Goal: Task Accomplishment & Management: Complete application form

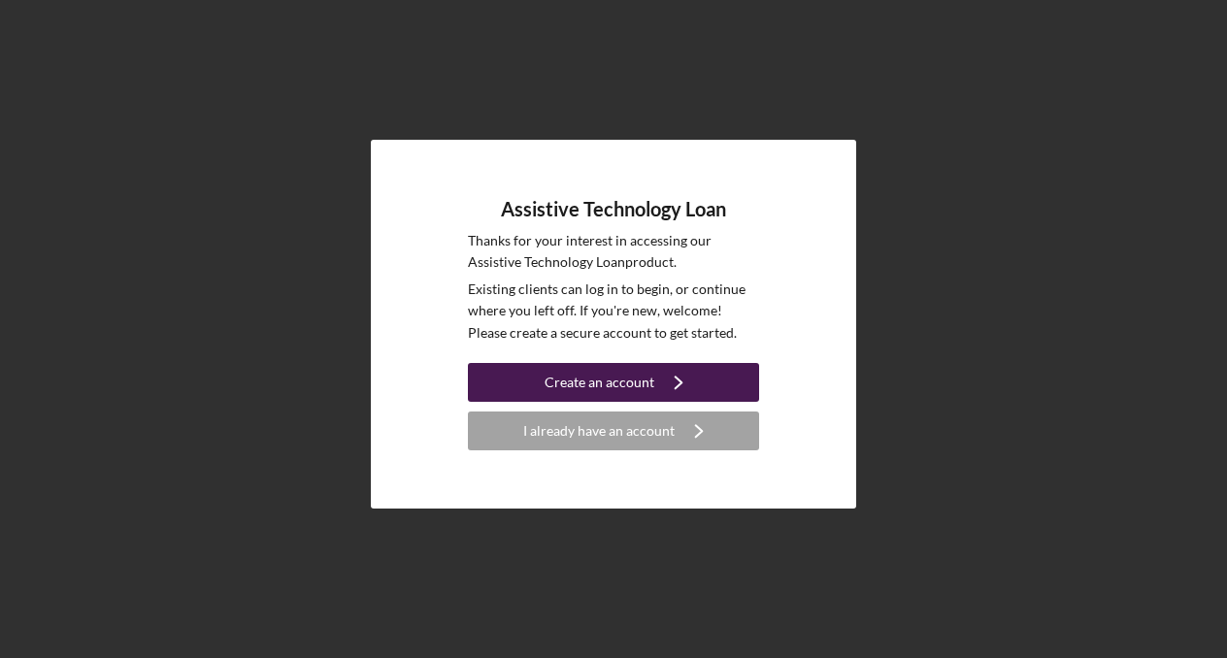
click at [693, 375] on icon "Icon/Navigate" at bounding box center [678, 382] width 49 height 49
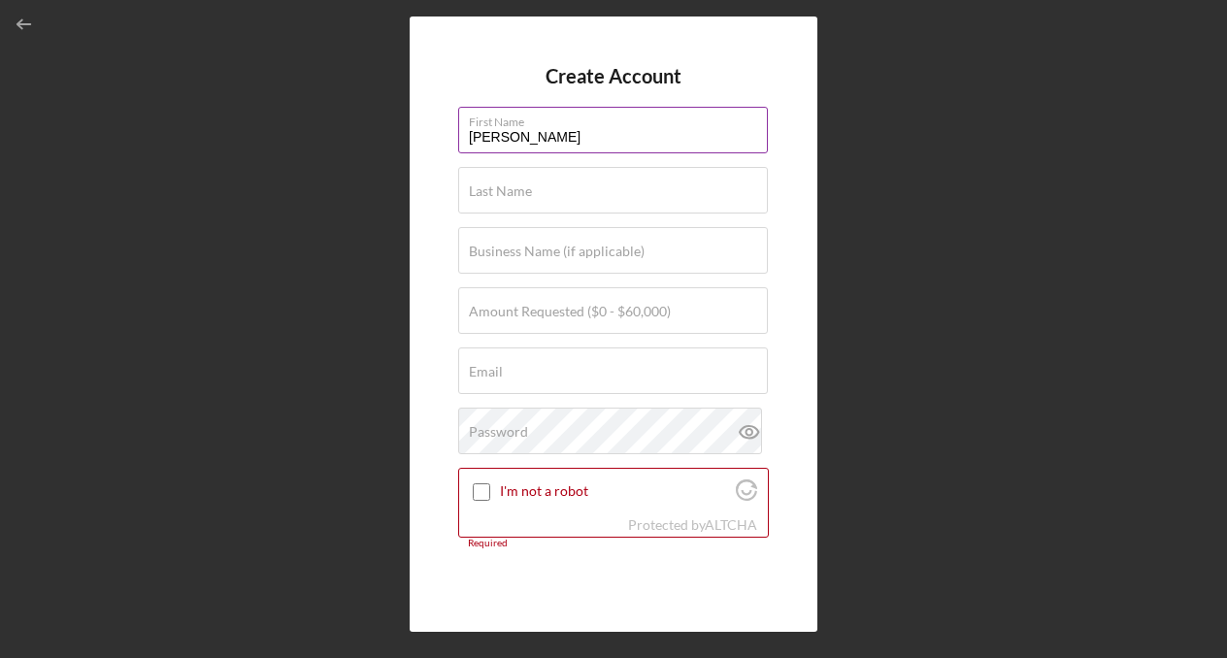
type input "[PERSON_NAME]"
type input "$10,000"
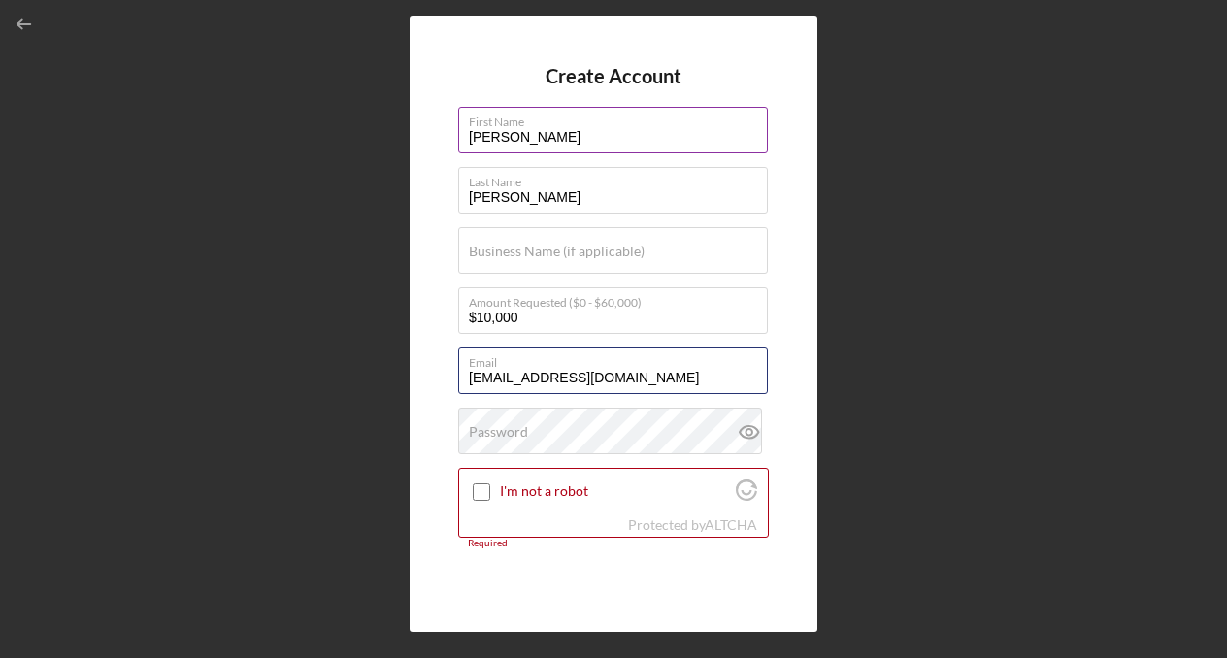
type input "[EMAIL_ADDRESS][DOMAIN_NAME]"
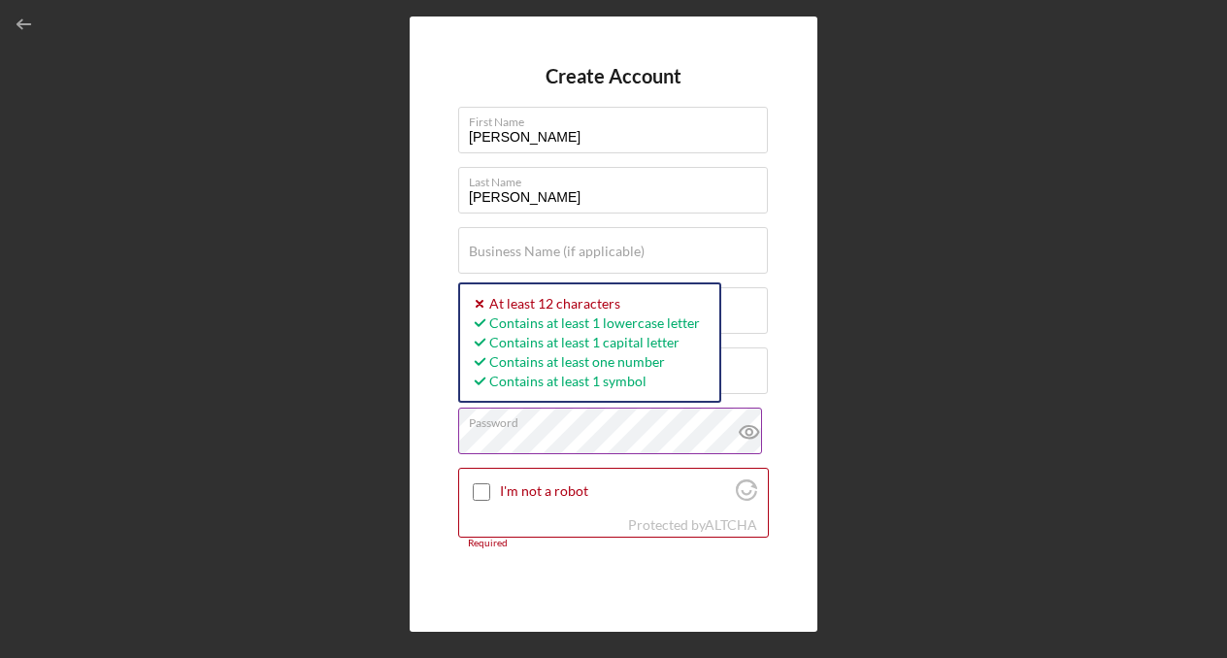
click at [750, 427] on icon at bounding box center [749, 432] width 49 height 49
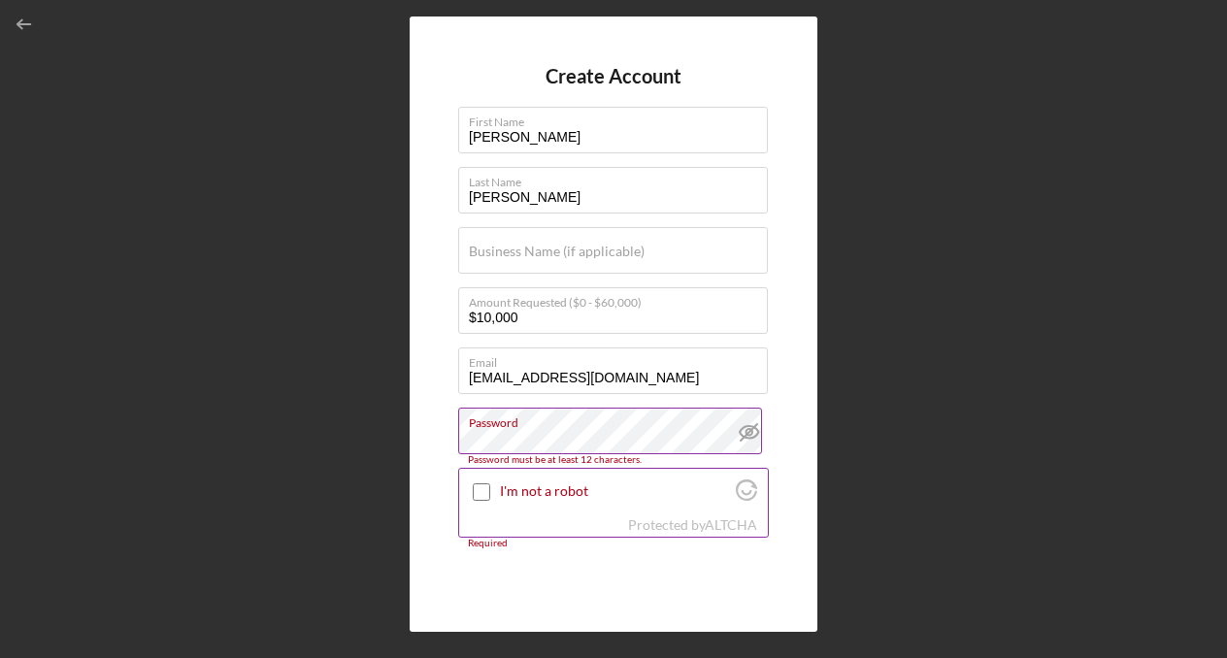
click at [575, 503] on div "I'm not a robot" at bounding box center [613, 492] width 309 height 46
click at [548, 495] on label "I'm not a robot" at bounding box center [615, 491] width 230 height 16
click at [490, 495] on input "I'm not a robot" at bounding box center [481, 491] width 17 height 17
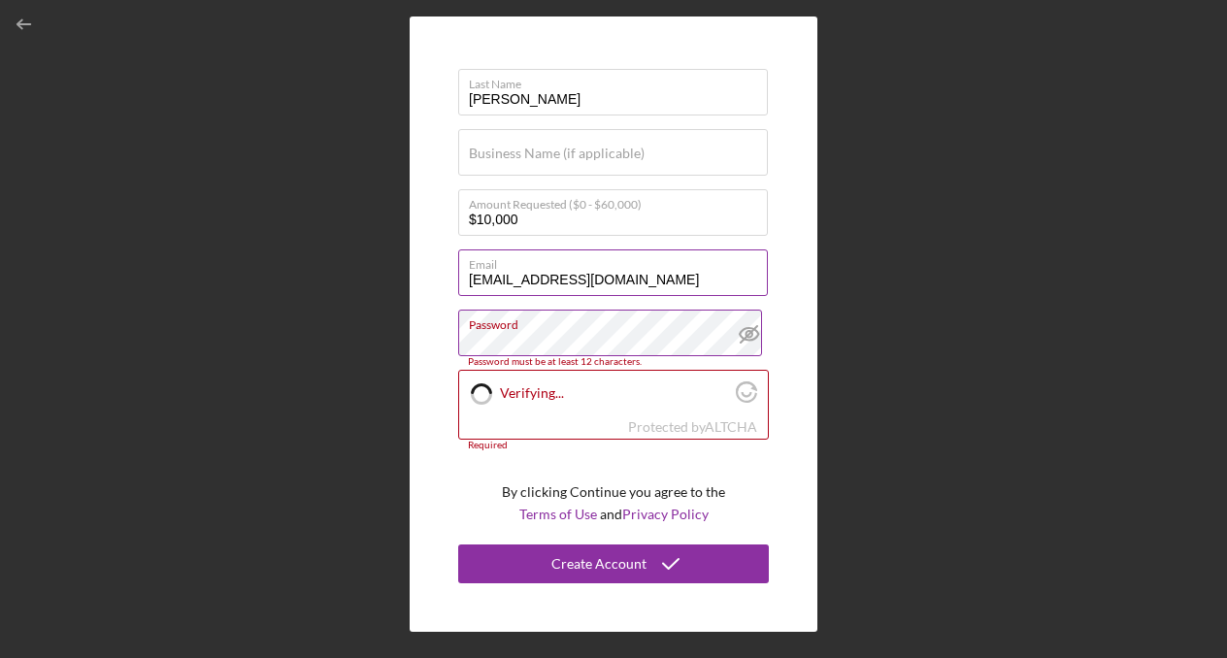
scroll to position [102, 0]
checkbox input "true"
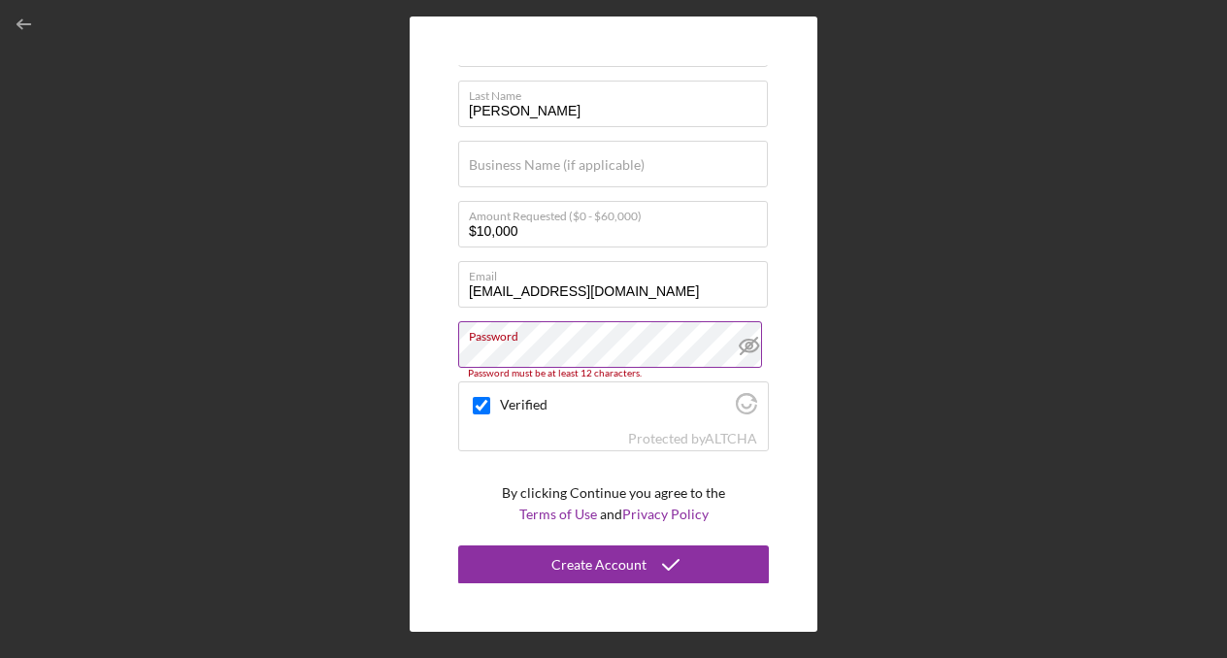
click at [584, 334] on label "Password" at bounding box center [618, 332] width 299 height 21
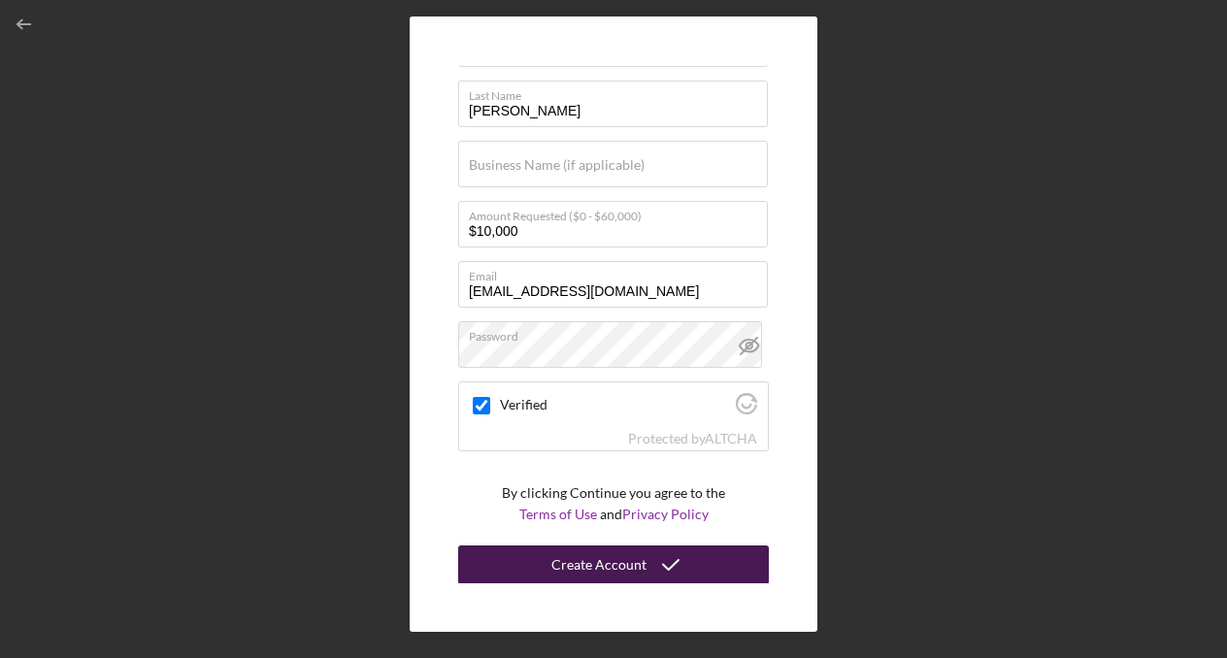
click at [571, 568] on div "Create Account" at bounding box center [598, 564] width 95 height 39
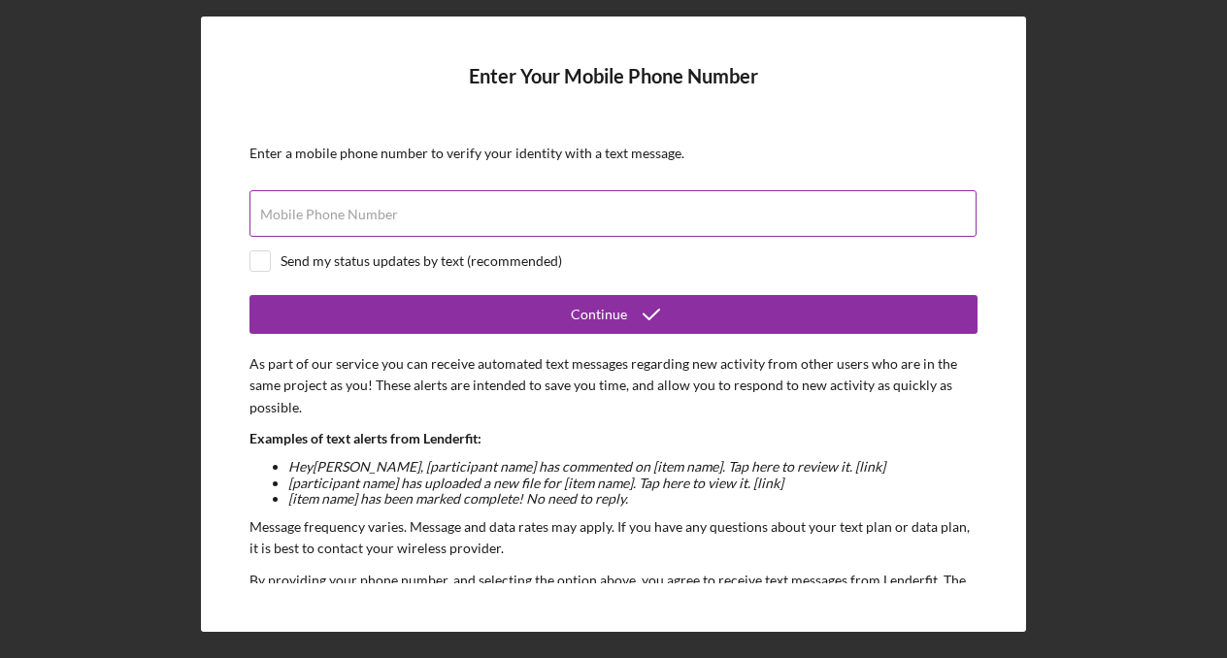
click at [565, 238] on div "Mobile Phone Number" at bounding box center [613, 214] width 728 height 49
click at [558, 217] on input "Mobile Phone Number" at bounding box center [612, 213] width 727 height 47
type input "[PHONE_NUMBER]"
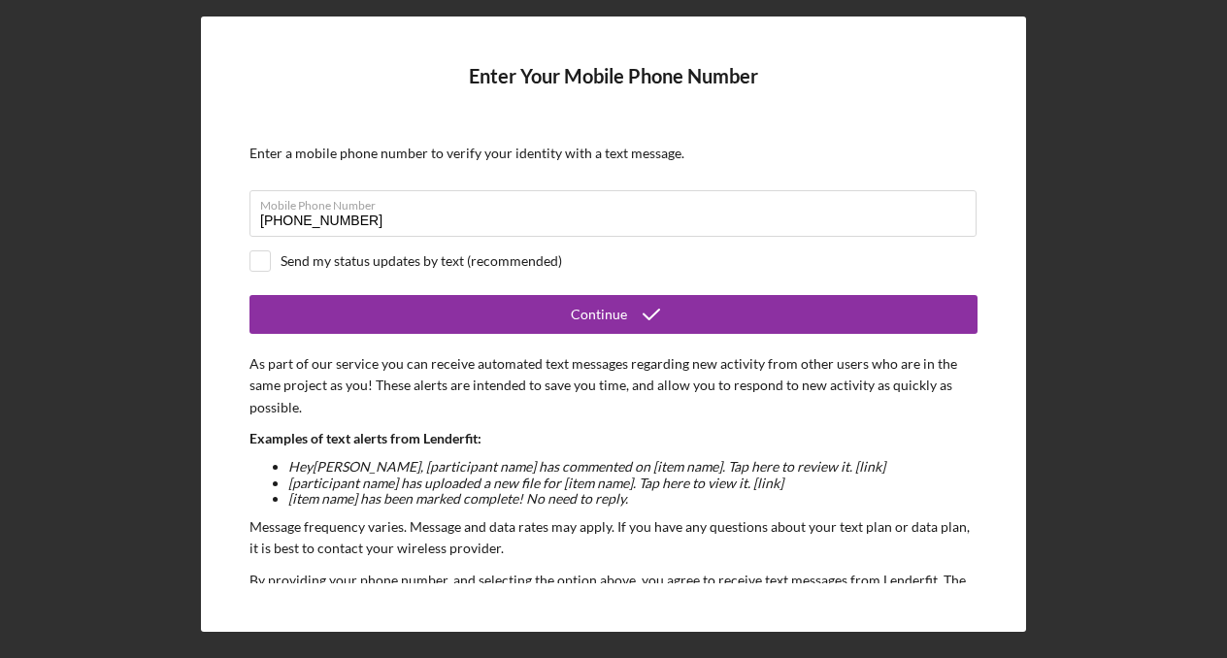
click at [499, 257] on div "Send my status updates by text (recommended)" at bounding box center [420, 261] width 281 height 16
checkbox input "true"
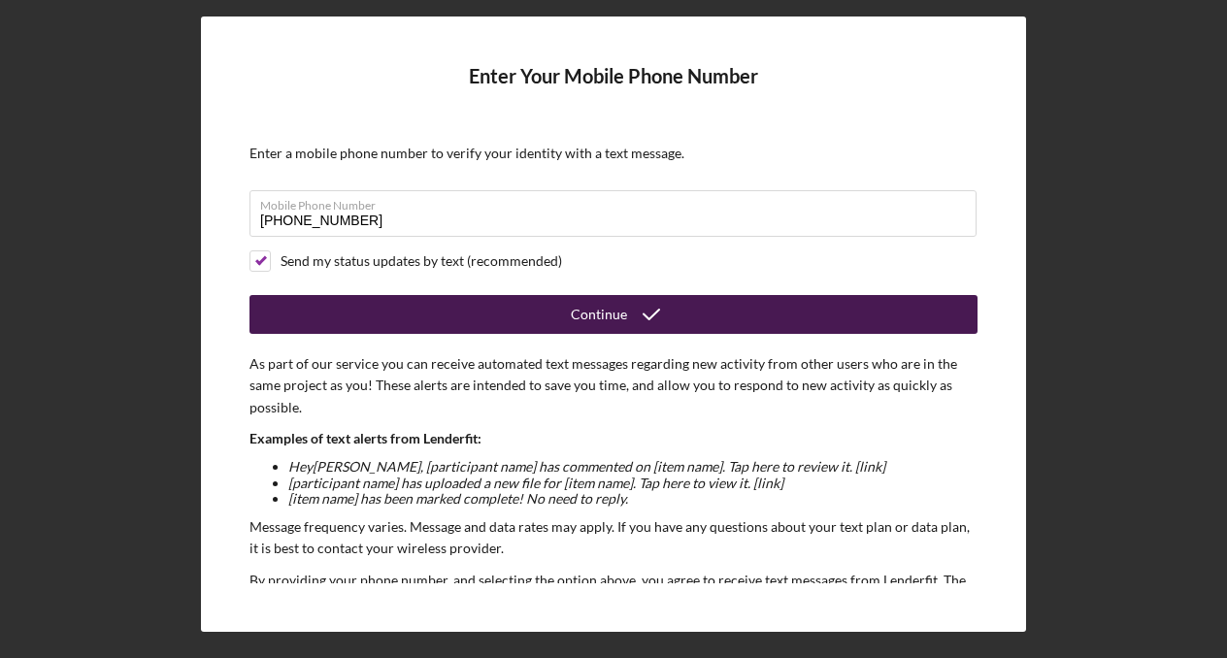
click at [511, 296] on button "Continue" at bounding box center [613, 314] width 728 height 39
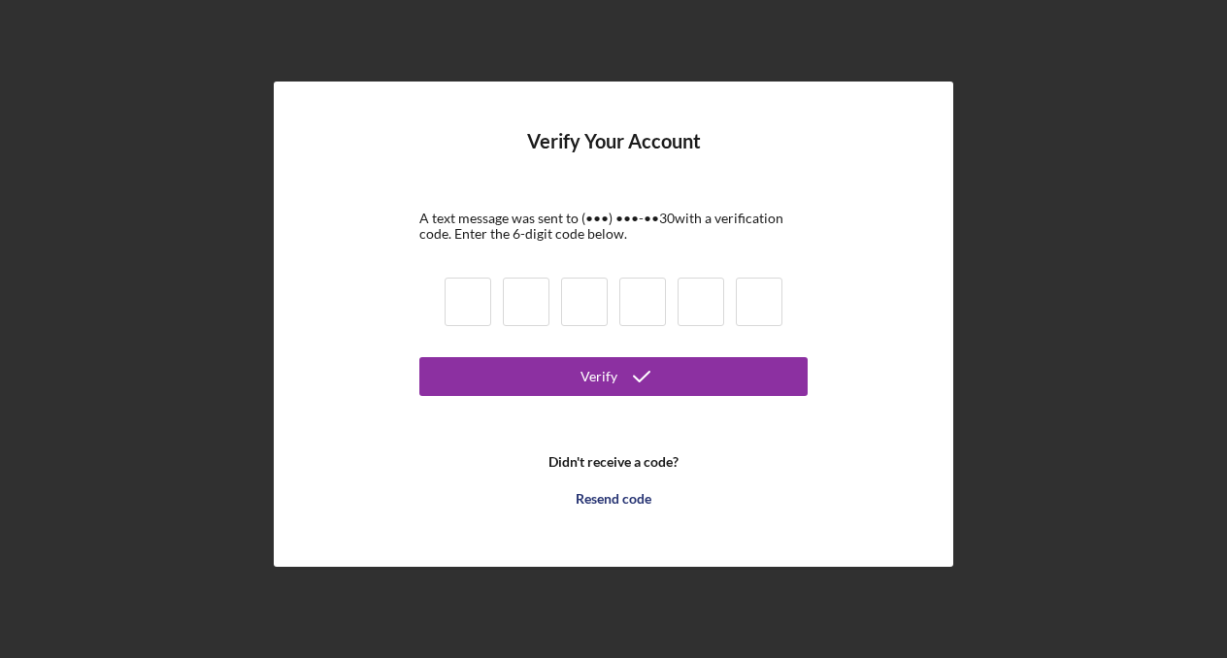
click at [479, 297] on input at bounding box center [467, 302] width 47 height 49
type input "3"
type input "2"
type input "3"
type input "5"
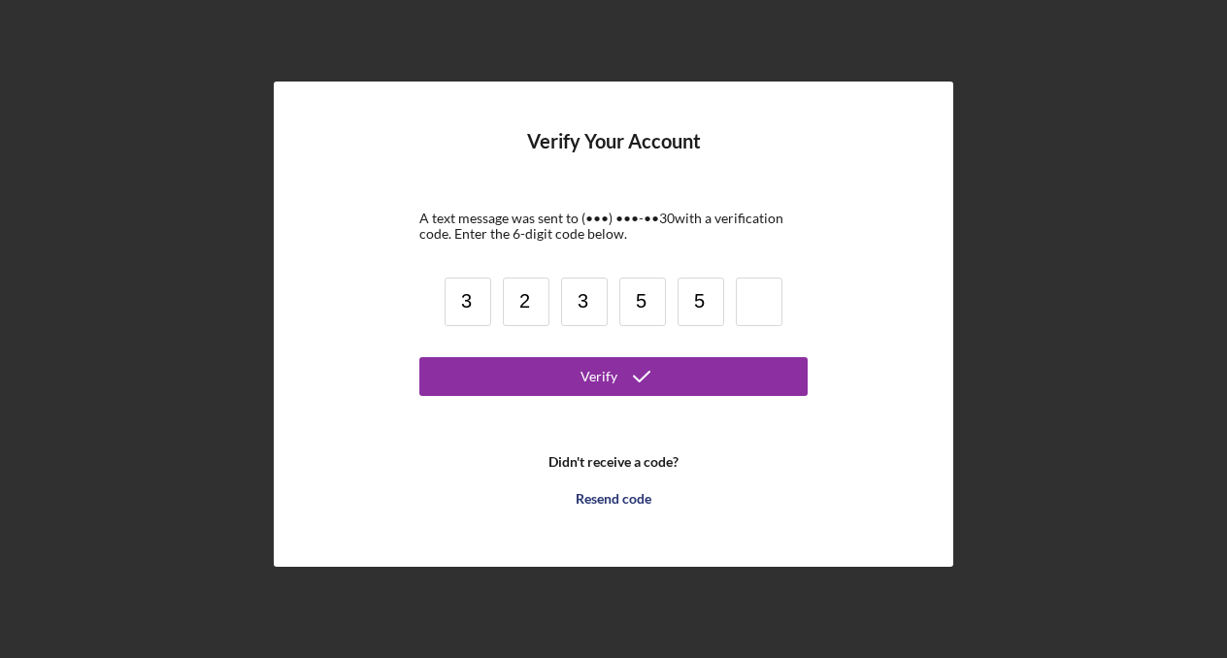
type input "5"
type input "1"
click at [613, 376] on button "Verify" at bounding box center [613, 376] width 388 height 39
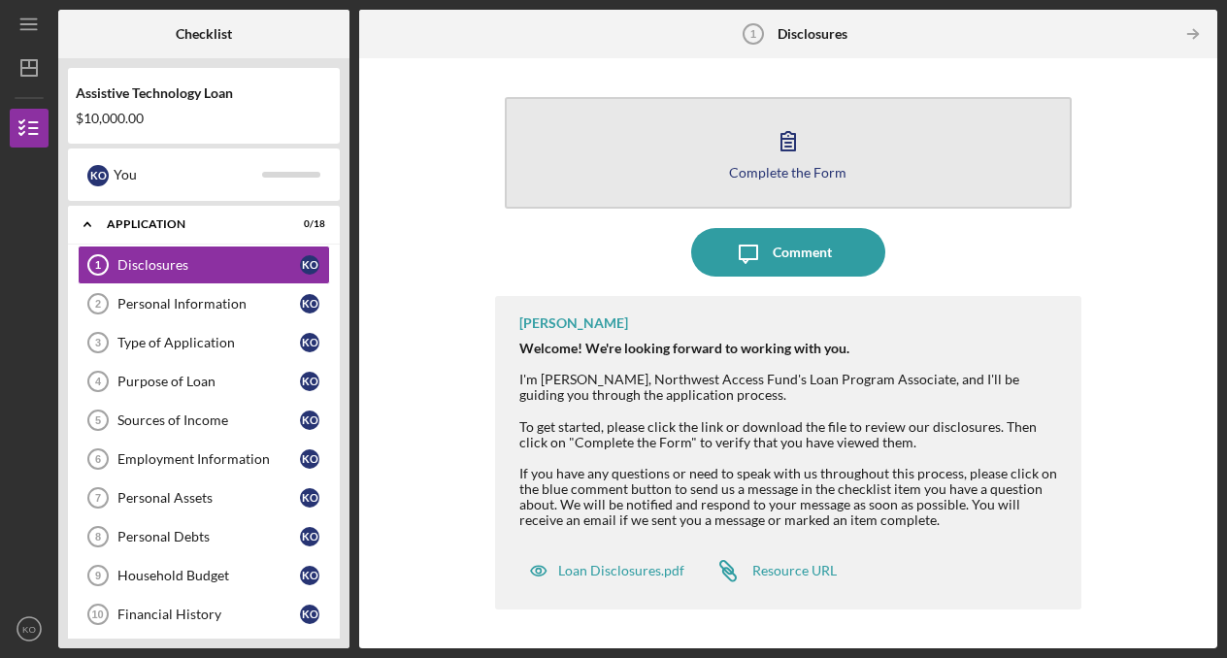
click at [769, 188] on button "Complete the Form Form" at bounding box center [789, 153] width 568 height 112
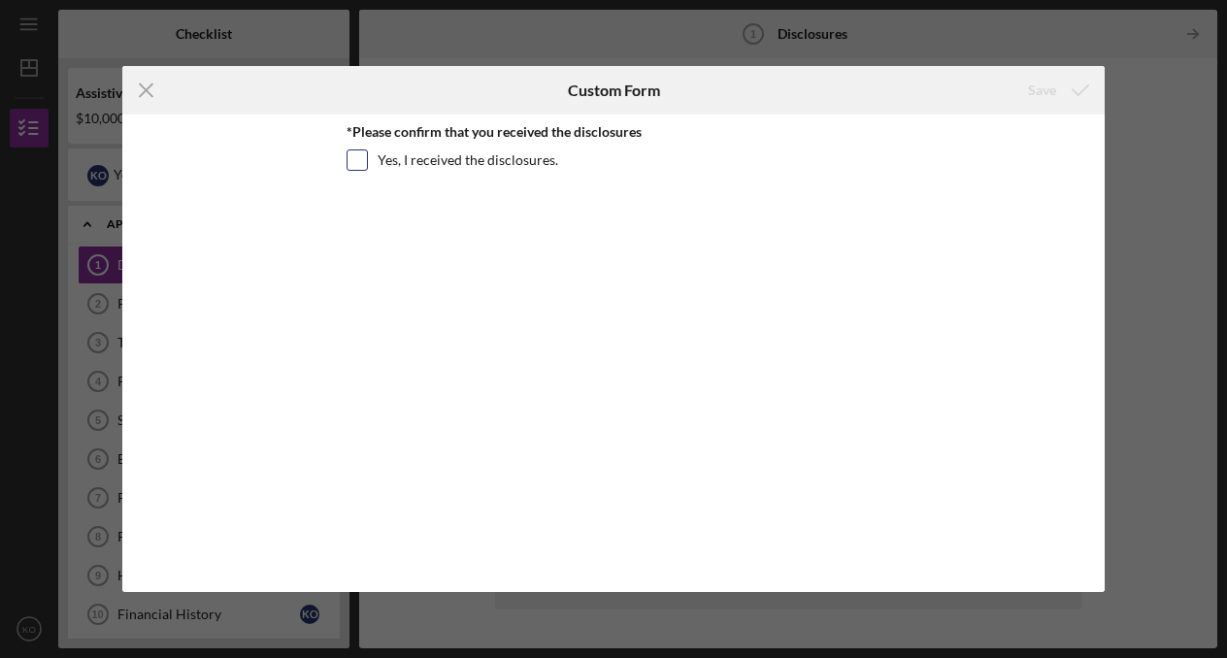
click at [541, 170] on div "Yes, I received the disclosures." at bounding box center [613, 164] width 534 height 31
click at [531, 165] on label "Yes, I received the disclosures." at bounding box center [468, 159] width 181 height 19
click at [367, 165] on input "Yes, I received the disclosures." at bounding box center [356, 159] width 19 height 19
checkbox input "true"
click at [1047, 100] on div "Save" at bounding box center [1042, 90] width 28 height 39
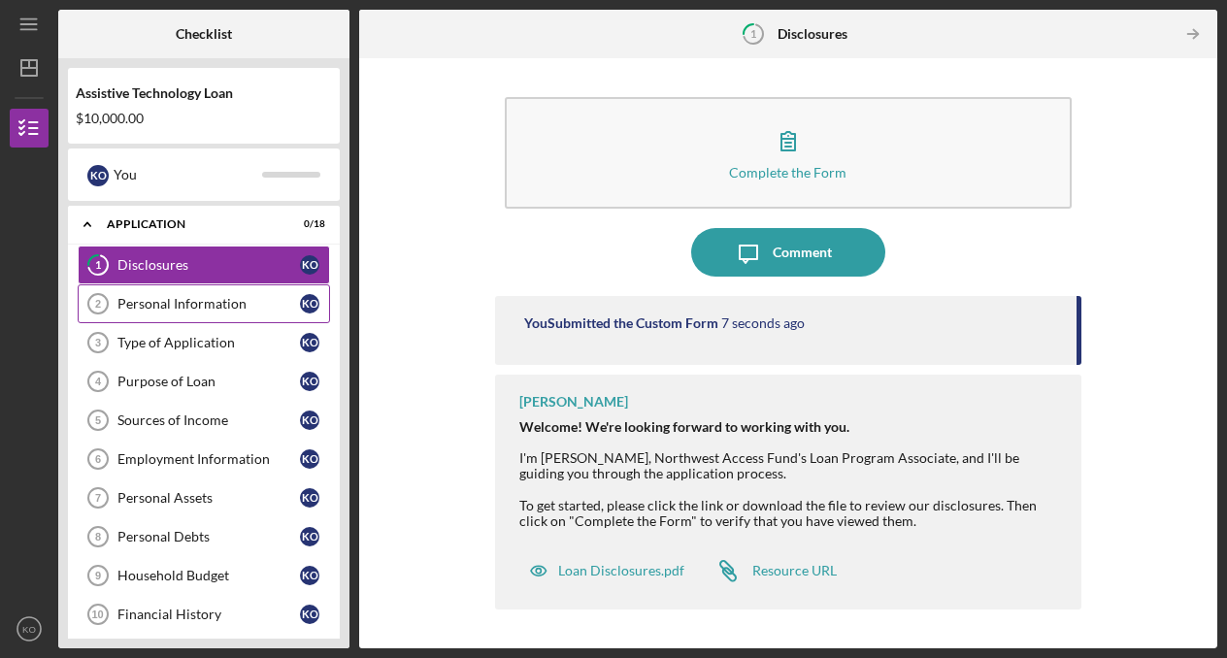
click at [263, 291] on link "Personal Information 2 Personal Information K O" at bounding box center [204, 303] width 252 height 39
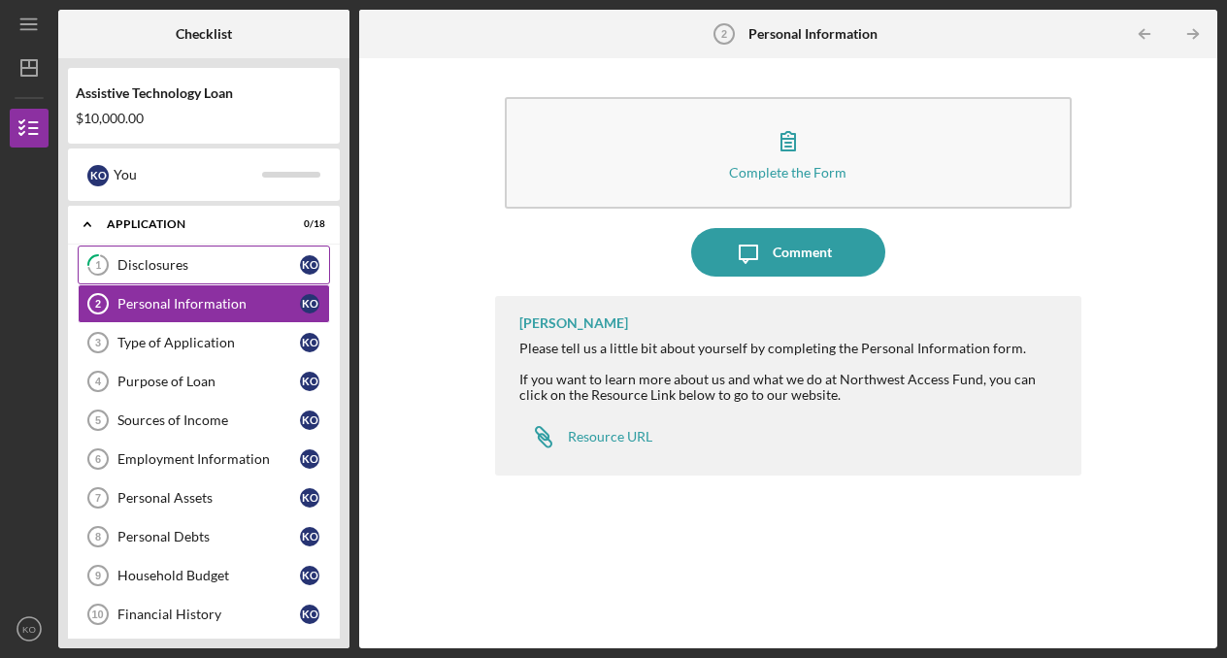
click at [247, 277] on link "1 Disclosures K O" at bounding box center [204, 265] width 252 height 39
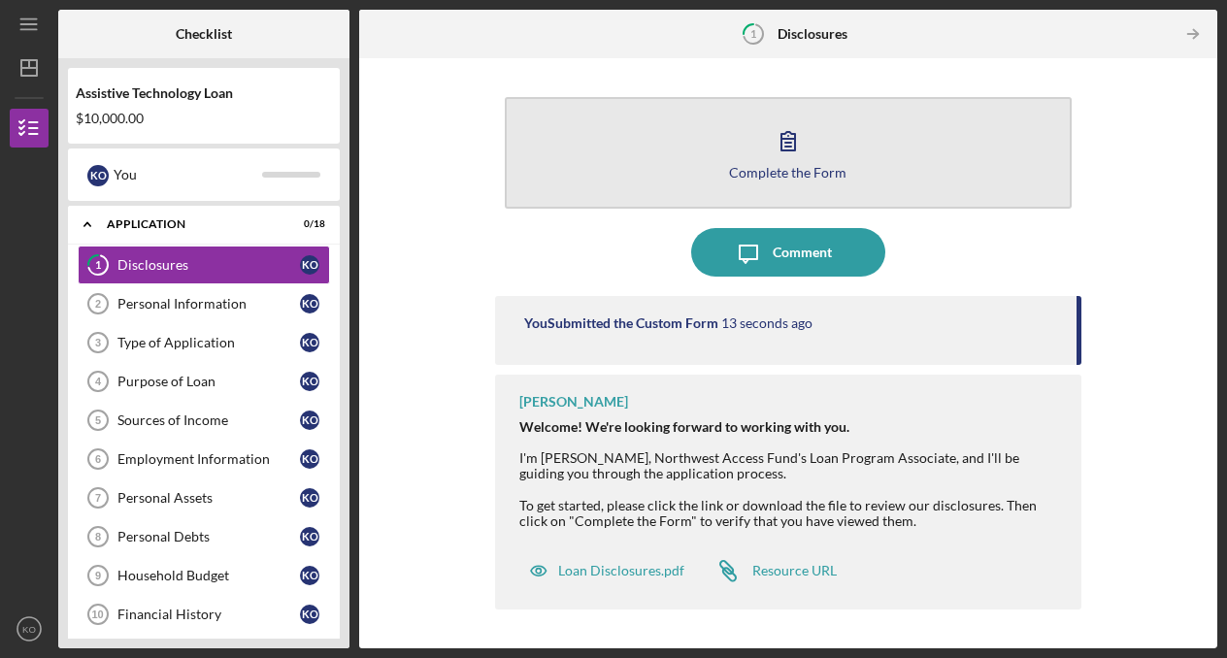
click at [830, 183] on button "Complete the Form Form" at bounding box center [789, 153] width 568 height 112
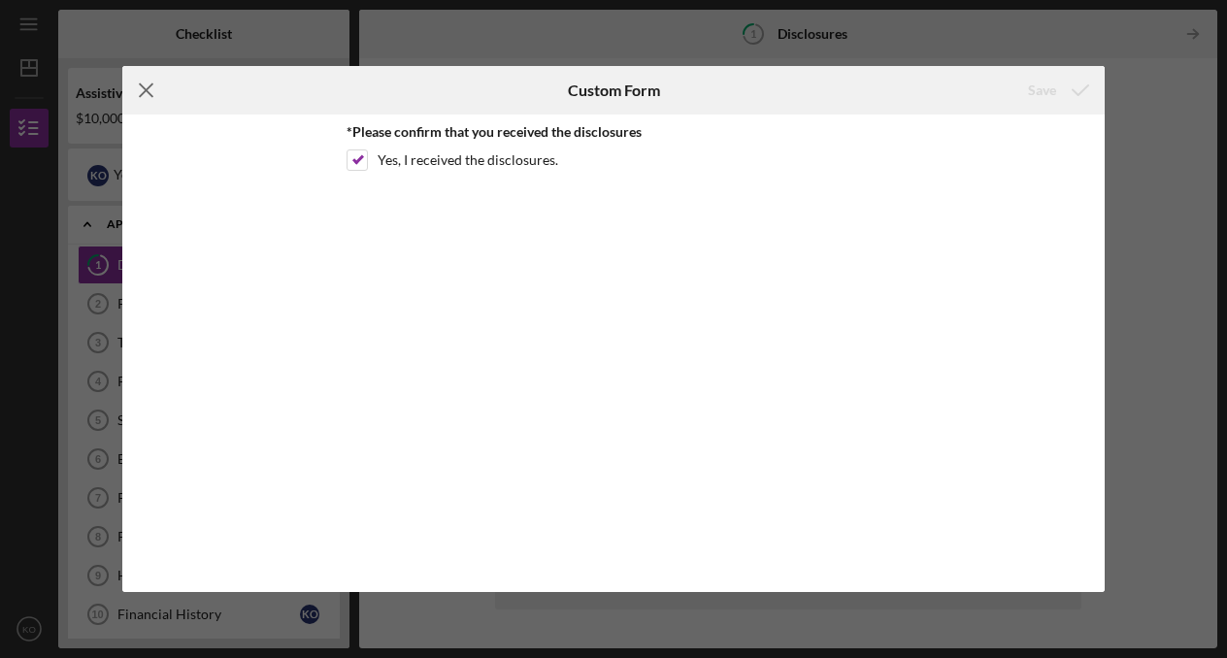
click at [151, 89] on icon "Icon/Menu Close" at bounding box center [146, 90] width 49 height 49
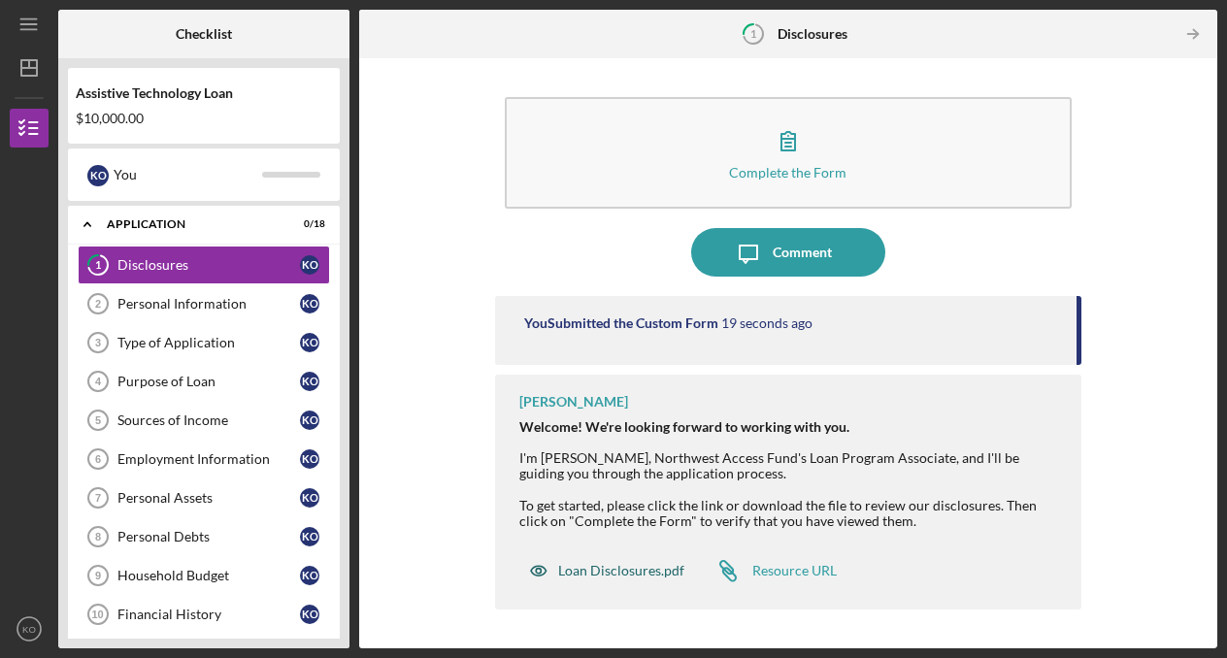
click at [618, 571] on div "Loan Disclosures.pdf" at bounding box center [621, 571] width 126 height 16
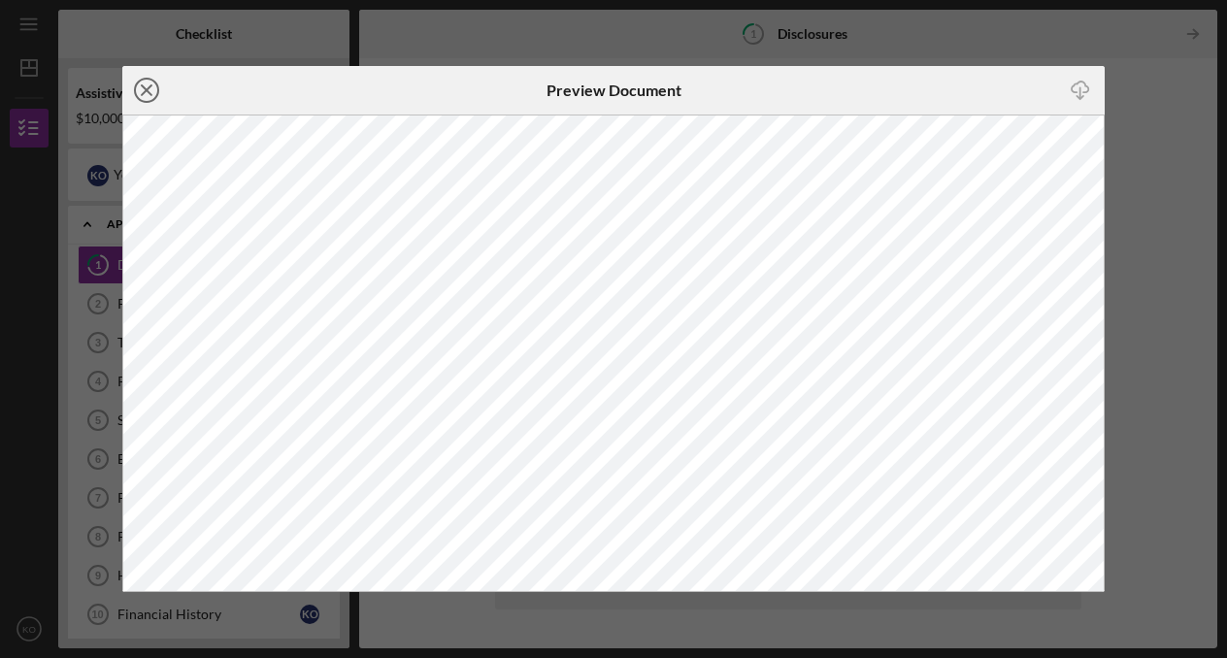
click at [154, 85] on icon "Icon/Close" at bounding box center [146, 90] width 49 height 49
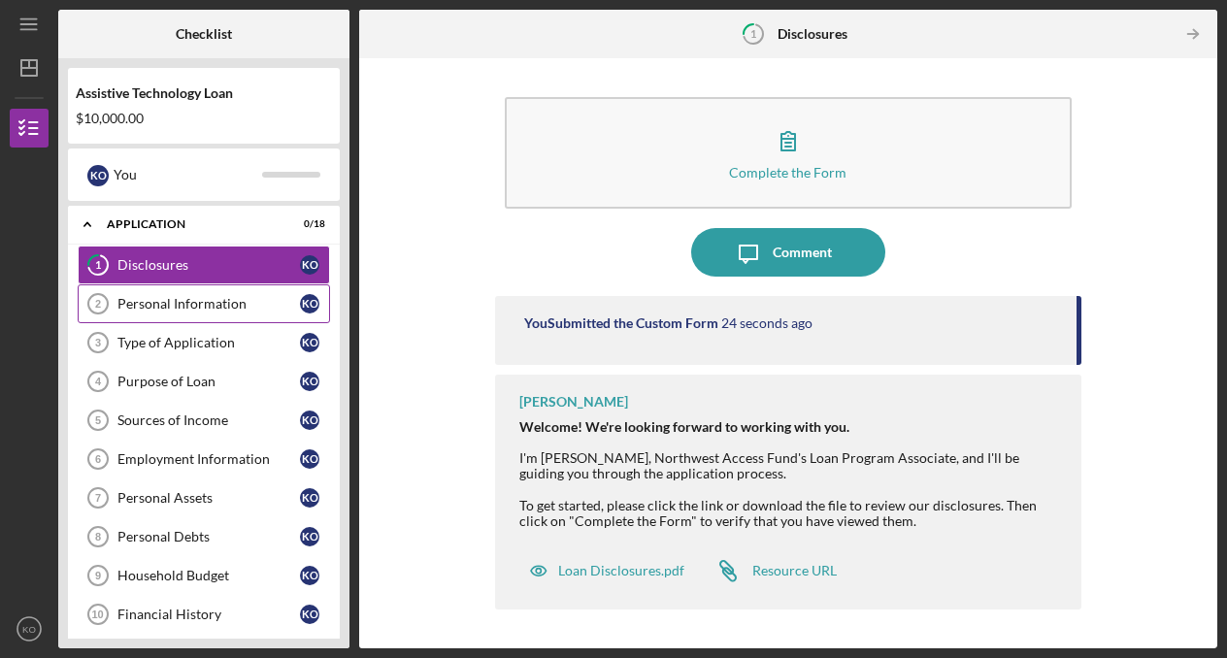
click at [249, 307] on div "Personal Information" at bounding box center [208, 304] width 182 height 16
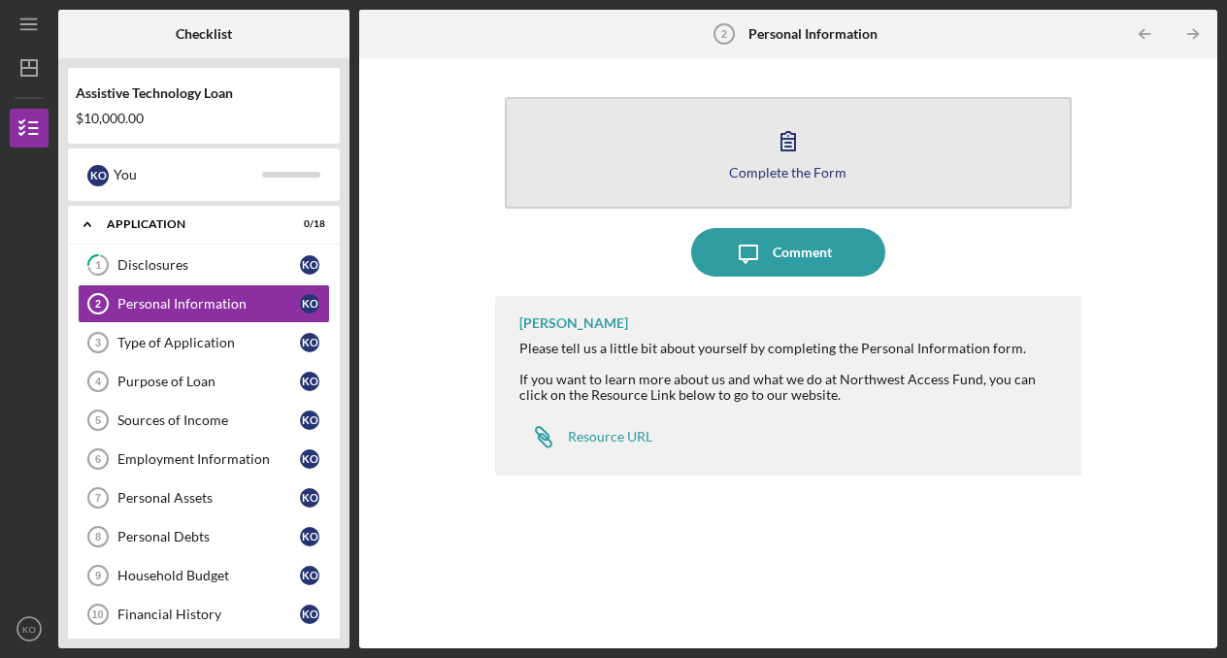
click at [806, 145] on icon "button" at bounding box center [788, 140] width 49 height 49
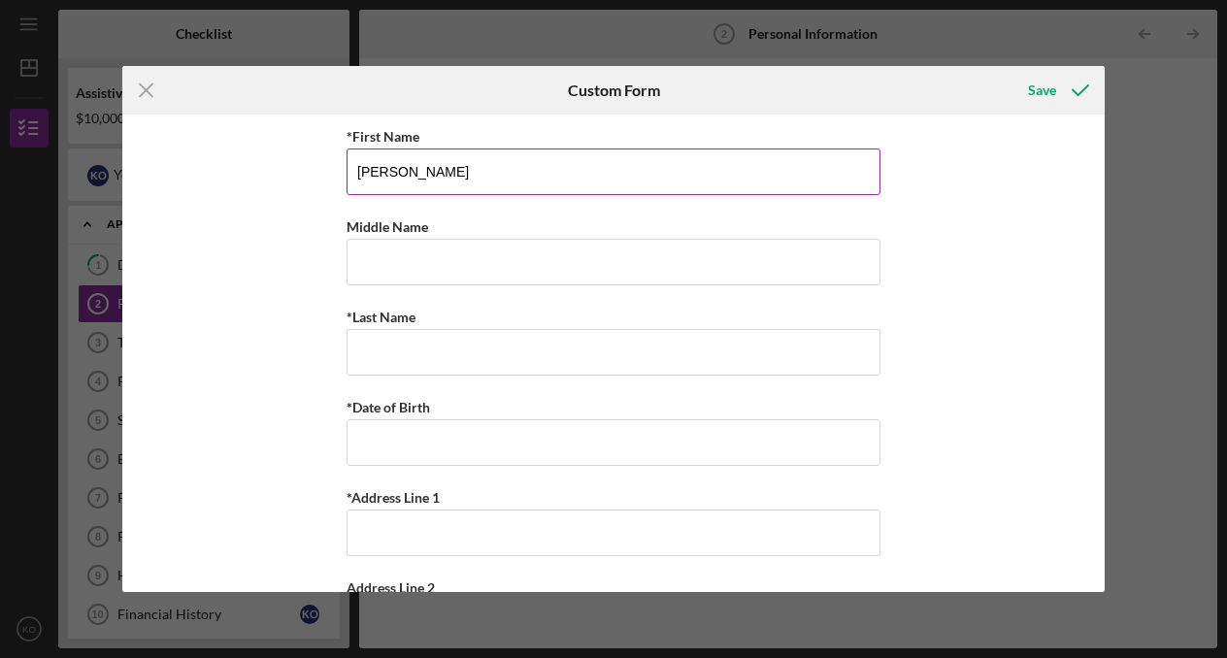
type input "[PERSON_NAME]"
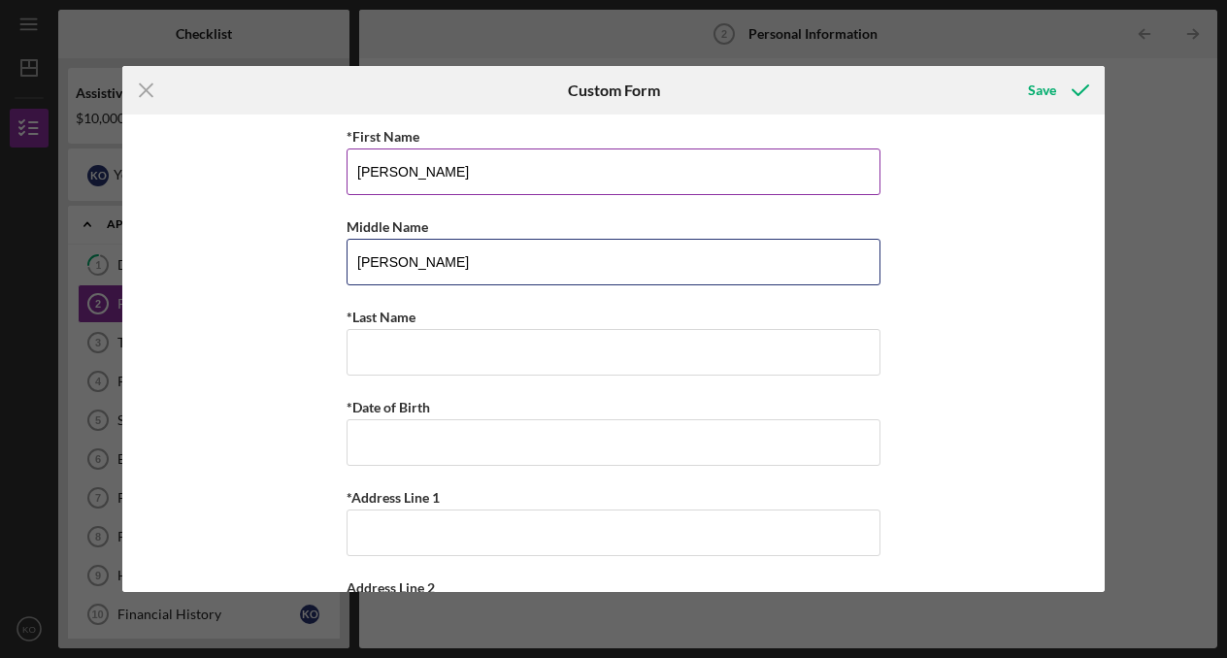
type input "[PERSON_NAME]"
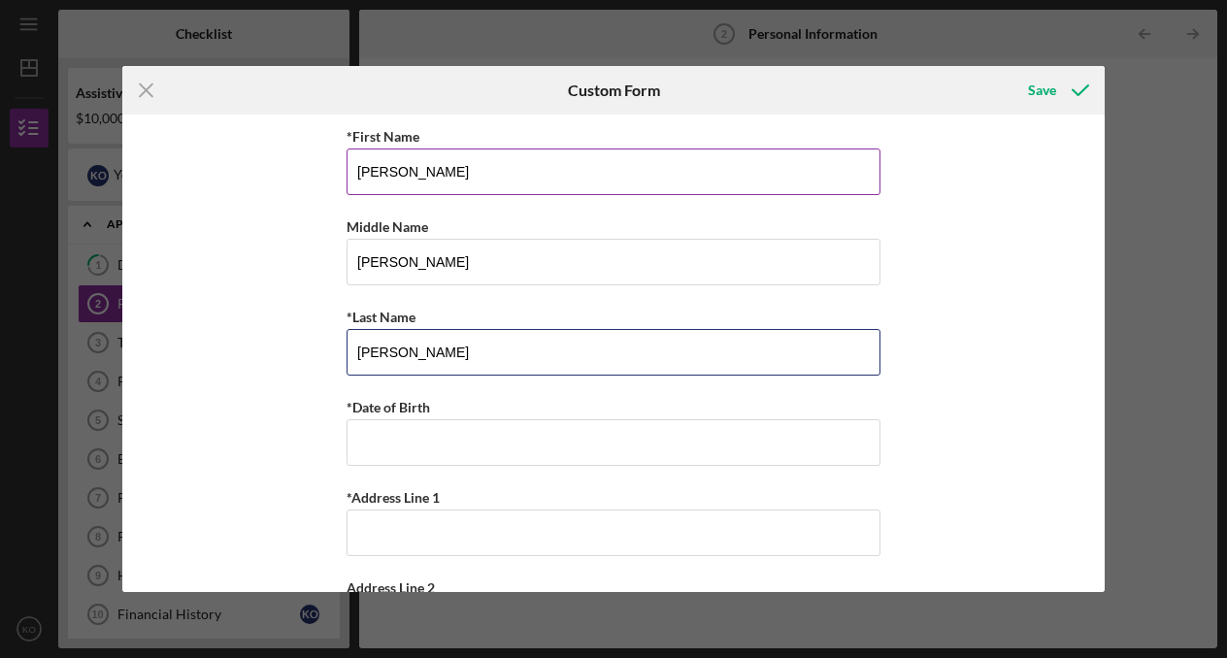
type input "[PERSON_NAME]"
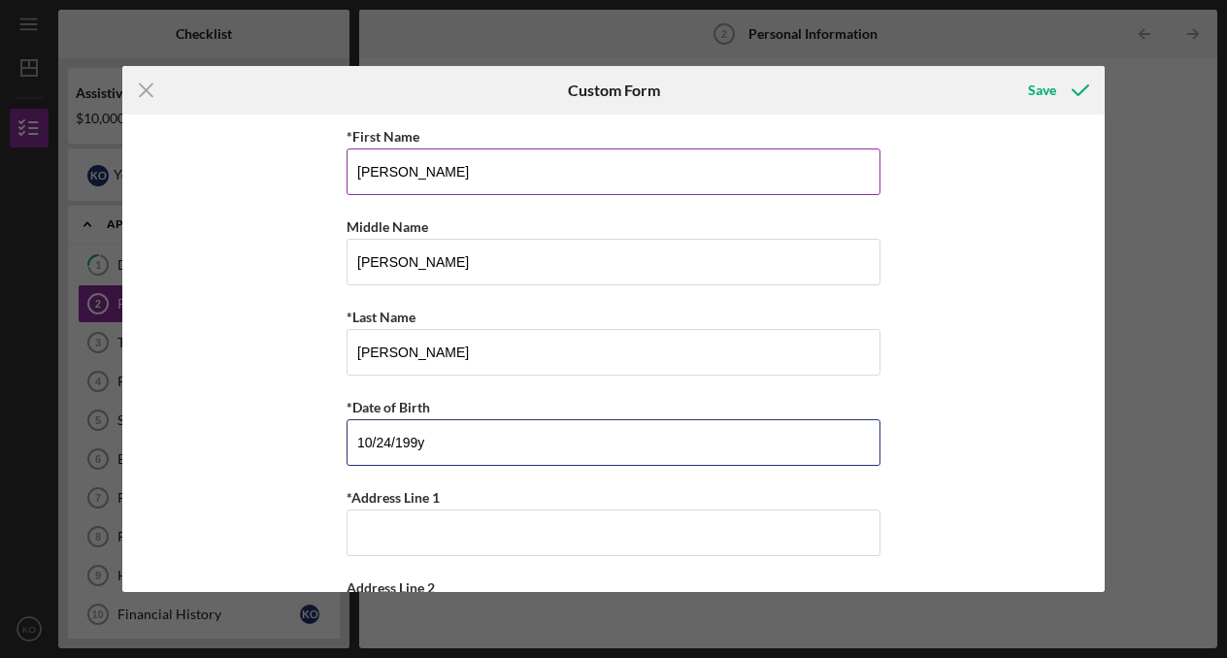
type input "[DATE]"
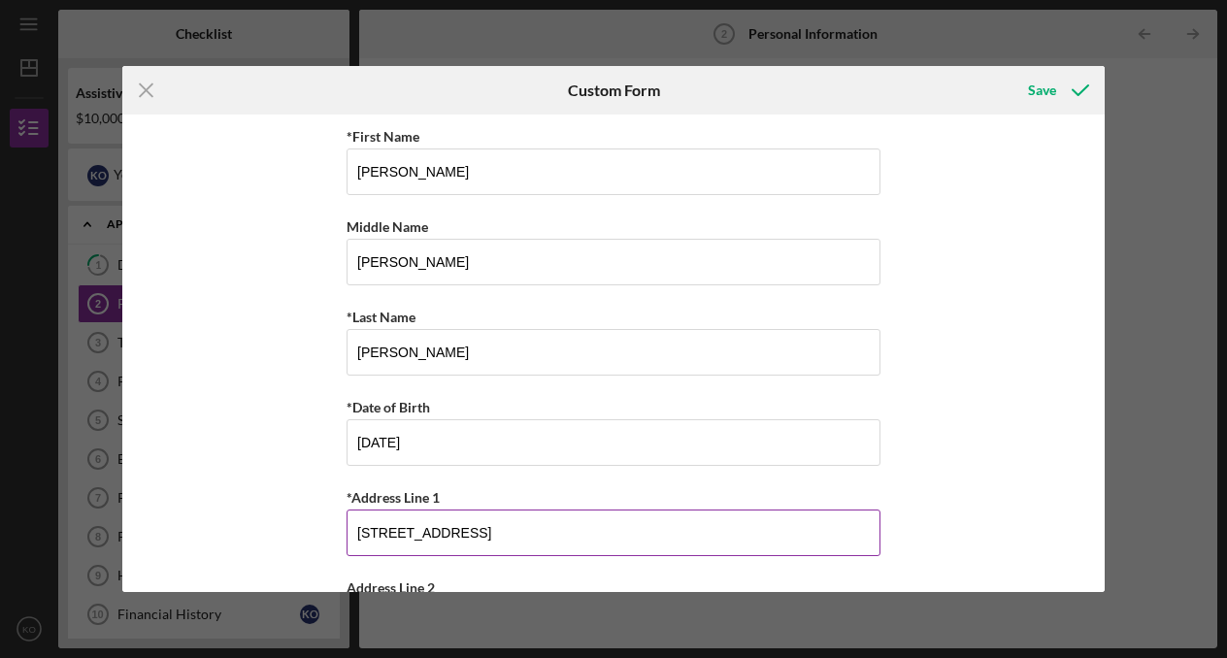
type input "[STREET_ADDRESS]"
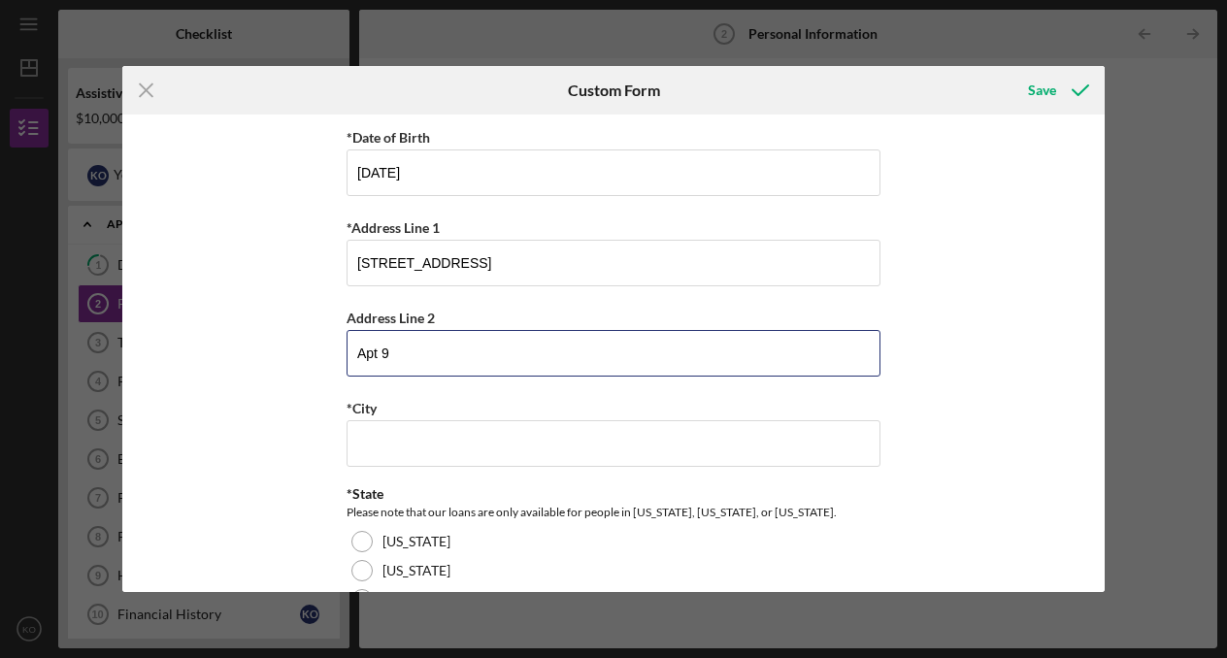
type input "Apt 9"
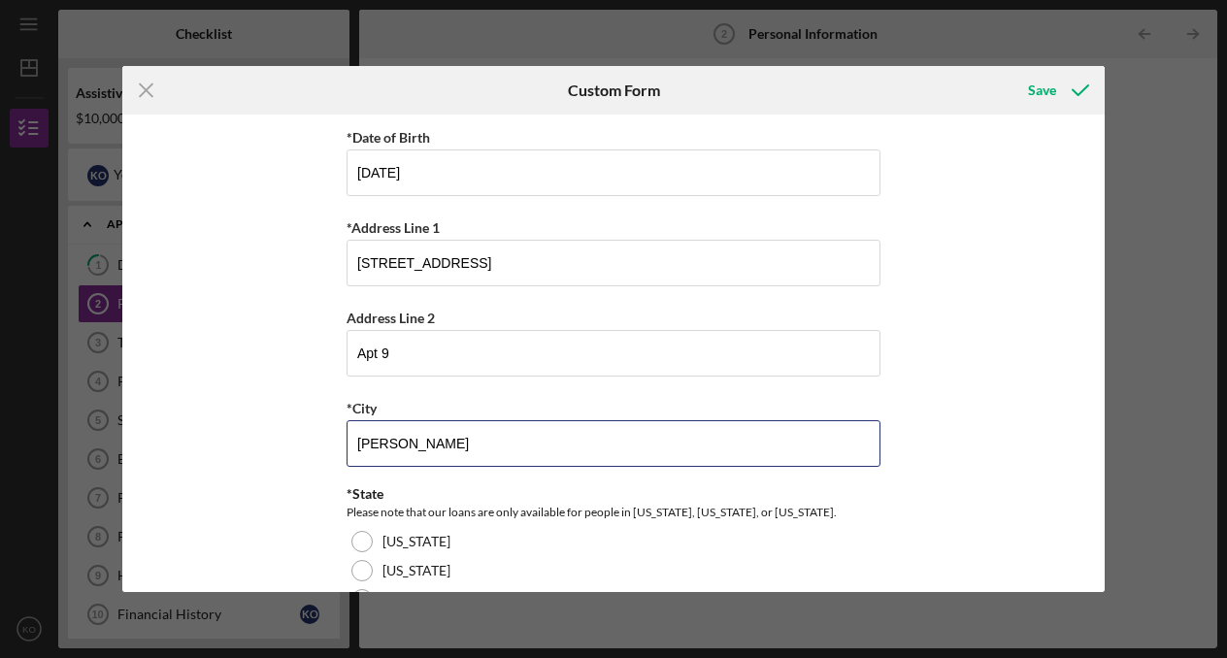
type input "[PERSON_NAME]"
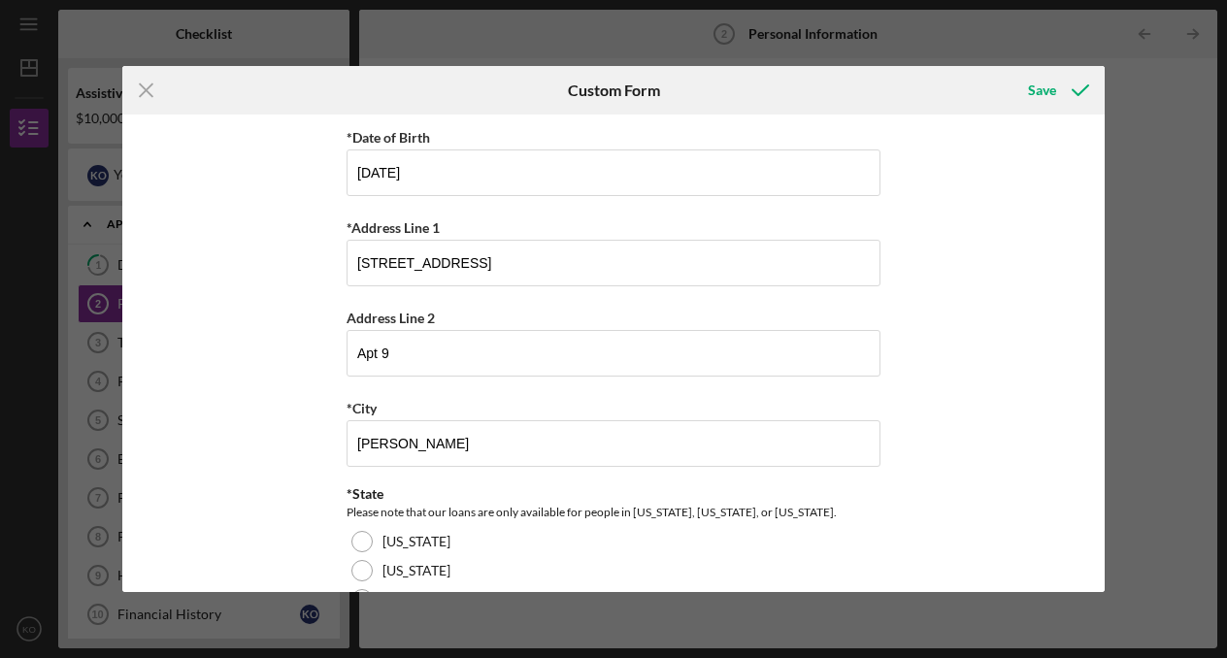
scroll to position [600, 0]
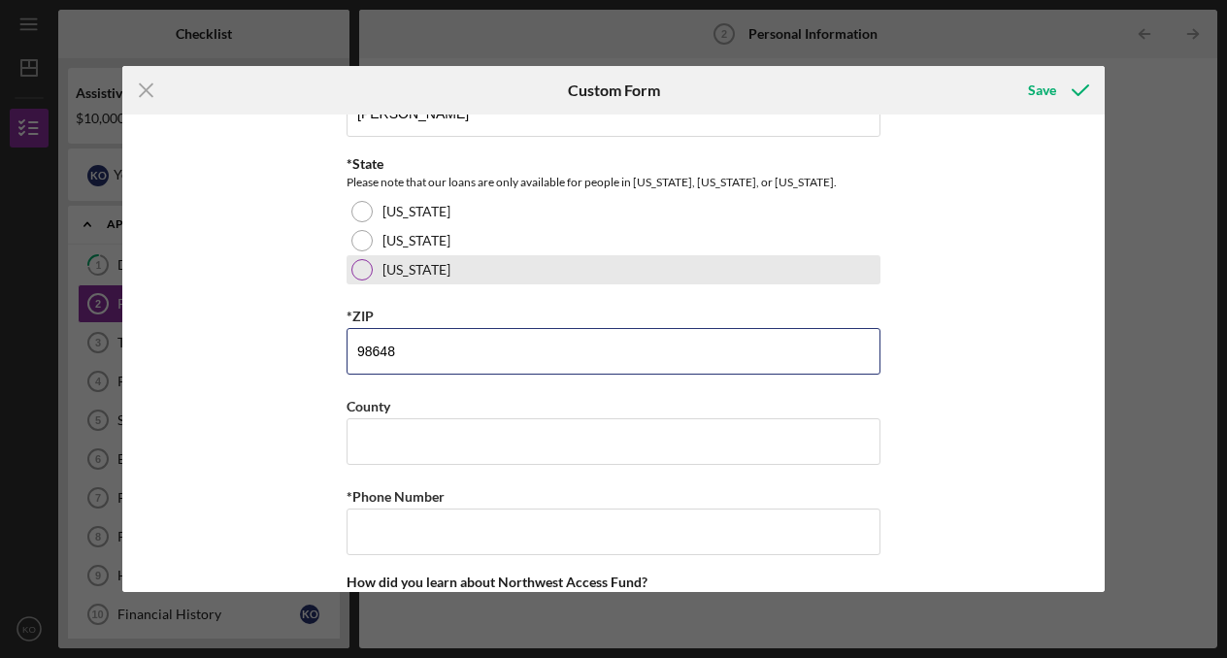
type input "98648"
click at [351, 277] on div at bounding box center [361, 269] width 21 height 21
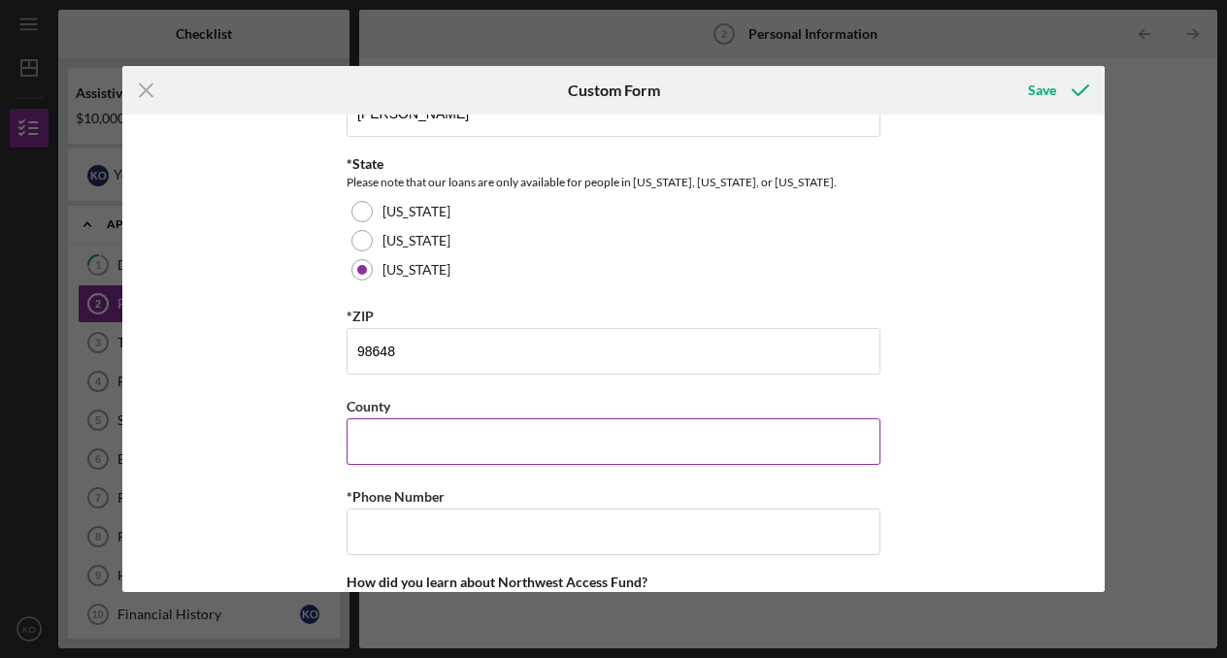
click at [409, 434] on input "County" at bounding box center [613, 441] width 534 height 47
type input "Skamania"
type input "[PHONE_NUMBER]"
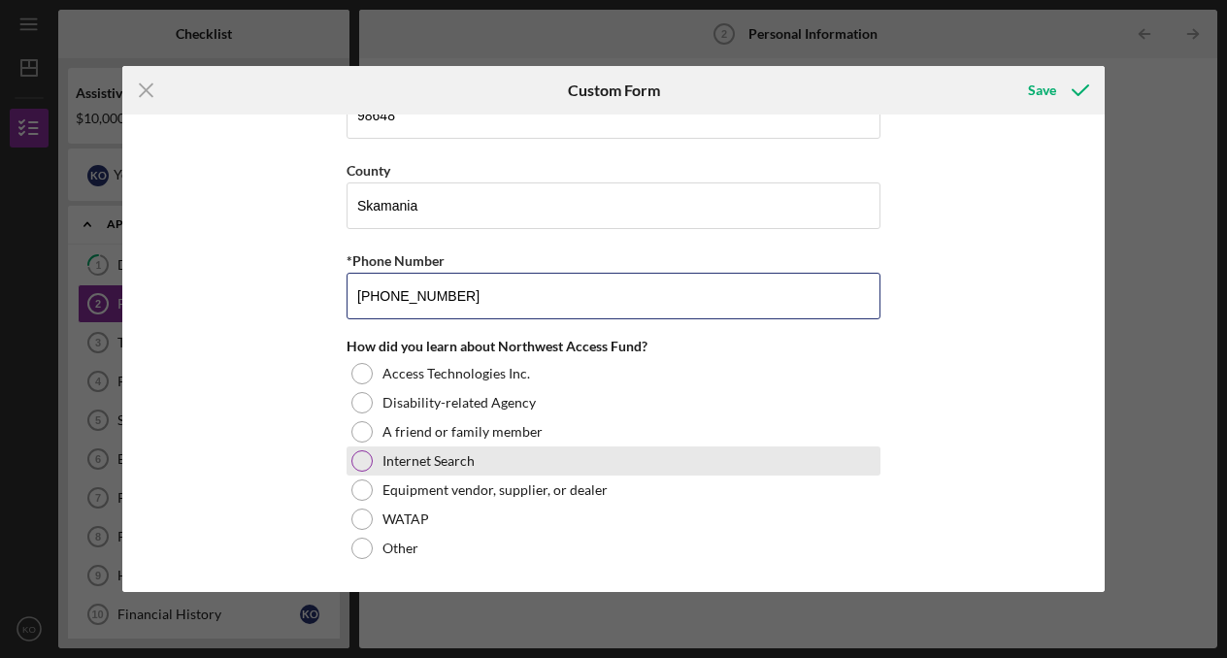
scroll to position [837, 0]
click at [365, 461] on div at bounding box center [361, 460] width 21 height 21
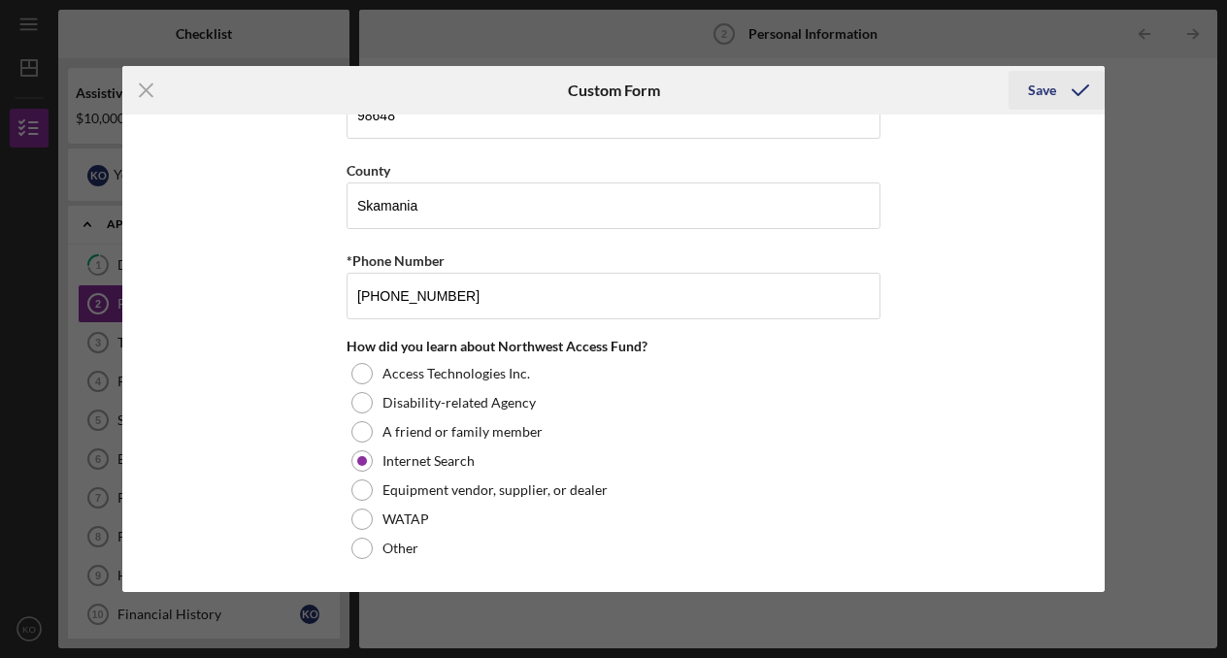
click at [1068, 79] on icon "submit" at bounding box center [1080, 90] width 49 height 49
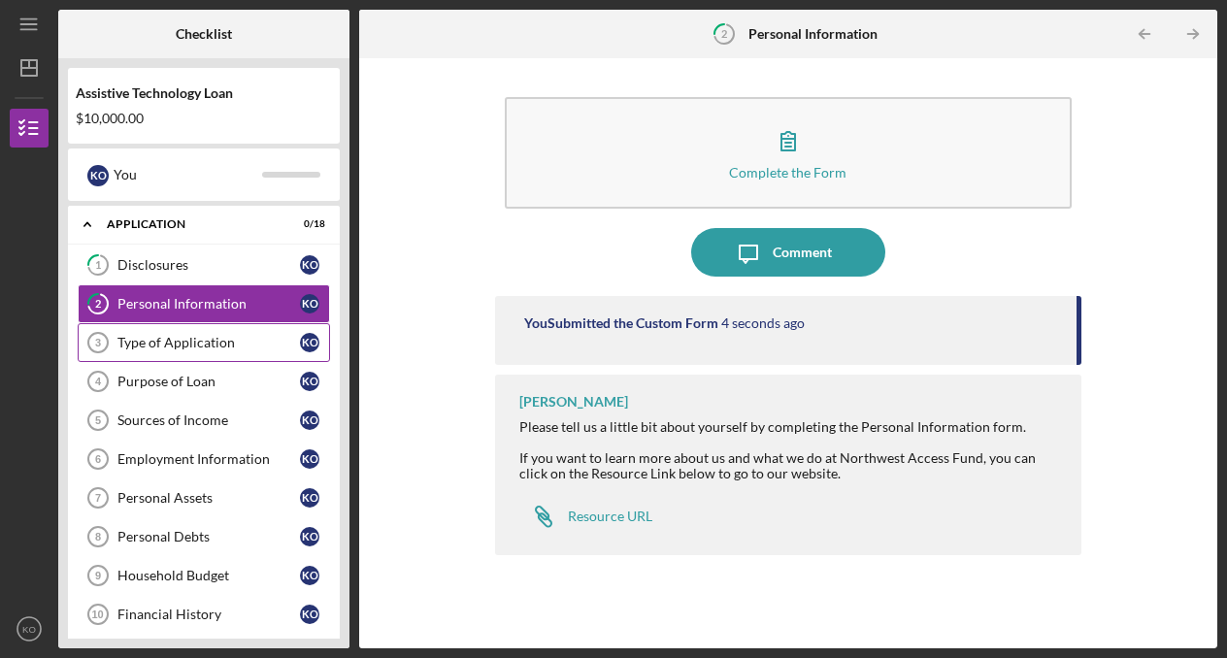
click at [200, 349] on div "Type of Application" at bounding box center [208, 343] width 182 height 16
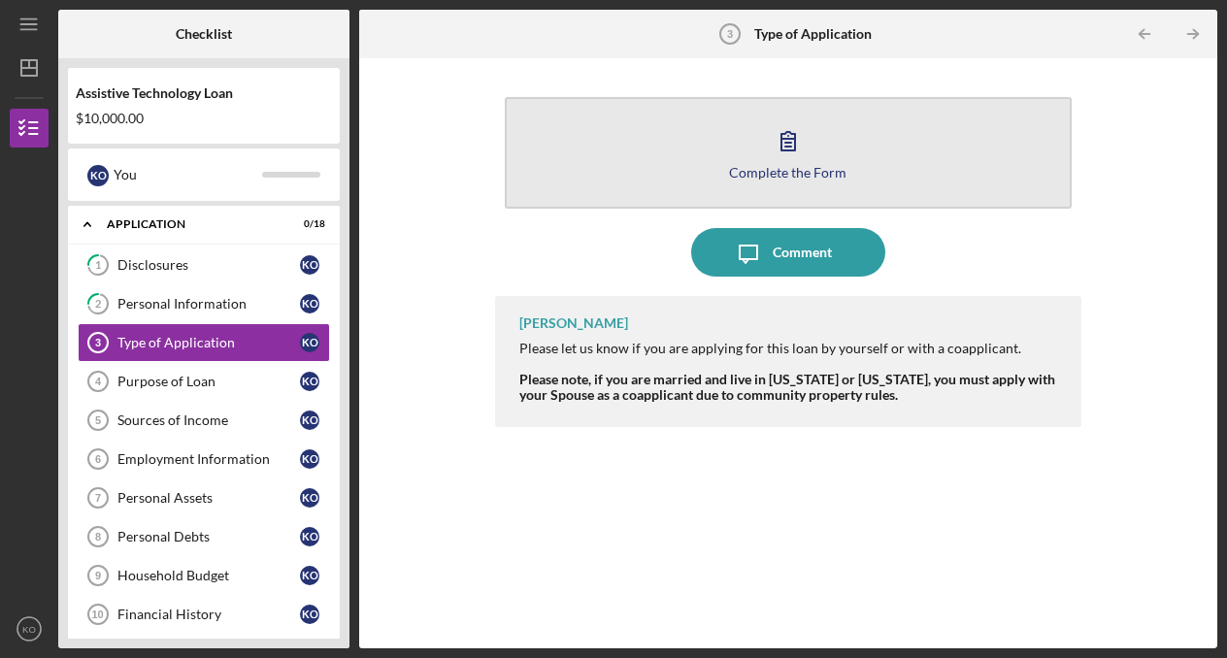
click at [719, 122] on button "Complete the Form Form" at bounding box center [789, 153] width 568 height 112
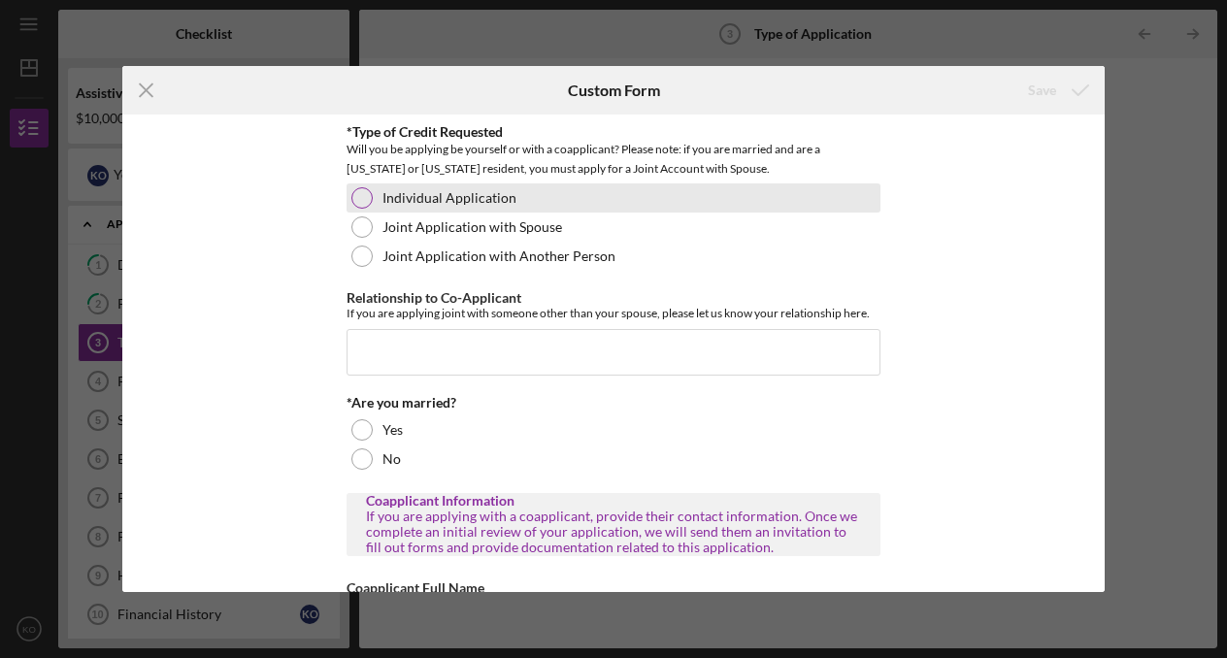
click at [505, 193] on div "Individual Application" at bounding box center [613, 197] width 534 height 29
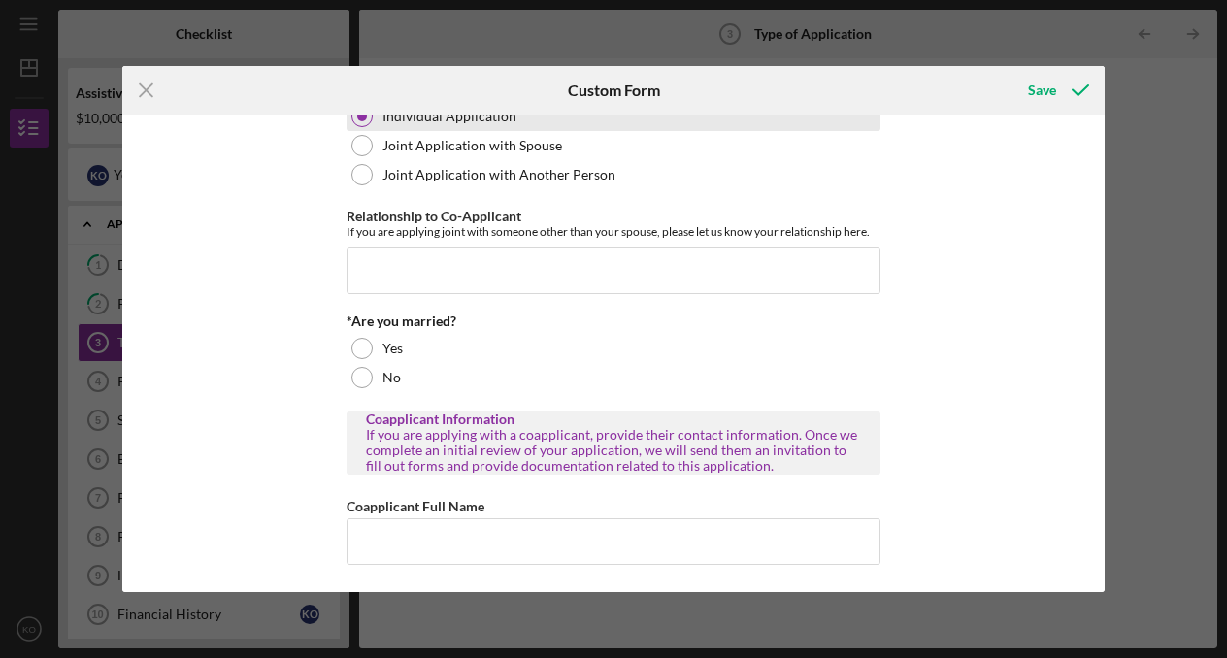
scroll to position [99, 0]
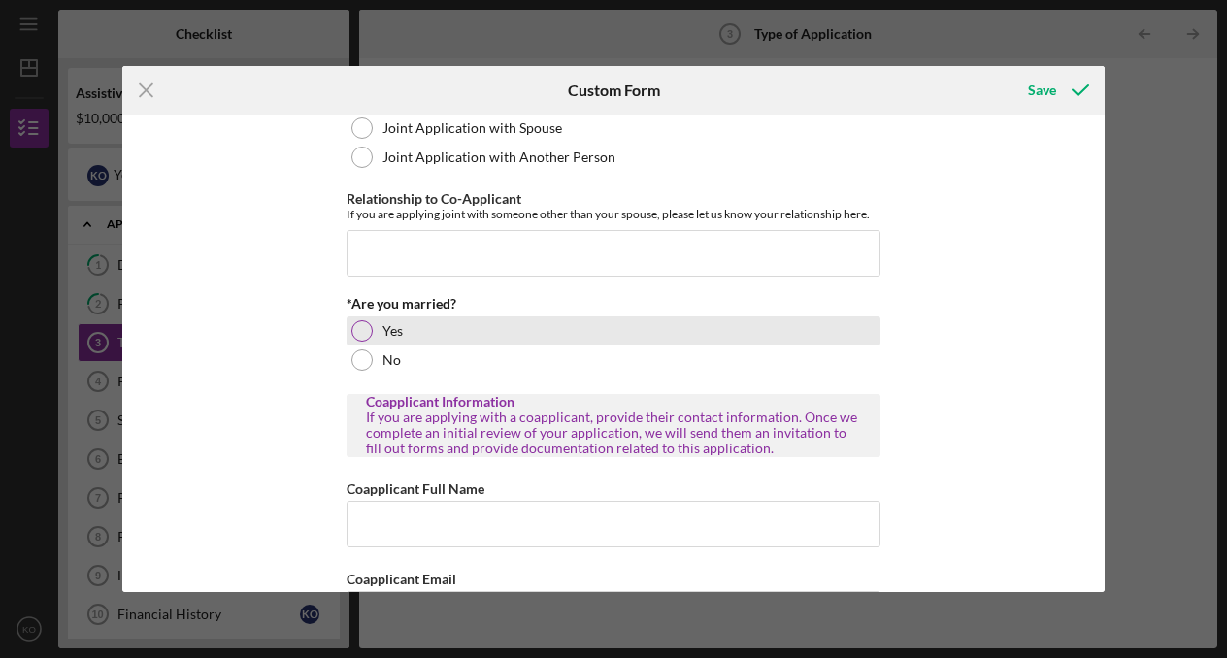
click at [377, 345] on div "Yes" at bounding box center [613, 330] width 534 height 29
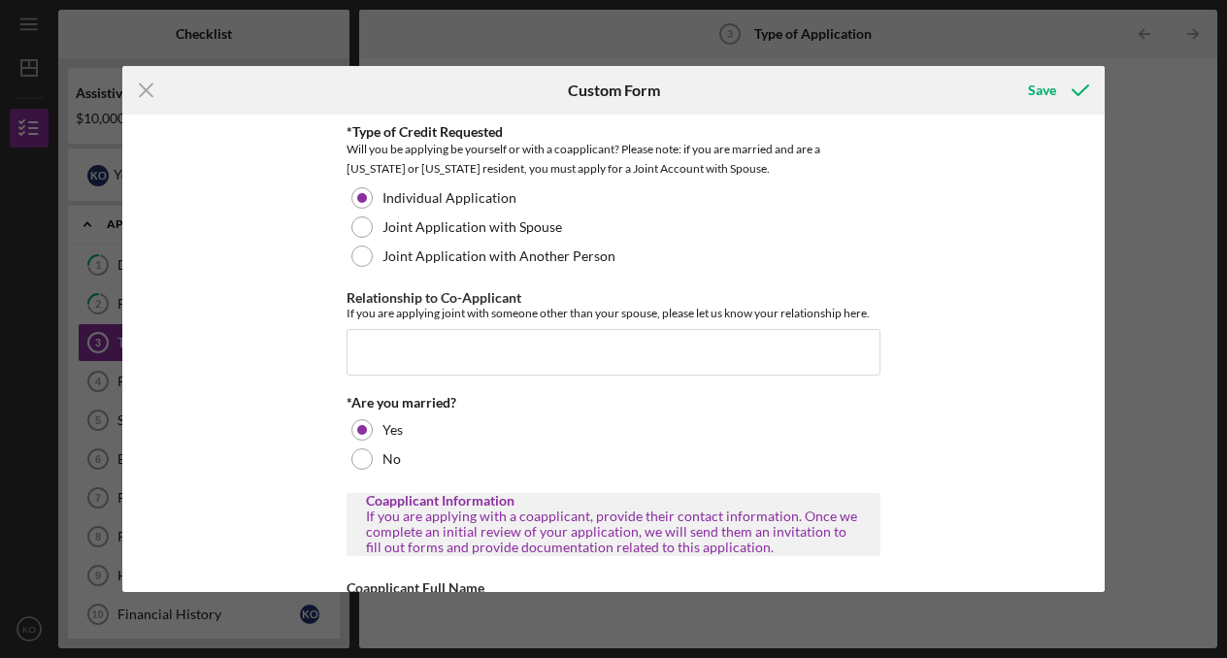
scroll to position [0, 0]
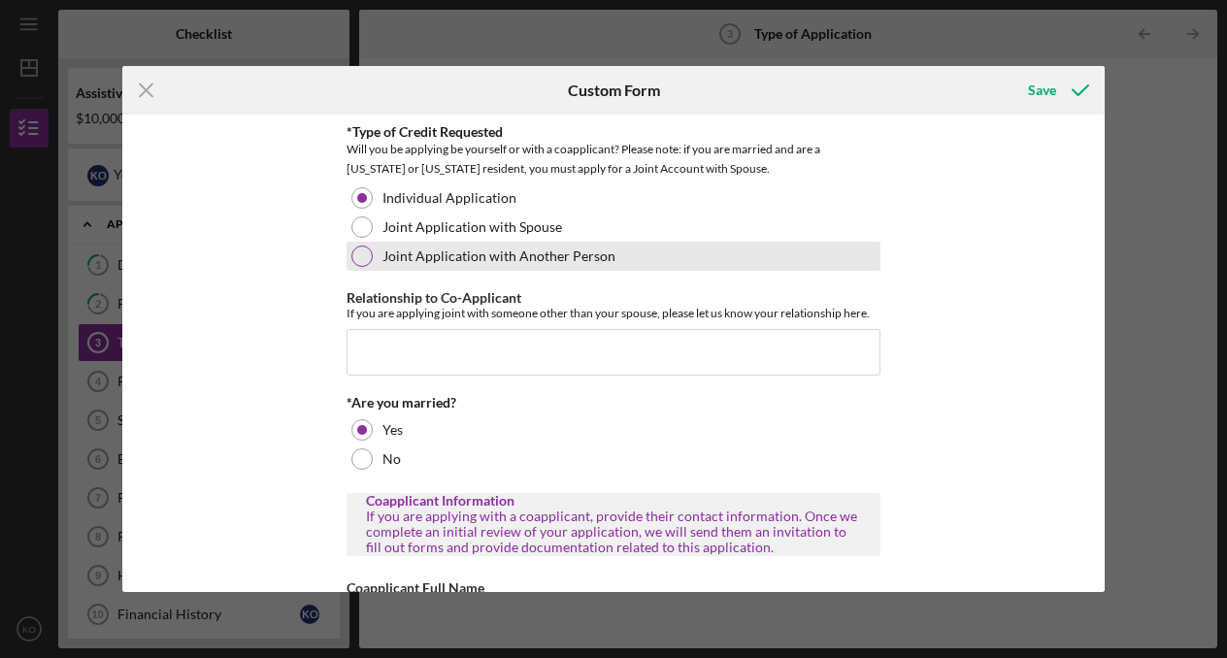
click at [373, 255] on div "Joint Application with Another Person" at bounding box center [613, 256] width 534 height 29
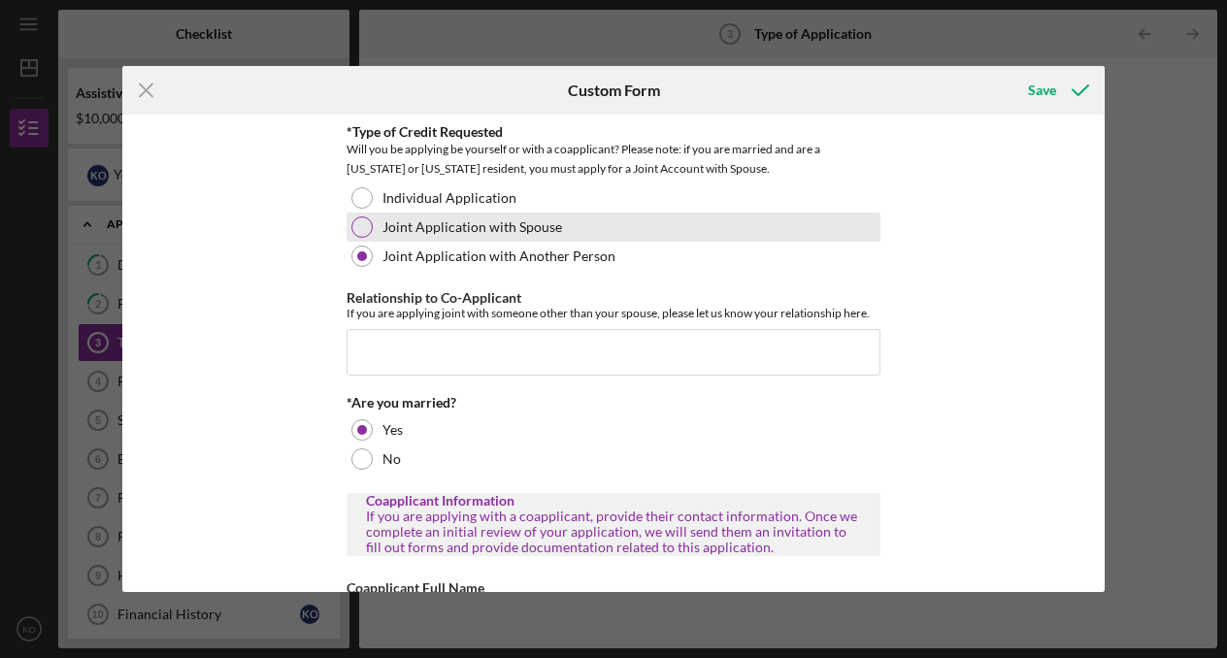
click at [373, 240] on div "Joint Application with Spouse" at bounding box center [613, 227] width 534 height 29
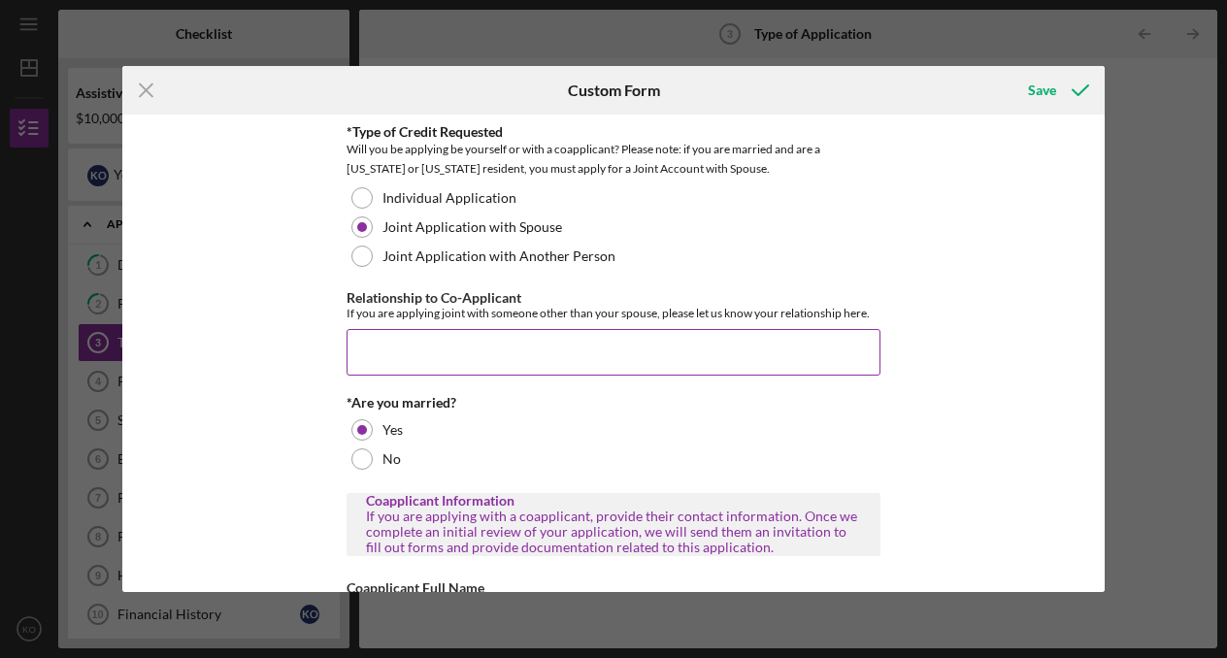
click at [392, 376] on input "Relationship to Co-Applicant" at bounding box center [613, 352] width 534 height 47
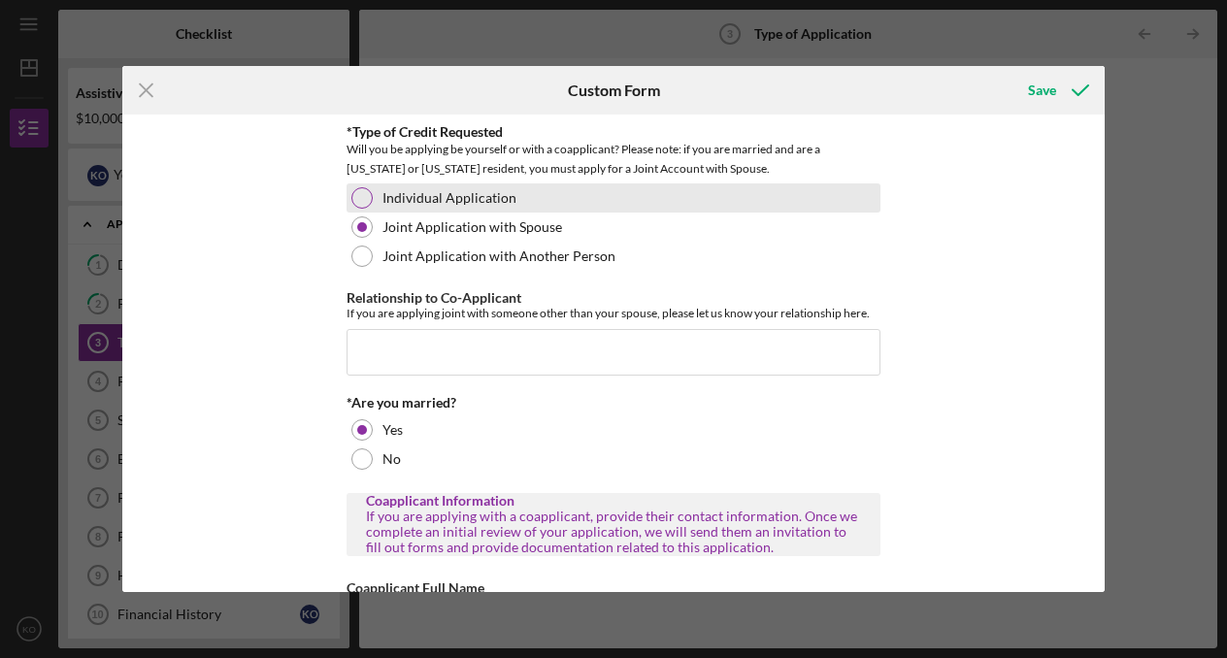
click at [375, 197] on div "Individual Application" at bounding box center [613, 197] width 534 height 29
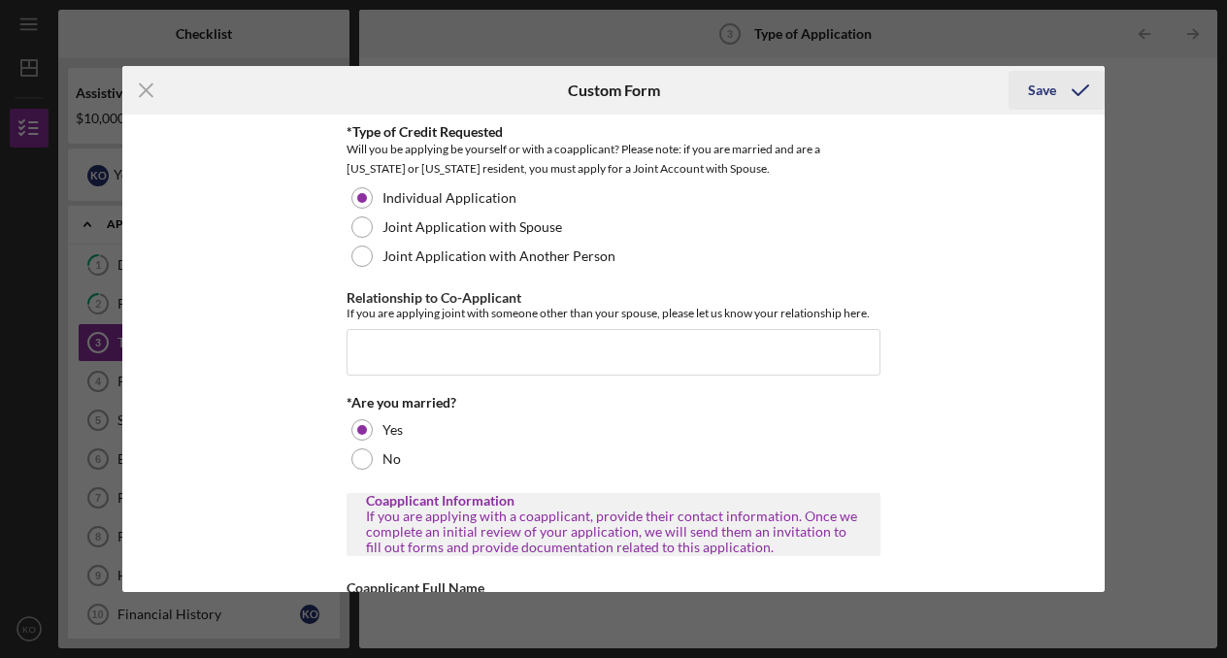
click at [1030, 100] on div "Save" at bounding box center [1042, 90] width 28 height 39
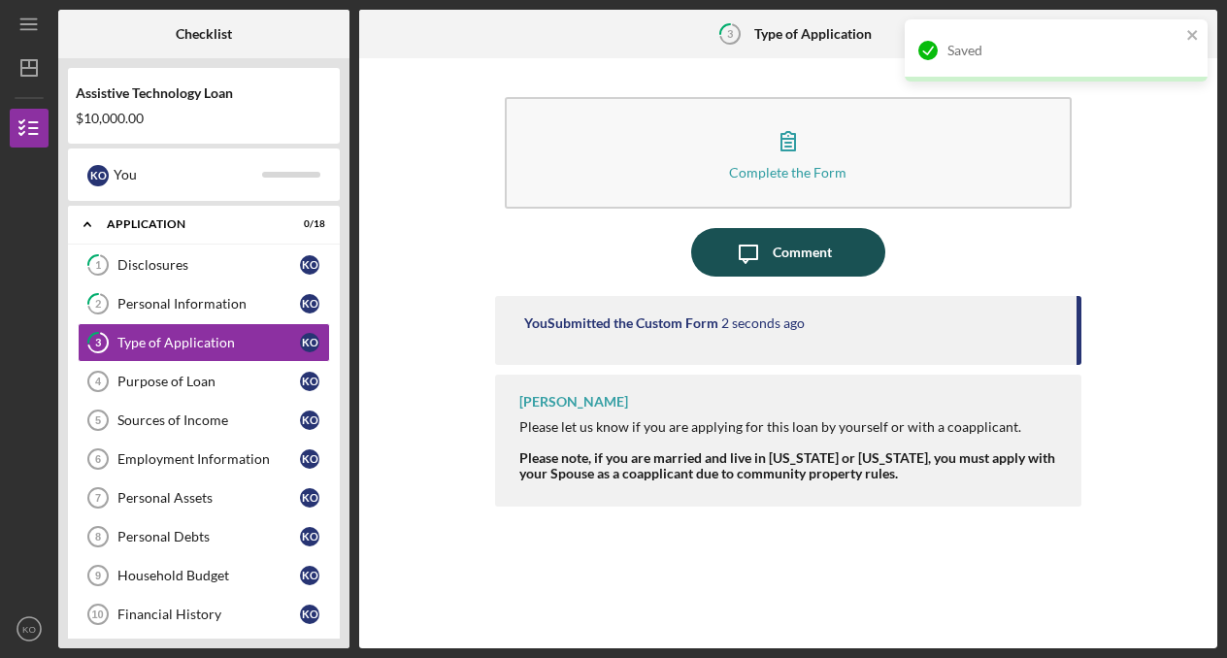
click at [791, 254] on div "Comment" at bounding box center [801, 252] width 59 height 49
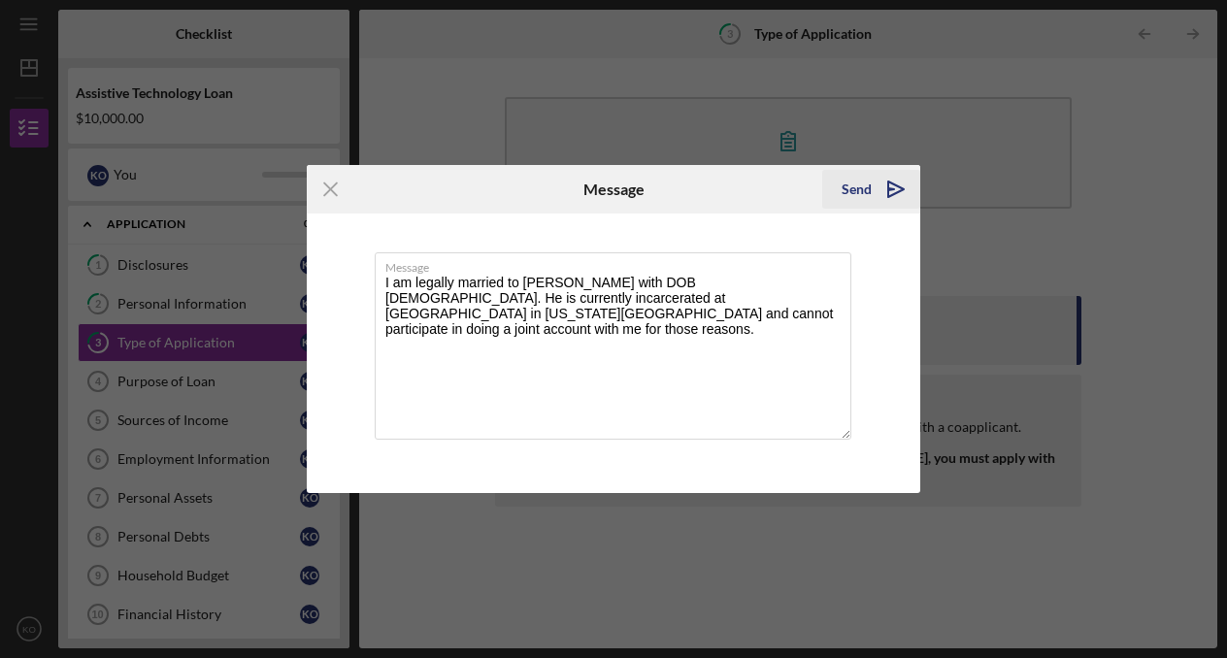
type textarea "I am legally married to [PERSON_NAME] with DOB [DEMOGRAPHIC_DATA]. He is curren…"
click at [872, 197] on icon "Icon/icon-invite-send" at bounding box center [895, 189] width 49 height 49
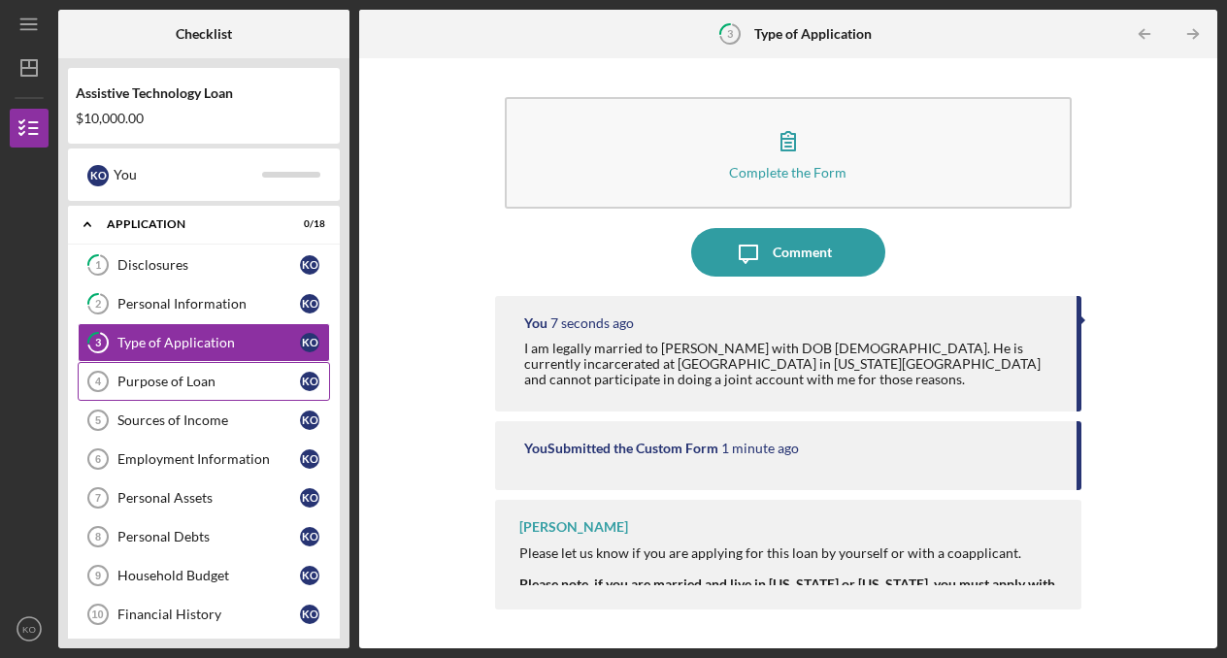
click at [251, 394] on link "Purpose of Loan 4 Purpose of Loan K O" at bounding box center [204, 381] width 252 height 39
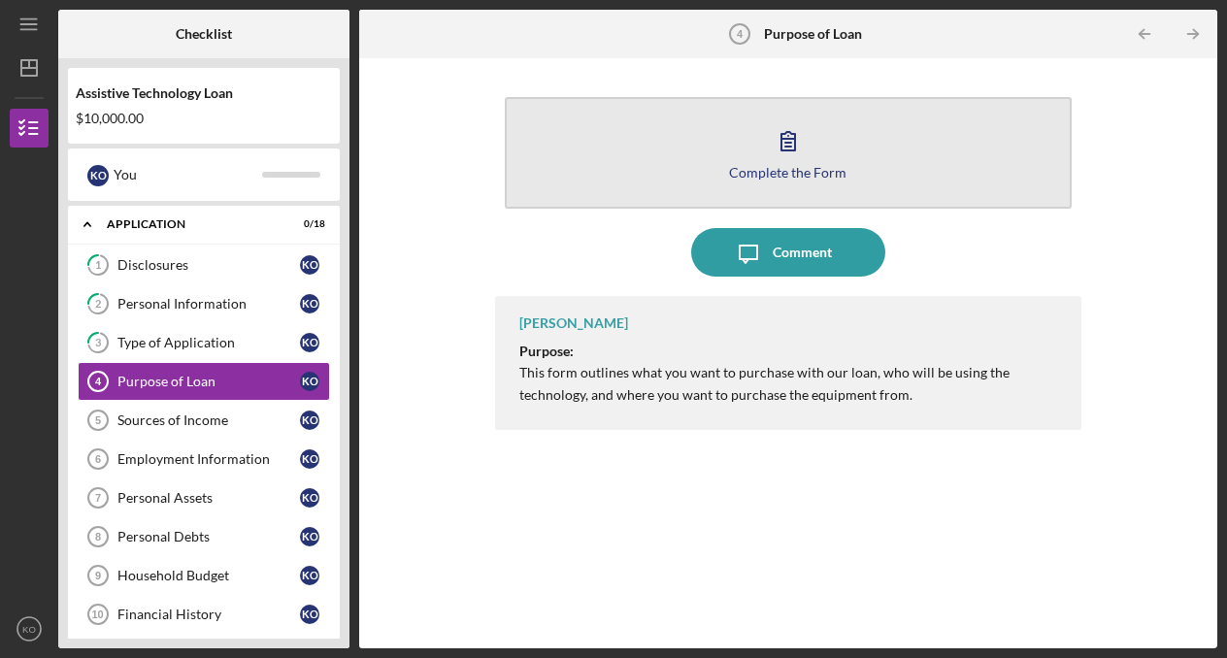
click at [706, 156] on button "Complete the Form Form" at bounding box center [789, 153] width 568 height 112
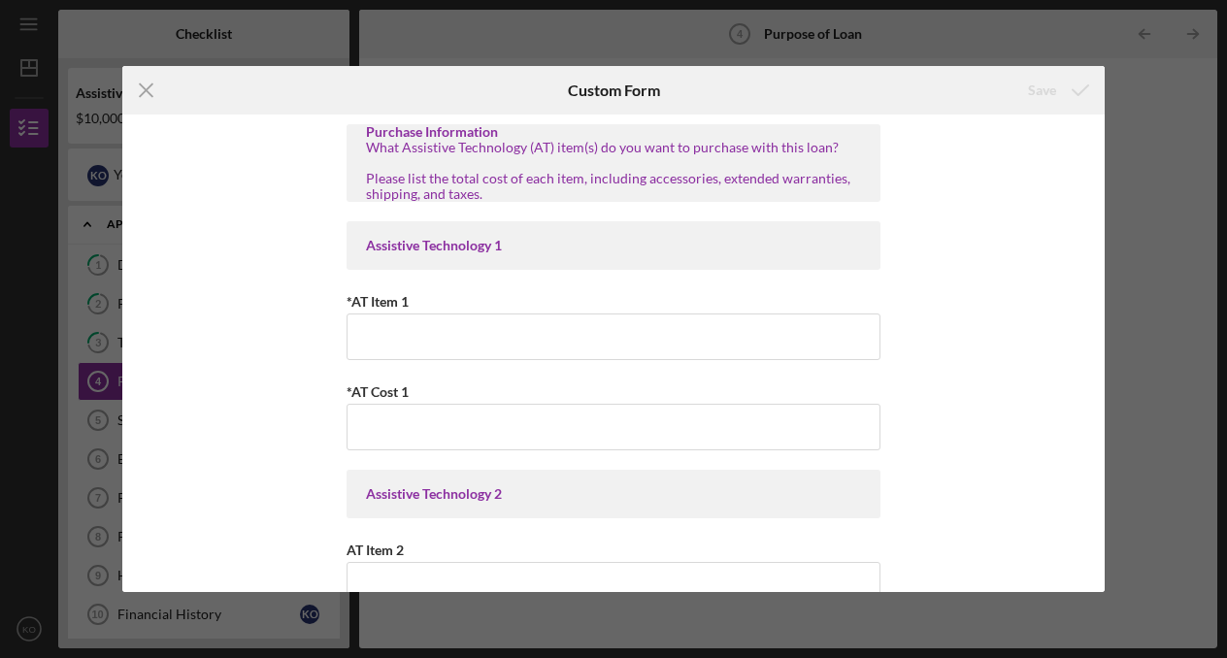
click at [633, 245] on div "Assistive Technology 1" at bounding box center [613, 246] width 495 height 16
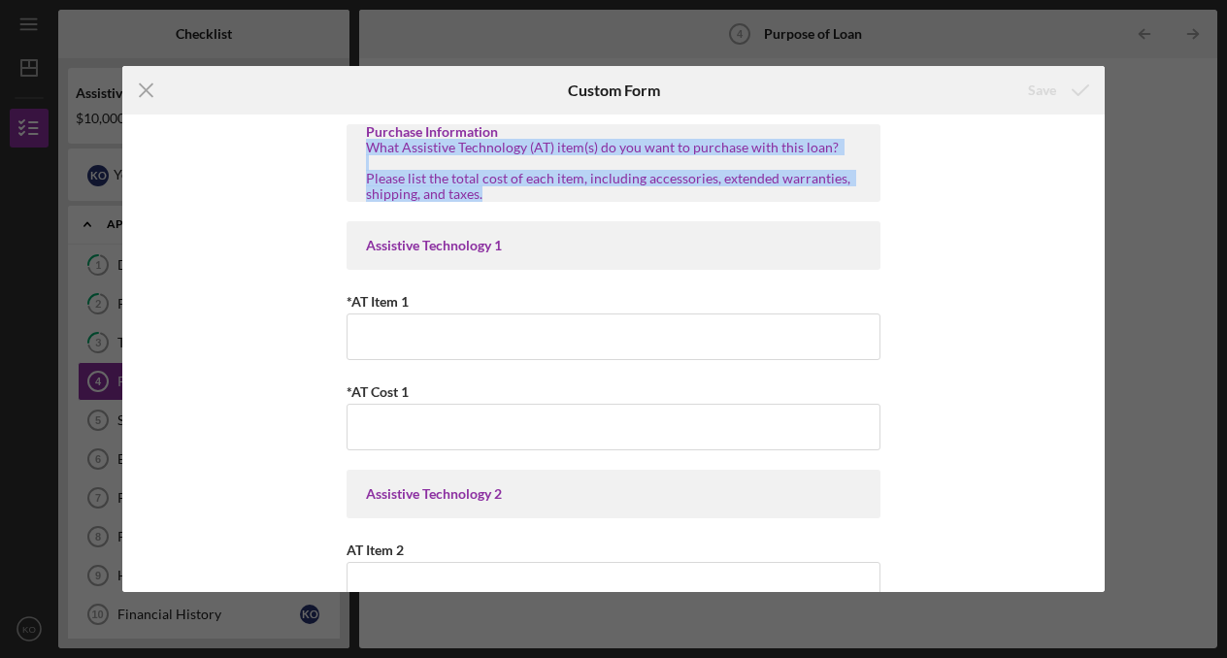
drag, startPoint x: 365, startPoint y: 146, endPoint x: 504, endPoint y: 197, distance: 148.0
click at [504, 197] on div "What Assistive Technology (AT) item(s) do you want to purchase with this loan? …" at bounding box center [613, 171] width 495 height 62
copy div "What Assistive Technology (AT) item(s) do you want to purchase with this loan? …"
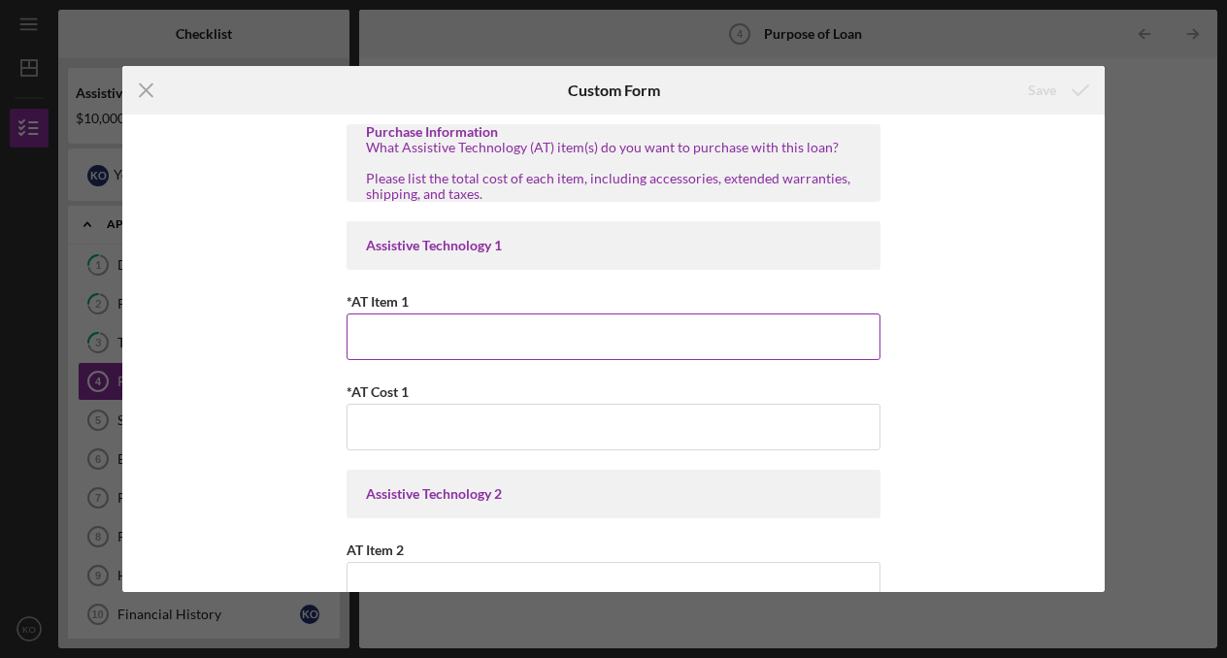
click at [397, 350] on input "*AT Item 1" at bounding box center [613, 336] width 534 height 47
paste input "Medical-Grade Smartwatch / Wearable with Health Monitoring"
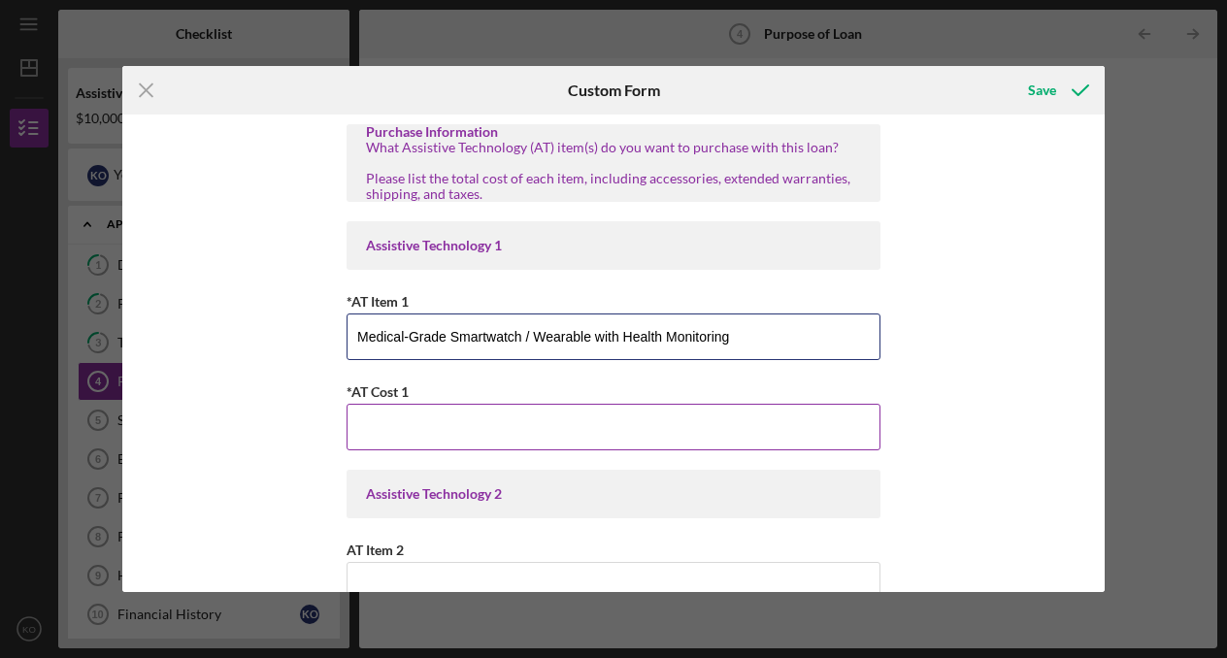
type input "Medical-Grade Smartwatch / Wearable with Health Monitoring"
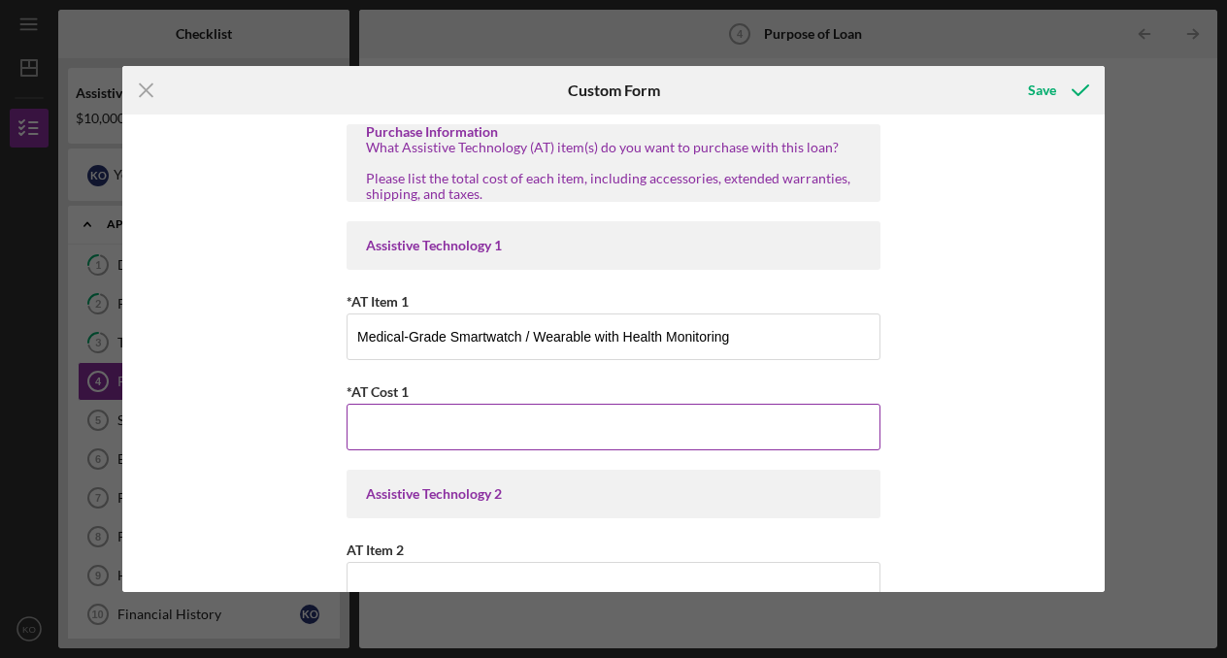
click at [439, 430] on input "*AT Cost 1" at bounding box center [613, 427] width 534 height 47
paste input "$400,900"
type input "$"
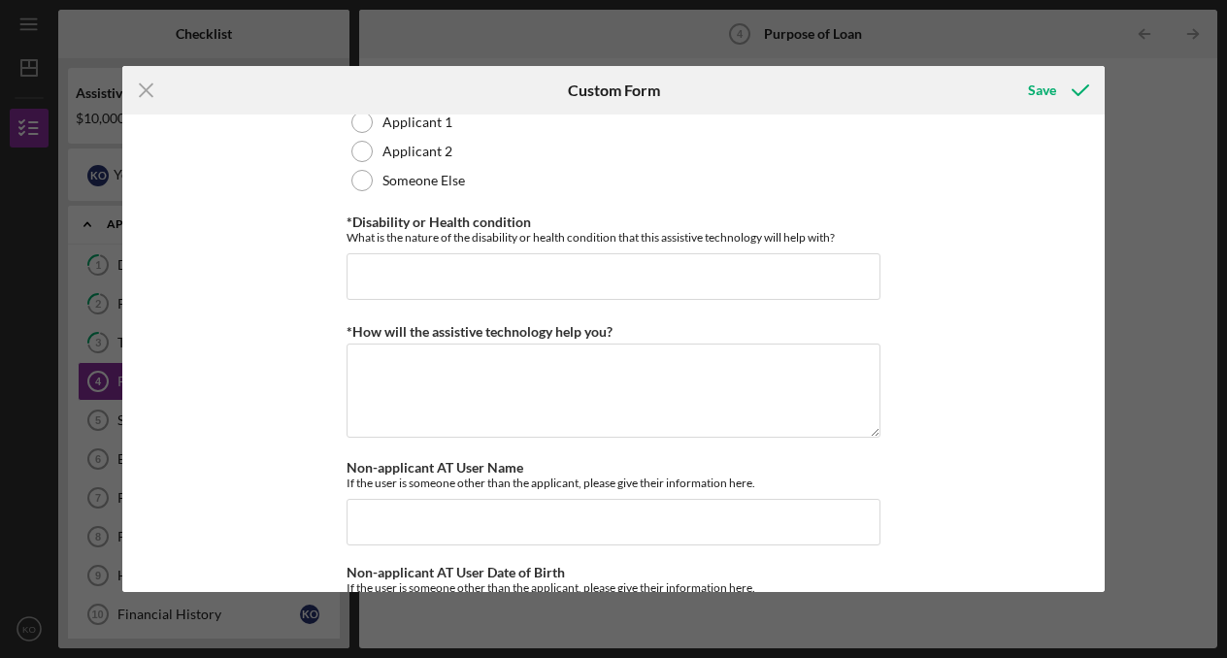
scroll to position [1648, 0]
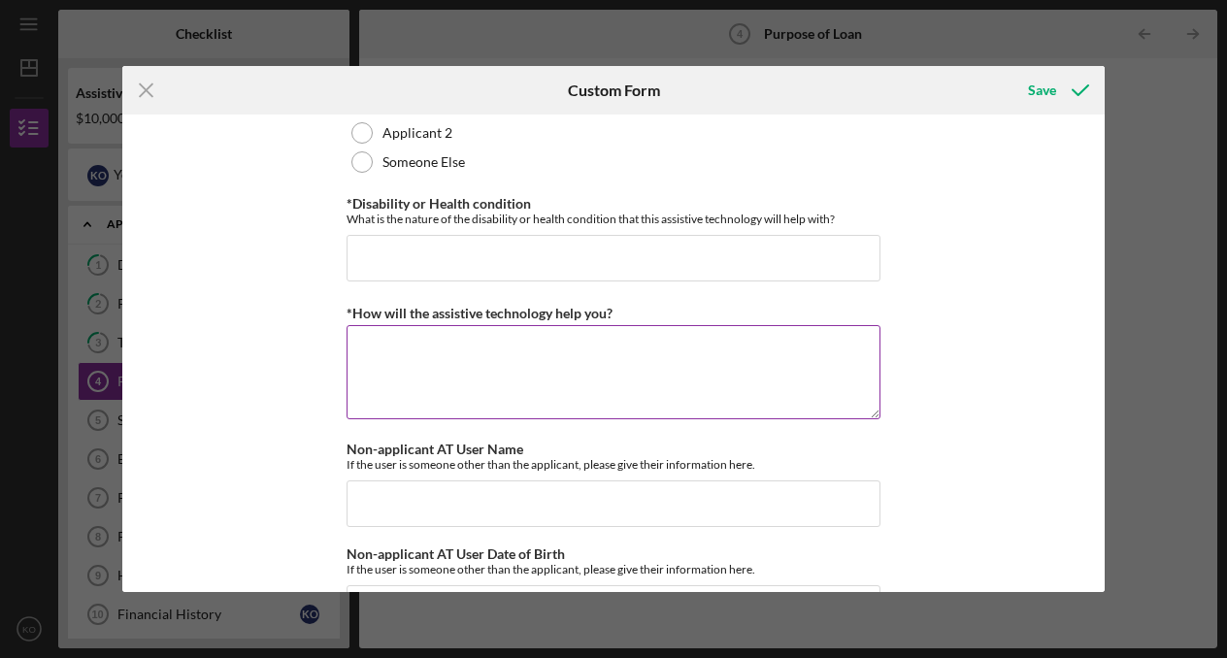
type input "$500"
click at [437, 371] on textarea "*How will the assistive technology help you?" at bounding box center [613, 371] width 534 height 93
click at [484, 392] on textarea "Smart watch:" at bounding box center [613, 371] width 534 height 93
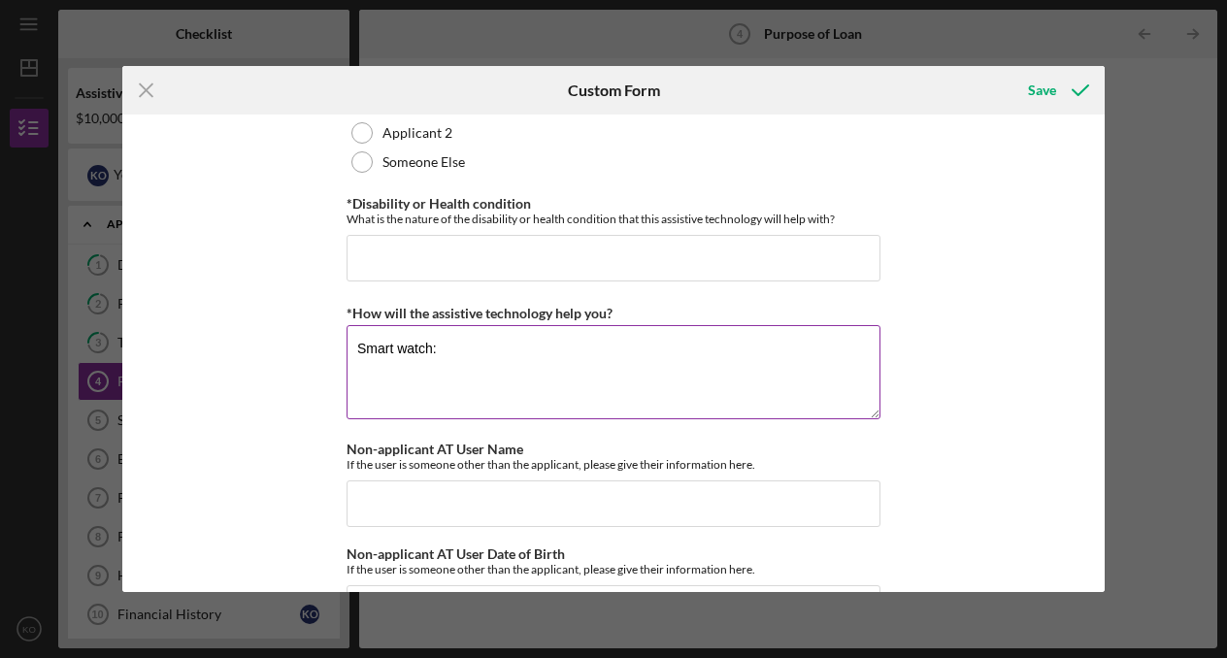
scroll to position [1645, 0]
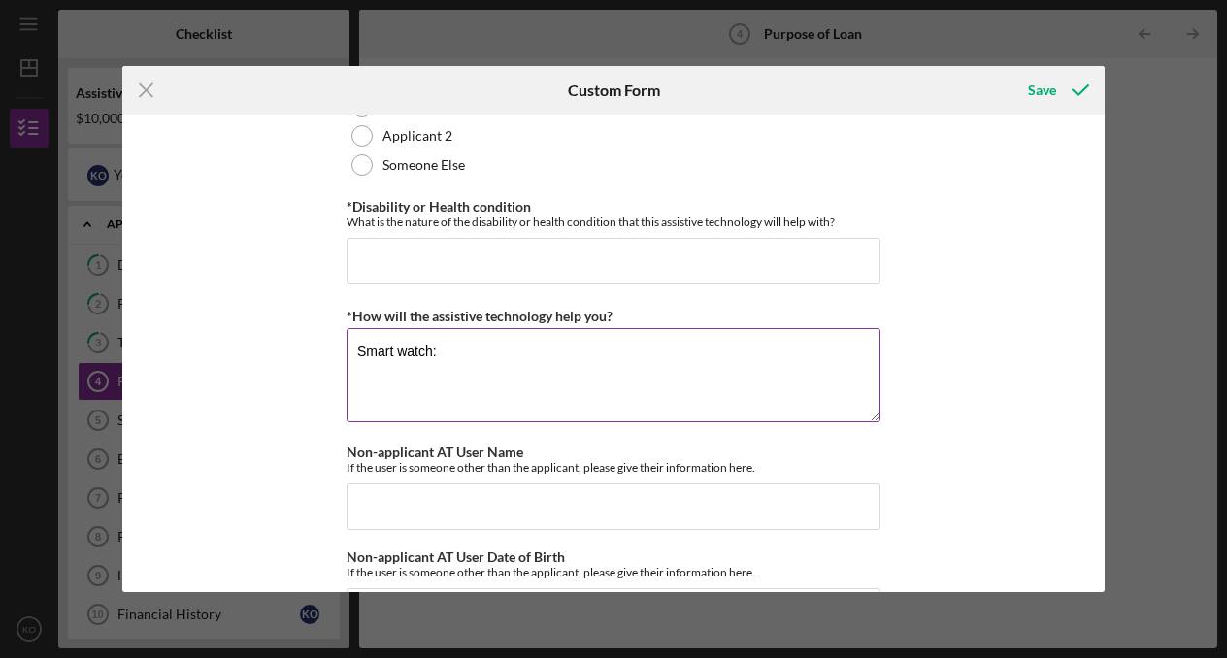
click at [484, 391] on textarea "Smart watch:" at bounding box center [613, 374] width 534 height 93
paste textarea "racks heart rate, sleep, blood oxygen — helpful for anxiety, [MEDICAL_DATA], fa…"
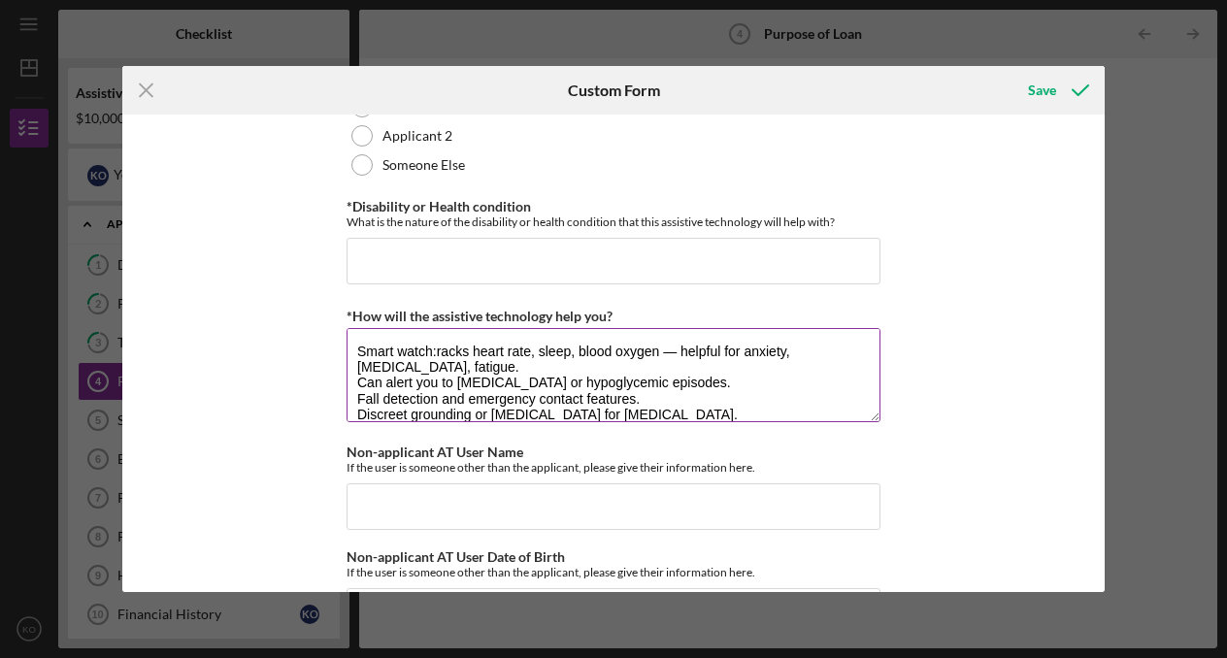
scroll to position [1, 0]
click at [436, 388] on textarea "Smart watch:racks heart rate, sleep, blood oxygen — helpful for anxiety, [MEDIC…" at bounding box center [613, 374] width 534 height 93
click at [687, 389] on textarea "Smart watch: tracks heart rate, sleep, blood oxygen — helpful for anxiety, [MED…" at bounding box center [613, 374] width 534 height 93
click at [353, 419] on textarea "Smart watch: tracks heart rate, sleep, blood oxygen —helpful for anxiety, [MEDI…" at bounding box center [613, 374] width 534 height 93
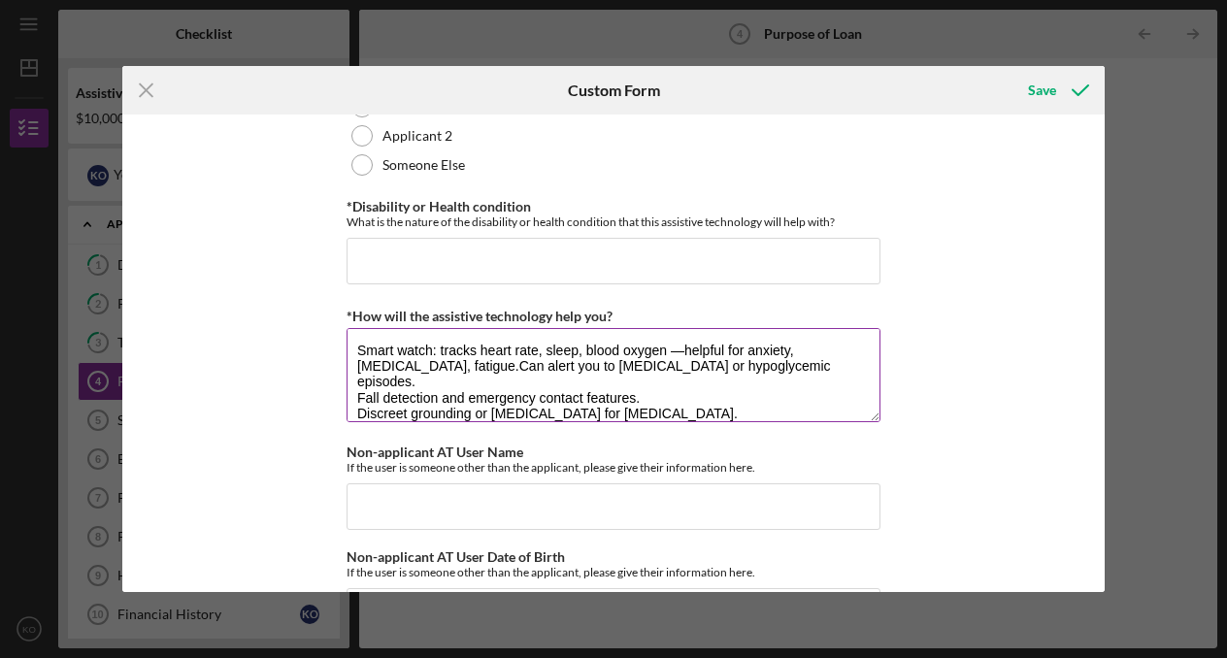
scroll to position [0, 0]
click at [429, 402] on textarea "Smart watch: tracks heart rate, sleep, blood oxygen —helpful for anxiety, [MEDI…" at bounding box center [613, 374] width 534 height 93
click at [357, 421] on textarea "Smart watch: tracks heart rate, sleep, blood oxygen —helpful for anxiety, [MEDI…" at bounding box center [613, 374] width 534 height 93
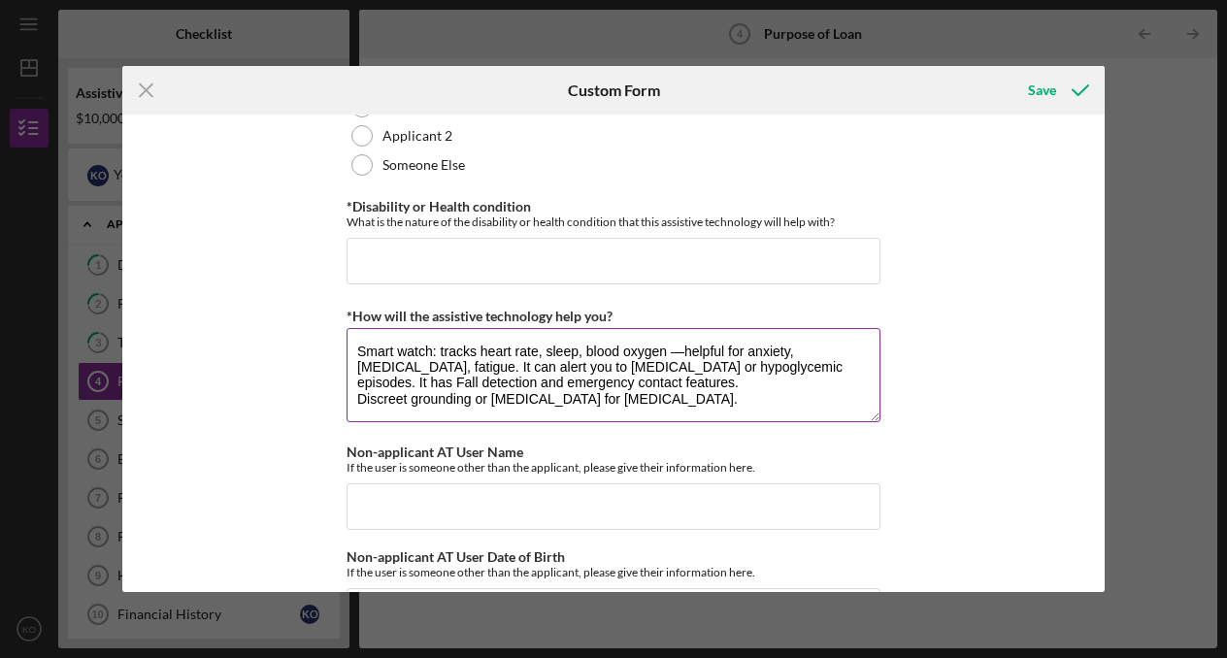
click at [807, 404] on textarea "Smart watch: tracks heart rate, sleep, blood oxygen —helpful for anxiety, [MEDI…" at bounding box center [613, 374] width 534 height 93
click at [355, 421] on textarea "Smart watch: tracks heart rate, sleep, blood oxygen —helpful for anxiety, [MEDI…" at bounding box center [613, 374] width 534 height 93
click at [606, 421] on textarea "Smart watch: tracks heart rate, sleep, blood oxygen —helpful for anxiety, [MEDI…" at bounding box center [613, 374] width 534 height 93
click at [675, 390] on textarea "Smart watch: tracks heart rate, sleep, blood oxygen —helpful for anxiety, [MEDI…" at bounding box center [613, 374] width 534 height 93
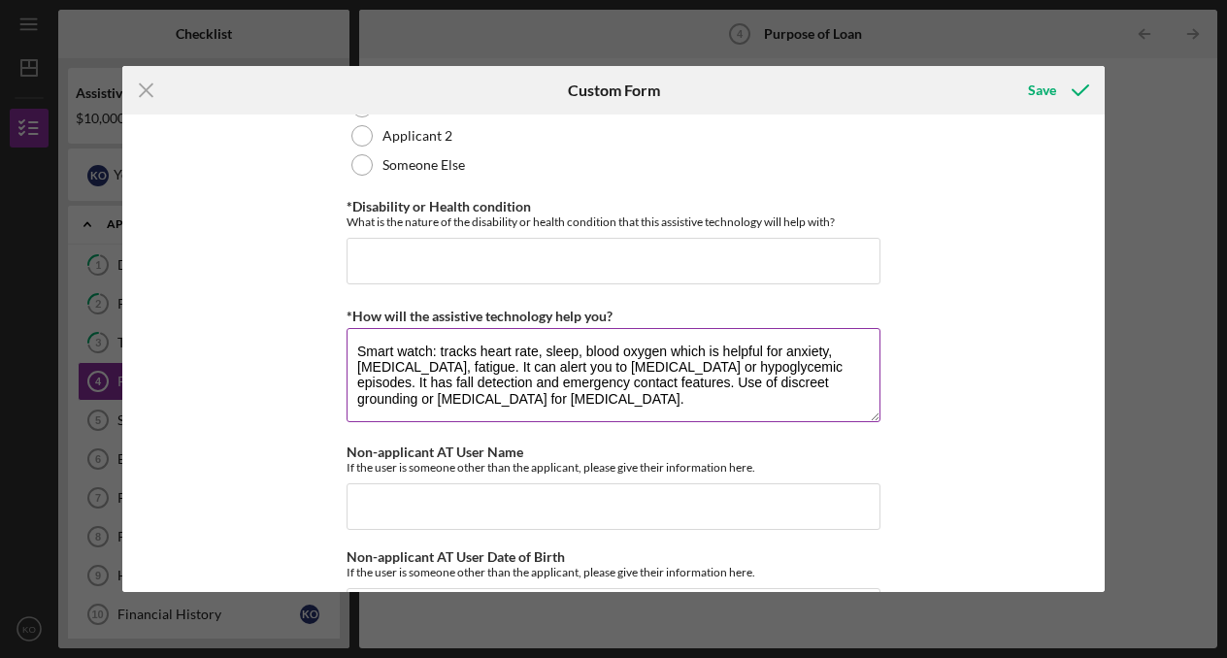
click at [830, 397] on textarea "Smart watch: tracks heart rate, sleep, blood oxygen which is helpful for anxiet…" at bounding box center [613, 374] width 534 height 93
click at [398, 402] on textarea "Smart watch: tracks heart rate, sleep, blood oxygen which is helpful for anxiet…" at bounding box center [613, 374] width 534 height 93
click at [758, 421] on textarea "Smart watch: tracks heart rate, sleep, blood oxygen which is helpful for anxiet…" at bounding box center [613, 374] width 534 height 93
type textarea "Smart watch: tracks heart rate, sleep, blood oxygen which is helpful for anxiet…"
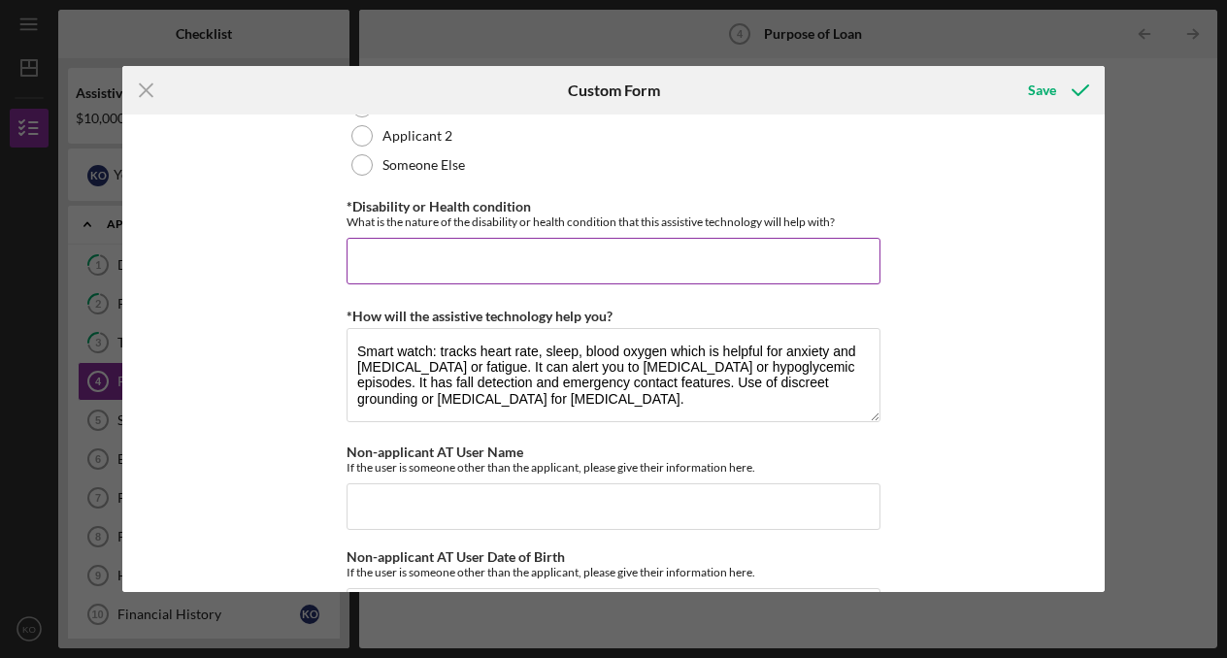
click at [532, 284] on input "*Disability or Health condition" at bounding box center [613, 261] width 534 height 47
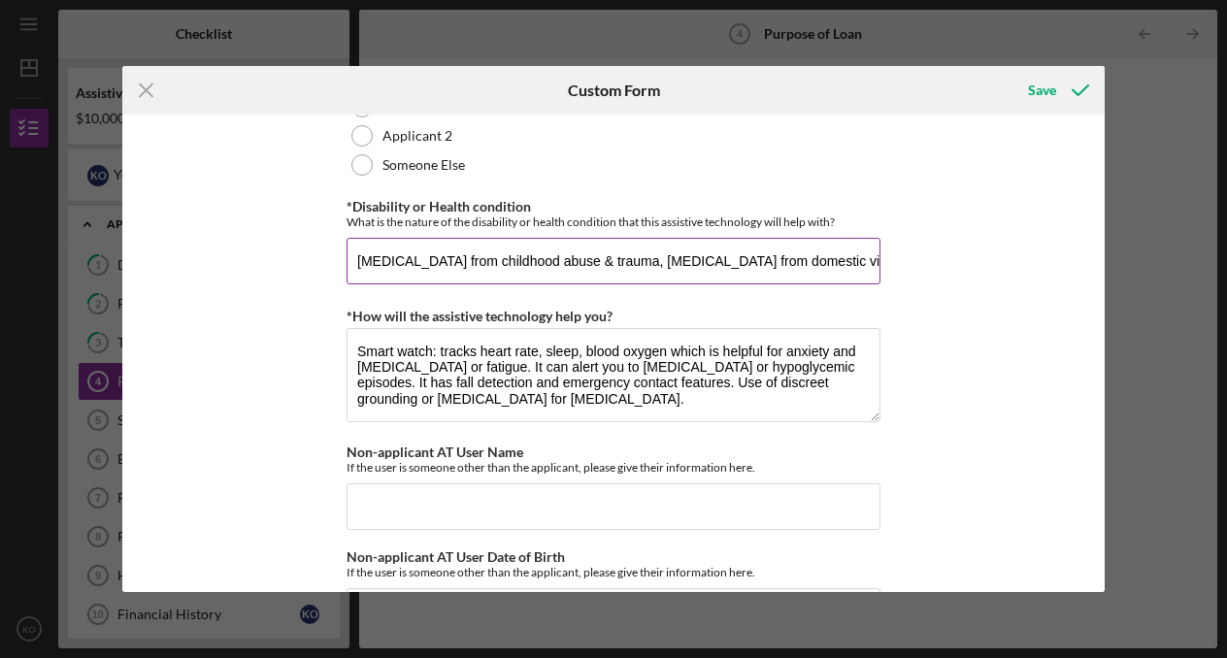
click at [853, 284] on input "[MEDICAL_DATA] from childhood abuse & trauma, [MEDICAL_DATA] from domestic viol…" at bounding box center [613, 261] width 534 height 47
click at [874, 284] on input "[MEDICAL_DATA] from childhood abuse & trauma, [MEDICAL_DATA] from domestic viol…" at bounding box center [613, 261] width 534 height 47
click at [601, 284] on input "[MEDICAL_DATA] from childhood abuse & trauma, [MEDICAL_DATA] from domestic viol…" at bounding box center [613, 261] width 534 height 47
click at [599, 284] on input "[MEDICAL_DATA] from childhood abuse & trauma, [MEDICAL_DATA] from domestic viol…" at bounding box center [613, 261] width 534 height 47
click at [606, 284] on input "[MEDICAL_DATA] from childhood abuse & trauma, [MEDICAL_DATA] from domestic viol…" at bounding box center [613, 261] width 534 height 47
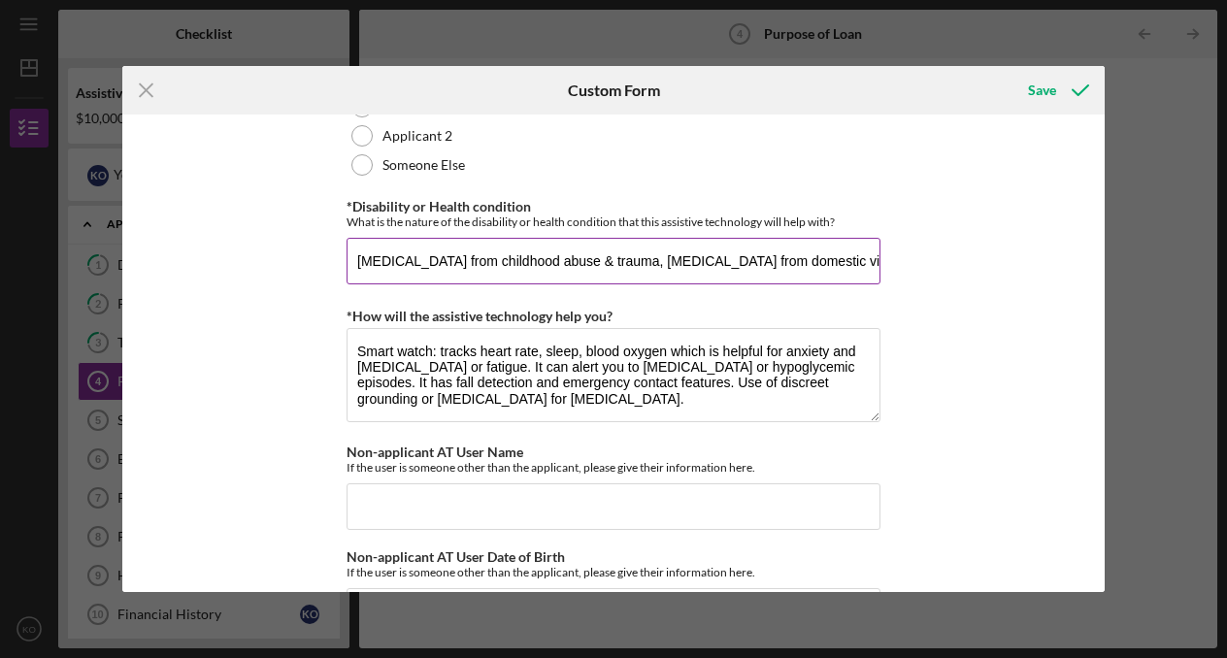
click at [435, 284] on input "[MEDICAL_DATA] from childhood abuse & trauma, [MEDICAL_DATA] from domestic viol…" at bounding box center [613, 261] width 534 height 47
click at [830, 284] on input "[MEDICAL_DATA] from childhood abuse & trauma, [MEDICAL_DATA] from domestic viol…" at bounding box center [613, 261] width 534 height 47
click at [869, 284] on input "[MEDICAL_DATA] from childhood abuse & trauma, [MEDICAL_DATA] from domestic viol…" at bounding box center [613, 261] width 534 height 47
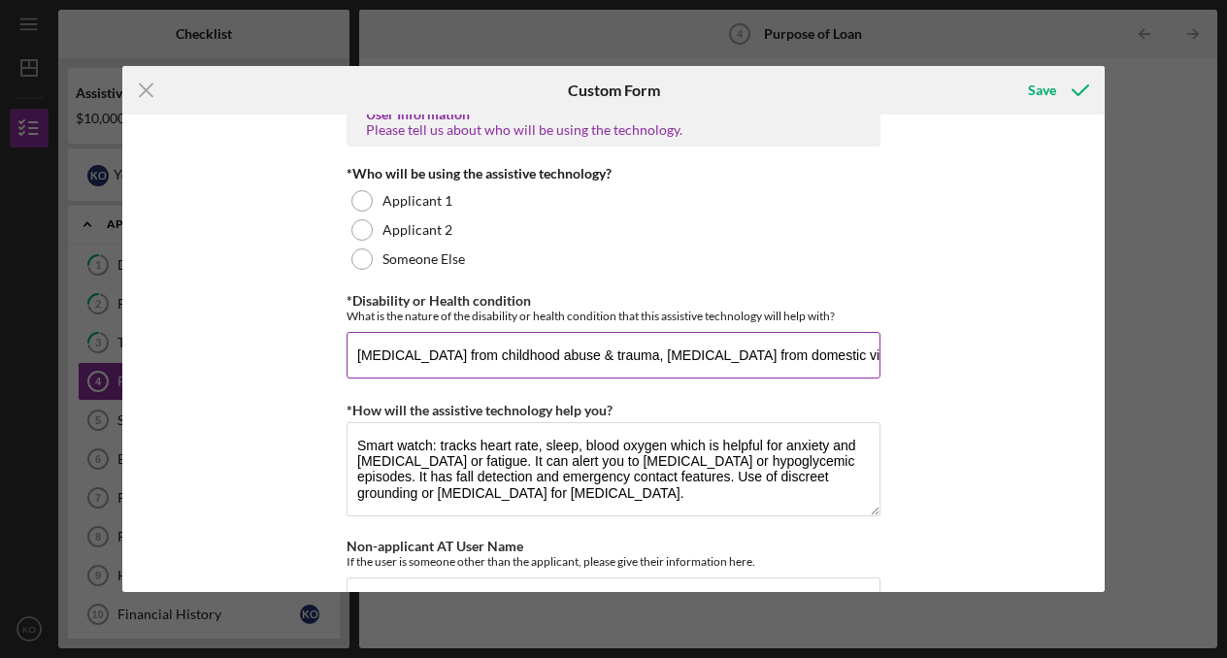
scroll to position [1548, 0]
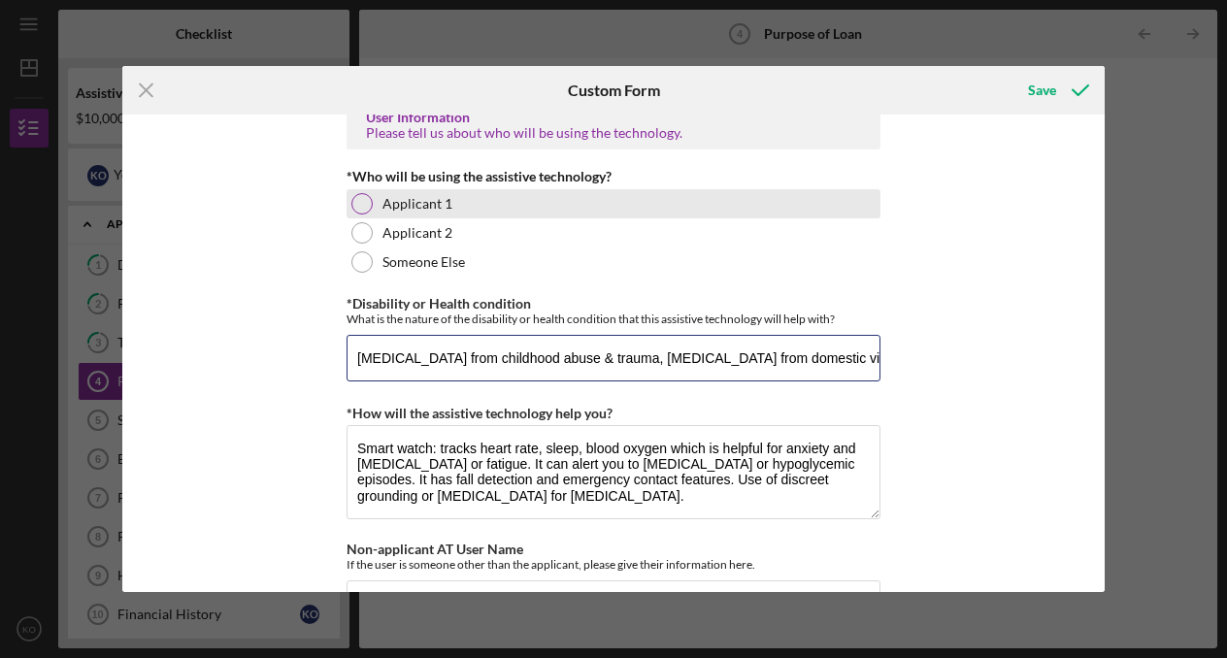
type input "[MEDICAL_DATA] from childhood abuse & trauma, [MEDICAL_DATA] from domestic viol…"
click at [406, 212] on label "Applicant 1" at bounding box center [417, 204] width 70 height 16
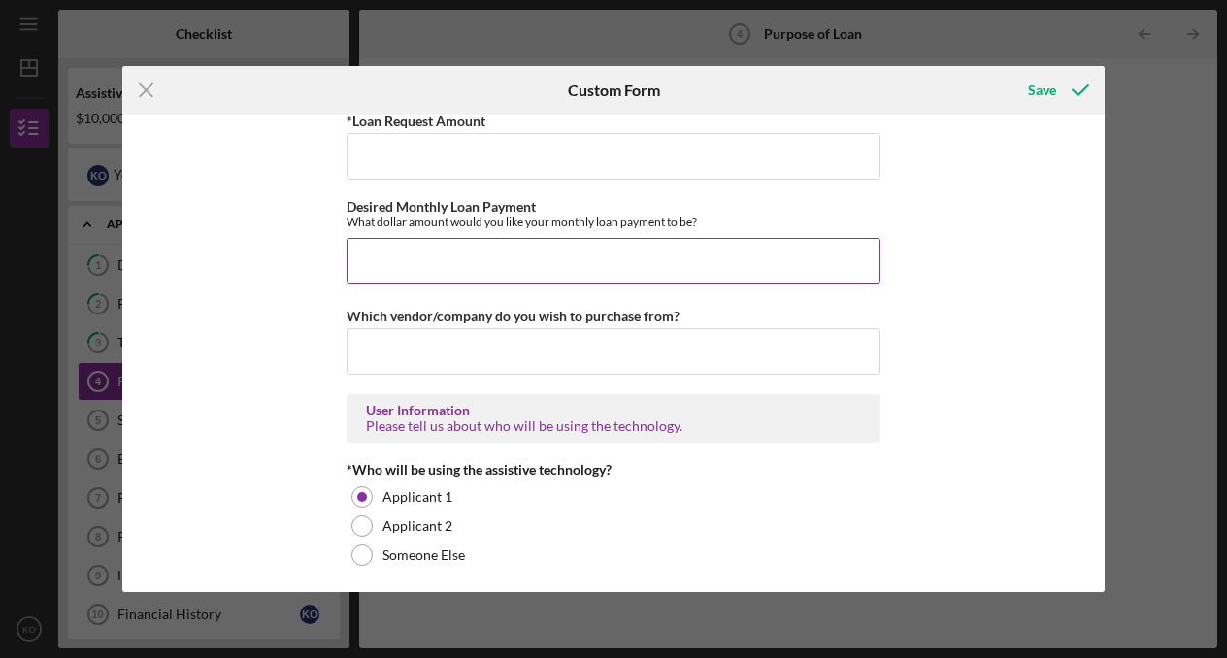
scroll to position [1247, 0]
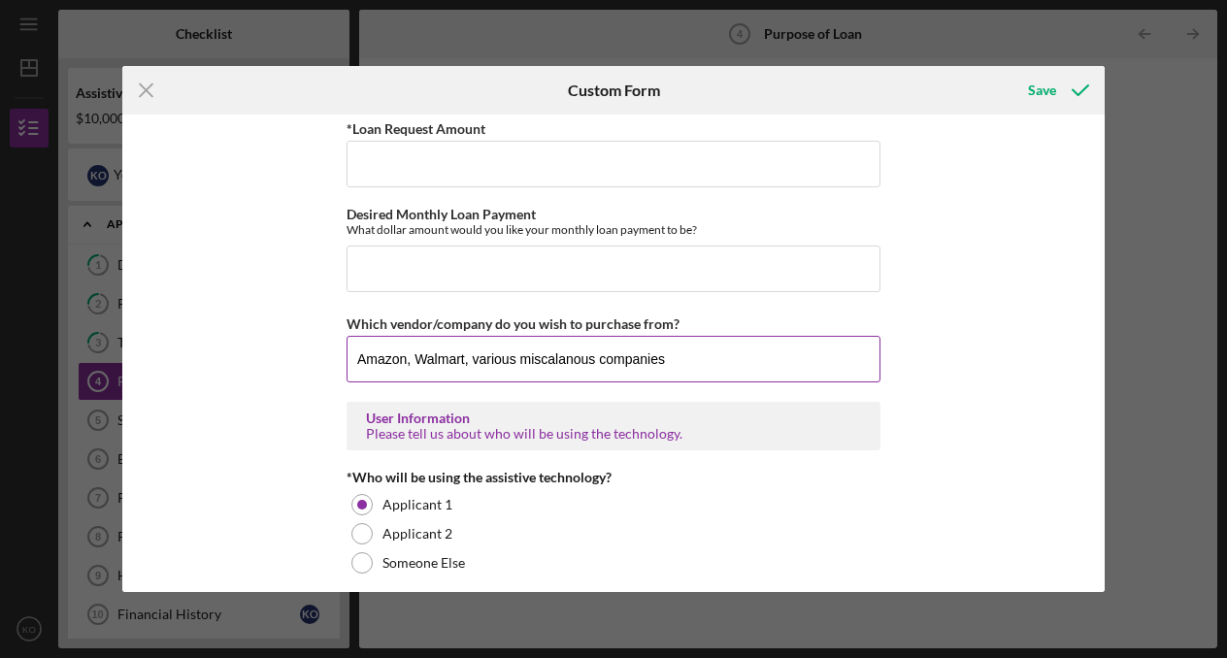
click at [551, 377] on input "Amazon, Walmart, various miscalanous companies" at bounding box center [613, 359] width 534 height 47
click at [639, 382] on input "Amazon, Walmart, various mischlanous companies" at bounding box center [613, 359] width 534 height 47
click at [548, 379] on input "Amazon, Walmart, various mischlanous companies" at bounding box center [613, 359] width 534 height 47
click at [549, 375] on input "Amazon, Walmart, various mischlanous companies" at bounding box center [613, 359] width 534 height 47
click at [593, 382] on input "Amazon, Walmart, various mischlanous companies" at bounding box center [613, 359] width 534 height 47
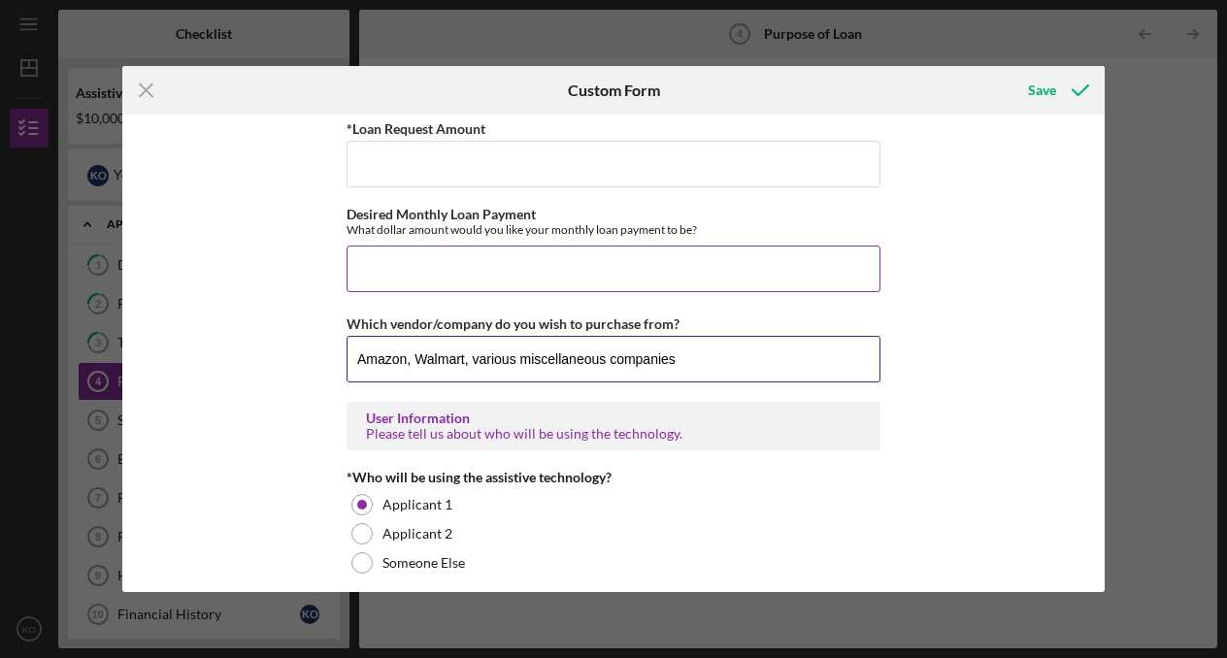
type input "Amazon, Walmart, various miscellaneous companies"
click at [451, 292] on input "Desired Monthly Loan Payment" at bounding box center [613, 269] width 534 height 47
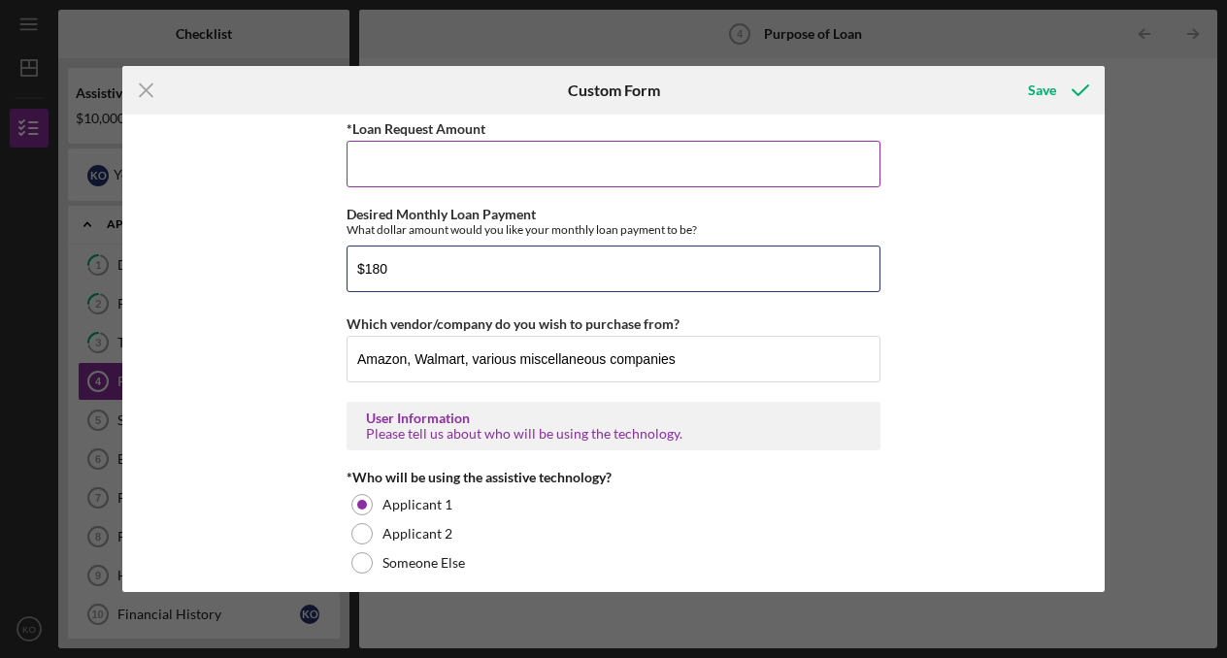
type input "$180"
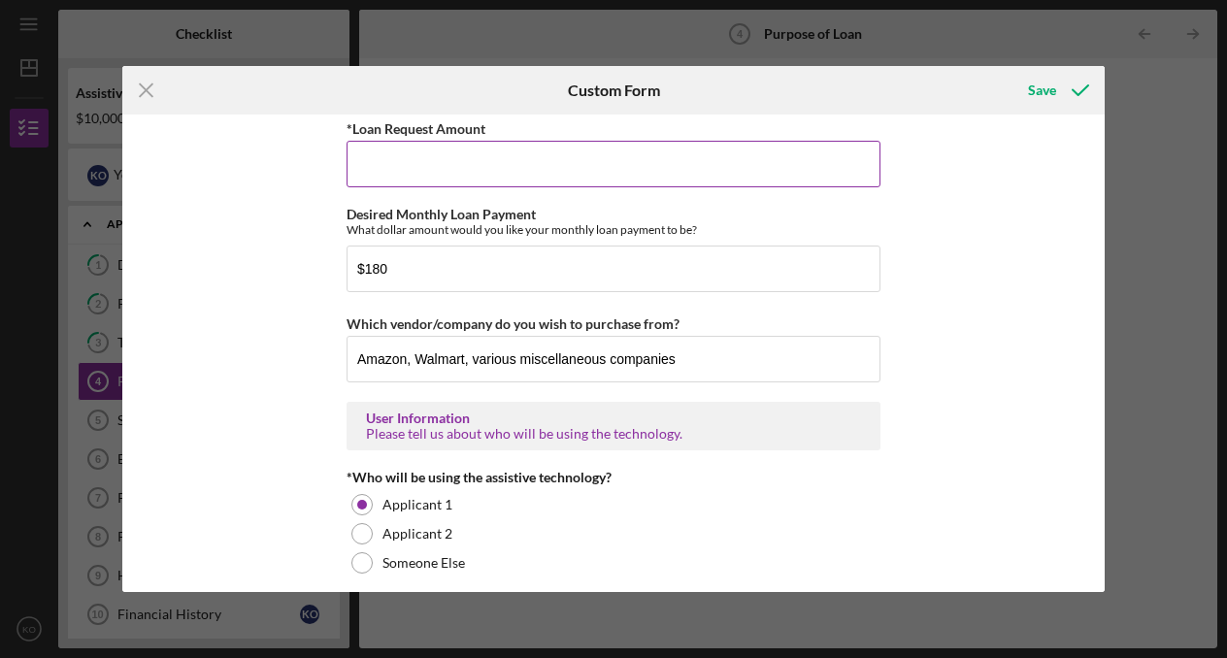
click at [493, 175] on input "*Loan Request Amount" at bounding box center [613, 164] width 534 height 47
type input "$10,000"
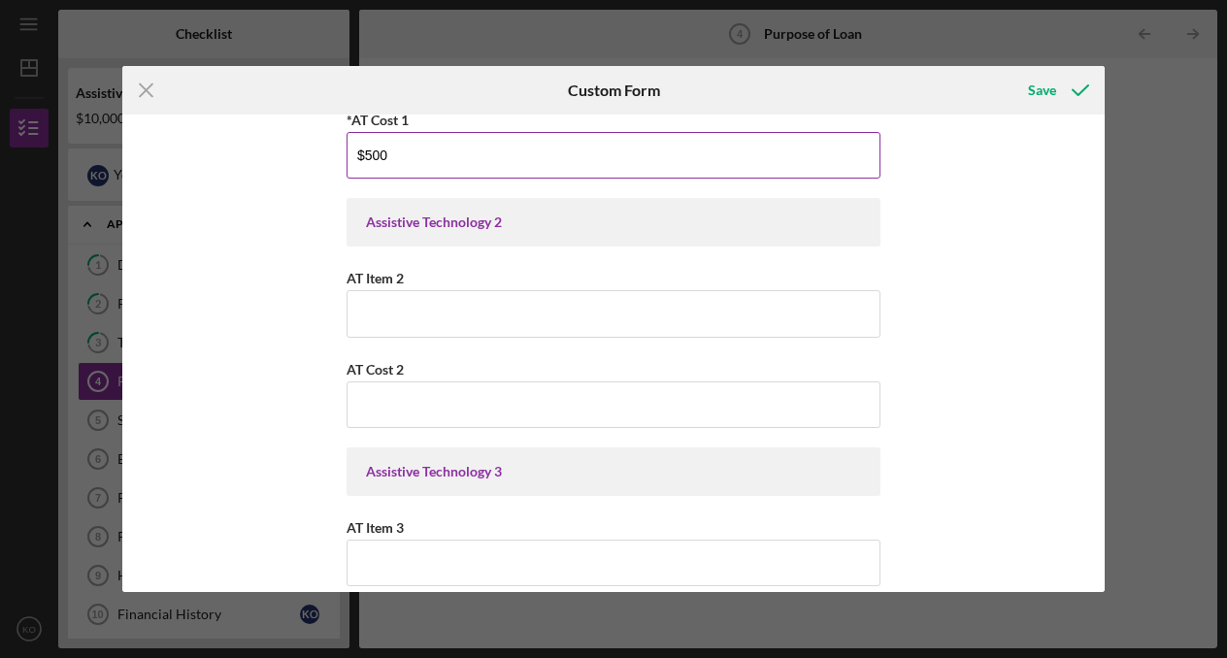
scroll to position [279, 0]
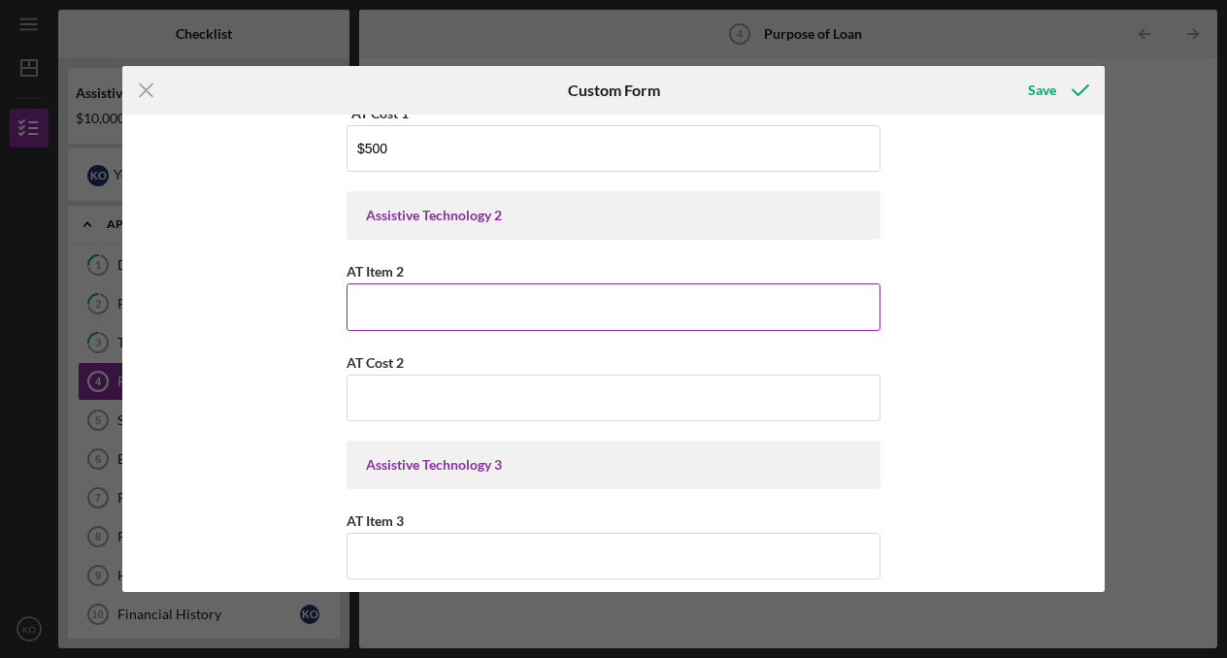
click at [474, 311] on input "AT Item 2" at bounding box center [613, 306] width 534 height 47
paste input "Adjustable Bed or Ergonomic Recliner"
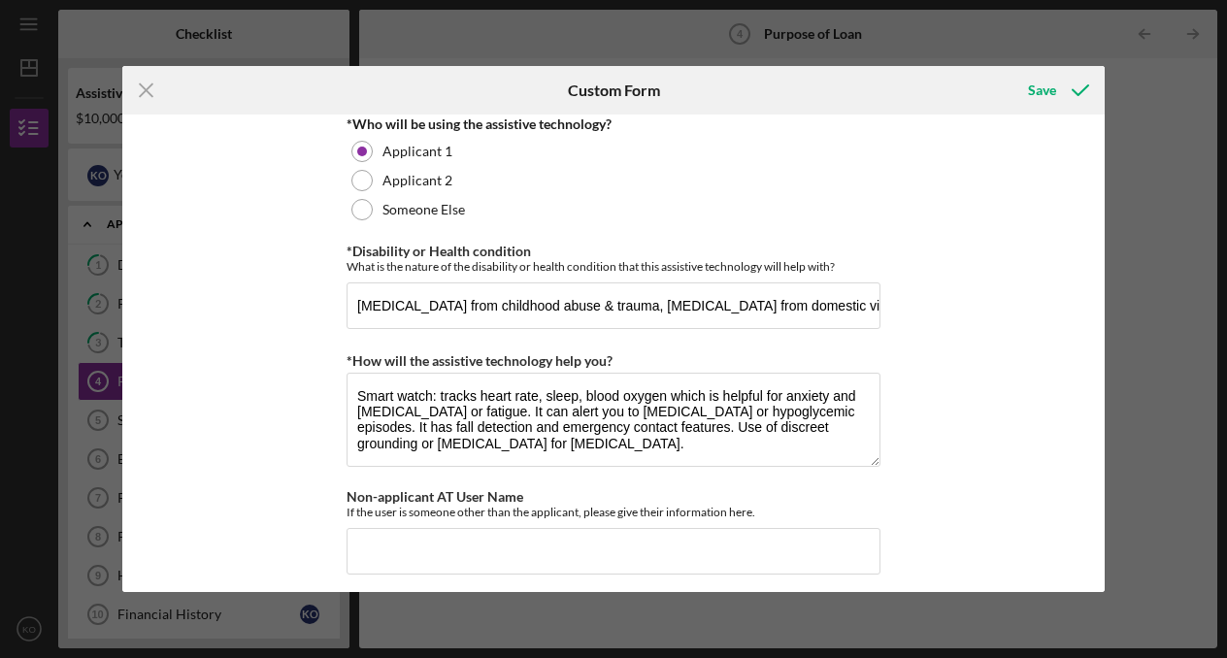
scroll to position [1633, 0]
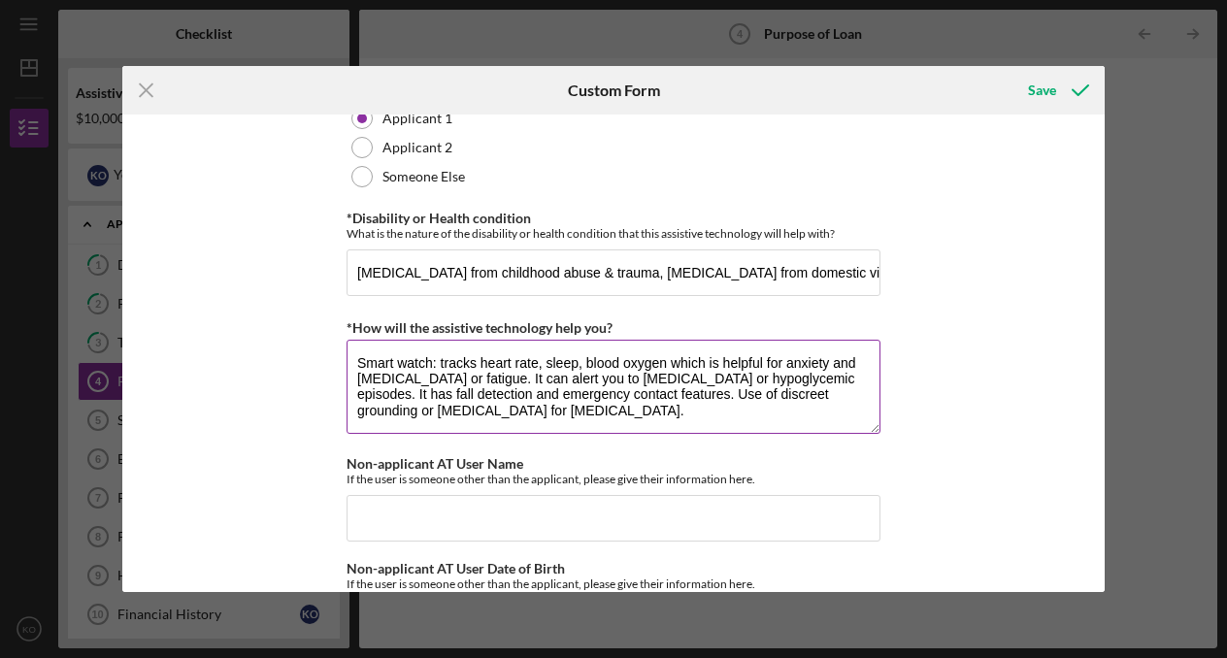
type input "Adjustable Bed or Ergonomic Recliner"
click at [512, 433] on textarea "Smart watch: tracks heart rate, sleep, blood oxygen which is helpful for anxiet…" at bounding box center [613, 386] width 534 height 93
paste textarea "[MEDICAL_DATA] and fatigue from [MEDICAL_DATA] are often worsened by poor sleep…"
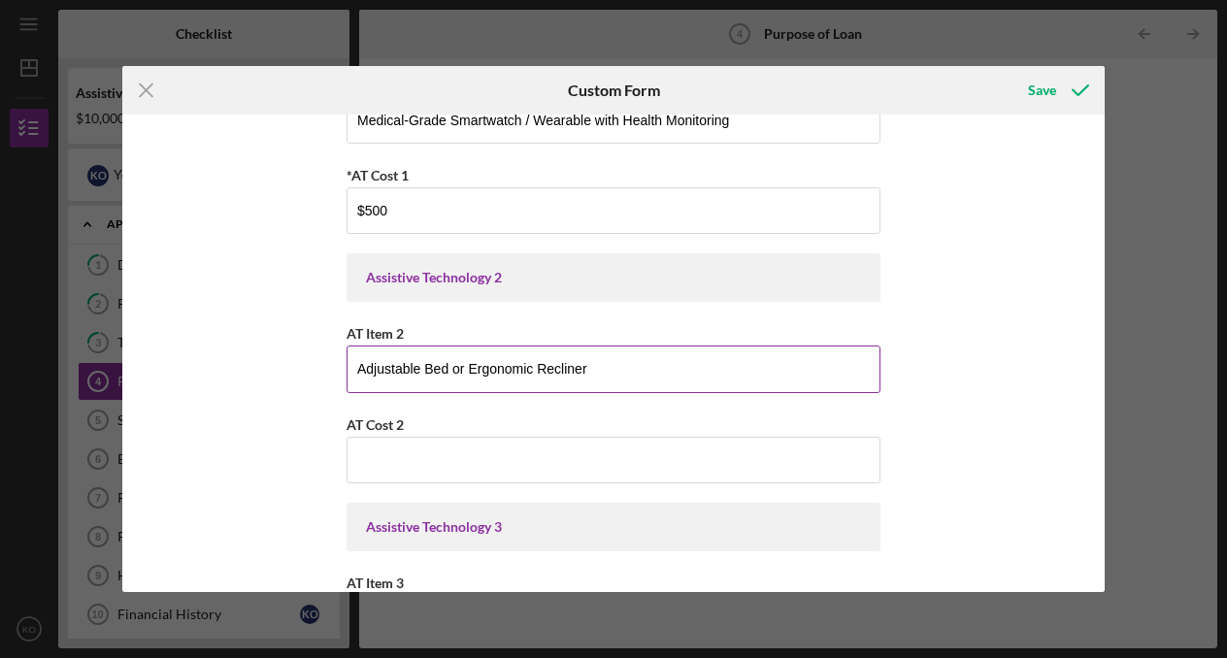
scroll to position [213, 0]
drag, startPoint x: 607, startPoint y: 367, endPoint x: 251, endPoint y: 378, distance: 356.3
click at [251, 378] on div "Purchase Information What Assistive Technology (AT) item(s) do you want to purc…" at bounding box center [612, 353] width 981 height 477
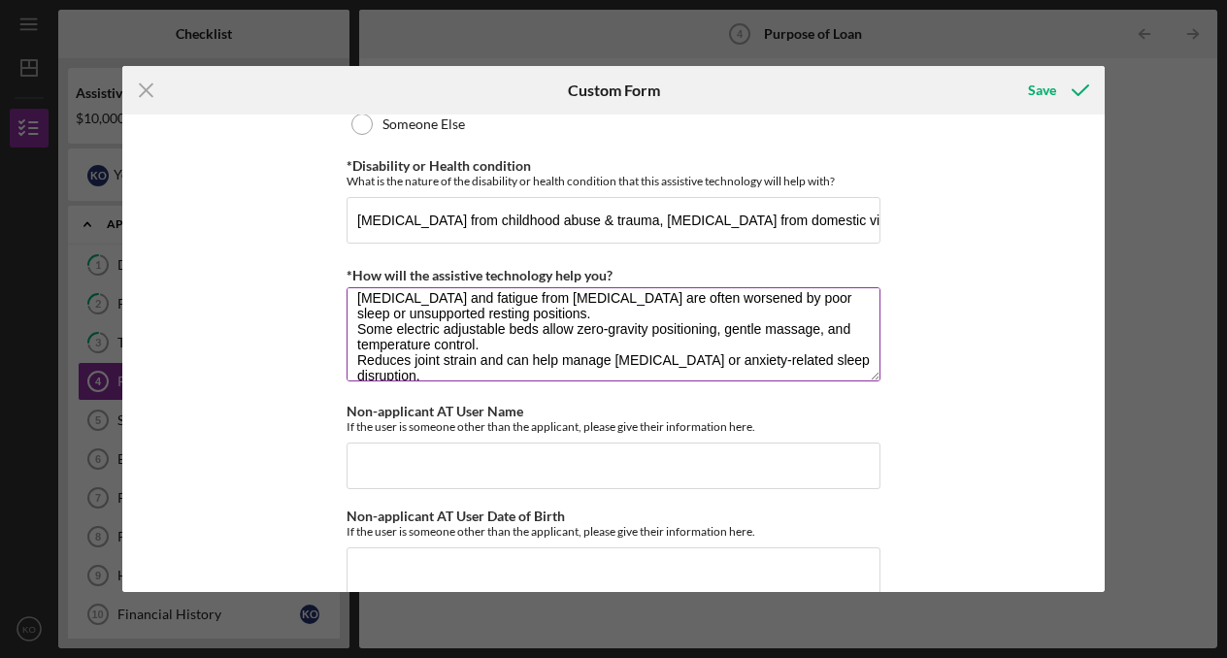
scroll to position [81, 0]
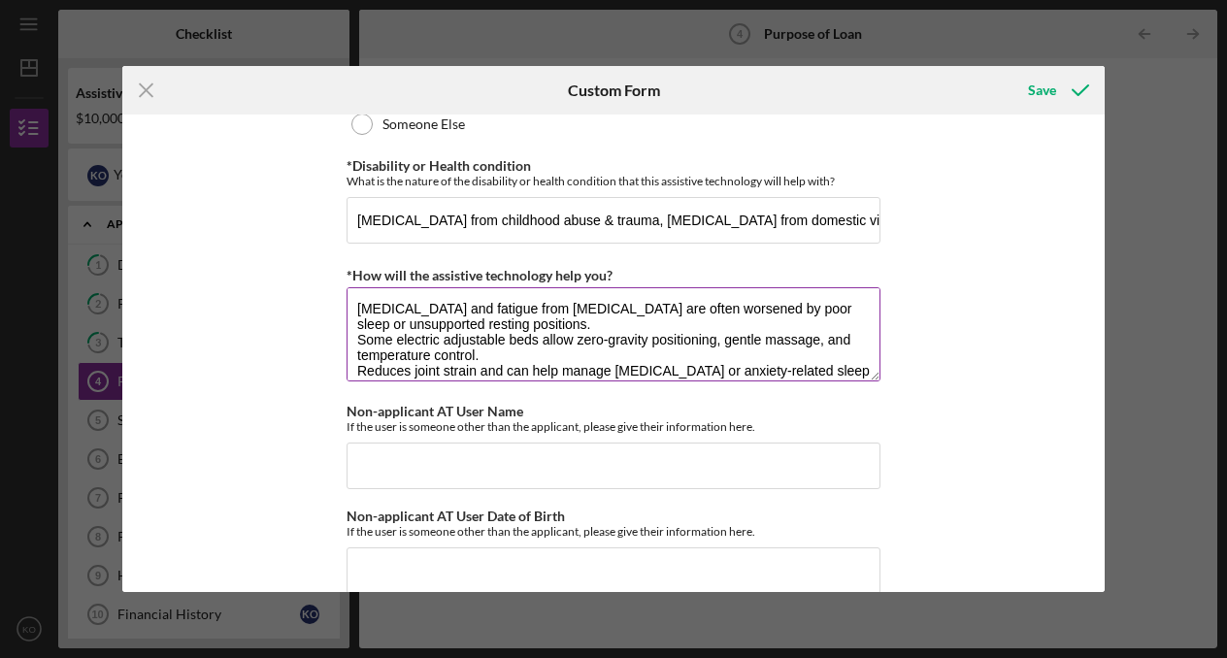
click at [354, 349] on textarea "Smart watch: tracks heart rate, sleep, blood oxygen which is helpful for anxiet…" at bounding box center [613, 333] width 534 height 93
paste textarea "Adjustable Bed or Ergonomic Recliner"
click at [598, 349] on textarea "Smart watch: tracks heart rate, sleep, blood oxygen which is helpful for anxiet…" at bounding box center [613, 333] width 534 height 93
click at [348, 378] on textarea "Smart watch: tracks heart rate, sleep, blood oxygen which is helpful for anxiet…" at bounding box center [613, 333] width 534 height 93
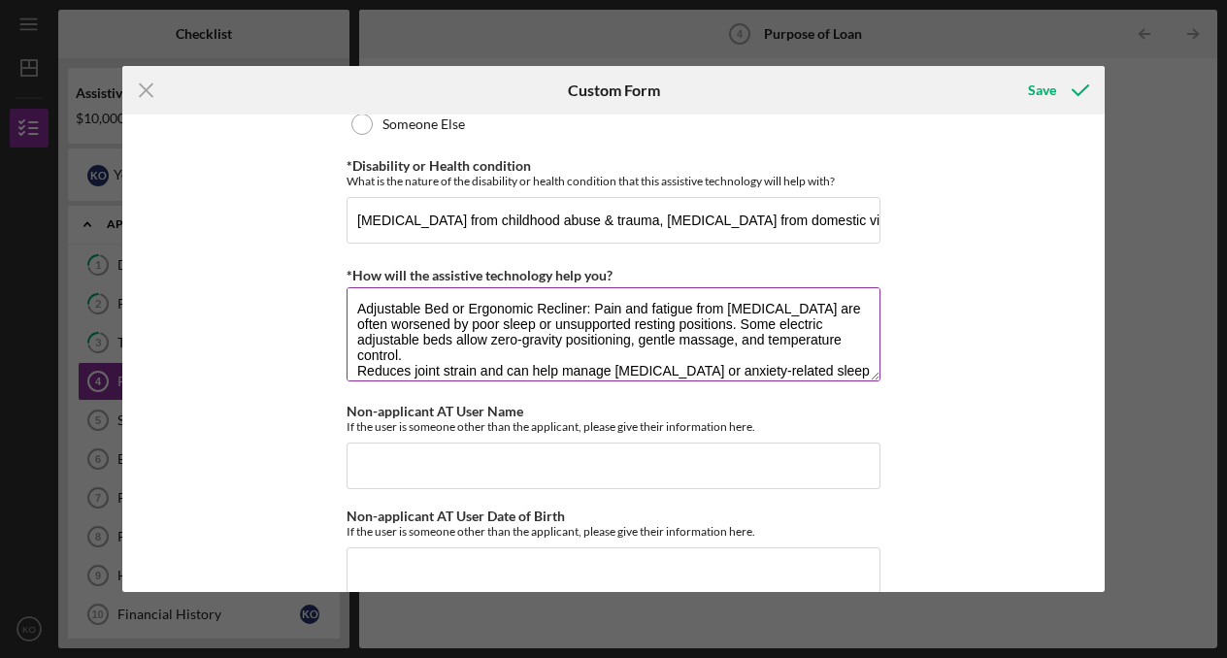
click at [362, 380] on textarea "Smart watch: tracks heart rate, sleep, blood oxygen which is helpful for anxiet…" at bounding box center [613, 333] width 534 height 93
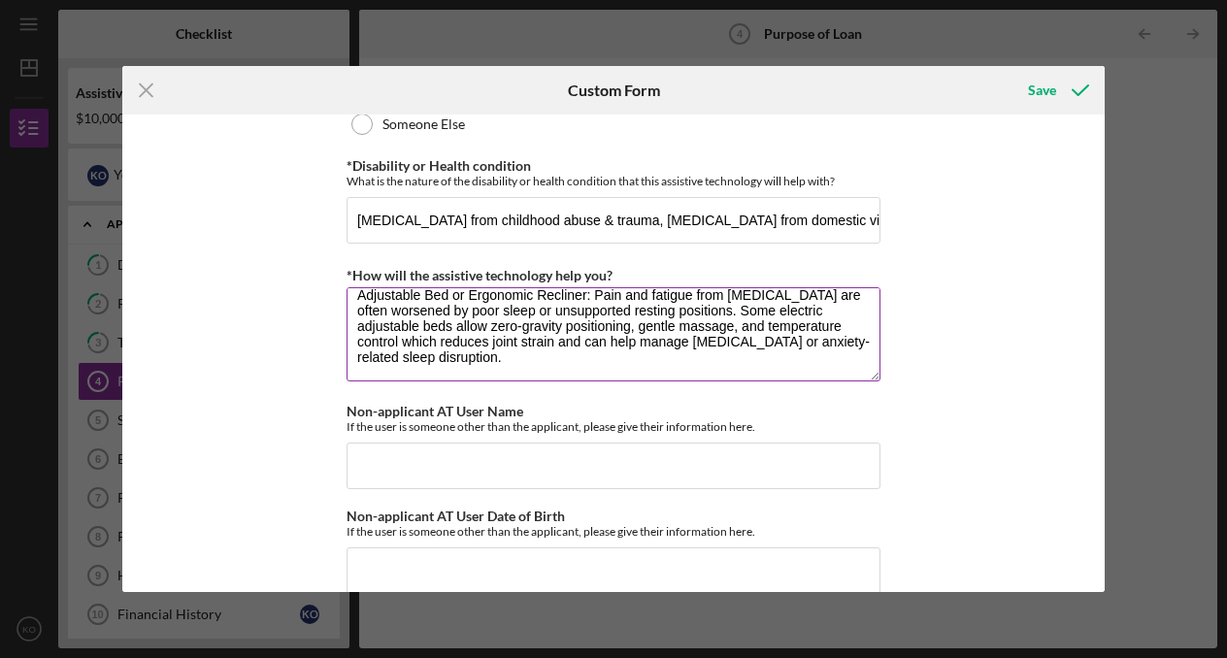
scroll to position [109, 0]
click at [486, 380] on textarea "Smart watch: tracks heart rate, sleep, blood oxygen which is helpful for anxiet…" at bounding box center [613, 333] width 534 height 93
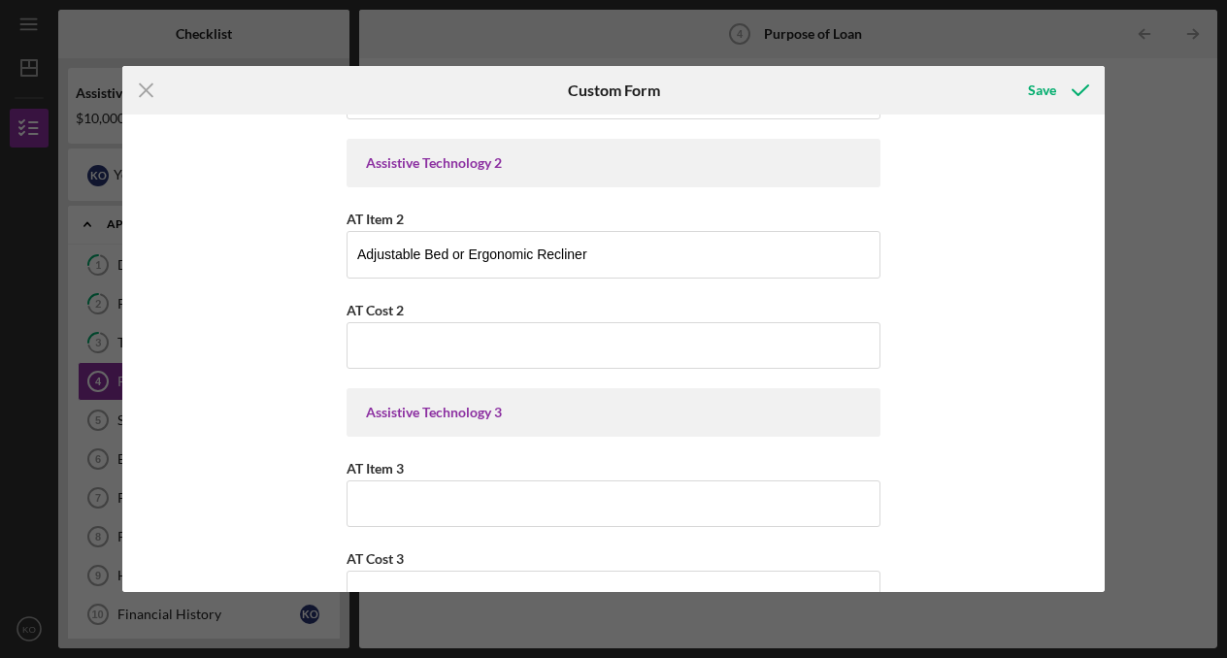
scroll to position [332, 0]
type textarea "Smart watch: tracks heart rate, sleep, blood oxygen which is helpful for anxiet…"
click at [475, 347] on input "AT Cost 2" at bounding box center [613, 344] width 534 height 47
type input "$2,000"
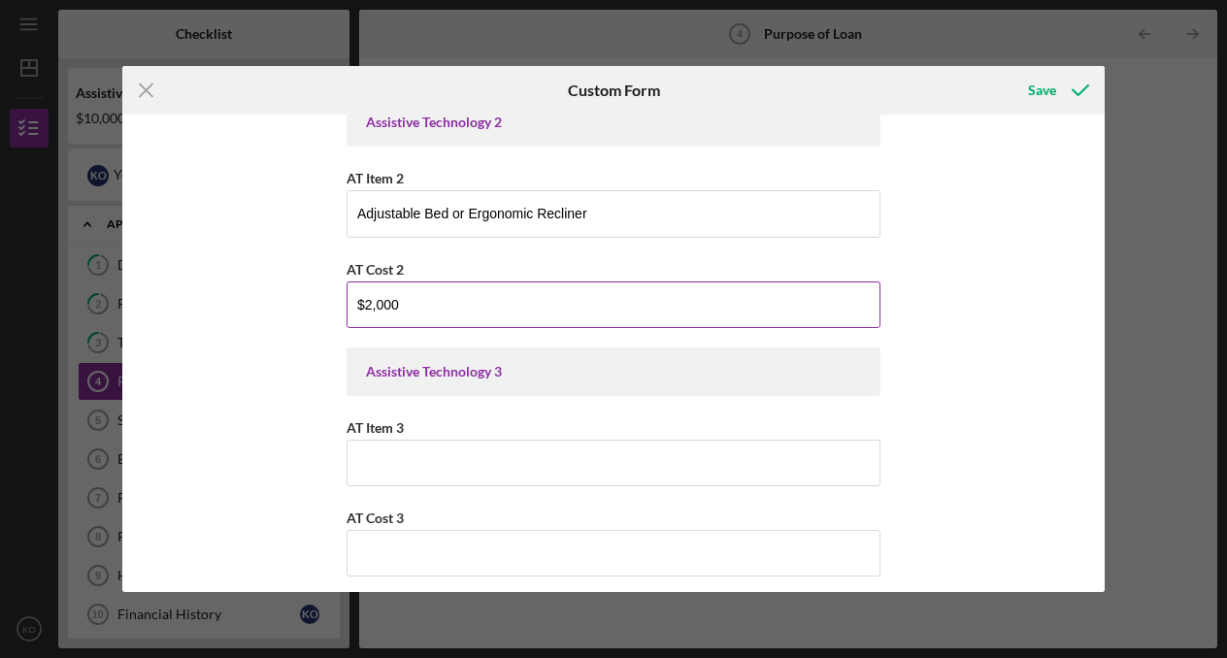
scroll to position [373, 0]
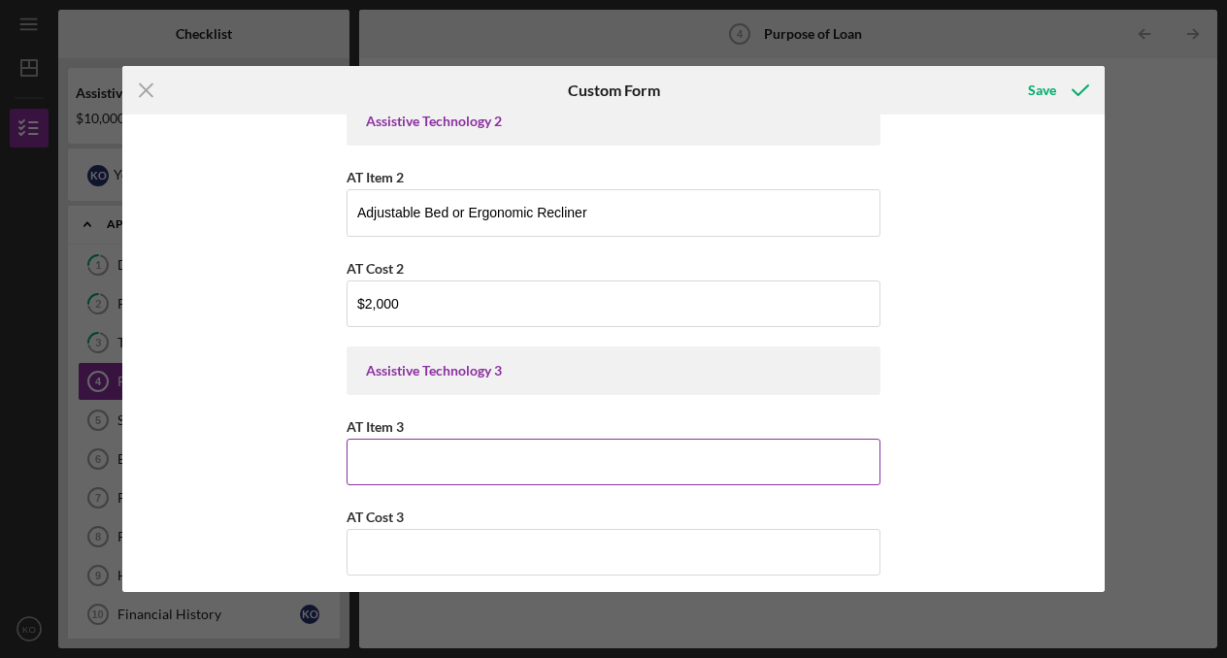
paste input "Power Lift Recliner Chair"
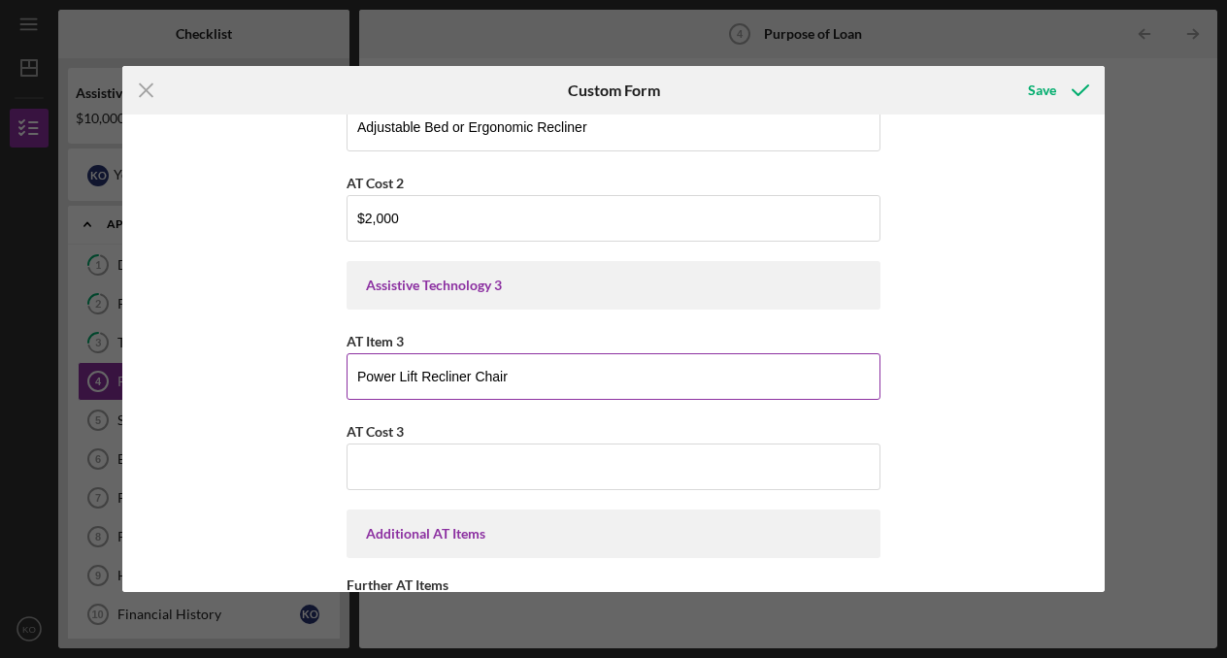
scroll to position [471, 0]
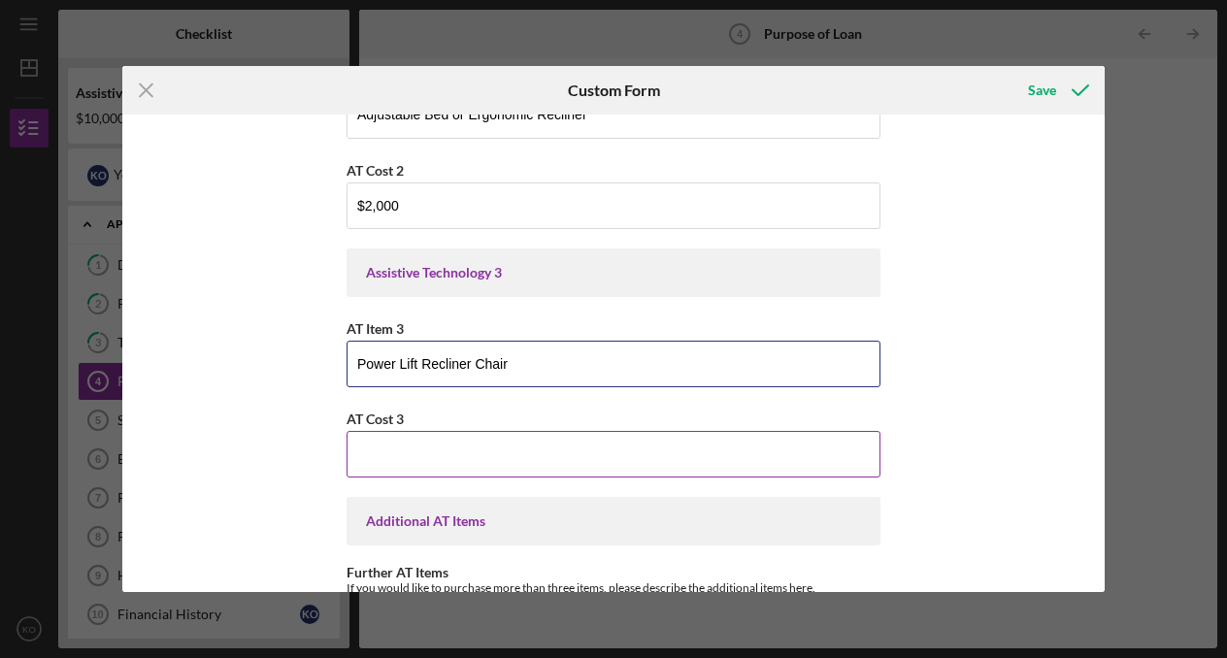
type input "Power Lift Recliner Chair"
click at [518, 431] on input "AT Cost 3" at bounding box center [613, 454] width 534 height 47
type input "$1,000"
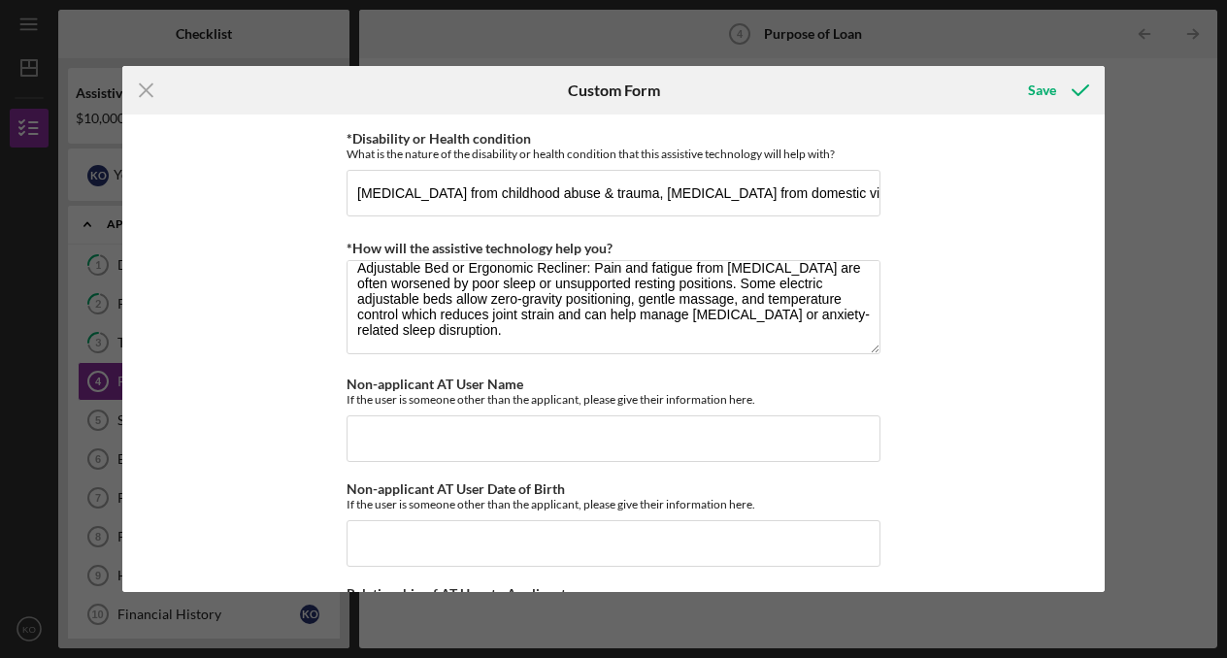
scroll to position [105, 0]
click at [1055, 89] on button "Save" at bounding box center [1056, 90] width 96 height 39
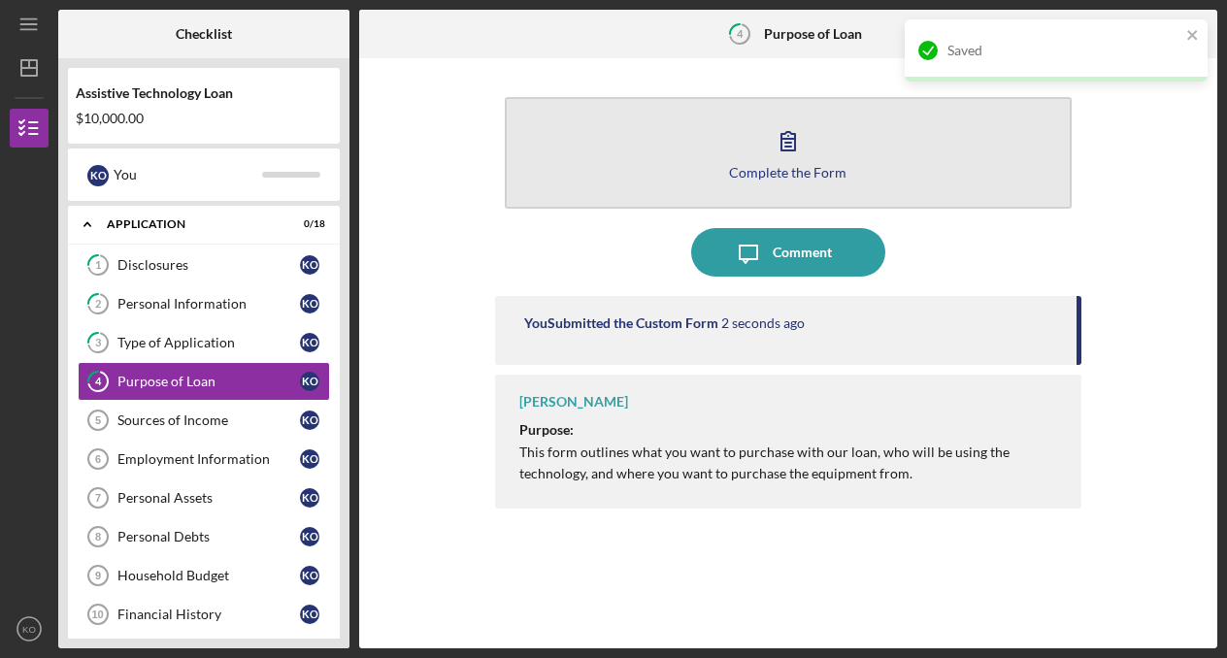
click at [740, 148] on button "Complete the Form Form" at bounding box center [789, 153] width 568 height 112
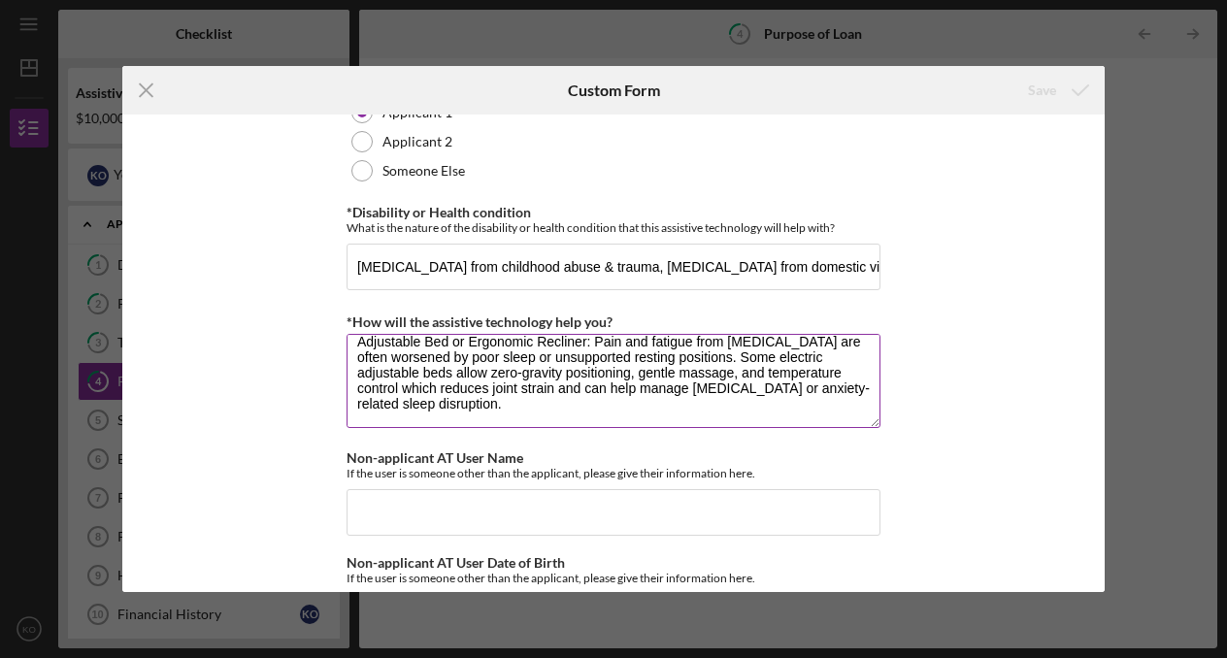
scroll to position [108, 0]
click at [563, 427] on textarea "Smart watch: tracks heart rate, sleep, blood oxygen which is helpful for anxiet…" at bounding box center [613, 380] width 534 height 93
paste textarea "Makes standing and sitting easier during fatigue or flare-ups. Provides pressur…"
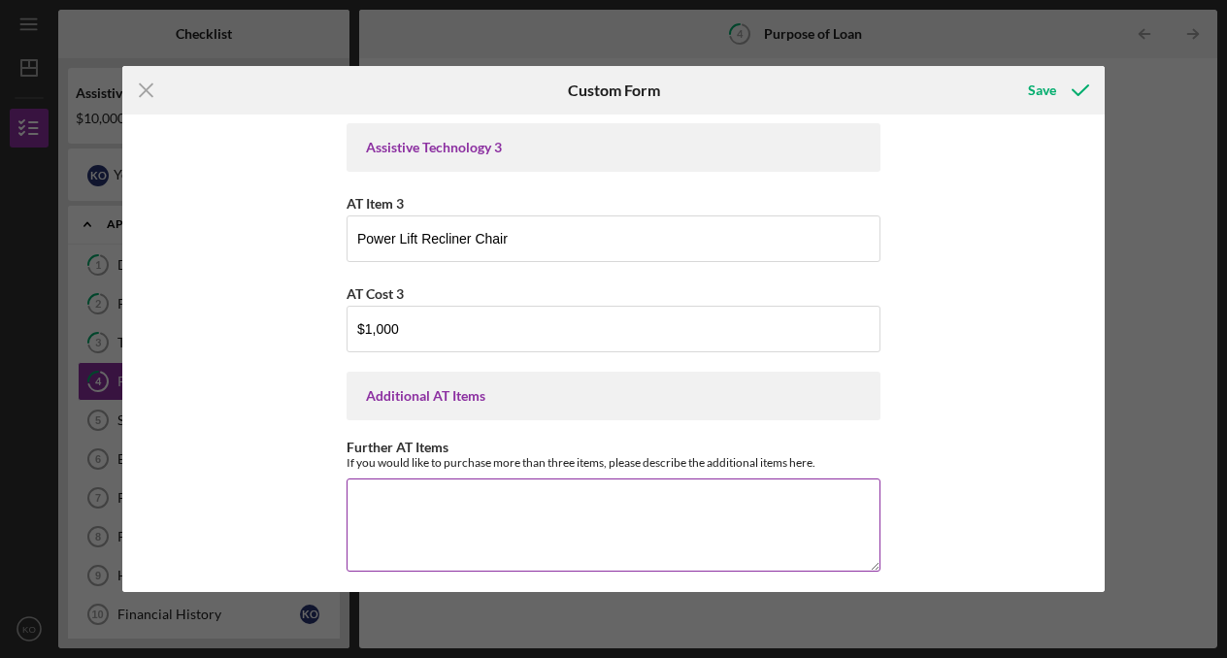
scroll to position [593, 0]
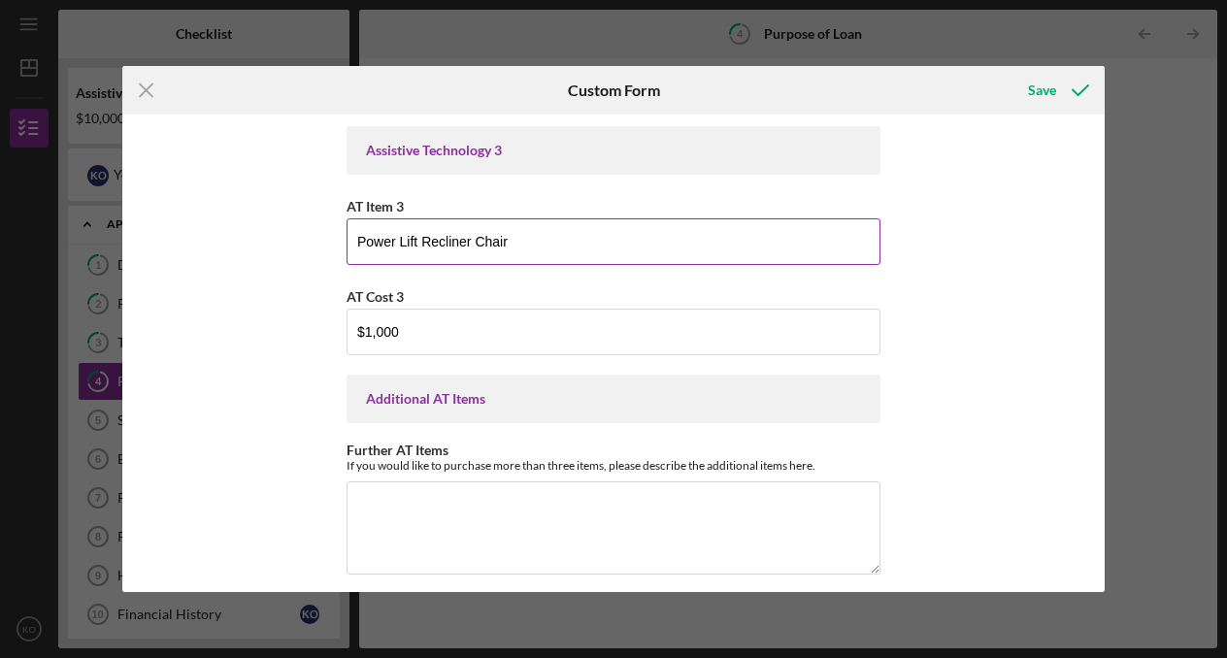
drag, startPoint x: 645, startPoint y: 242, endPoint x: 345, endPoint y: 236, distance: 300.9
click at [342, 233] on div "Purchase Information What Assistive Technology (AT) item(s) do you want to purc…" at bounding box center [612, 353] width 981 height 477
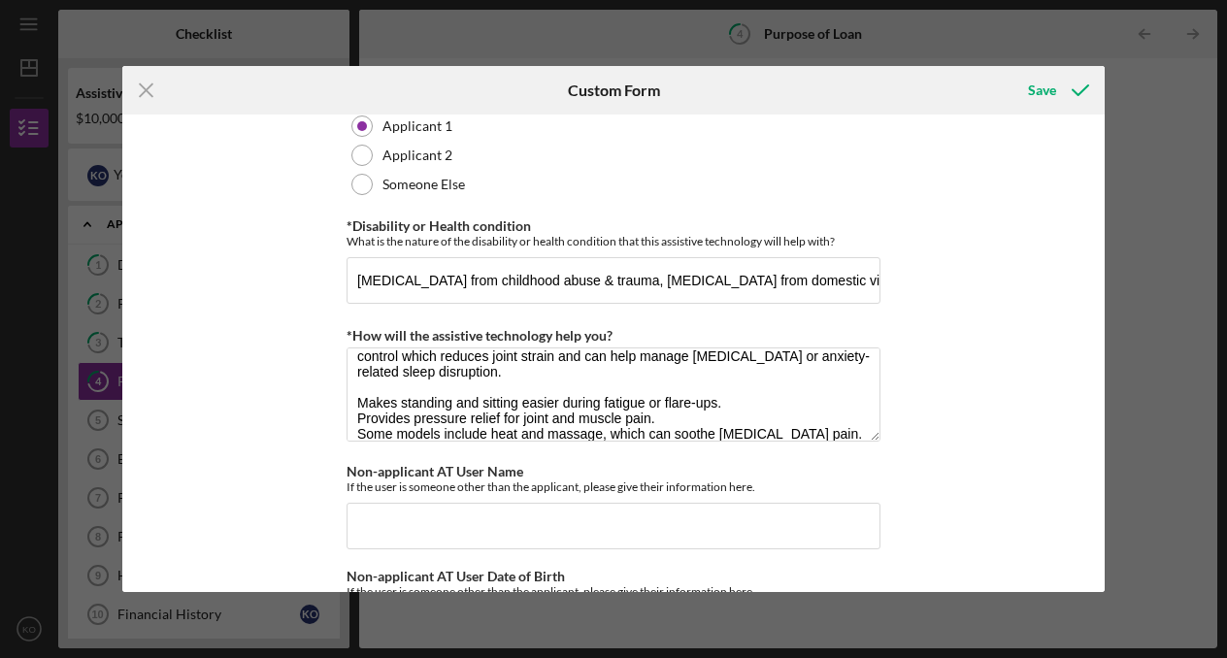
scroll to position [1626, 0]
click at [351, 428] on textarea "Smart watch: tracks heart rate, sleep, blood oxygen which is helpful for anxiet…" at bounding box center [613, 392] width 534 height 93
click at [357, 423] on textarea "Smart watch: tracks heart rate, sleep, blood oxygen which is helpful for anxiet…" at bounding box center [613, 392] width 534 height 93
click at [354, 423] on textarea "Smart watch: tracks heart rate, sleep, blood oxygen which is helpful for anxiet…" at bounding box center [613, 392] width 534 height 93
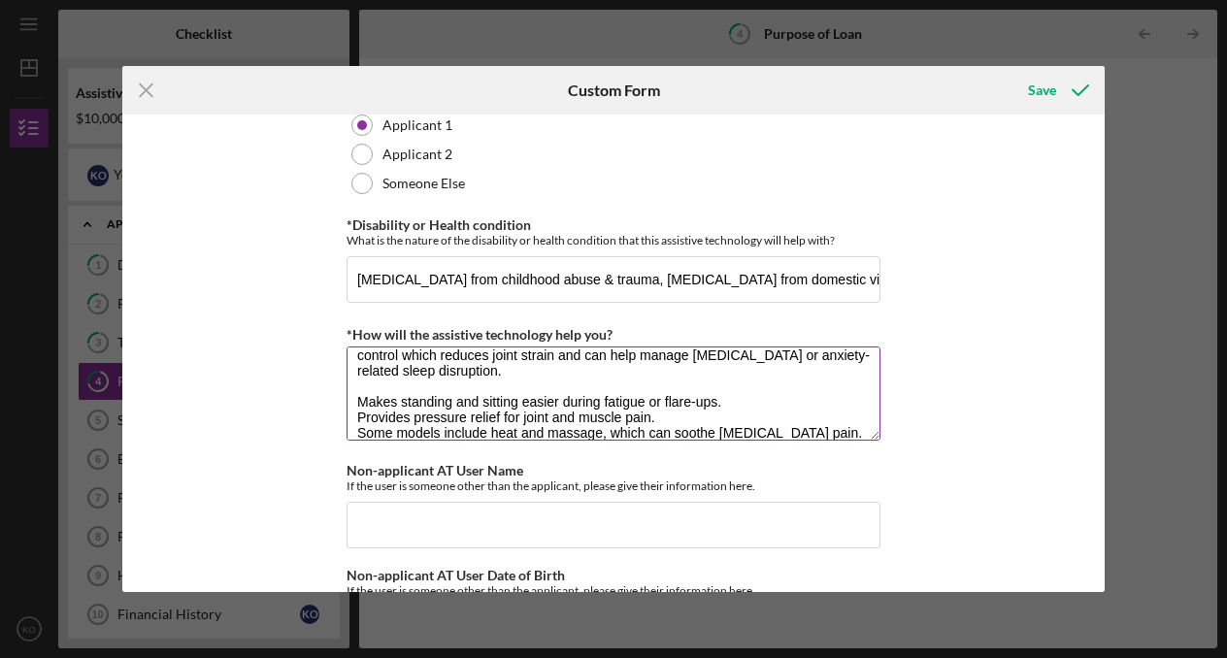
click at [354, 423] on textarea "Smart watch: tracks heart rate, sleep, blood oxygen which is helpful for anxiet…" at bounding box center [613, 392] width 534 height 93
click at [355, 424] on textarea "Smart watch: tracks heart rate, sleep, blood oxygen which is helpful for anxiet…" at bounding box center [613, 392] width 534 height 93
paste textarea "Power Lift Recliner Chair"
click at [540, 425] on textarea "Smart watch: tracks heart rate, sleep, blood oxygen which is helpful for anxiet…" at bounding box center [613, 392] width 534 height 93
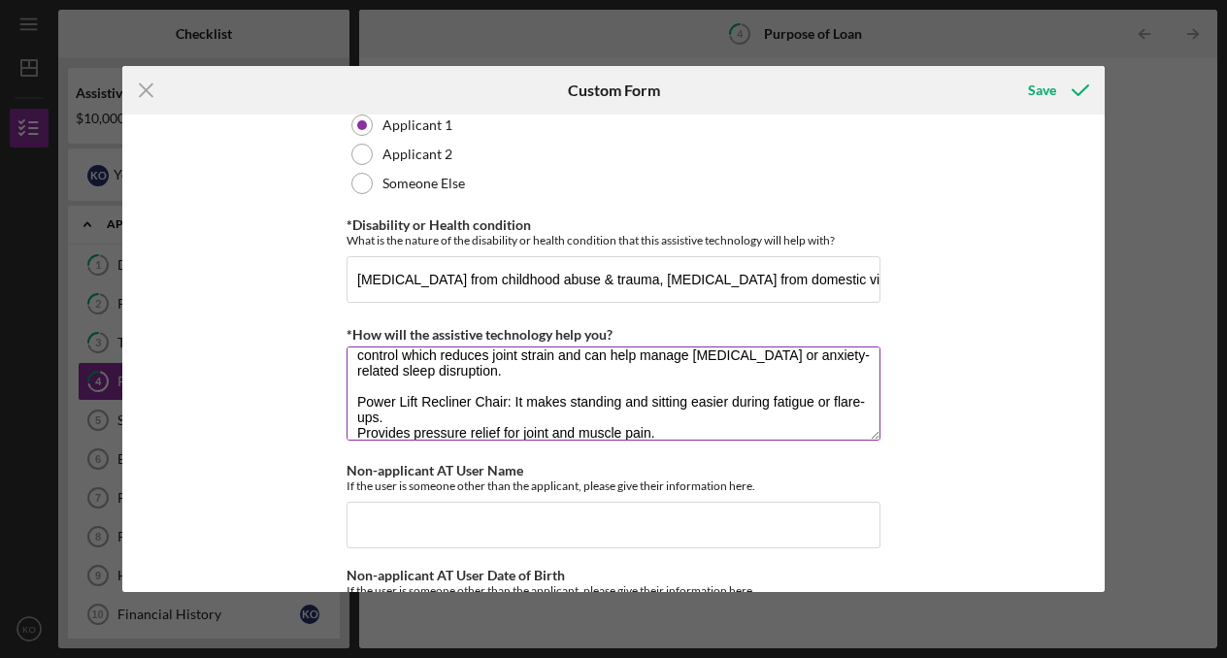
click at [356, 440] on textarea "Smart watch: tracks heart rate, sleep, blood oxygen which is helpful for anxiet…" at bounding box center [613, 392] width 534 height 93
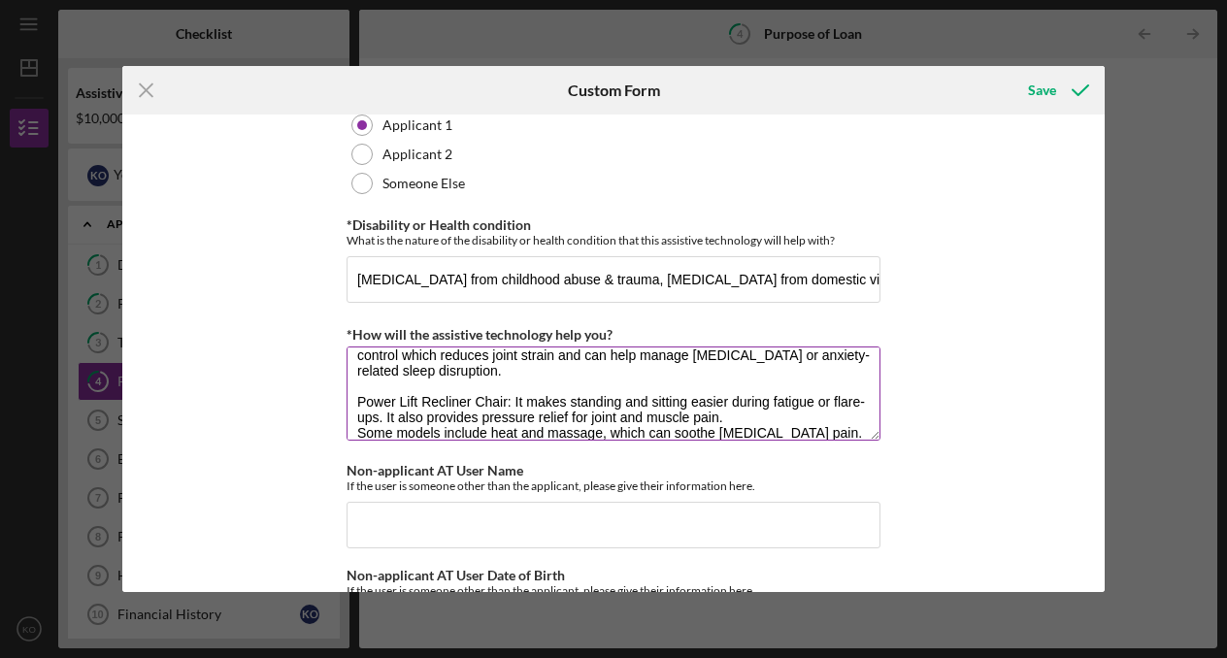
click at [354, 440] on textarea "Smart watch: tracks heart rate, sleep, blood oxygen which is helpful for anxiet…" at bounding box center [613, 392] width 534 height 93
click at [724, 440] on textarea "Smart watch: tracks heart rate, sleep, blood oxygen which is helpful for anxiet…" at bounding box center [613, 392] width 534 height 93
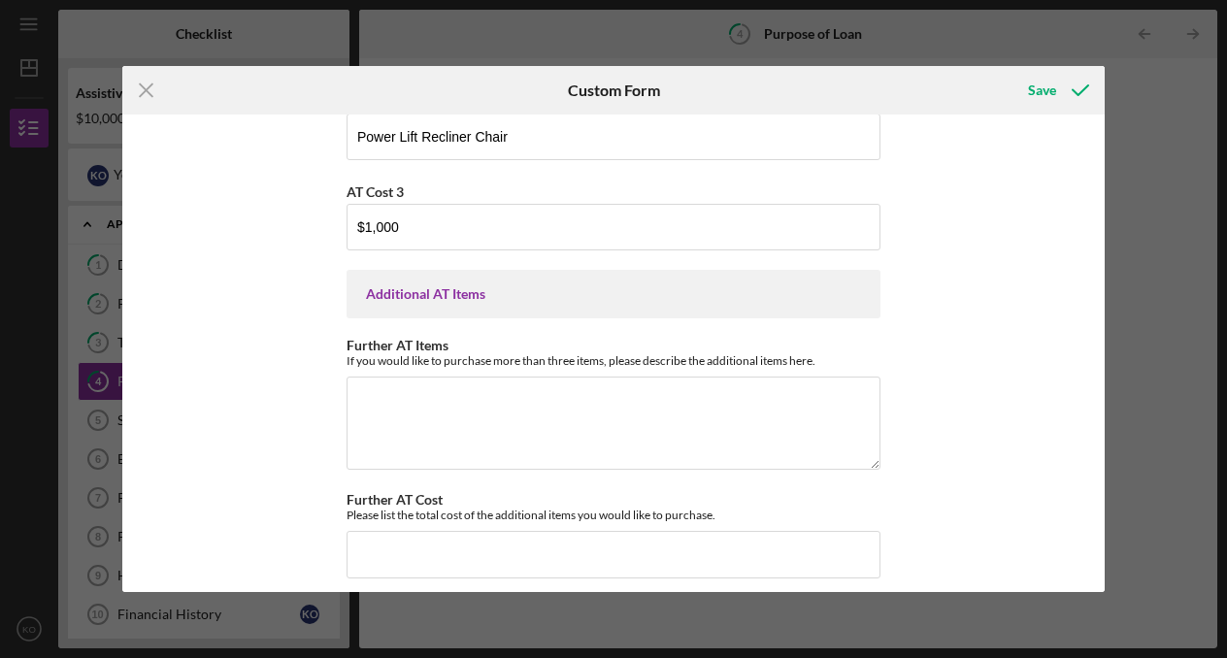
scroll to position [708, 0]
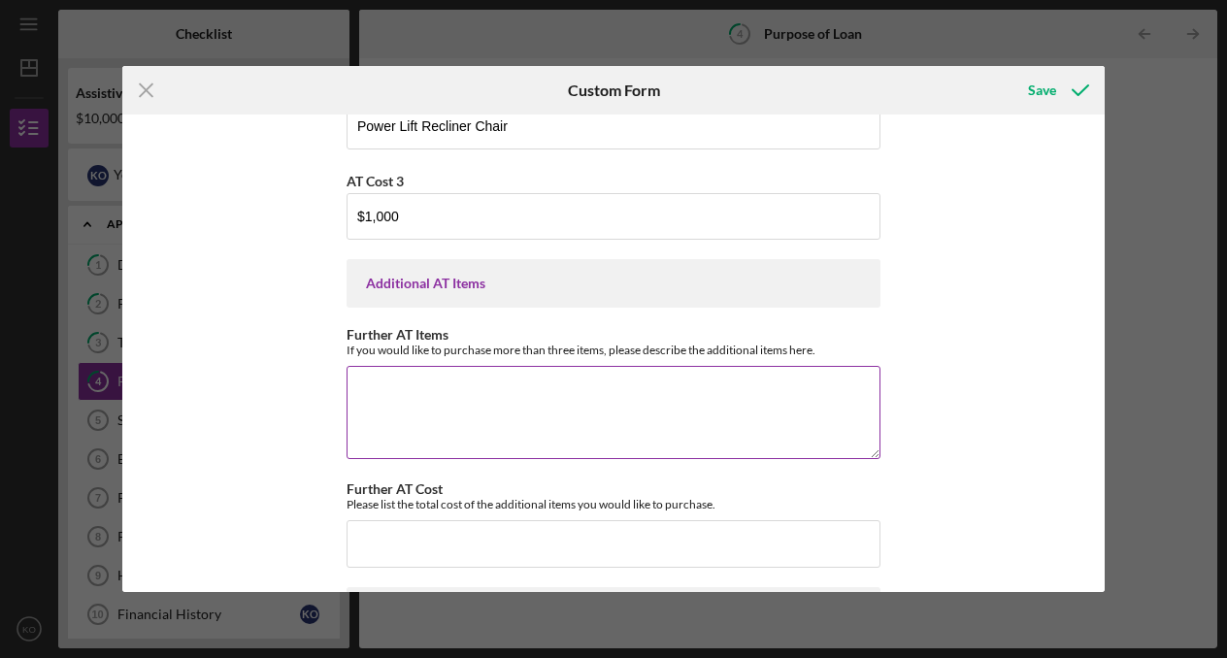
type textarea "Smart watch: tracks heart rate, sleep, blood oxygen which is helpful for anxiet…"
click at [505, 414] on textarea "Further AT Items" at bounding box center [613, 412] width 534 height 93
paste textarea "Rollator or Mobility Scooter"
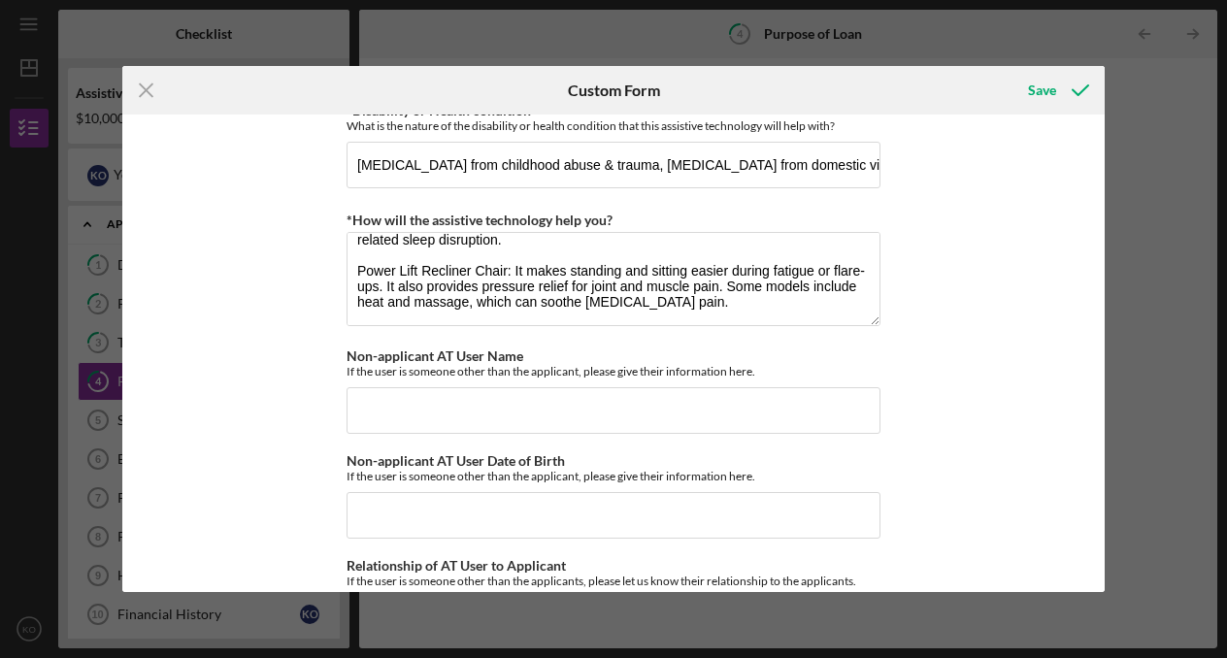
scroll to position [1766, 0]
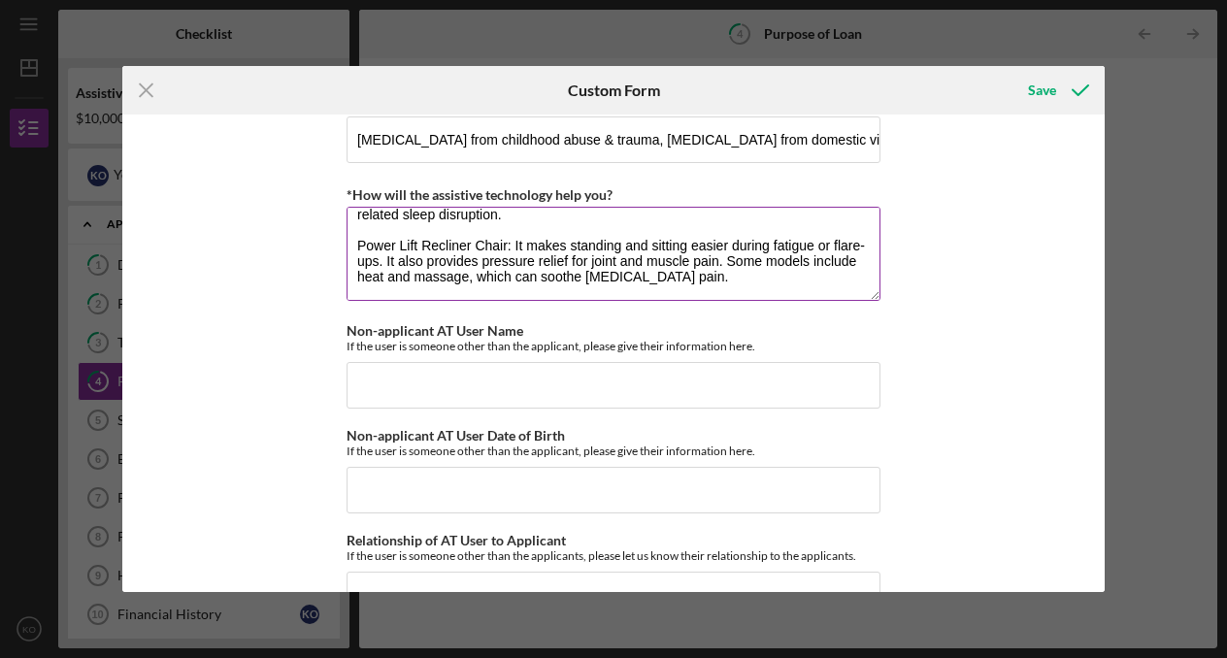
type textarea "Rollator or Mobility Scooter,"
click at [732, 300] on textarea "Smart watch: tracks heart rate, sleep, blood oxygen which is helpful for anxiet…" at bounding box center [613, 253] width 534 height 93
drag, startPoint x: 364, startPoint y: 330, endPoint x: 358, endPoint y: 320, distance: 11.3
click at [359, 300] on textarea "Smart watch: tracks heart rate, sleep, blood oxygen which is helpful for anxiet…" at bounding box center [613, 253] width 534 height 93
paste textarea "Rollator or Mobility Scooter"
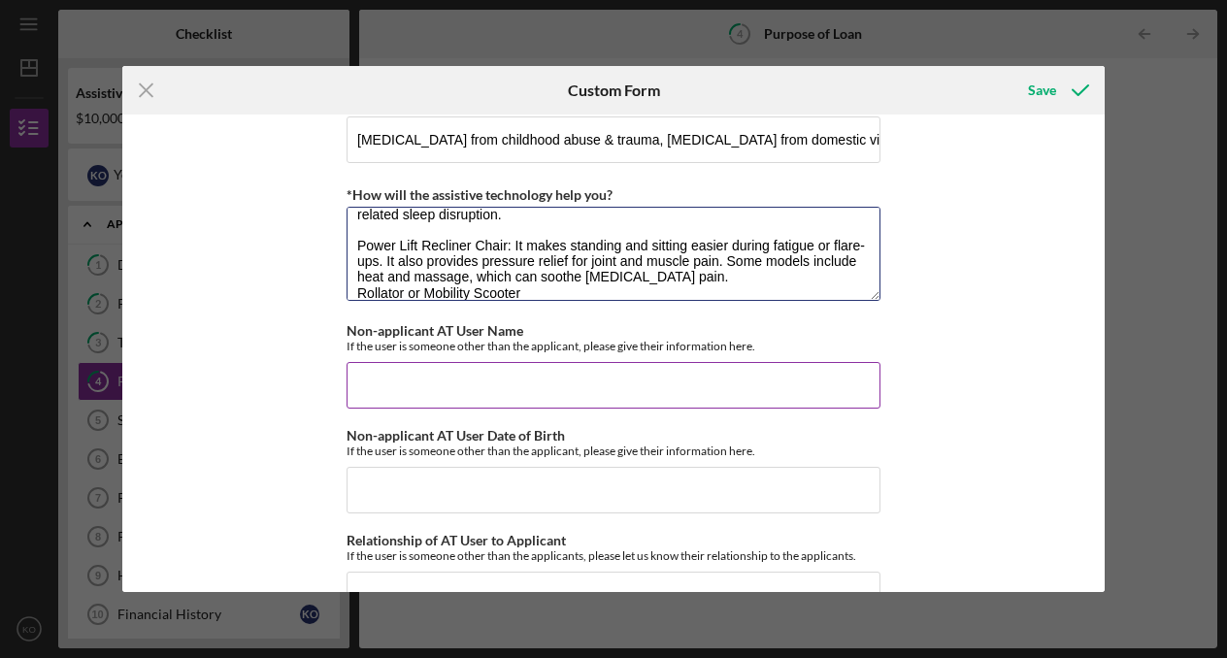
scroll to position [155, 0]
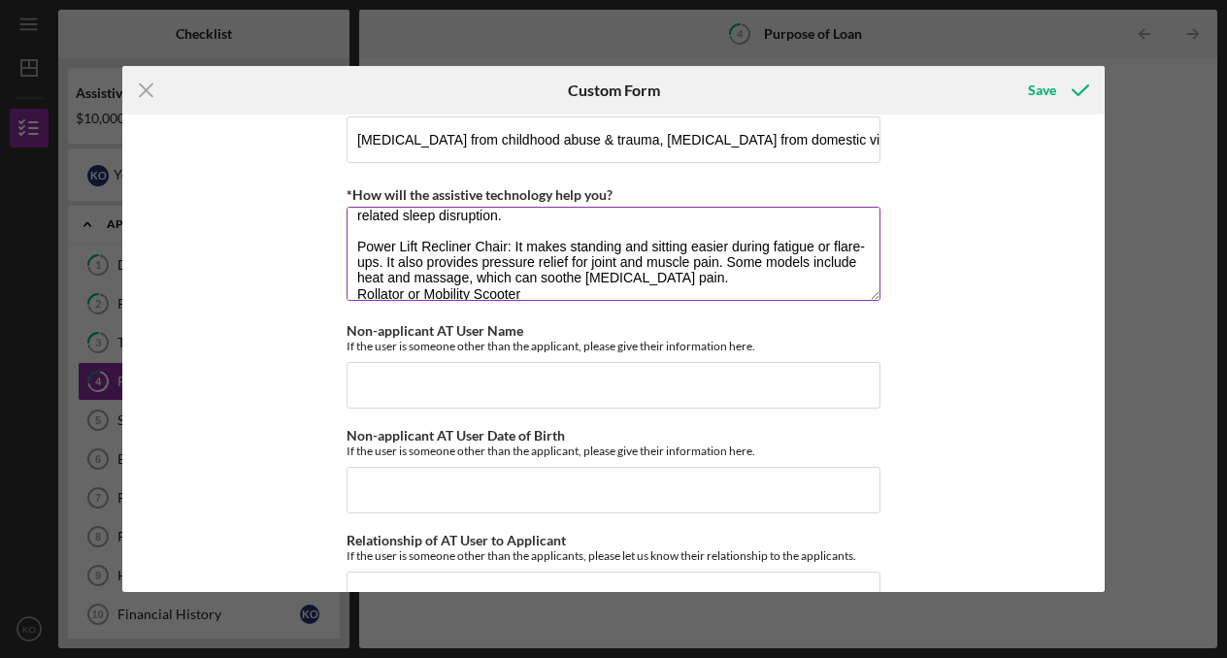
click at [348, 300] on textarea "Smart watch: tracks heart rate, sleep, blood oxygen which is helpful for anxiet…" at bounding box center [613, 253] width 534 height 93
click at [581, 300] on textarea "Smart watch: tracks heart rate, sleep, blood oxygen which is helpful for anxiet…" at bounding box center [613, 253] width 534 height 93
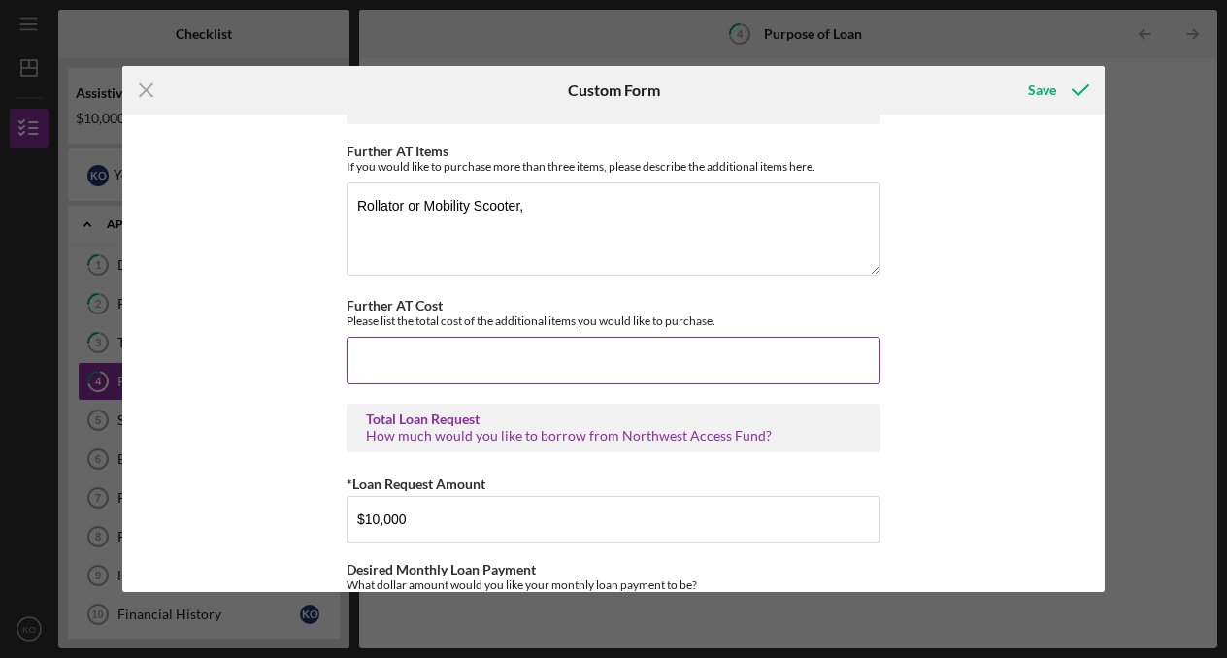
scroll to position [891, 0]
type textarea "Smart watch: tracks heart rate, sleep, blood oxygen which is helpful for anxiet…"
click at [393, 364] on input "Further AT Cost" at bounding box center [613, 361] width 534 height 47
type input "$"
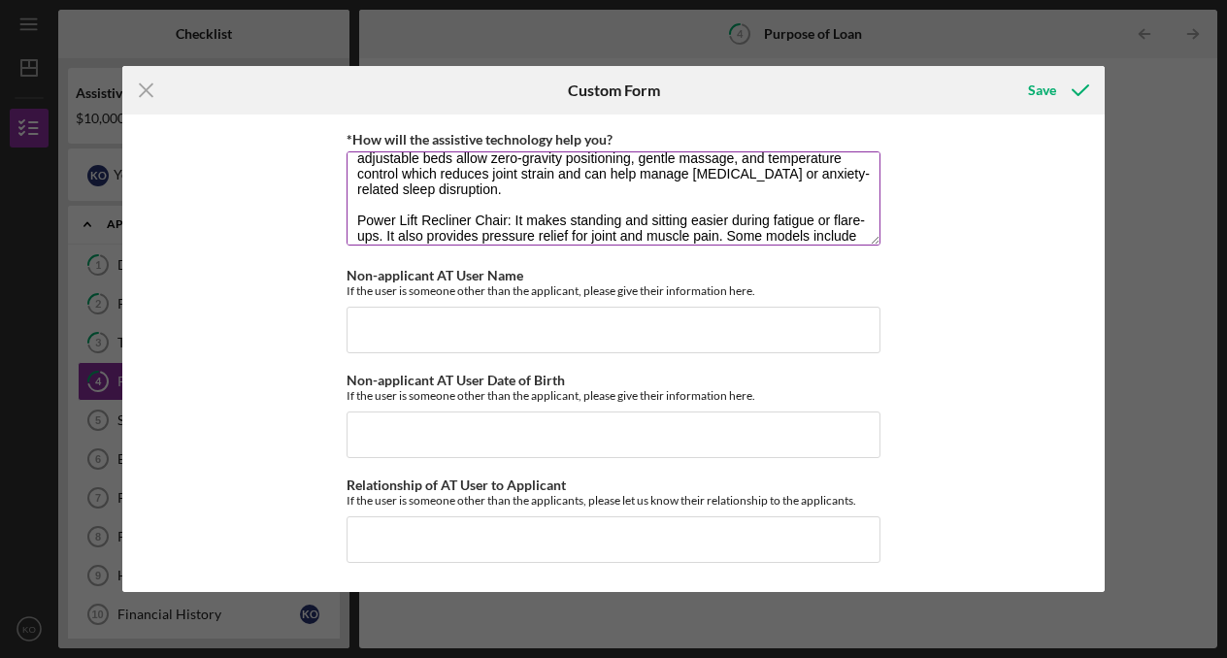
scroll to position [171, 0]
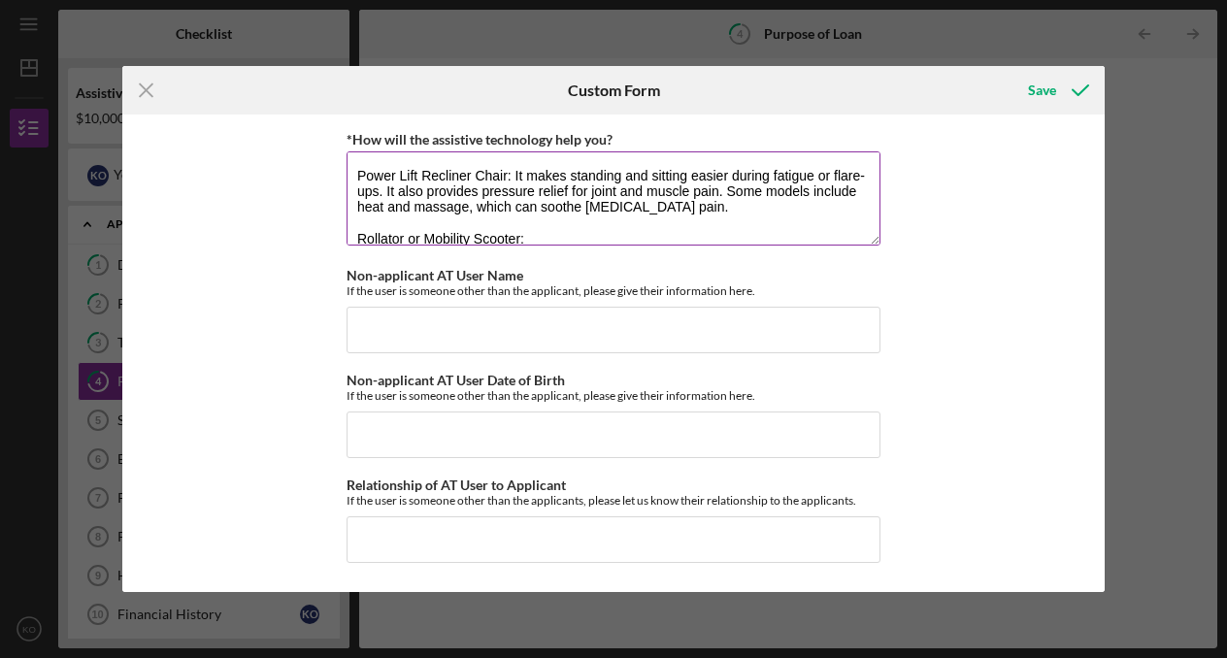
click at [545, 245] on textarea "Smart watch: tracks heart rate, sleep, blood oxygen which is helpful for anxiet…" at bounding box center [613, 197] width 534 height 93
paste textarea "Reduces pain and fatigue from standing or walking long distances. Empowers inde…"
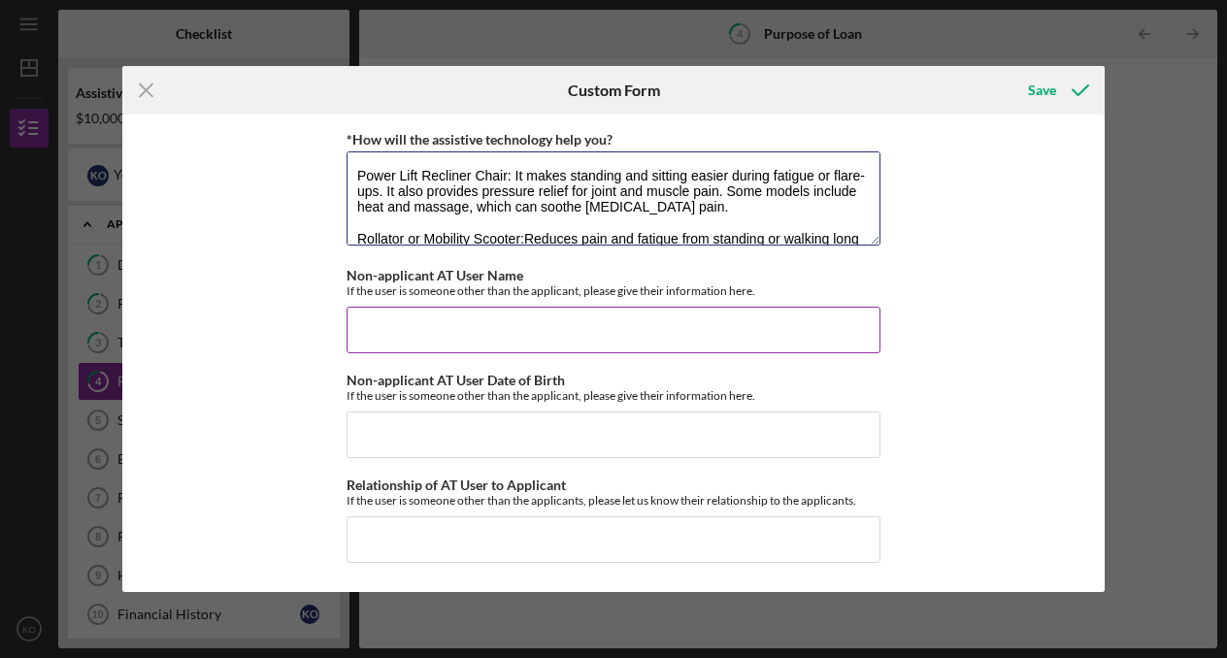
scroll to position [202, 0]
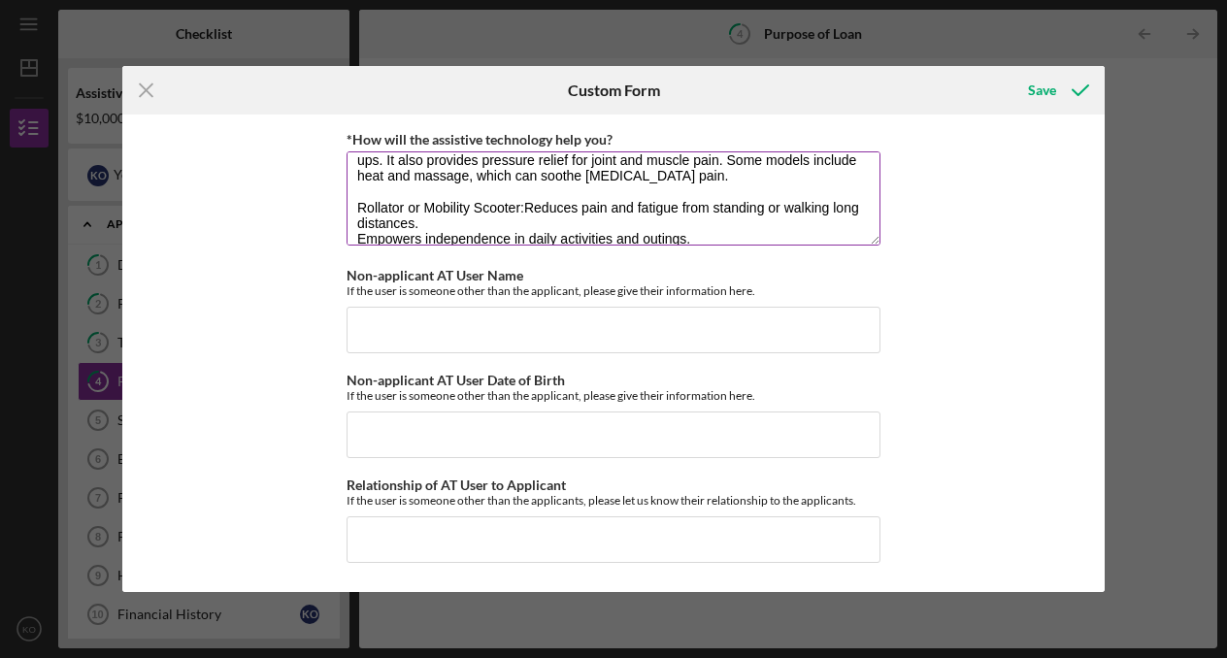
click at [421, 223] on textarea "Smart watch: tracks heart rate, sleep, blood oxygen which is helpful for anxiet…" at bounding box center [613, 197] width 534 height 93
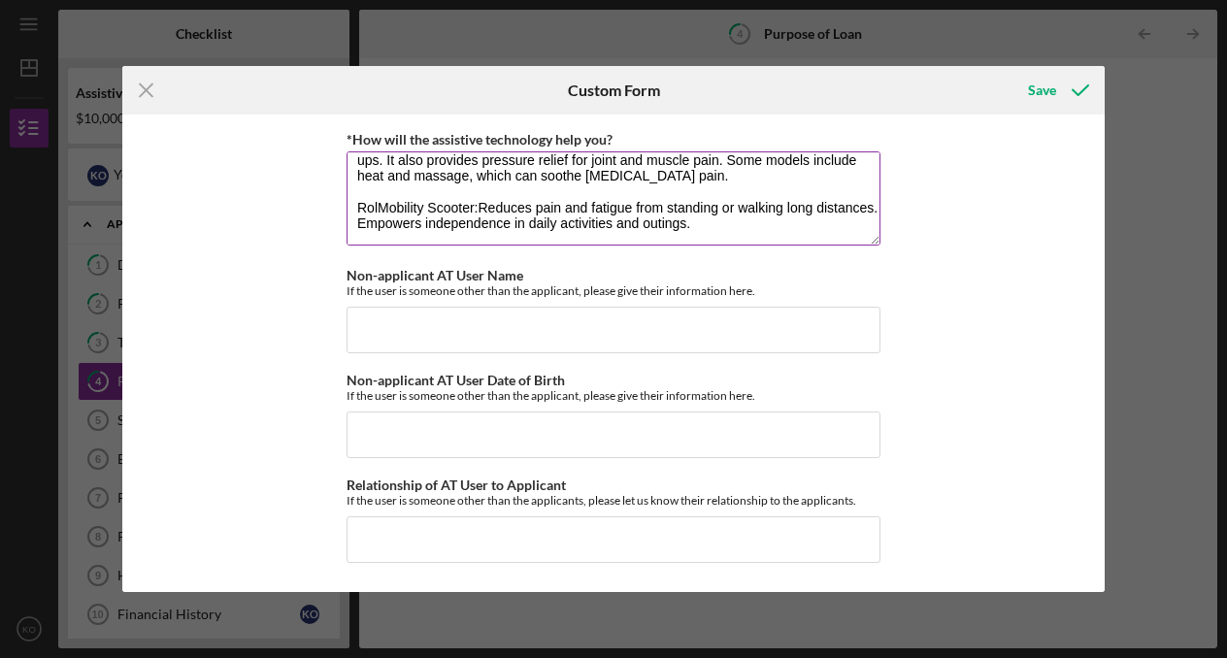
scroll to position [186, 0]
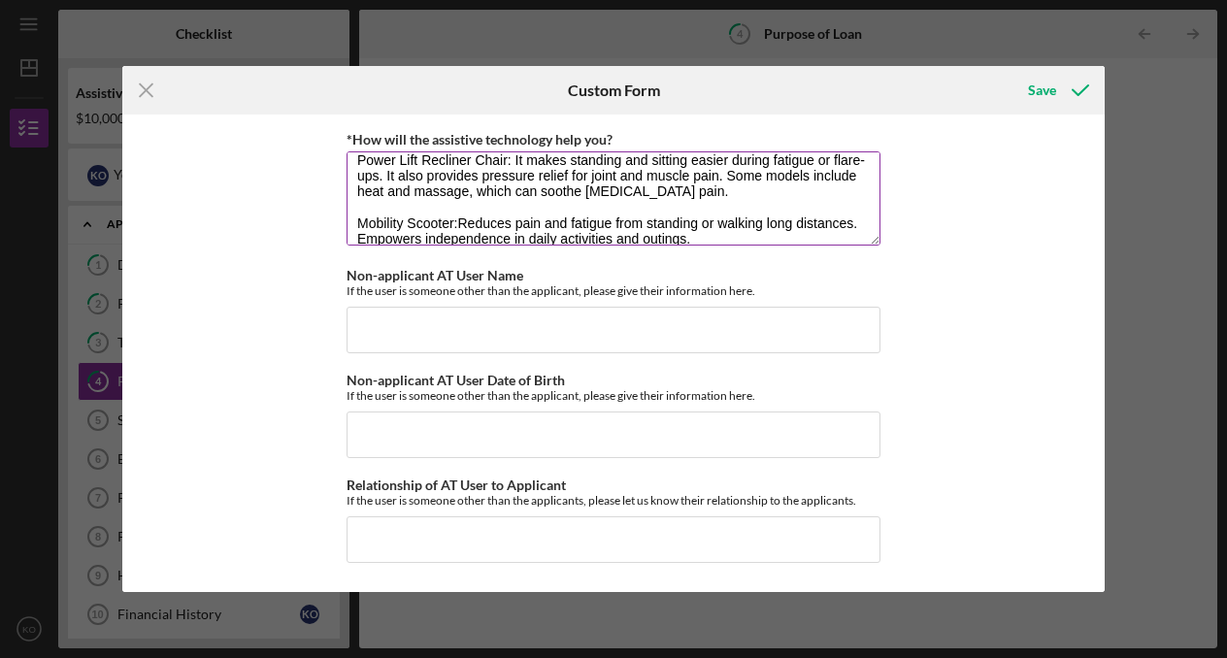
click at [457, 231] on textarea "Smart watch: tracks heart rate, sleep, blood oxygen which is helpful for anxiet…" at bounding box center [613, 197] width 534 height 93
click at [530, 245] on textarea "Smart watch: tracks heart rate, sleep, blood oxygen which is helpful for anxiet…" at bounding box center [613, 197] width 534 height 93
click at [526, 245] on textarea "Smart watch: tracks heart rate, sleep, blood oxygen which is helpful for anxiet…" at bounding box center [613, 197] width 534 height 93
click at [777, 243] on textarea "Smart watch: tracks heart rate, sleep, blood oxygen which is helpful for anxiet…" at bounding box center [613, 197] width 534 height 93
click at [738, 245] on textarea "Smart watch: tracks heart rate, sleep, blood oxygen which is helpful for anxiet…" at bounding box center [613, 197] width 534 height 93
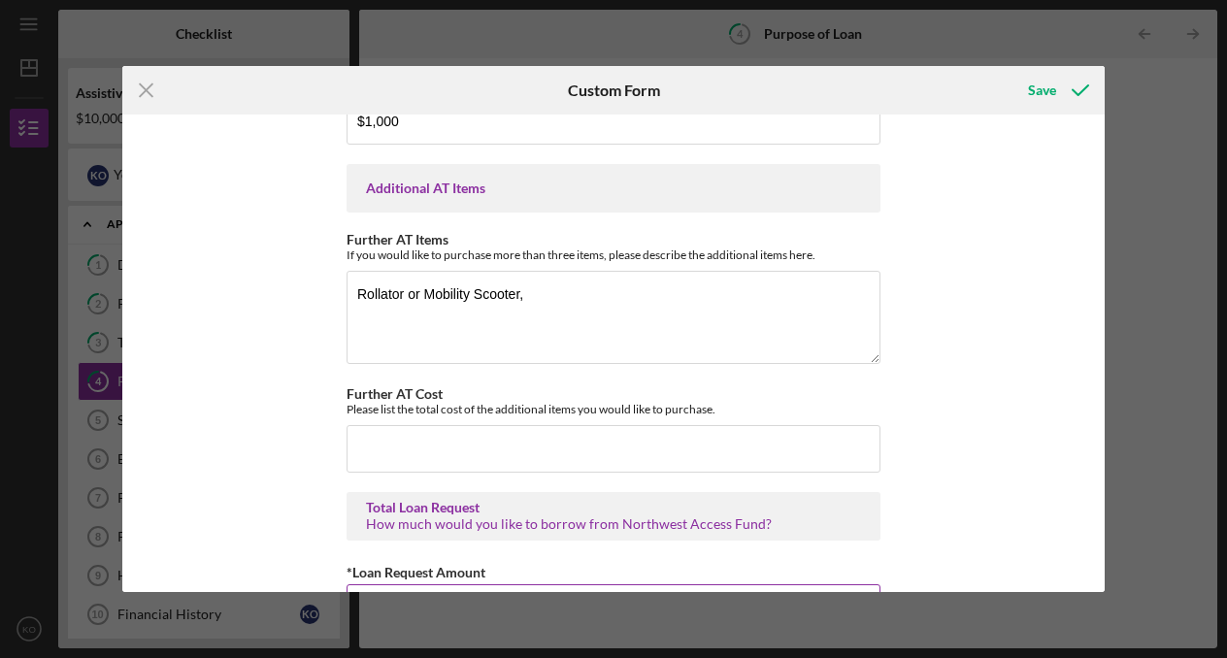
scroll to position [734, 0]
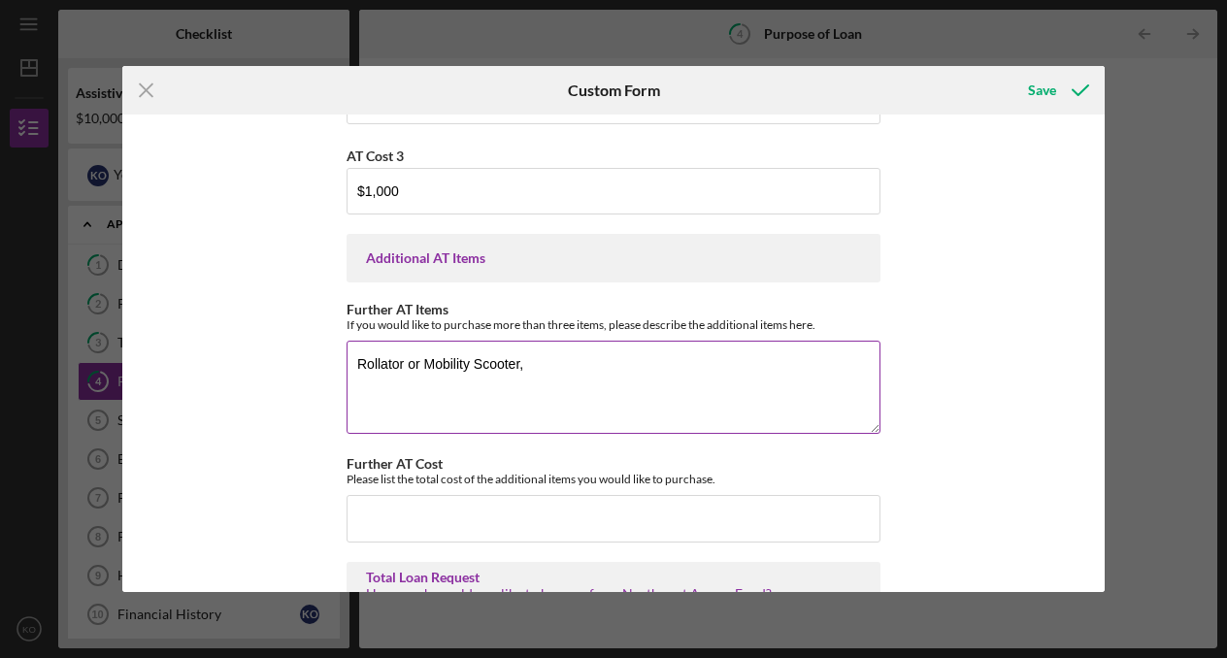
type textarea "Smart watch: tracks heart rate, sleep, blood oxygen which is helpful for anxiet…"
click at [562, 370] on textarea "Rollator or Mobility Scooter," at bounding box center [613, 387] width 534 height 93
click at [425, 378] on textarea "Rollator or Mobility Scooter," at bounding box center [613, 387] width 534 height 93
click at [575, 365] on textarea "Mobility Scooter," at bounding box center [613, 387] width 534 height 93
click at [559, 381] on textarea "Mobility Scooter," at bounding box center [613, 387] width 534 height 93
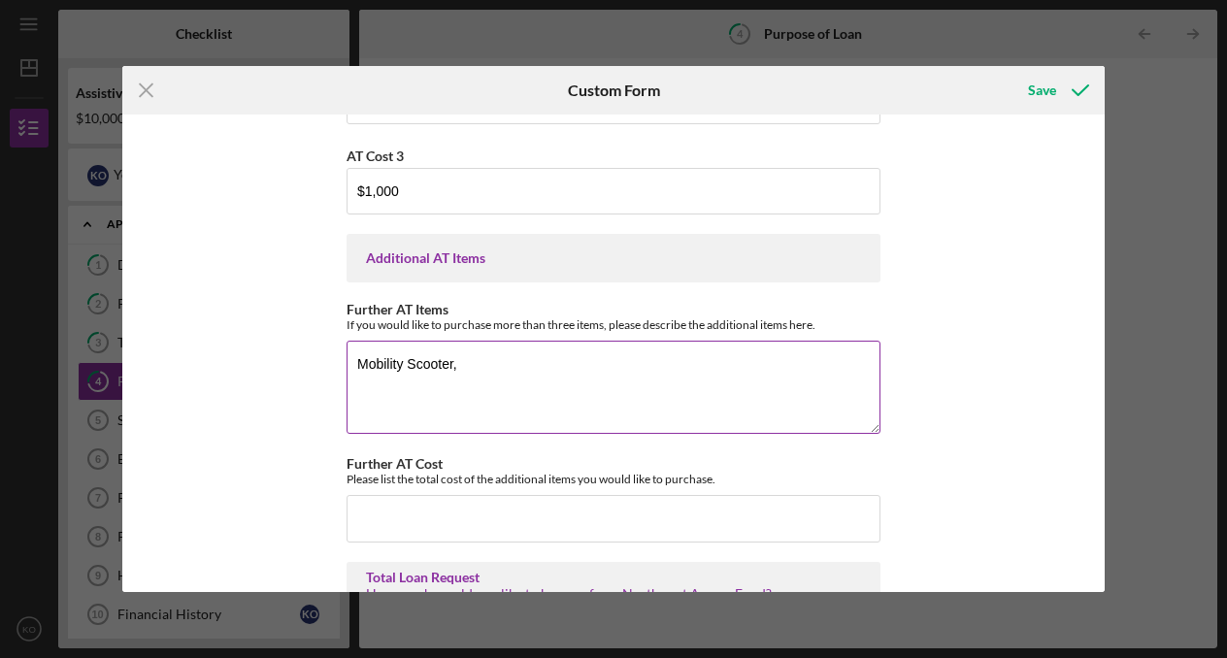
paste textarea "iPad or Tablet (with Assistive Apps)"
click at [452, 374] on textarea "Mobility Scooter,iPad or Tablet (with Assistive Apps)" at bounding box center [613, 387] width 534 height 93
drag, startPoint x: 488, startPoint y: 381, endPoint x: 550, endPoint y: 387, distance: 62.4
click at [550, 387] on textarea "Mobility Scooter, iPad or Tablet (with Assistive Apps)" at bounding box center [613, 387] width 534 height 93
click at [773, 390] on textarea "Mobility Scooter, iPad (with Assistive Apps)" at bounding box center [613, 387] width 534 height 93
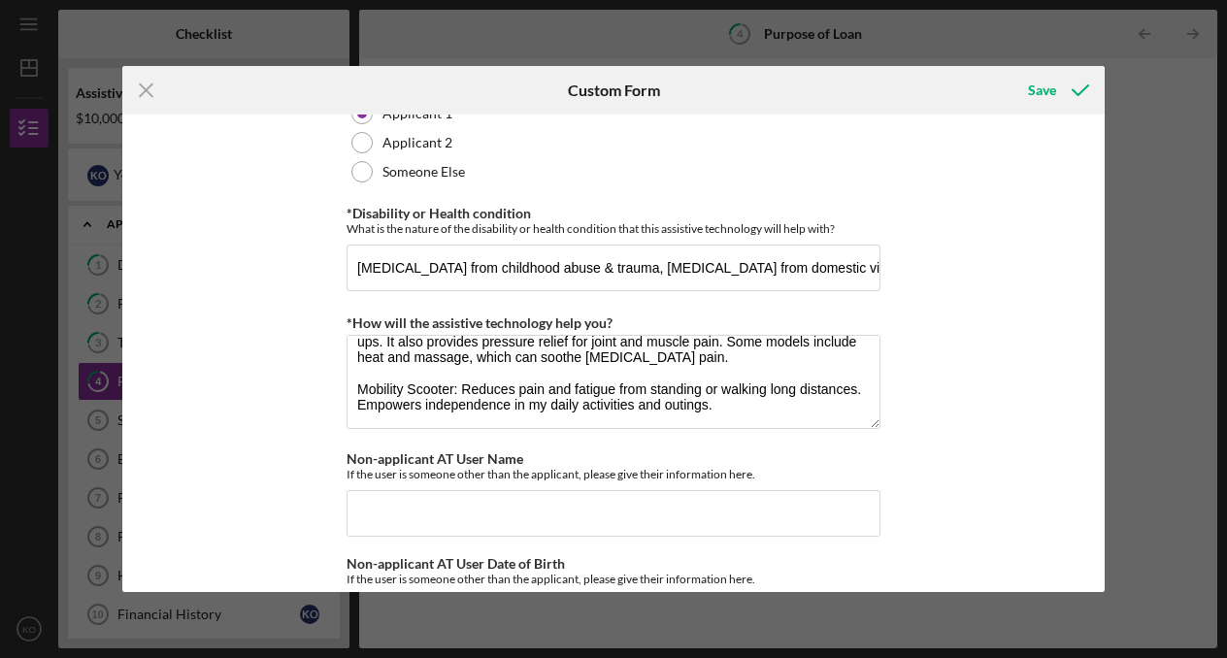
scroll to position [216, 0]
type textarea "Mobility Scooter, iPad (with Assistive Apps),"
click at [457, 428] on textarea "Smart watch: tracks heart rate, sleep, blood oxygen which is helpful for anxiet…" at bounding box center [613, 381] width 534 height 93
paste textarea "Used to run [MEDICAL_DATA] management apps, reminders, medical monitoring, and …"
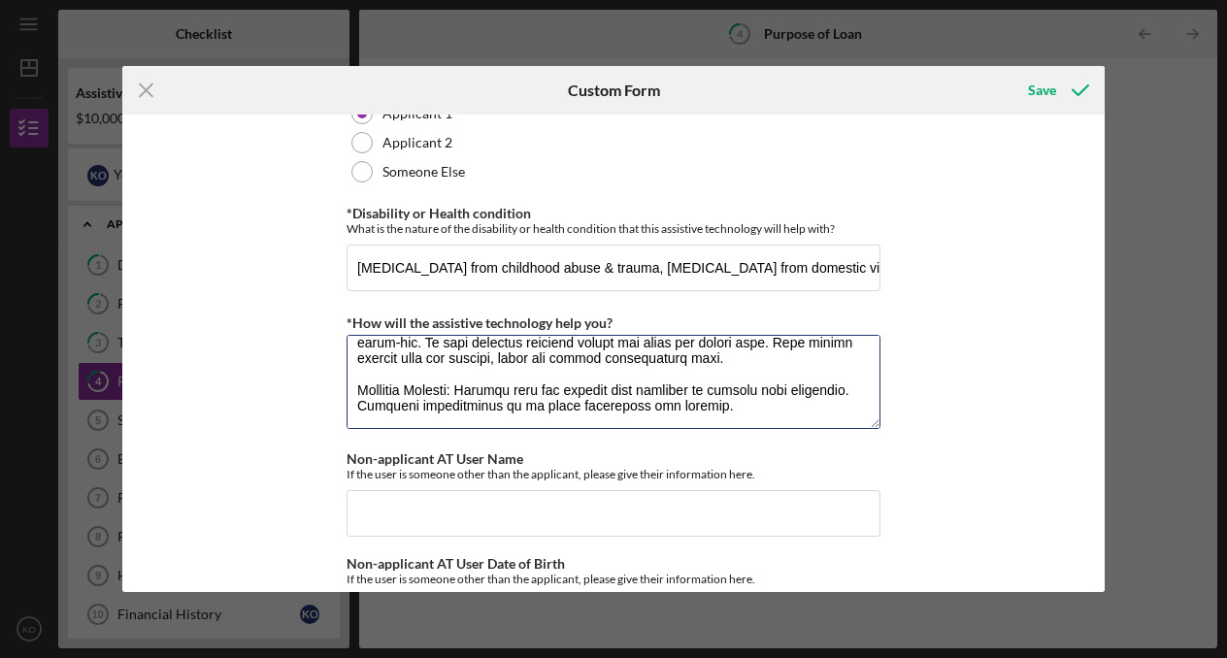
scroll to position [264, 0]
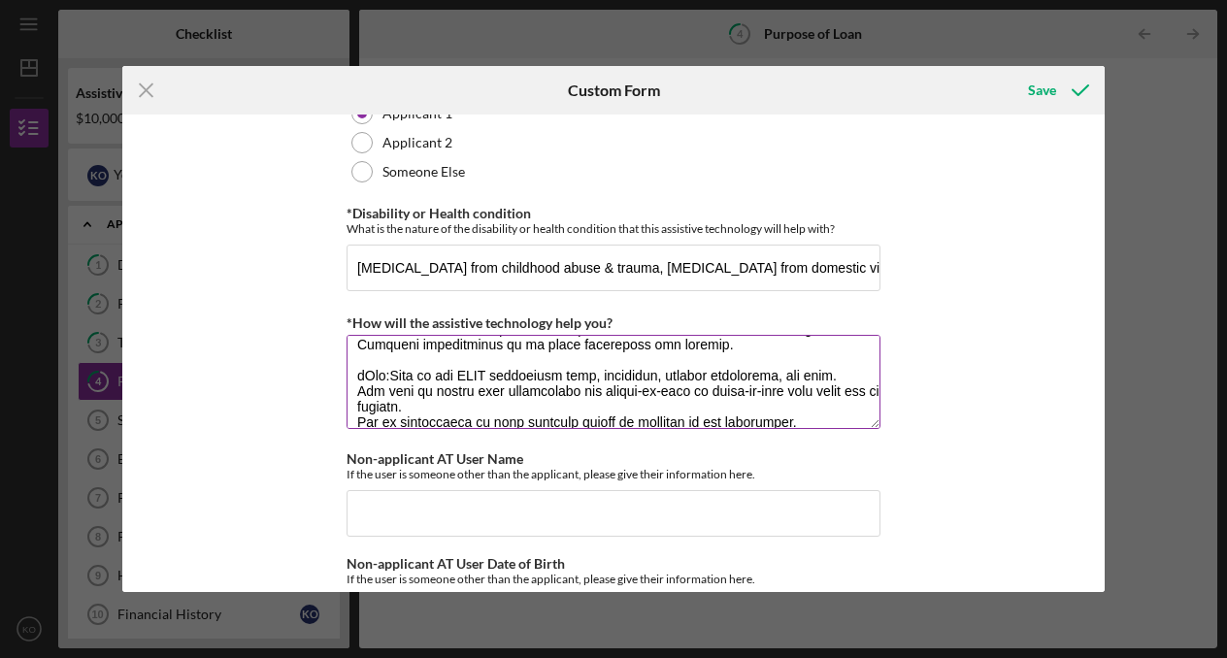
click at [388, 390] on textarea "*How will the assistive technology help you?" at bounding box center [613, 381] width 534 height 93
click at [366, 411] on textarea "*How will the assistive technology help you?" at bounding box center [613, 381] width 534 height 93
click at [353, 428] on textarea "*How will the assistive technology help you?" at bounding box center [613, 381] width 534 height 93
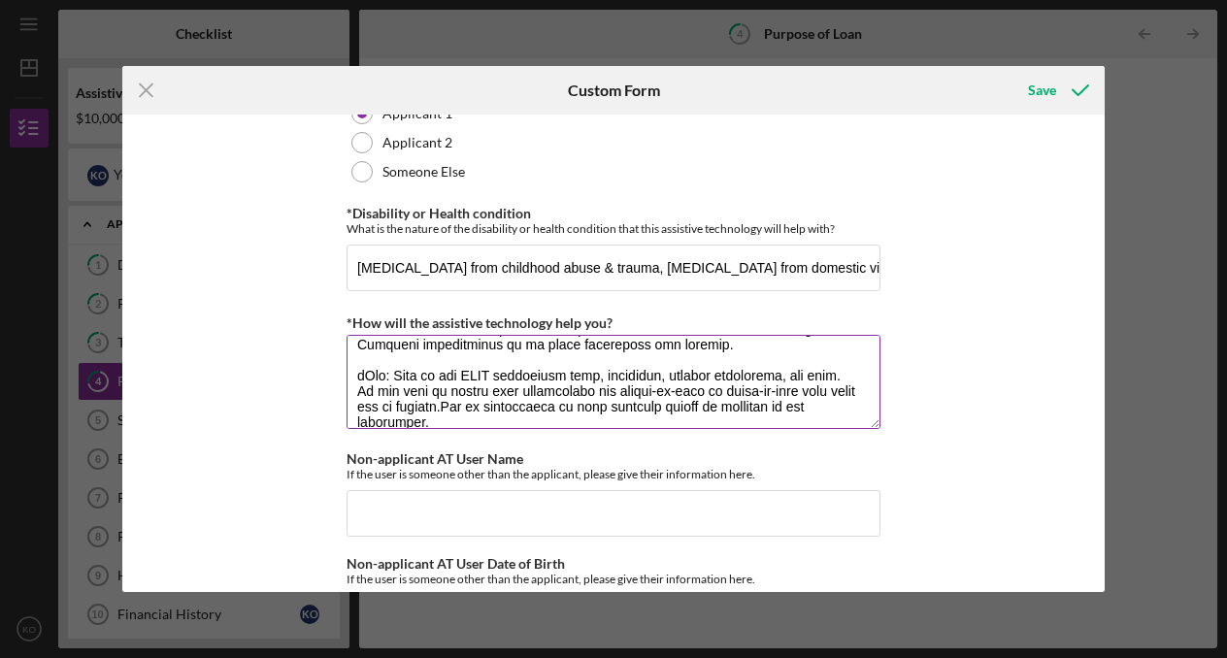
scroll to position [248, 0]
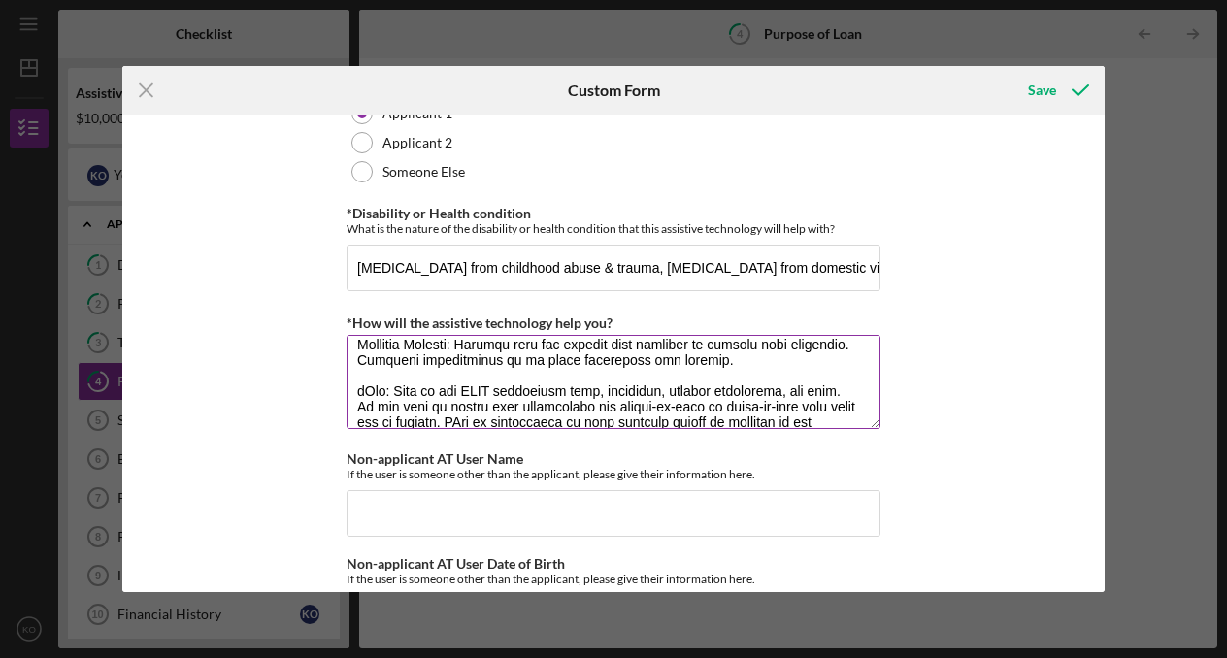
drag, startPoint x: 605, startPoint y: 444, endPoint x: 444, endPoint y: 443, distance: 160.1
click at [444, 428] on textarea "*How will the assistive technology help you?" at bounding box center [613, 381] width 534 height 93
drag, startPoint x: 644, startPoint y: 443, endPoint x: 576, endPoint y: 444, distance: 68.0
click at [576, 428] on textarea "*How will the assistive technology help you?" at bounding box center [613, 381] width 534 height 93
click at [692, 428] on textarea "*How will the assistive technology help you?" at bounding box center [613, 381] width 534 height 93
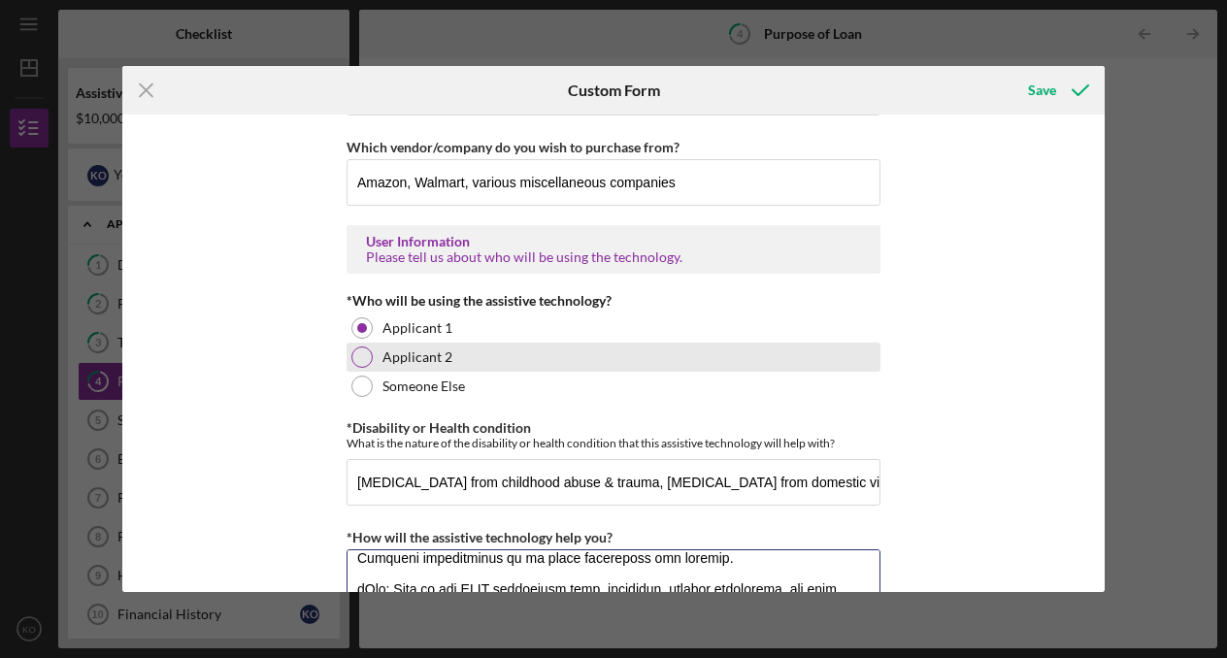
scroll to position [1423, 0]
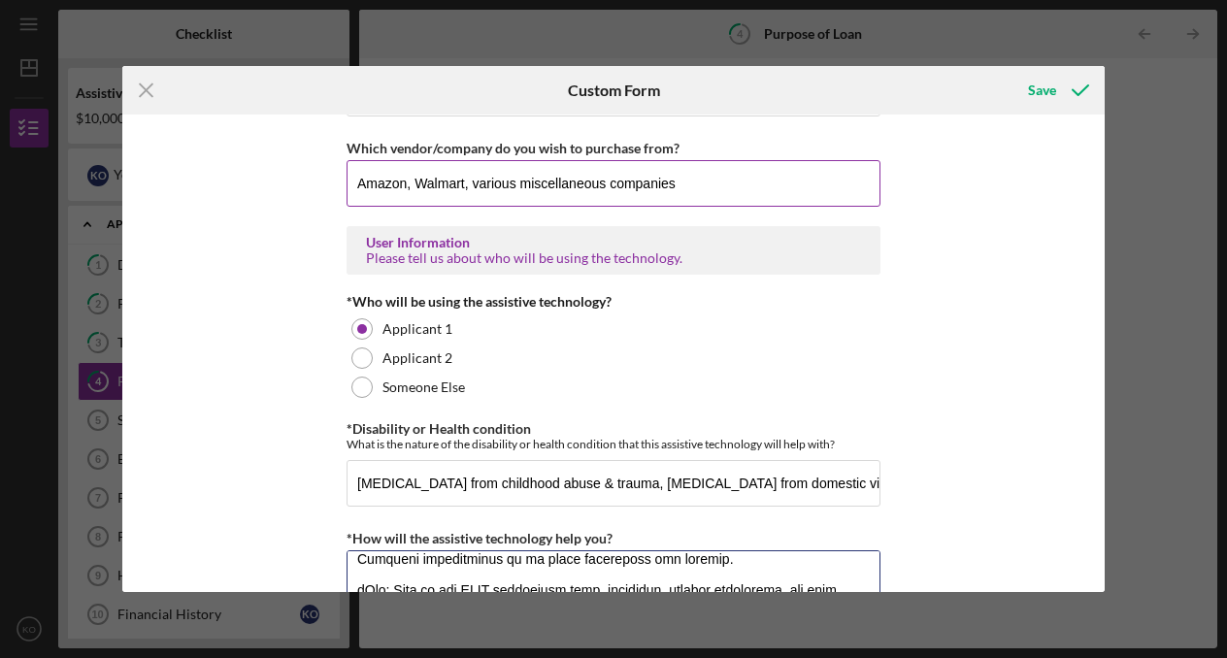
type textarea "Smart watch: tracks heart rate, sleep, blood oxygen which is helpful for anxiet…"
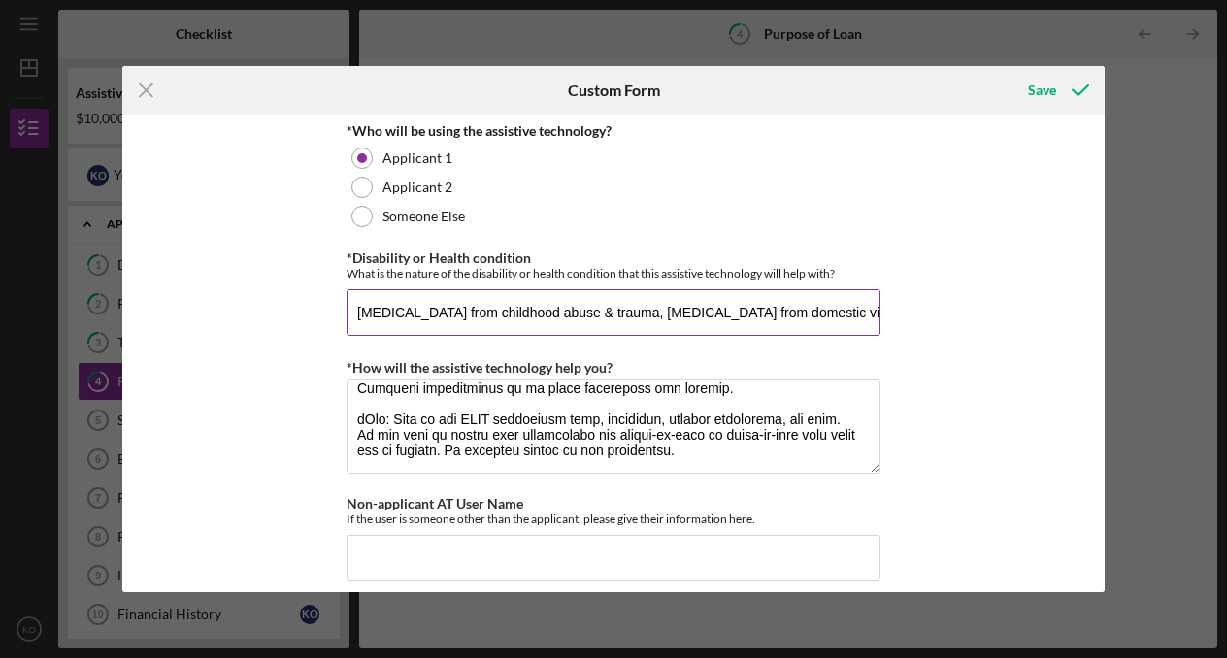
scroll to position [1597, 0]
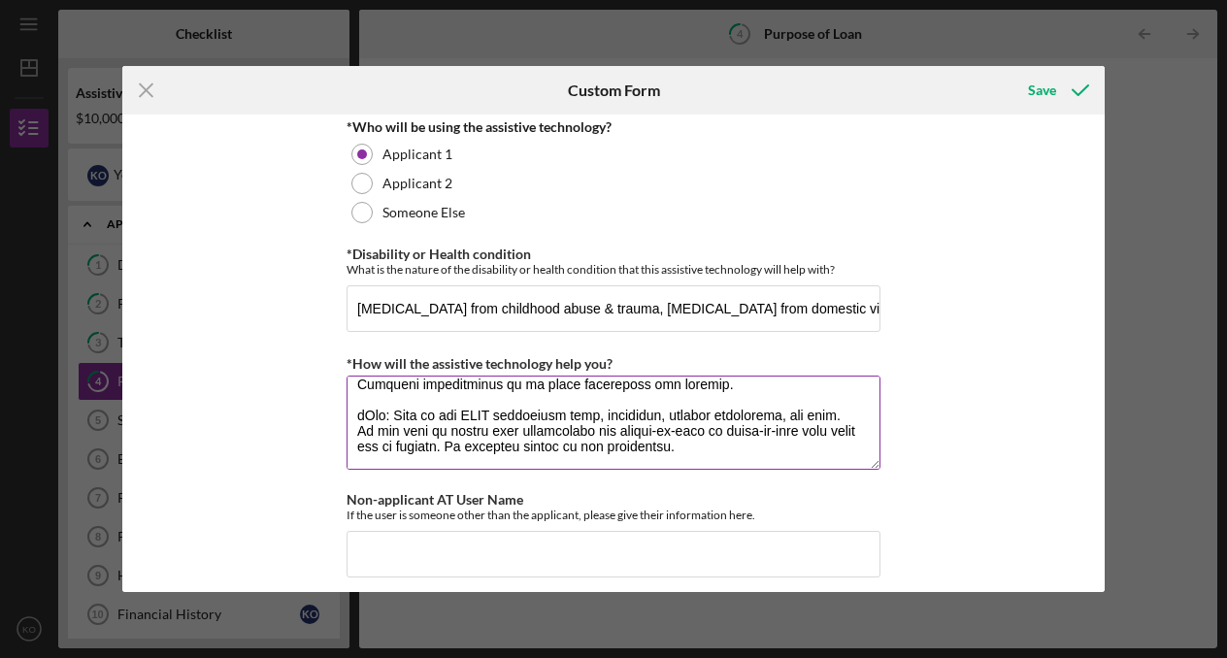
type input "Amazon, Walmart, Apple, Garmin, various miscellaneous companies"
click at [700, 469] on textarea "*How will the assistive technology help you?" at bounding box center [613, 422] width 534 height 93
paste textarea "Weighted blanket or vest Helps regulate the nervous system, calm anxiety, and i…"
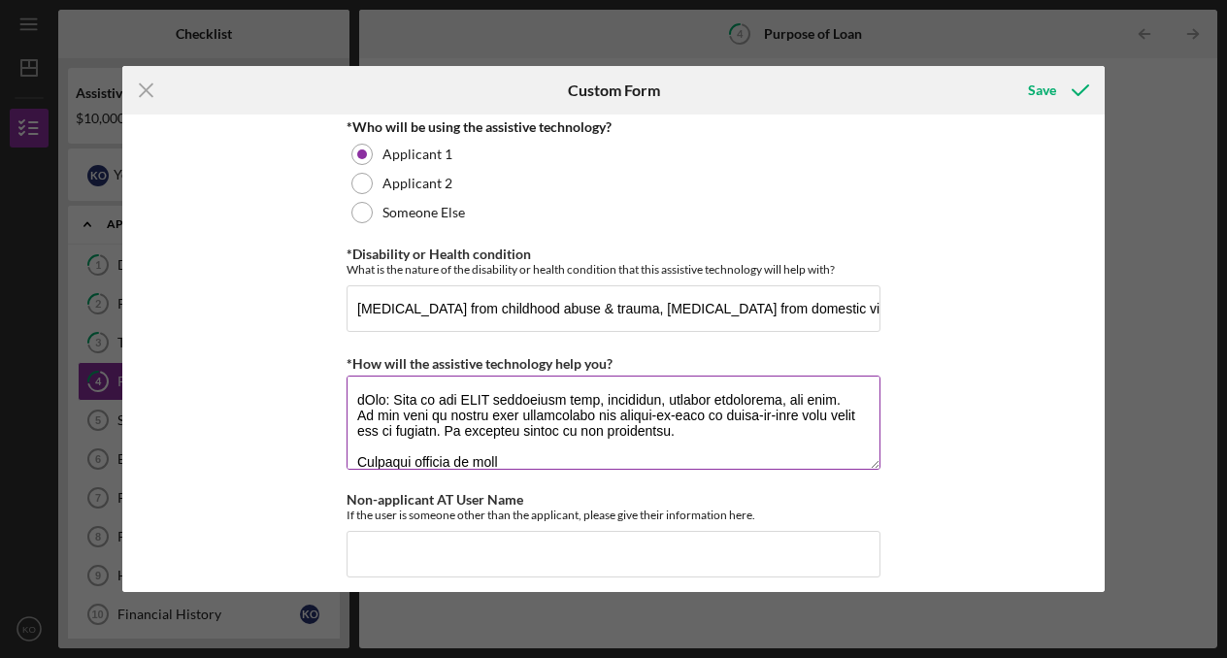
click at [354, 469] on textarea "*How will the assistive technology help you?" at bounding box center [613, 422] width 534 height 93
click at [508, 469] on textarea "*How will the assistive technology help you?" at bounding box center [613, 422] width 534 height 93
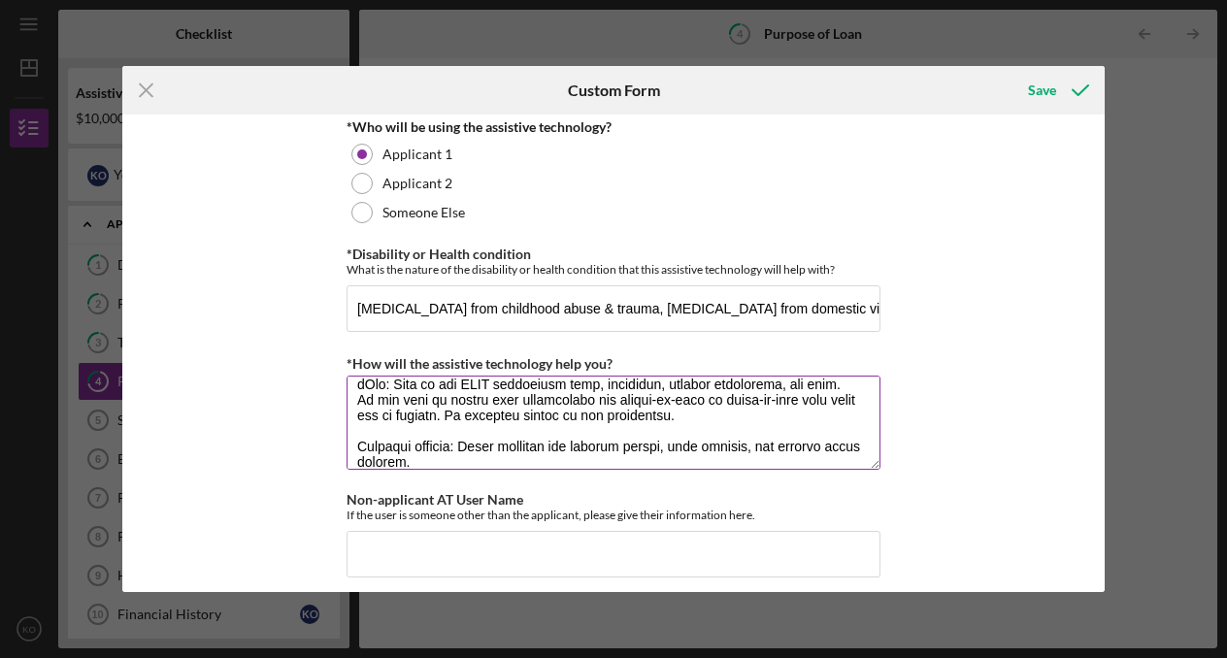
scroll to position [312, 0]
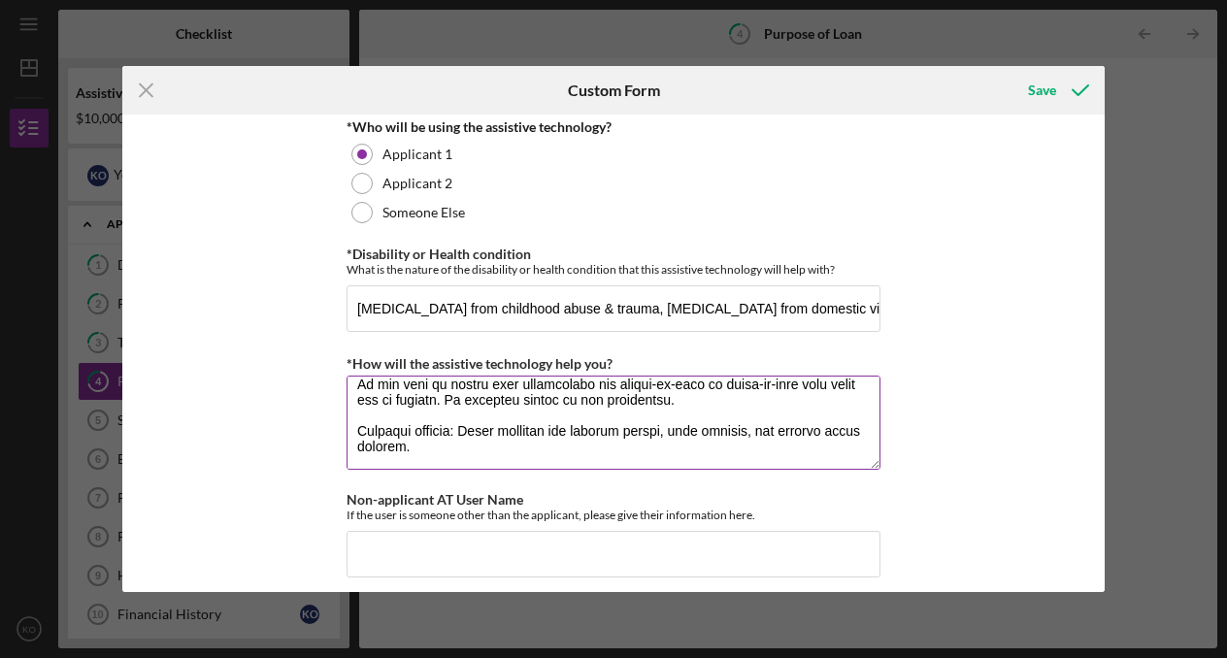
paste textarea "Noise-canceling headphones Helps reduce sensory overload and stress in public o…"
click at [348, 469] on textarea "*How will the assistive technology help you?" at bounding box center [613, 422] width 534 height 93
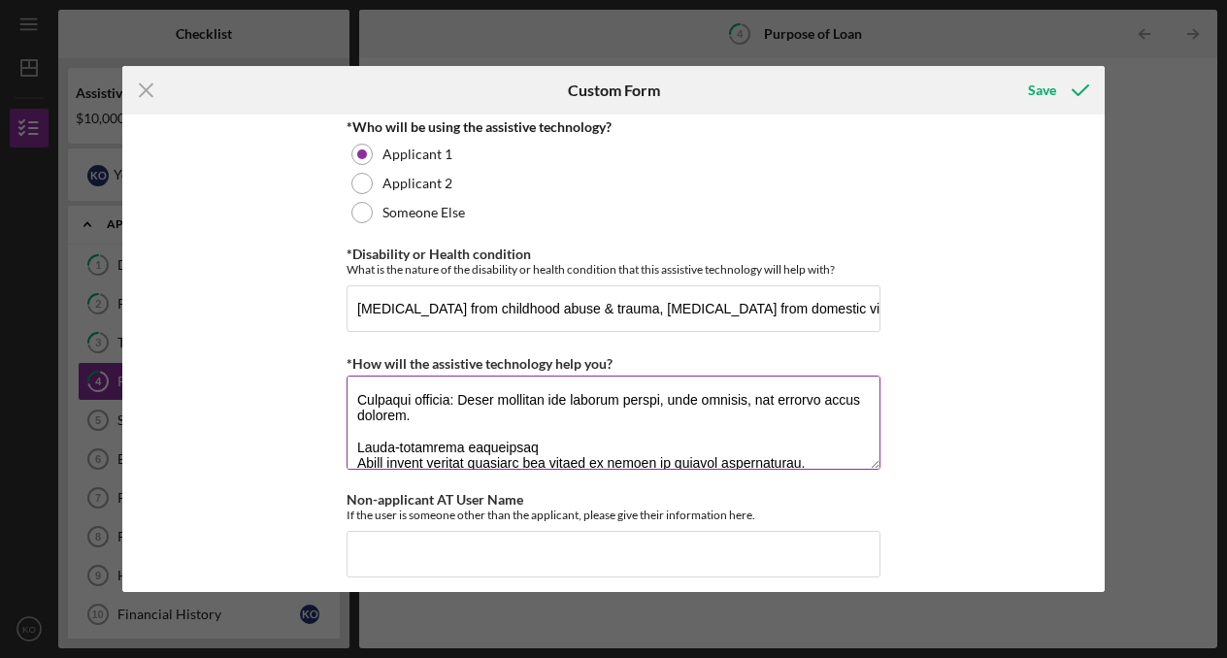
scroll to position [342, 0]
click at [352, 469] on textarea "*How will the assistive technology help you?" at bounding box center [613, 422] width 534 height 93
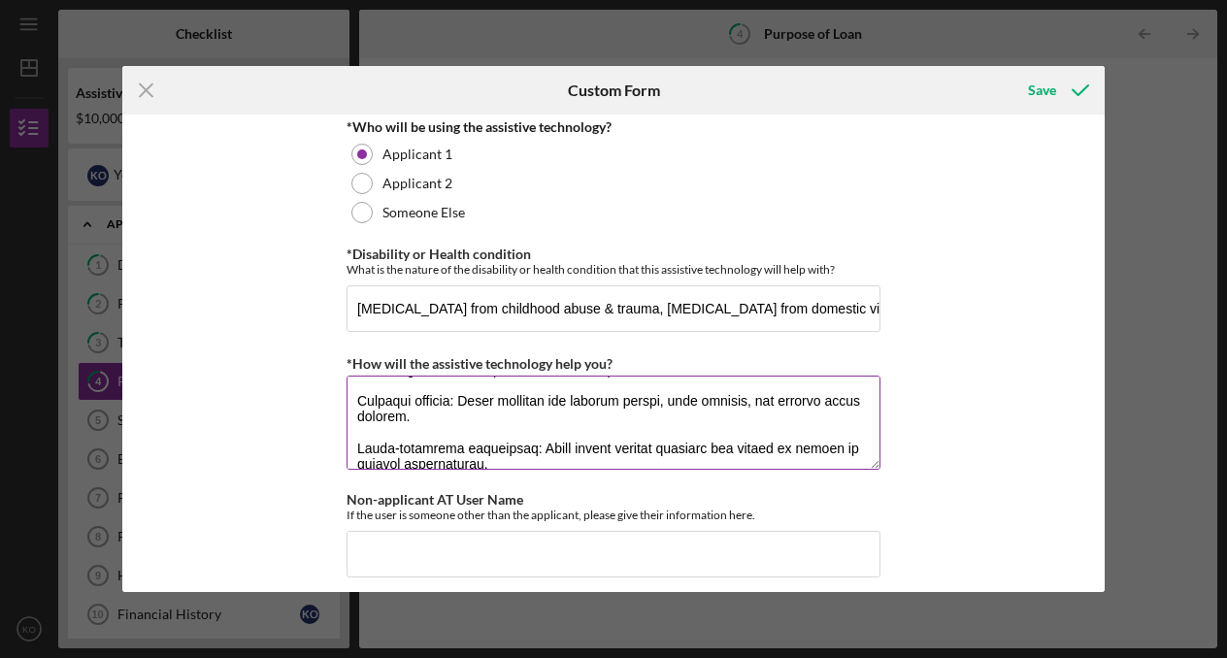
click at [506, 469] on textarea "*How will the assistive technology help you?" at bounding box center [613, 422] width 534 height 93
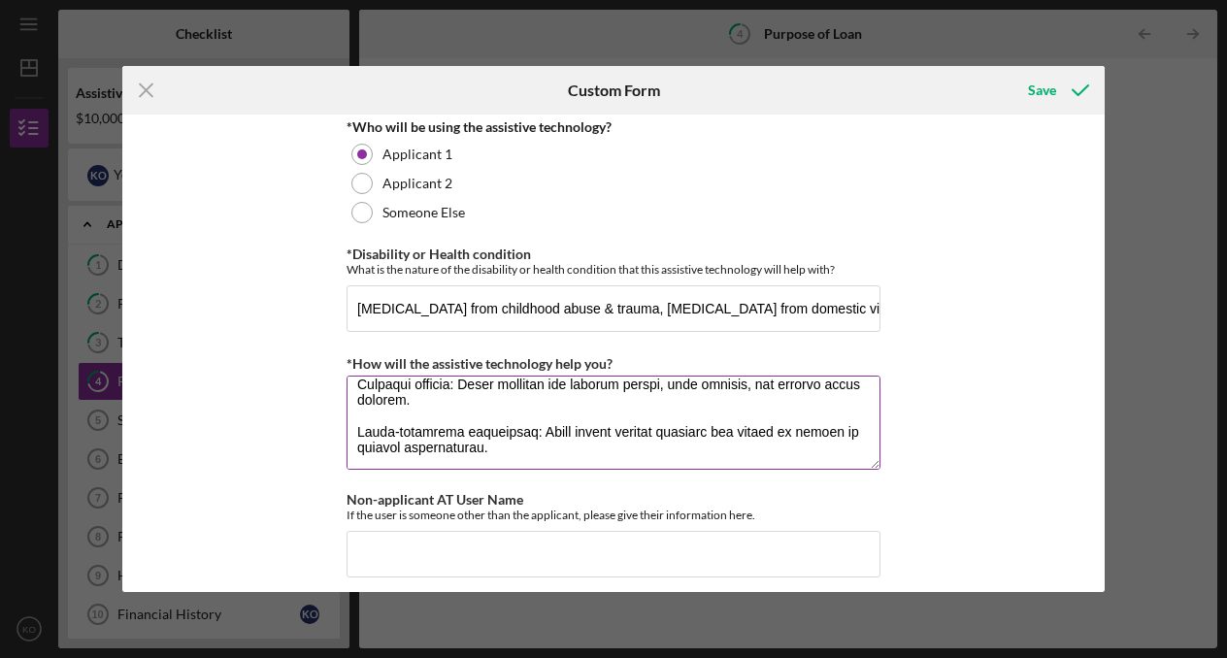
paste textarea "Adjustable ergonomic chair or desk Reduces physical strain while working or usi…"
click at [360, 469] on textarea "*How will the assistive technology help you?" at bounding box center [613, 422] width 534 height 93
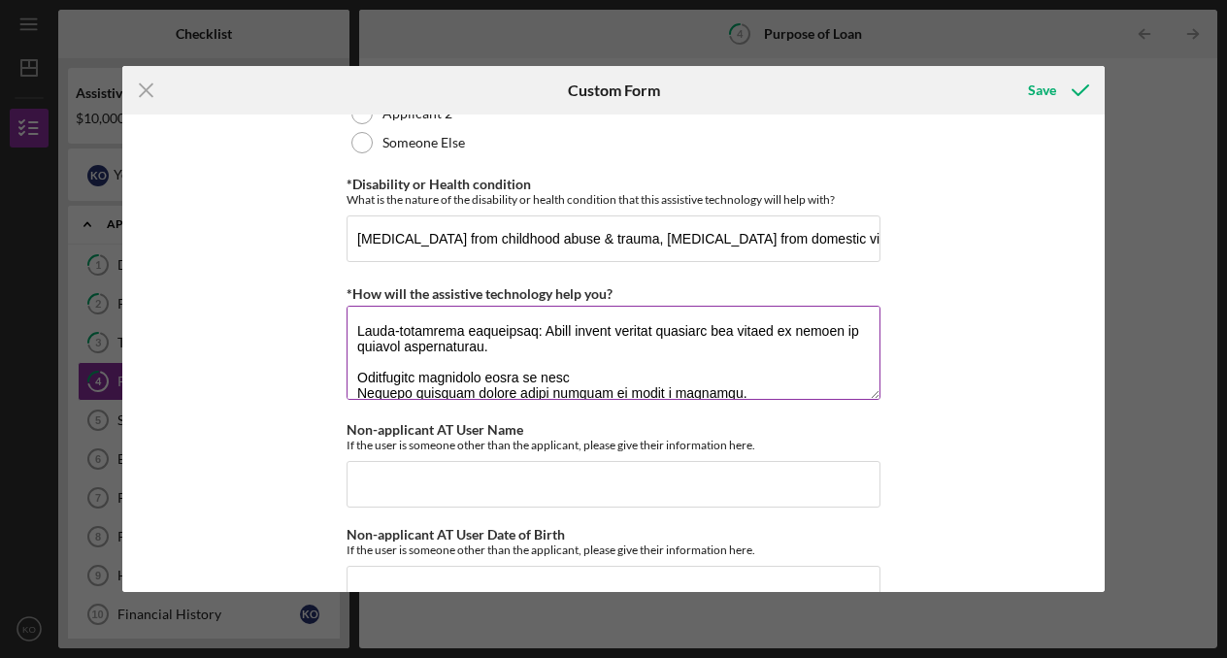
scroll to position [388, 0]
click at [354, 399] on textarea "*How will the assistive technology help you?" at bounding box center [613, 352] width 534 height 93
click at [476, 399] on textarea "*How will the assistive technology help you?" at bounding box center [613, 352] width 534 height 93
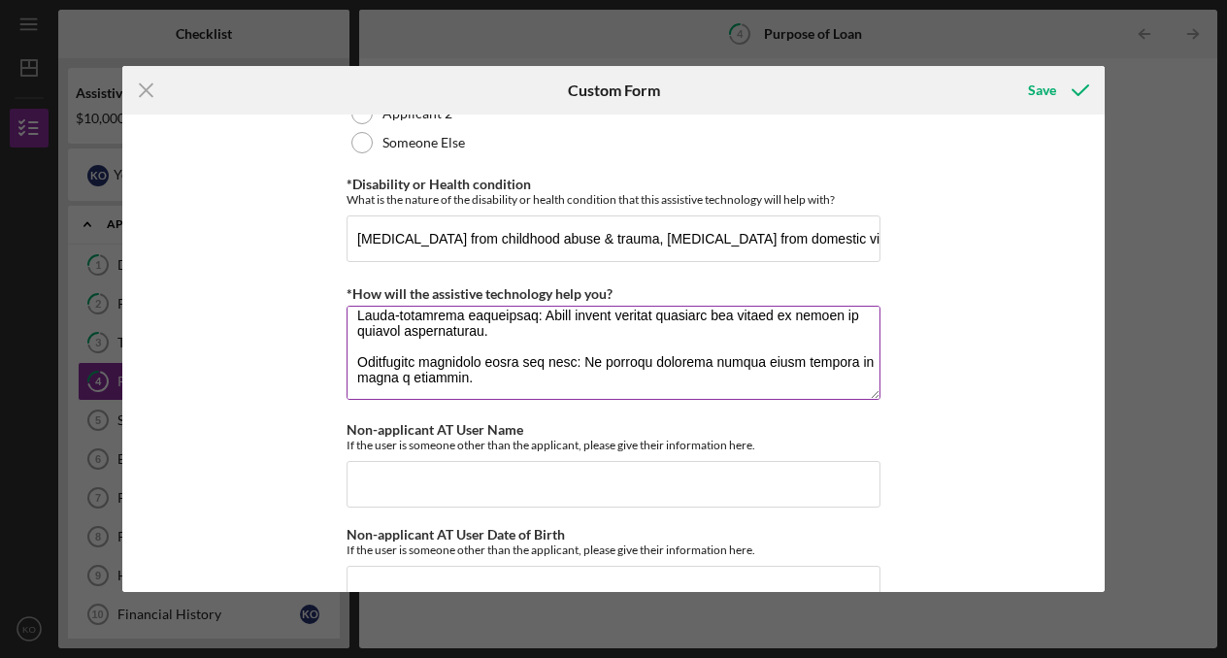
paste textarea "nfrared [MEDICAL_DATA] or electric massager Helps manage muscle pain and flare-…"
click at [353, 399] on textarea "*How will the assistive technology help you?" at bounding box center [613, 352] width 534 height 93
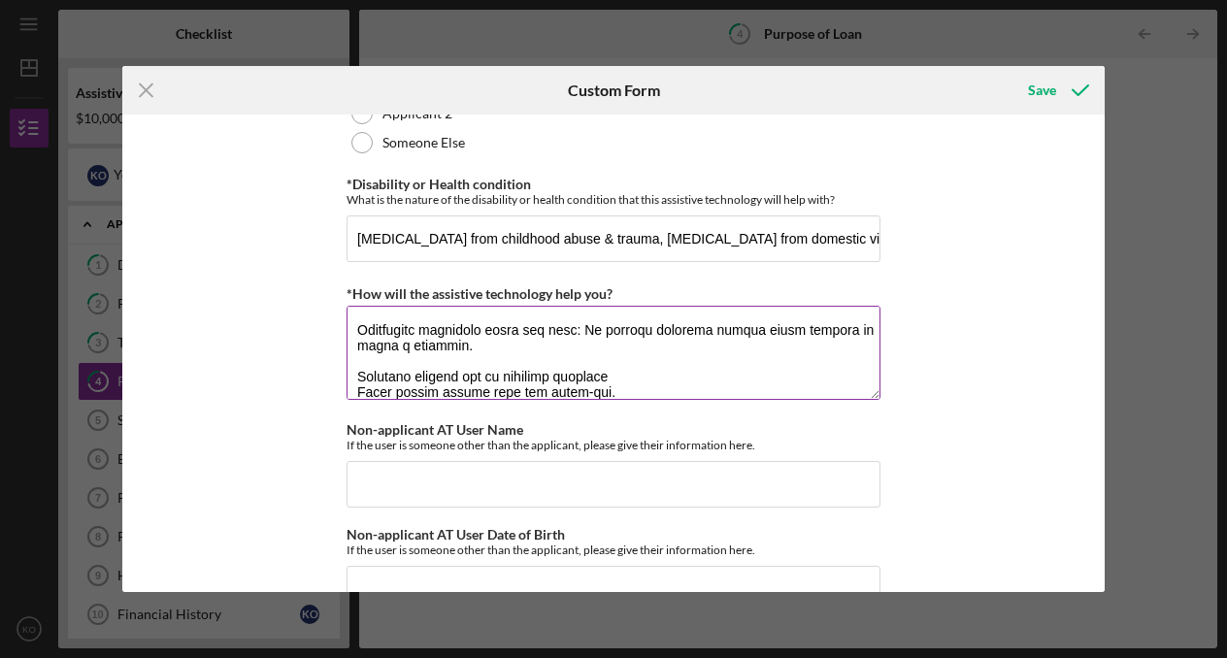
scroll to position [435, 0]
click at [350, 399] on textarea "*How will the assistive technology help you?" at bounding box center [613, 352] width 534 height 93
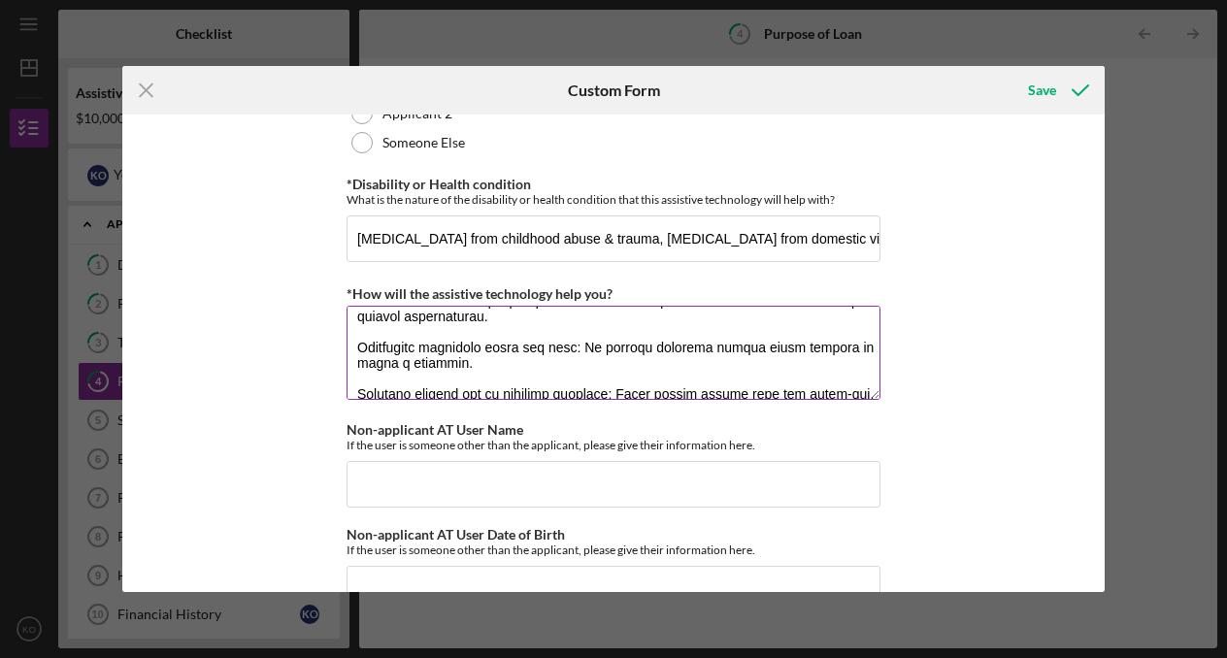
click at [491, 399] on textarea "*How will the assistive technology help you?" at bounding box center [613, 352] width 534 height 93
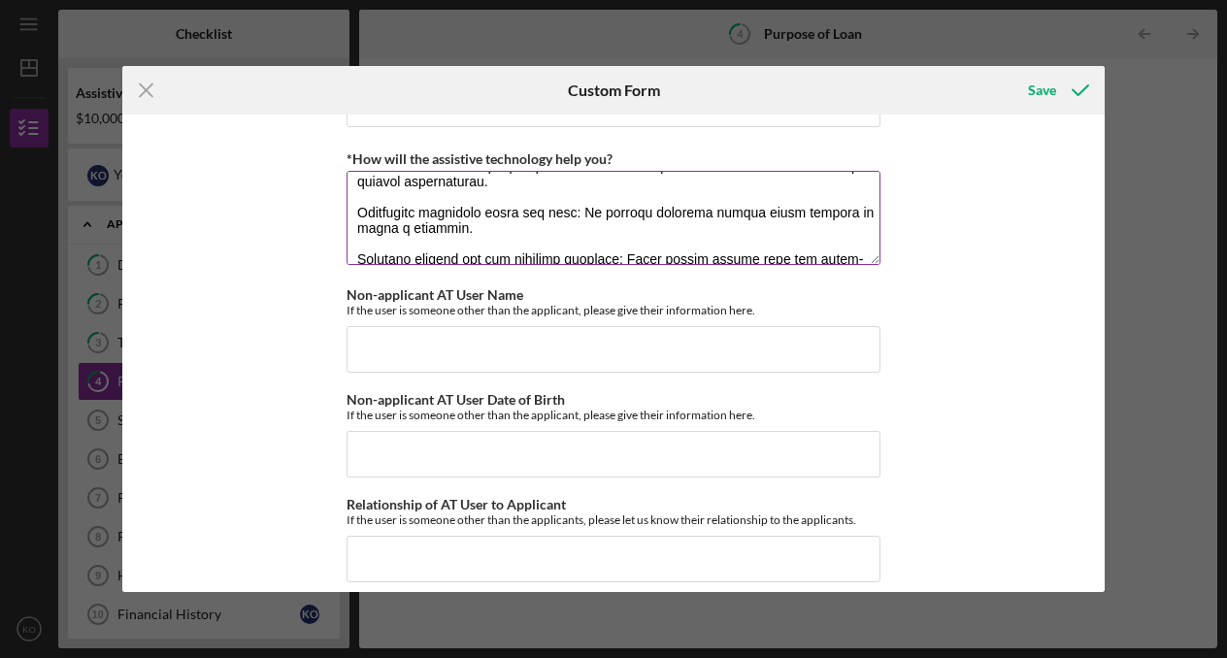
scroll to position [1811, 0]
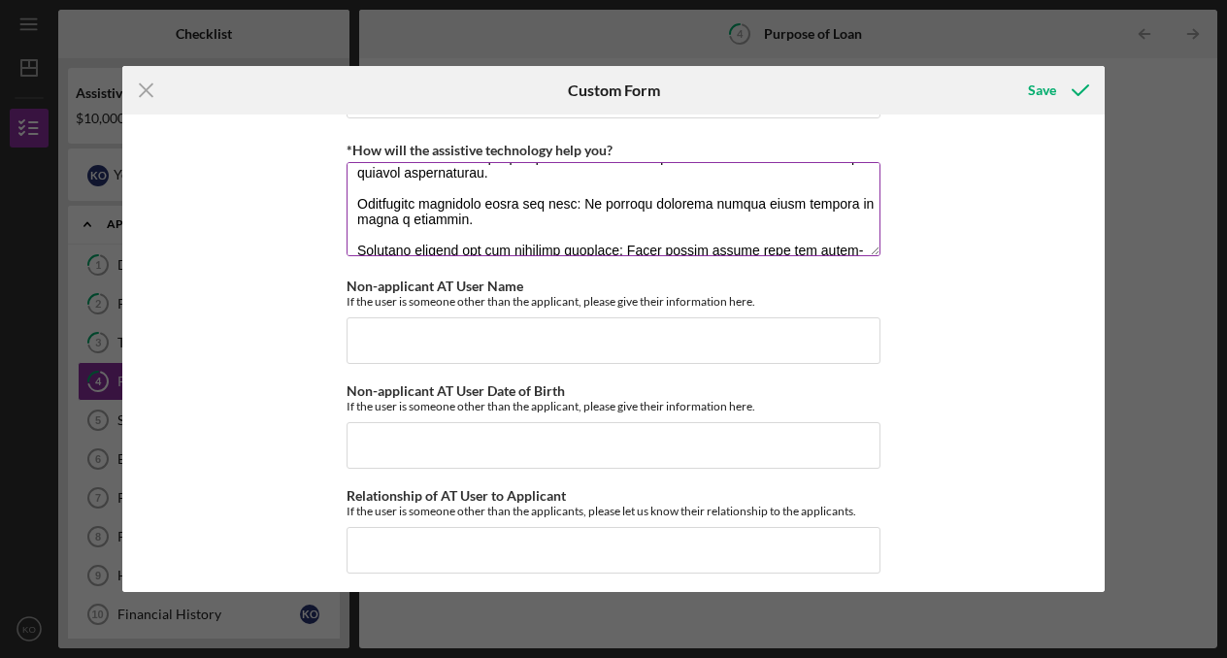
click at [838, 255] on textarea "*How will the assistive technology help you?" at bounding box center [613, 208] width 534 height 93
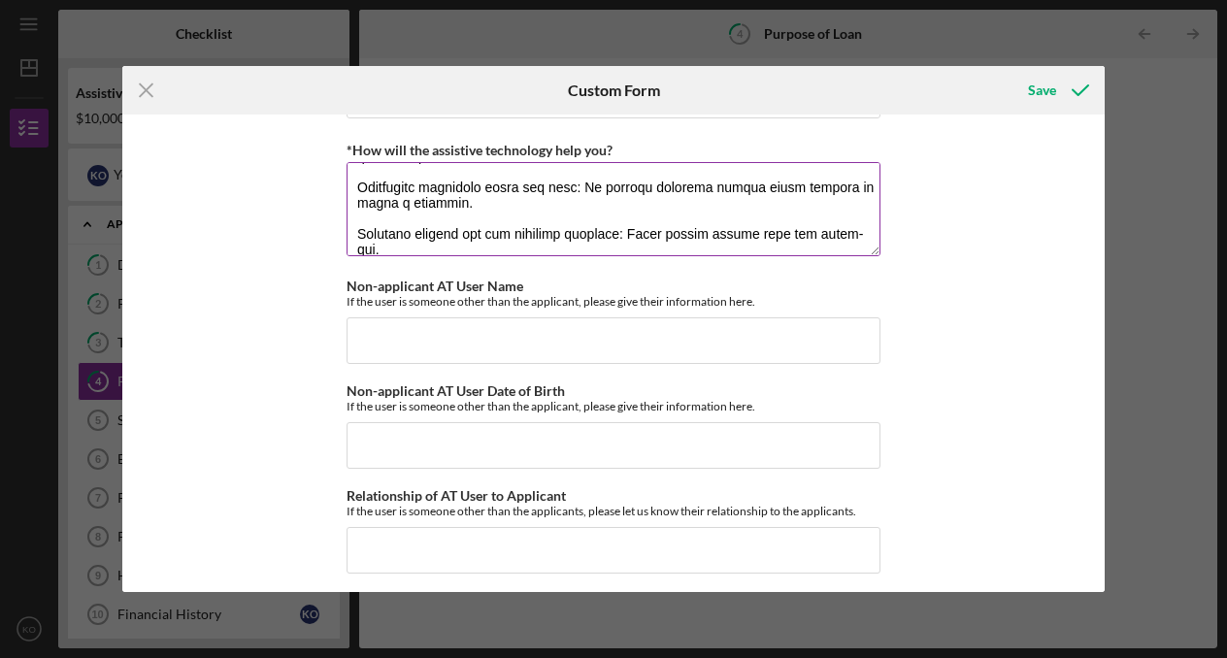
paste textarea "Voice-to-text software or speech recognition (Dragon NaturallySpeaking, etc.) U…"
click at [354, 255] on textarea "*How will the assistive technology help you?" at bounding box center [613, 208] width 534 height 93
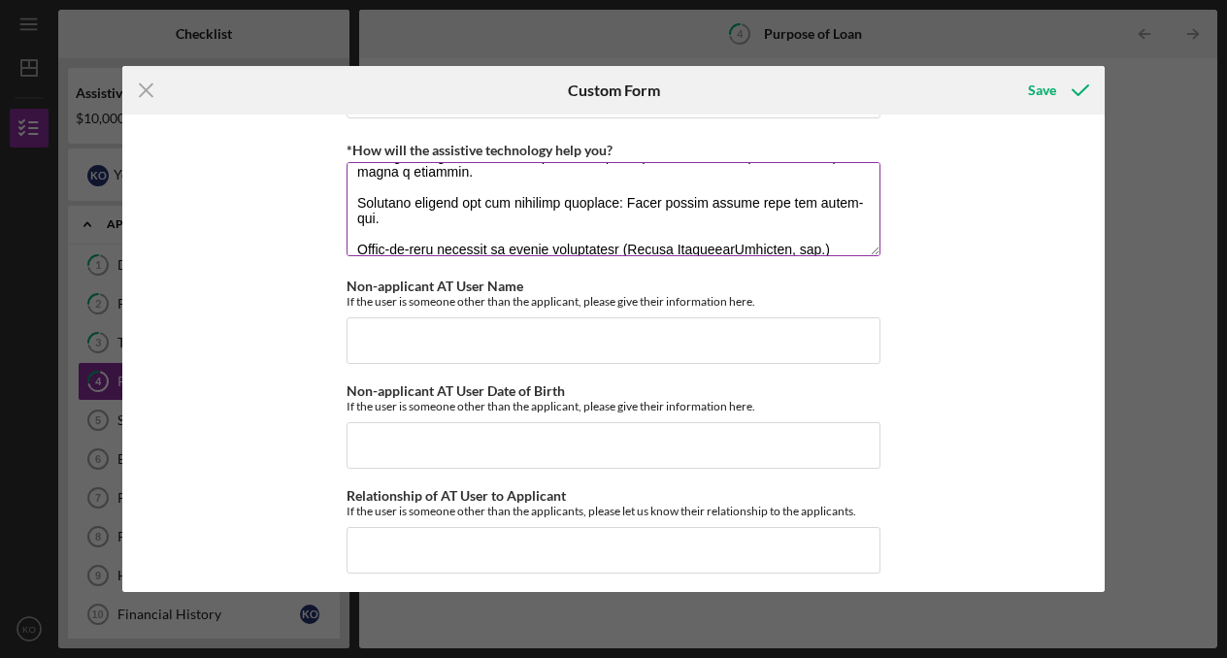
scroll to position [466, 0]
click at [353, 255] on textarea "*How will the assistive technology help you?" at bounding box center [613, 208] width 534 height 93
click at [706, 255] on textarea "*How will the assistive technology help you?" at bounding box center [613, 208] width 534 height 93
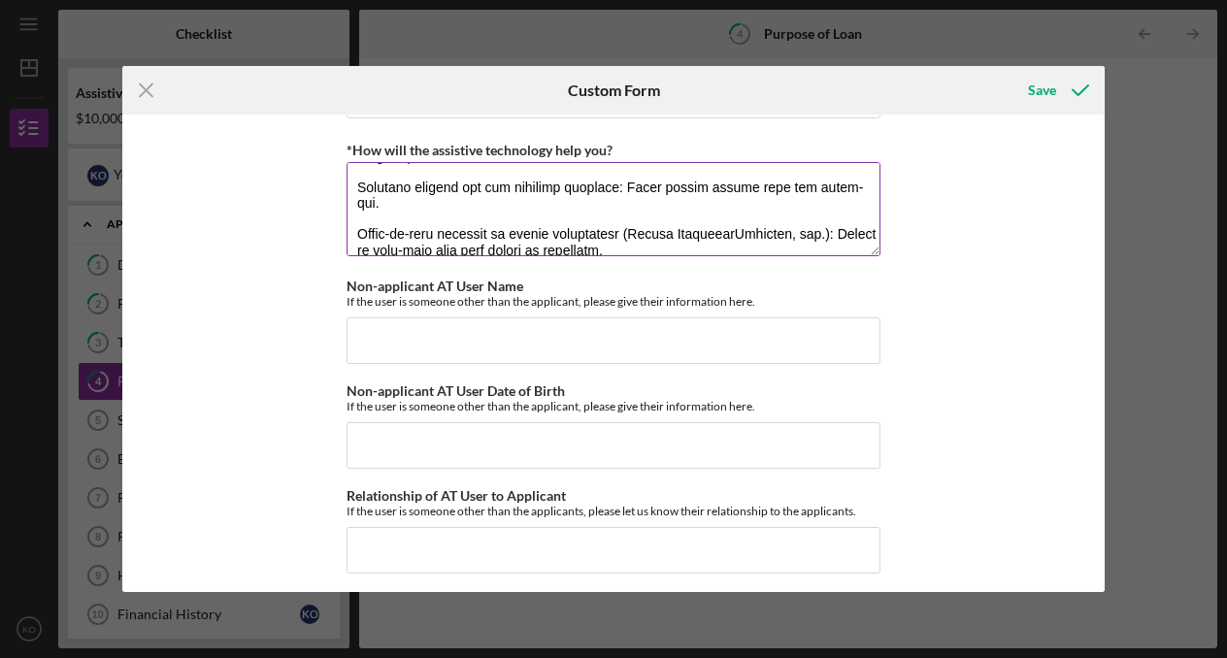
paste textarea "Smart lighting or blackout curtains Helps with [MEDICAL_DATA] or sensory sensit…"
click at [354, 255] on textarea "*How will the assistive technology help you?" at bounding box center [613, 208] width 534 height 93
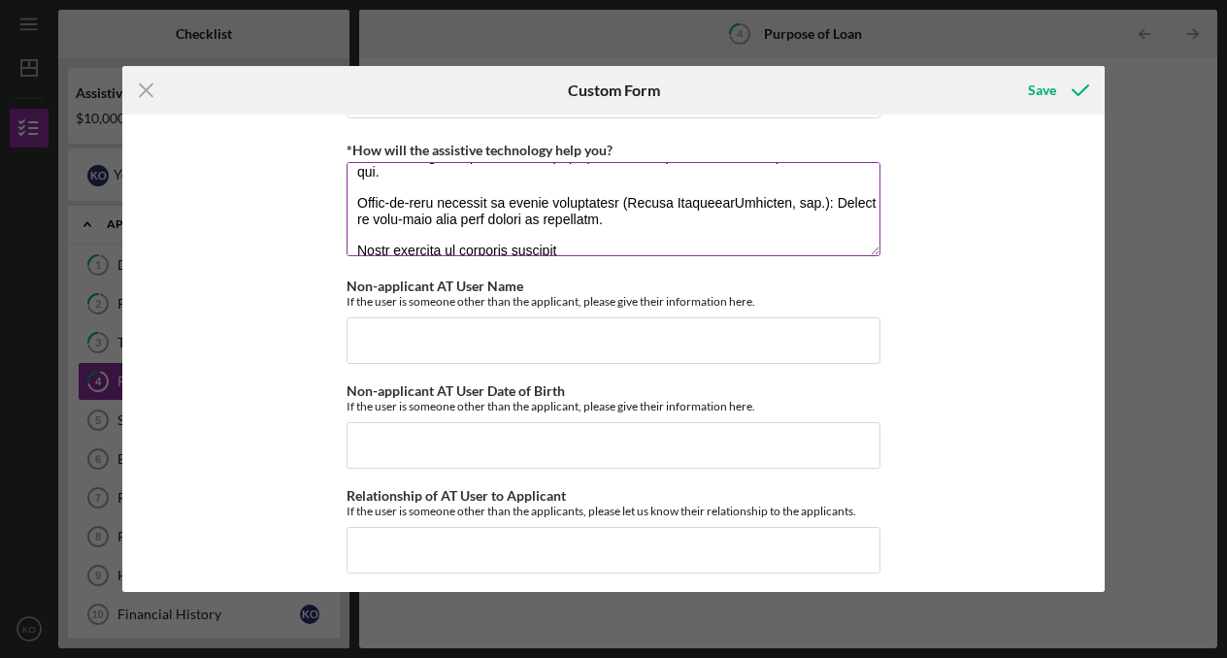
scroll to position [512, 0]
click at [453, 255] on textarea "*How will the assistive technology help you?" at bounding box center [613, 208] width 534 height 93
drag, startPoint x: 433, startPoint y: 283, endPoint x: 349, endPoint y: 272, distance: 84.3
click at [349, 255] on textarea "*How will the assistive technology help you?" at bounding box center [613, 208] width 534 height 93
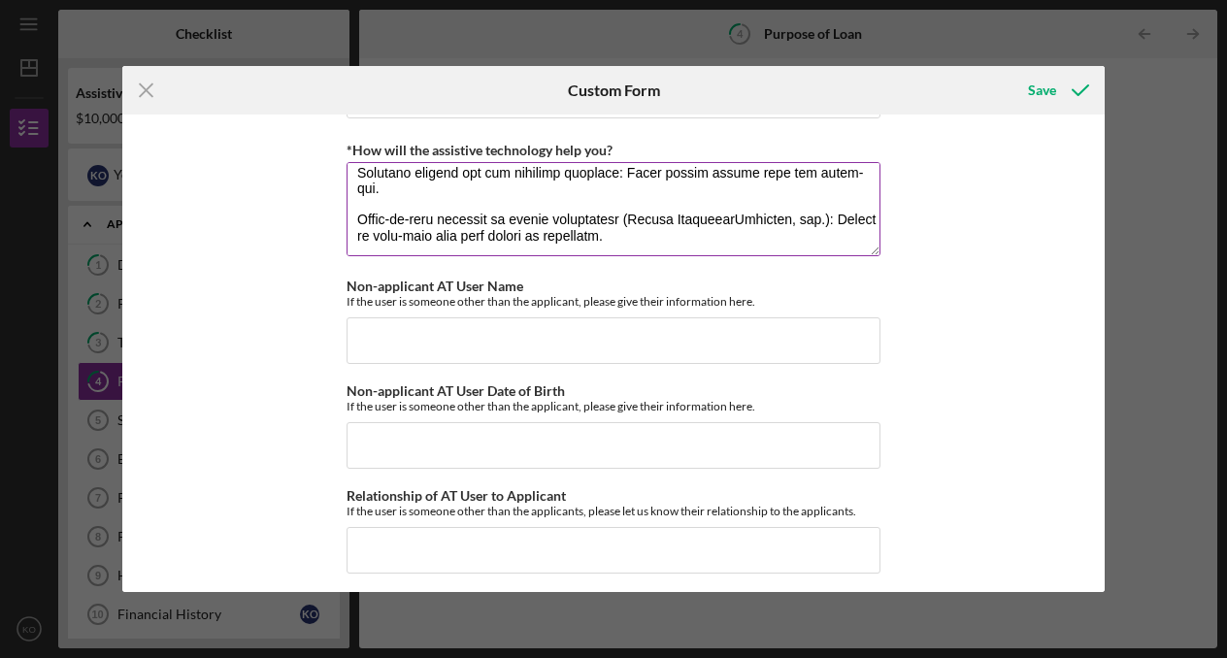
click at [861, 255] on textarea "*How will the assistive technology help you?" at bounding box center [613, 208] width 534 height 93
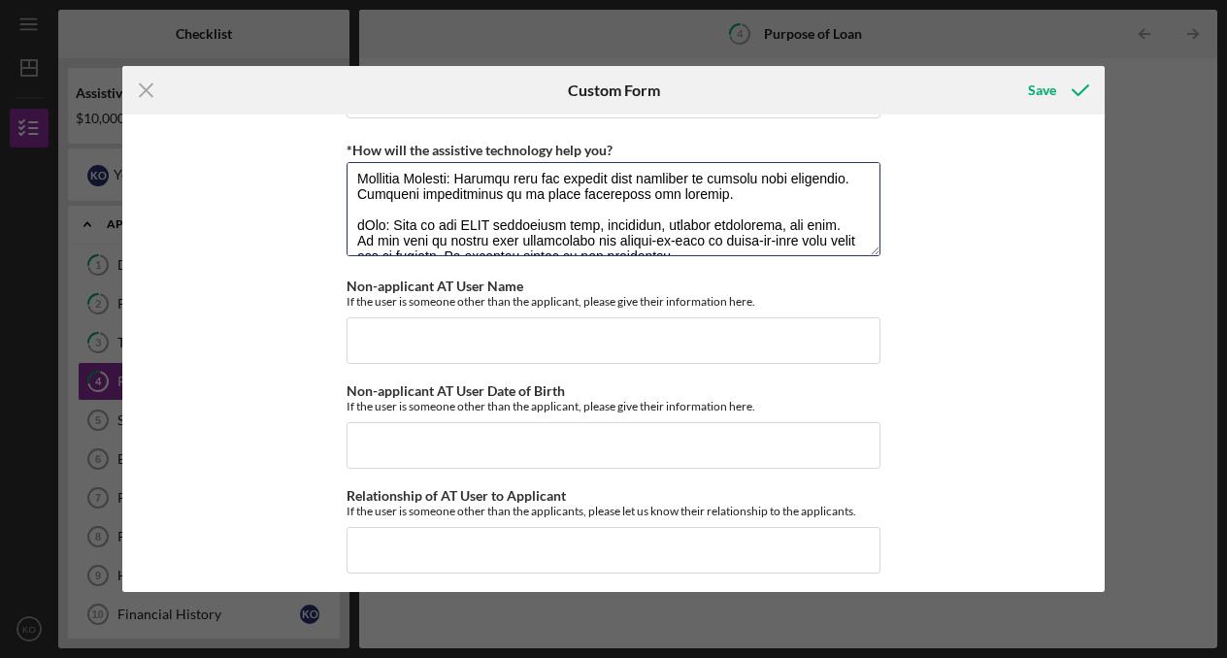
scroll to position [1703, 0]
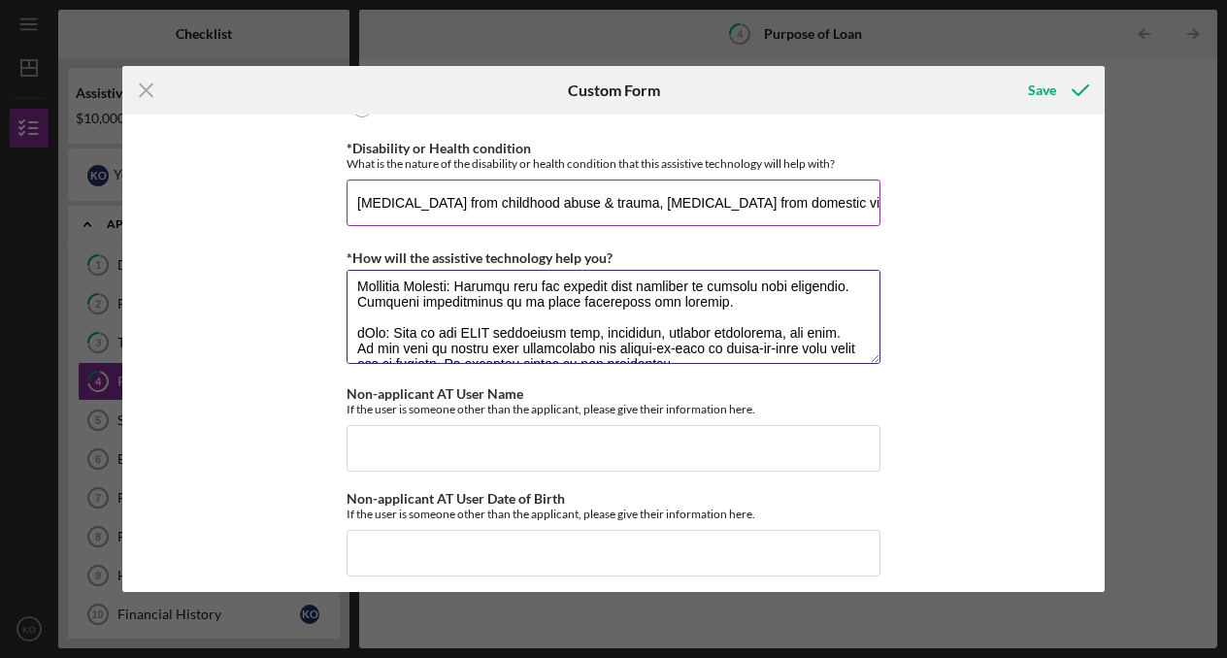
type textarea "Smart watch: tracks heart rate, sleep, blood oxygen which is helpful for anxiet…"
click at [354, 226] on input "[MEDICAL_DATA] from childhood abuse & trauma, [MEDICAL_DATA] from domestic viol…" at bounding box center [613, 203] width 534 height 47
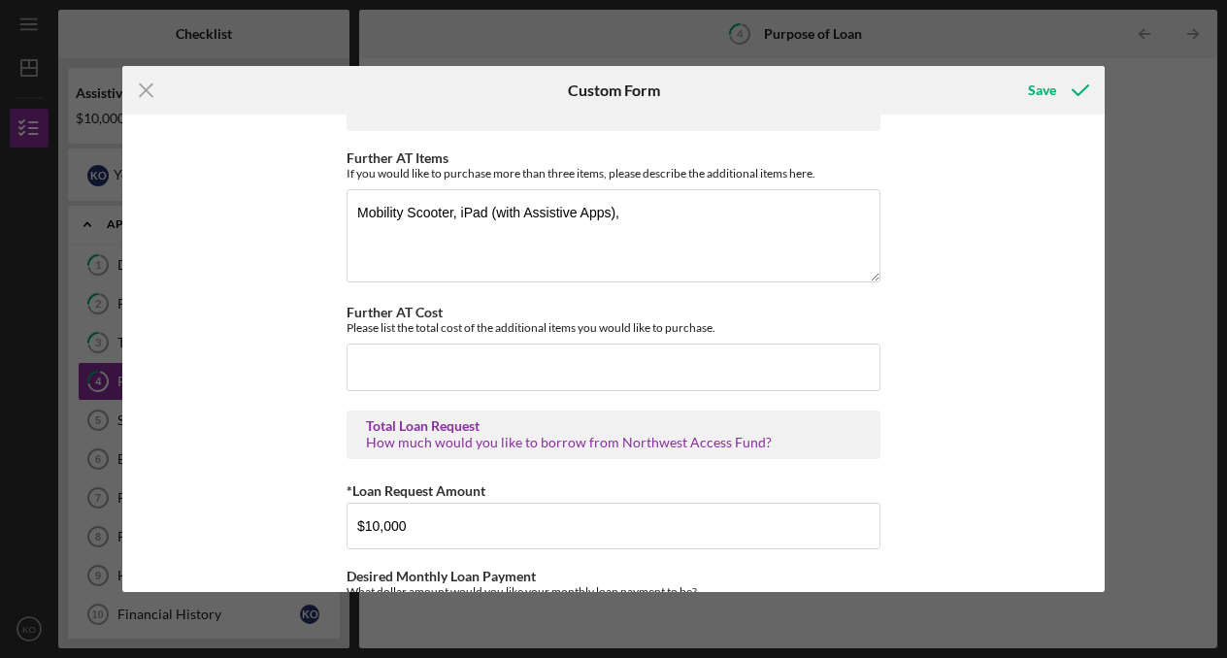
scroll to position [895, 0]
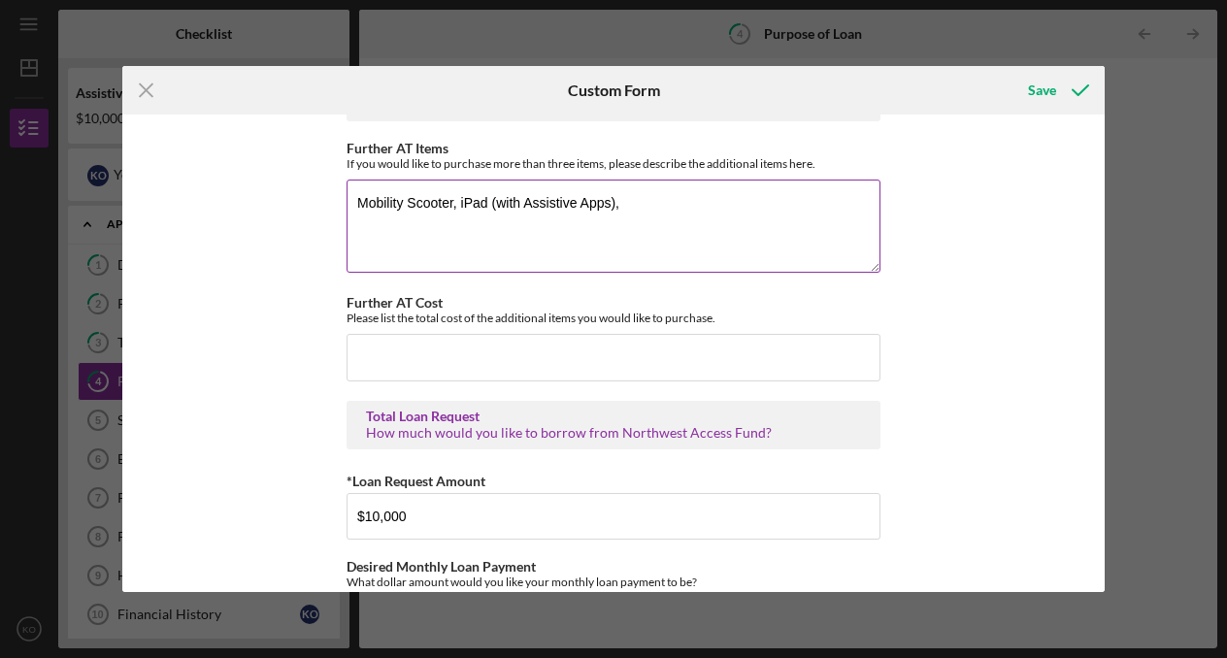
type input "[MEDICAL_DATA], [MEDICAL_DATA], [MEDICAL_DATA] from childhood abuse & trauma, […"
click at [769, 232] on textarea "Mobility Scooter, iPad (with Assistive Apps)," at bounding box center [613, 226] width 534 height 93
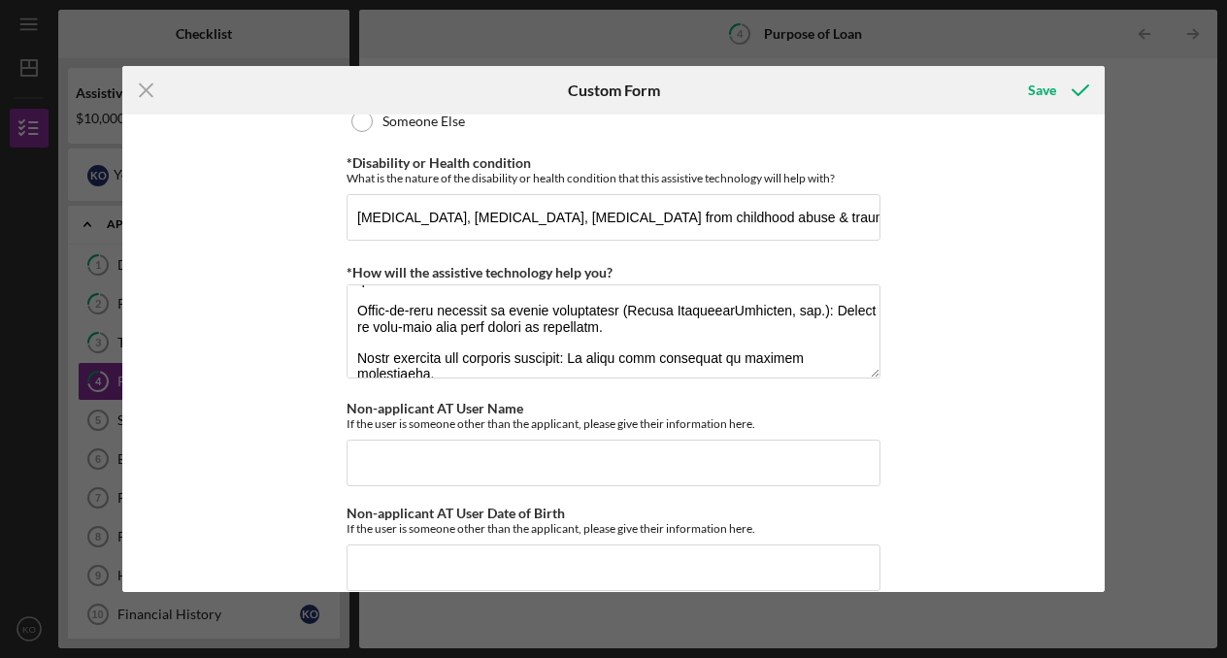
scroll to position [1691, 0]
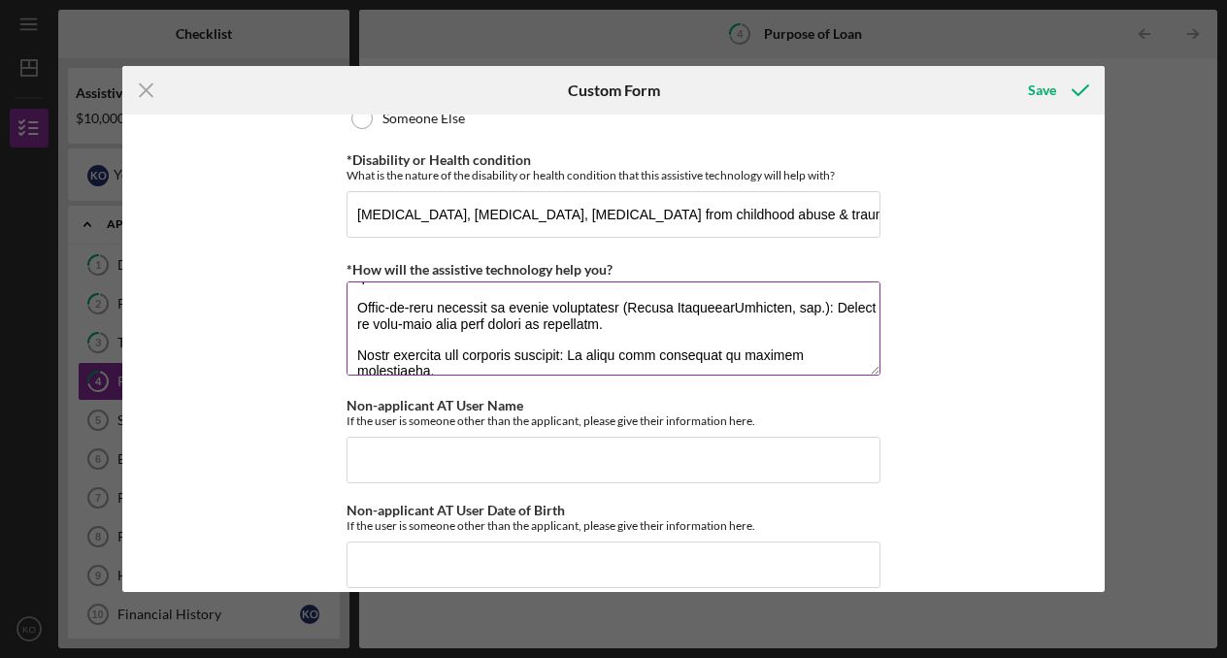
type textarea "Mobility Scooter, iPad (with Assistive Apps), weighted blanket, noise-cancellin…"
click at [863, 367] on textarea "*How will the assistive technology help you?" at bounding box center [613, 327] width 534 height 93
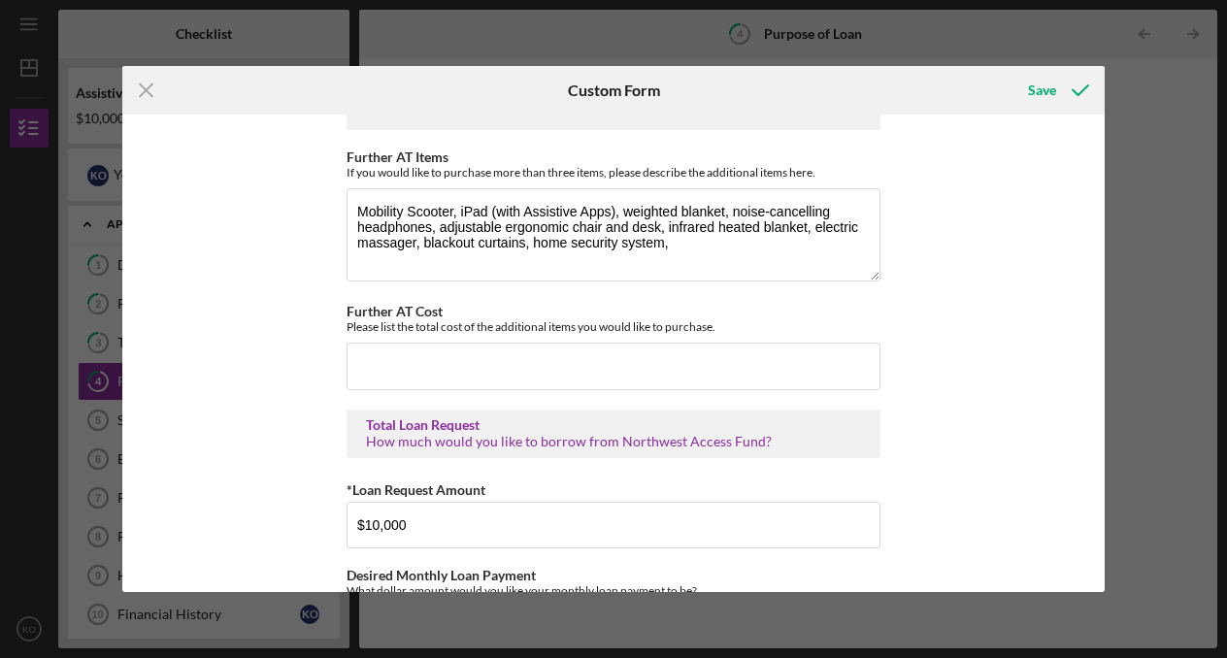
scroll to position [851, 0]
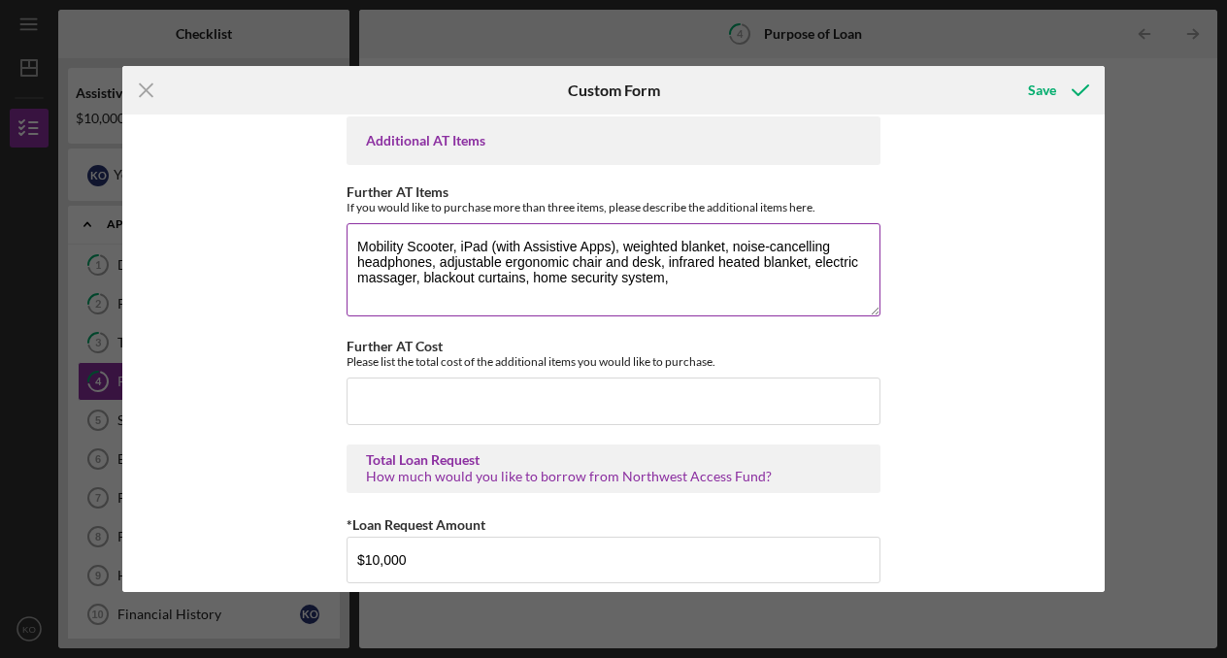
type textarea "Smart watch: tracks heart rate, sleep, blood oxygen which is helpful for anxiet…"
click at [794, 308] on textarea "Mobility Scooter, iPad (with Assistive Apps), weighted blanket, noise-cancellin…" at bounding box center [613, 269] width 534 height 93
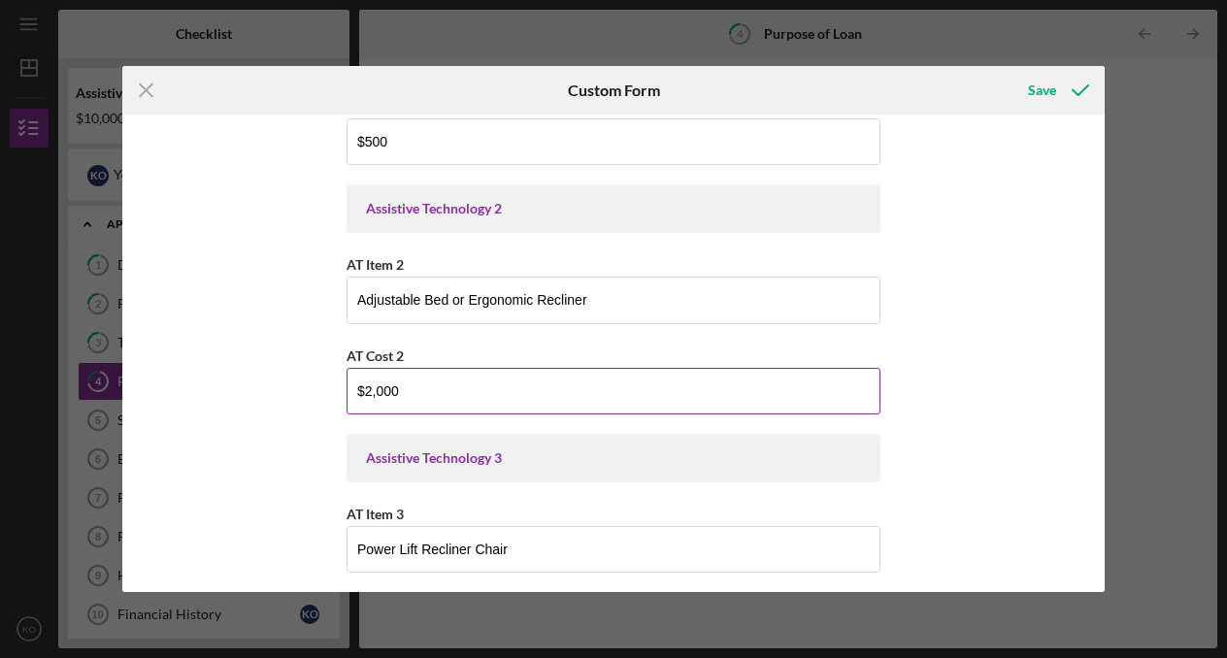
scroll to position [287, 0]
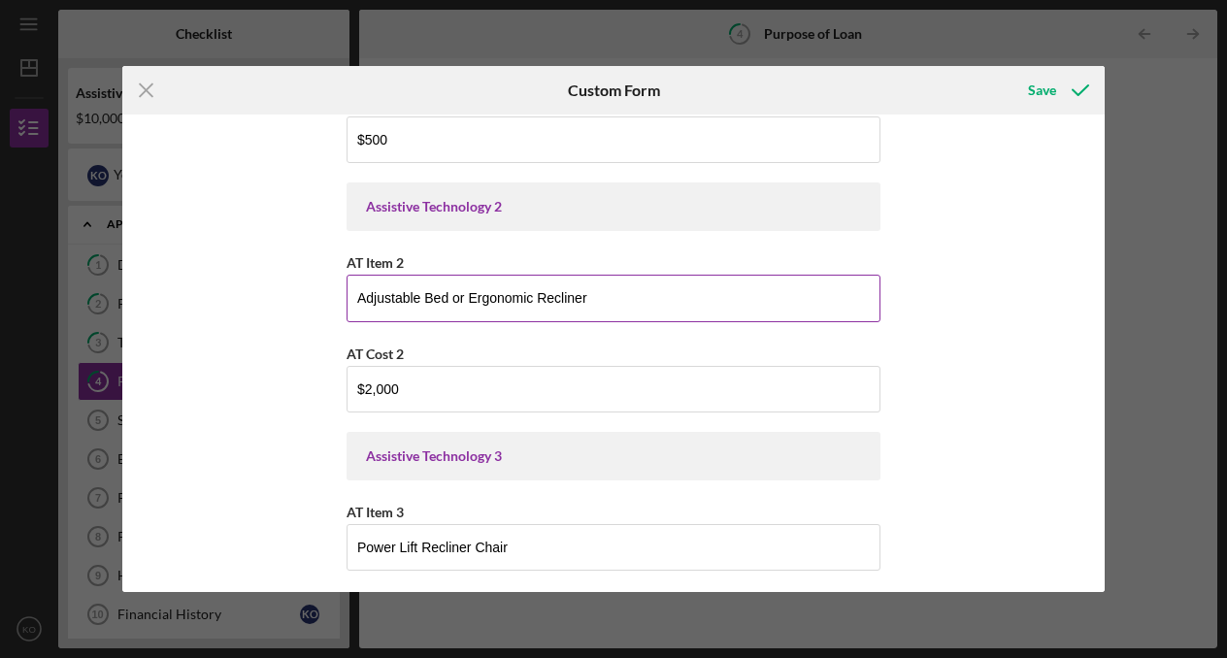
type textarea "Mobility Scooter, iPad (with Assistive Apps), weighted blanket, noise-cancellin…"
drag, startPoint x: 613, startPoint y: 296, endPoint x: 348, endPoint y: 298, distance: 264.9
click at [348, 298] on input "Adjustable Bed or Ergonomic Recliner" at bounding box center [613, 298] width 534 height 47
click at [449, 305] on input "AT Item 2" at bounding box center [613, 298] width 534 height 47
click at [398, 303] on input "AT Item 2" at bounding box center [613, 298] width 534 height 47
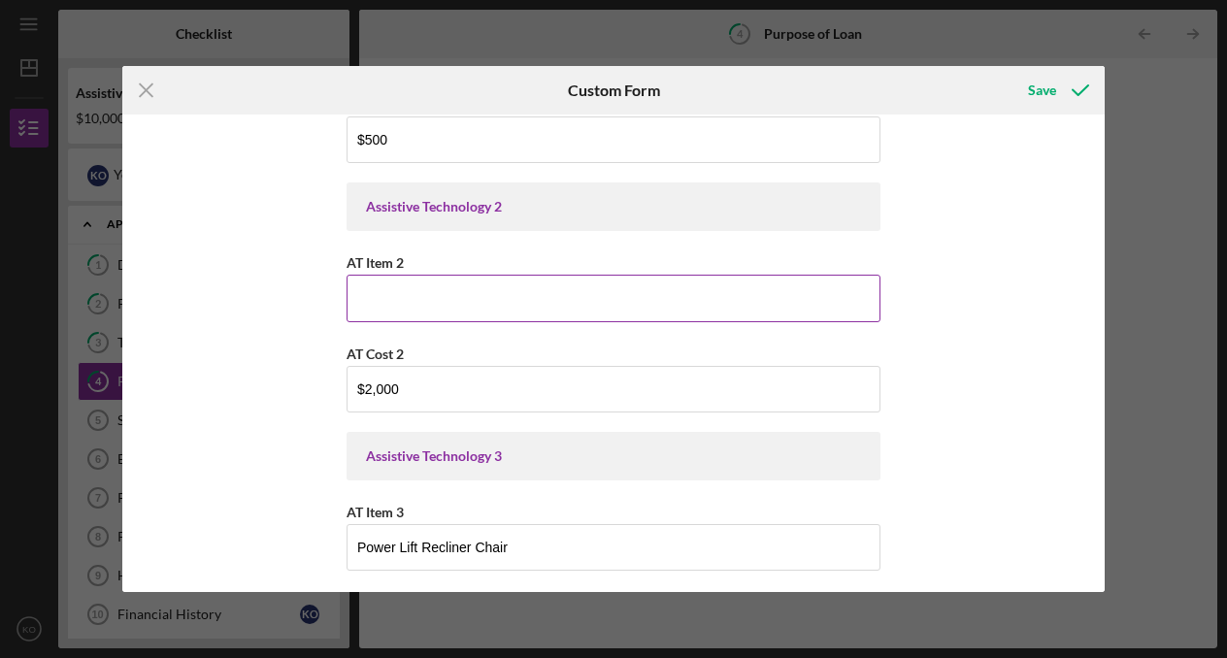
paste input "Smart Recliner with Heat & Massage"
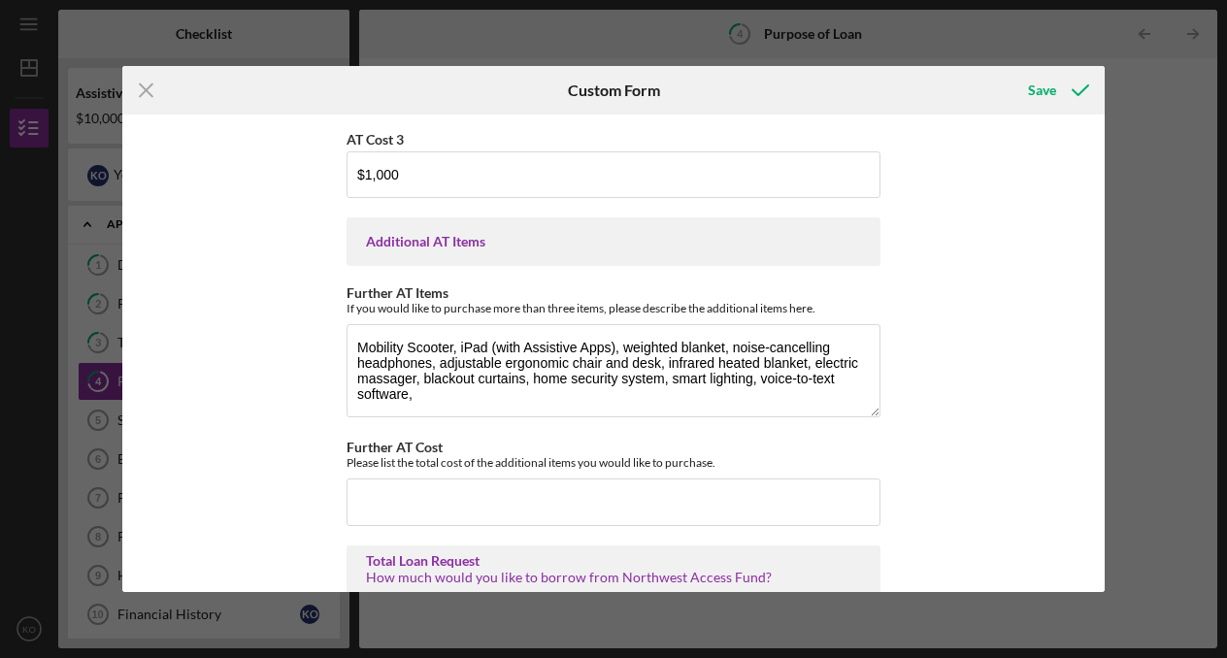
scroll to position [751, 0]
type input "Smart Recliner with Heat & Massage"
click at [612, 416] on textarea "Mobility Scooter, iPad (with Assistive Apps), weighted blanket, noise-cancellin…" at bounding box center [613, 369] width 534 height 93
paste textarea "Smart Recliner with Heat & Massage"
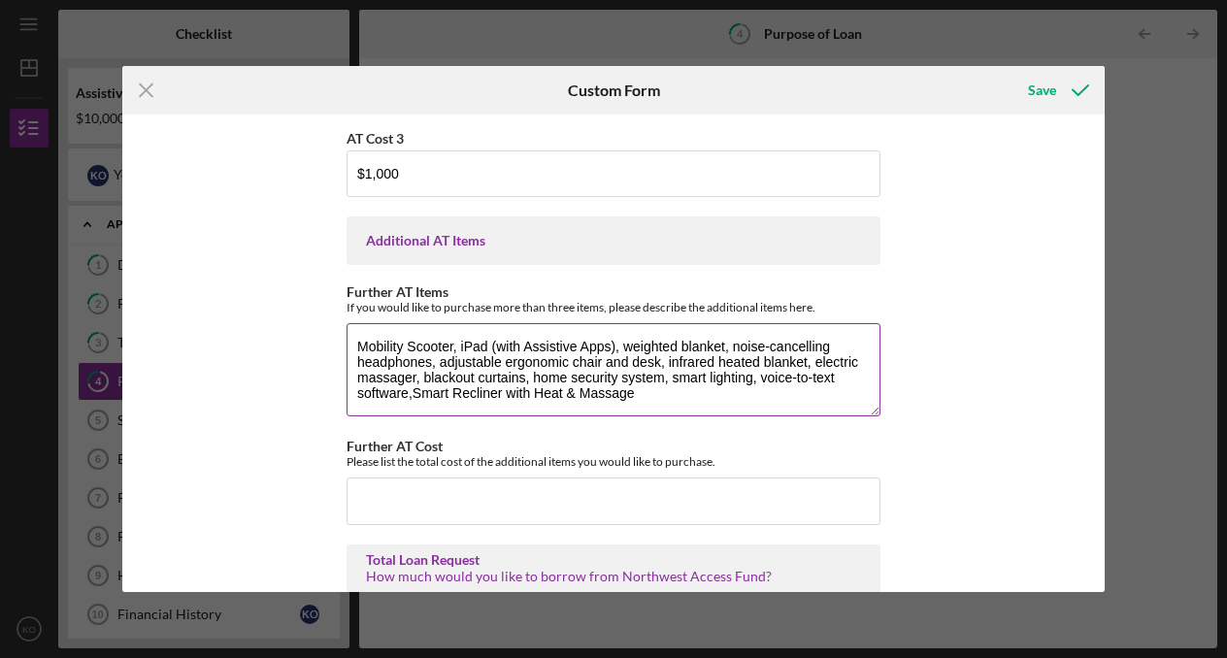
click at [413, 412] on textarea "Mobility Scooter, iPad (with Assistive Apps), weighted blanket, noise-cancellin…" at bounding box center [613, 369] width 534 height 93
click at [662, 416] on textarea "Mobility Scooter, iPad (with Assistive Apps), weighted blanket, noise-cancellin…" at bounding box center [613, 369] width 534 height 93
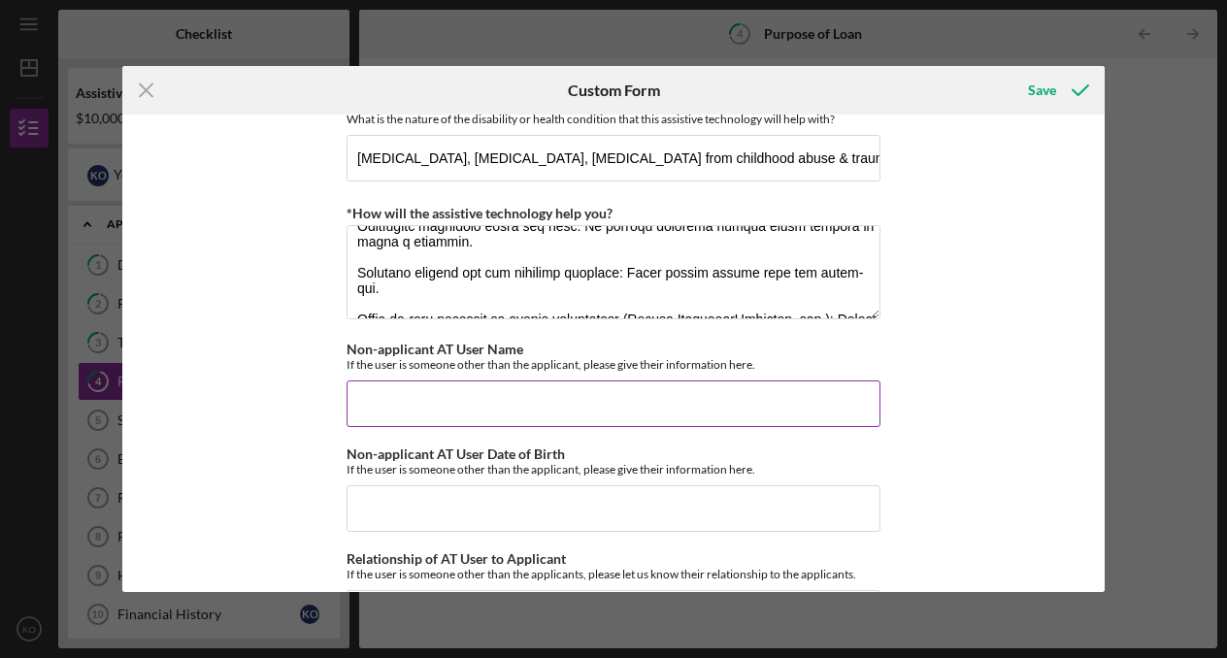
scroll to position [1749, 0]
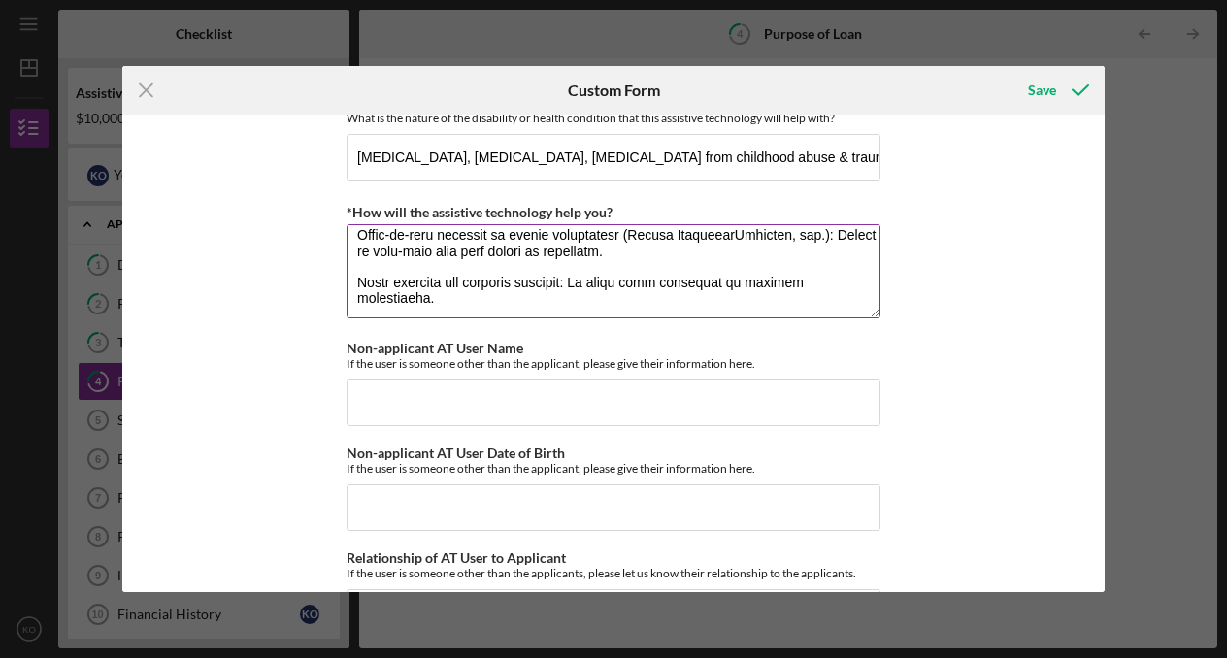
type textarea "Mobility Scooter, iPad (with Assistive Apps), weighted blanket, noise-cancellin…"
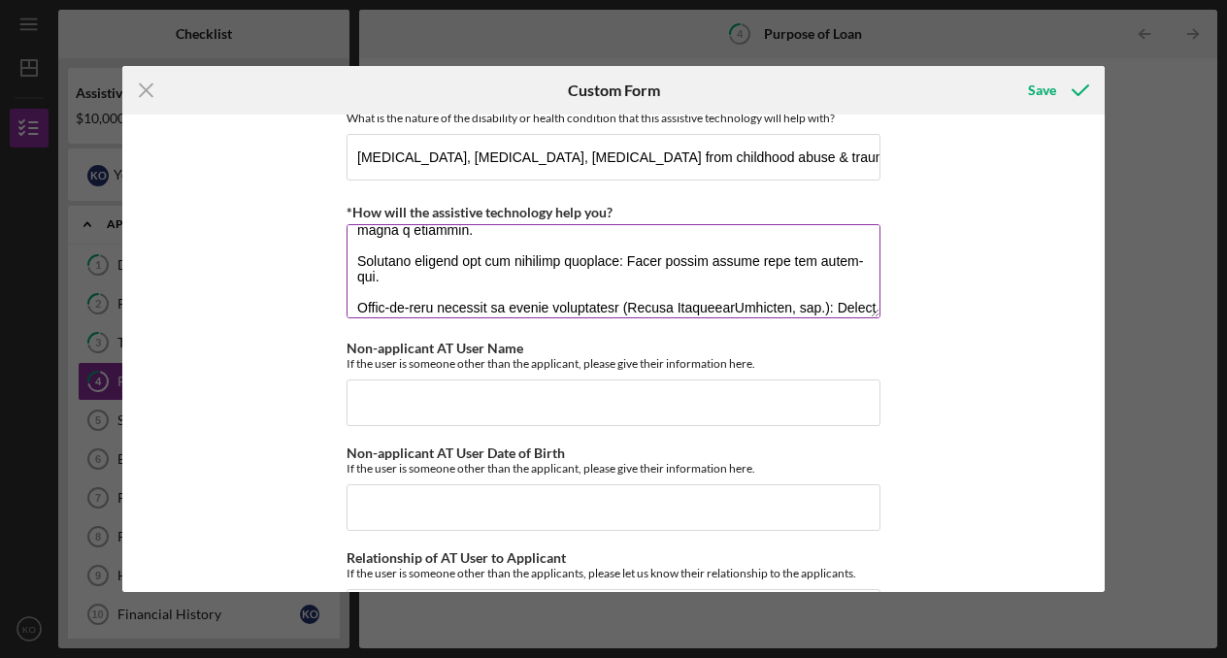
scroll to position [543, 0]
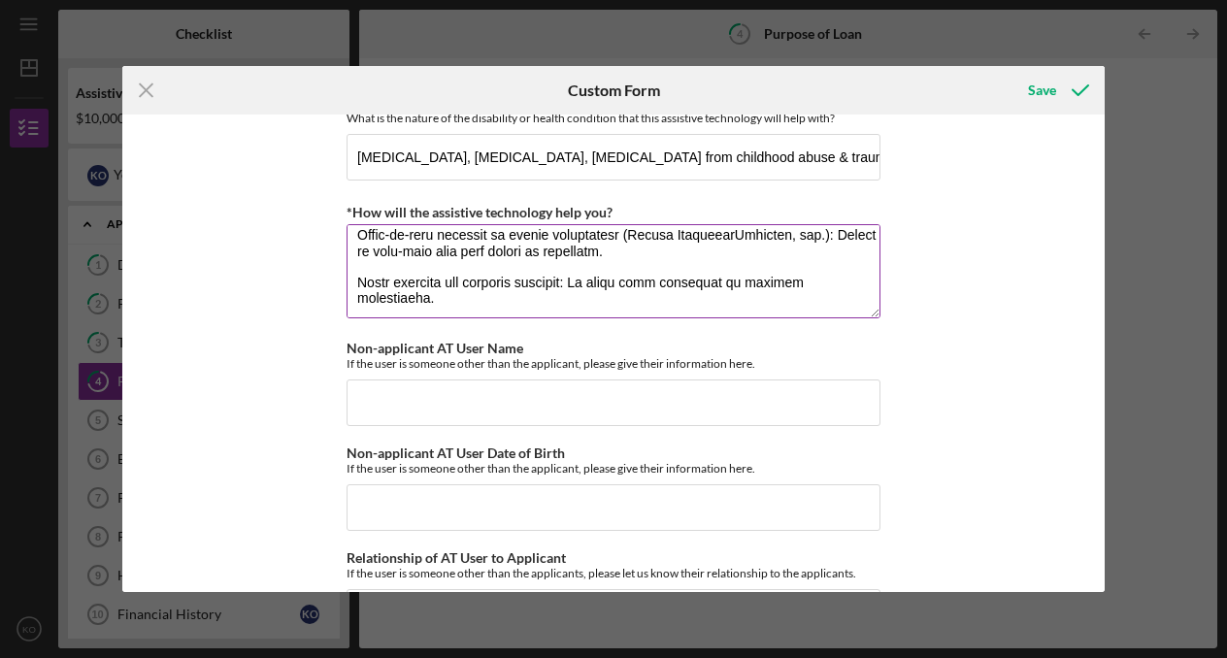
click at [859, 317] on textarea "*How will the assistive technology help you?" at bounding box center [613, 270] width 534 height 93
paste textarea "Smart Recliner with Heat & Massage"
paste textarea "Provides pain relief, relaxation, and sensory comfort. Improves sleep — critica…"
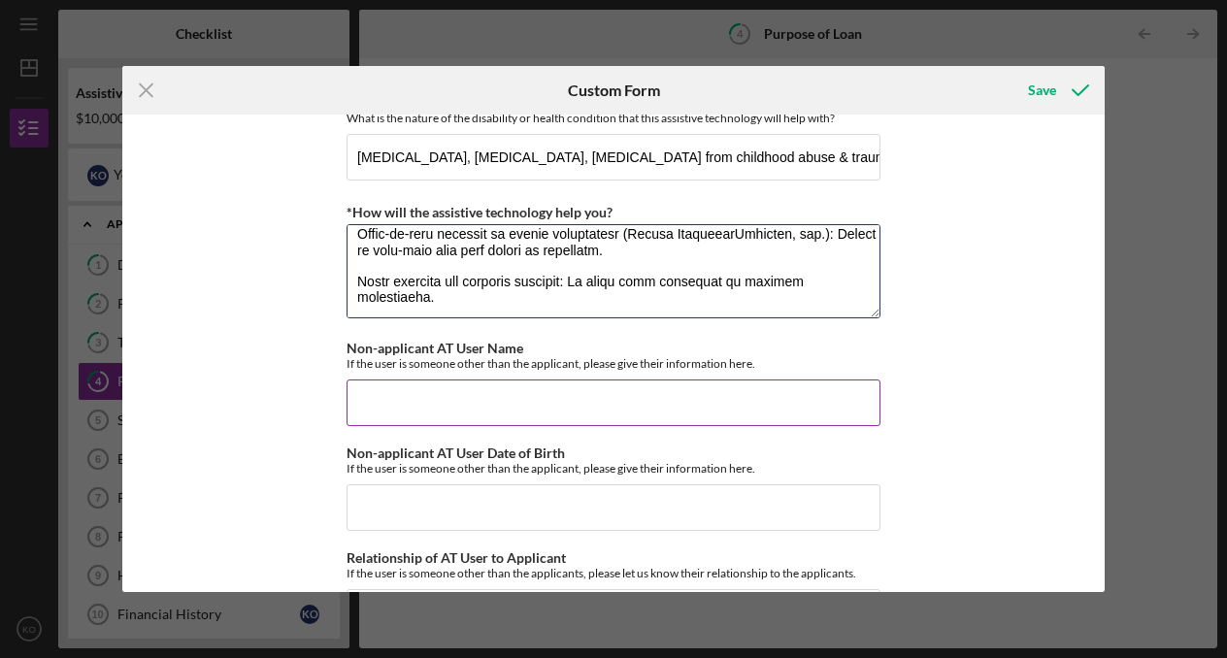
scroll to position [590, 0]
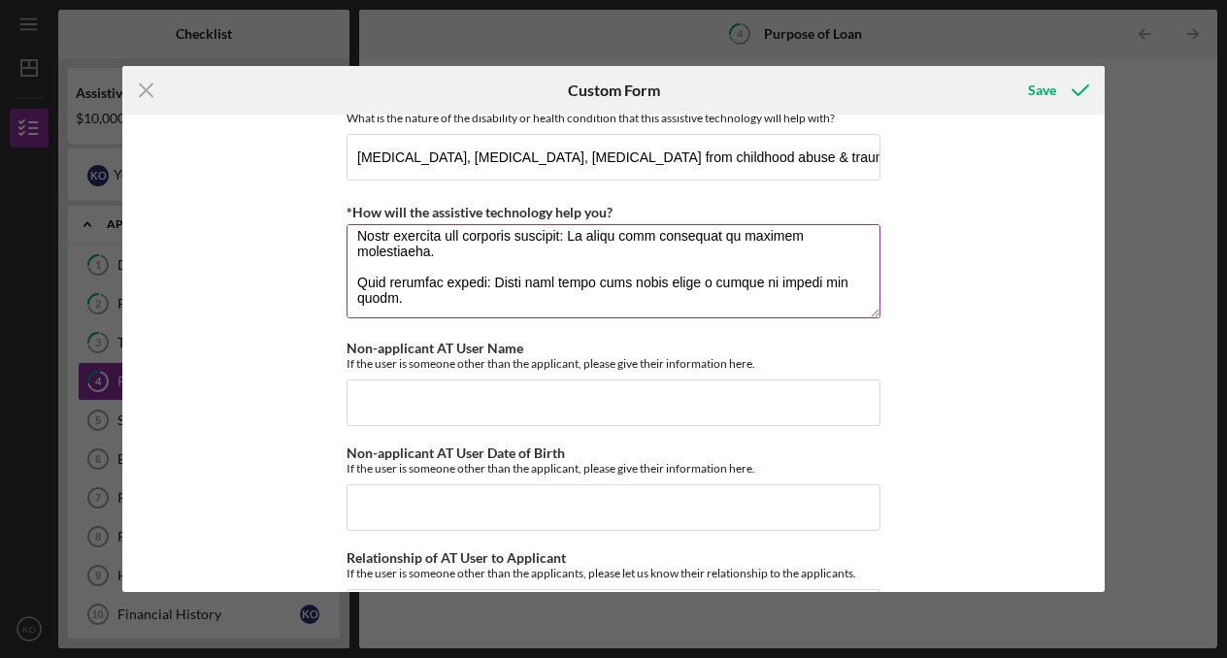
click at [584, 299] on textarea "*How will the assistive technology help you?" at bounding box center [613, 270] width 534 height 93
click at [353, 317] on textarea "*How will the assistive technology help you?" at bounding box center [613, 270] width 534 height 93
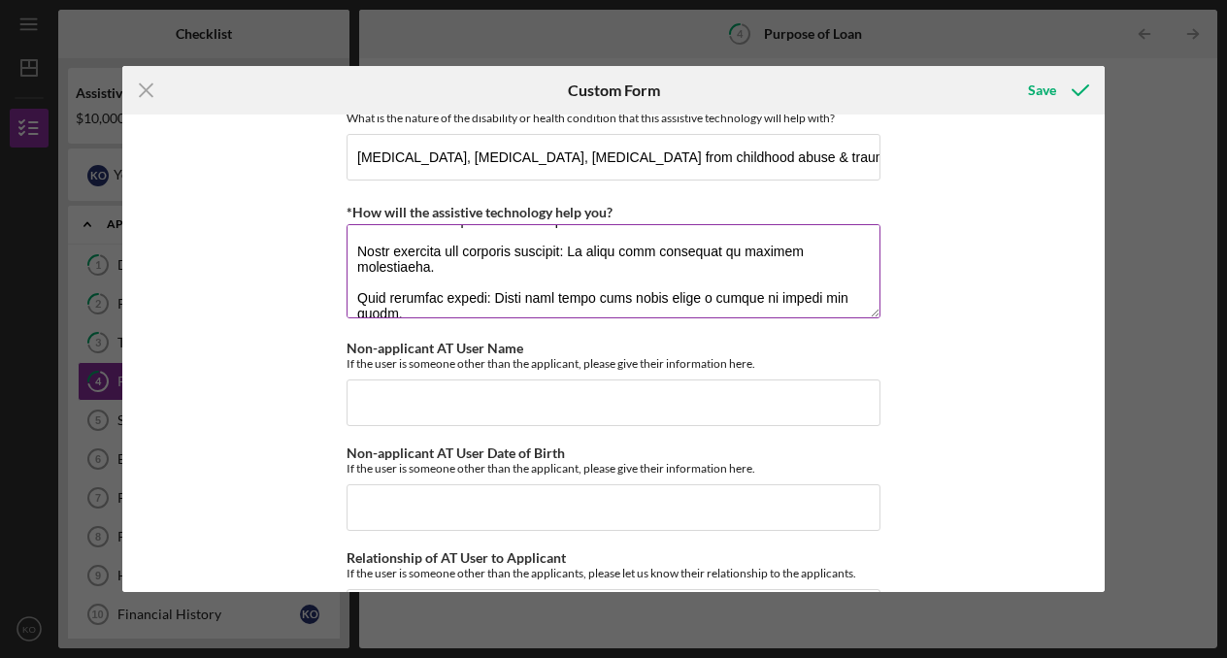
click at [558, 317] on textarea "*How will the assistive technology help you?" at bounding box center [613, 270] width 534 height 93
click at [678, 317] on textarea "*How will the assistive technology help you?" at bounding box center [613, 270] width 534 height 93
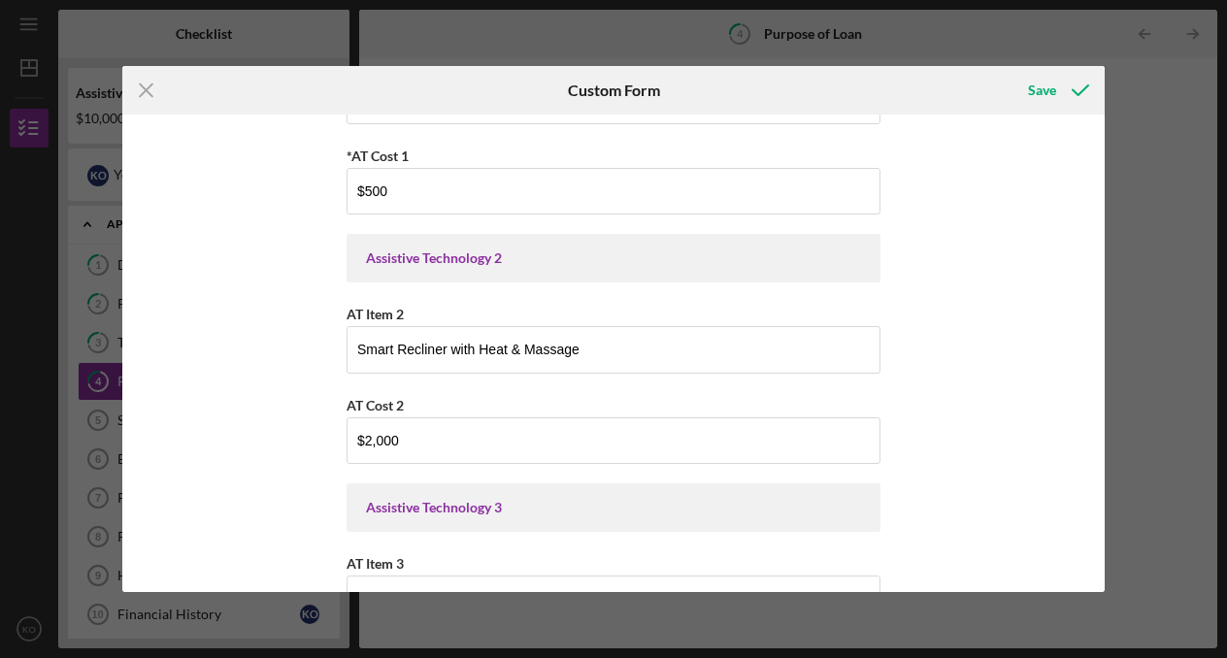
scroll to position [246, 0]
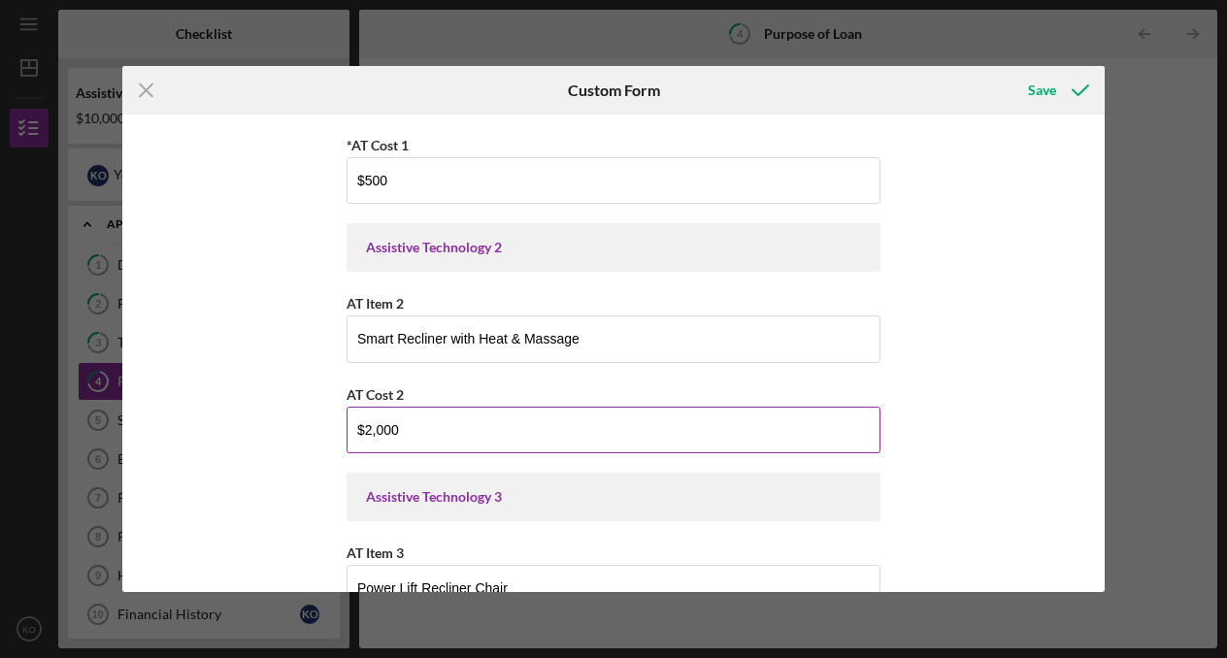
type textarea "Smart watch: tracks heart rate, sleep, blood oxygen which is helpful for anxiet…"
click at [455, 433] on input "$2,000" at bounding box center [613, 430] width 534 height 47
type input "$3,000"
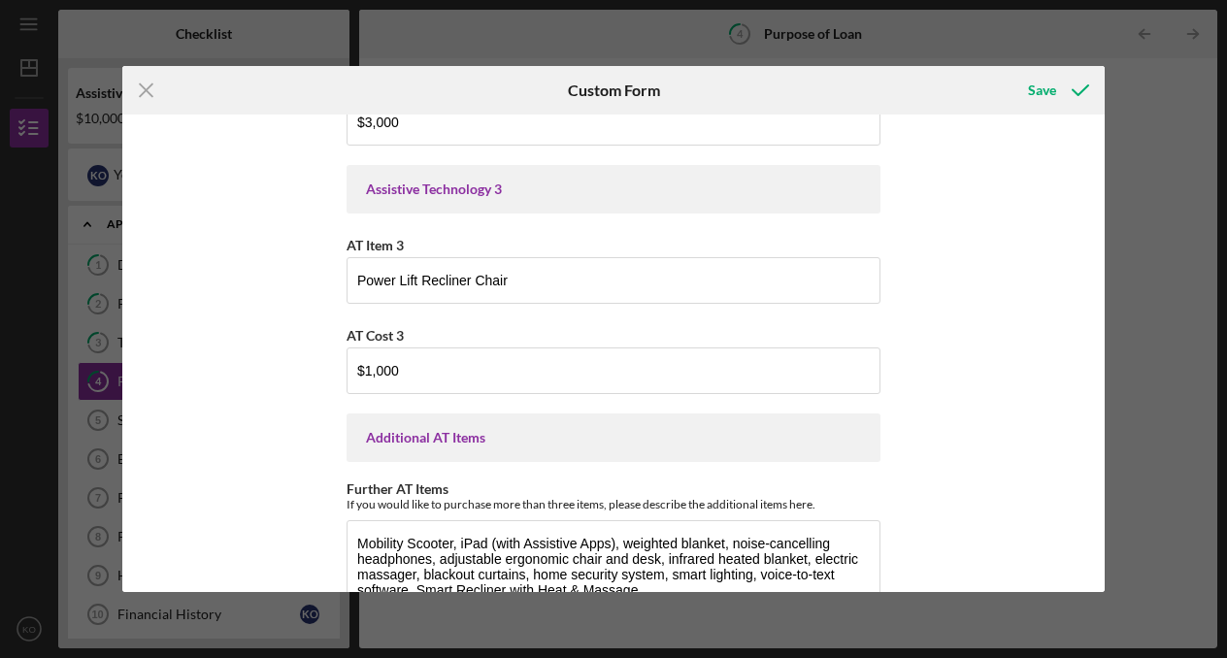
scroll to position [557, 0]
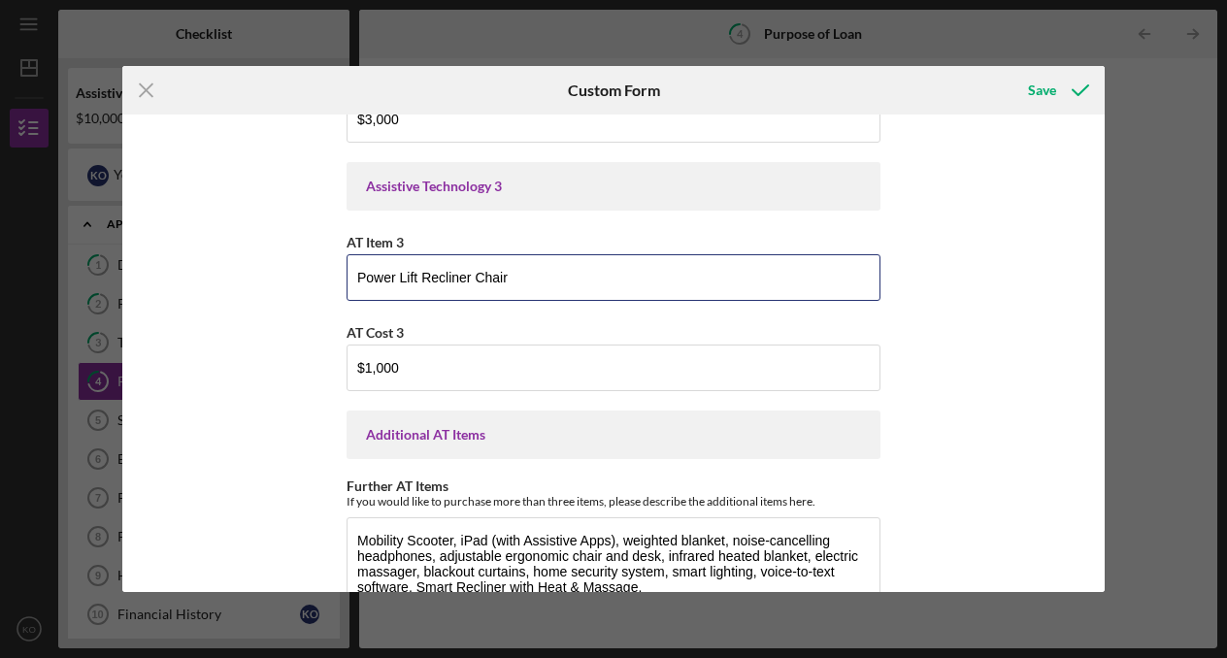
drag, startPoint x: 543, startPoint y: 276, endPoint x: 314, endPoint y: 288, distance: 229.4
click at [314, 288] on div "Purchase Information What Assistive Technology (AT) item(s) do you want to purc…" at bounding box center [612, 353] width 981 height 477
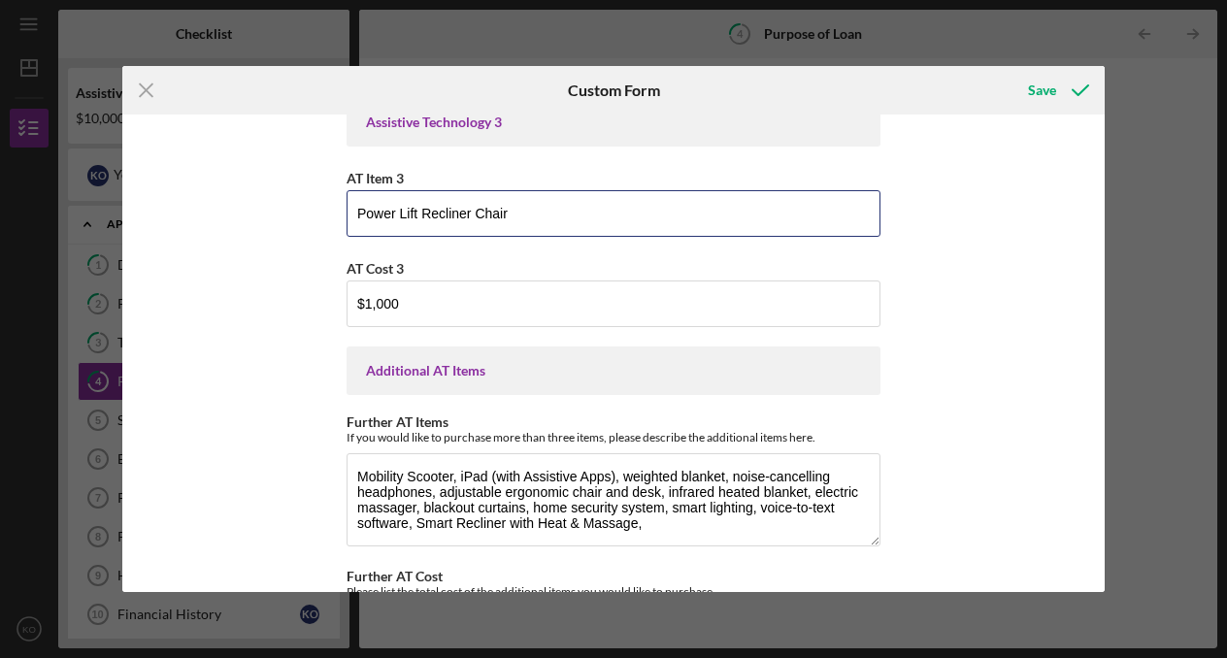
scroll to position [616, 0]
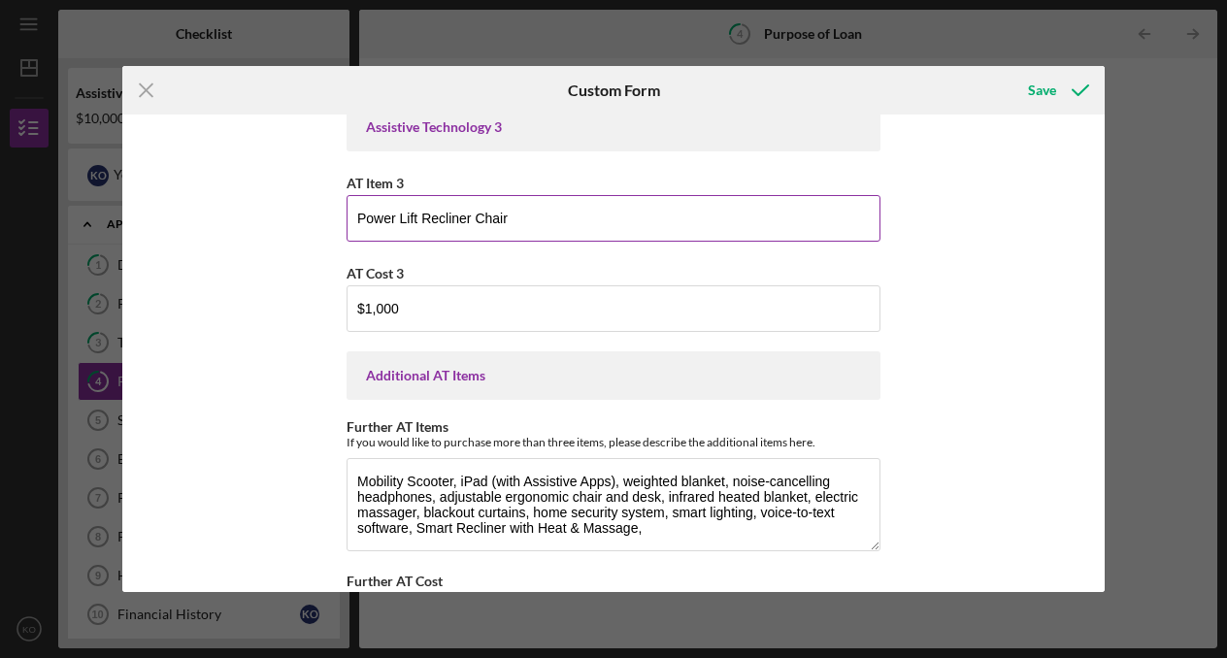
drag, startPoint x: 528, startPoint y: 221, endPoint x: 351, endPoint y: 220, distance: 176.6
click at [350, 220] on input "Power Lift Recliner Chair" at bounding box center [613, 218] width 534 height 47
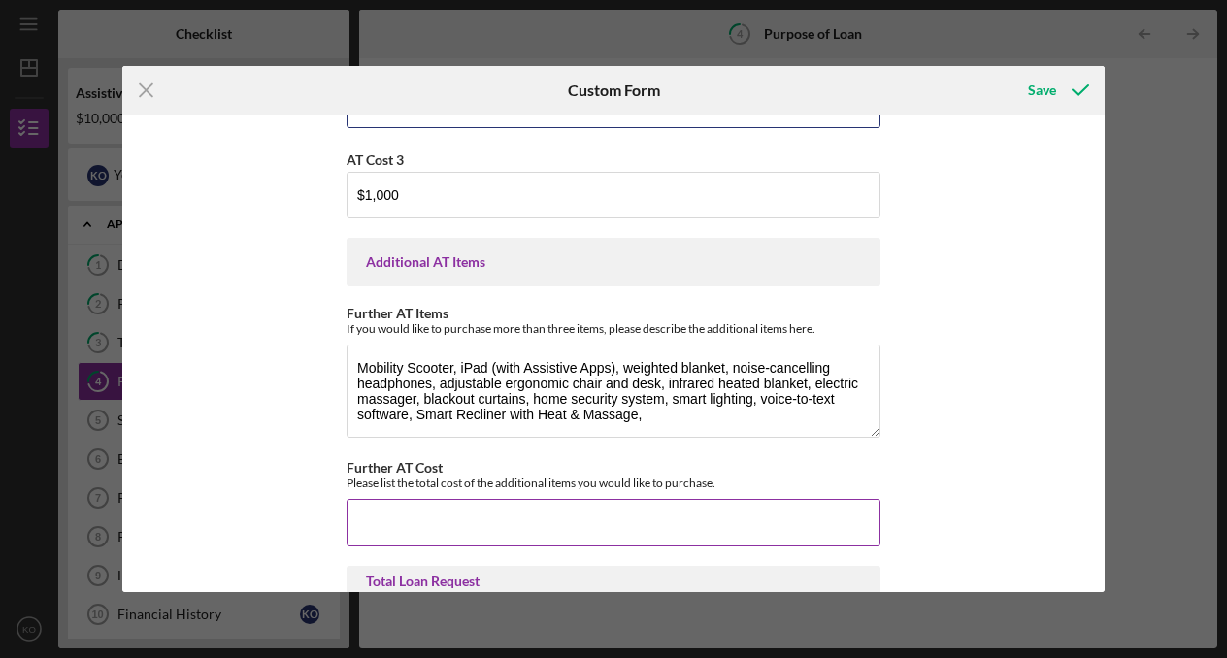
type input "iPad"
click at [508, 541] on input "Further AT Cost" at bounding box center [613, 522] width 534 height 47
type input "$5,500"
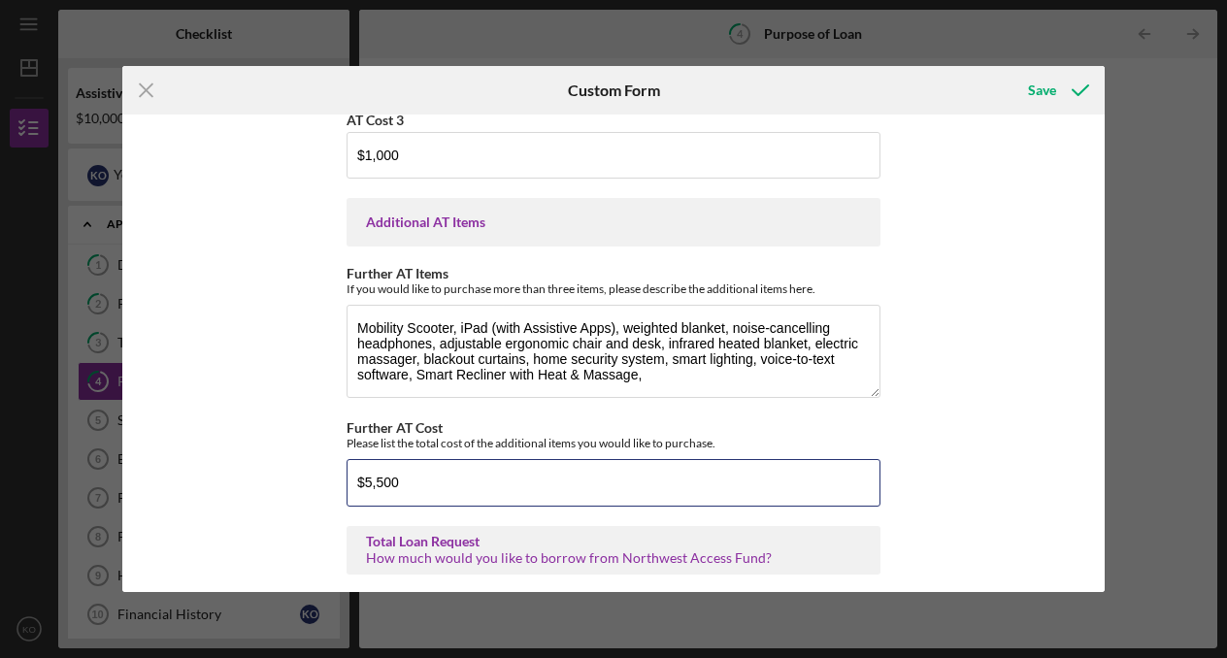
scroll to position [768, 0]
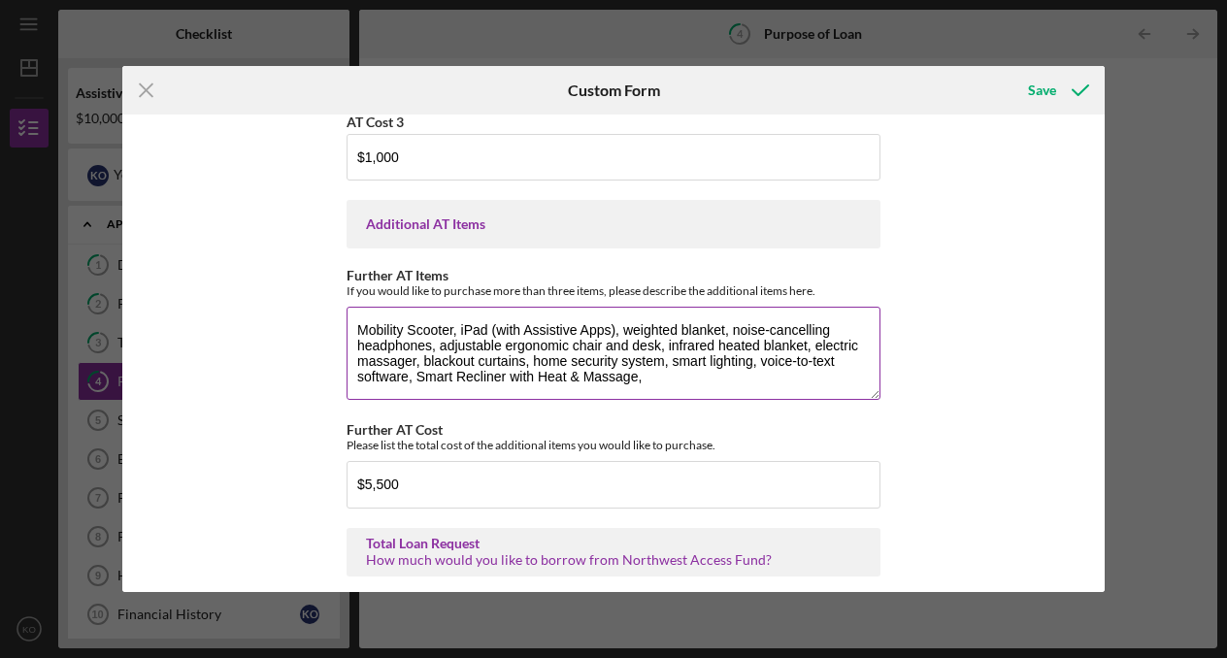
click at [674, 400] on textarea "Mobility Scooter, iPad (with Assistive Apps), weighted blanket, noise-cancellin…" at bounding box center [613, 353] width 534 height 93
paste textarea "Sensory-Friendly Furniture (High-End Bean Bag, Sensory Pod, or Swing)"
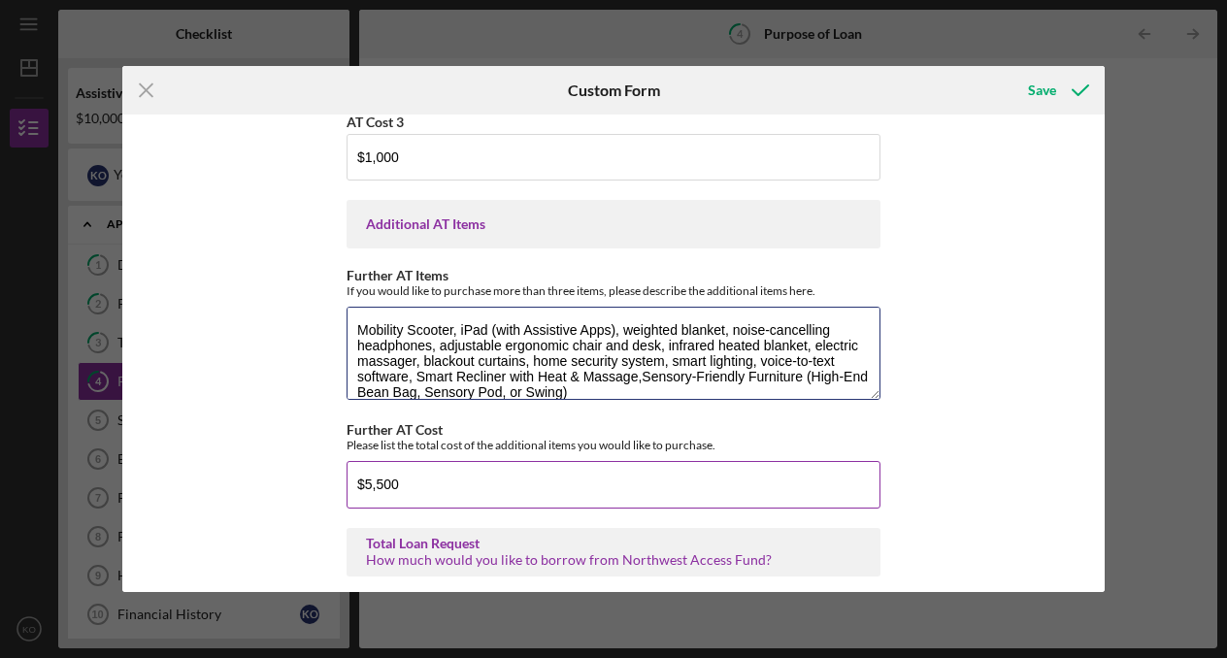
scroll to position [1, 0]
click at [639, 393] on textarea "Mobility Scooter, iPad (with Assistive Apps), weighted blanket, noise-cancellin…" at bounding box center [613, 353] width 534 height 93
drag, startPoint x: 809, startPoint y: 395, endPoint x: 886, endPoint y: 408, distance: 77.7
click at [886, 409] on div "Purchase Information What Assistive Technology (AT) item(s) do you want to purc…" at bounding box center [612, 353] width 981 height 477
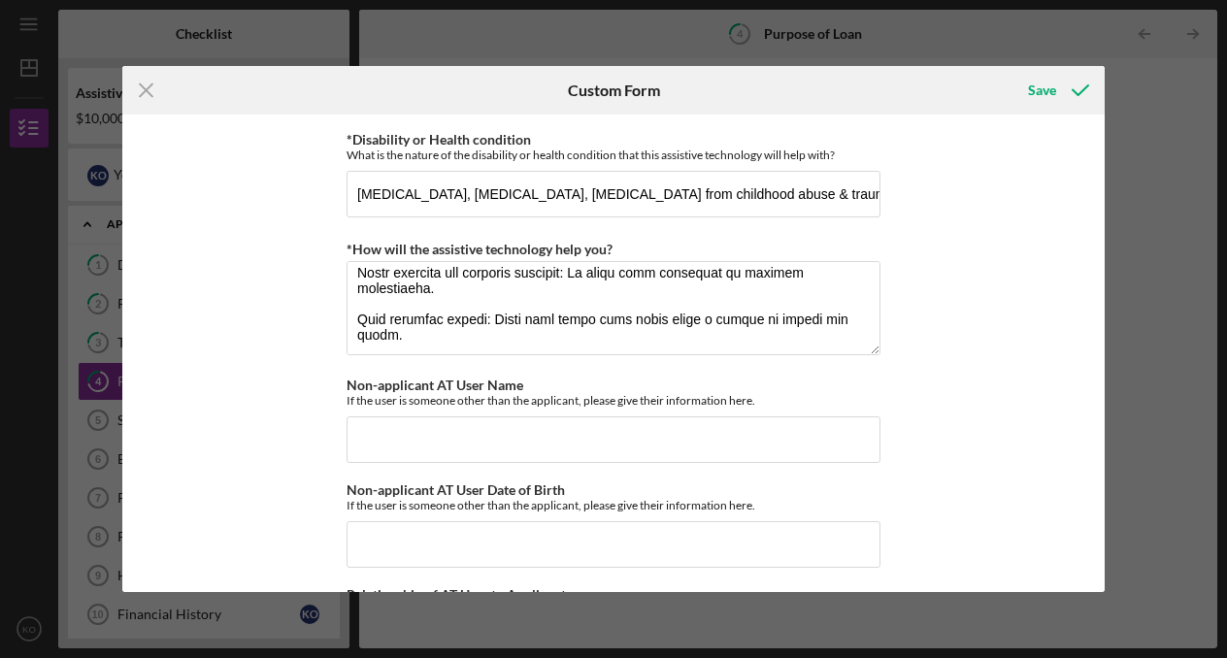
scroll to position [1714, 0]
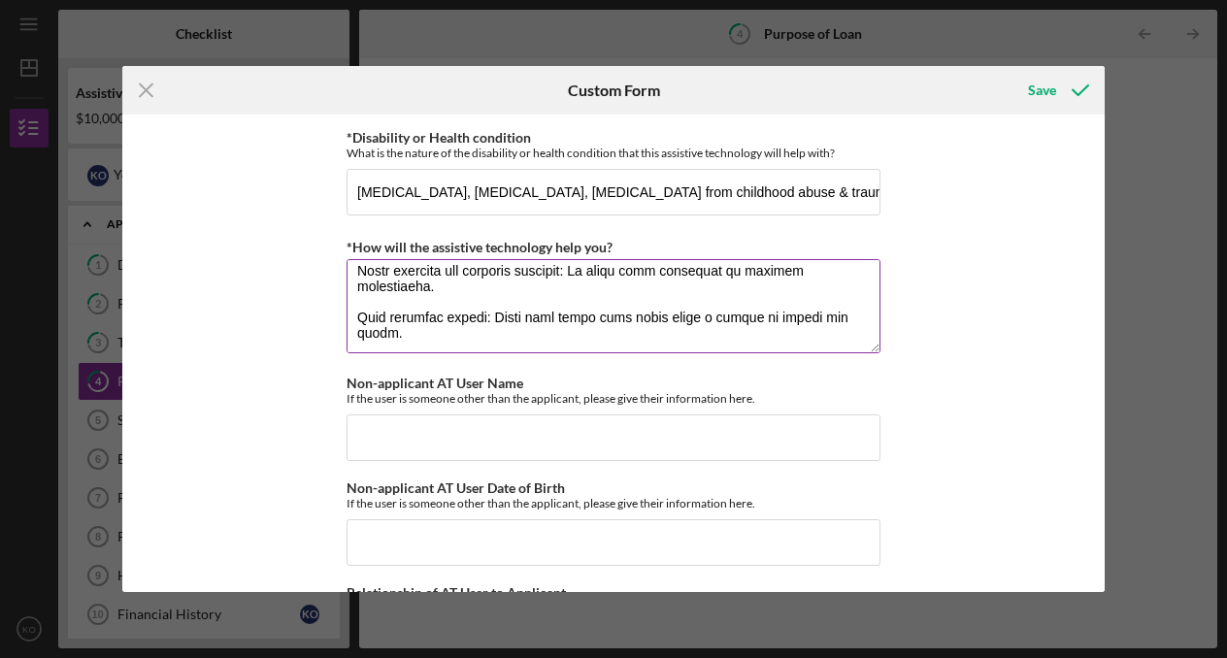
type textarea "Mobility Scooter, iPad (with Assistive Apps), weighted blanket, noise-cancellin…"
click at [700, 352] on textarea "*How will the assistive technology help you?" at bounding box center [613, 305] width 534 height 93
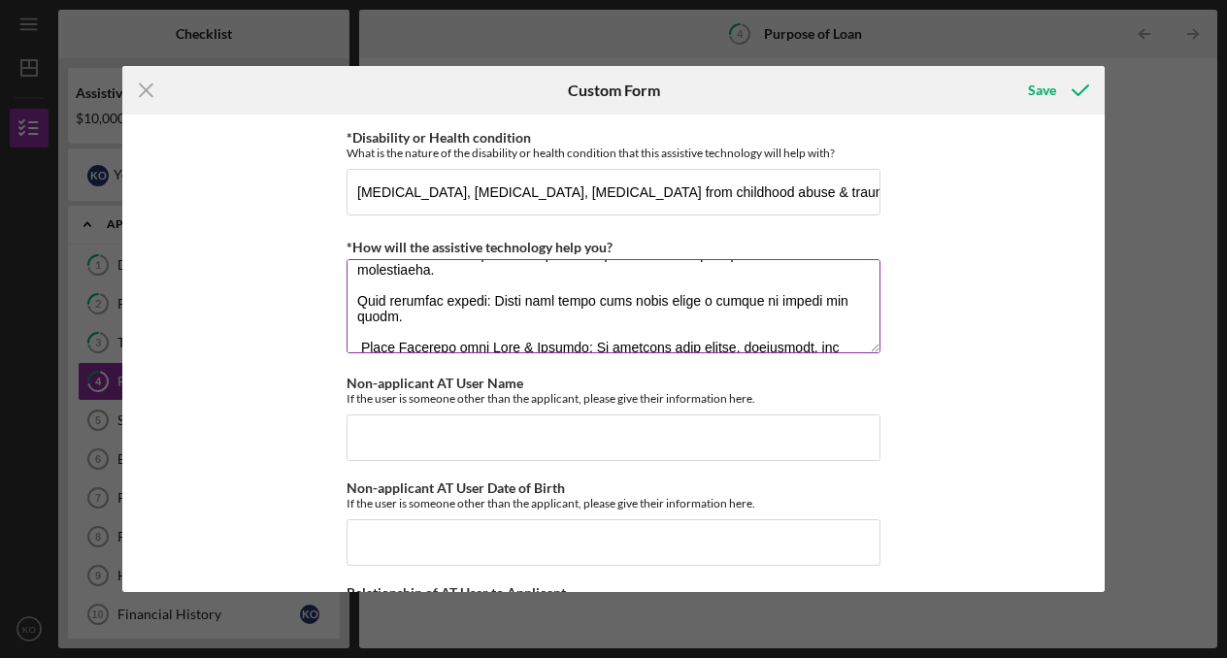
paste textarea "[MEDICAL_DATA], [MEDICAL_DATA], [MEDICAL_DATA] Why it's helpful: Provides a cal…"
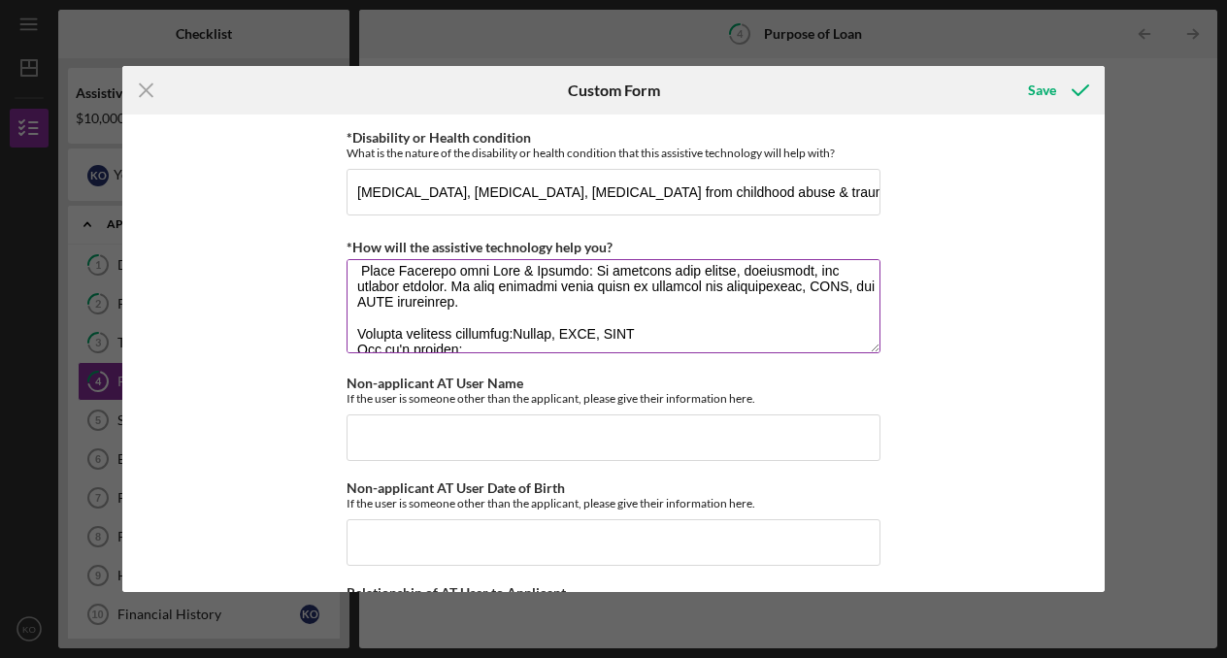
click at [511, 310] on textarea "*How will the assistive technology help you?" at bounding box center [613, 305] width 534 height 93
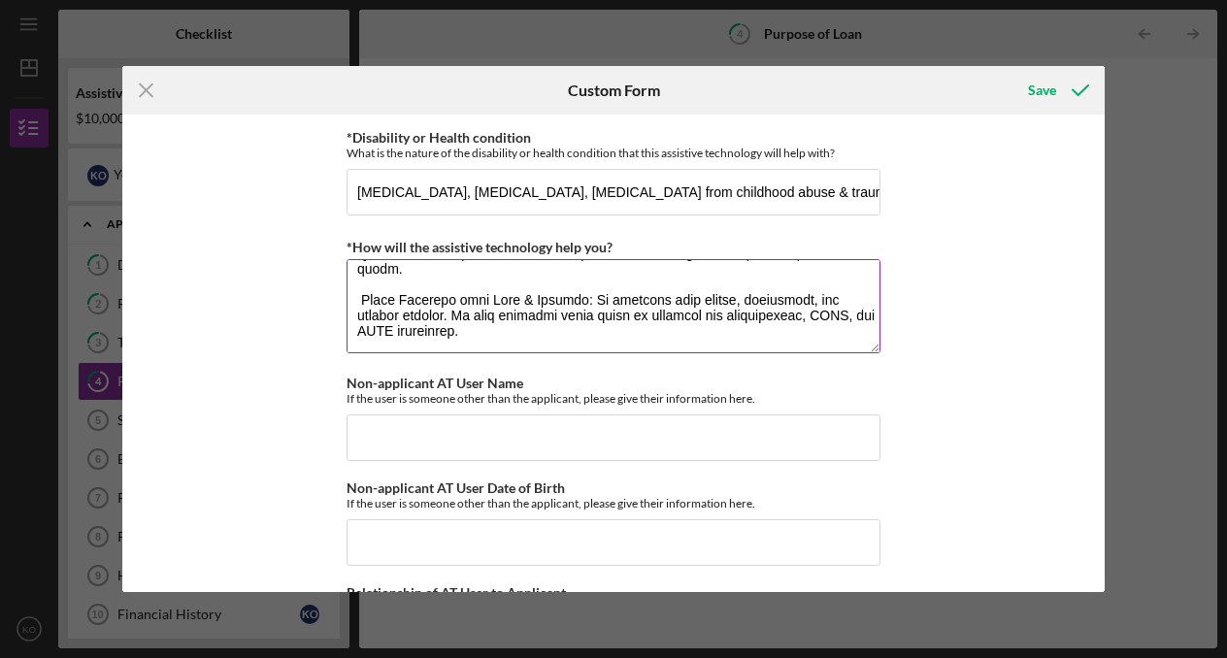
scroll to position [668, 0]
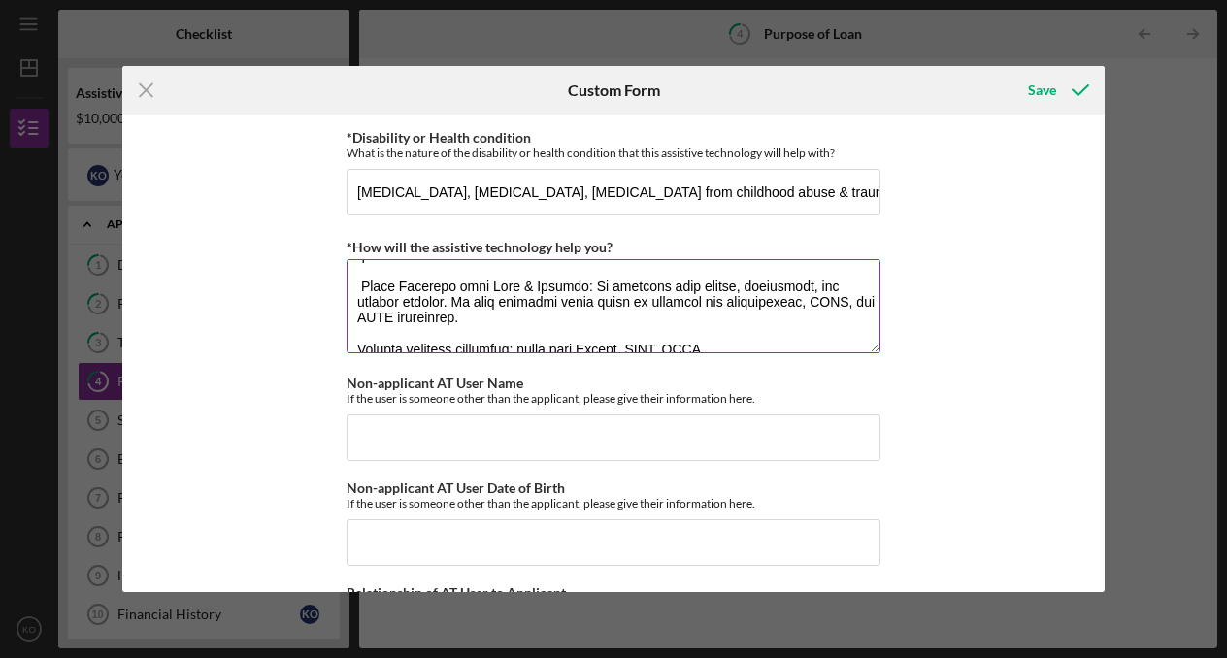
click at [362, 352] on textarea "*How will the assistive technology help you?" at bounding box center [613, 305] width 534 height 93
click at [365, 352] on textarea "*How will the assistive technology help you?" at bounding box center [613, 305] width 534 height 93
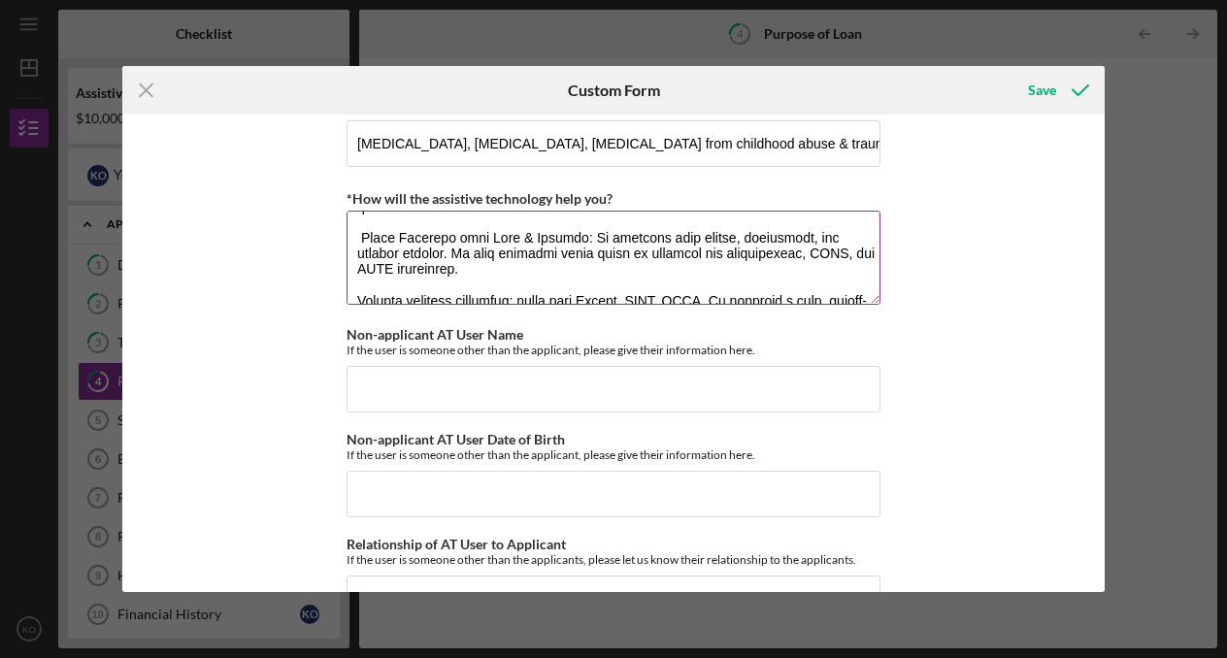
scroll to position [1767, 0]
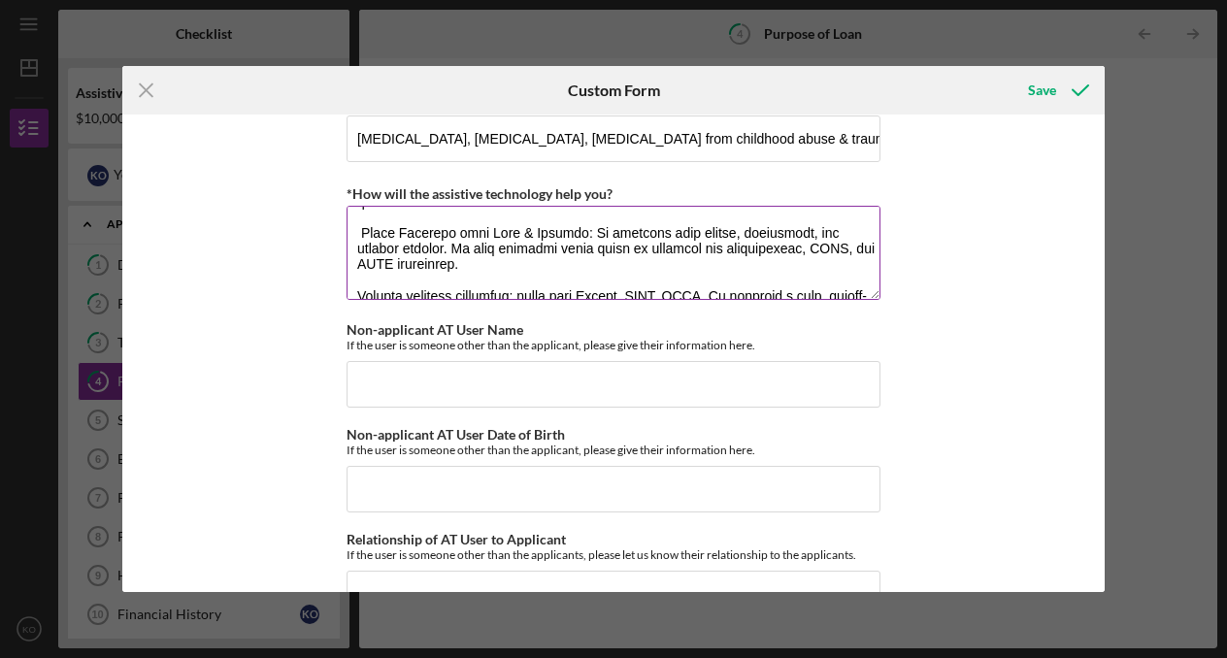
click at [353, 299] on textarea "*How will the assistive technology help you?" at bounding box center [613, 252] width 534 height 93
drag, startPoint x: 522, startPoint y: 319, endPoint x: 455, endPoint y: 299, distance: 70.0
click at [455, 299] on textarea "*How will the assistive technology help you?" at bounding box center [613, 252] width 534 height 93
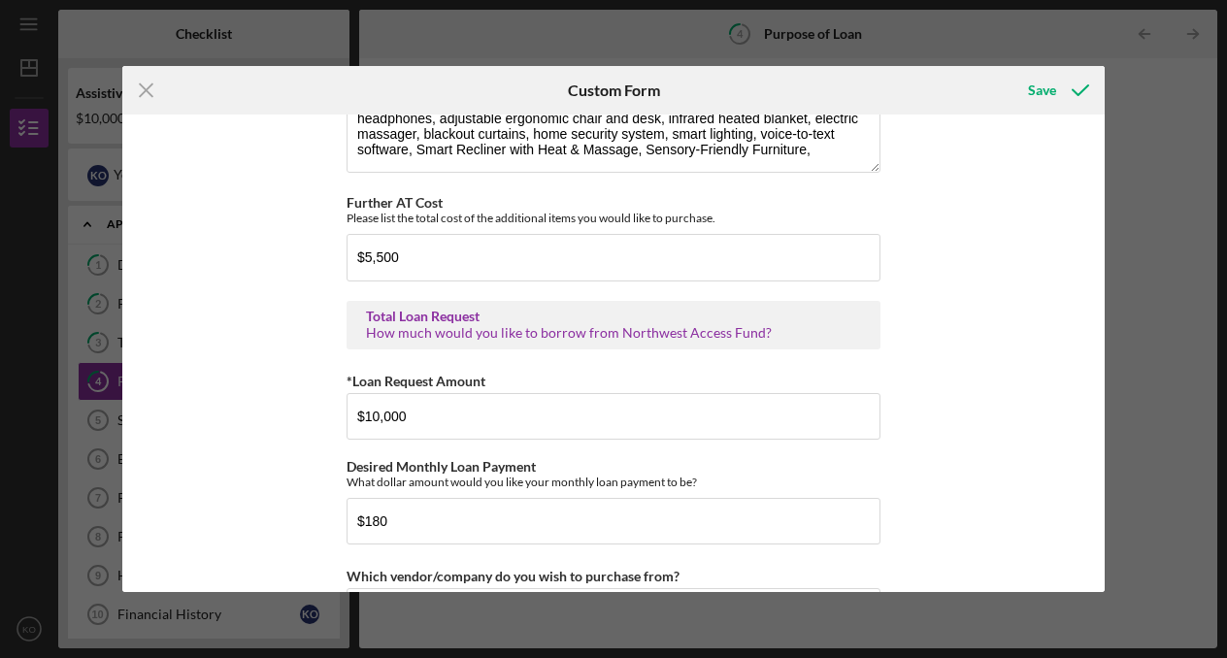
scroll to position [985, 0]
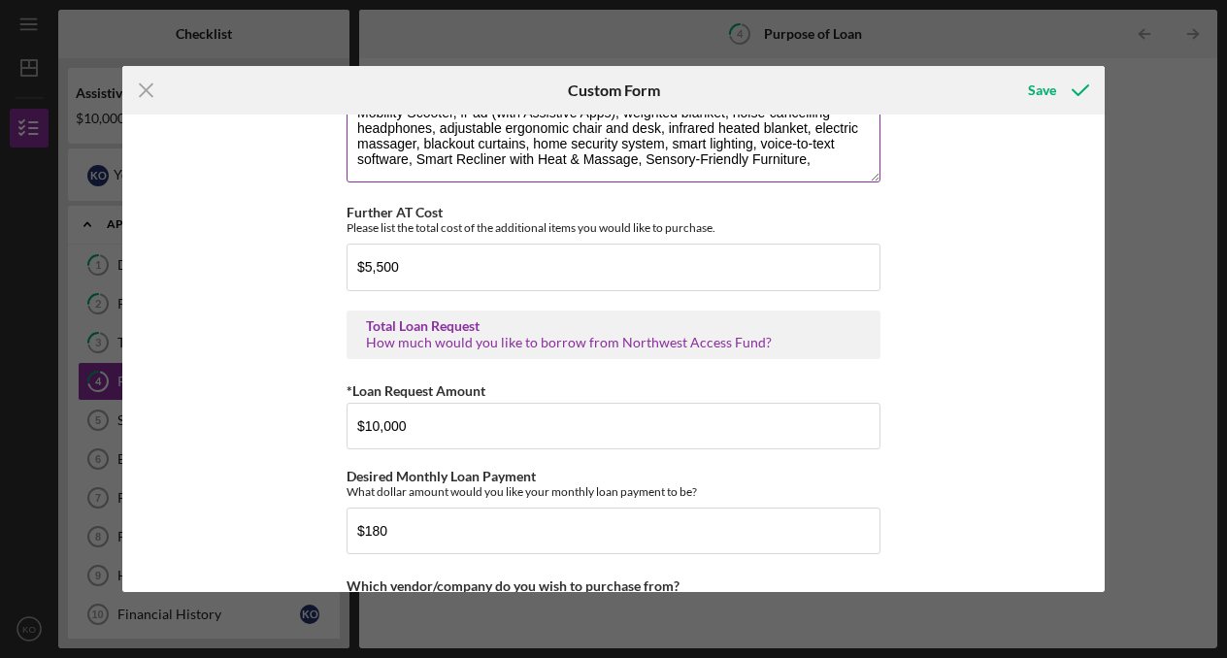
type textarea "Smart watch: tracks heart rate, sleep, blood oxygen which is helpful for anxiet…"
click at [832, 181] on textarea "Mobility Scooter, iPad (with Assistive Apps), weighted blanket, noise-cancellin…" at bounding box center [613, 135] width 534 height 93
paste textarea "Medication organizer with reminders"
paste textarea "Sun protection gear (UV protective clothing, specialty hats, etc.)"
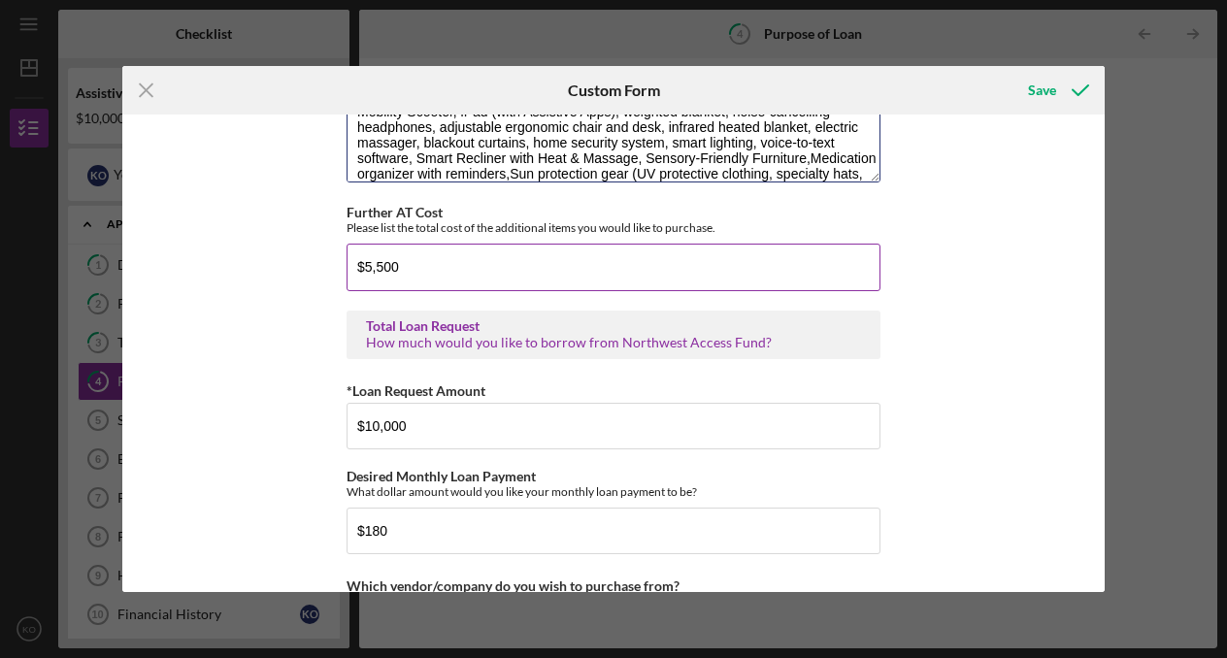
scroll to position [16, 0]
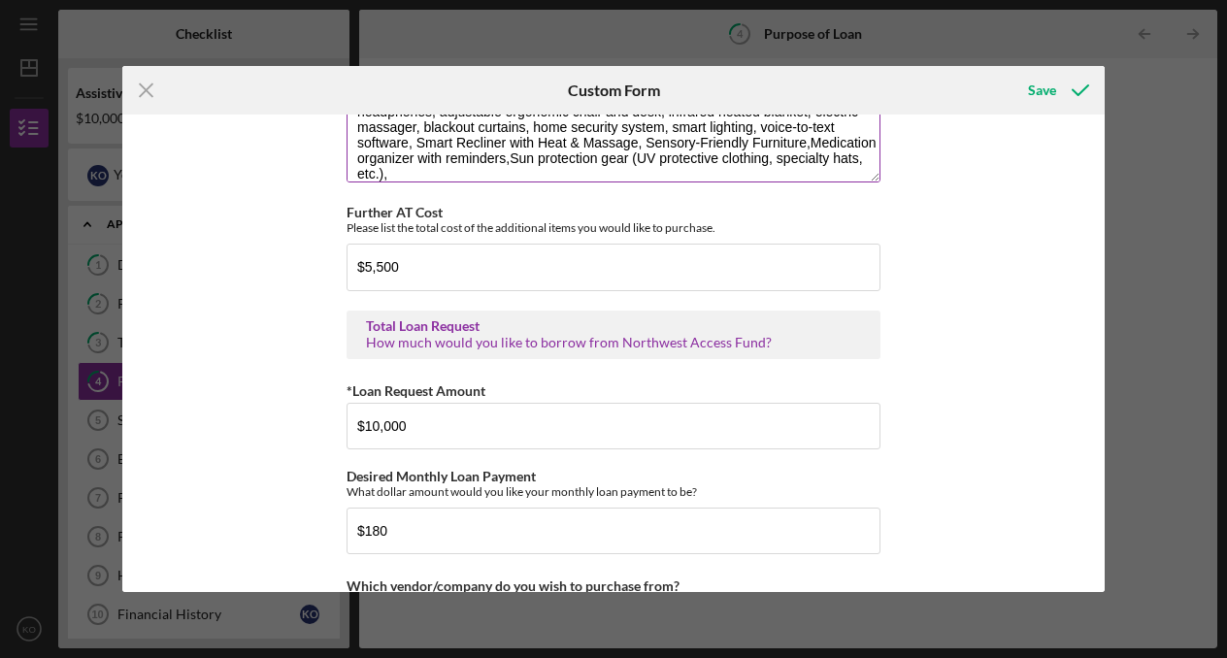
paste textarea "Specialty skincare or medical supplies not covered by insurance"
click at [386, 182] on textarea "Mobility Scooter, iPad (with Assistive Apps), weighted blanket, noise-cancellin…" at bounding box center [613, 135] width 534 height 93
click at [824, 182] on textarea "Mobility Scooter, iPad (with Assistive Apps), weighted blanket, noise-cancellin…" at bounding box center [613, 135] width 534 height 93
paste textarea "Medical alert system or wearable medical ID"
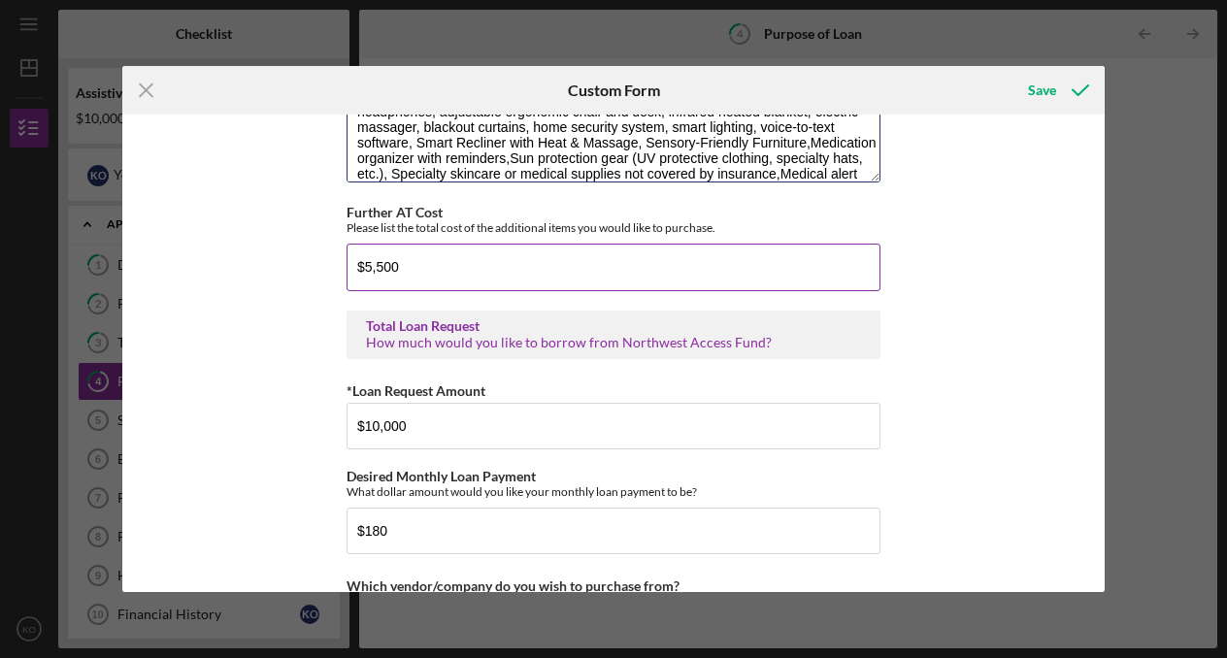
scroll to position [32, 0]
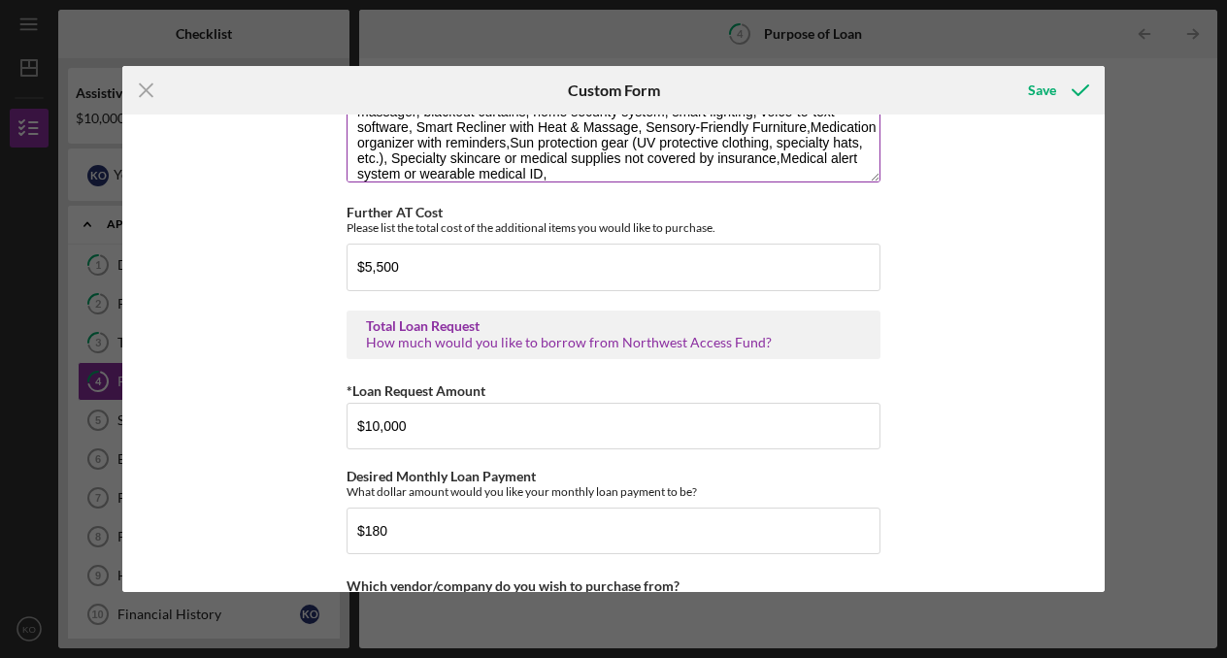
paste textarea "Mini fridge for keeping snacks or [MEDICAL_DATA] nearby"
click at [545, 182] on textarea "Mobility Scooter, iPad (with Assistive Apps), weighted blanket, noise-cancellin…" at bounding box center [613, 135] width 534 height 93
click at [842, 182] on textarea "Mobility Scooter, iPad (with Assistive Apps), weighted blanket, noise-cancellin…" at bounding box center [613, 135] width 534 height 93
drag, startPoint x: 550, startPoint y: 186, endPoint x: 858, endPoint y: 191, distance: 307.7
click at [858, 182] on textarea "Mobility Scooter, iPad (with Assistive Apps), weighted blanket, noise-cancellin…" at bounding box center [613, 135] width 534 height 93
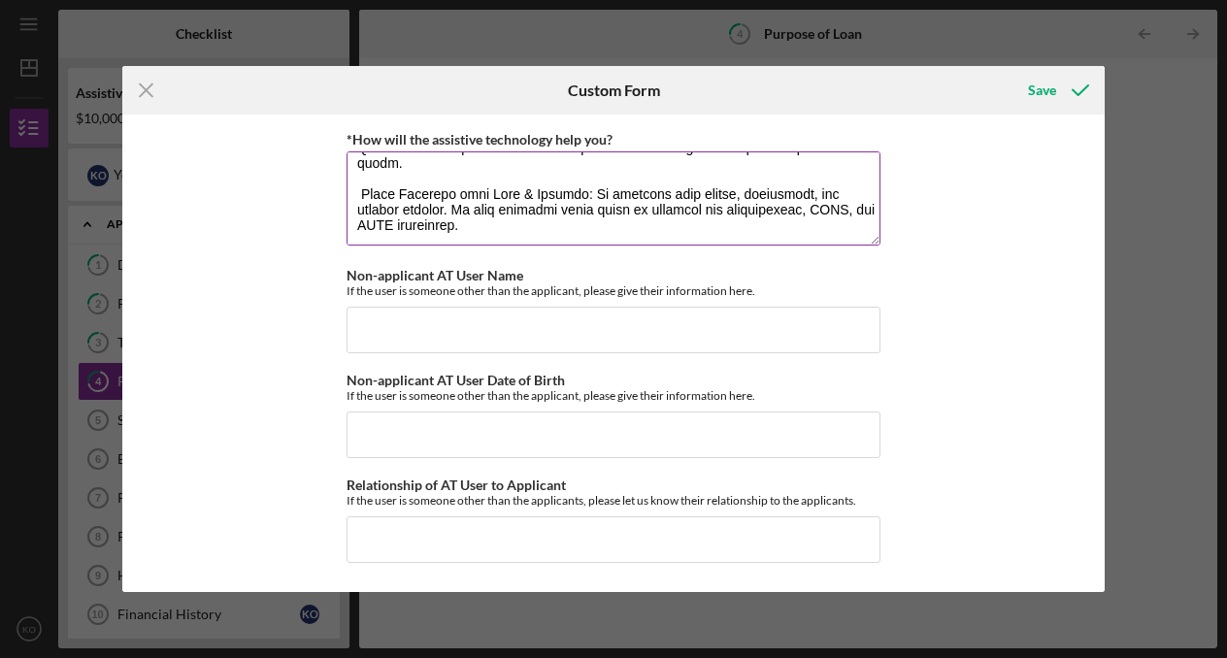
scroll to position [1860, 0]
type textarea "Mobility Scooter, iPad (with Assistive Apps), weighted blanket, noise-cancellin…"
click at [818, 224] on textarea "*How will the assistive technology help you?" at bounding box center [613, 197] width 534 height 93
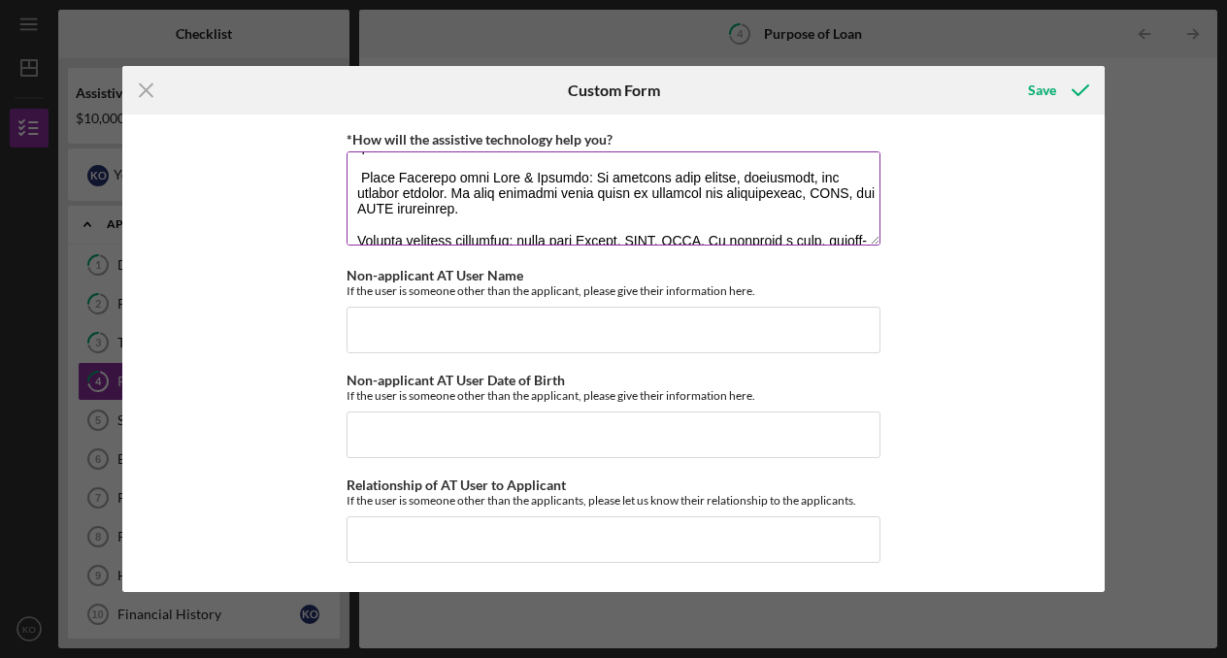
paste textarea "Mini fridge for keeping snacks or [MEDICAL_DATA] nearby,"
click at [351, 216] on textarea "*How will the assistive technology help you?" at bounding box center [613, 197] width 534 height 93
click at [420, 238] on textarea "*How will the assistive technology help you?" at bounding box center [613, 197] width 534 height 93
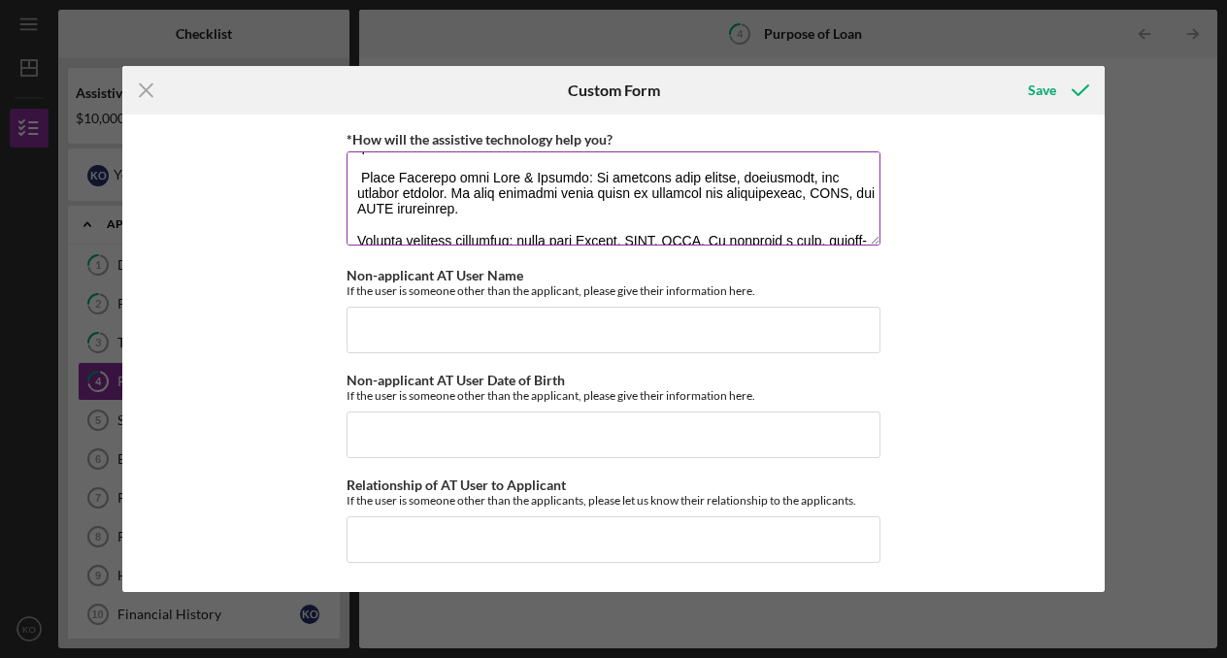
click at [671, 230] on textarea "*How will the assistive technology help you?" at bounding box center [613, 197] width 534 height 93
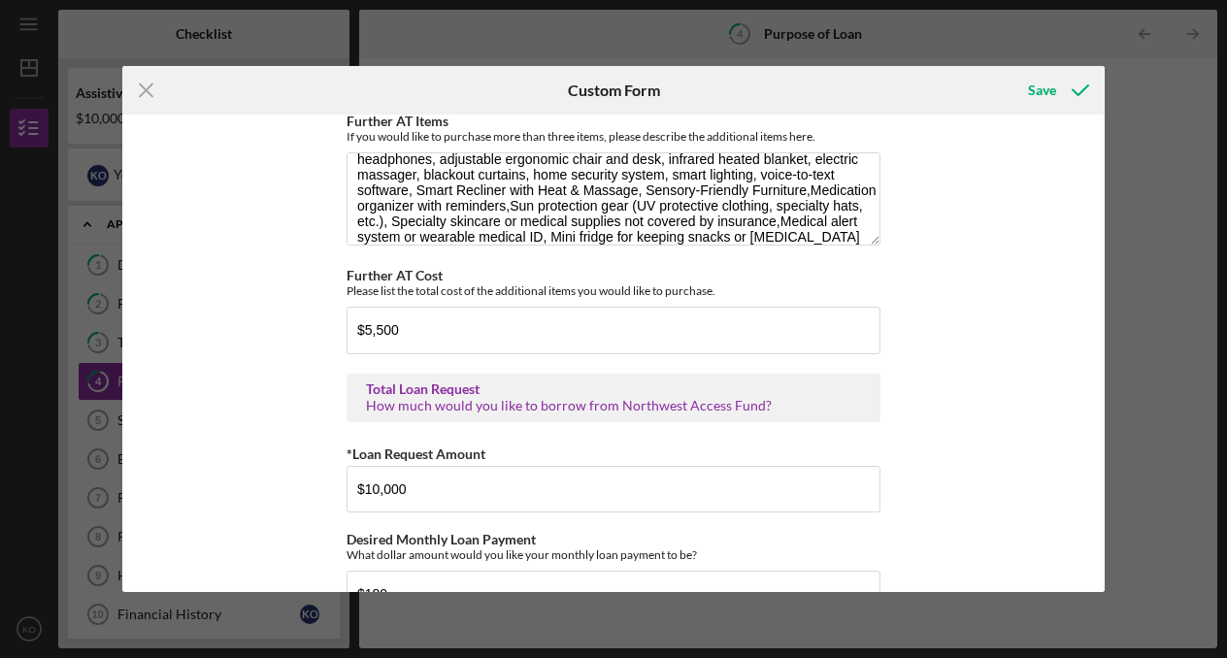
scroll to position [871, 0]
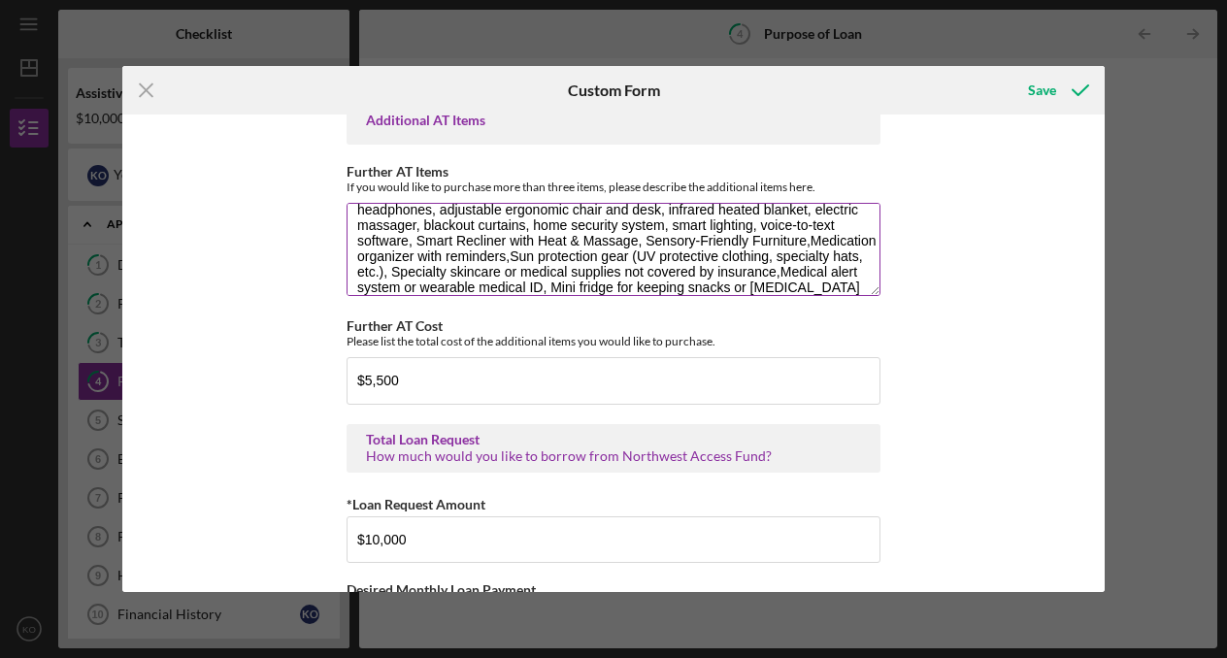
drag, startPoint x: 391, startPoint y: 289, endPoint x: 702, endPoint y: 288, distance: 310.5
click at [702, 288] on textarea "Mobility Scooter, iPad (with Assistive Apps), weighted blanket, noise-cancellin…" at bounding box center [613, 249] width 534 height 93
drag, startPoint x: 510, startPoint y: 271, endPoint x: 772, endPoint y: 294, distance: 263.1
click at [772, 294] on textarea "Mobility Scooter, iPad (with Assistive Apps), weighted blanket, noise-cancellin…" at bounding box center [613, 249] width 534 height 93
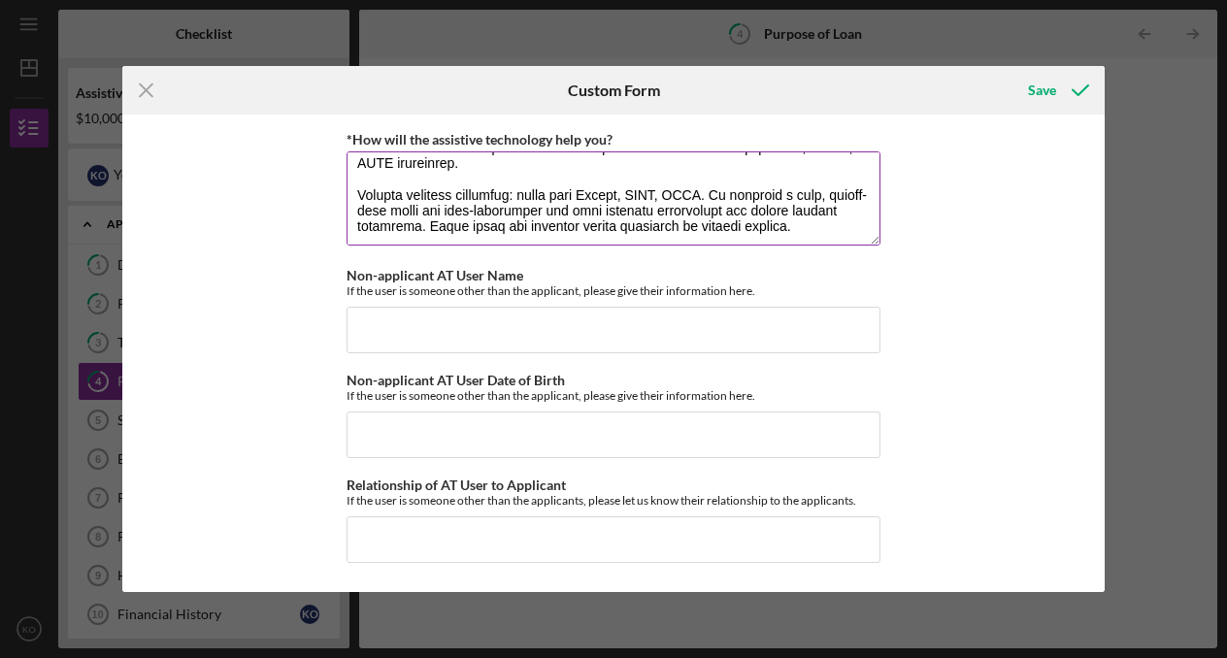
scroll to position [1882, 0]
click at [737, 211] on textarea "*How will the assistive technology help you?" at bounding box center [613, 197] width 534 height 93
paste textarea "Sun protection gear (UV protective clothing, specialty hats, etc.), Specialty s…"
click at [346, 186] on textarea "*How will the assistive technology help you?" at bounding box center [613, 197] width 534 height 93
click at [742, 202] on textarea "*How will the assistive technology help you?" at bounding box center [613, 197] width 534 height 93
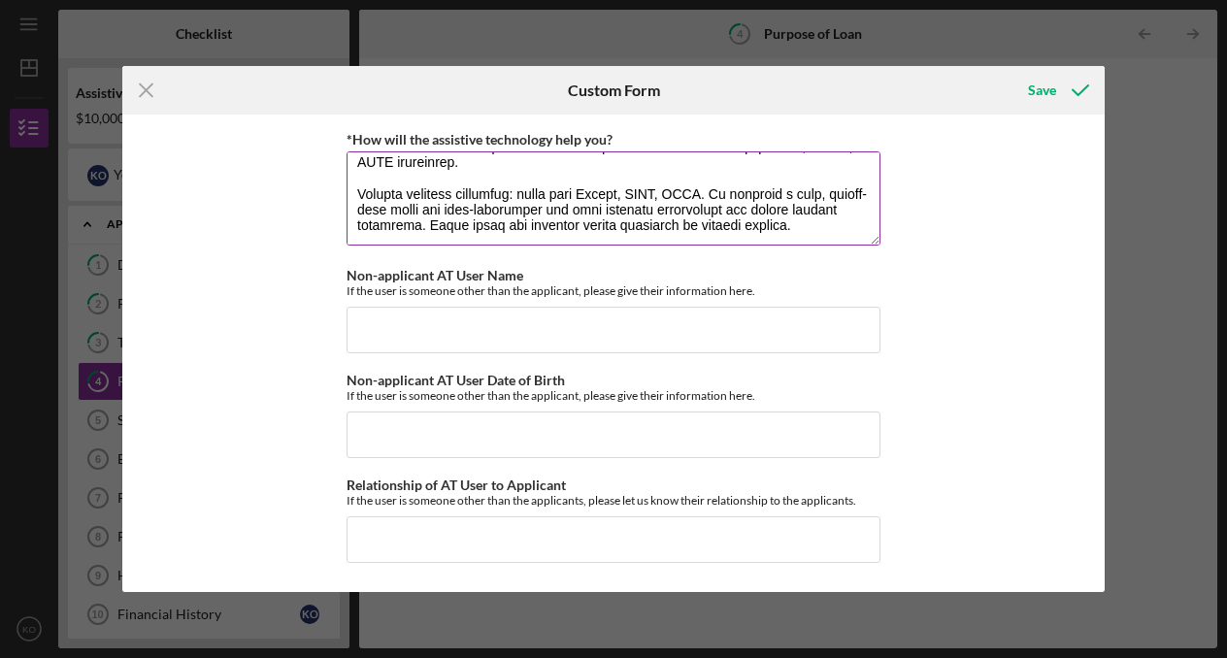
scroll to position [731, 0]
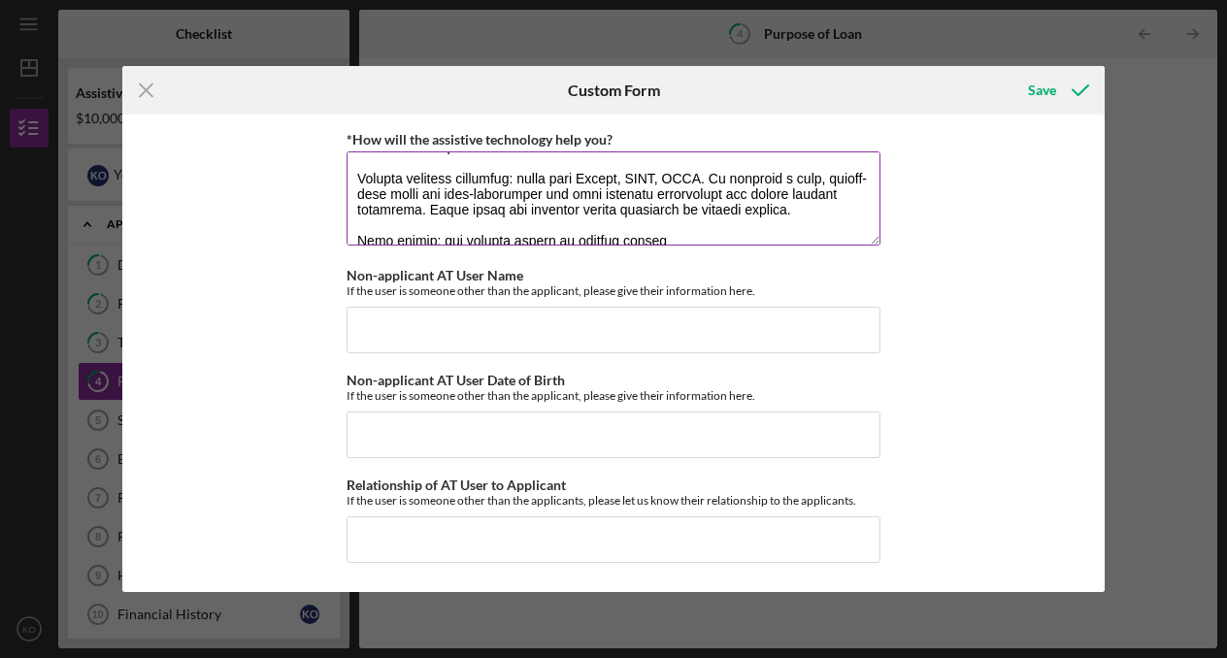
click at [750, 215] on textarea "*How will the assistive technology help you?" at bounding box center [613, 197] width 534 height 93
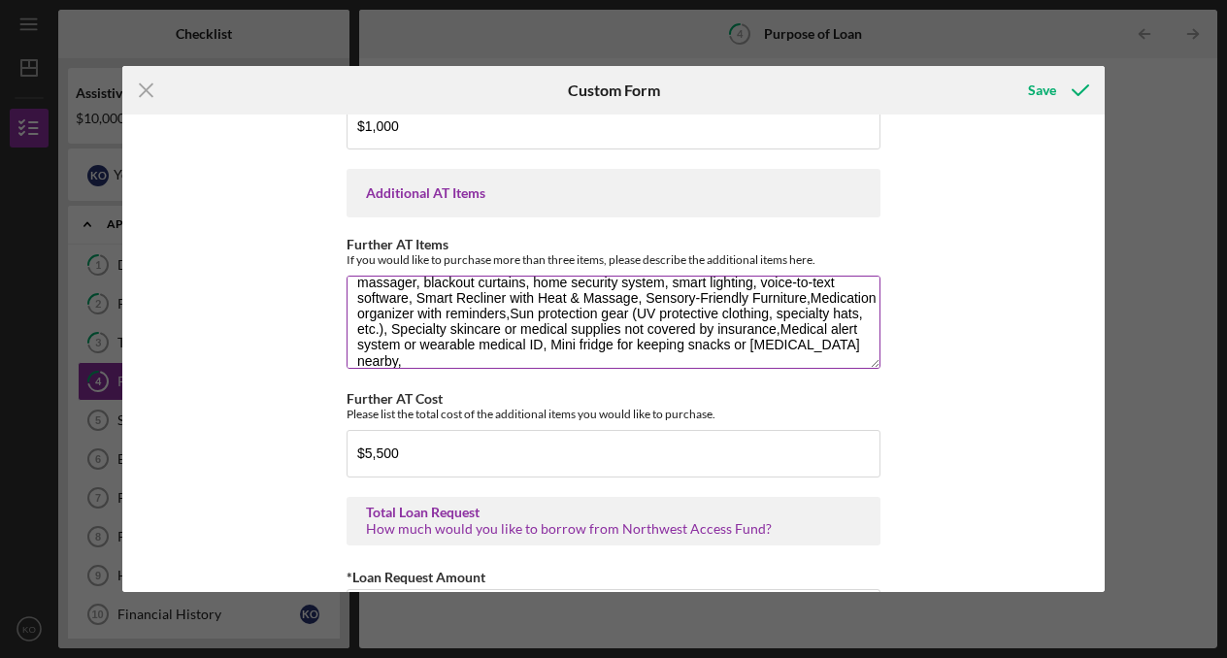
scroll to position [47, 0]
type textarea "Smart watch: tracks heart rate, sleep, blood oxygen which is helpful for anxiet…"
drag, startPoint x: 609, startPoint y: 362, endPoint x: 846, endPoint y: 367, distance: 236.8
click at [848, 369] on textarea "Mobility Scooter, iPad (with Assistive Apps), weighted blanket, noise-cancellin…" at bounding box center [613, 322] width 534 height 93
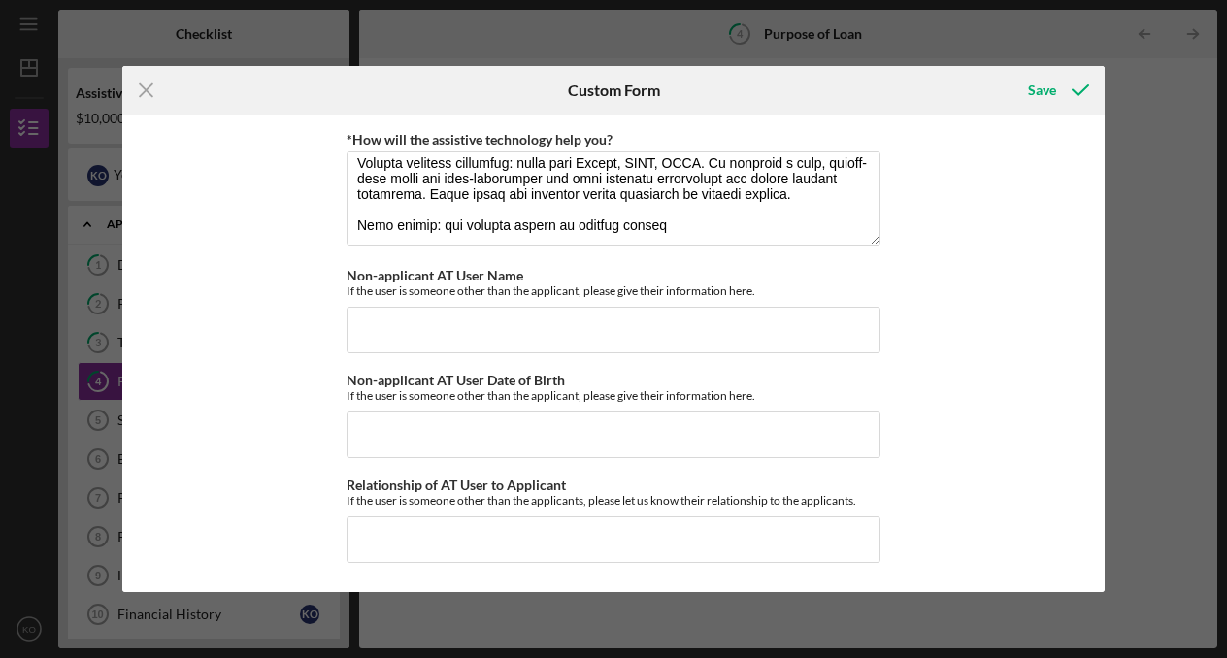
scroll to position [1882, 0]
type textarea "Mobility Scooter, iPad (with Assistive Apps), weighted blanket, noise-cancellin…"
click at [1048, 88] on div "Save" at bounding box center [1042, 90] width 28 height 39
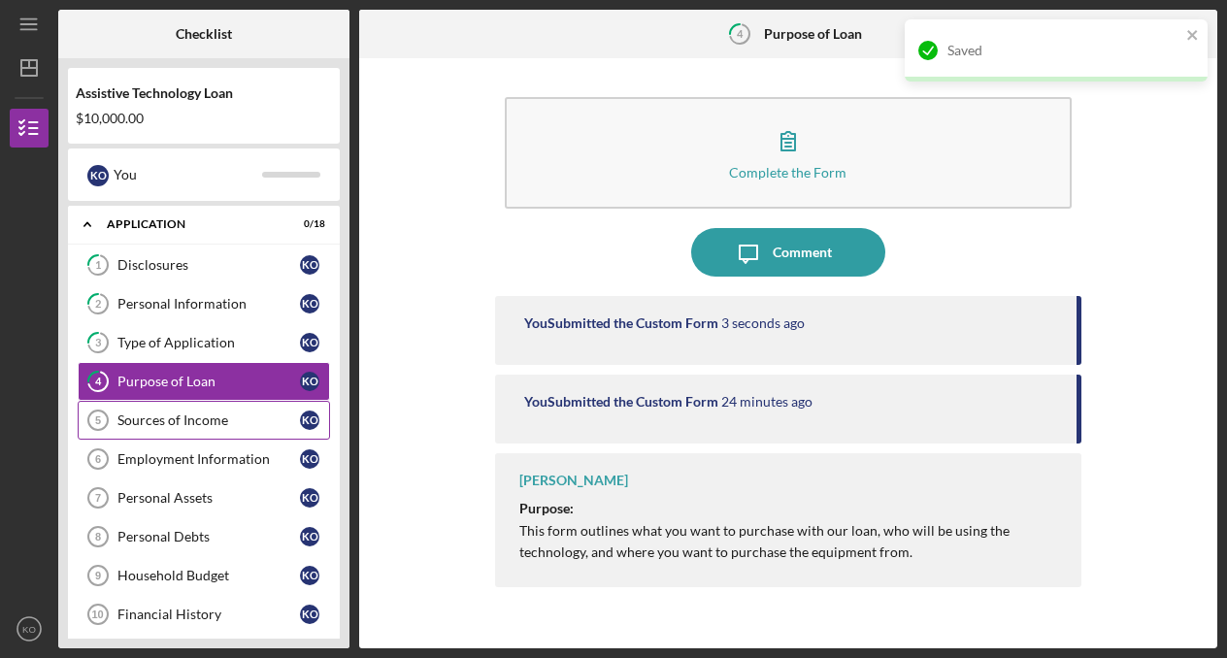
click at [262, 413] on div "Sources of Income" at bounding box center [208, 420] width 182 height 16
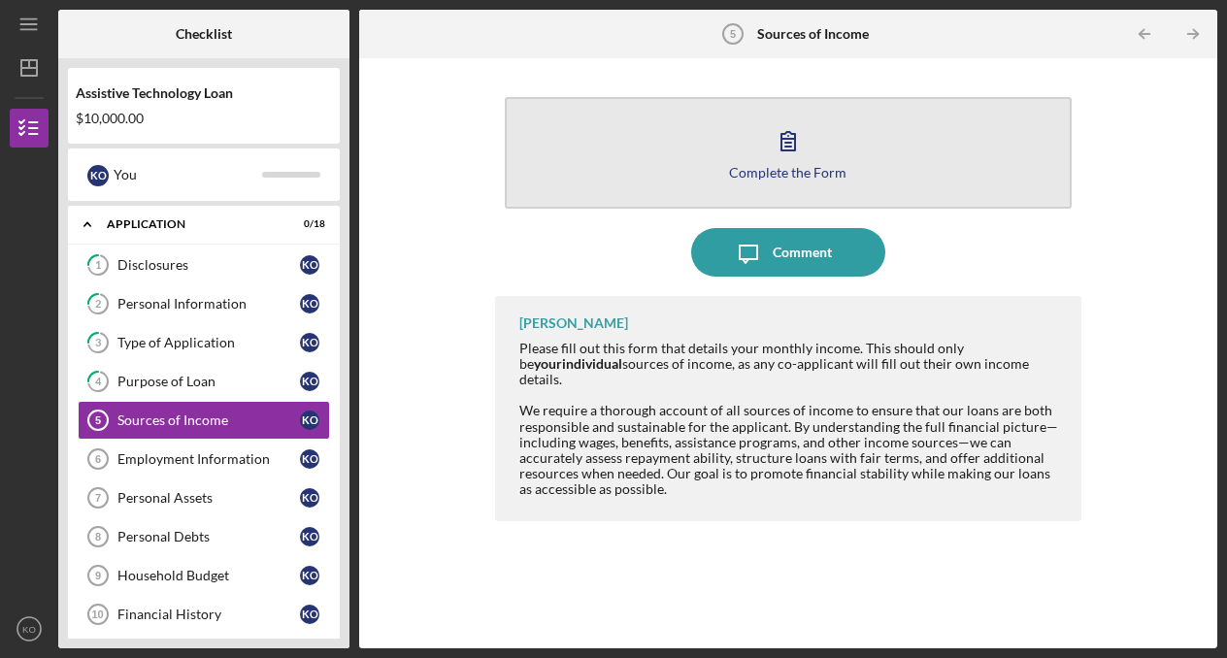
click at [870, 139] on button "Complete the Form Form" at bounding box center [789, 153] width 568 height 112
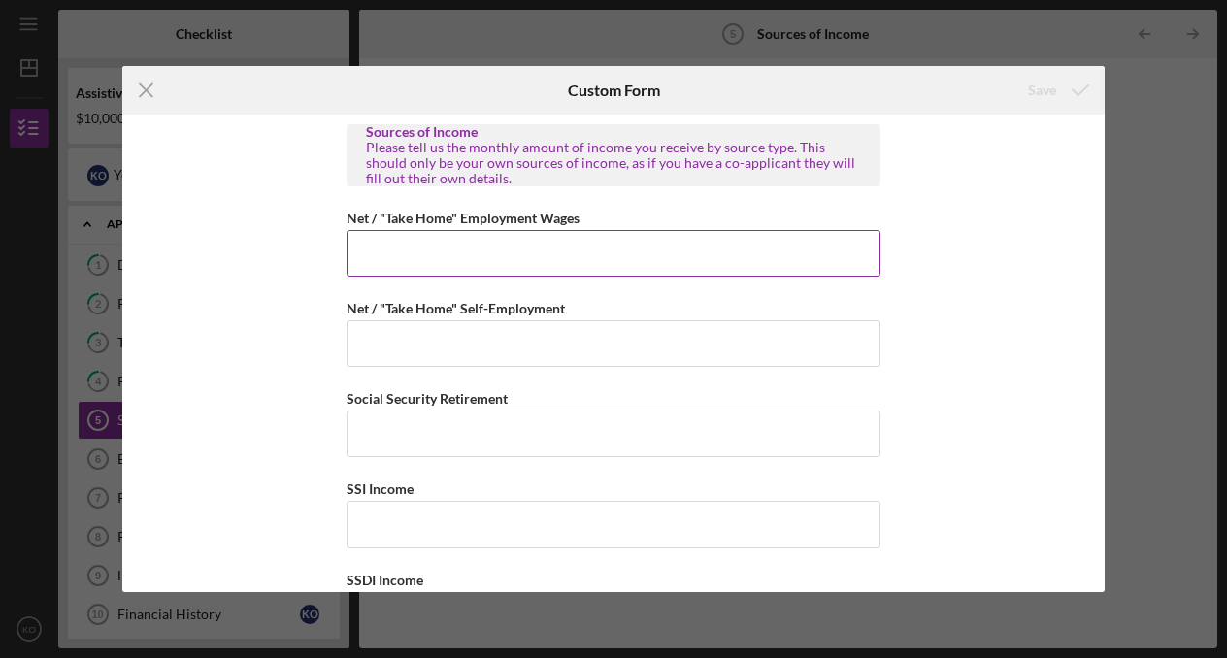
click at [704, 250] on input "Net / "Take Home" Employment Wages" at bounding box center [613, 253] width 534 height 47
type input "$0"
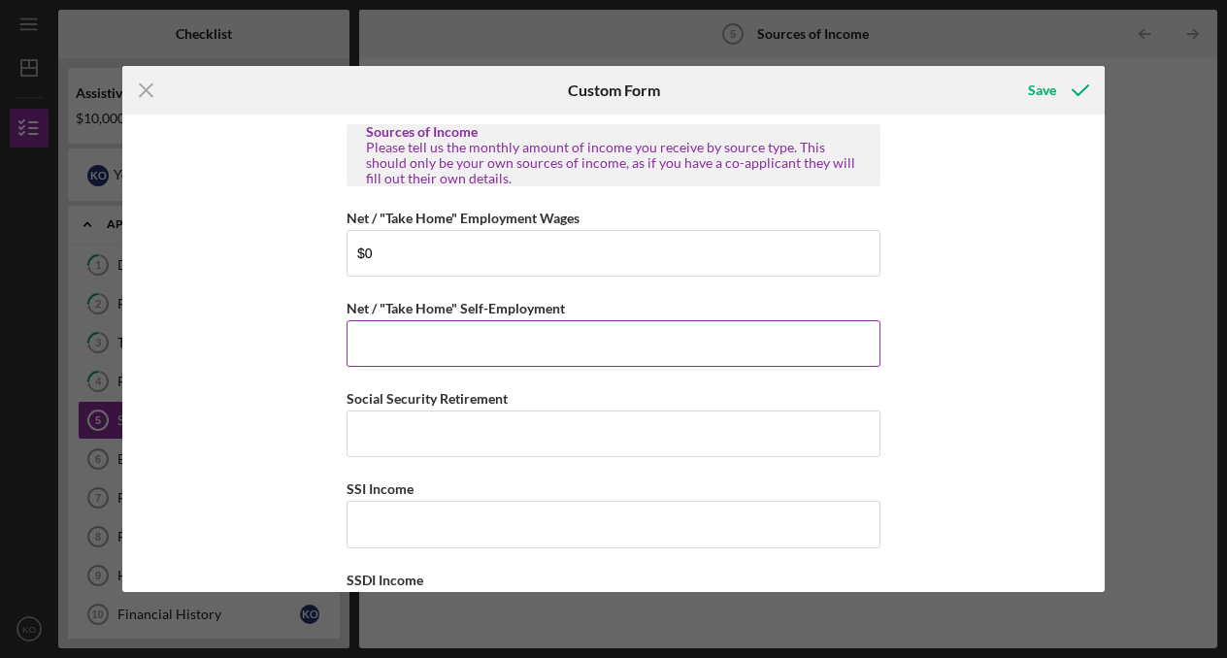
click at [692, 341] on input "Net / "Take Home" Self-Employment" at bounding box center [613, 343] width 534 height 47
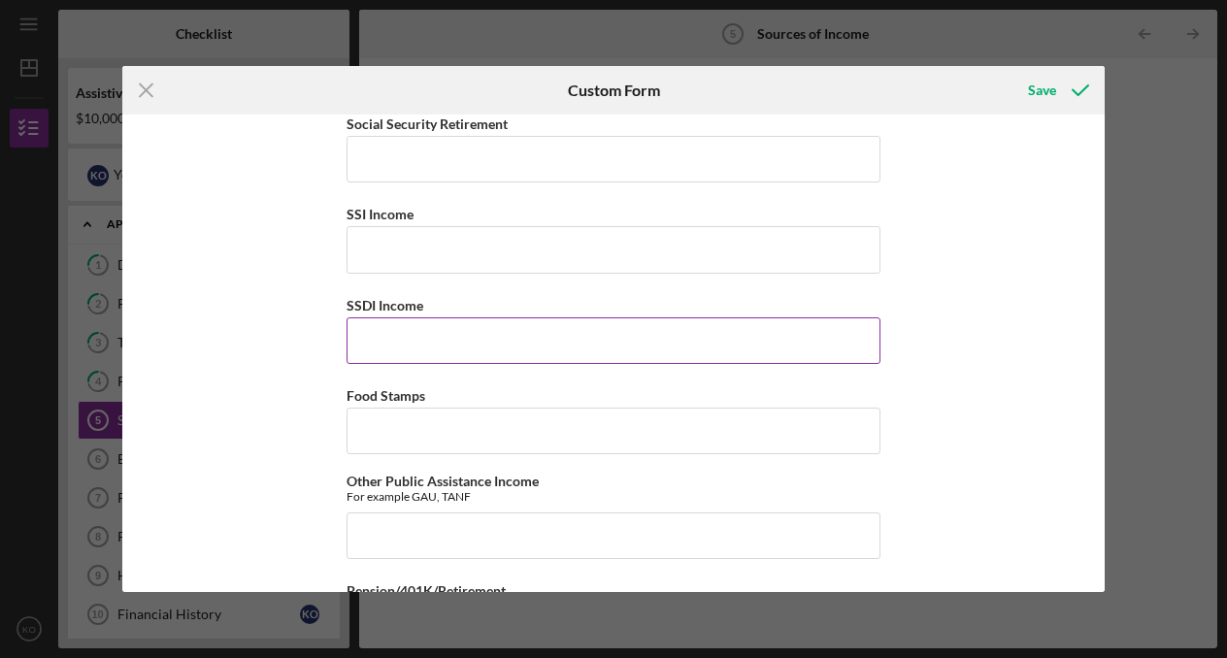
scroll to position [274, 0]
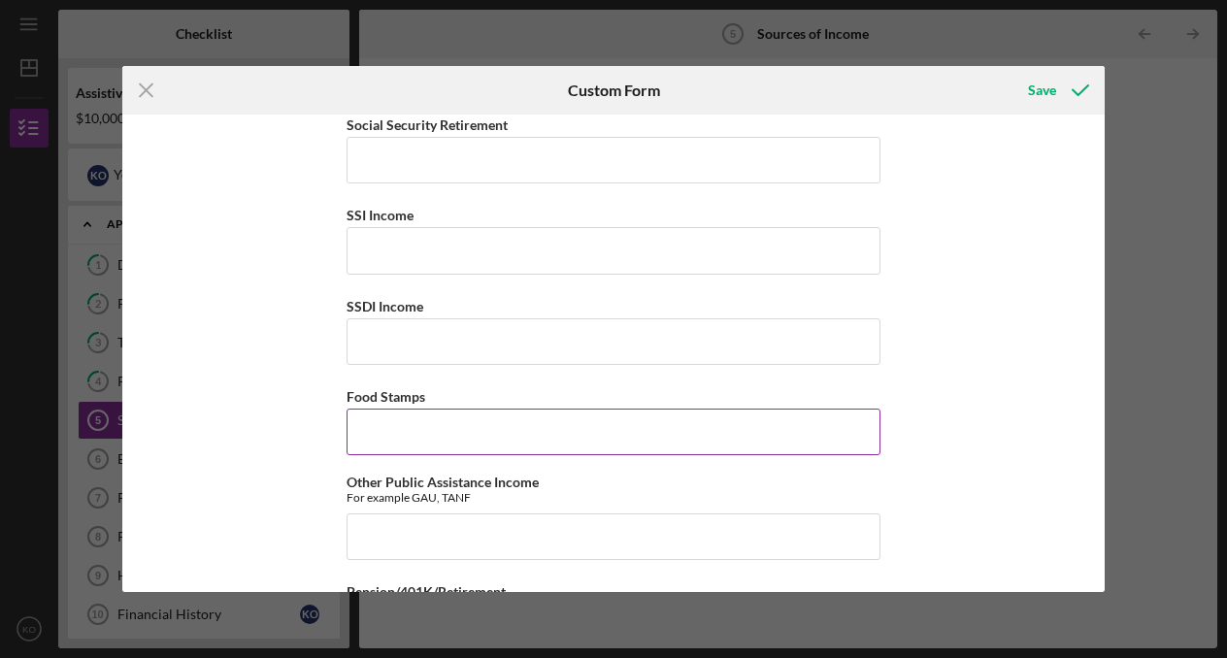
type input "$100"
click at [495, 440] on input "Food Stamps" at bounding box center [613, 432] width 534 height 47
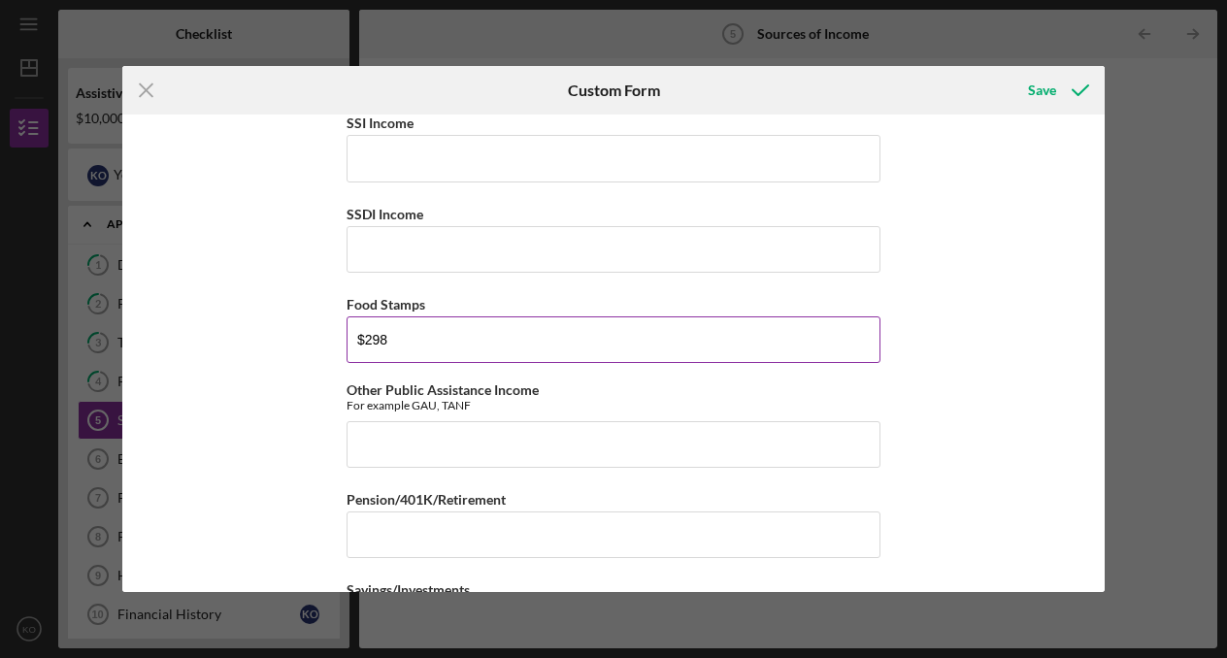
scroll to position [374, 0]
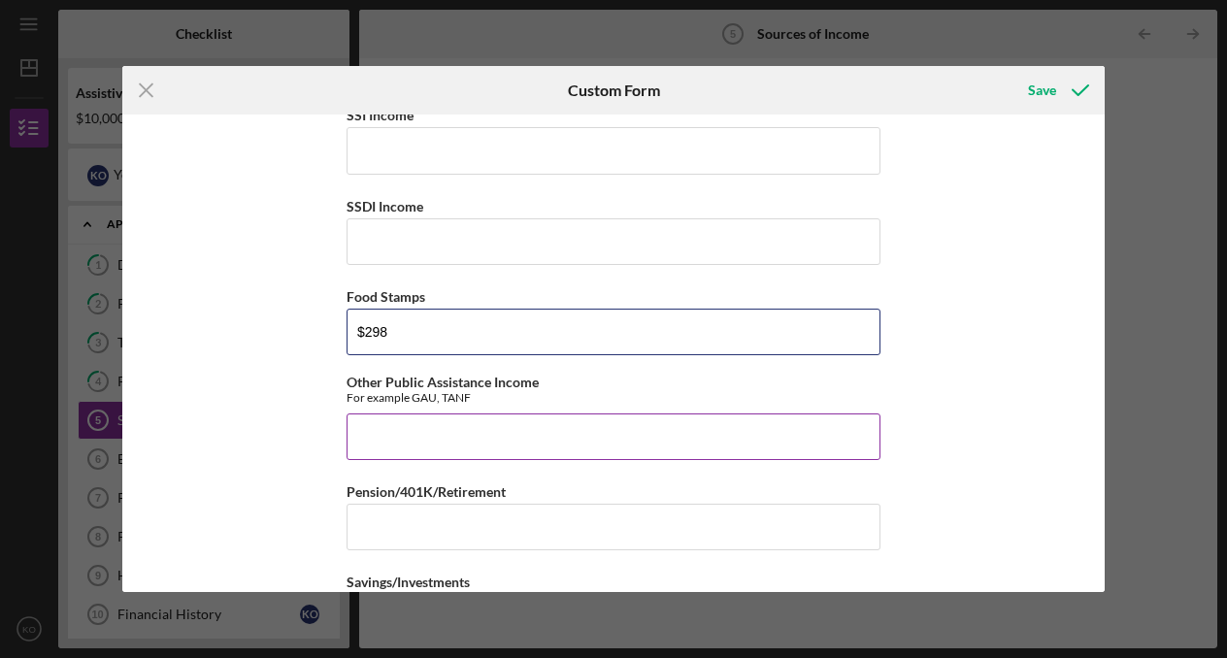
type input "$298"
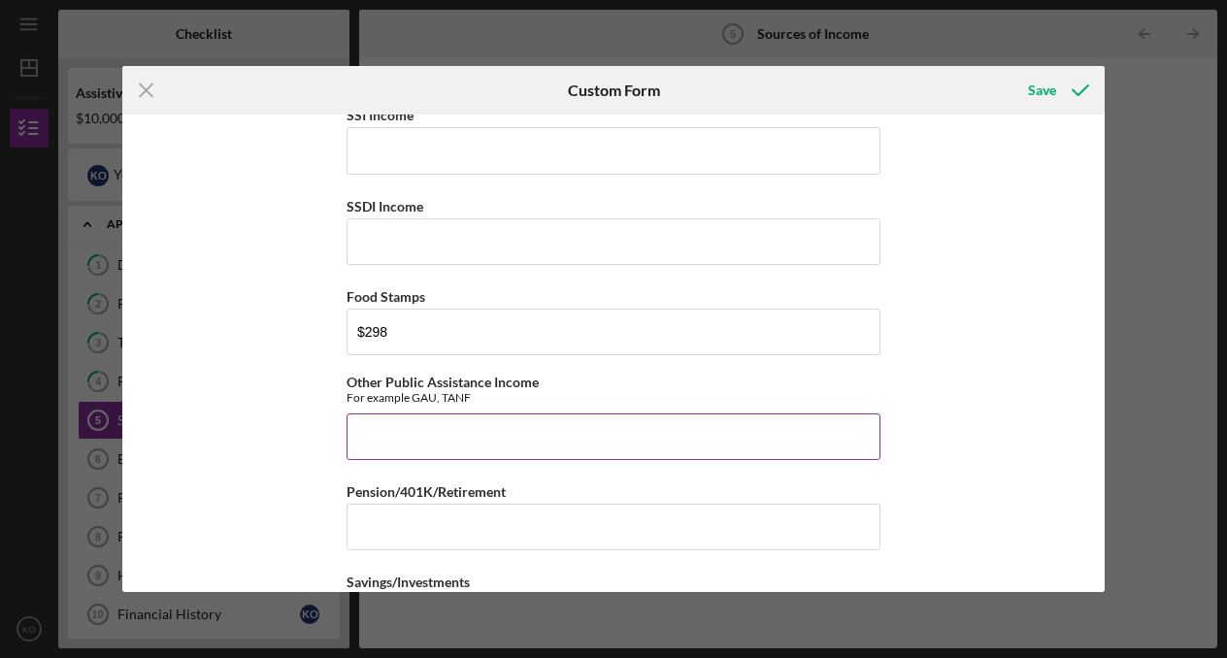
click at [474, 439] on input "Other Public Assistance Income" at bounding box center [613, 436] width 534 height 47
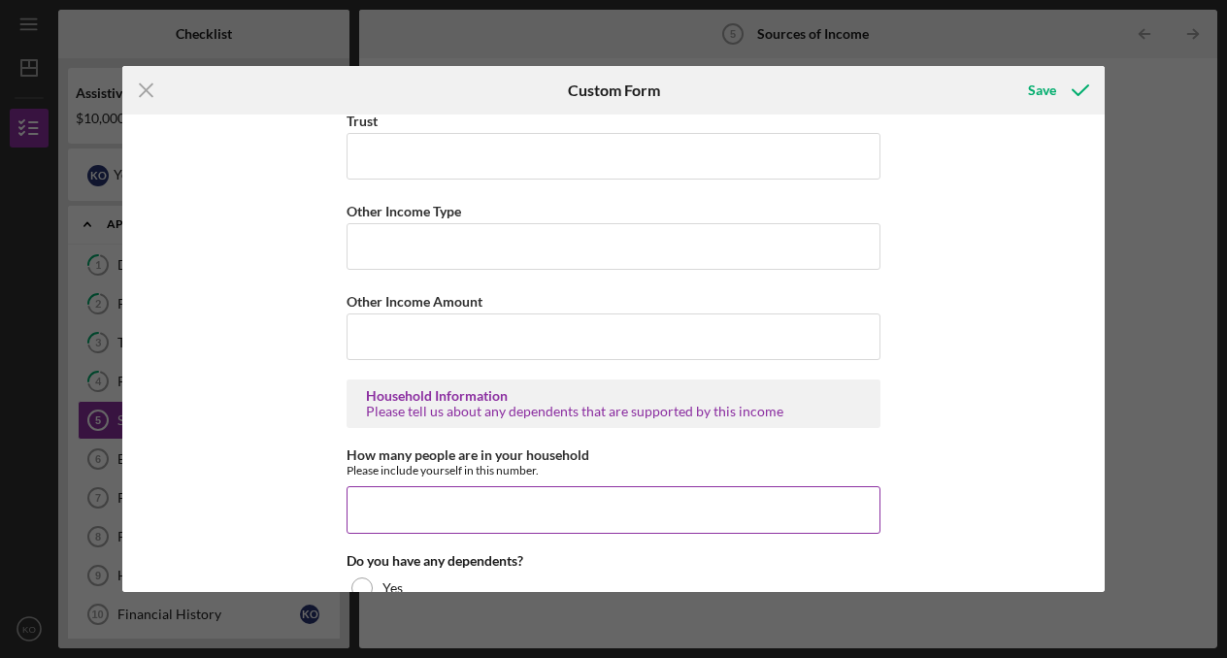
scroll to position [929, 0]
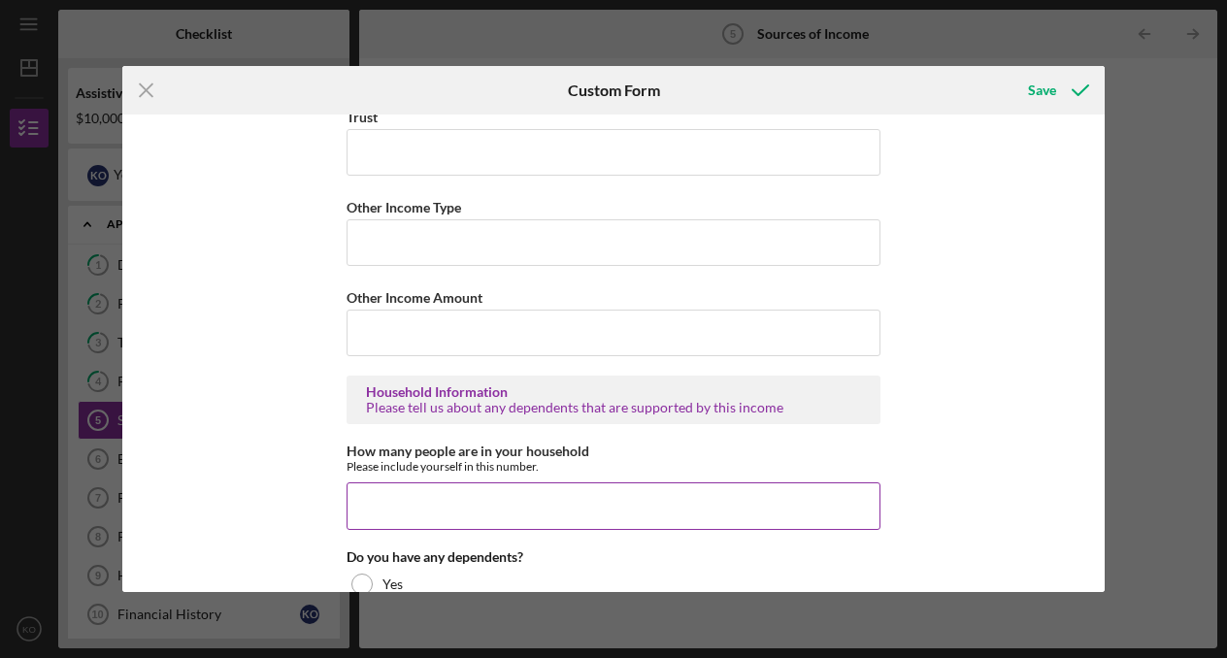
type input "$500"
click at [463, 498] on input "How many people are in your household" at bounding box center [613, 505] width 534 height 47
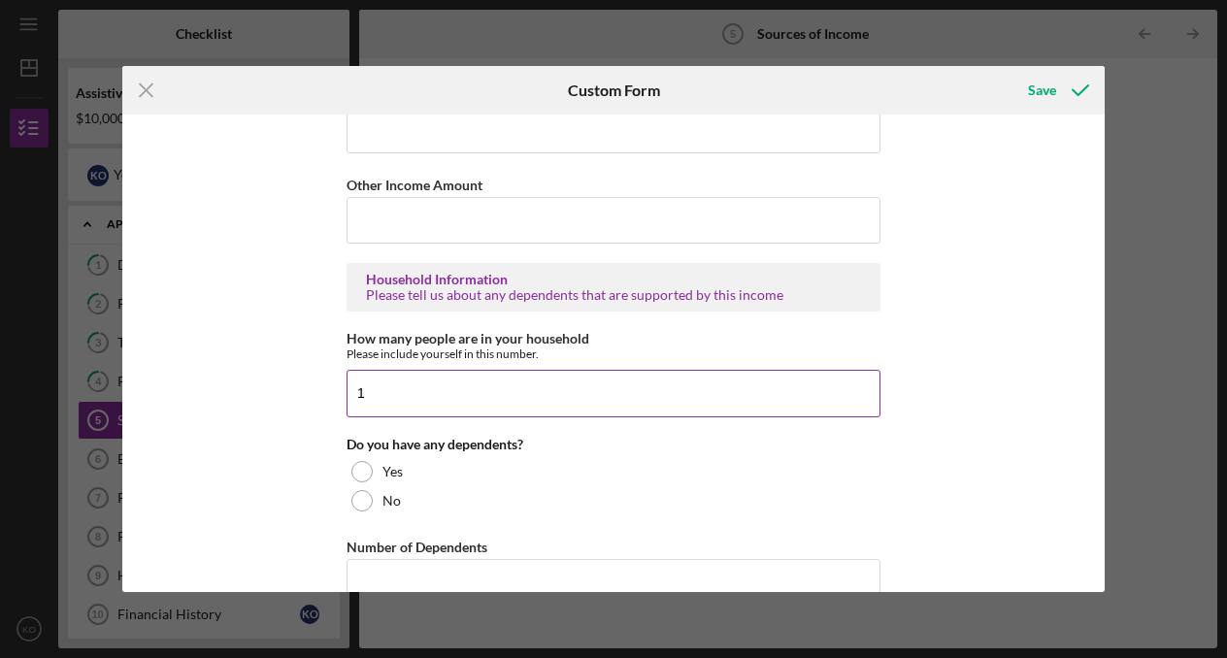
scroll to position [1058, 0]
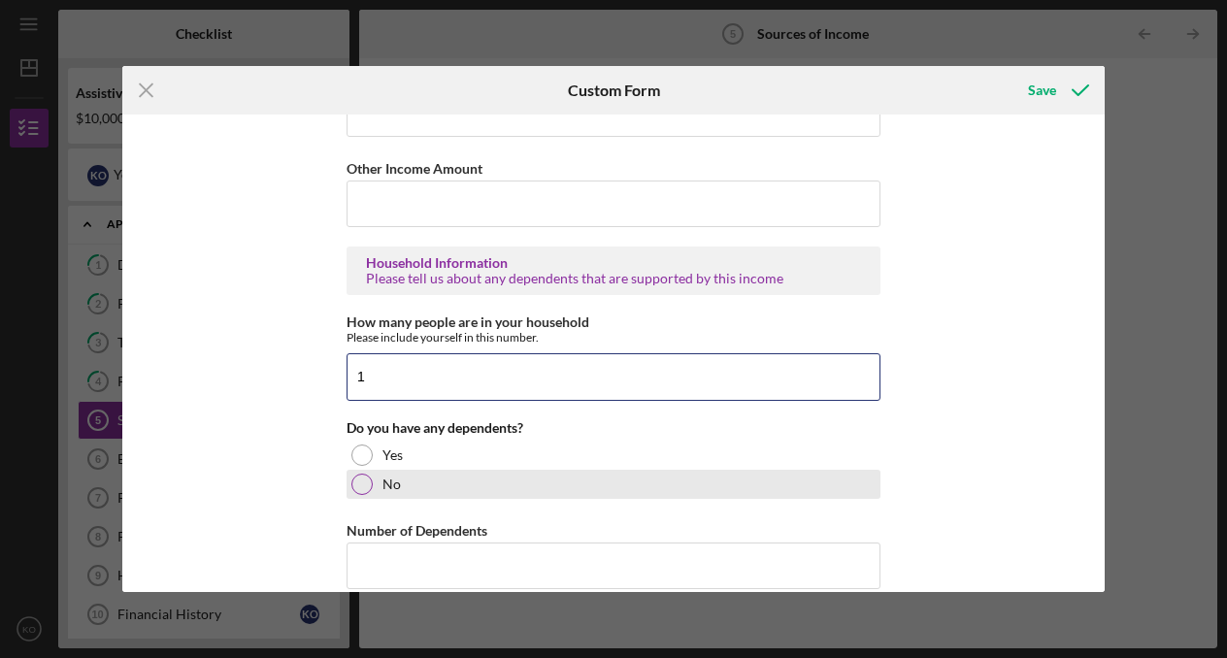
type input "1"
click at [388, 487] on label "No" at bounding box center [391, 484] width 18 height 16
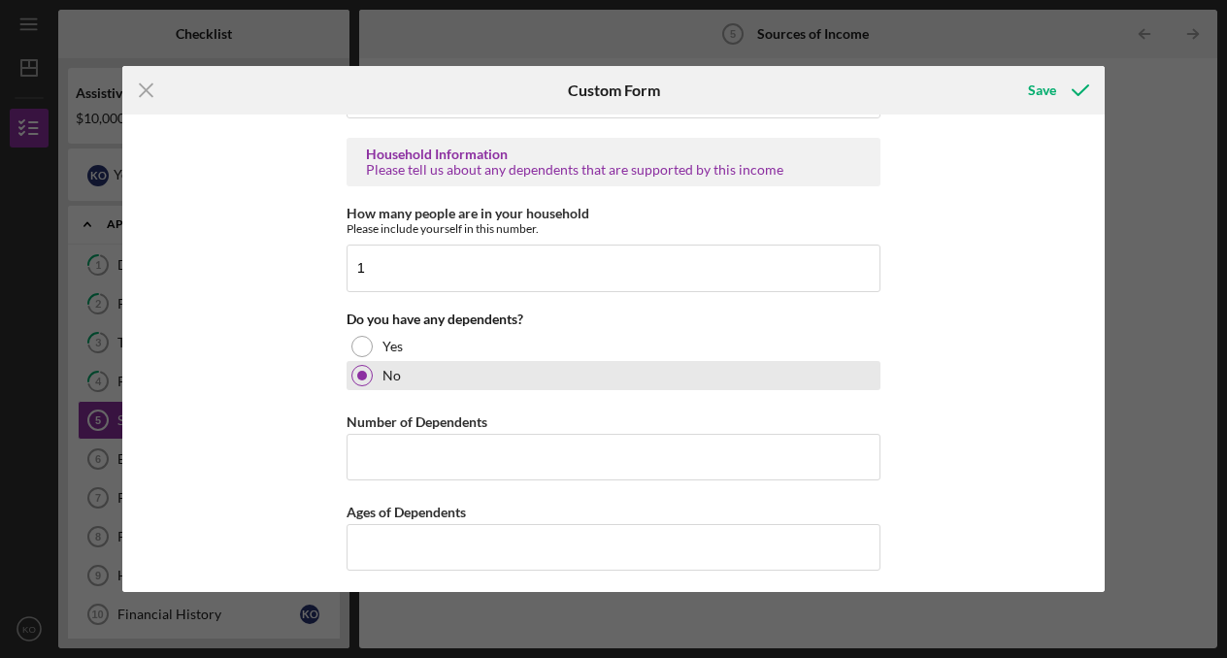
scroll to position [1176, 0]
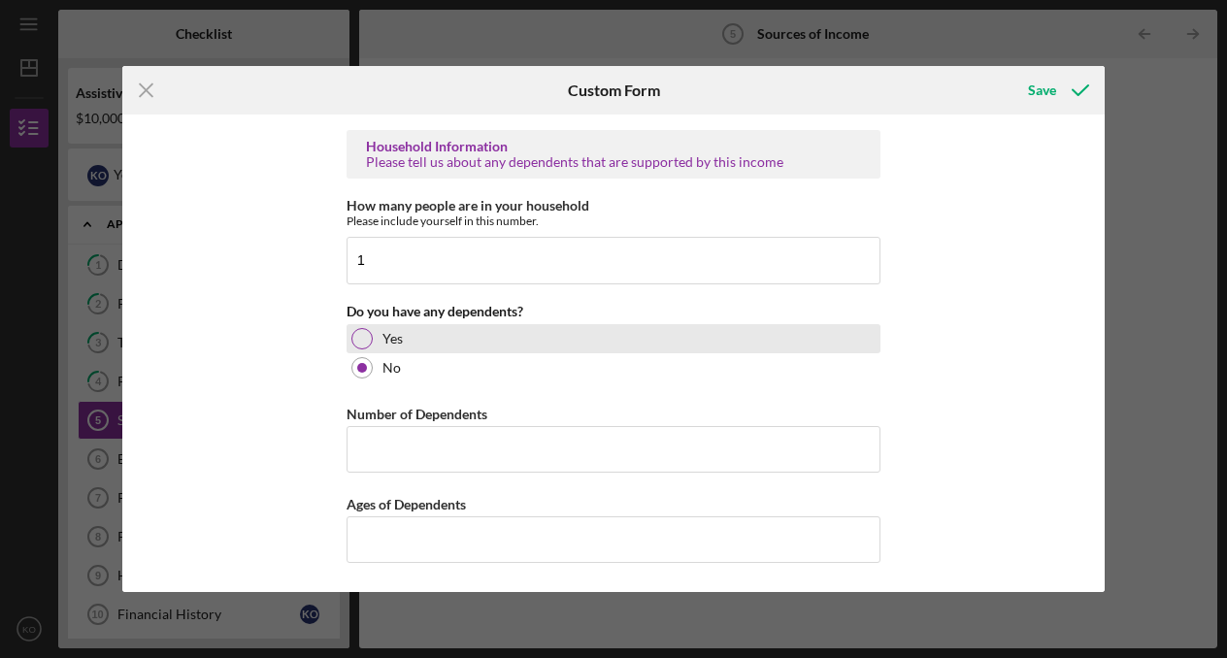
click at [370, 333] on div "Yes" at bounding box center [613, 338] width 534 height 29
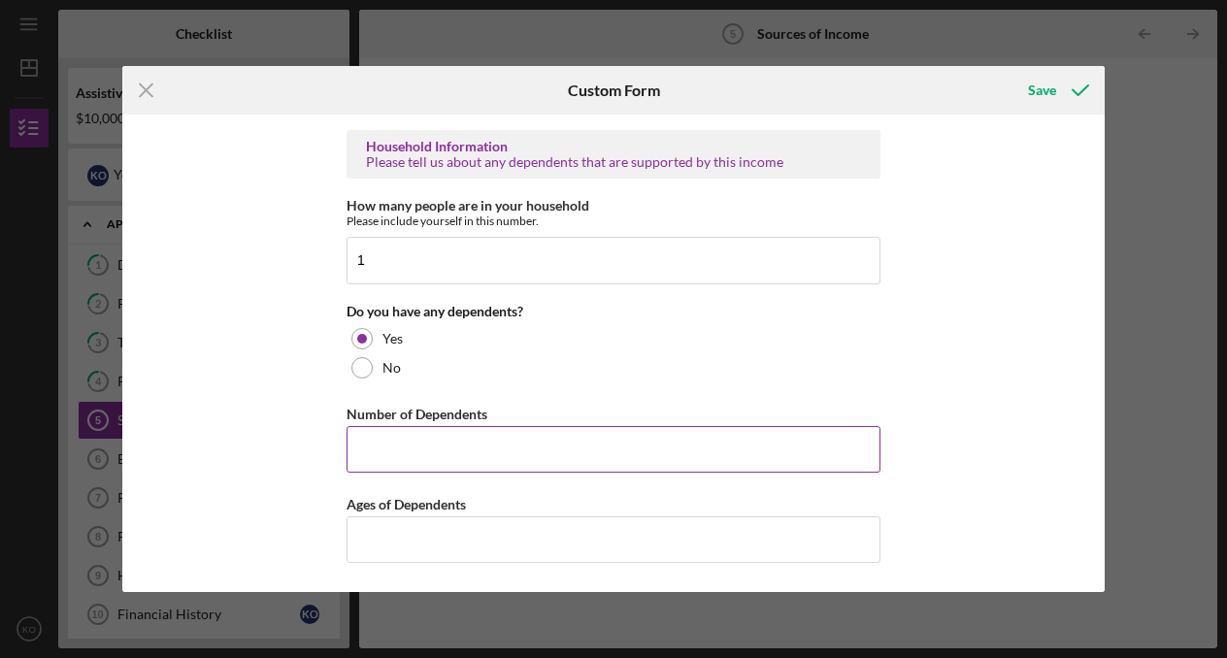
click at [403, 443] on input "Number of Dependents" at bounding box center [613, 449] width 534 height 47
type input "4"
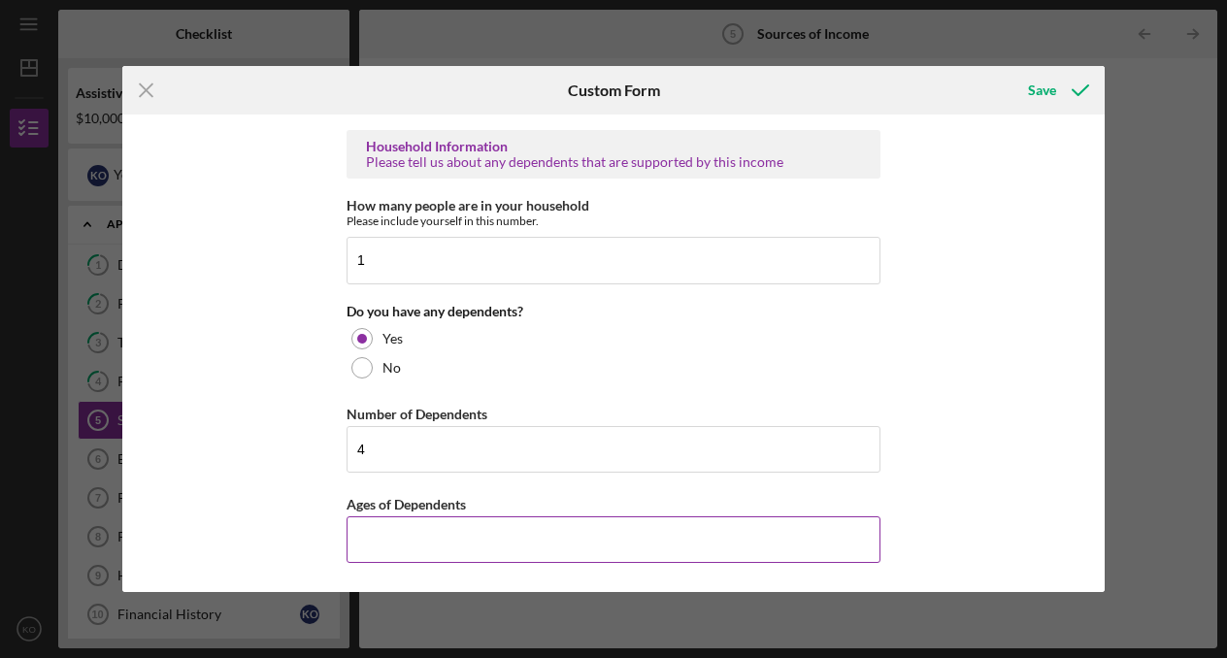
click at [458, 526] on input "Ages of Dependents" at bounding box center [613, 539] width 534 height 47
type input "34, 27, 44, 49"
click at [1041, 84] on div "Save" at bounding box center [1042, 90] width 28 height 39
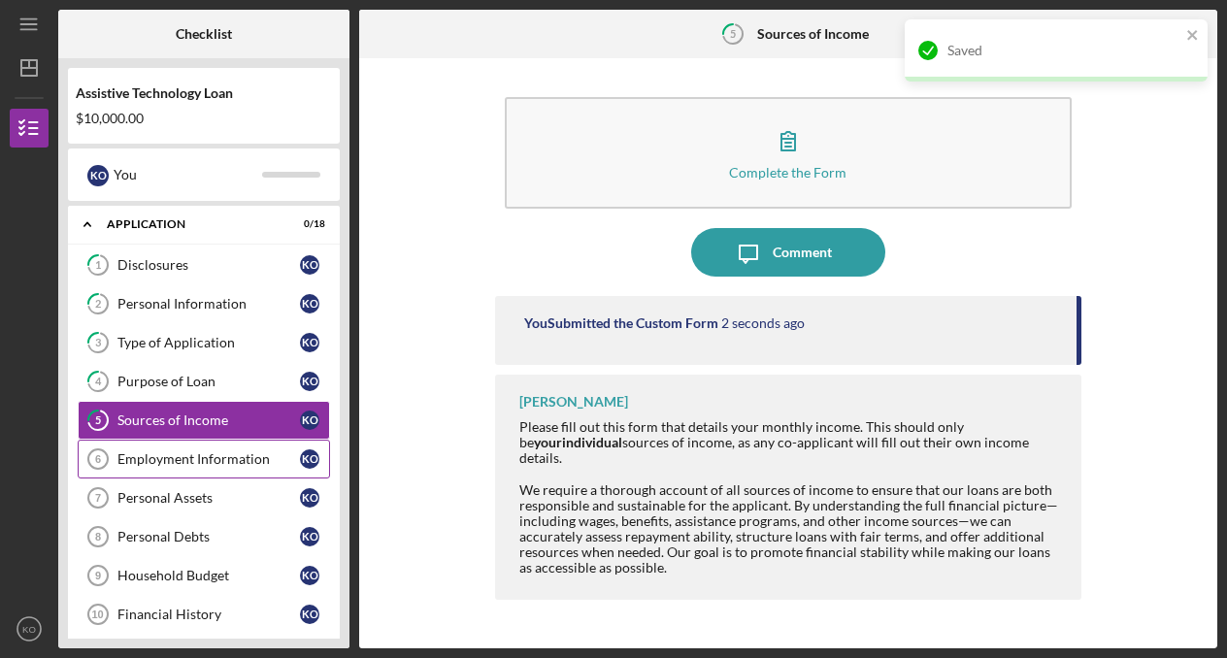
click at [229, 464] on div "Employment Information" at bounding box center [208, 459] width 182 height 16
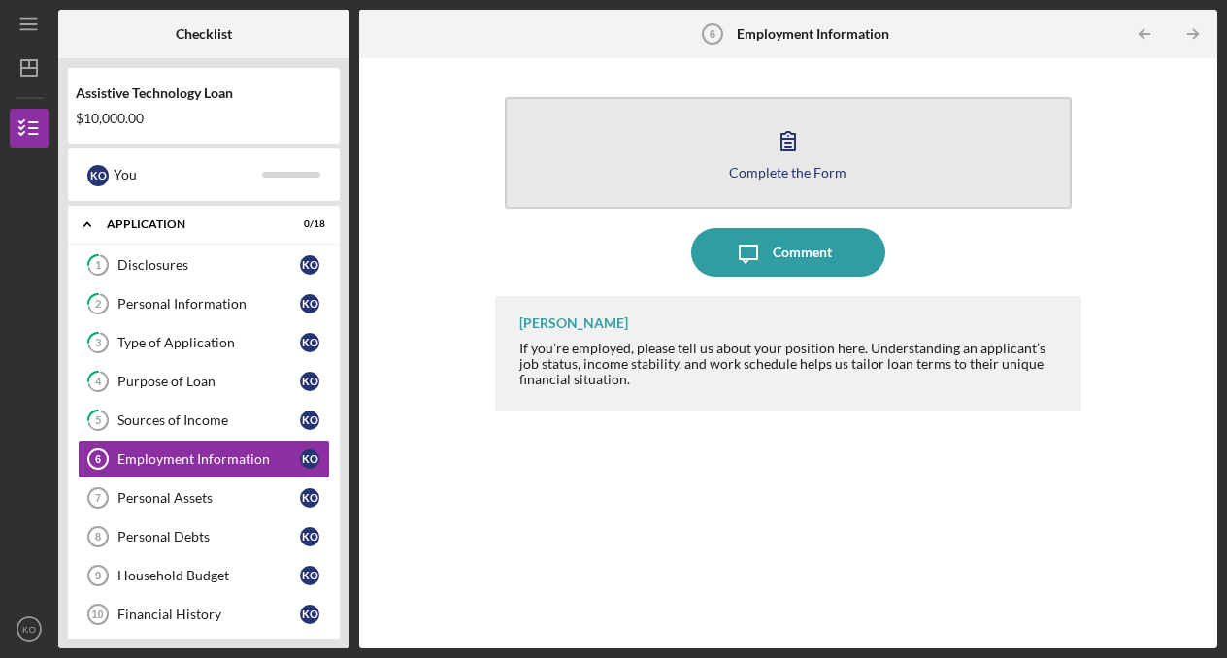
click at [734, 191] on button "Complete the Form Form" at bounding box center [789, 153] width 568 height 112
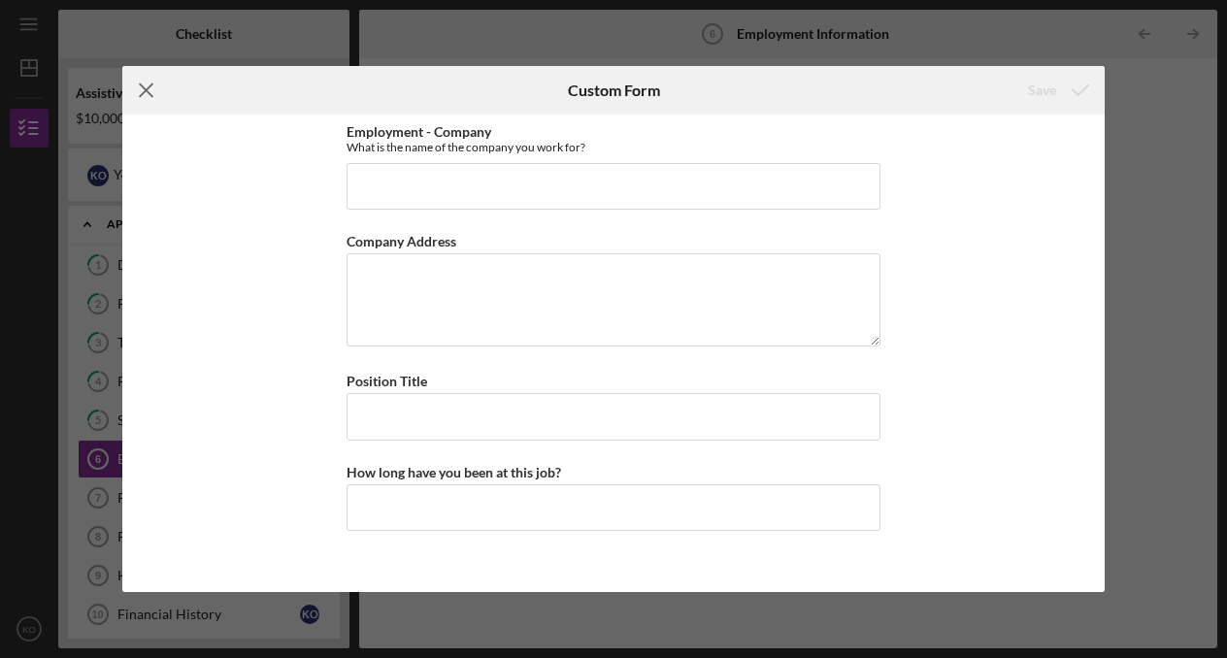
click at [138, 87] on icon "Icon/Menu Close" at bounding box center [146, 90] width 49 height 49
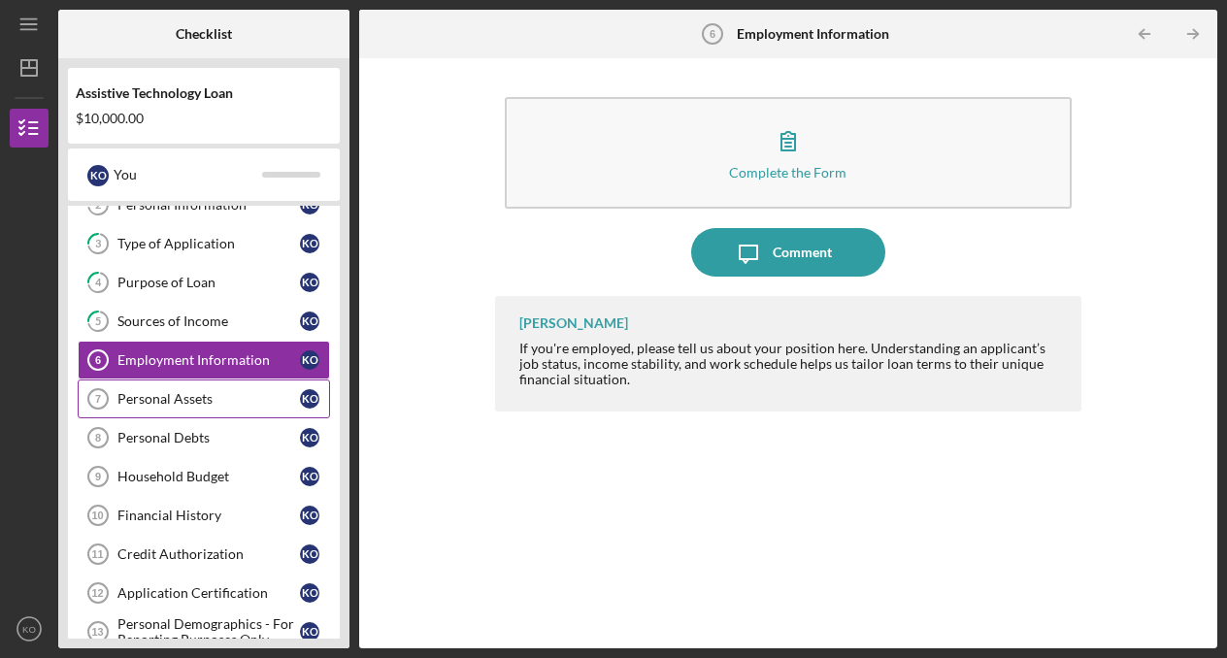
scroll to position [100, 0]
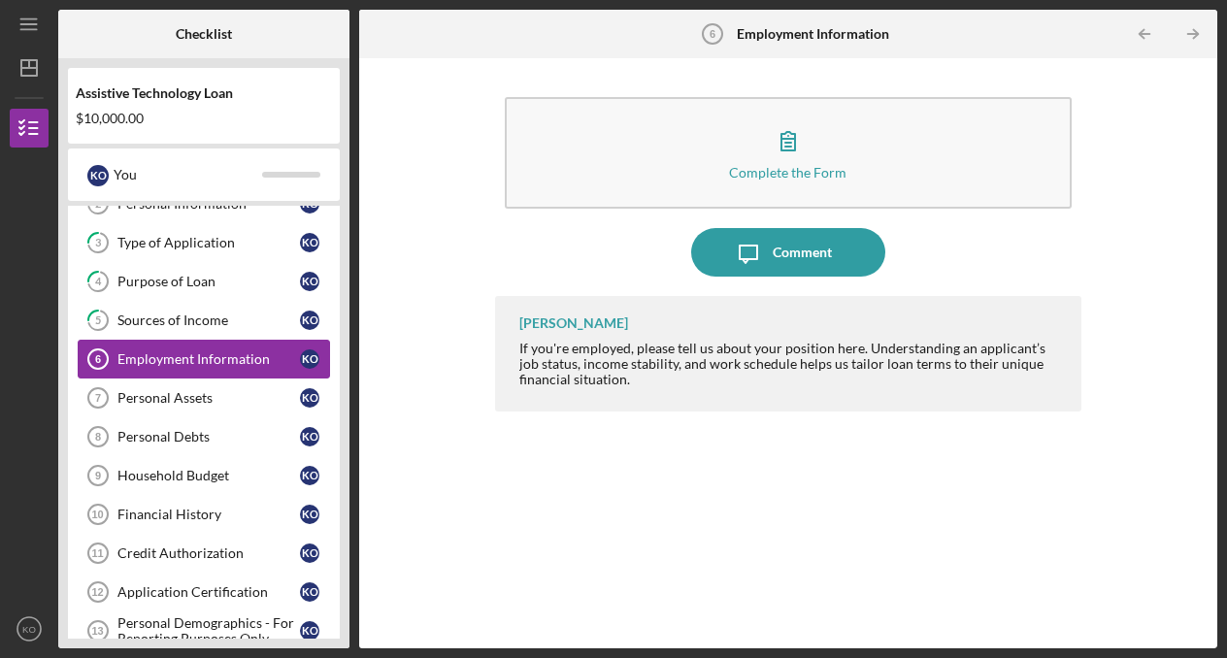
click at [200, 374] on link "Employment Information 6 Employment Information K O" at bounding box center [204, 359] width 252 height 39
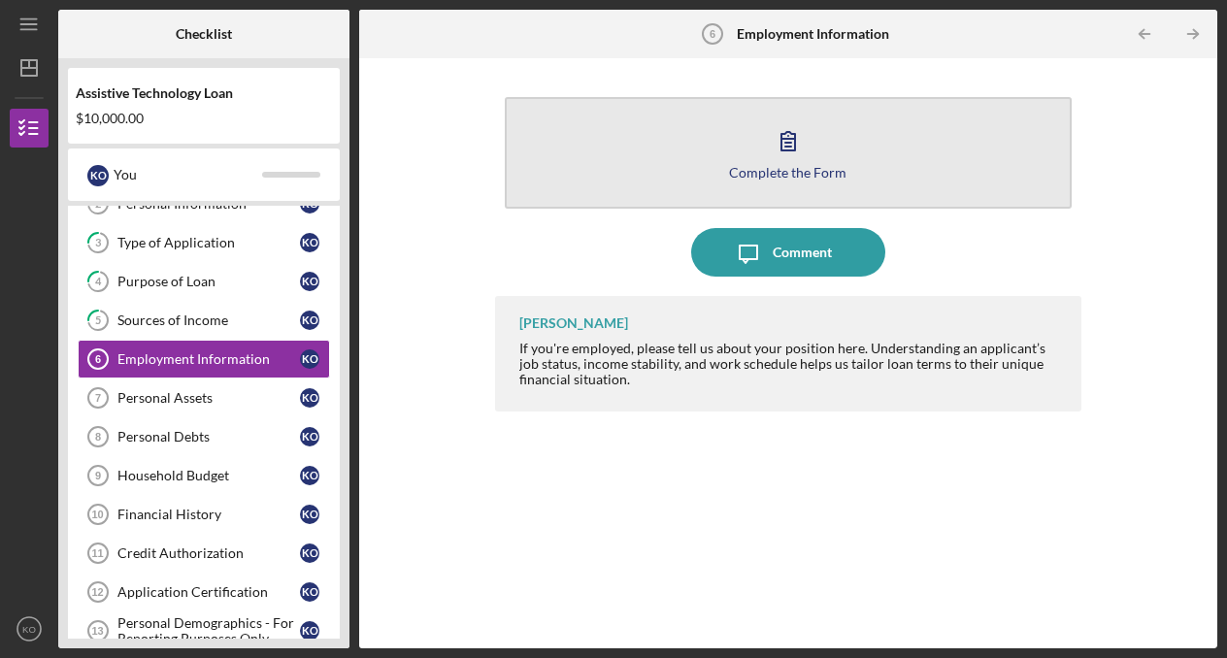
click at [616, 167] on button "Complete the Form Form" at bounding box center [789, 153] width 568 height 112
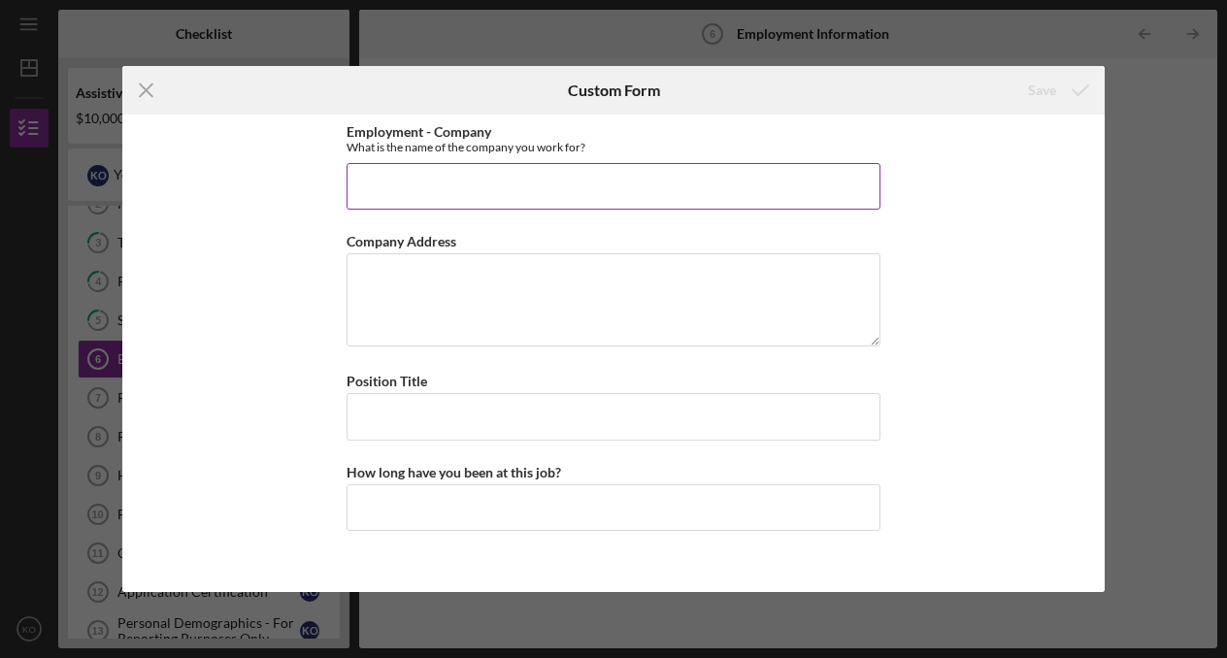
click at [549, 196] on input "Employment - Company" at bounding box center [613, 186] width 534 height 47
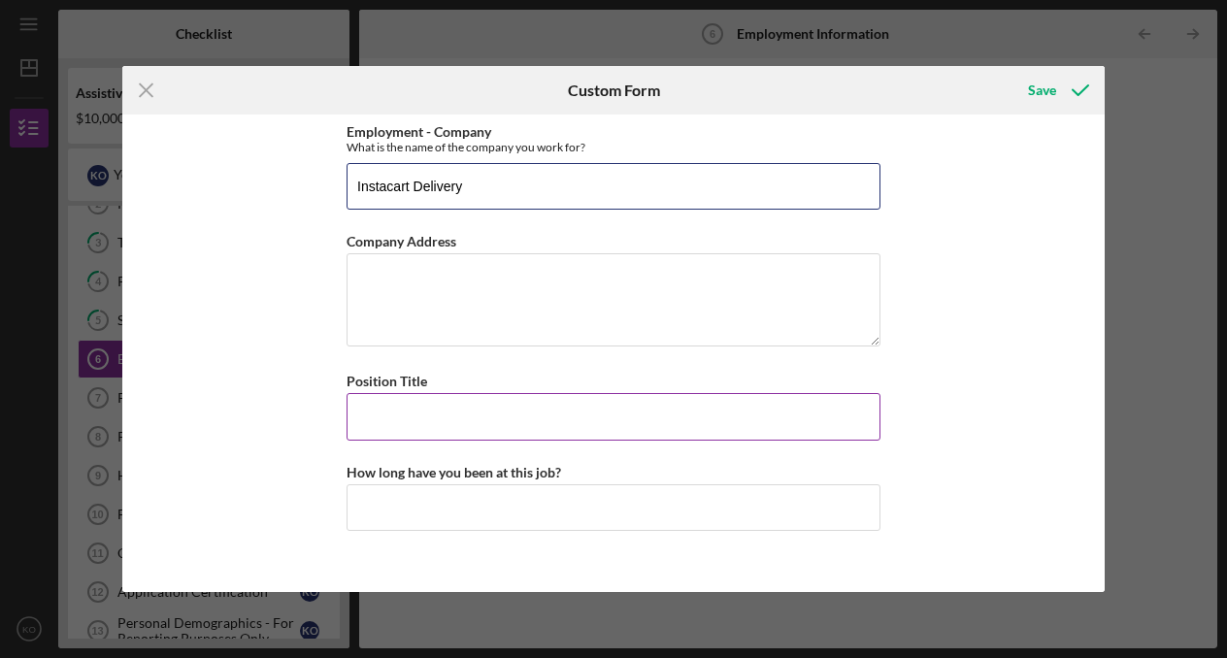
type input "Instacart Delivery"
click at [566, 400] on input "Position Title" at bounding box center [613, 416] width 534 height 47
type input "Delivery Driver"
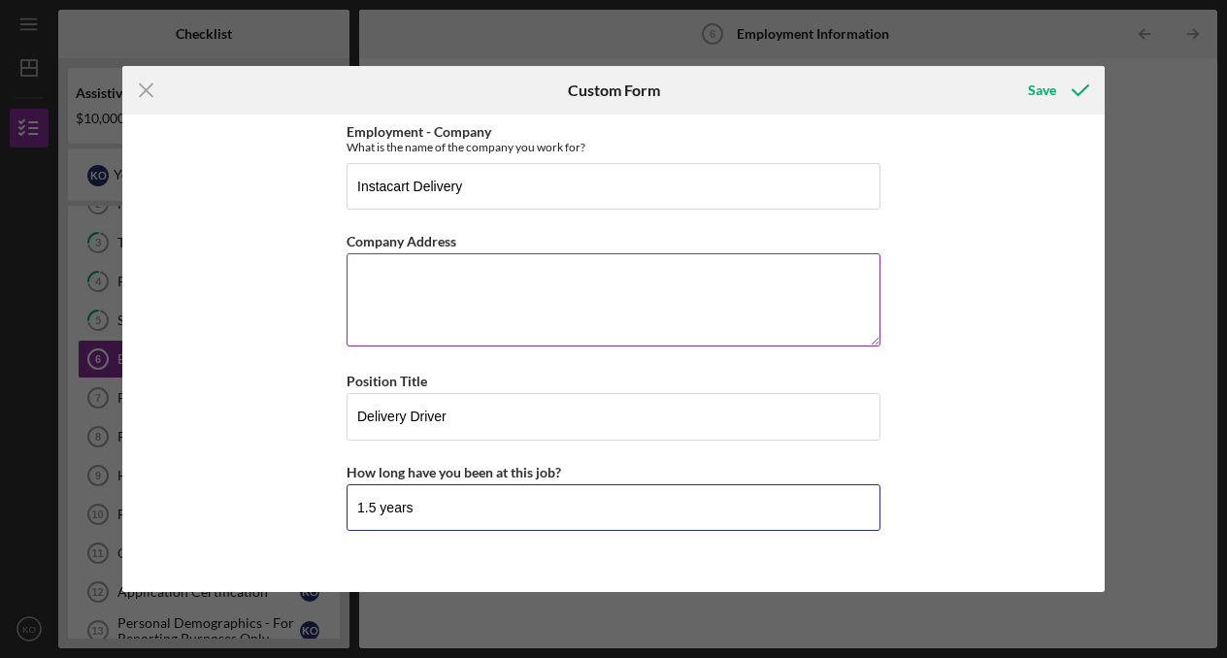
type input "1.5 years"
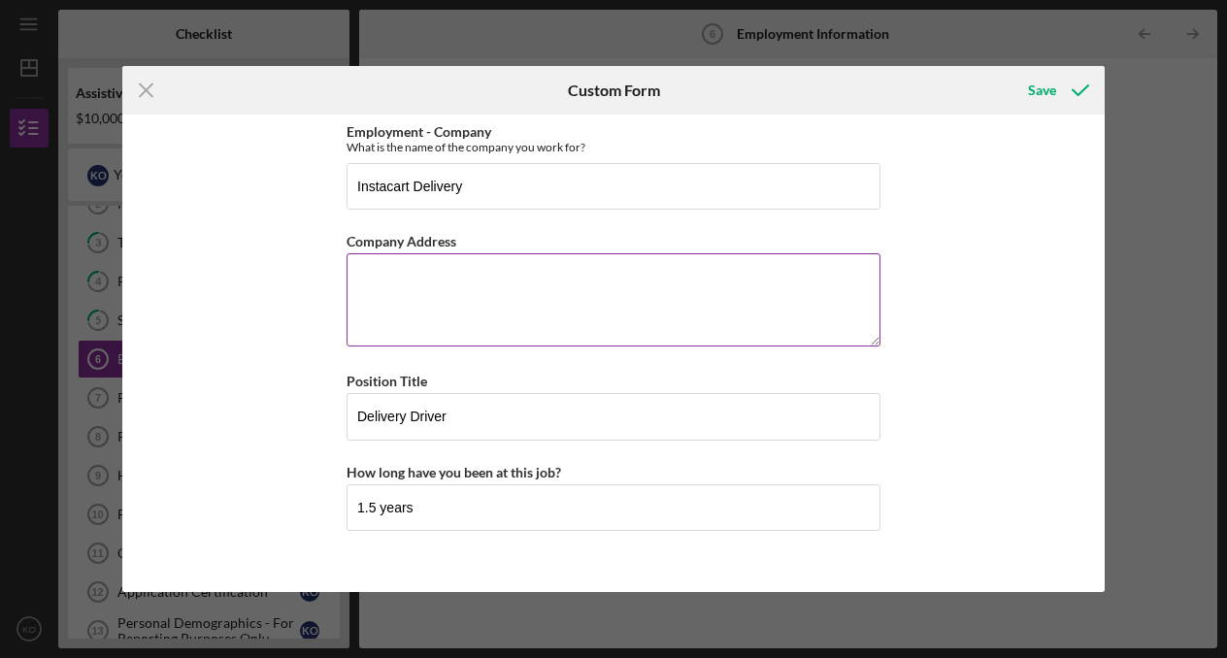
click at [479, 295] on textarea "Company Address" at bounding box center [613, 299] width 534 height 93
paste textarea "[STREET_ADDRESS][PERSON_NAME],"
type textarea "[STREET_ADDRESS][PERSON_NAME]"
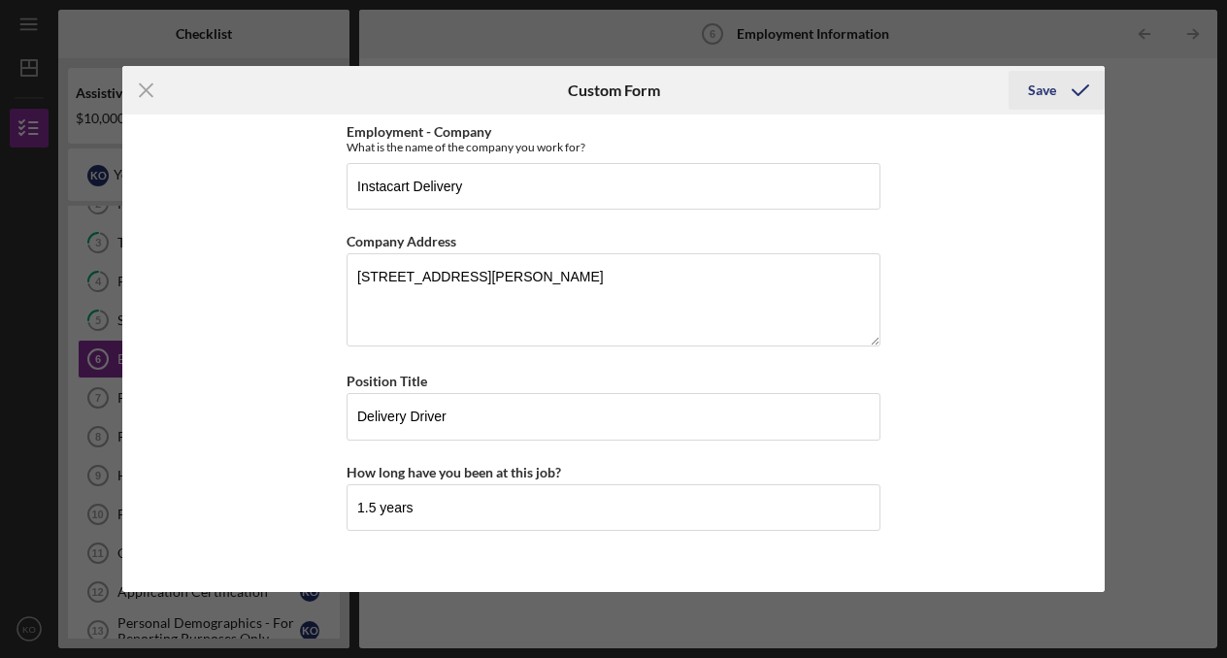
click at [1036, 83] on div "Save" at bounding box center [1042, 90] width 28 height 39
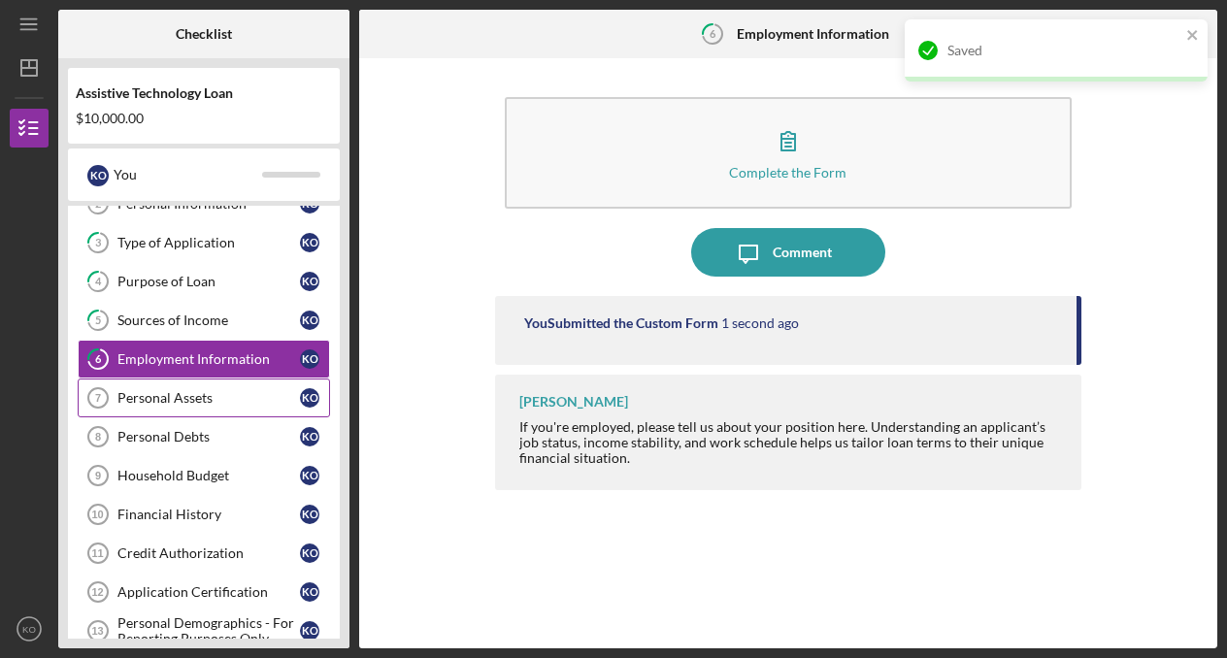
click at [161, 396] on div "Personal Assets" at bounding box center [208, 398] width 182 height 16
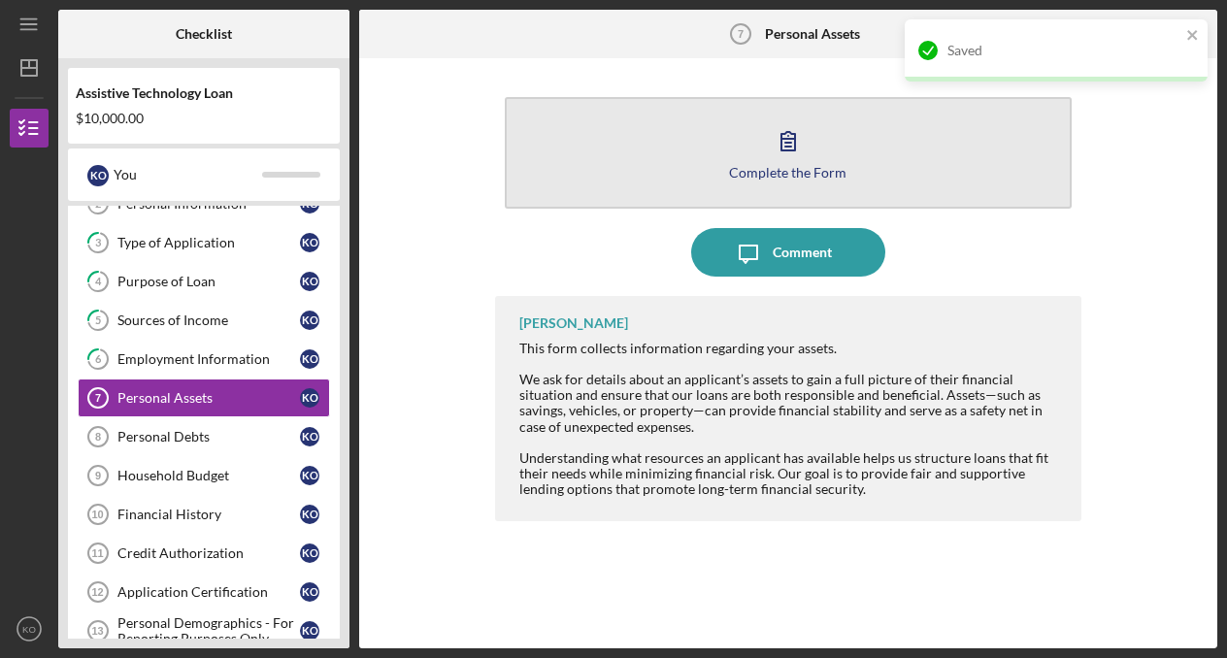
click at [681, 147] on button "Complete the Form Form" at bounding box center [789, 153] width 568 height 112
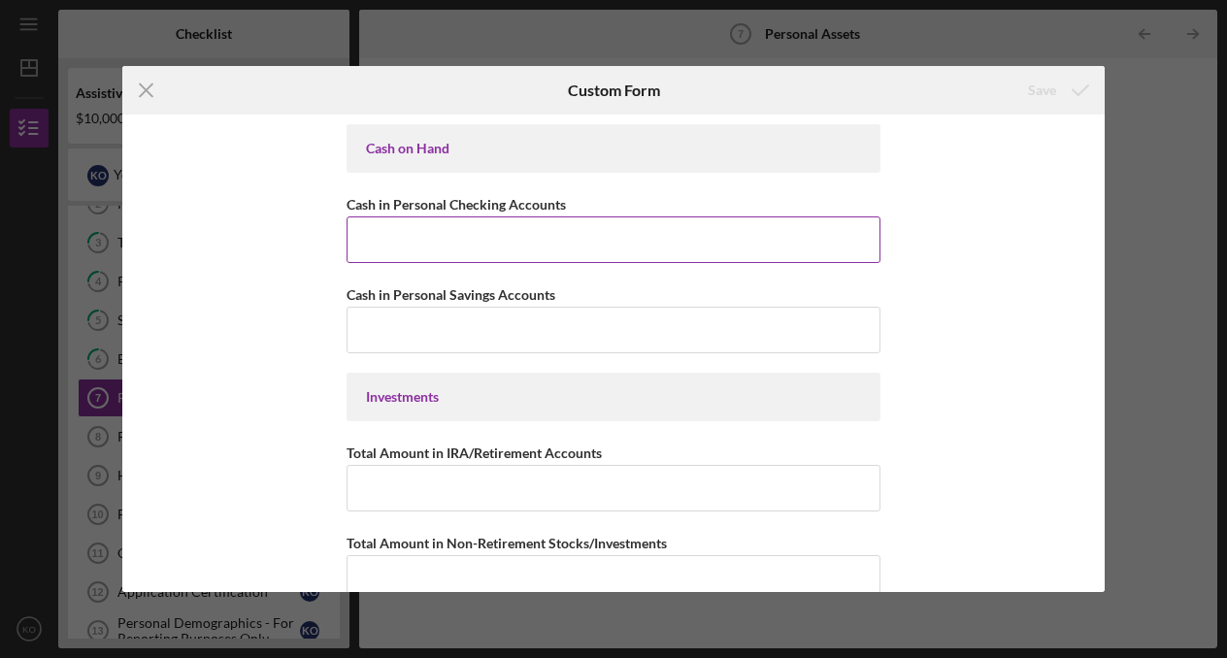
click at [641, 214] on div "Cash in Personal Checking Accounts" at bounding box center [613, 204] width 534 height 24
click at [639, 247] on input "Cash in Personal Checking Accounts" at bounding box center [613, 239] width 534 height 47
type input "$7"
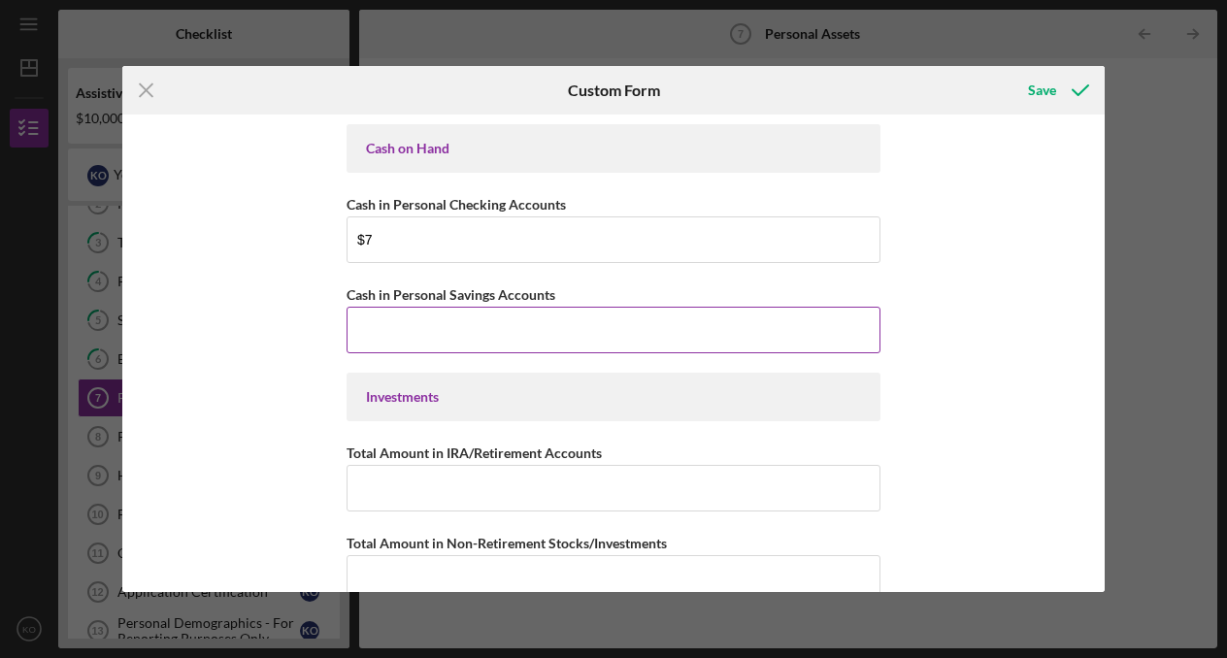
click at [624, 334] on input "Cash in Personal Savings Accounts" at bounding box center [613, 330] width 534 height 47
type input "$0"
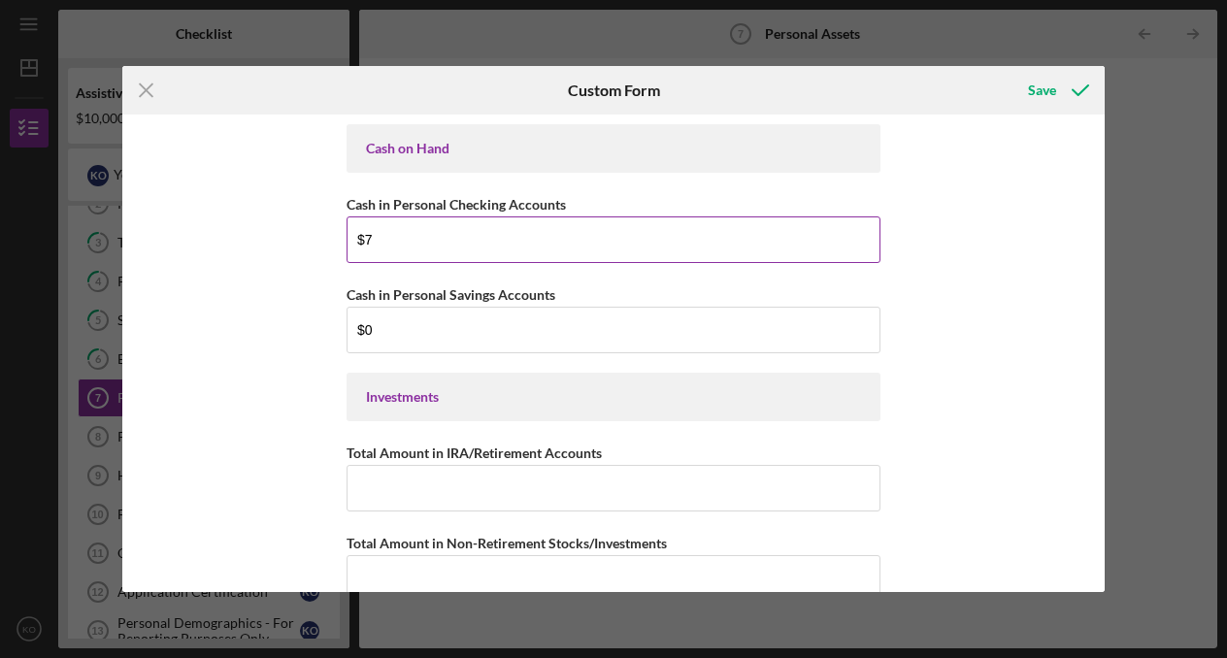
click at [567, 229] on input "$7" at bounding box center [613, 239] width 534 height 47
click at [567, 242] on input "$7" at bounding box center [613, 239] width 534 height 47
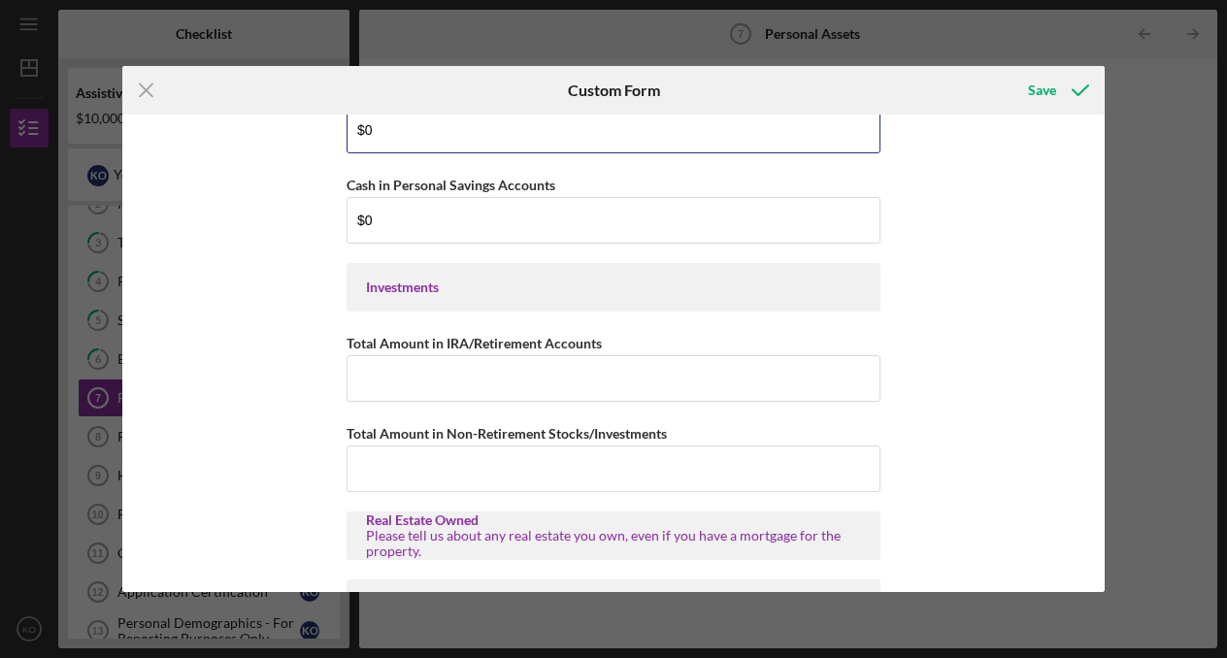
scroll to position [121, 0]
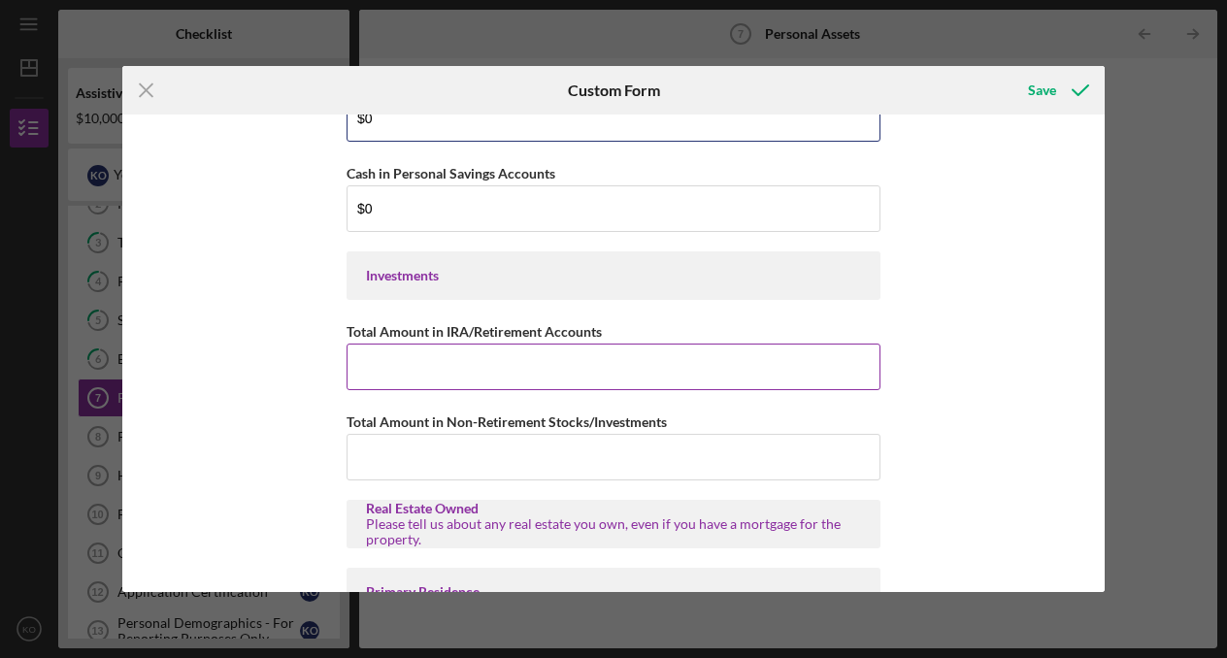
type input "$0"
click at [537, 369] on input "Total Amount in IRA/Retirement Accounts" at bounding box center [613, 367] width 534 height 47
type input "$0"
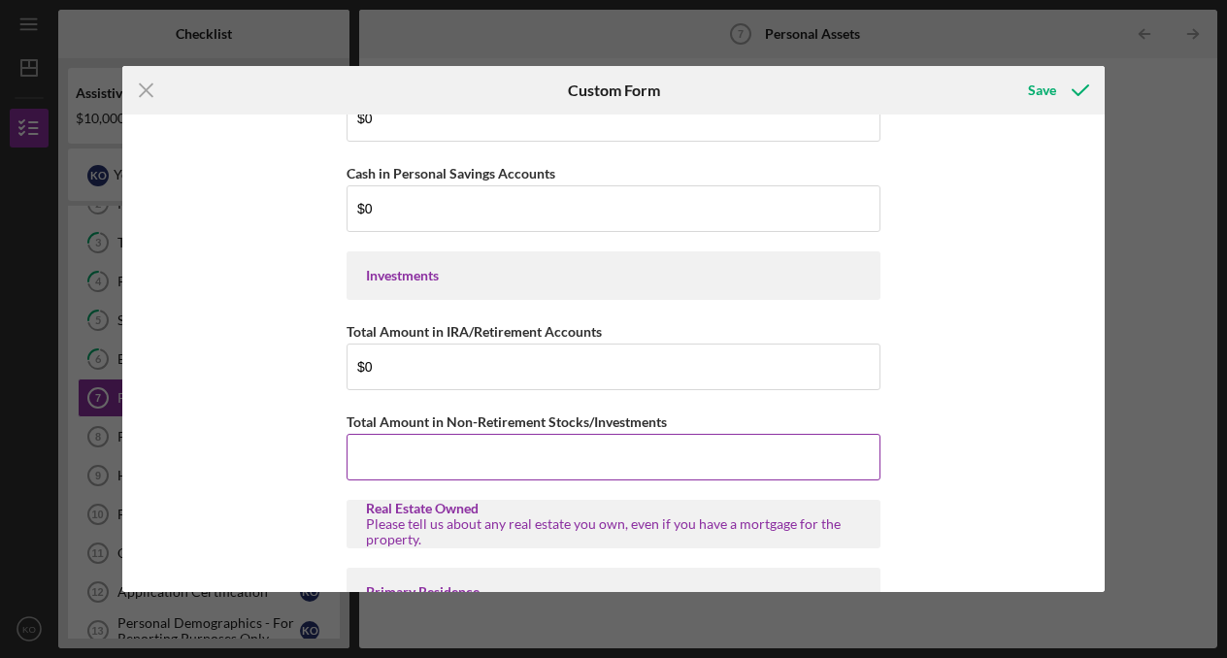
click at [542, 465] on input "Total Amount in Non-Retirement Stocks/Investments" at bounding box center [613, 457] width 534 height 47
type input "$0"
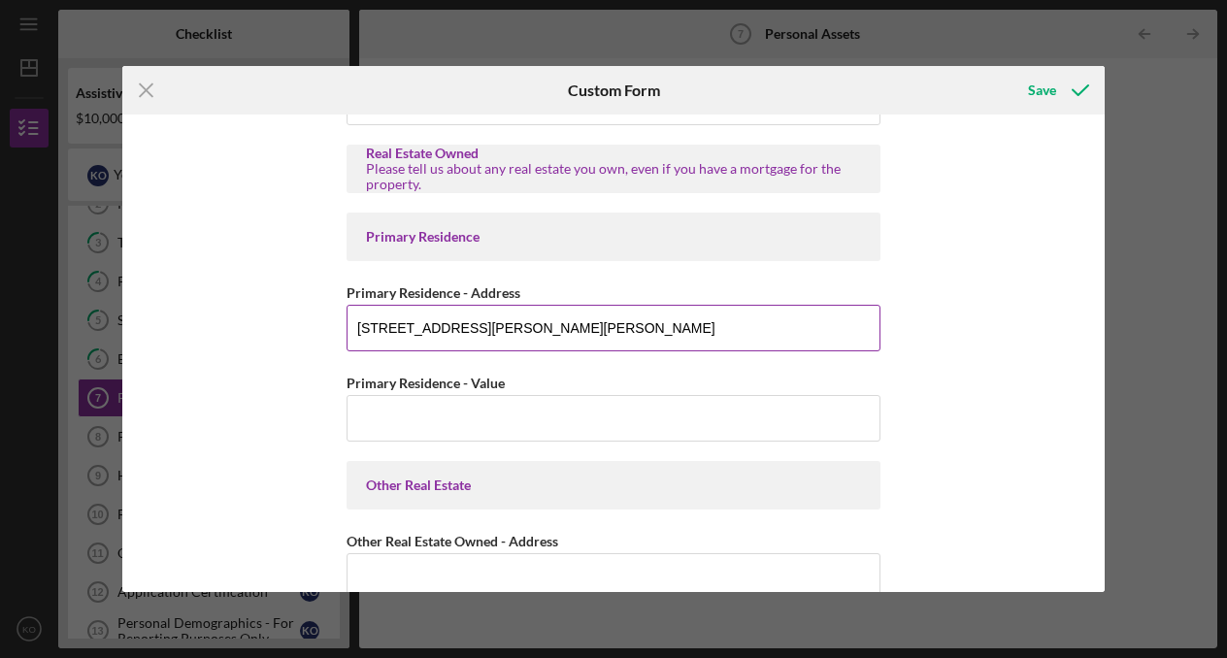
scroll to position [479, 0]
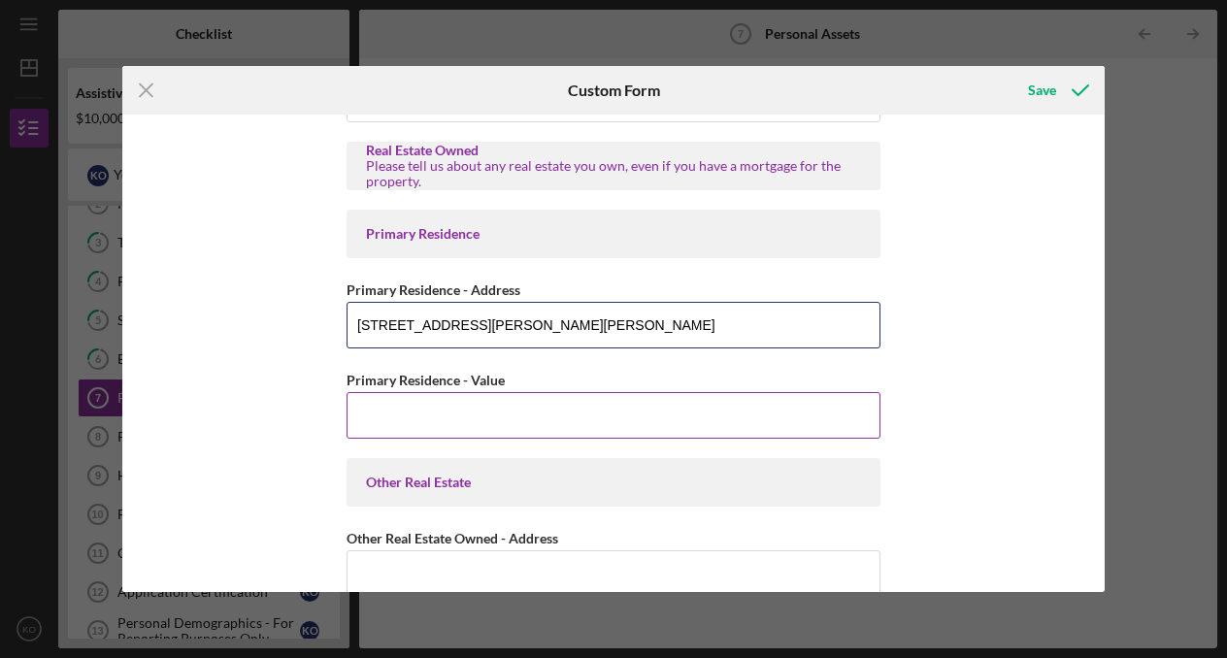
type input "[STREET_ADDRESS][PERSON_NAME][PERSON_NAME]"
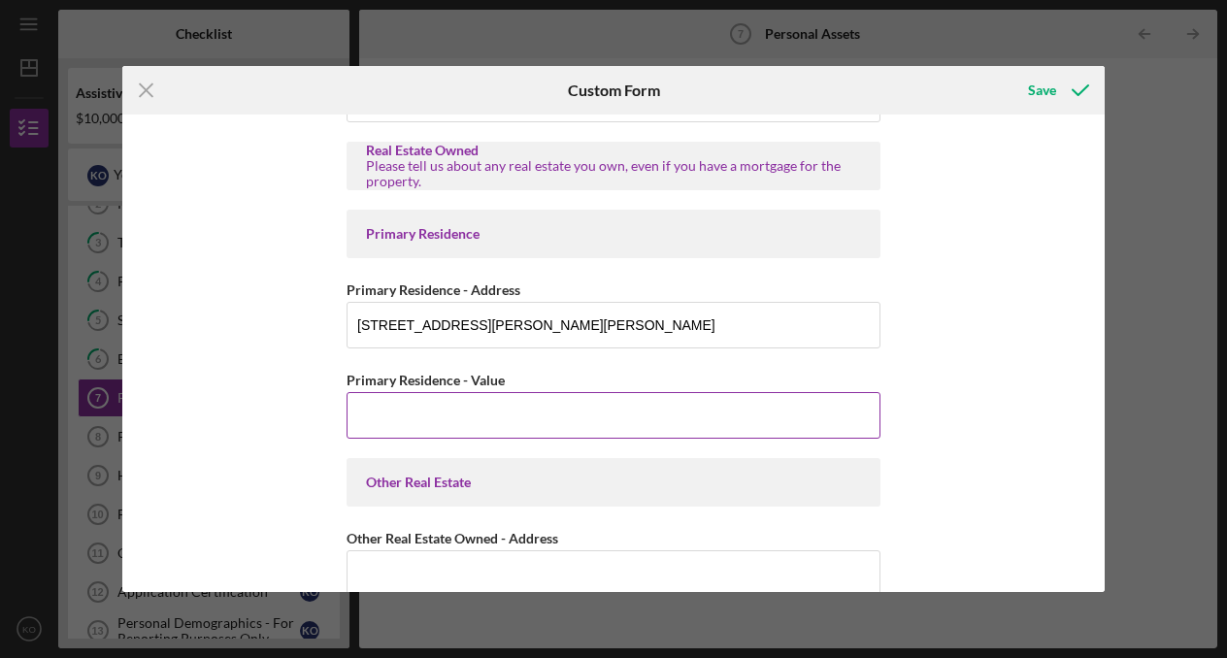
click at [445, 409] on input "Primary Residence - Value" at bounding box center [613, 415] width 534 height 47
type input "$0"
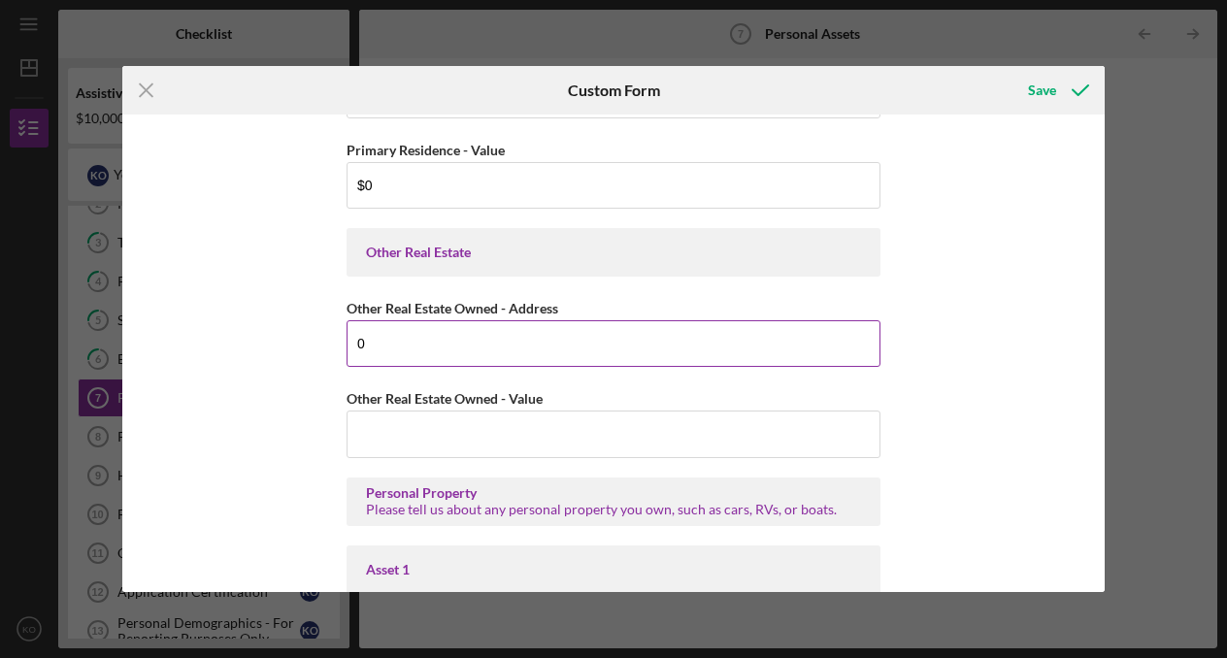
scroll to position [729, 0]
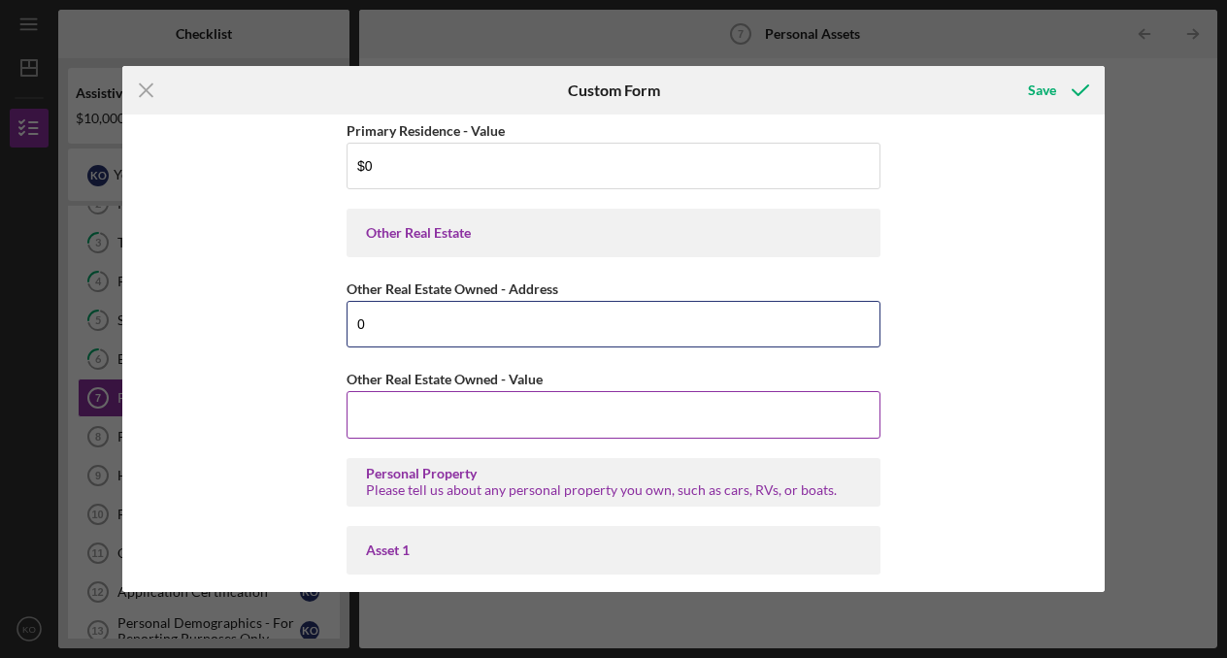
type input "0"
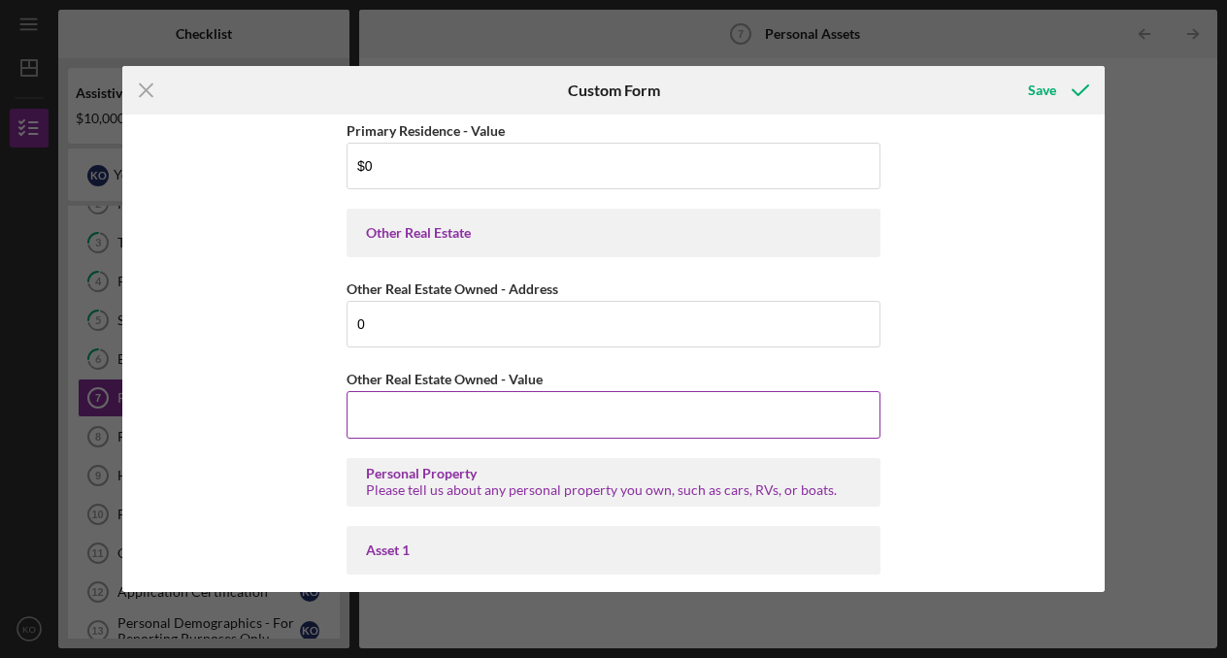
click at [447, 414] on input "Other Real Estate Owned - Value" at bounding box center [613, 414] width 534 height 47
type input "$0"
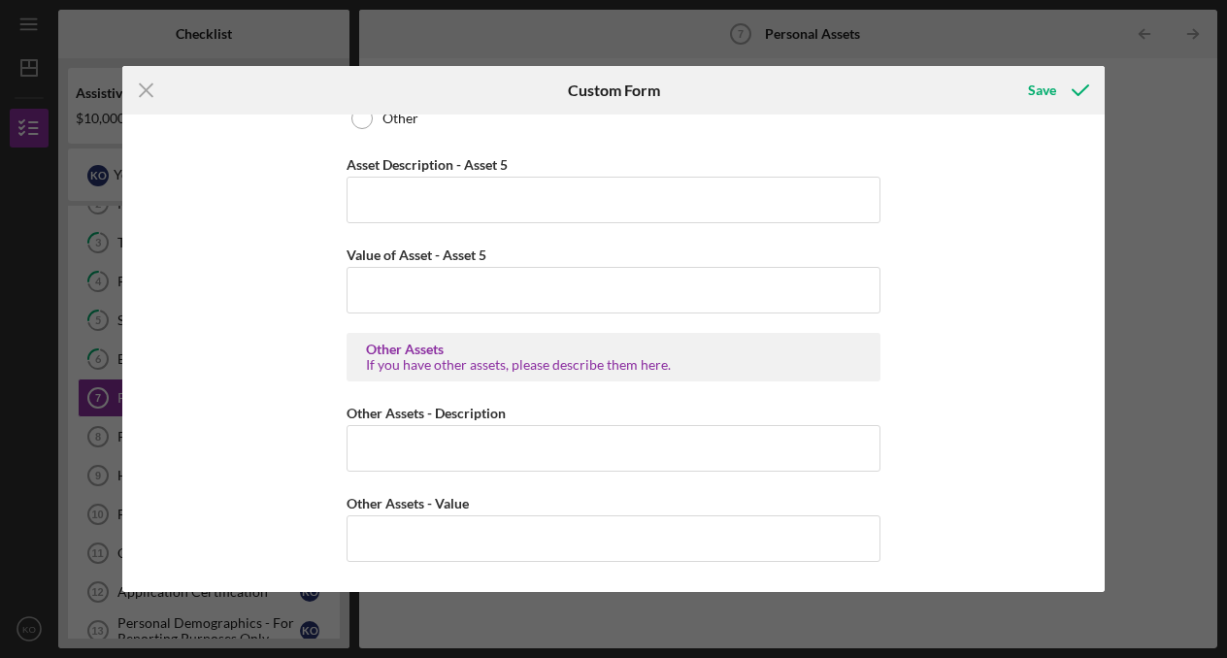
scroll to position [2993, 0]
click at [1040, 91] on div "Save" at bounding box center [1042, 90] width 28 height 39
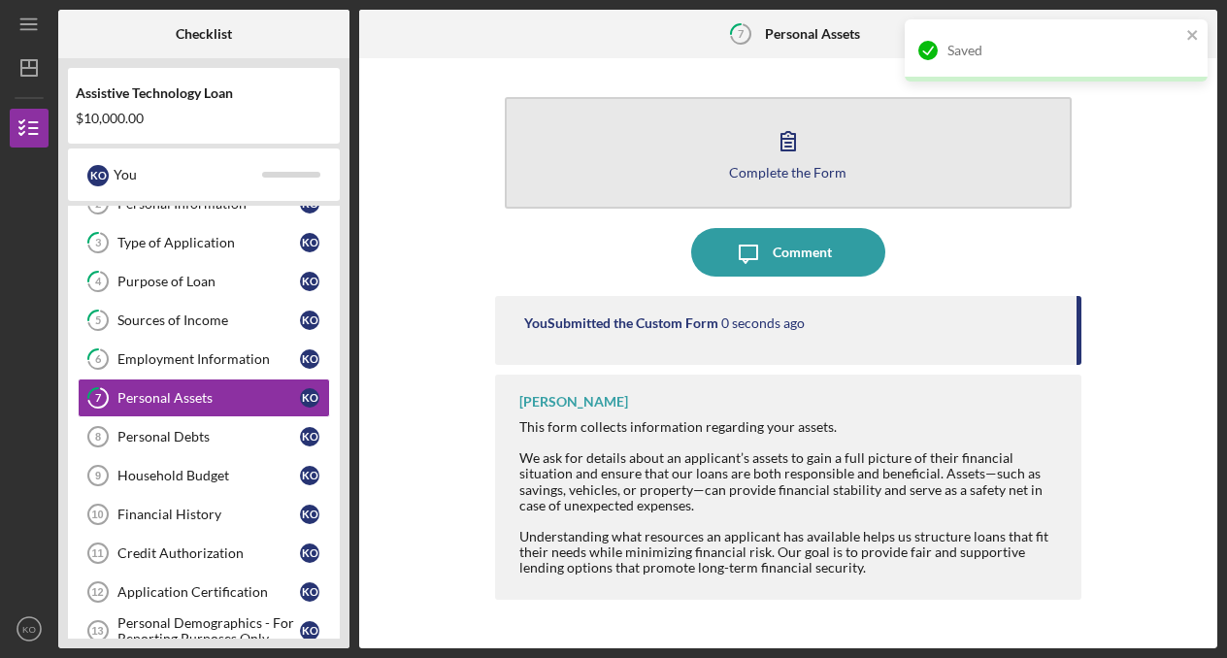
click at [730, 106] on button "Complete the Form Form" at bounding box center [789, 153] width 568 height 112
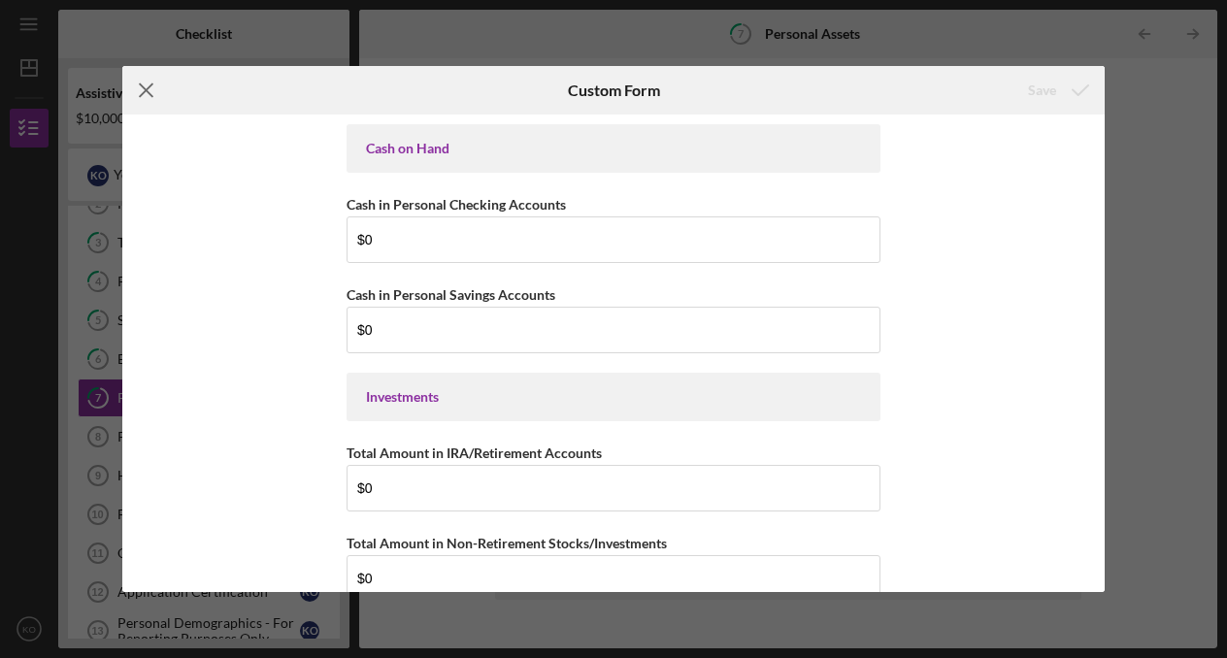
click at [153, 86] on icon "Icon/Menu Close" at bounding box center [146, 90] width 49 height 49
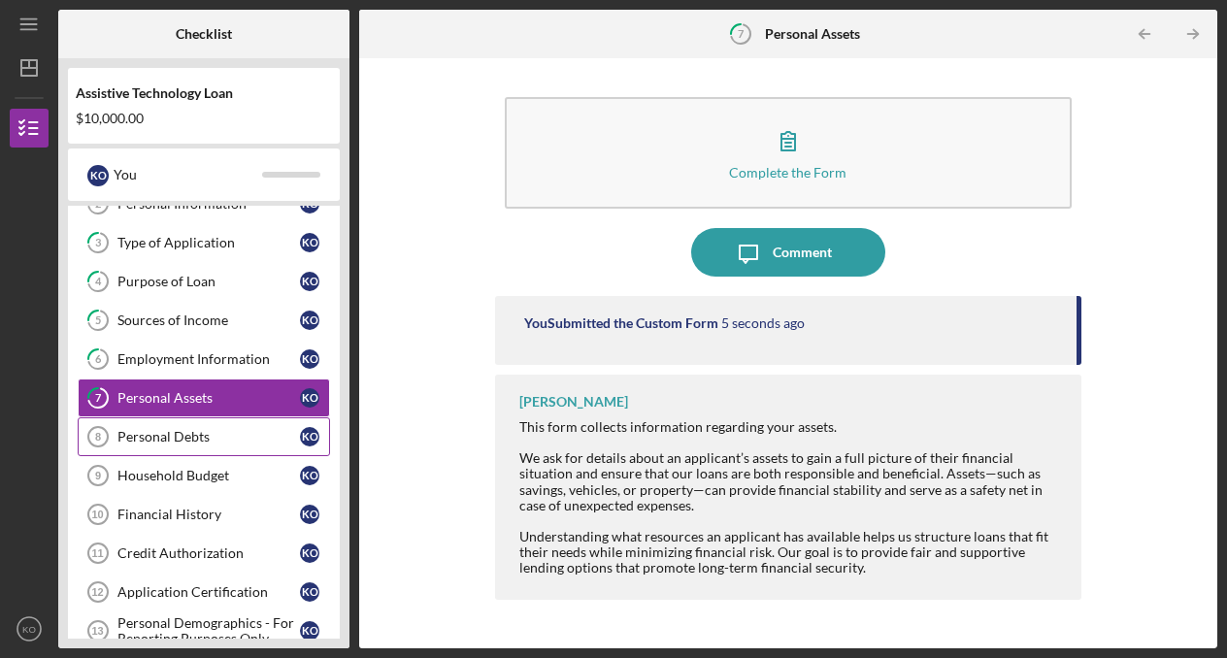
click at [188, 441] on div "Personal Debts" at bounding box center [208, 437] width 182 height 16
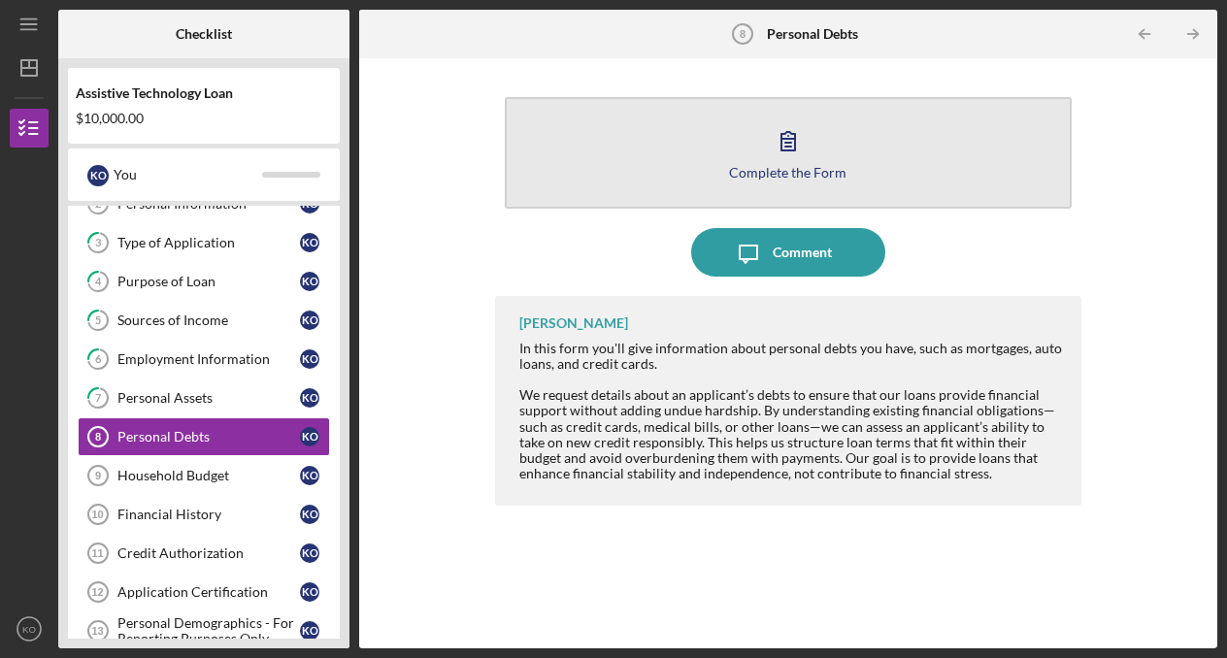
click at [724, 104] on button "Complete the Form Form" at bounding box center [789, 153] width 568 height 112
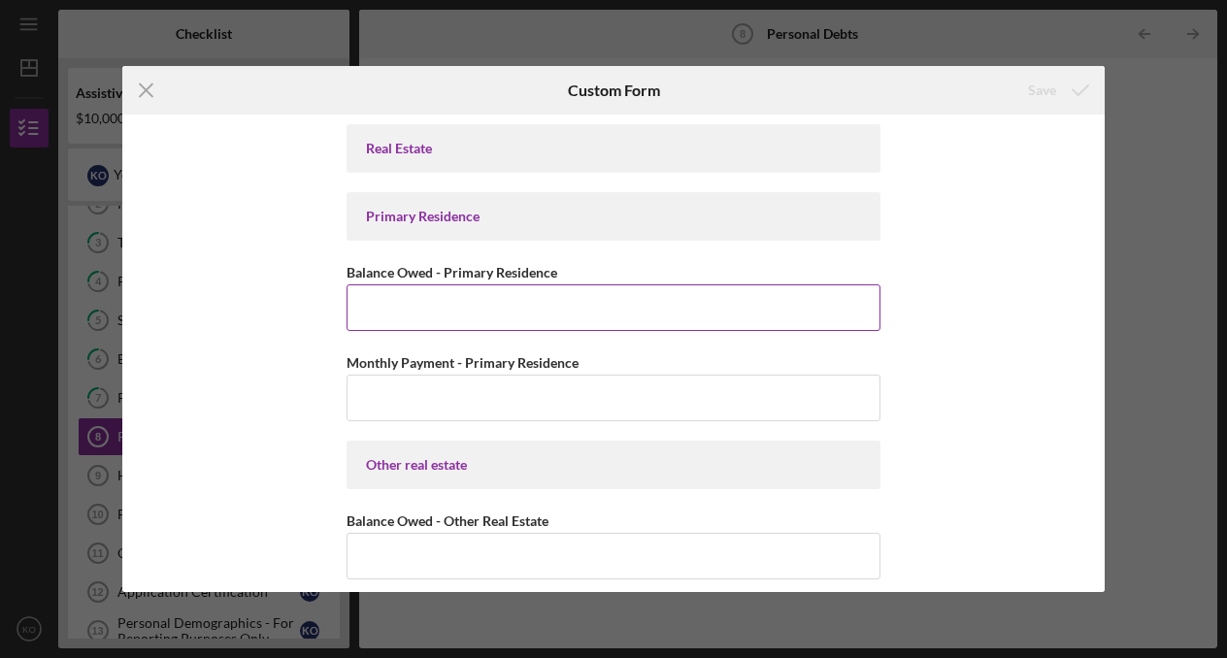
click at [630, 305] on input "Balance Owed - Primary Residence" at bounding box center [613, 307] width 534 height 47
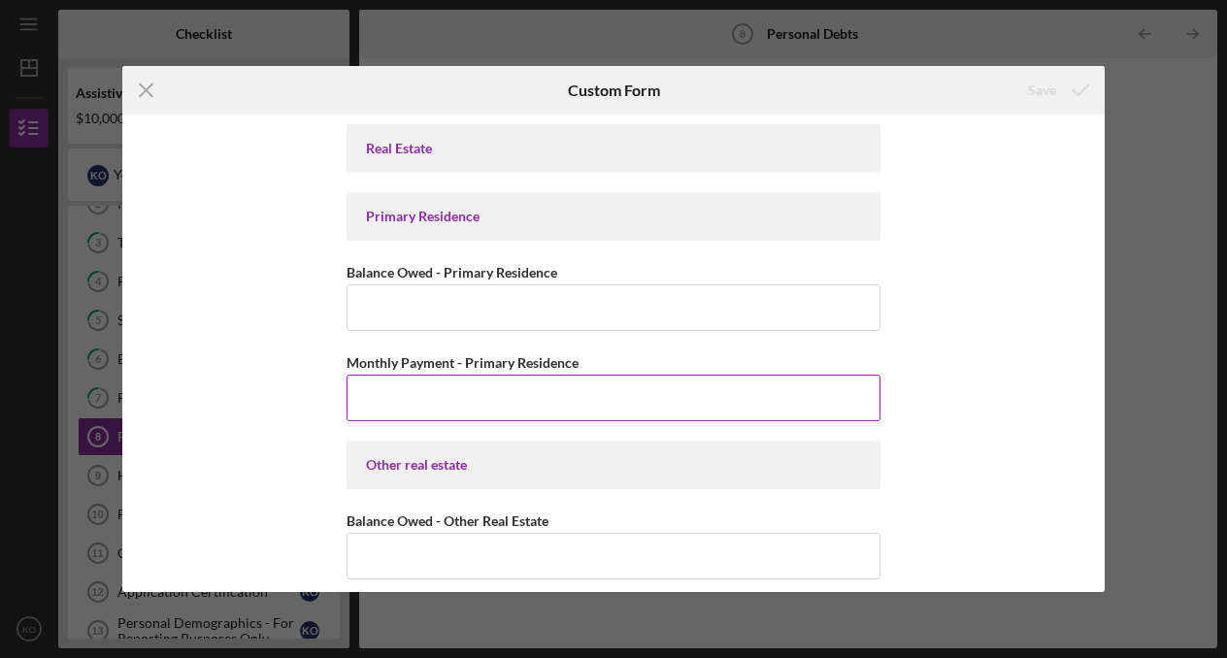
click at [612, 393] on input "Monthly Payment - Primary Residence" at bounding box center [613, 398] width 534 height 47
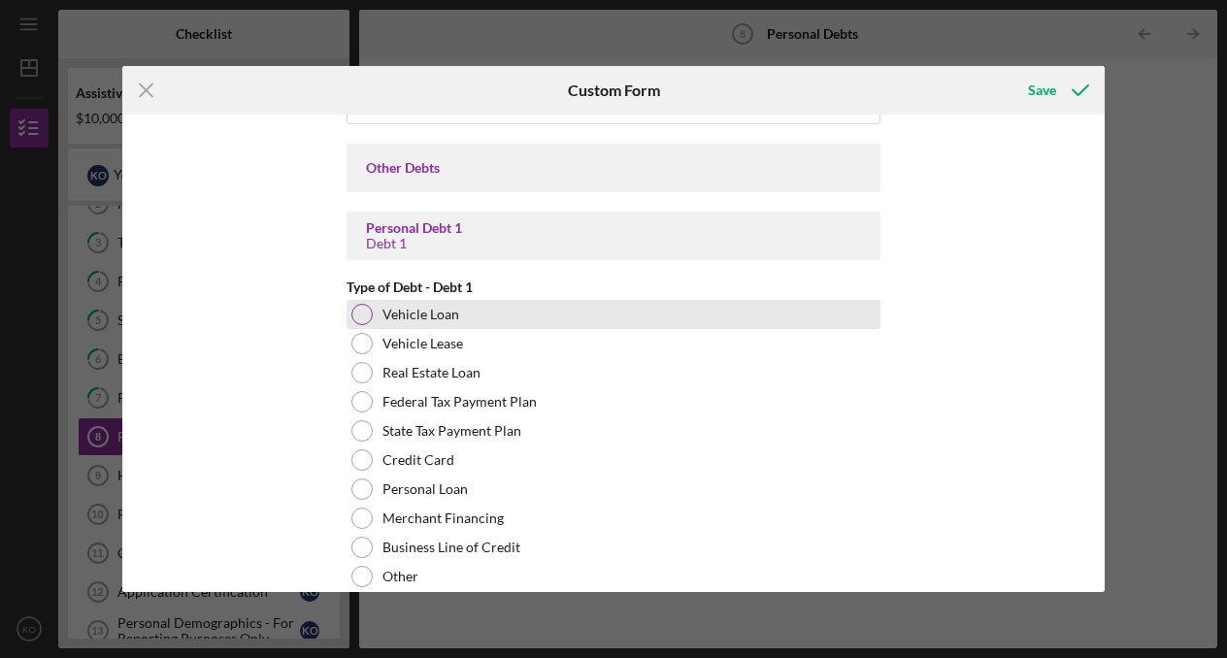
scroll to position [804, 0]
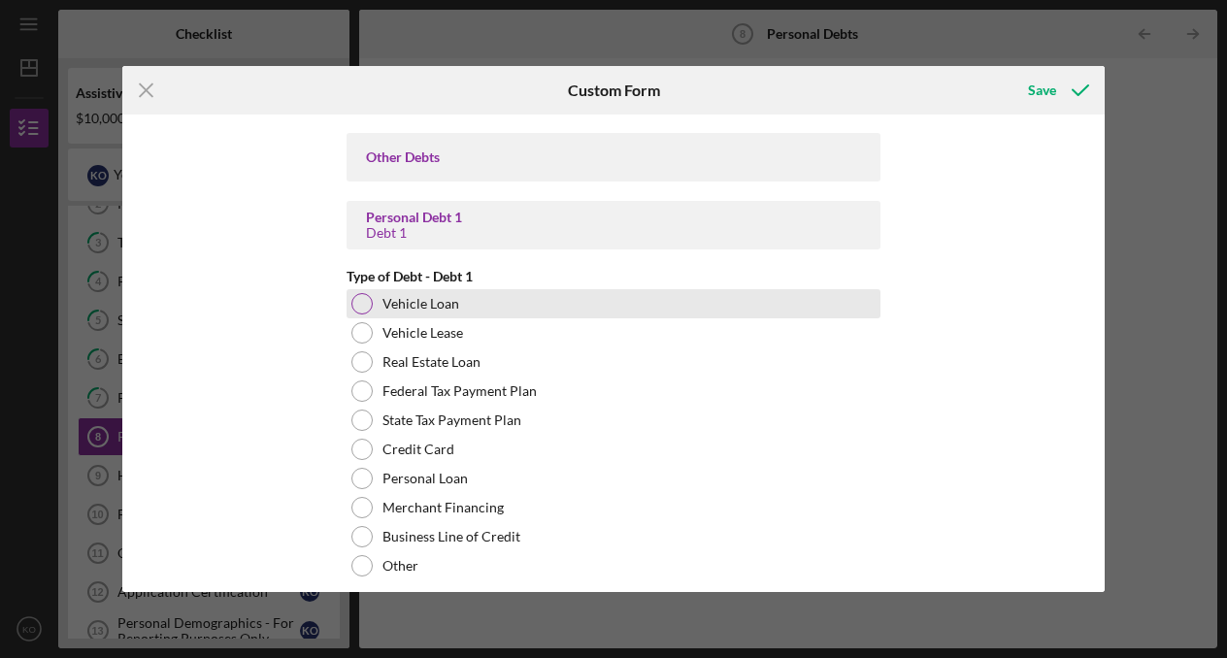
type input "$53"
click at [460, 306] on div "Vehicle Loan" at bounding box center [613, 303] width 534 height 29
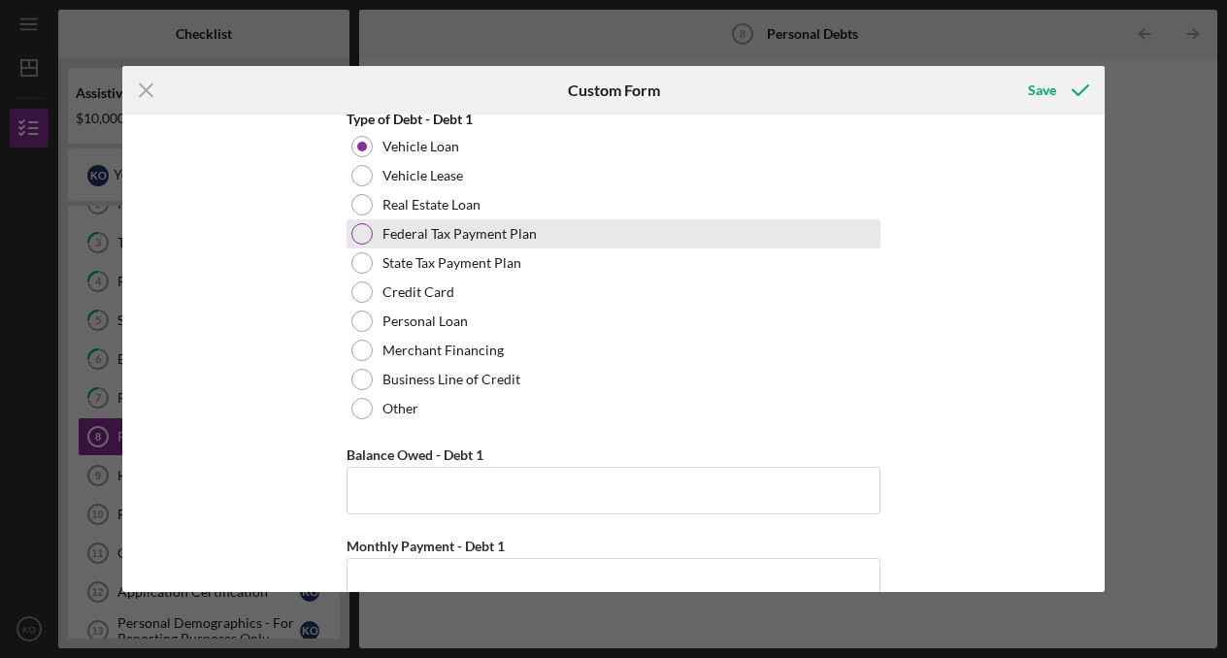
scroll to position [977, 0]
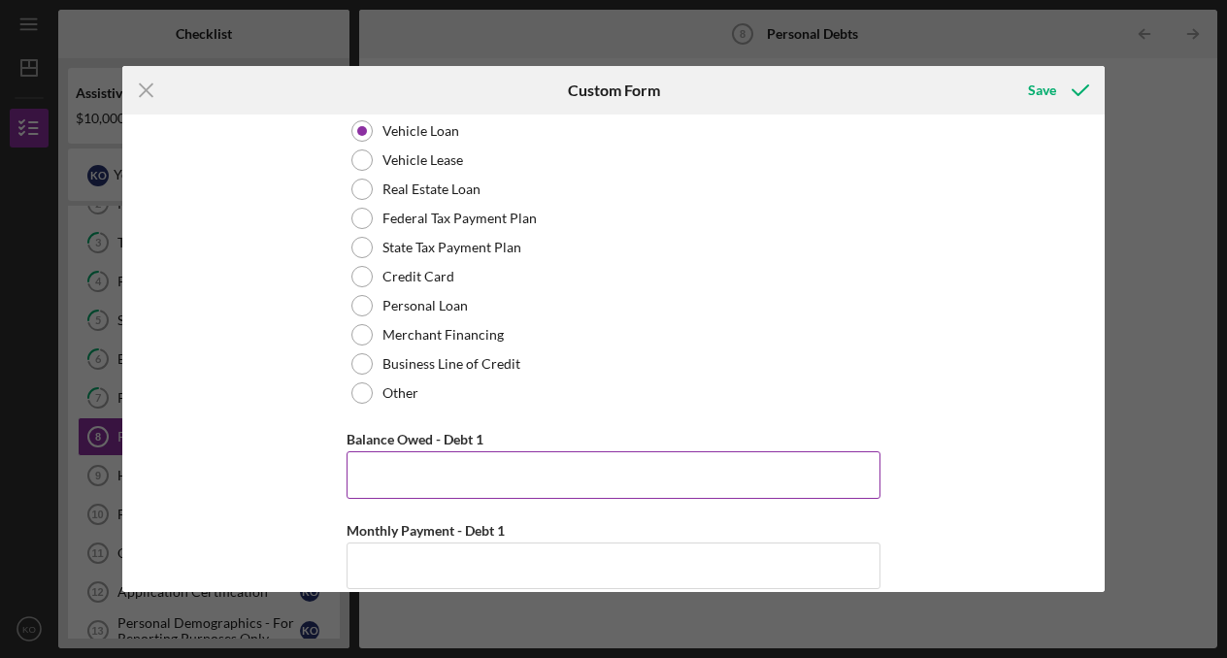
click at [448, 472] on input "Balance Owed - Debt 1" at bounding box center [613, 474] width 534 height 47
type input "$39,000"
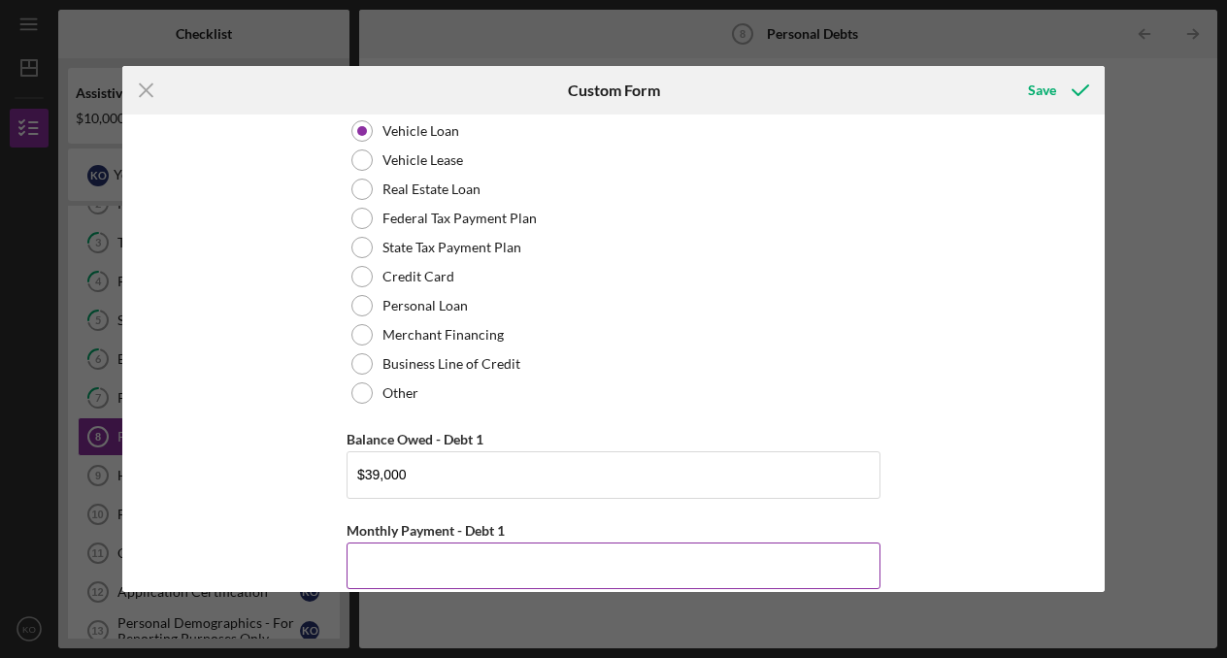
click at [419, 551] on input "Monthly Payment - Debt 1" at bounding box center [613, 565] width 534 height 47
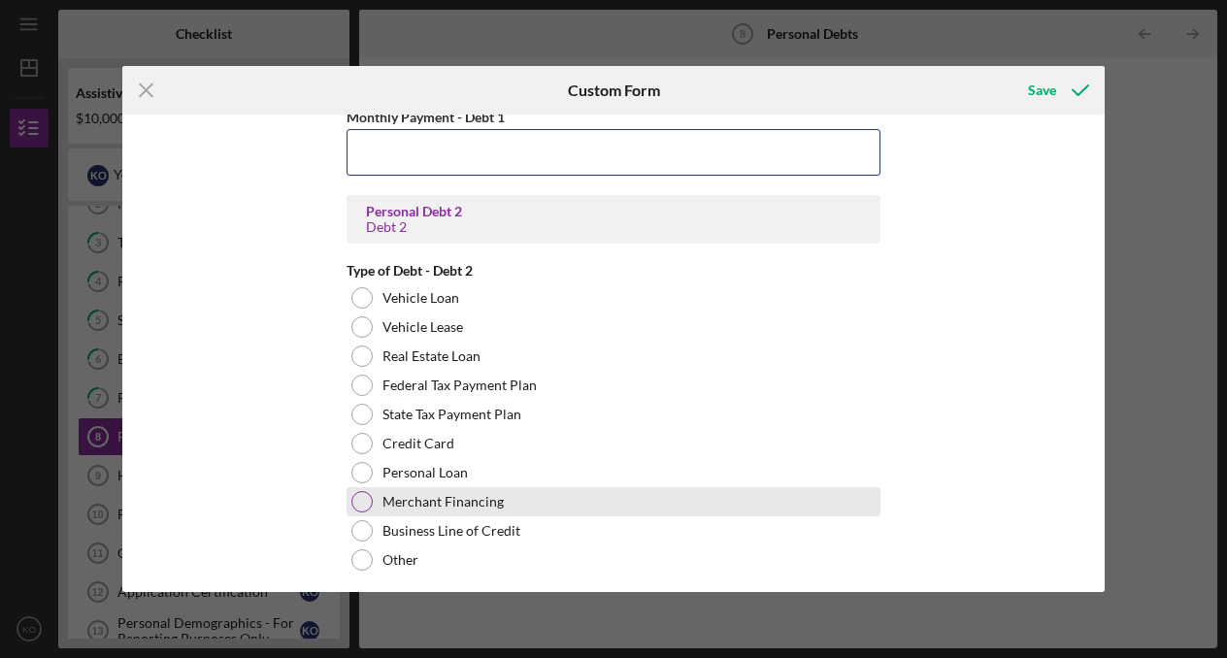
scroll to position [1409, 0]
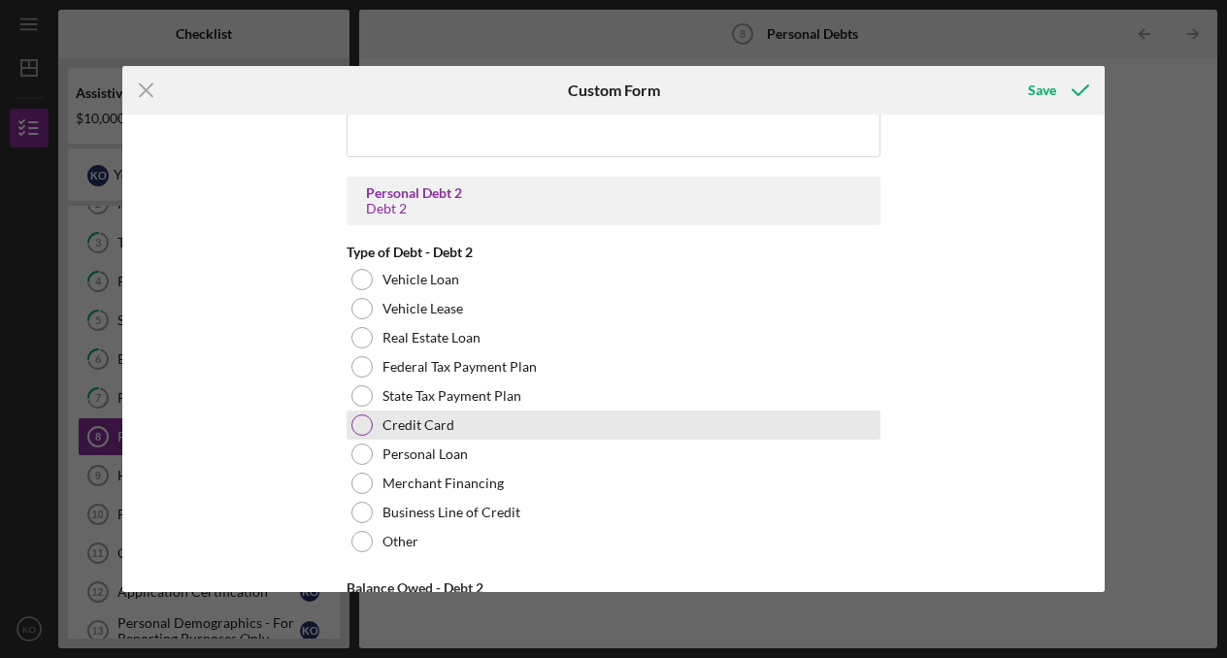
click at [411, 429] on label "Credit Card" at bounding box center [418, 425] width 72 height 16
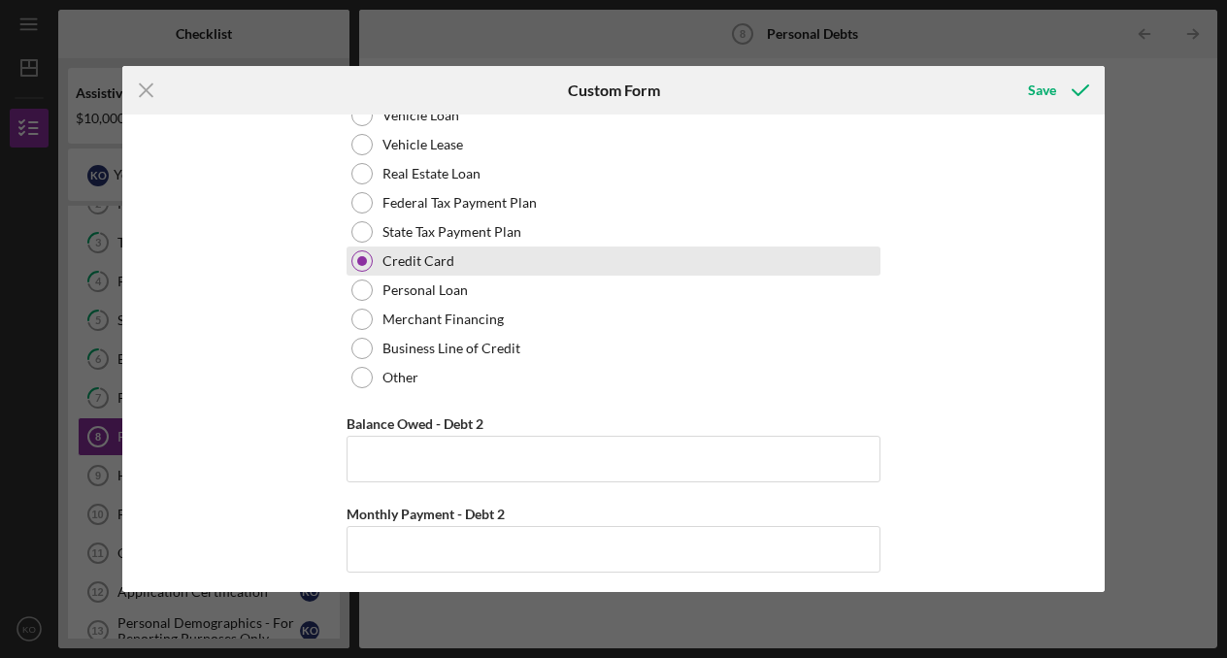
scroll to position [1583, 0]
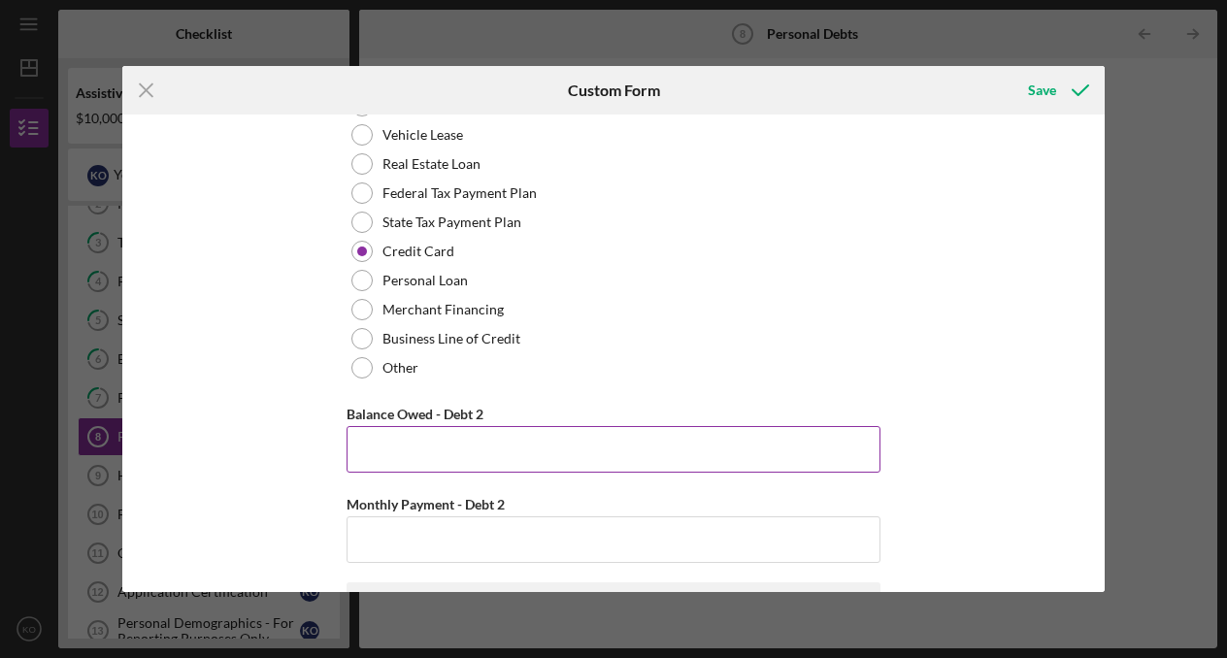
click at [405, 442] on input "Balance Owed - Debt 2" at bounding box center [613, 449] width 534 height 47
type input "$300"
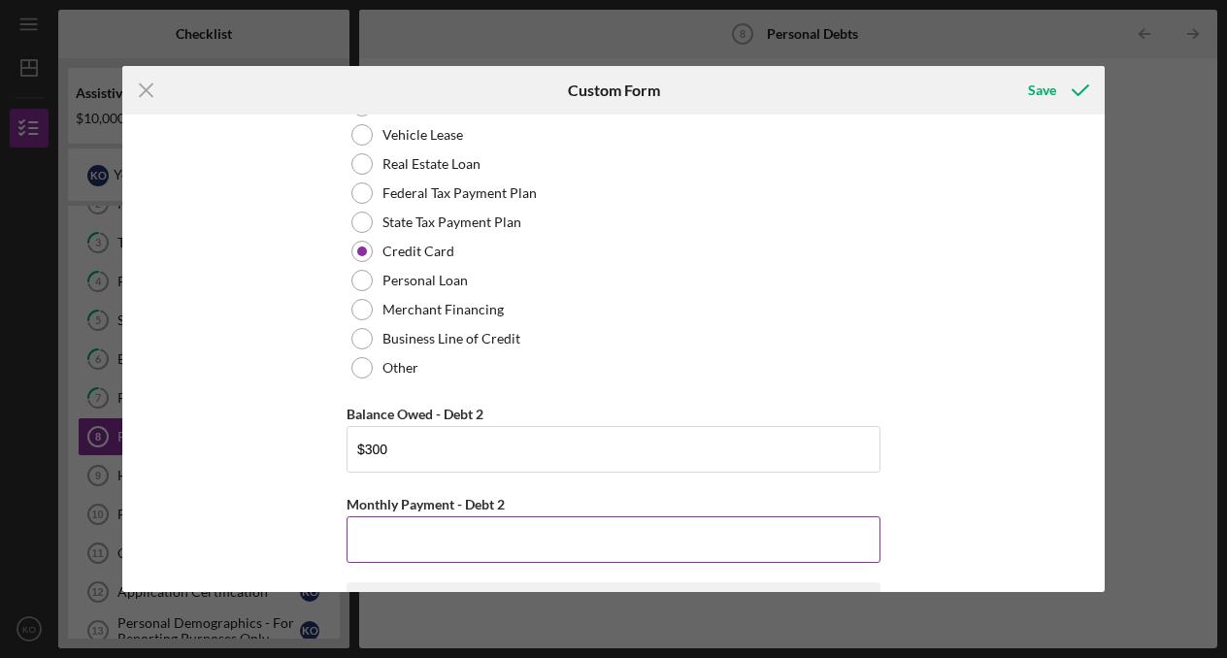
click at [430, 542] on input "Monthly Payment - Debt 2" at bounding box center [613, 539] width 534 height 47
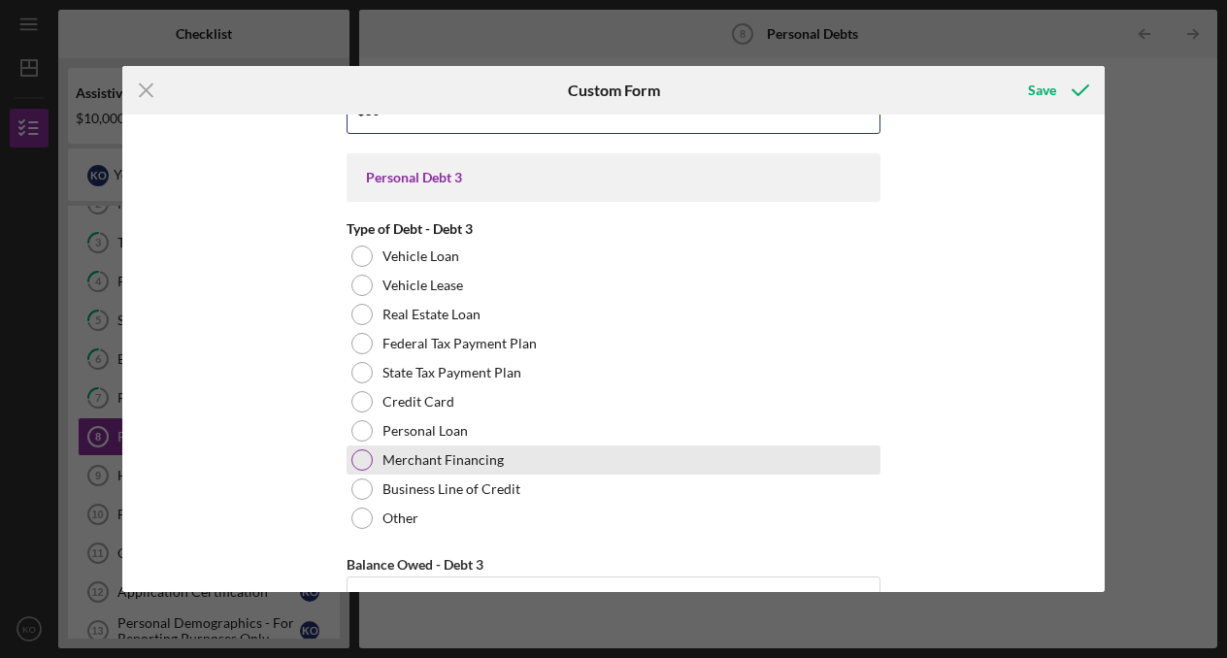
scroll to position [2027, 0]
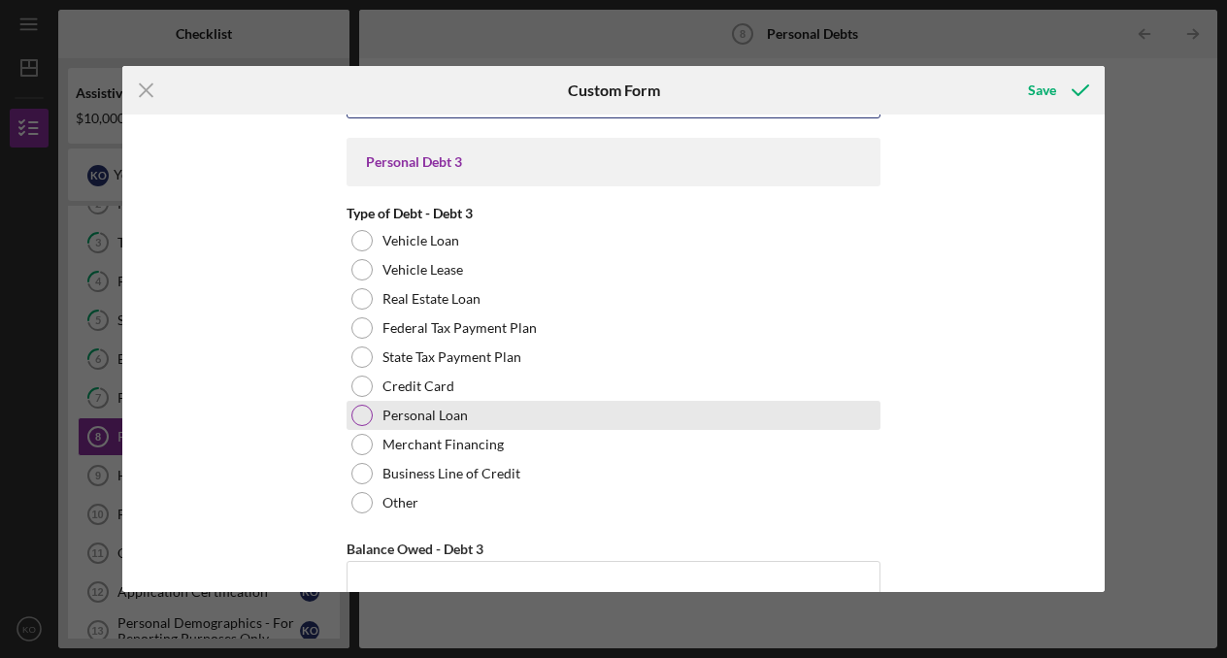
type input "$30"
click at [431, 416] on label "Personal Loan" at bounding box center [424, 416] width 85 height 16
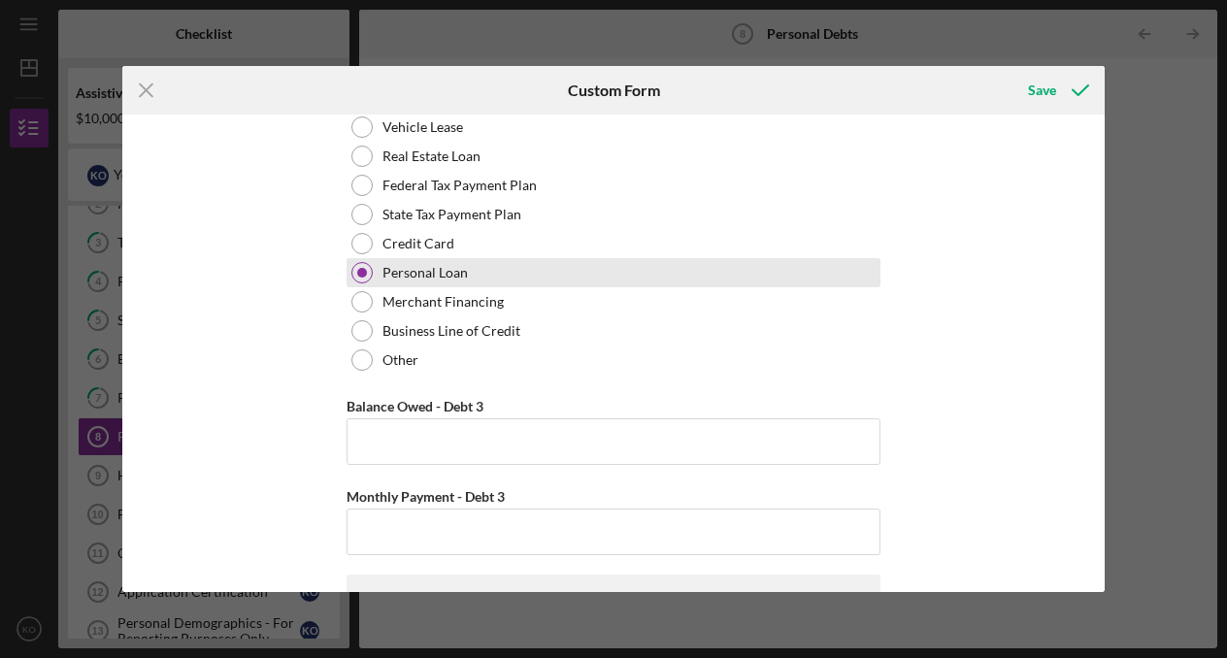
scroll to position [2171, 0]
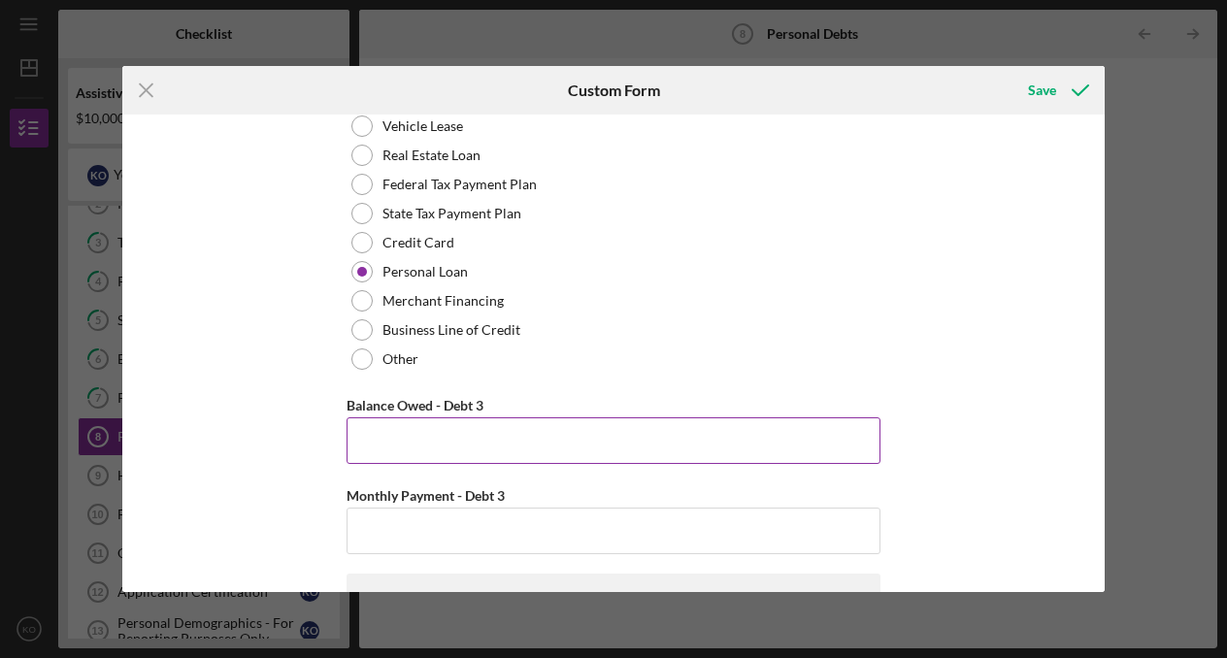
click at [423, 433] on input "Balance Owed - Debt 3" at bounding box center [613, 440] width 534 height 47
type input "$3,500"
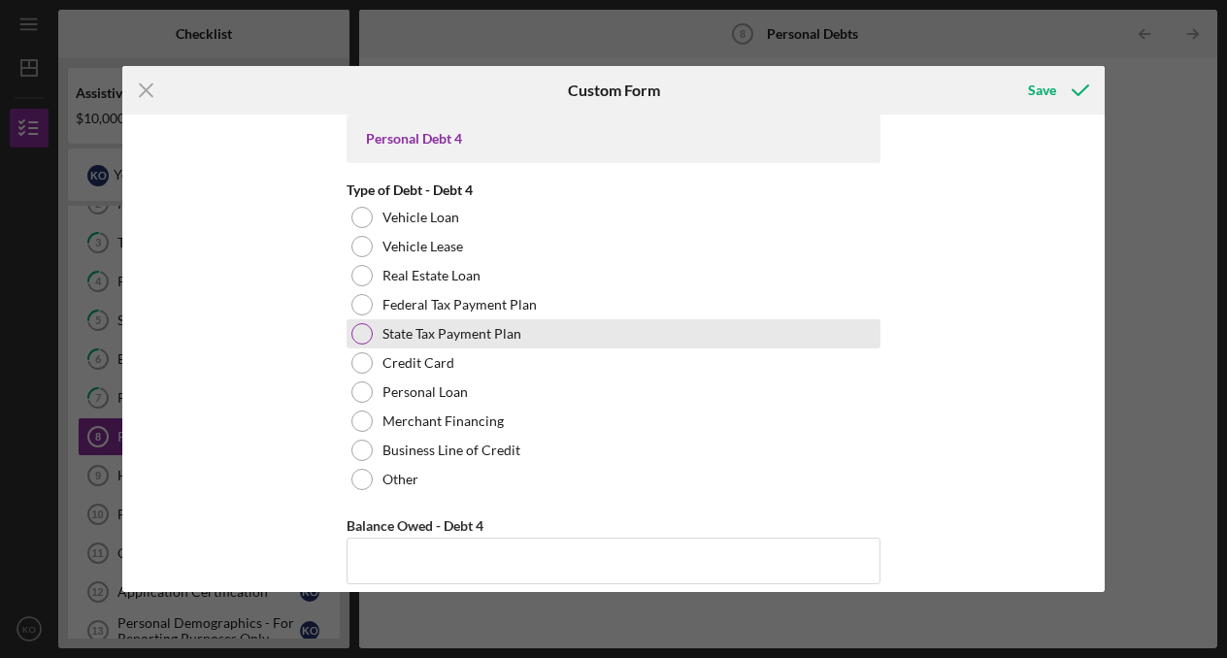
scroll to position [2648, 0]
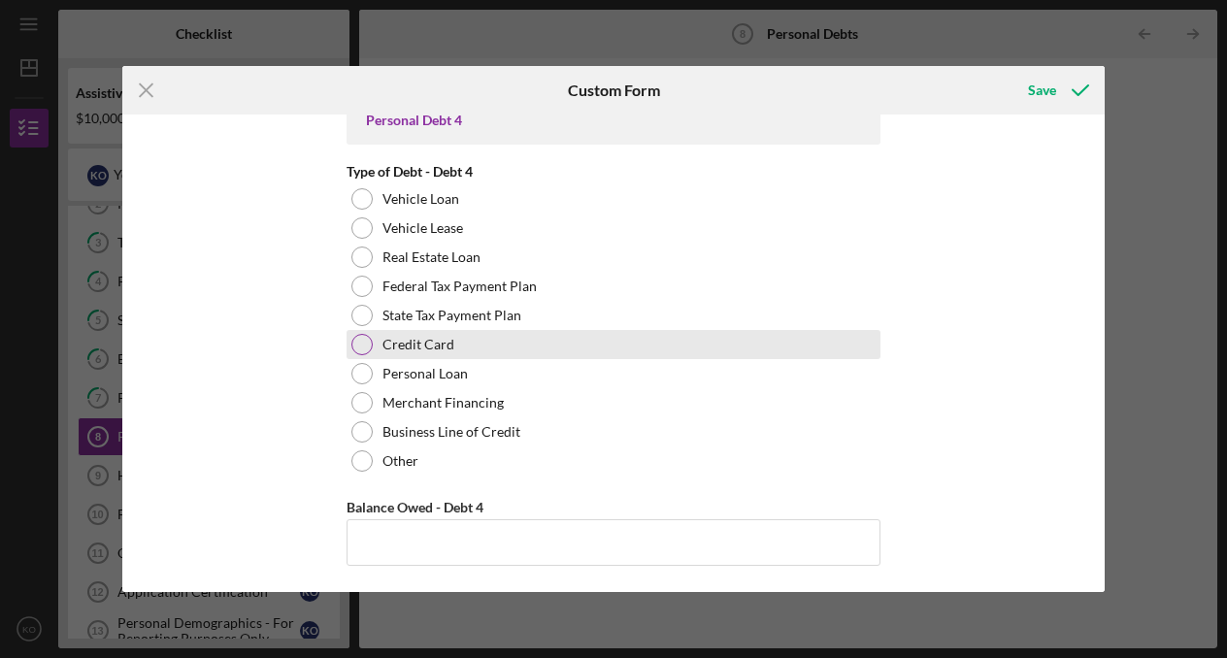
click at [389, 349] on label "Credit Card" at bounding box center [418, 345] width 72 height 16
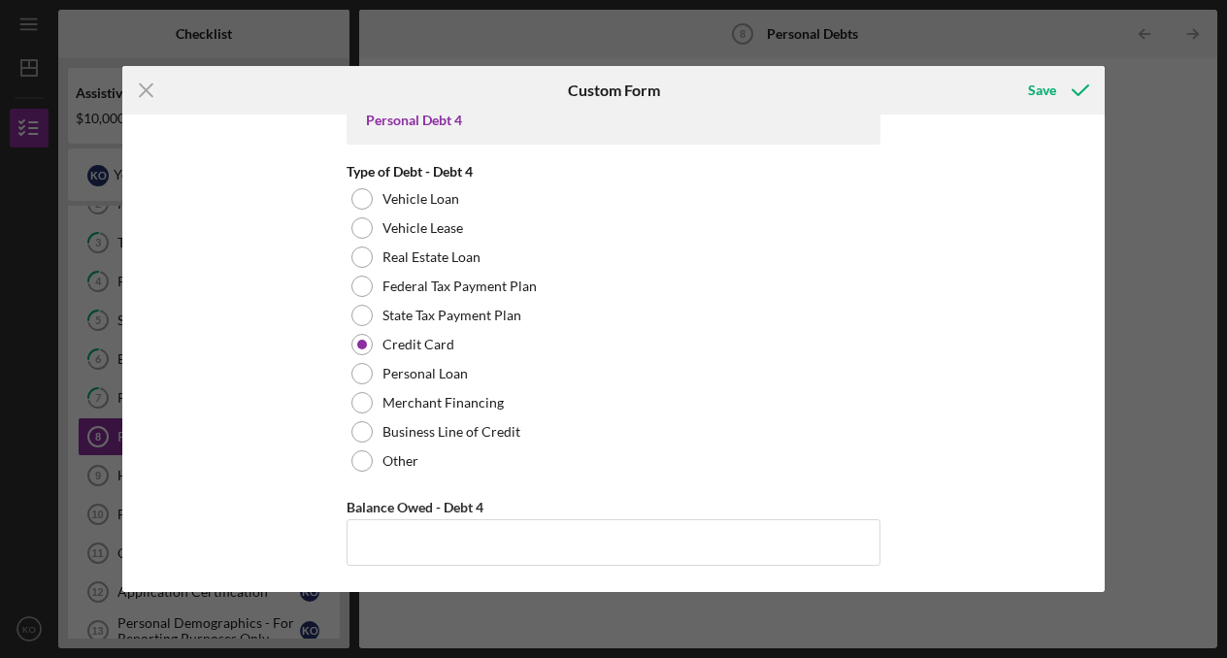
click at [411, 546] on input "Balance Owed - Debt 4" at bounding box center [613, 542] width 534 height 47
type input "$2,000"
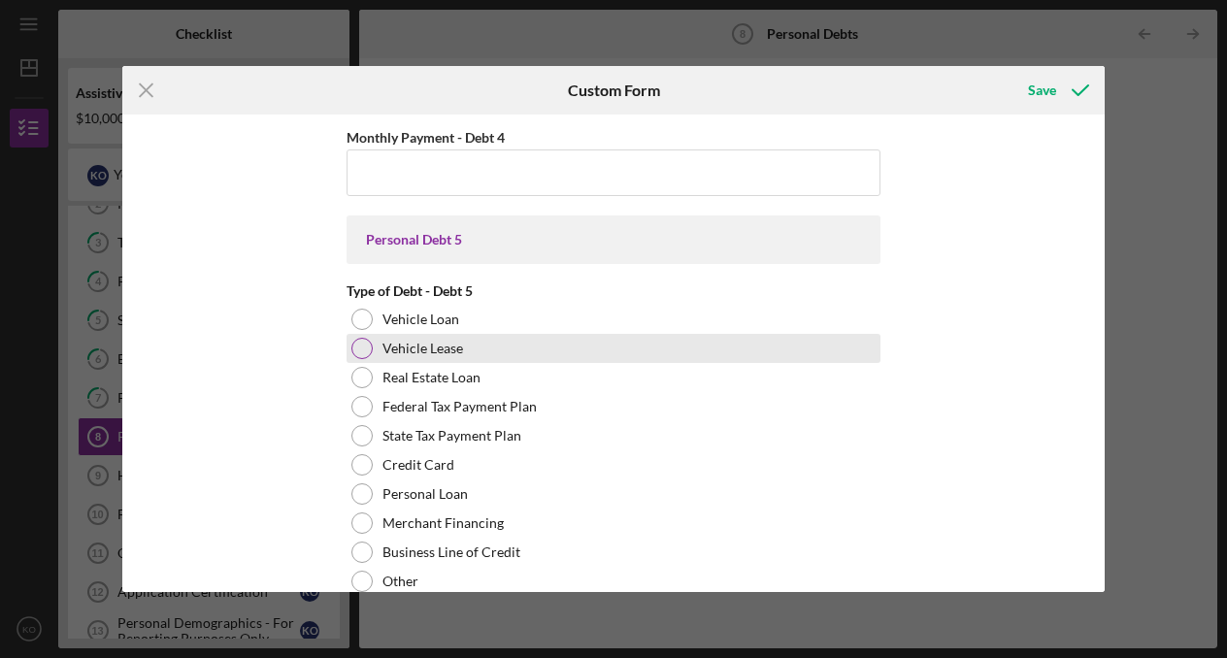
scroll to position [3115, 0]
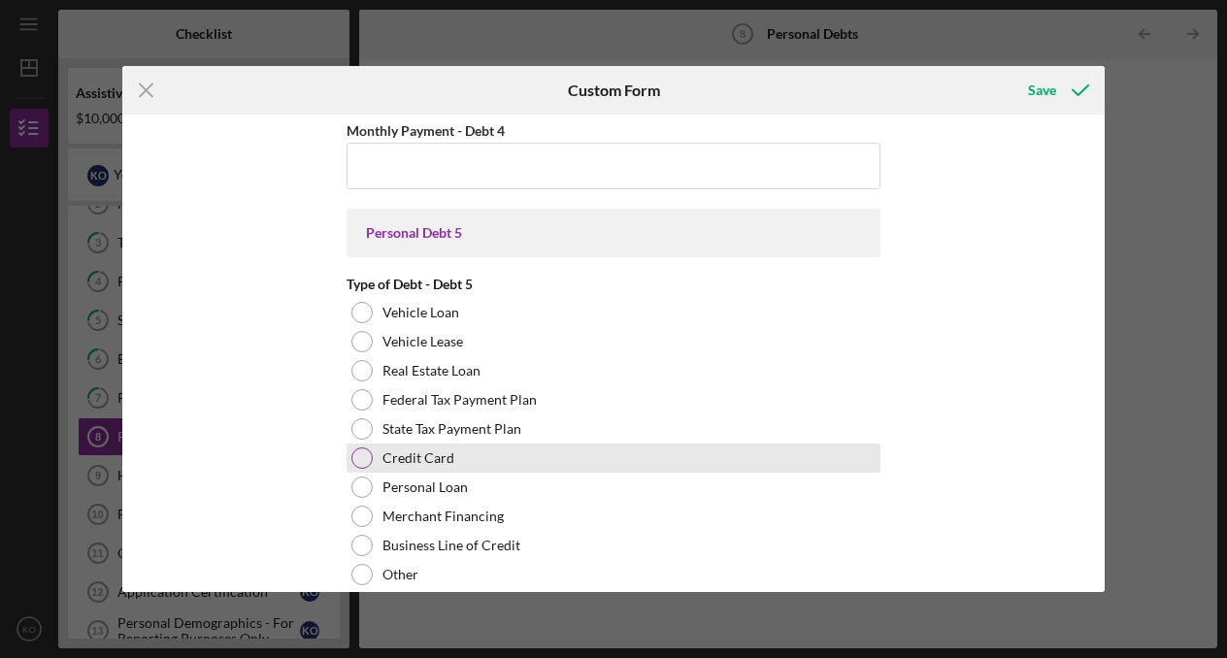
click at [506, 464] on div "Credit Card" at bounding box center [613, 457] width 534 height 29
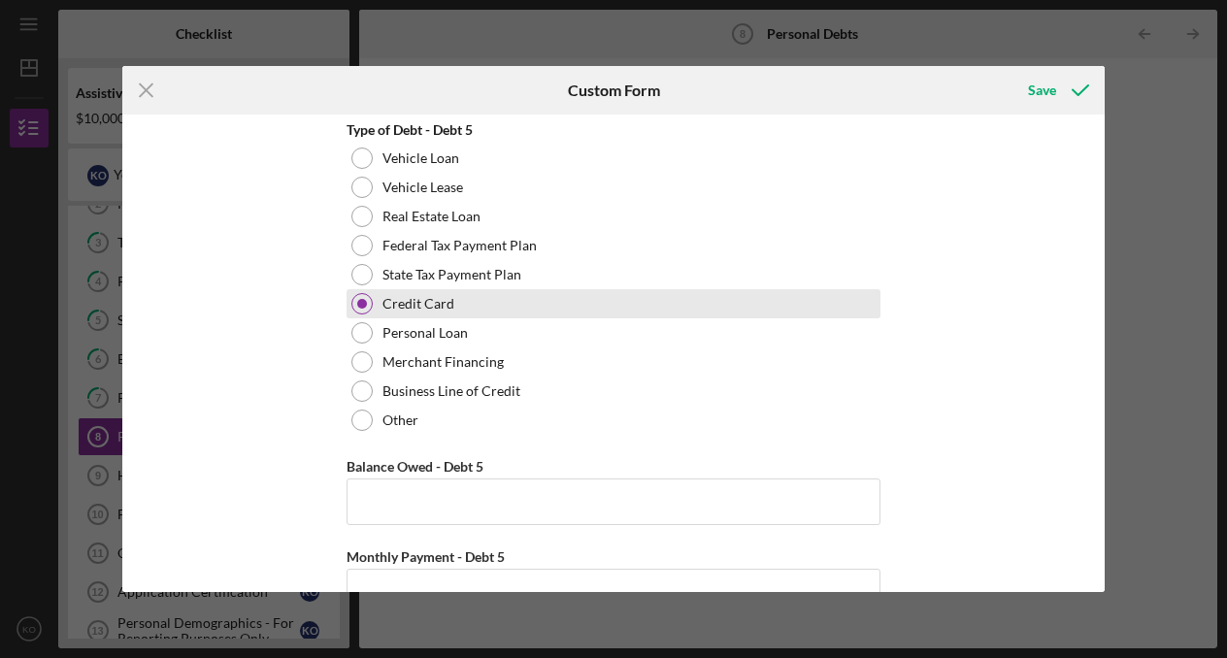
scroll to position [3271, 0]
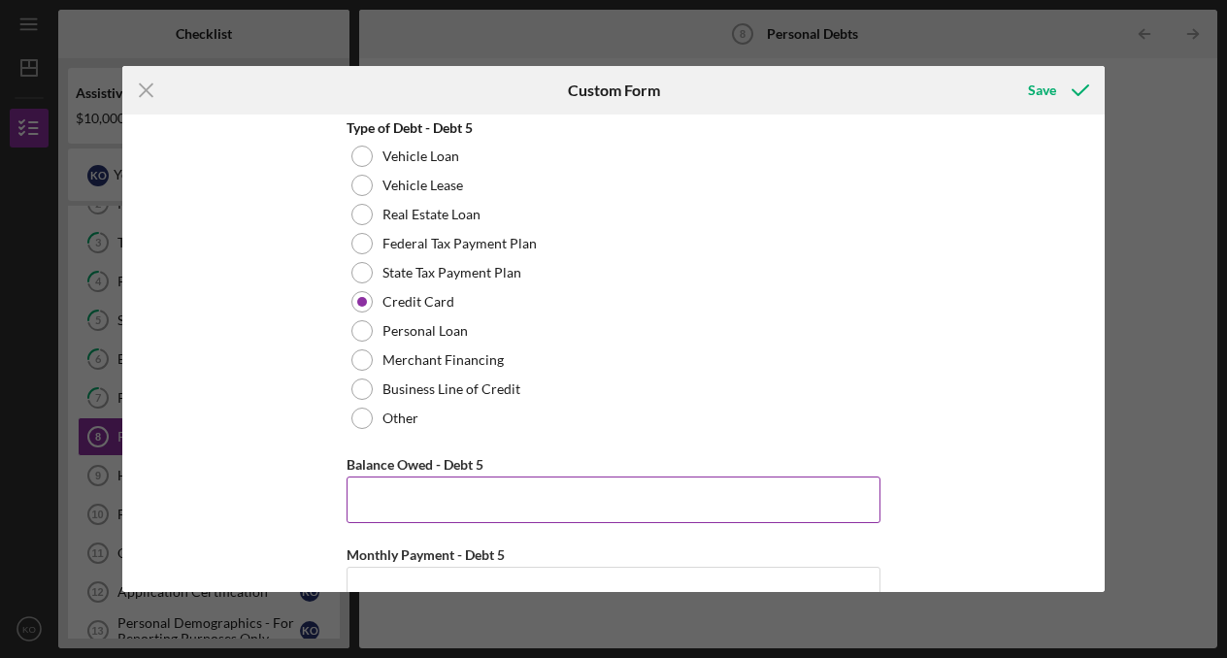
click at [496, 488] on input "Balance Owed - Debt 5" at bounding box center [613, 499] width 534 height 47
type input "$3,000"
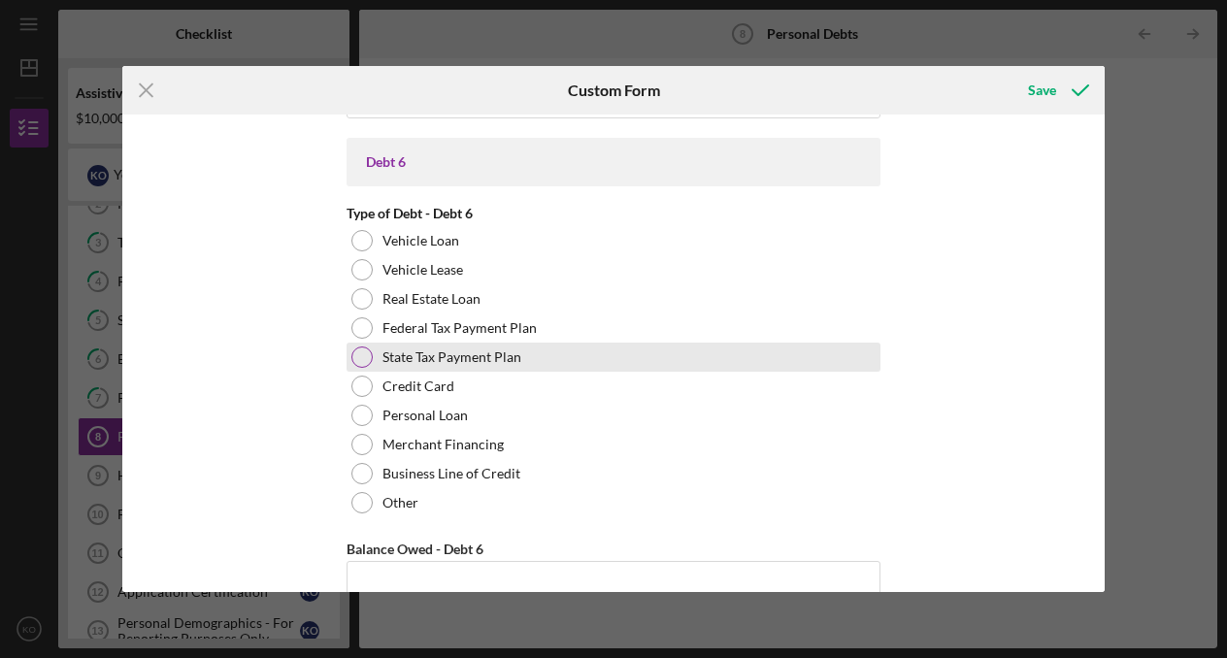
scroll to position [3767, 0]
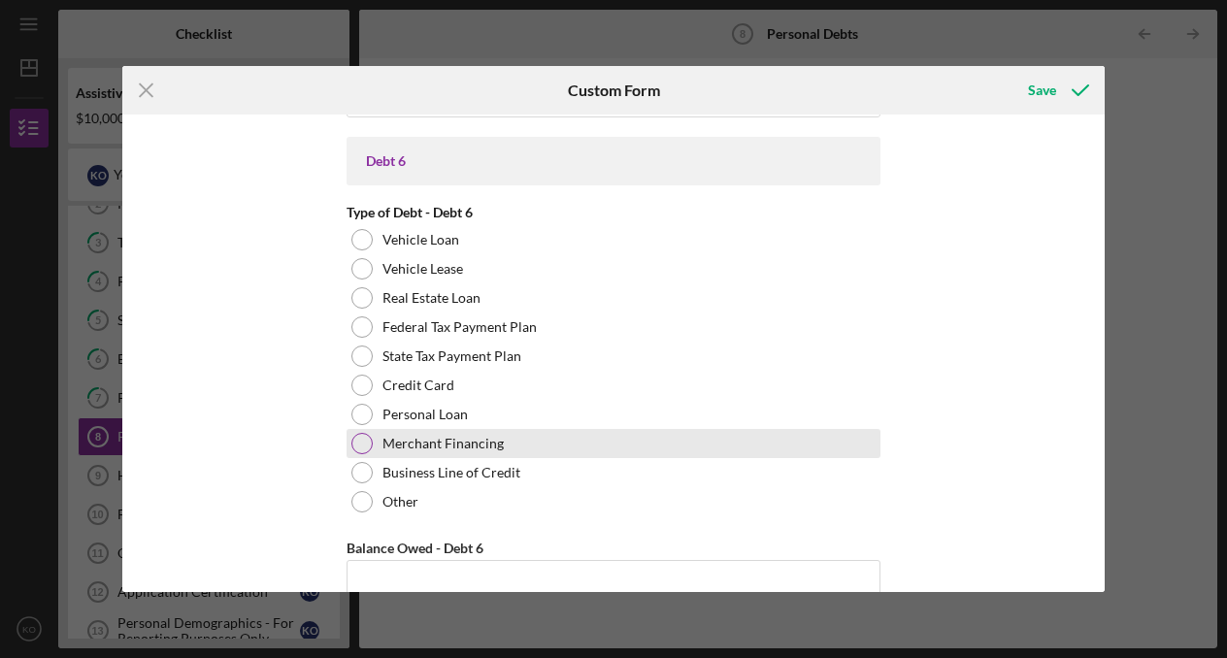
click at [489, 438] on label "Merchant Financing" at bounding box center [442, 444] width 121 height 16
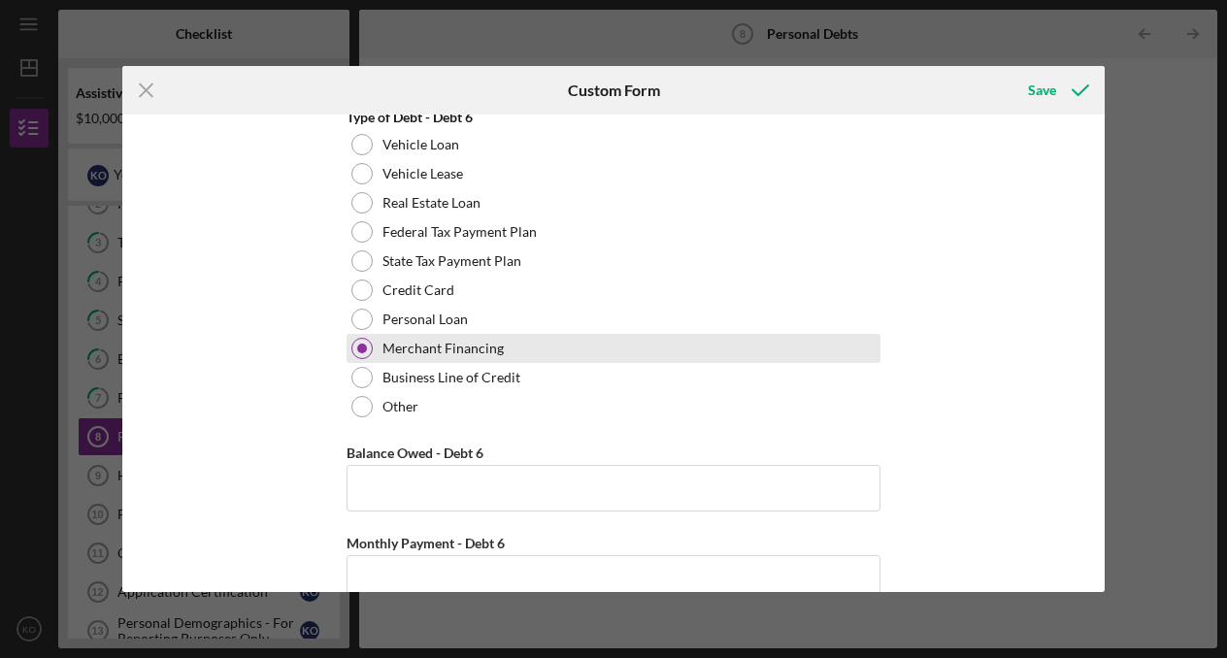
scroll to position [3866, 0]
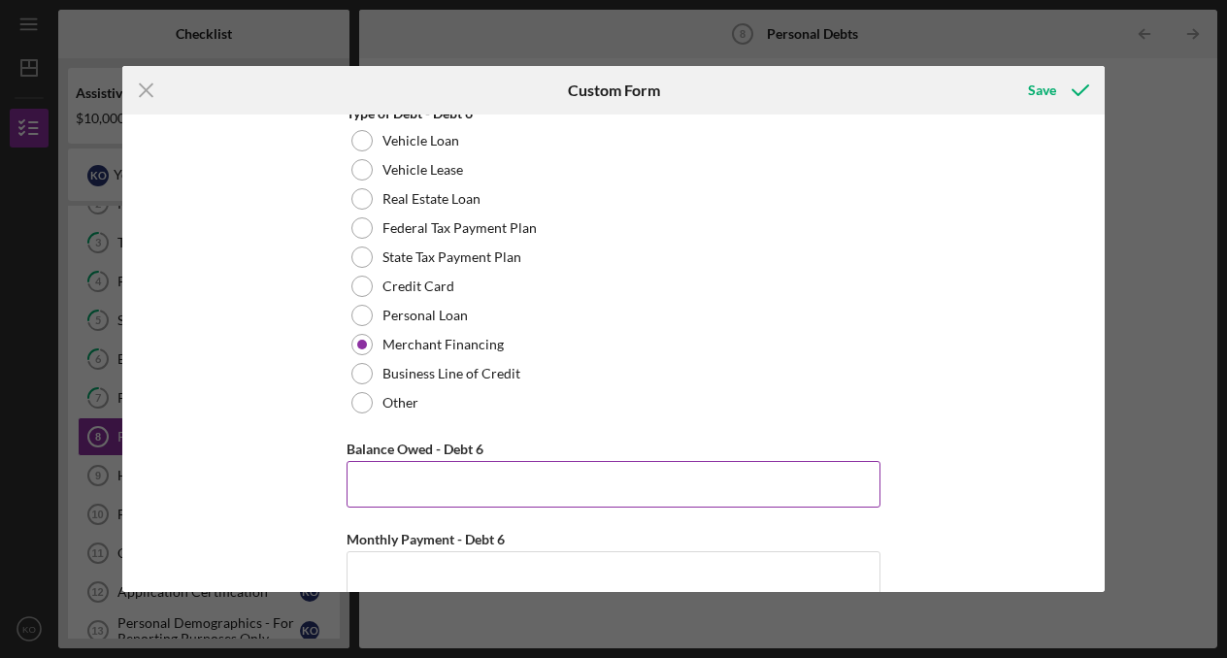
click at [471, 488] on input "Balance Owed - Debt 6" at bounding box center [613, 484] width 534 height 47
type input "$2,200"
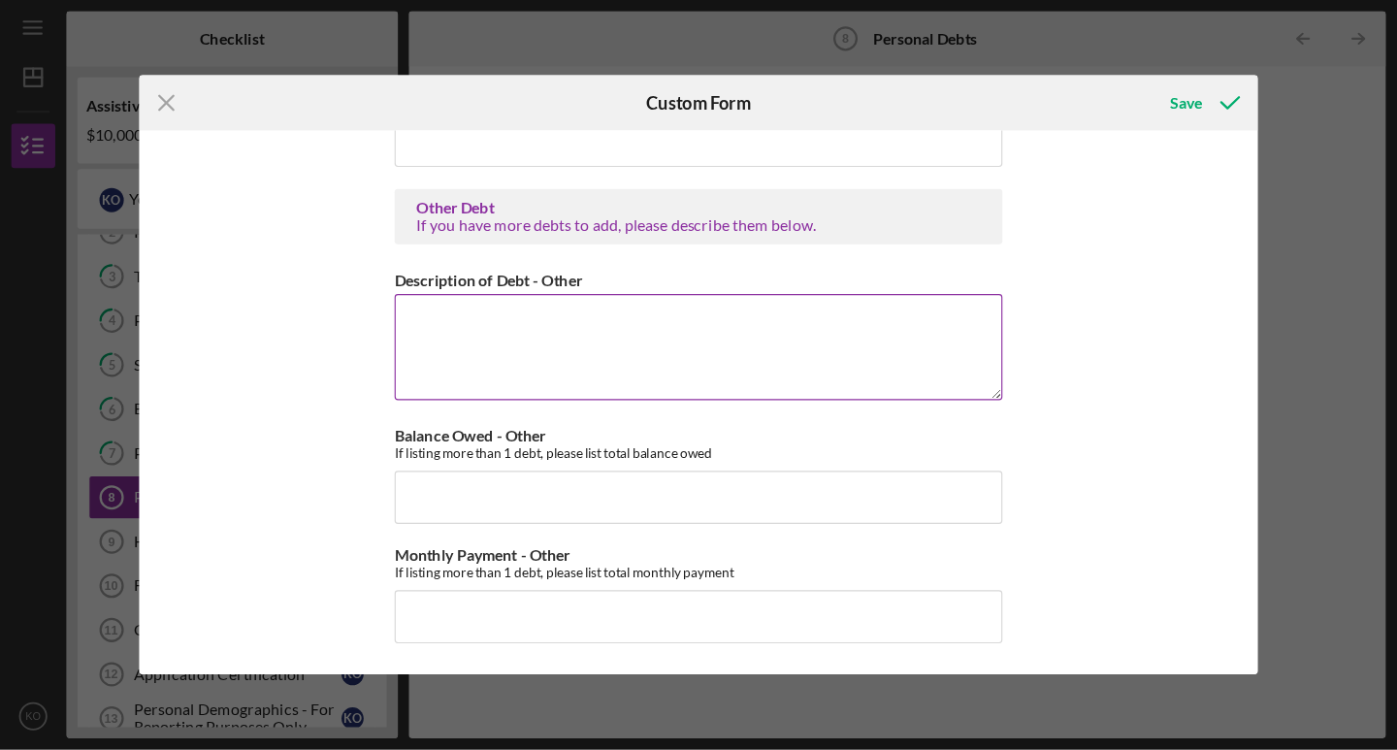
scroll to position [4320, 0]
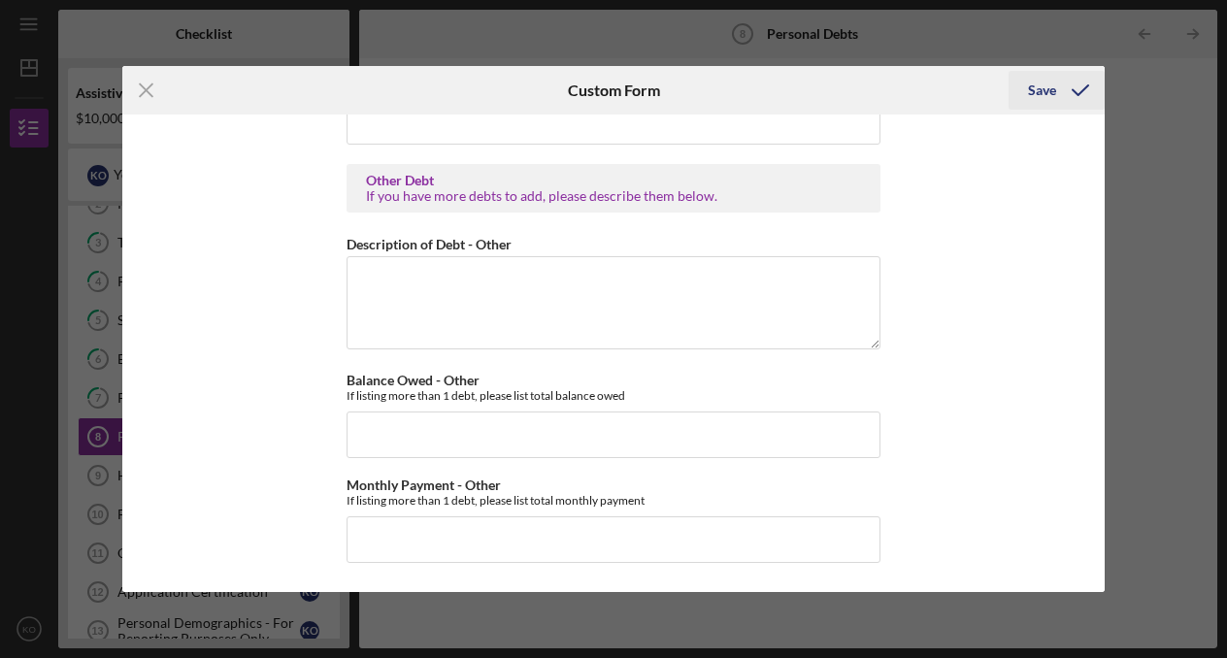
click at [1037, 86] on div "Save" at bounding box center [1042, 90] width 28 height 39
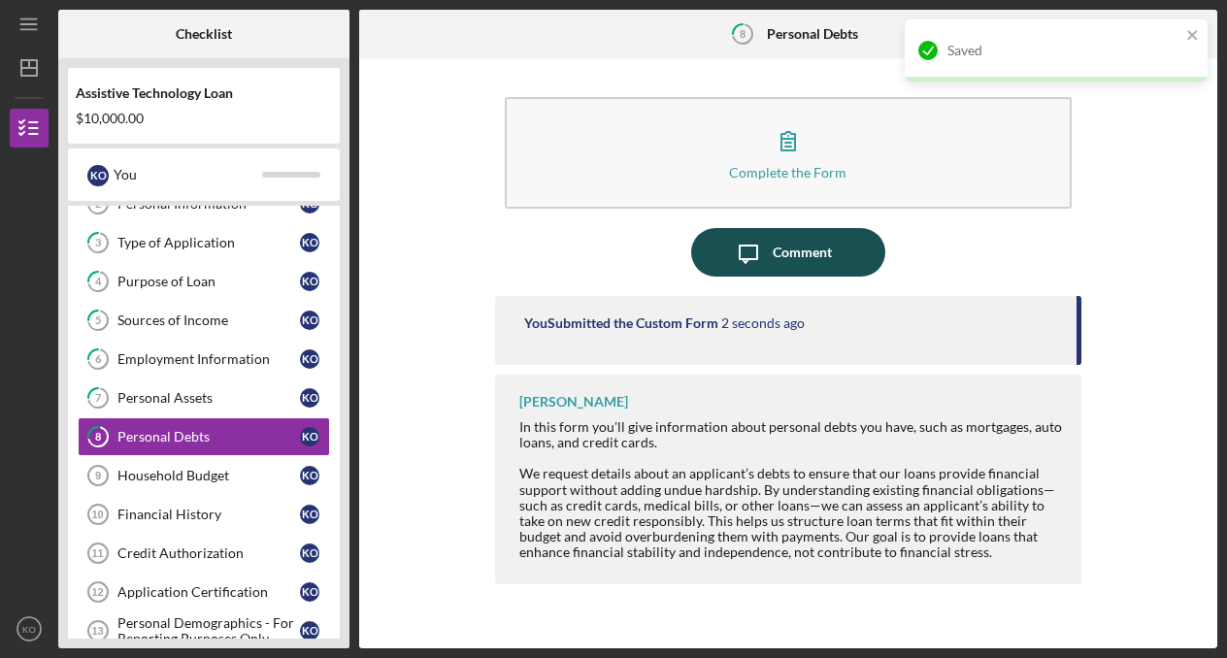
click at [811, 238] on div "Comment" at bounding box center [801, 252] width 59 height 49
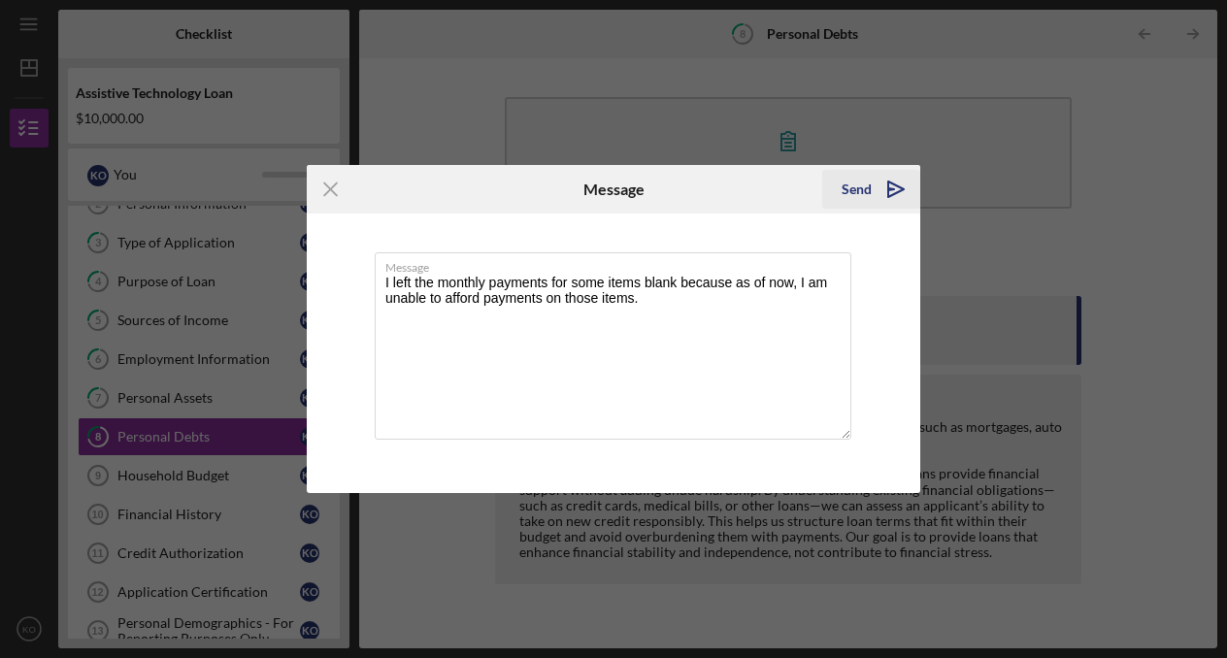
type textarea "I left the monthly payments for some items blank because as of now, I am unable…"
click at [876, 186] on icon "Icon/icon-invite-send" at bounding box center [895, 189] width 49 height 49
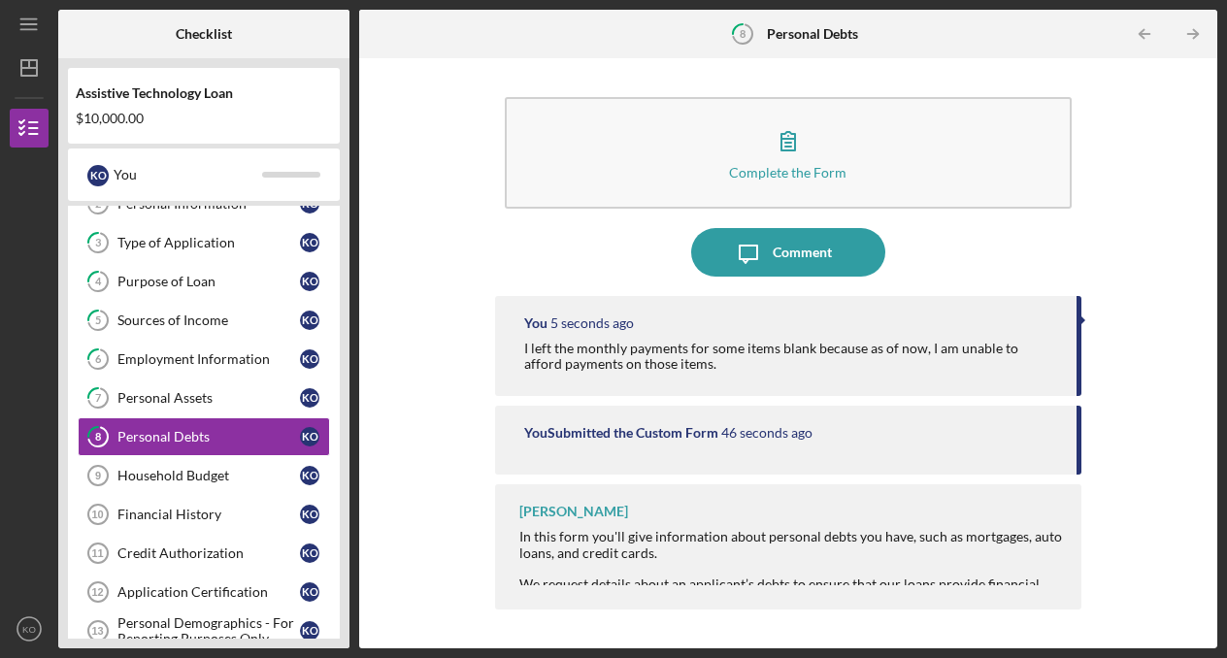
click at [971, 551] on div "In this form you'll give information about personal debts you have, such as mor…" at bounding box center [790, 544] width 543 height 31
click at [1172, 369] on div "Complete the Form Form Icon/Message Comment You 7 seconds ago I left the monthl…" at bounding box center [788, 353] width 838 height 571
click at [899, 546] on div "In this form you'll give information about personal debts you have, such as mor…" at bounding box center [790, 544] width 543 height 31
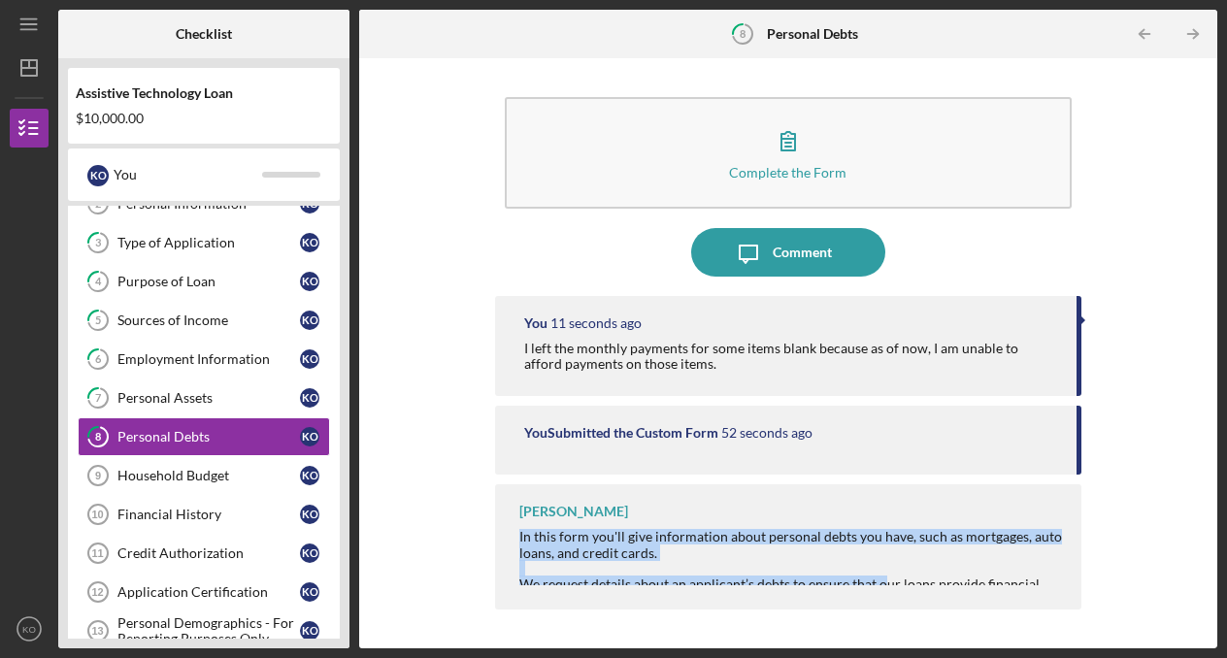
drag, startPoint x: 880, startPoint y: 576, endPoint x: 888, endPoint y: 509, distance: 67.4
click at [888, 509] on div "[PERSON_NAME] In this form you'll give information about personal debts you hav…" at bounding box center [788, 546] width 587 height 125
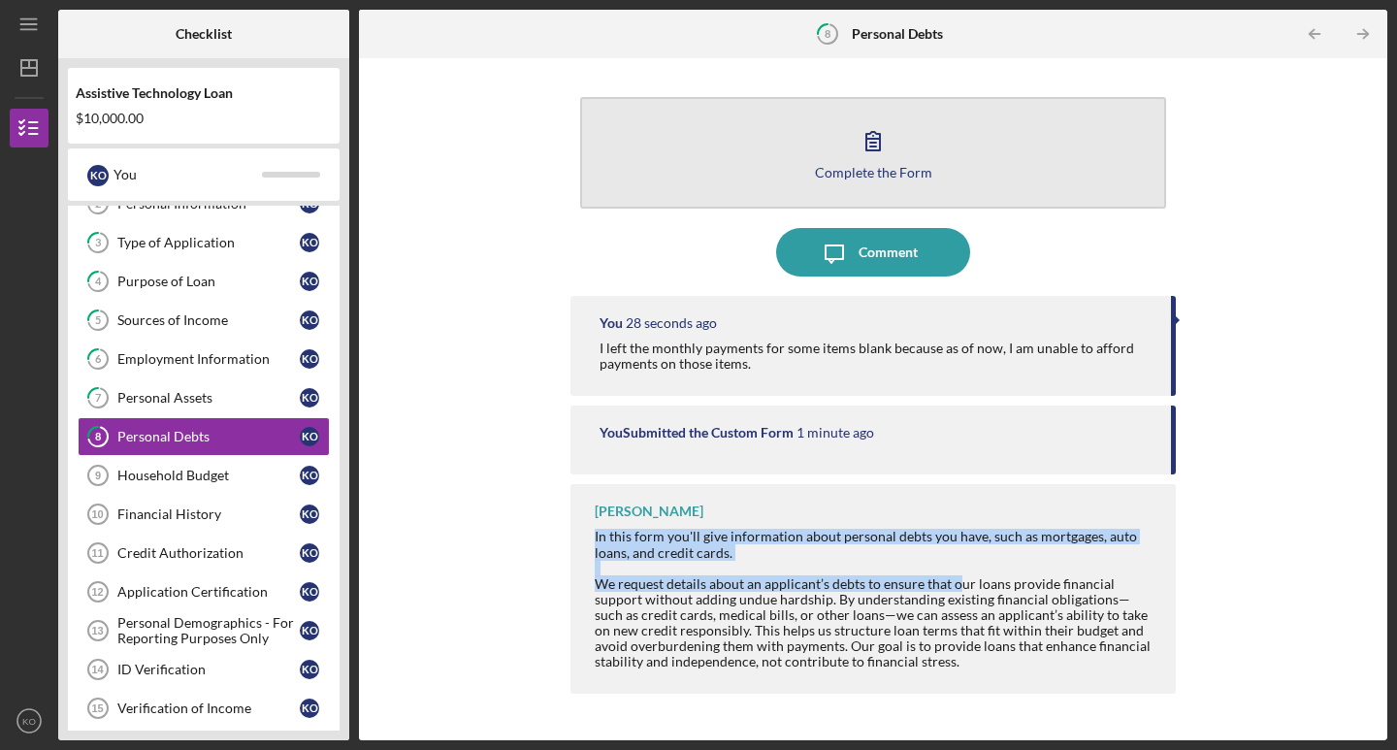
click at [871, 156] on icon "button" at bounding box center [873, 140] width 49 height 49
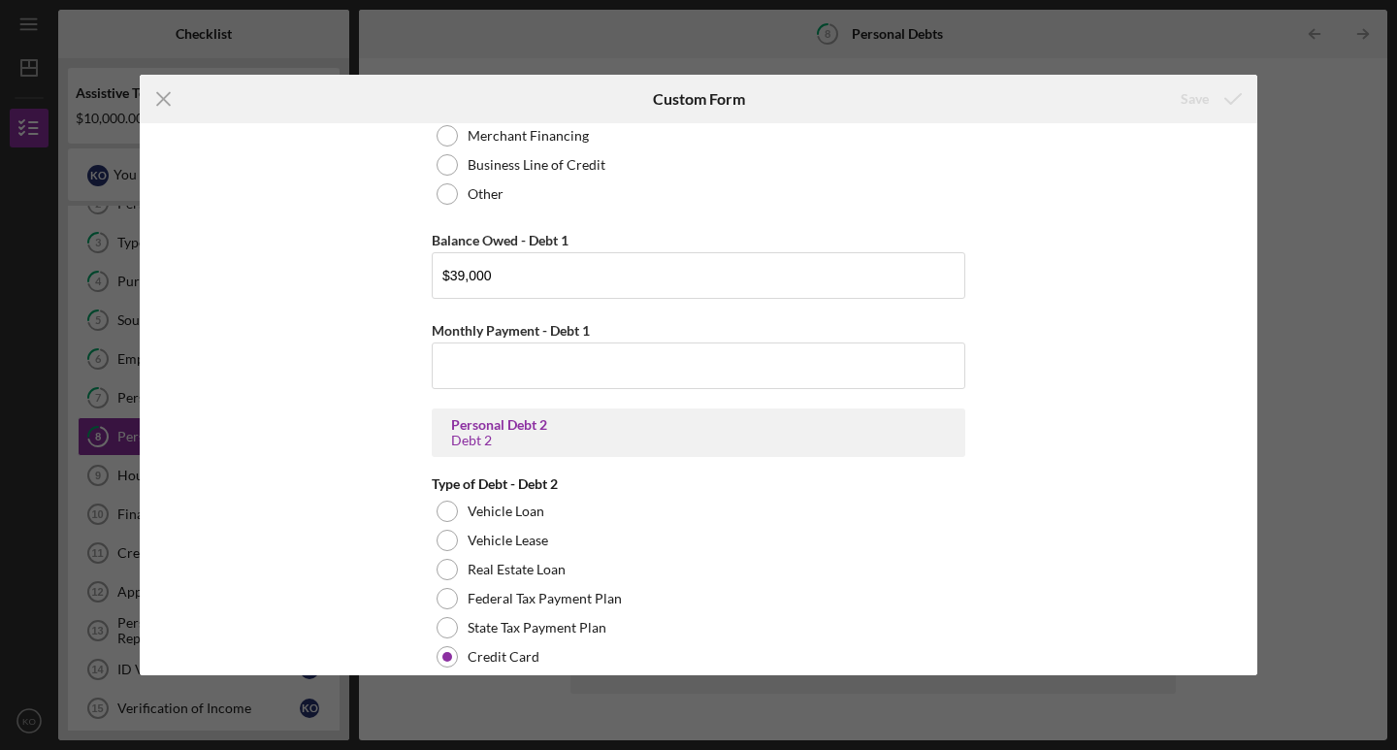
scroll to position [1170, 0]
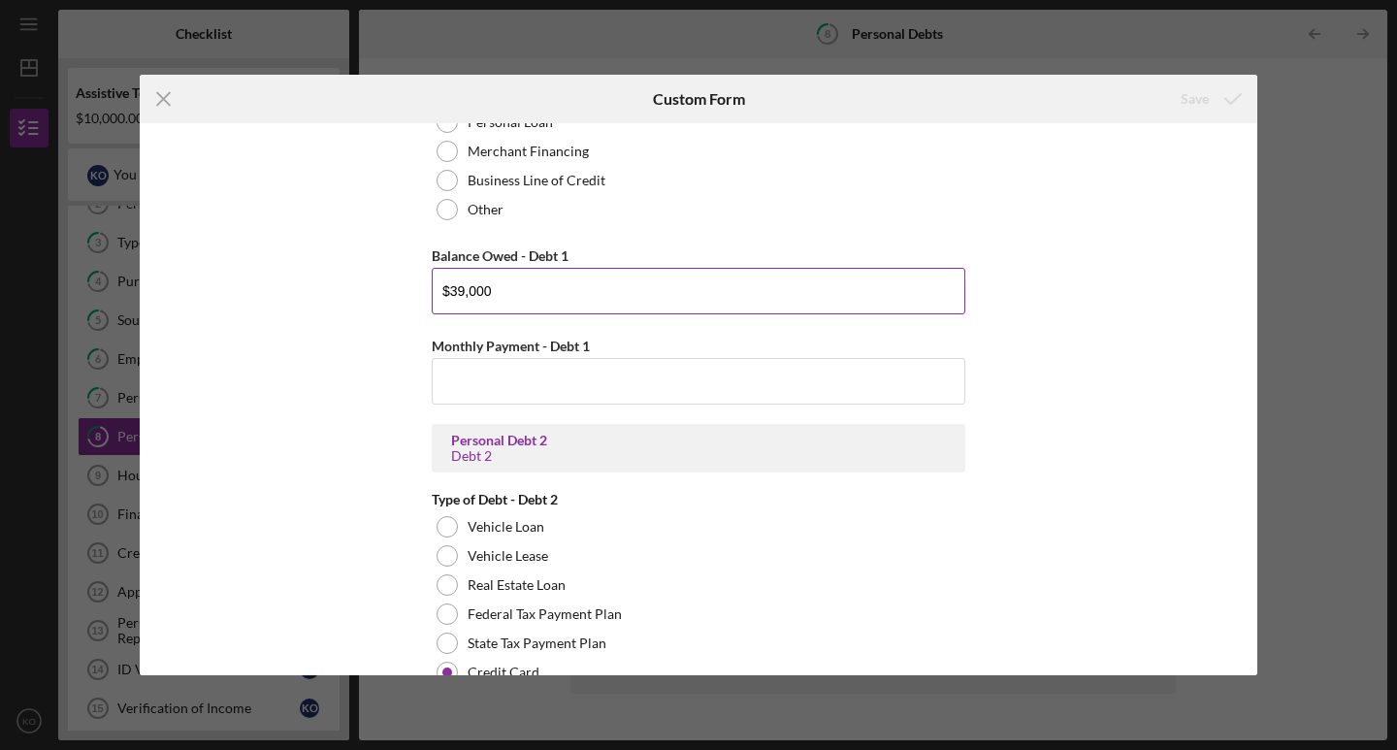
click at [588, 298] on input "$39,000" at bounding box center [699, 291] width 534 height 47
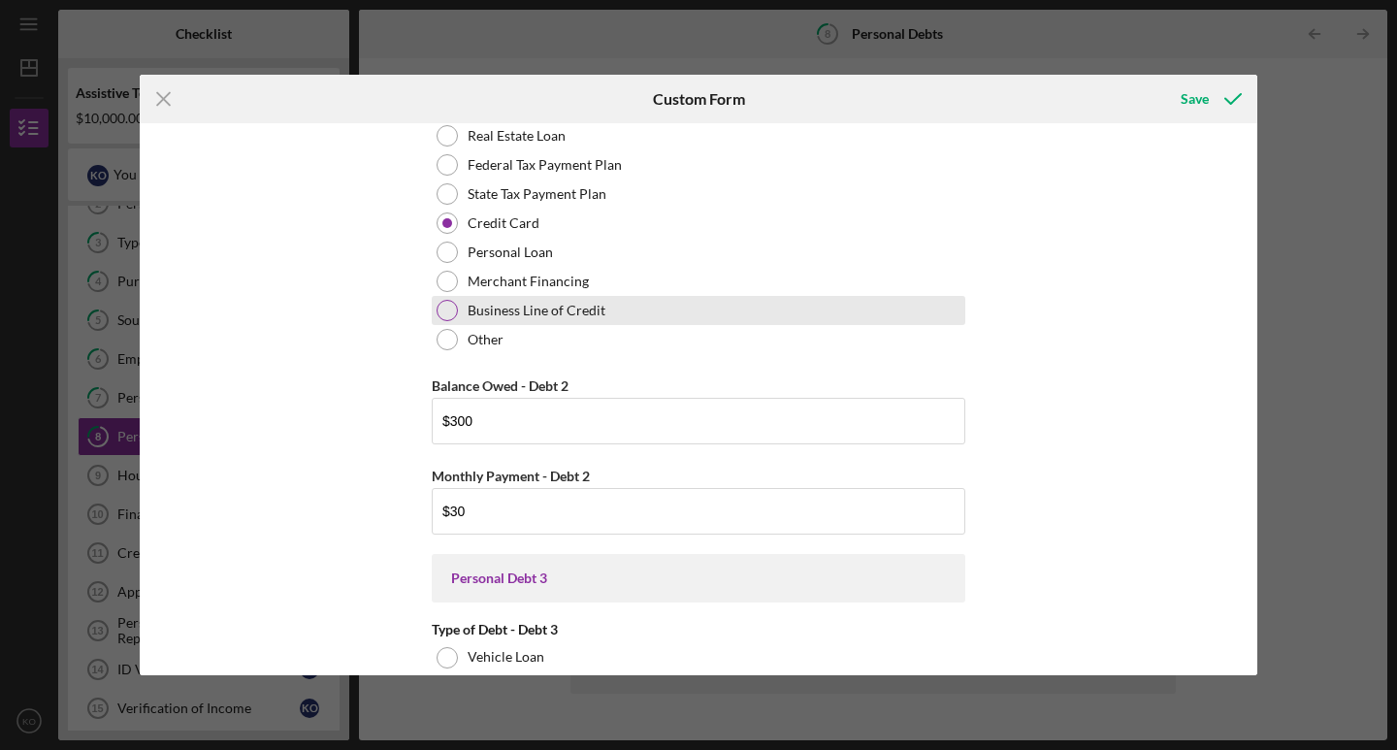
scroll to position [1592, 0]
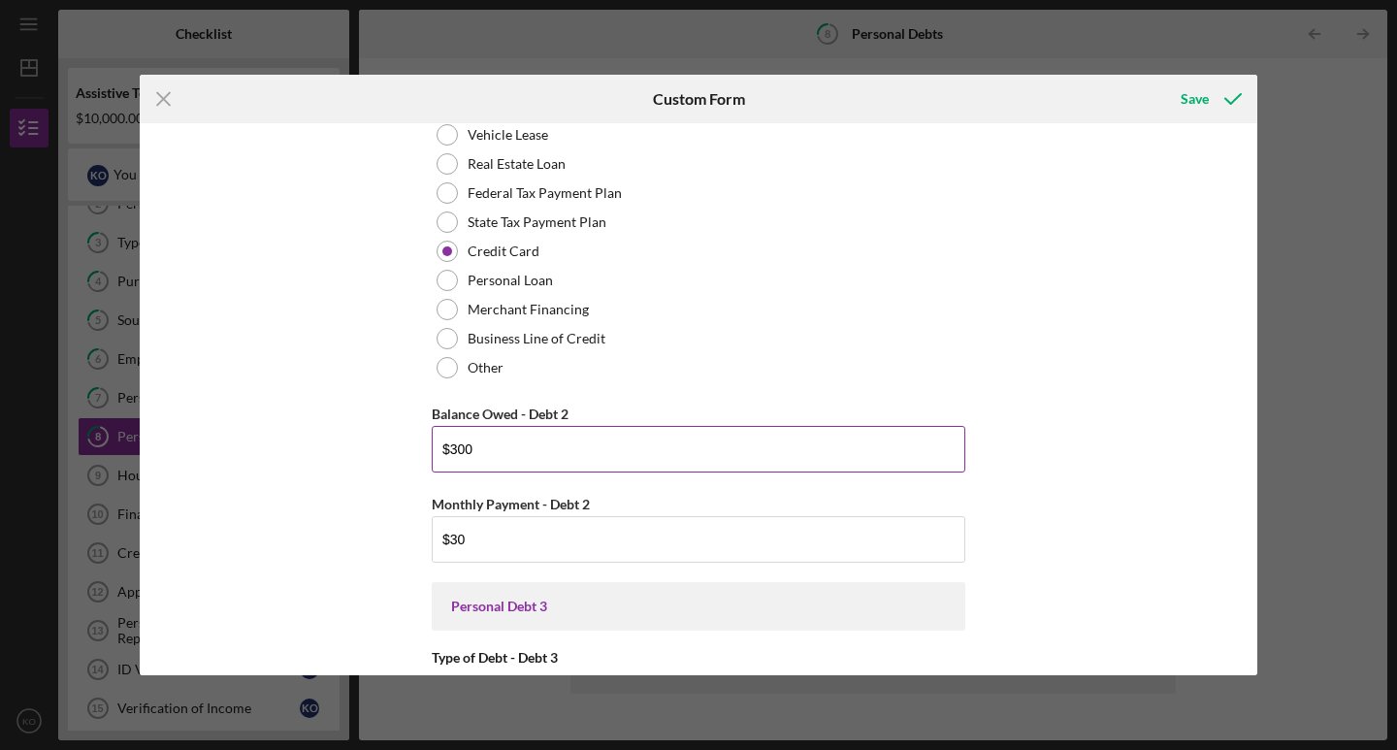
click at [555, 455] on input "$300" at bounding box center [699, 449] width 534 height 47
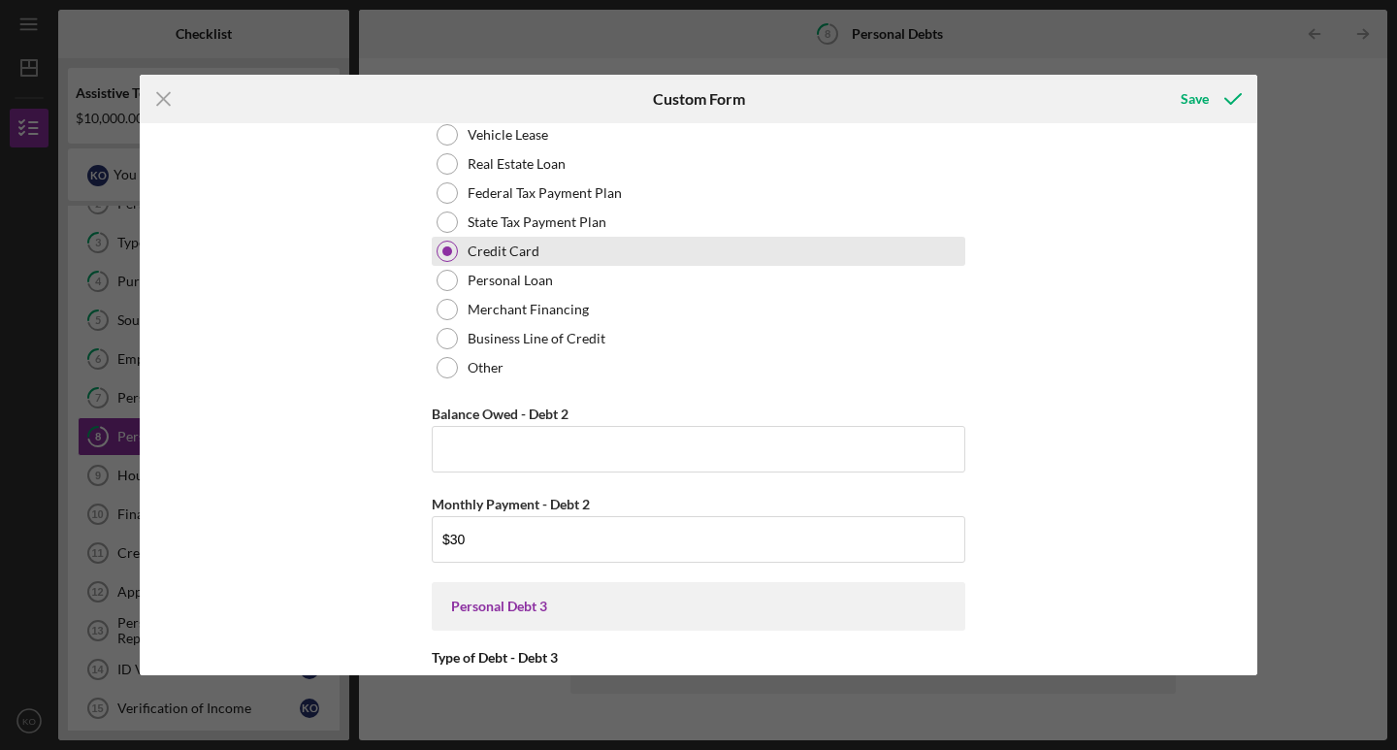
click at [484, 253] on label "Credit Card" at bounding box center [504, 252] width 72 height 16
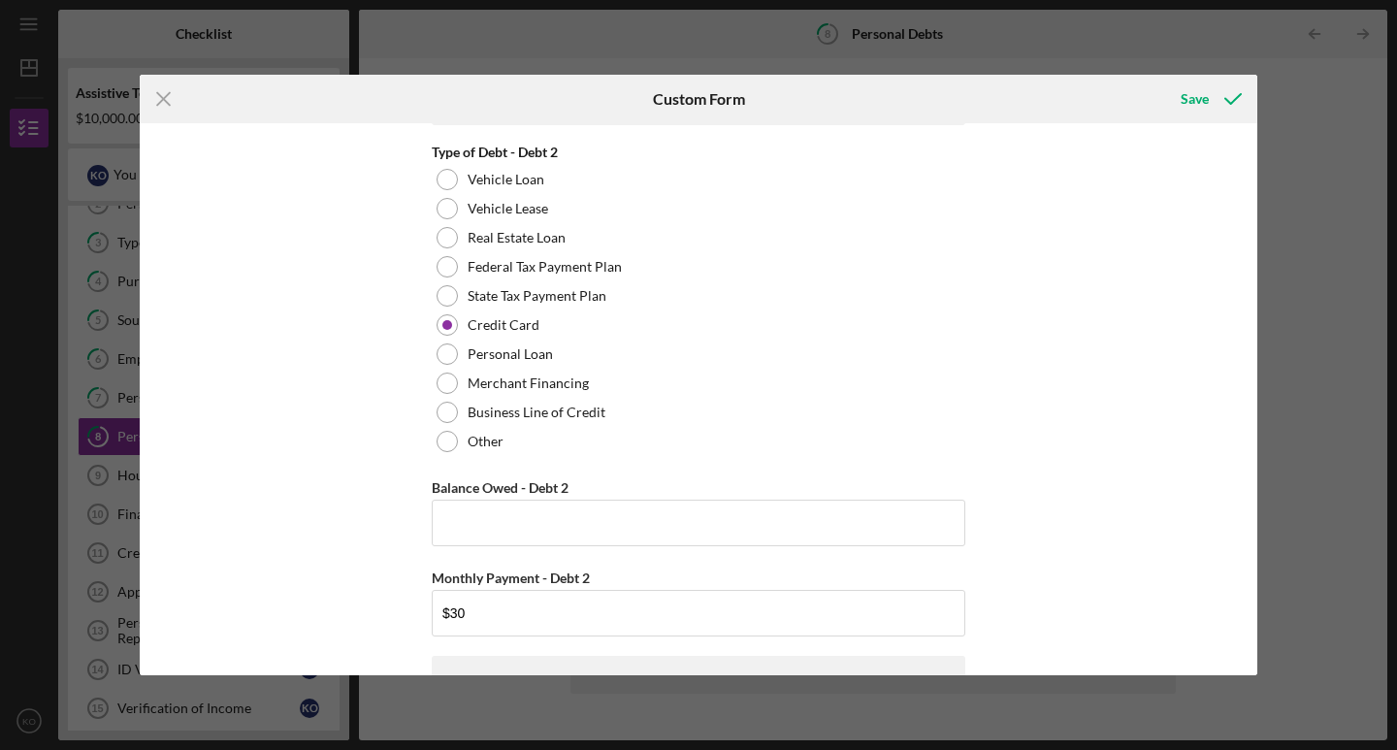
scroll to position [1538, 0]
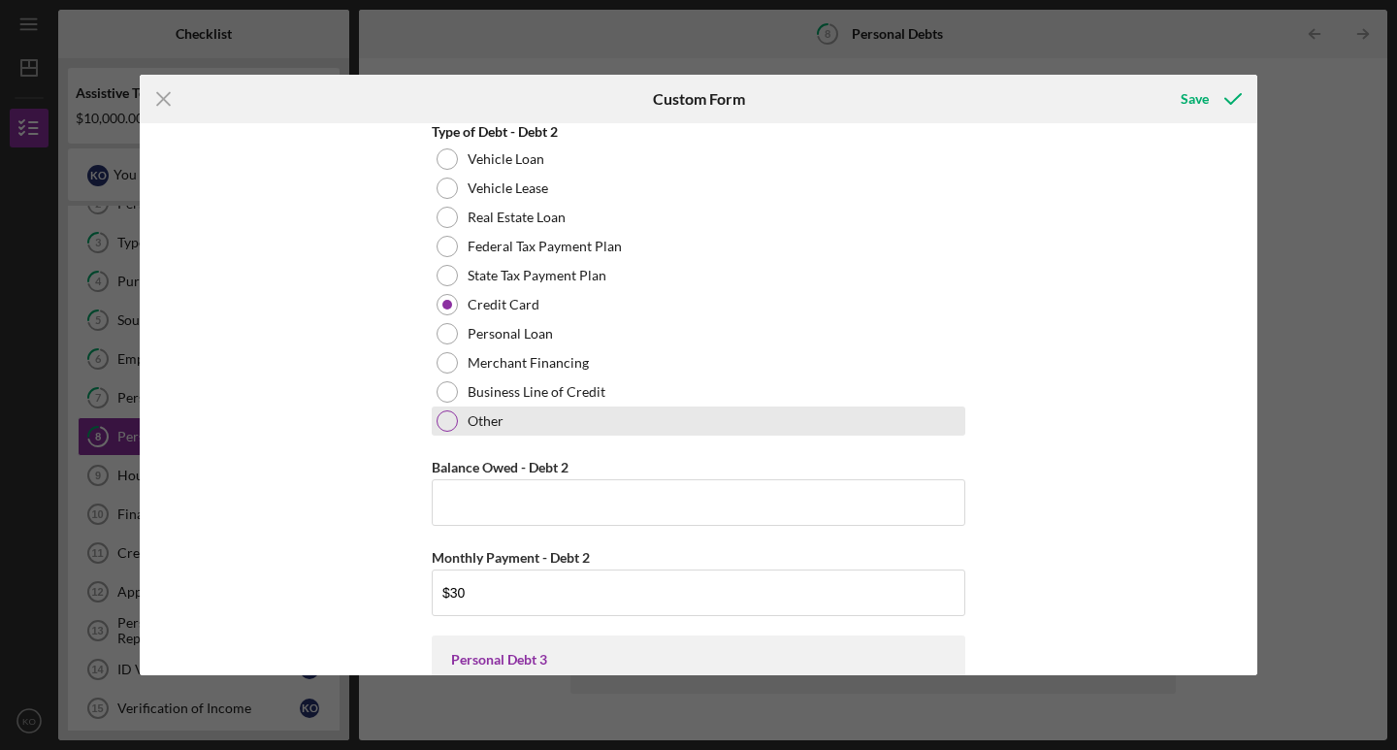
click at [485, 427] on label "Other" at bounding box center [486, 421] width 36 height 16
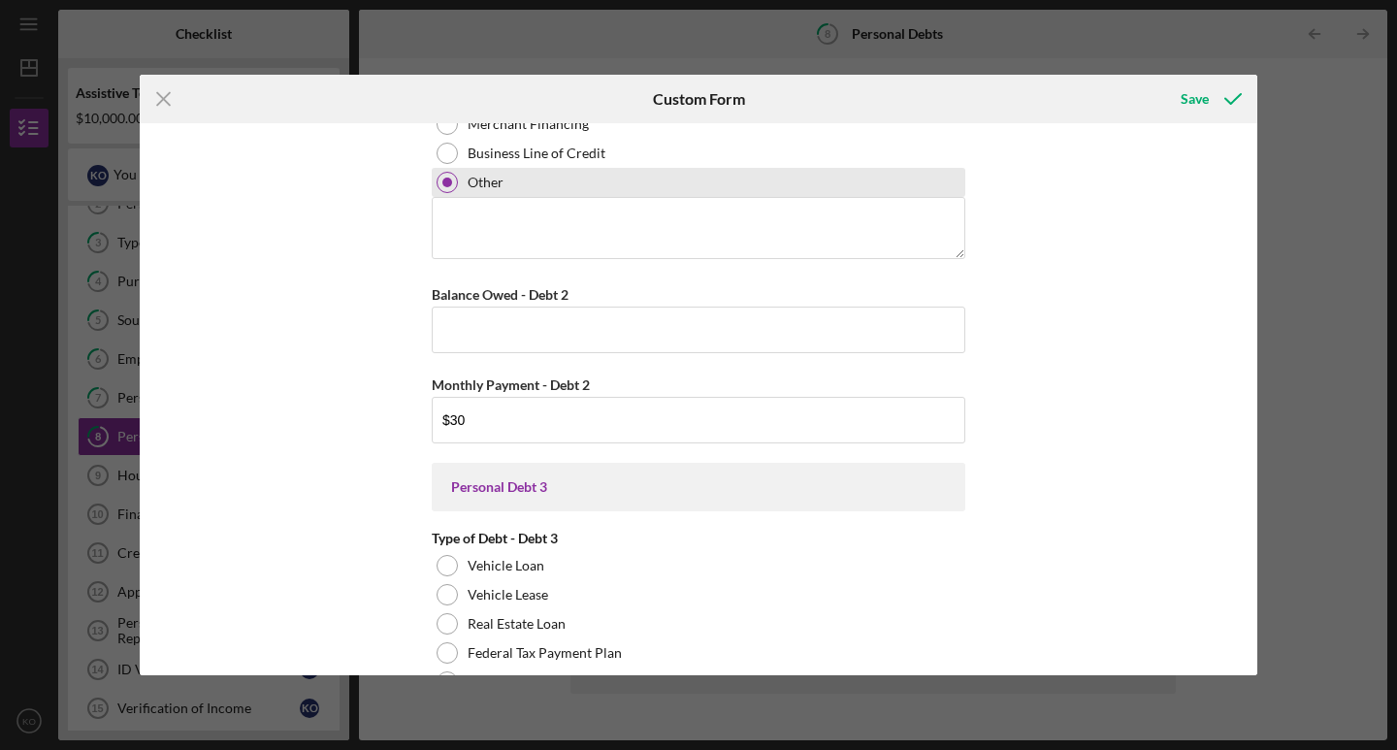
scroll to position [1824, 0]
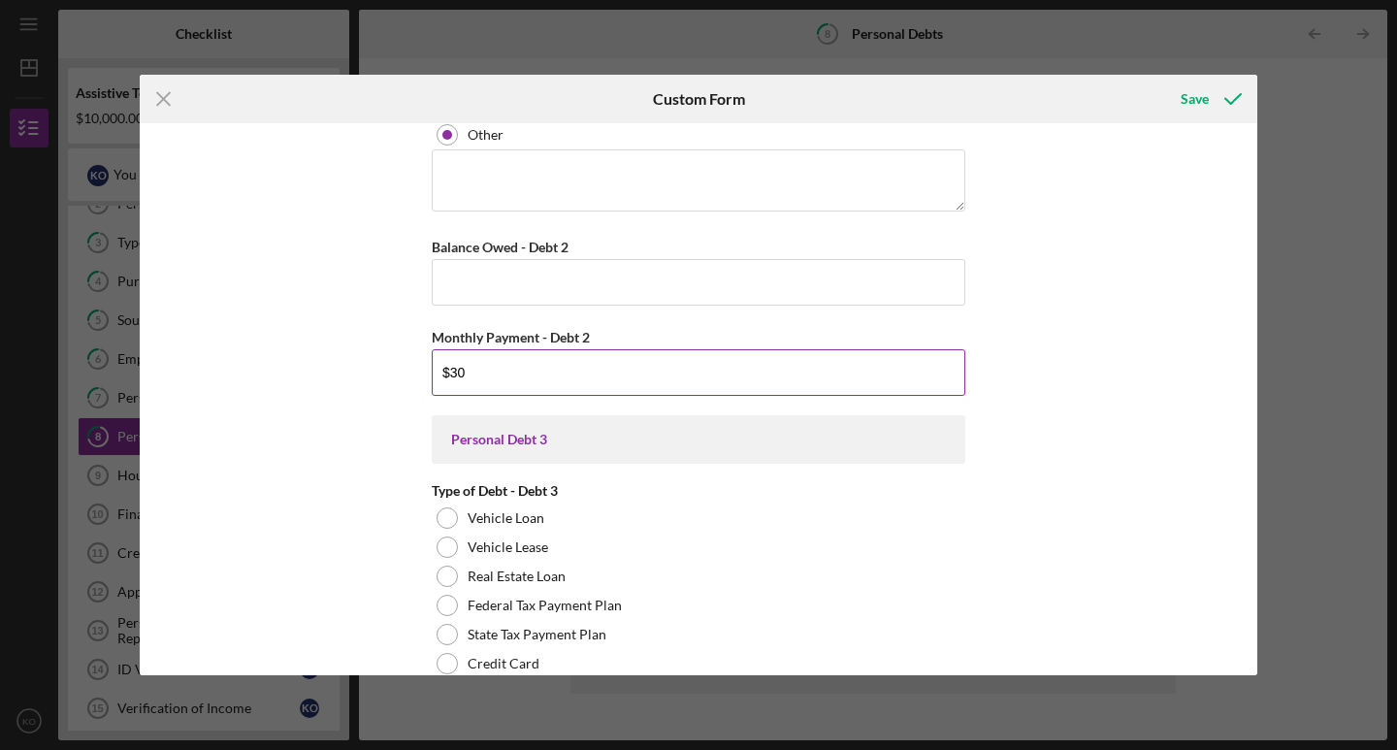
click at [478, 378] on input "$30" at bounding box center [699, 372] width 534 height 47
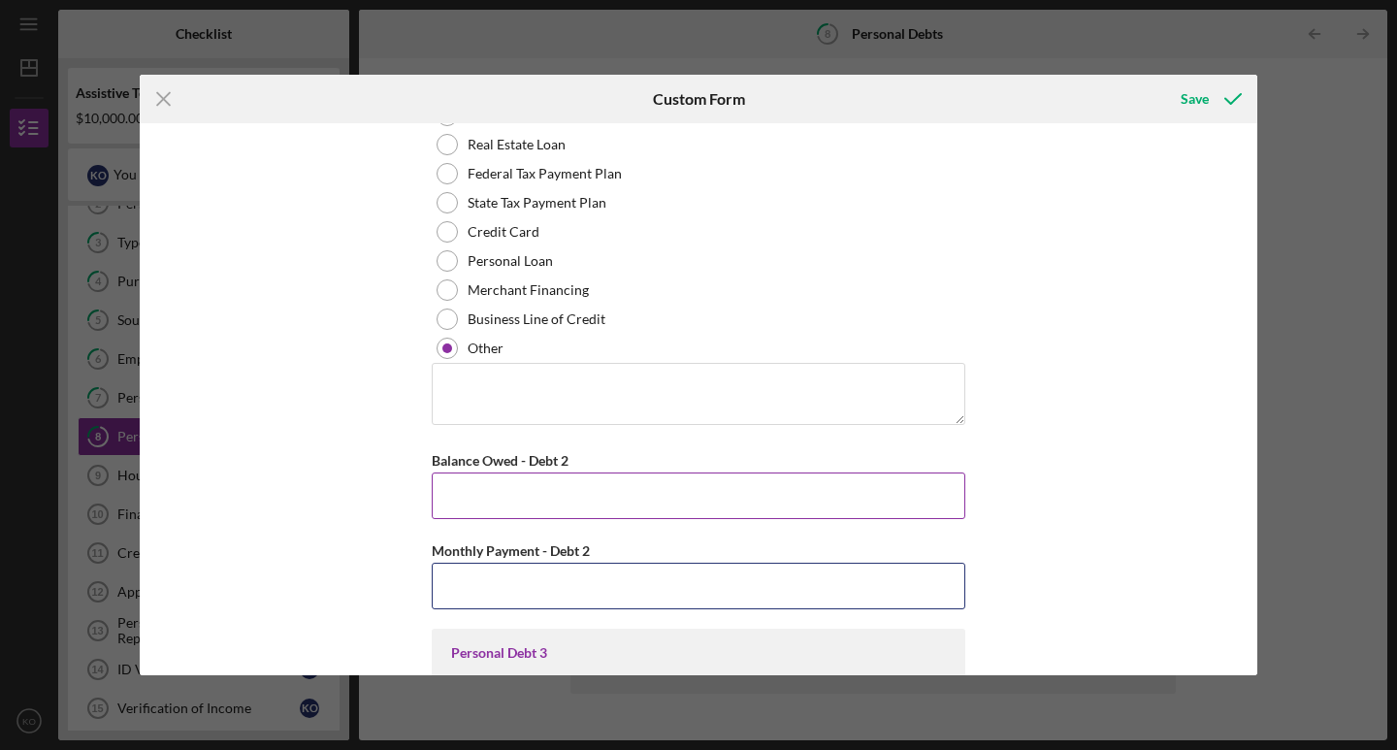
scroll to position [1604, 0]
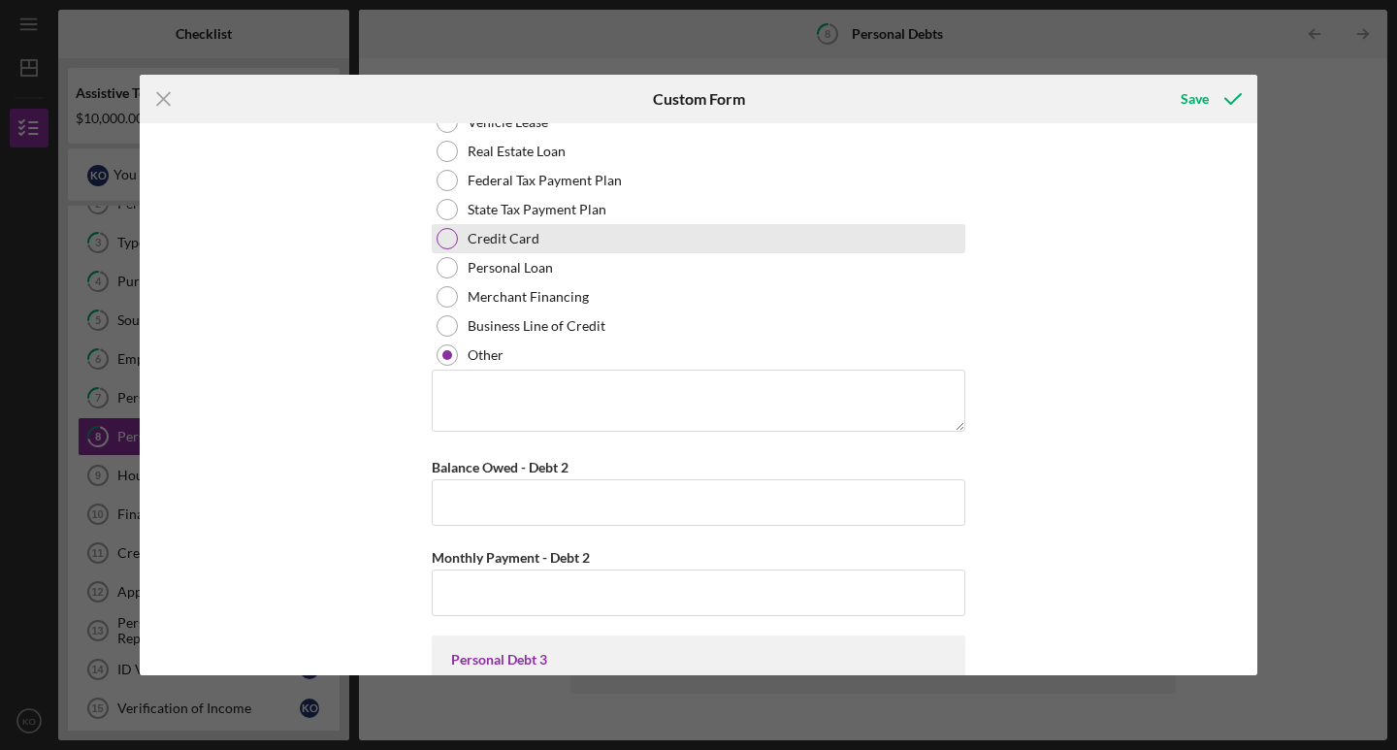
click at [480, 231] on label "Credit Card" at bounding box center [504, 239] width 72 height 16
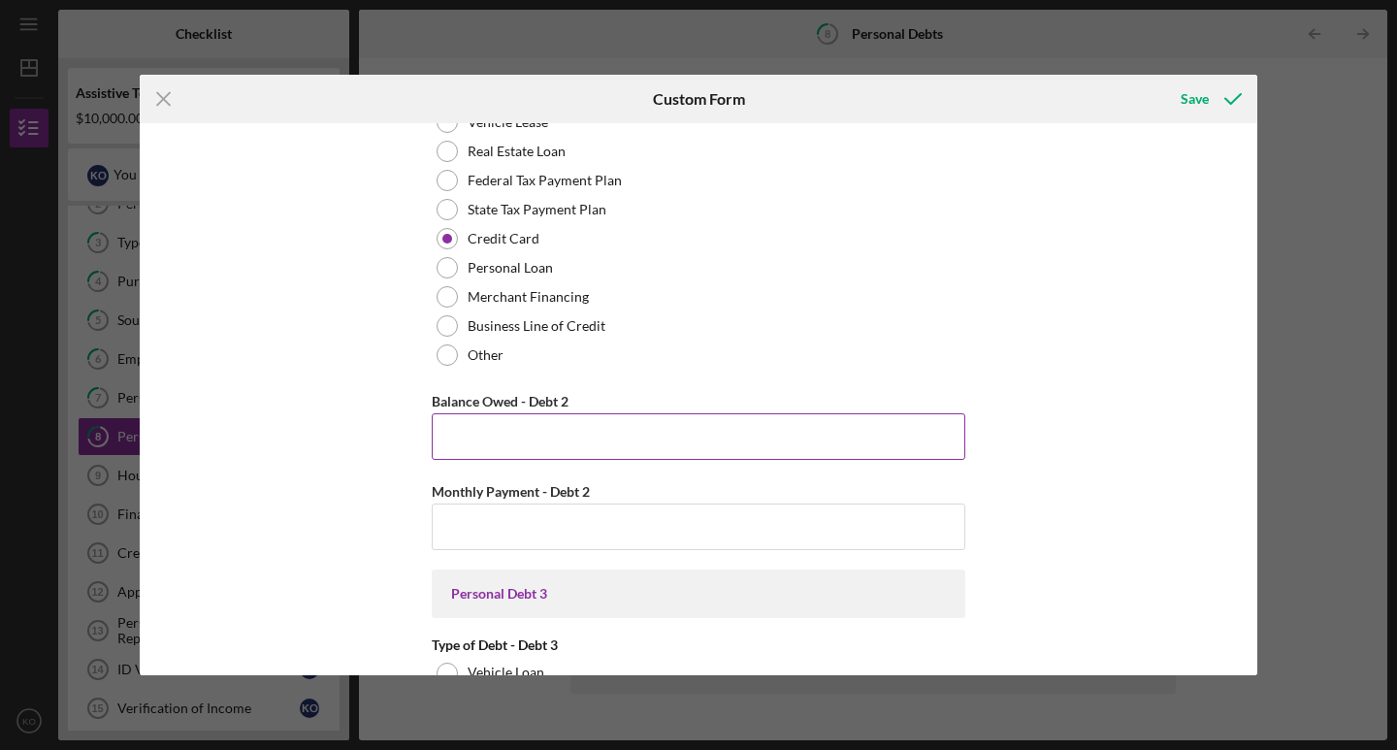
click at [488, 434] on input "Balance Owed - Debt 2" at bounding box center [699, 436] width 534 height 47
type input "$300"
click at [487, 540] on input "Monthly Payment - Debt 2" at bounding box center [699, 527] width 534 height 47
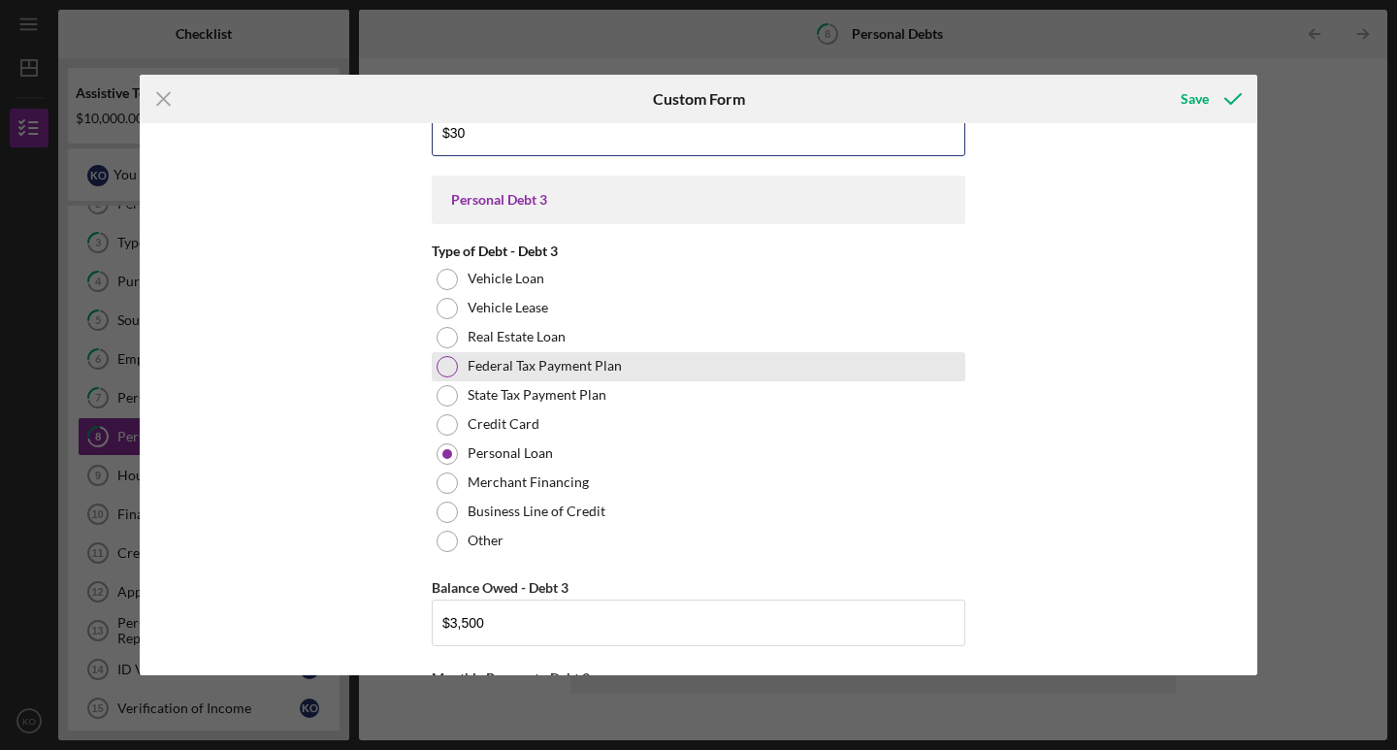
scroll to position [2004, 0]
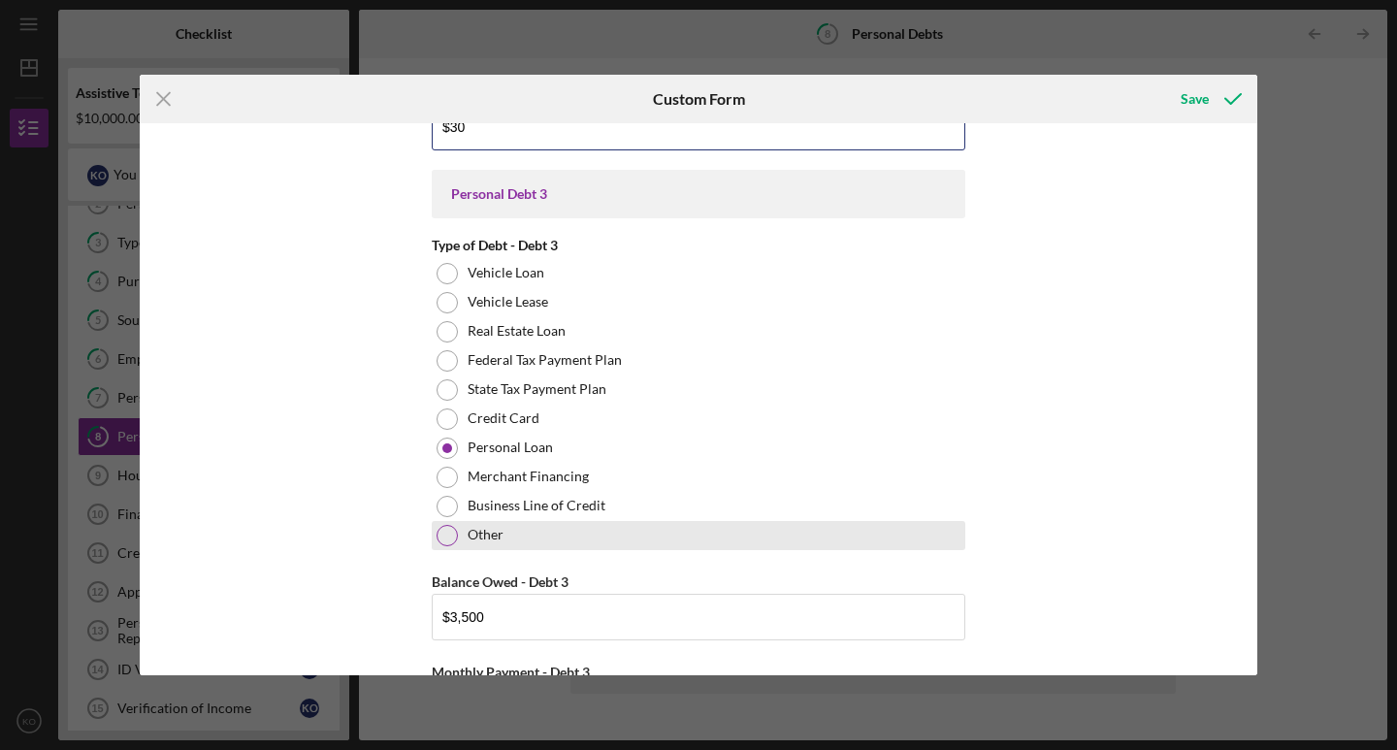
type input "$30"
click at [456, 536] on div "Other" at bounding box center [699, 535] width 534 height 29
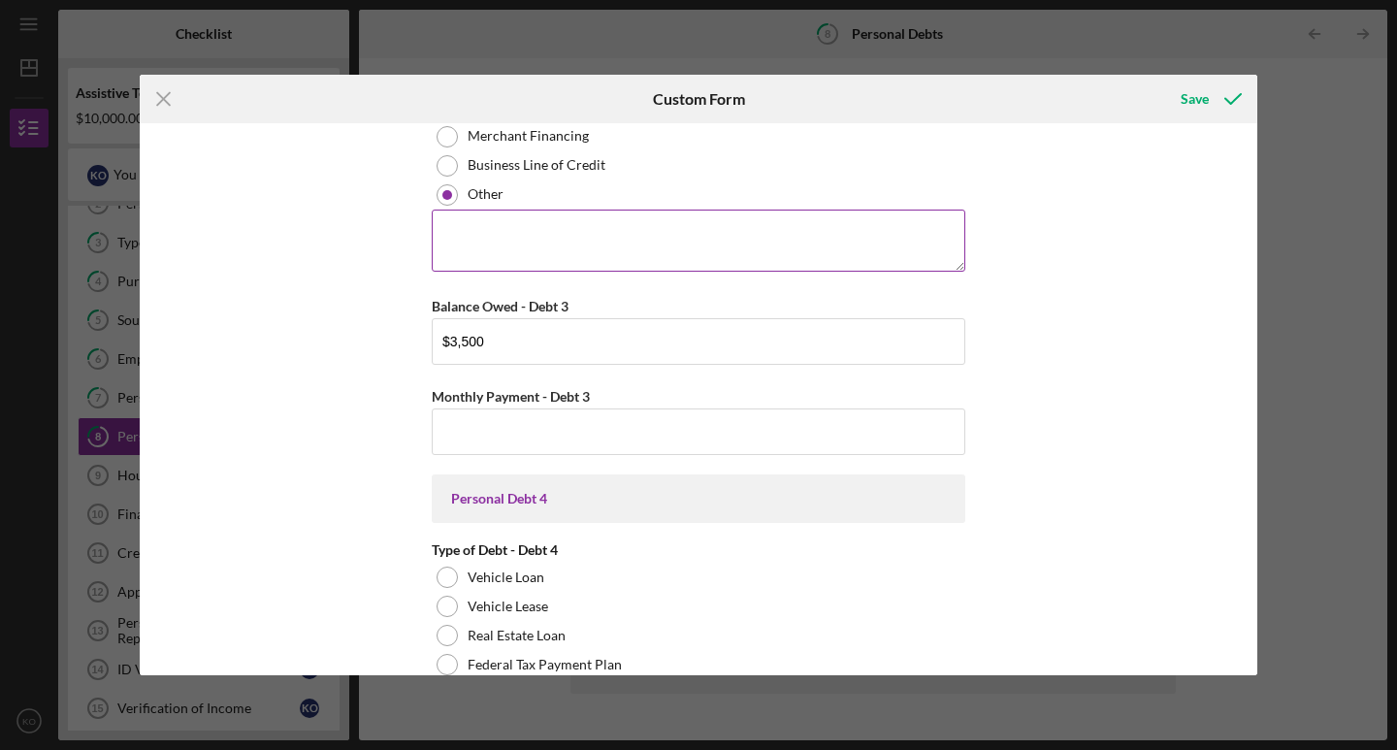
scroll to position [2390, 0]
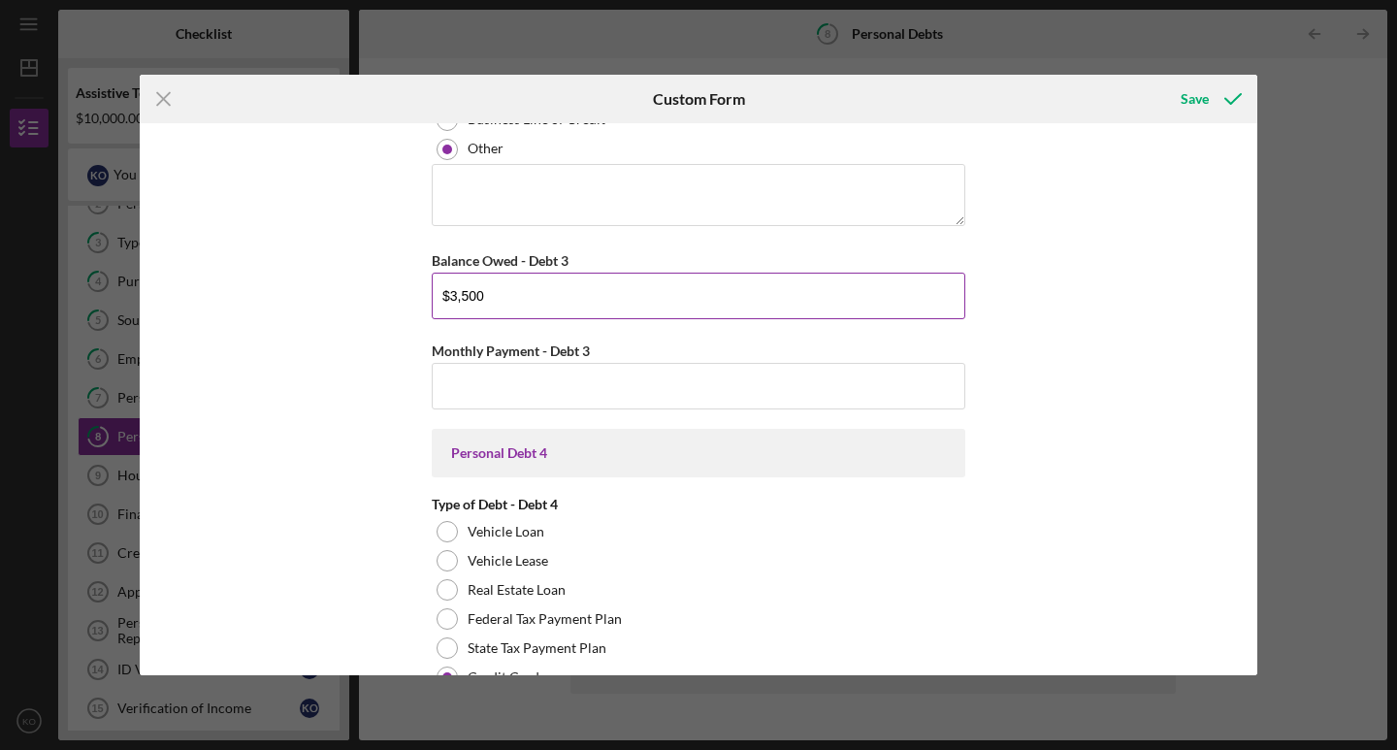
click at [506, 311] on input "$3,500" at bounding box center [699, 296] width 534 height 47
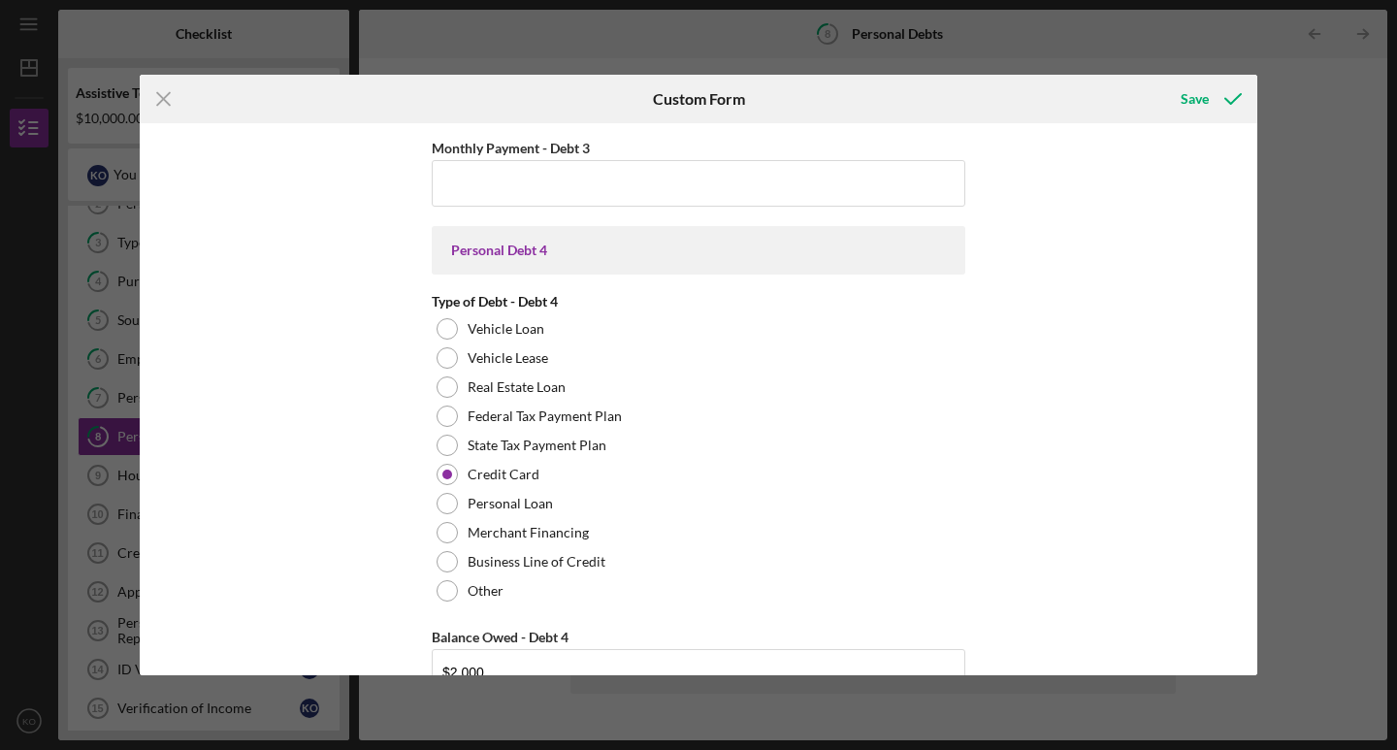
scroll to position [2596, 0]
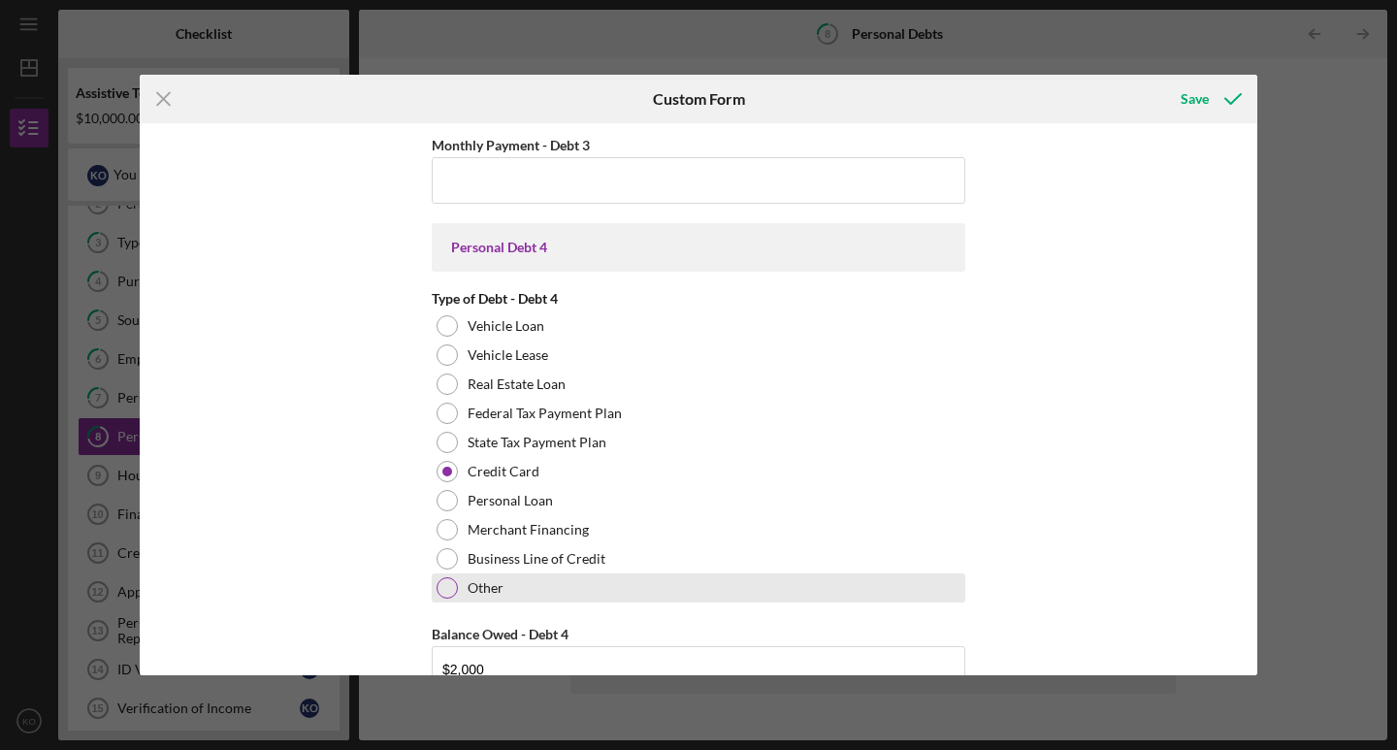
click at [489, 590] on label "Other" at bounding box center [486, 588] width 36 height 16
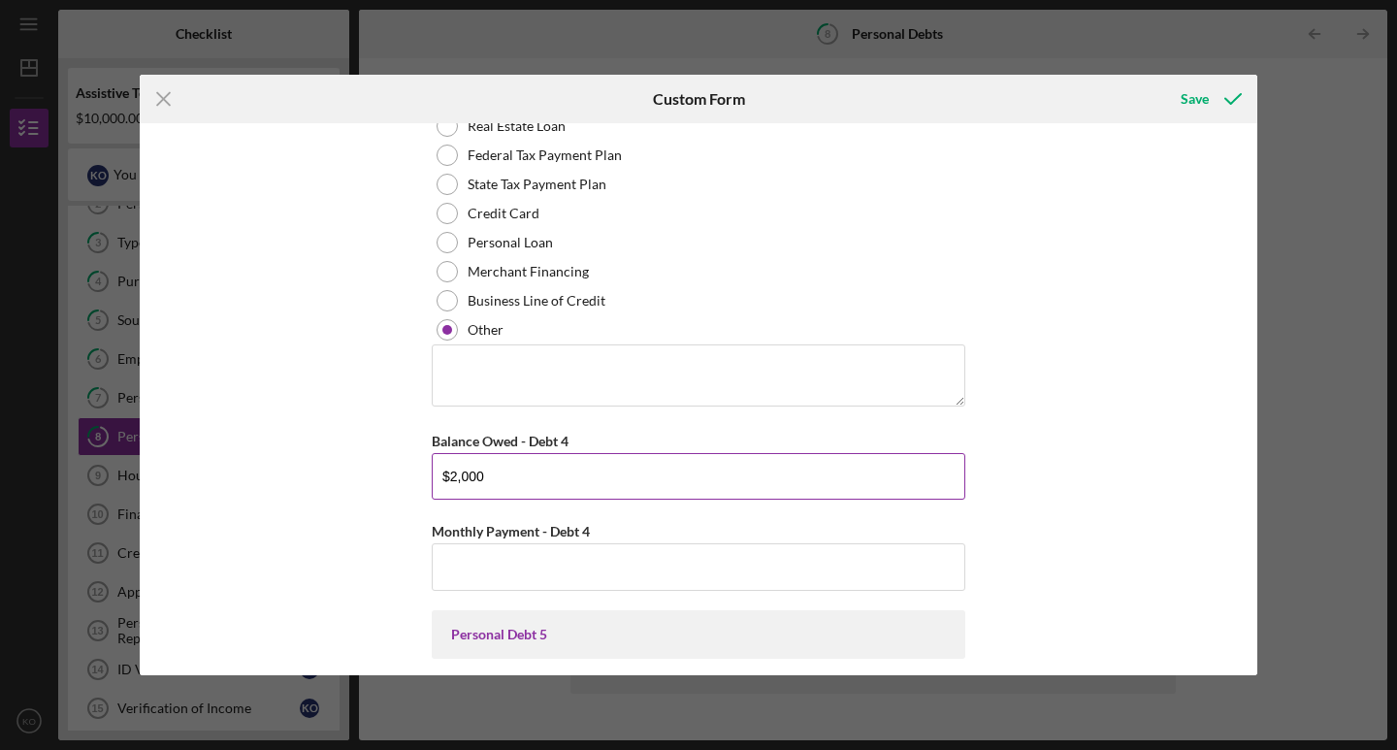
scroll to position [2889, 0]
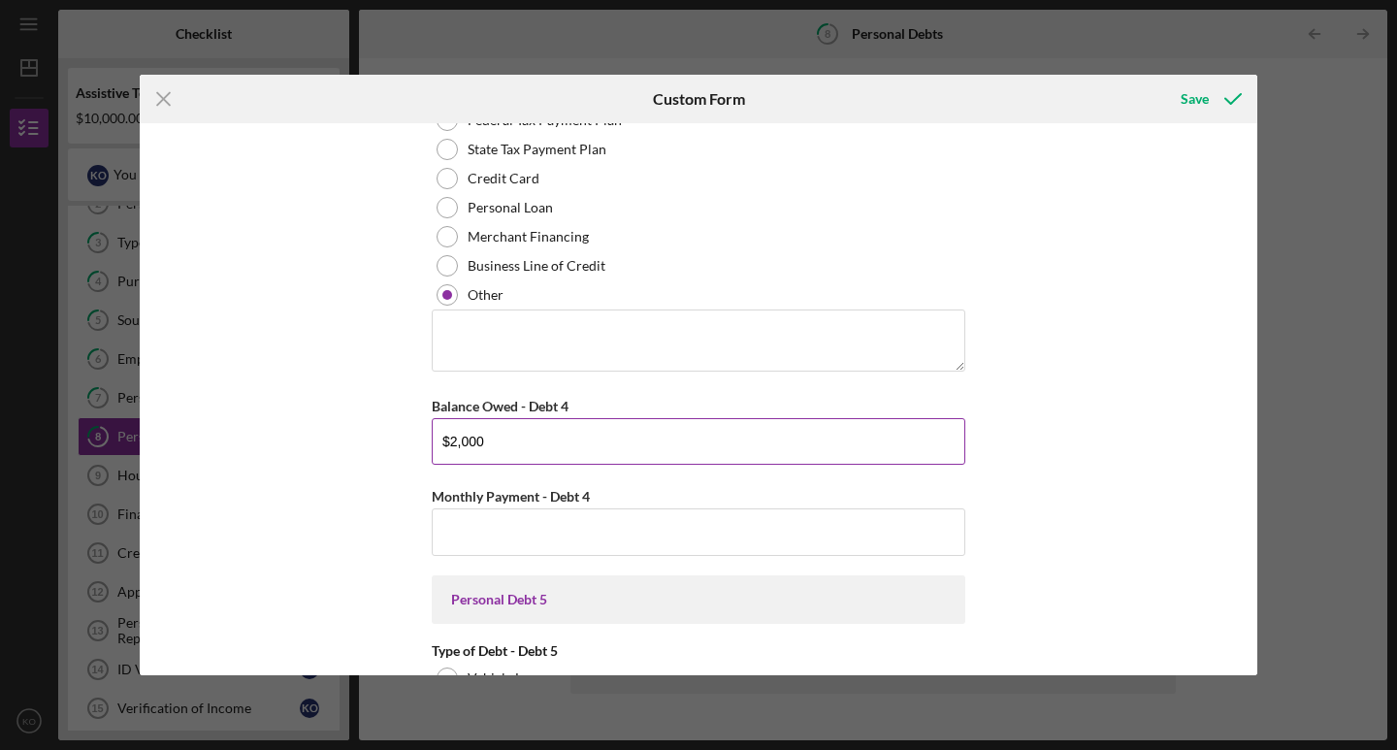
click at [492, 419] on input "$2,000" at bounding box center [699, 441] width 534 height 47
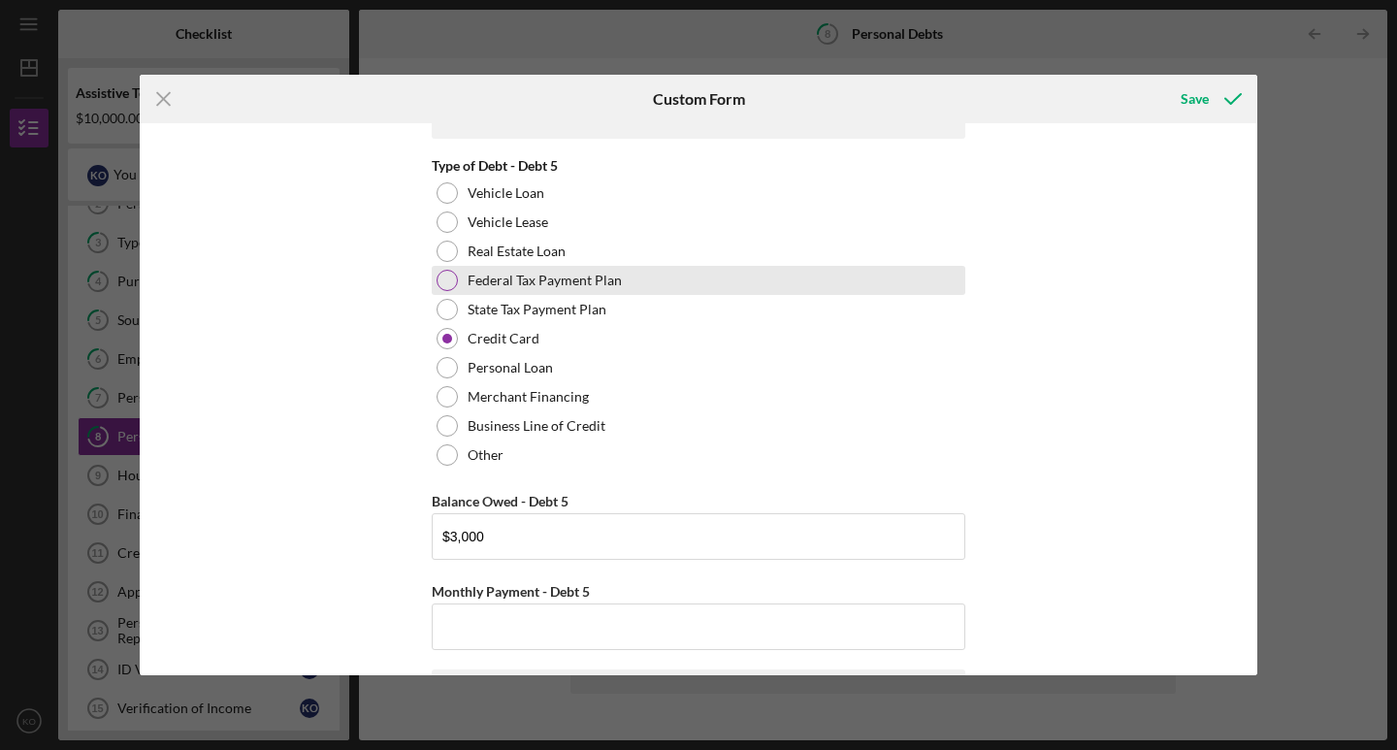
scroll to position [3413, 0]
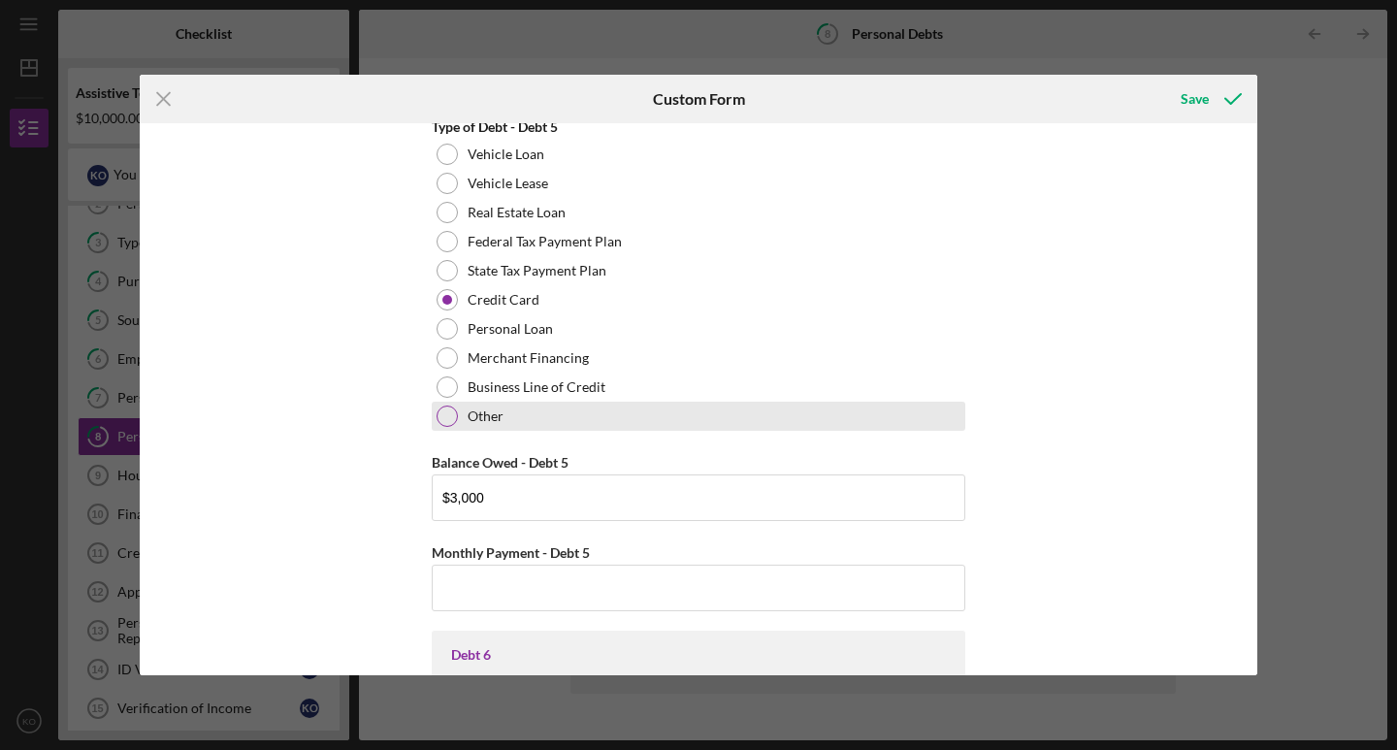
click at [468, 414] on label "Other" at bounding box center [486, 417] width 36 height 16
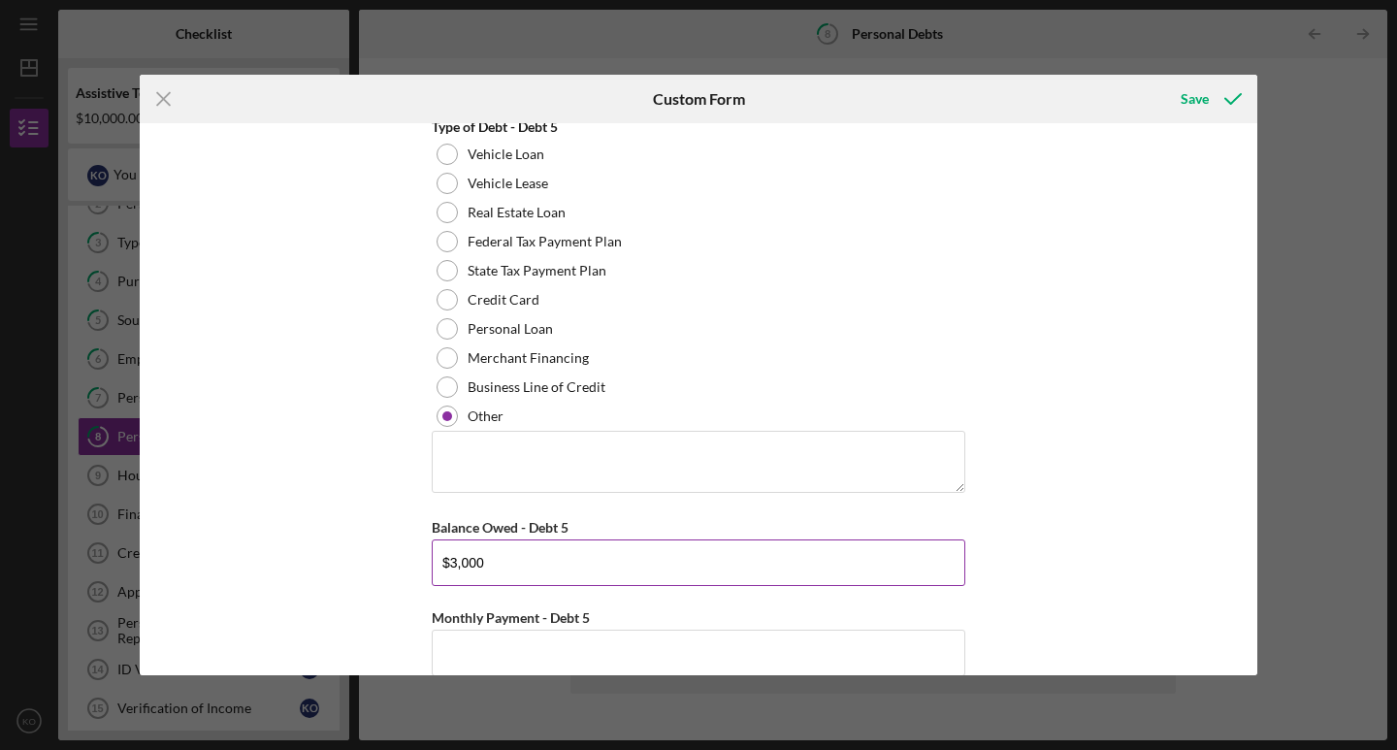
click at [519, 555] on input "$3,000" at bounding box center [699, 563] width 534 height 47
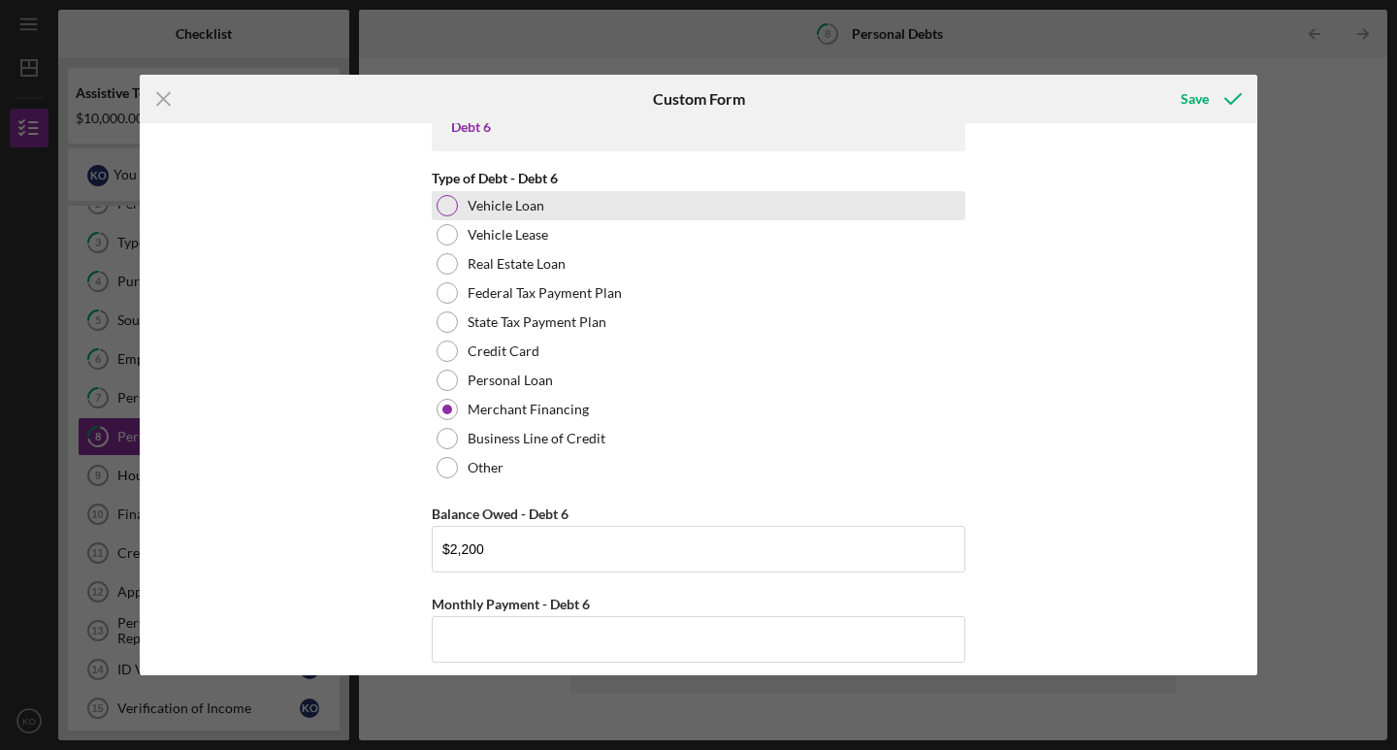
scroll to position [4074, 0]
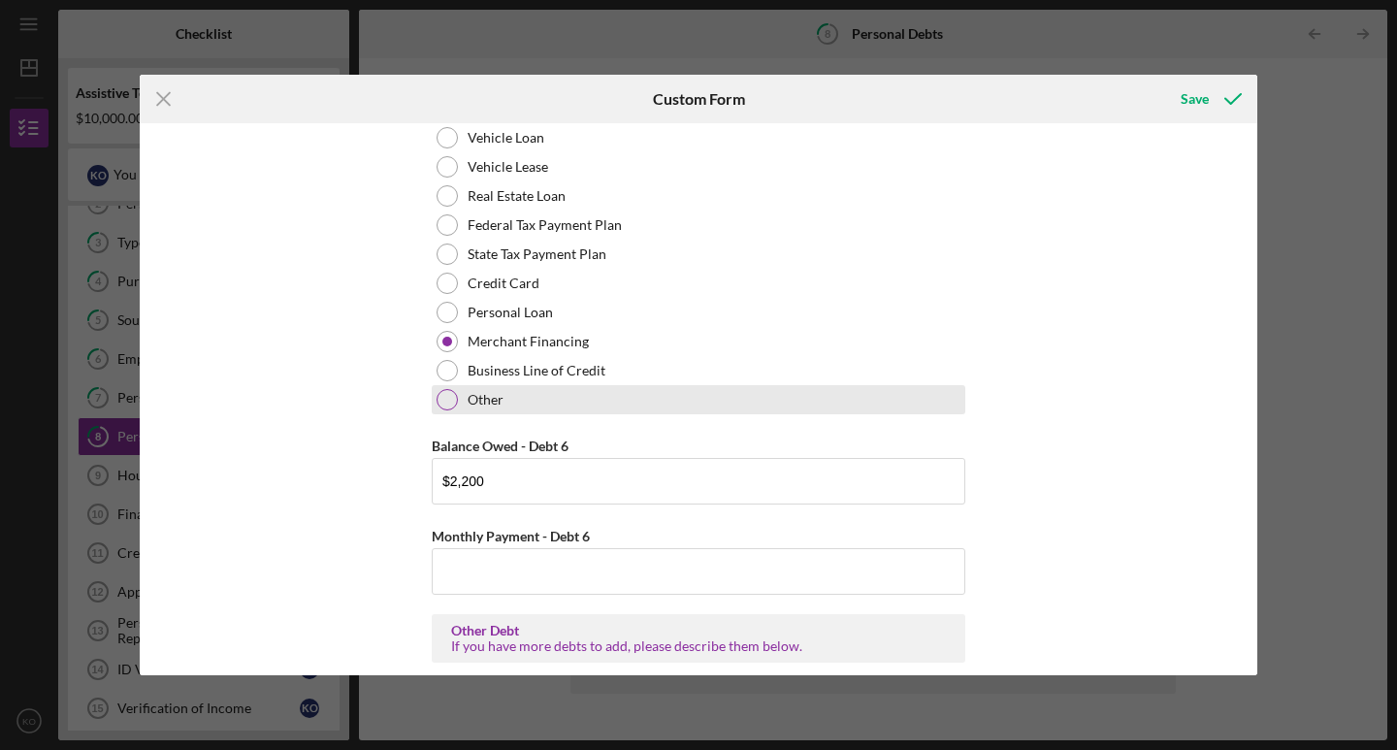
click at [482, 410] on div "Other" at bounding box center [699, 399] width 534 height 29
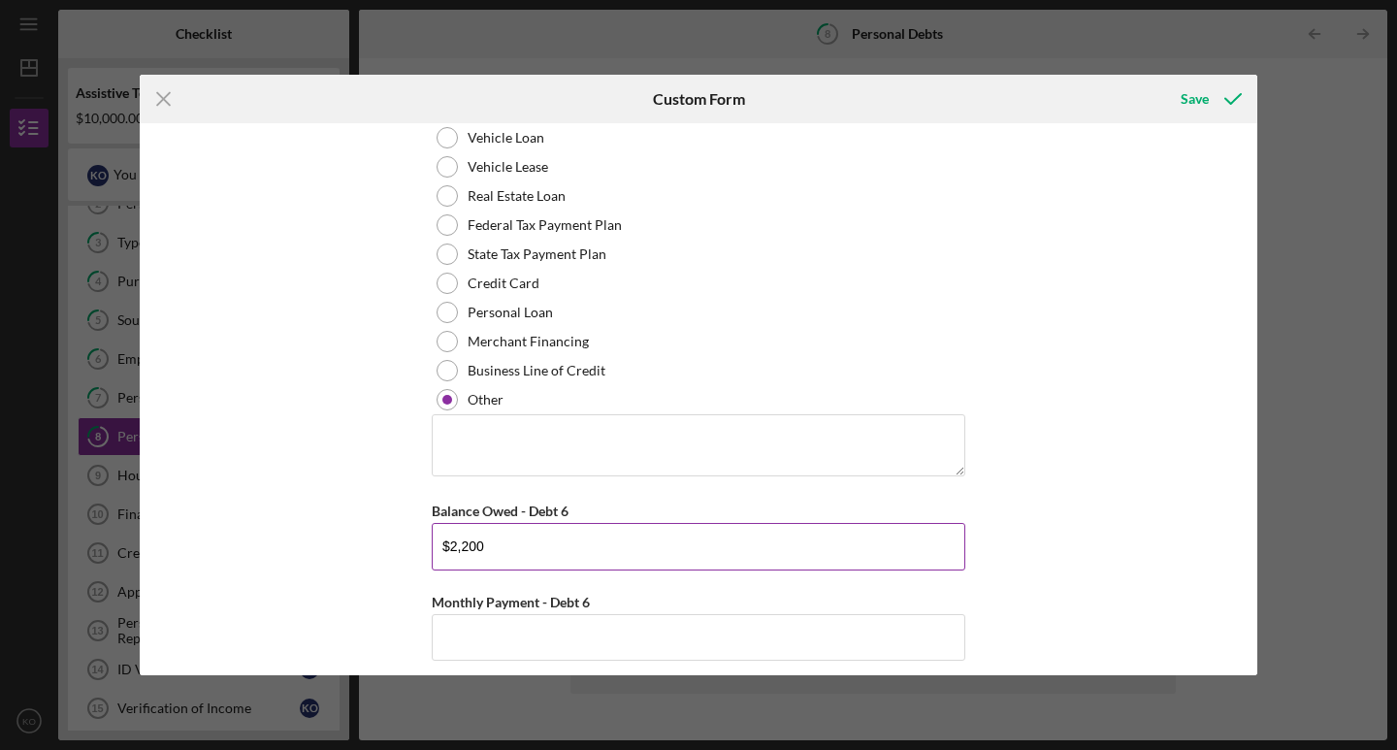
click at [509, 556] on input "$2,200" at bounding box center [699, 546] width 534 height 47
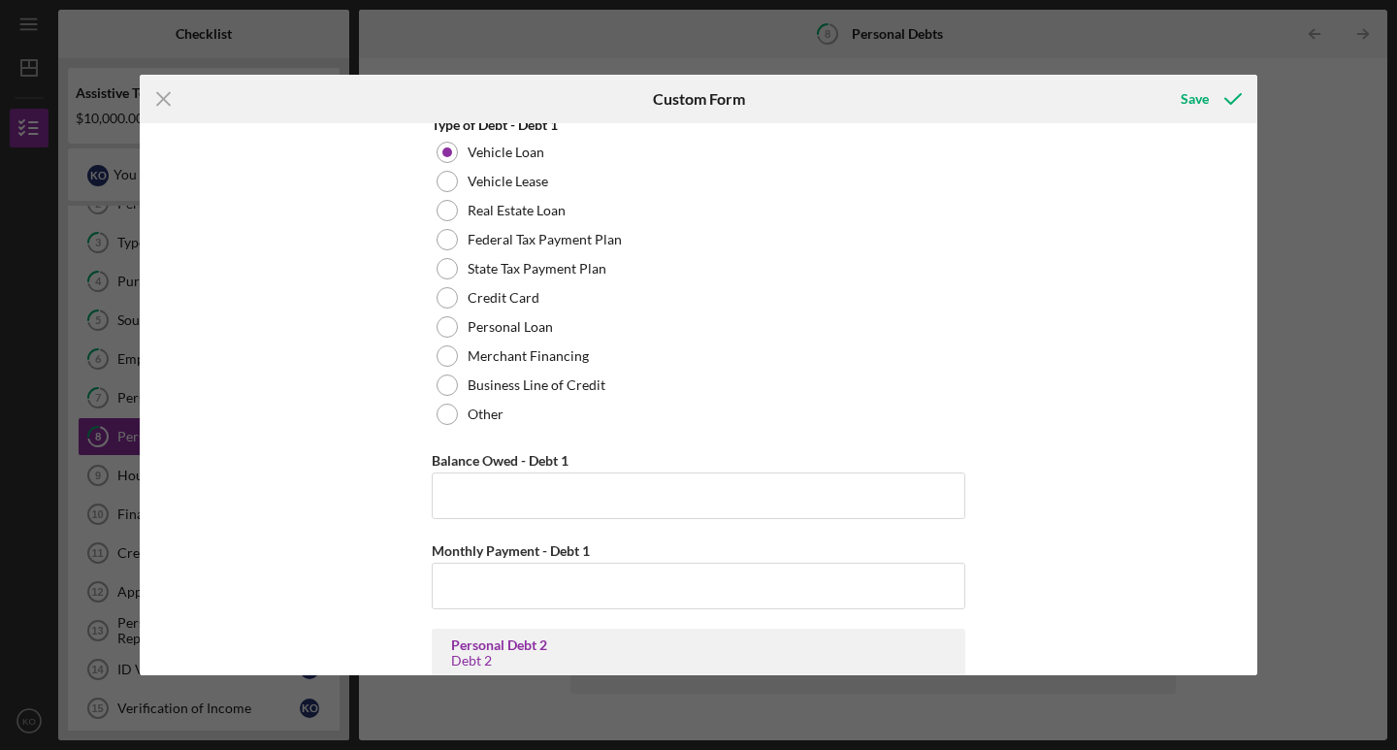
scroll to position [964, 0]
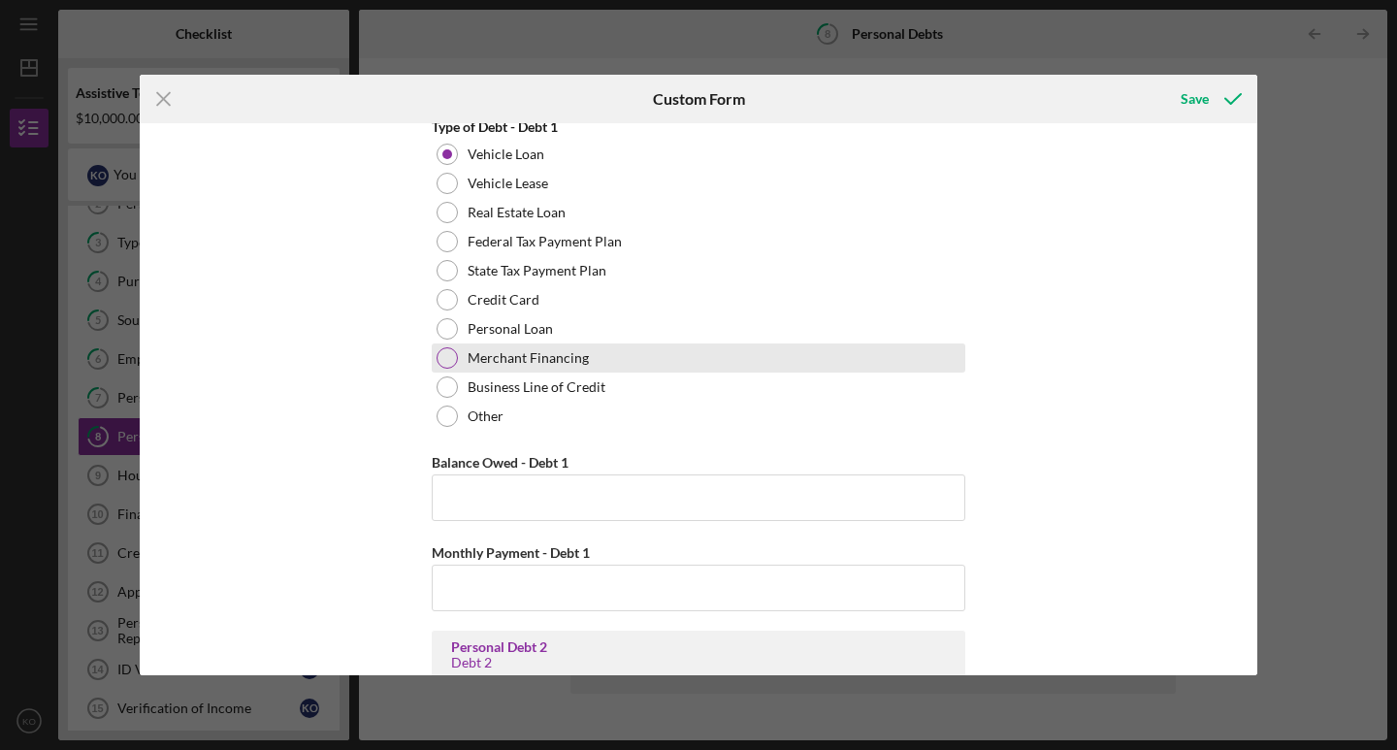
click at [538, 357] on label "Merchant Financing" at bounding box center [528, 358] width 121 height 16
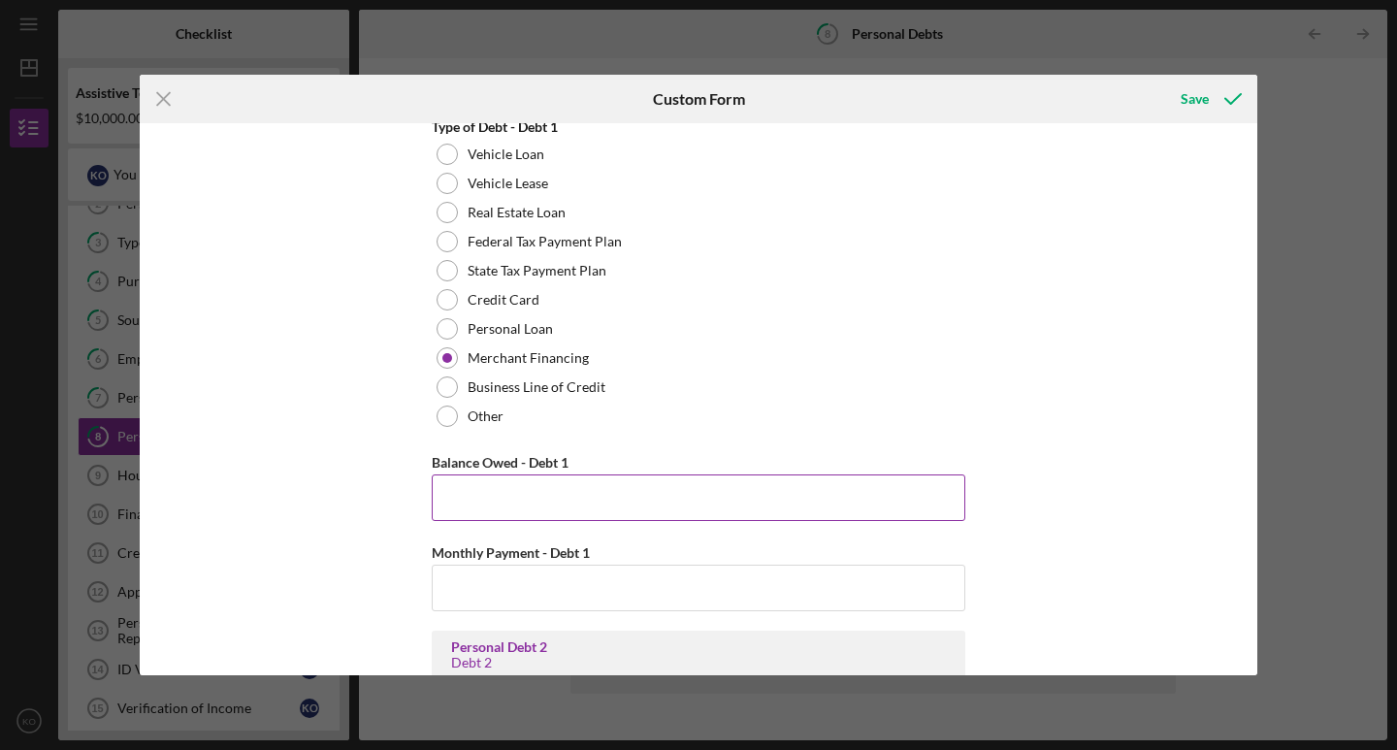
click at [536, 510] on input "Balance Owed - Debt 1" at bounding box center [699, 498] width 534 height 47
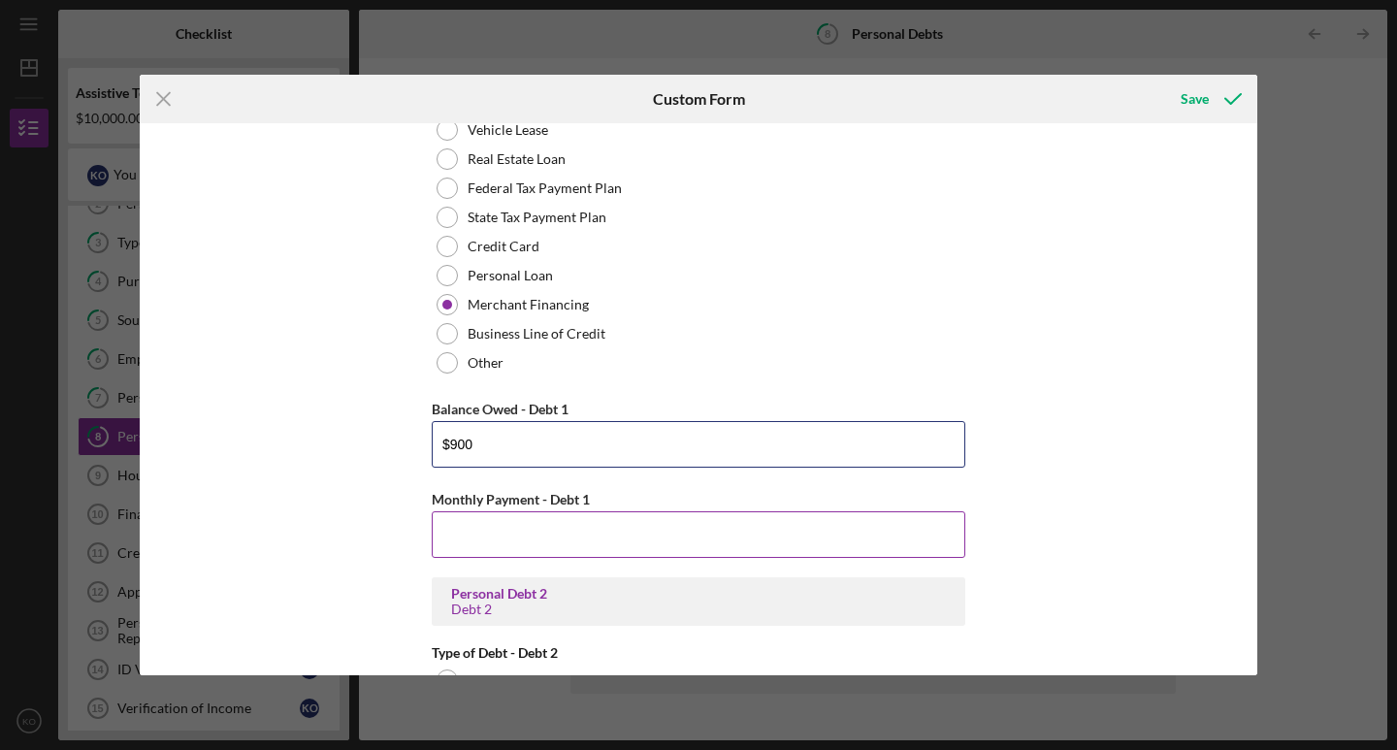
scroll to position [1018, 0]
type input "$900"
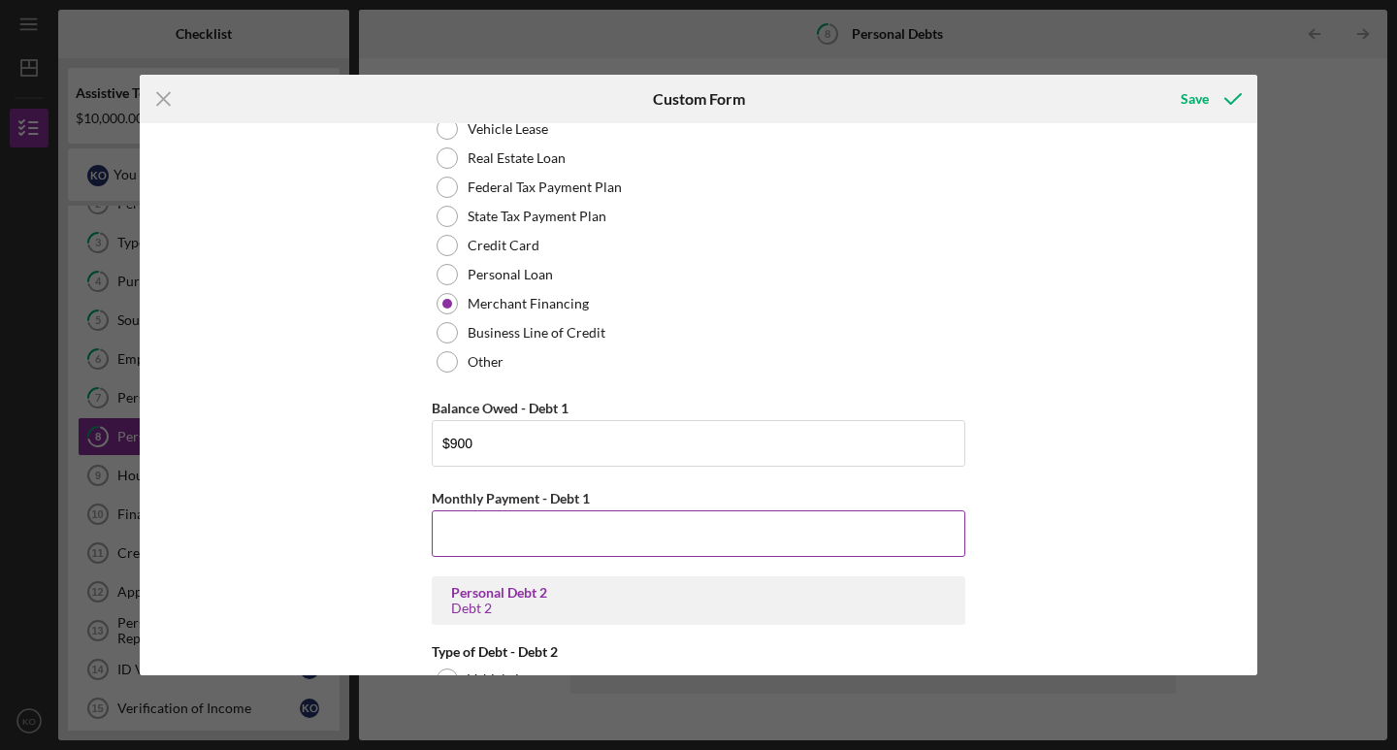
click at [529, 548] on input "Monthly Payment - Debt 1" at bounding box center [699, 533] width 534 height 47
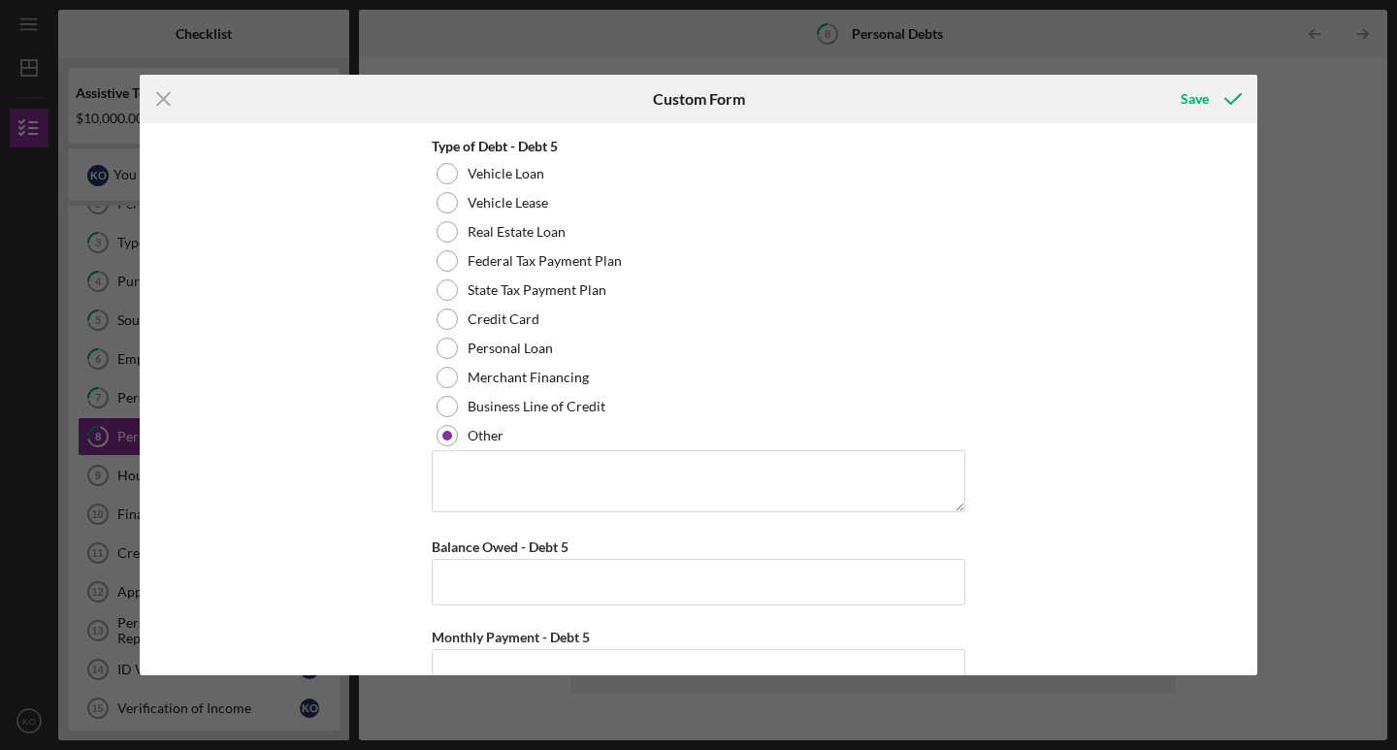
scroll to position [3408, 0]
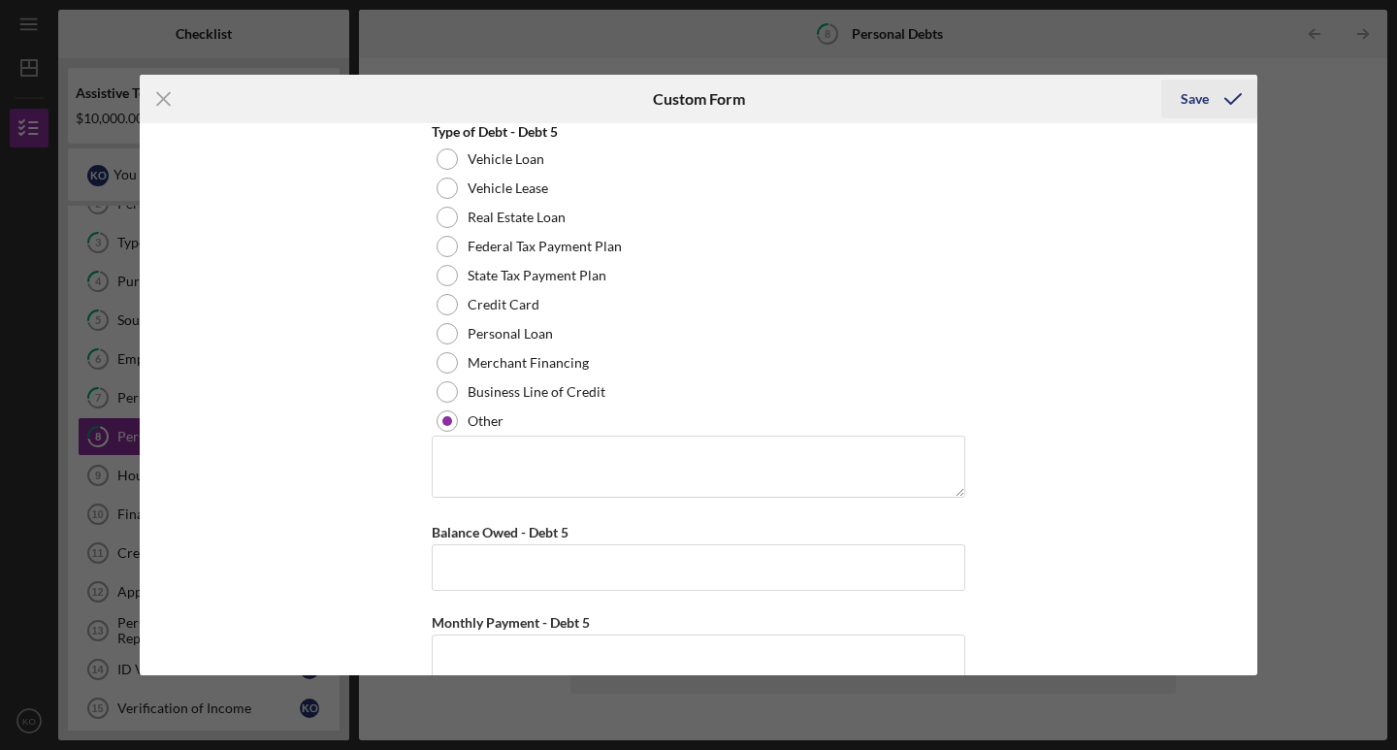
type input "$20"
click at [1216, 101] on icon "submit" at bounding box center [1233, 99] width 49 height 49
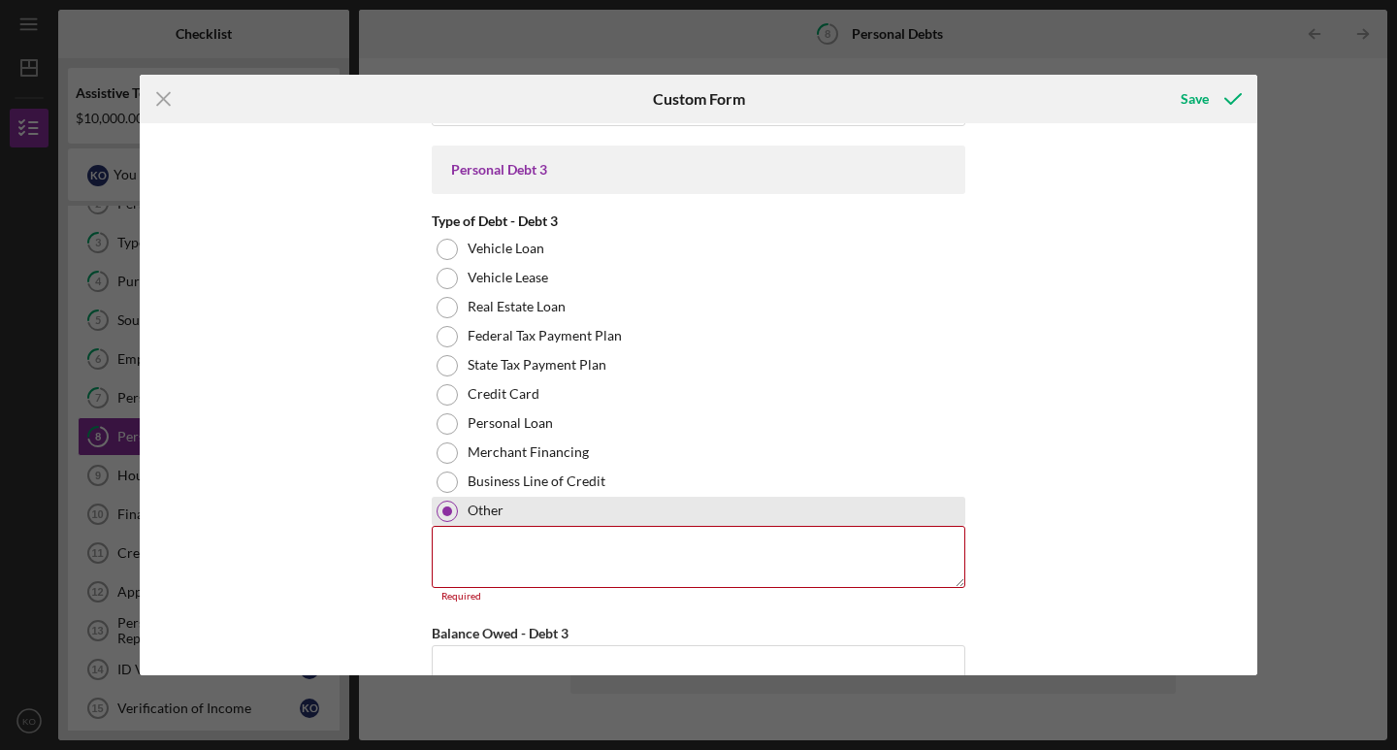
scroll to position [2026, 0]
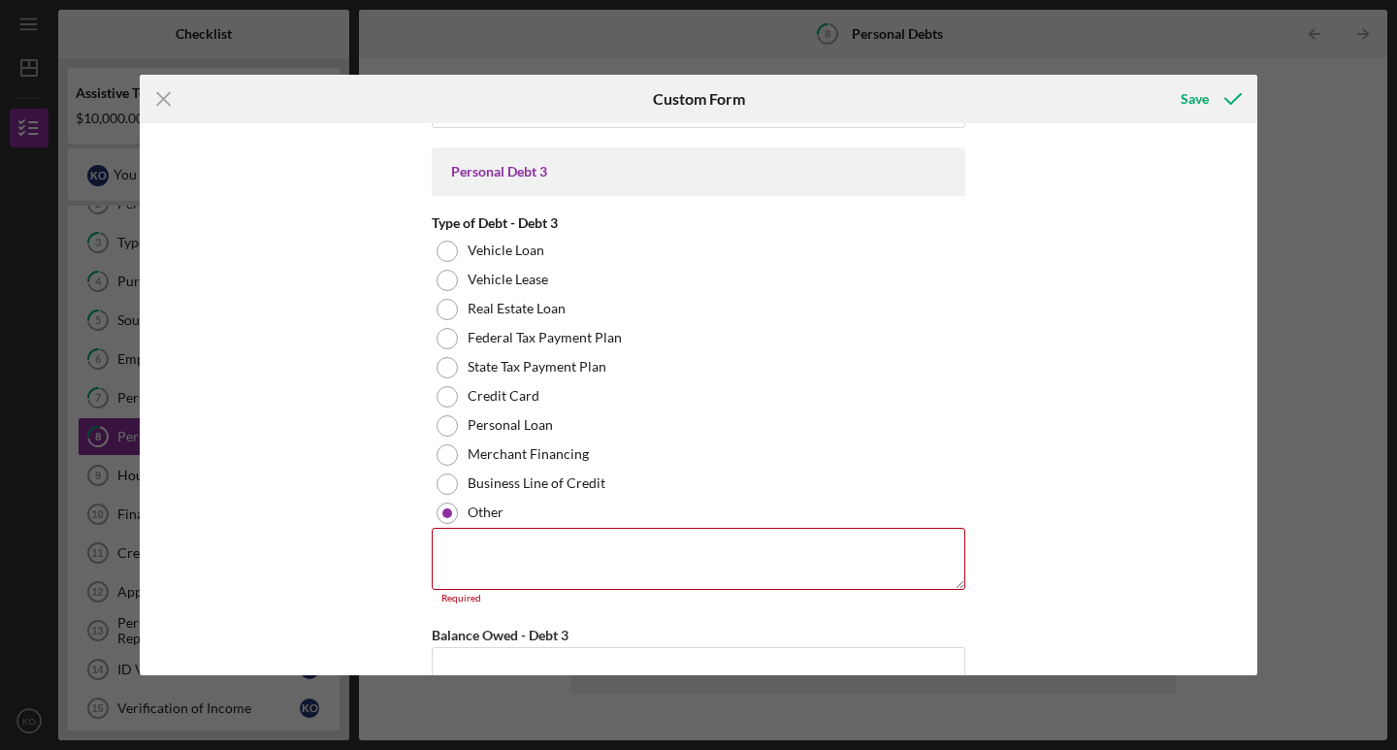
click at [572, 215] on div "Type of Debt - Debt 3" at bounding box center [699, 223] width 534 height 16
click at [166, 98] on line at bounding box center [163, 99] width 13 height 13
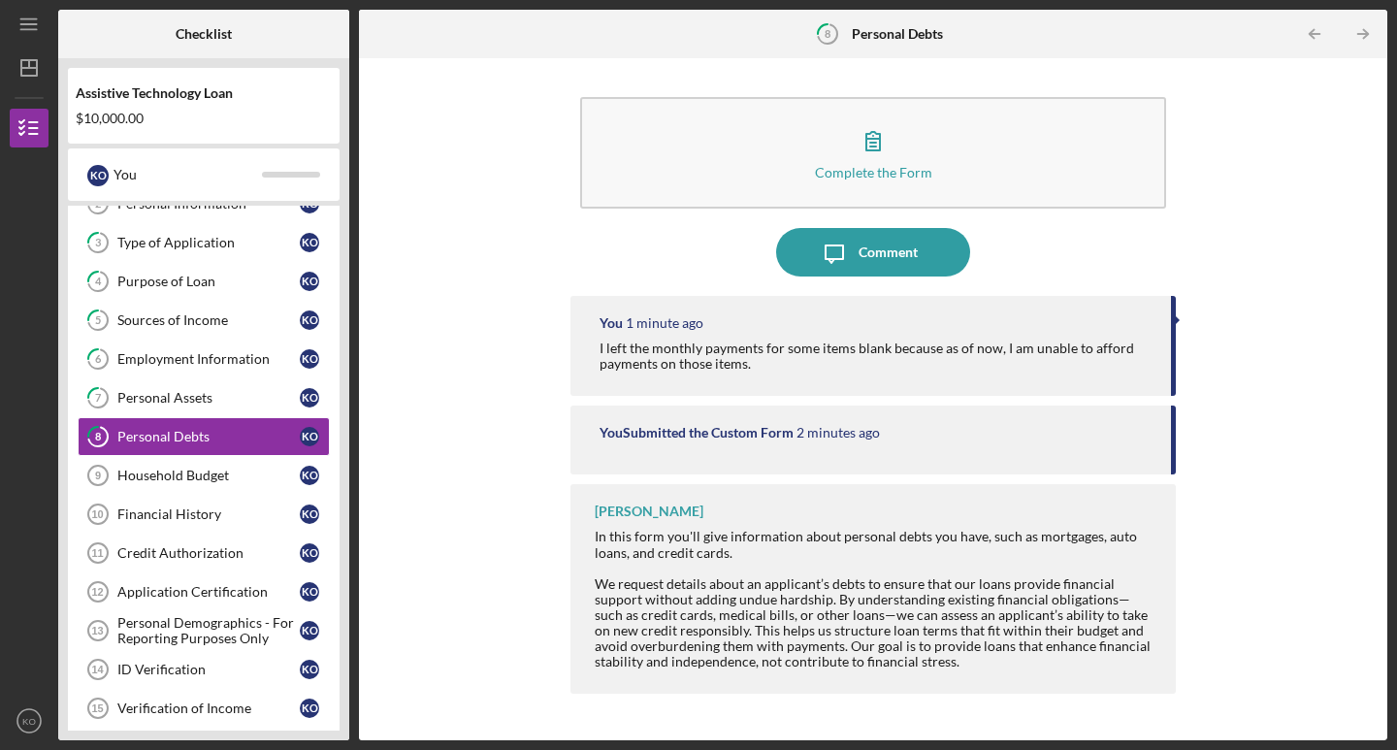
click at [945, 420] on div "You Submitted the Custom Form 2 minutes ago" at bounding box center [874, 440] width 606 height 69
click at [786, 434] on div "You Submitted the Custom Form" at bounding box center [697, 433] width 194 height 16
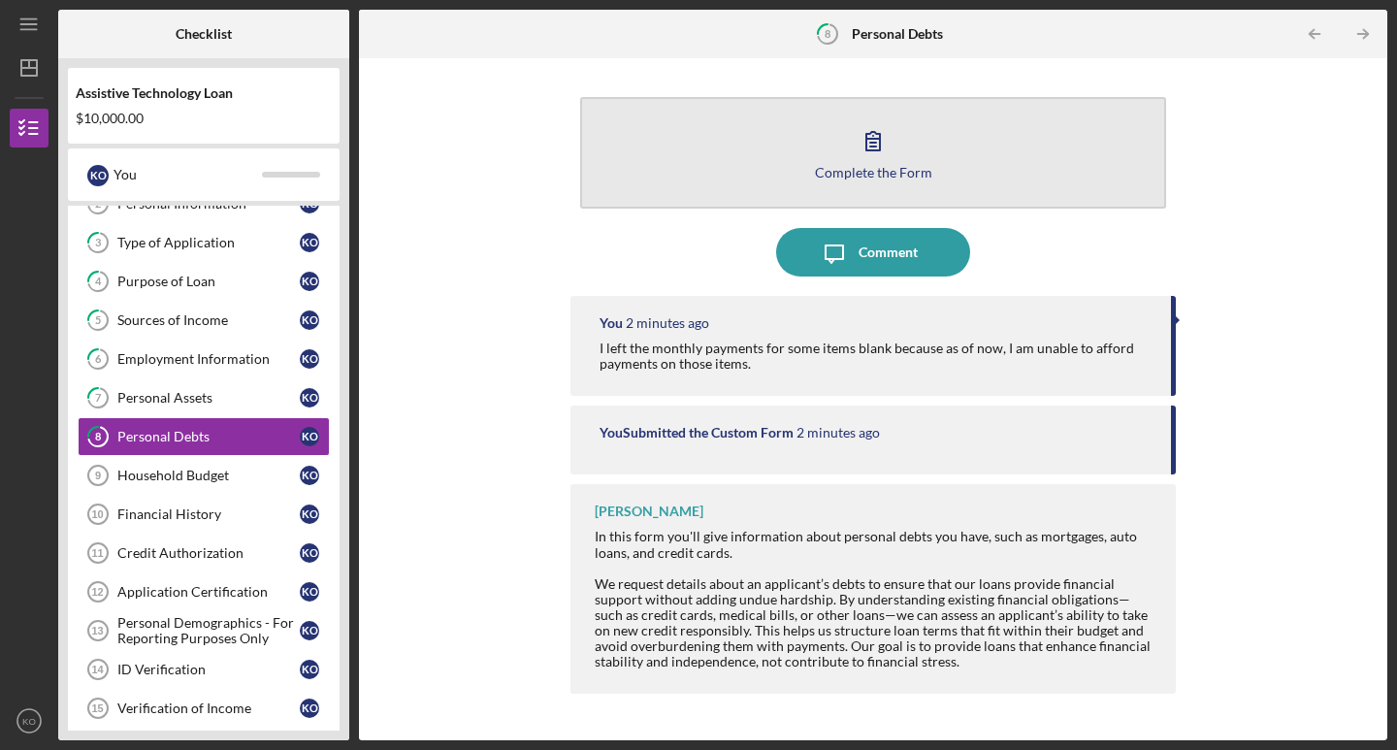
click at [855, 165] on div "Complete the Form" at bounding box center [873, 172] width 117 height 15
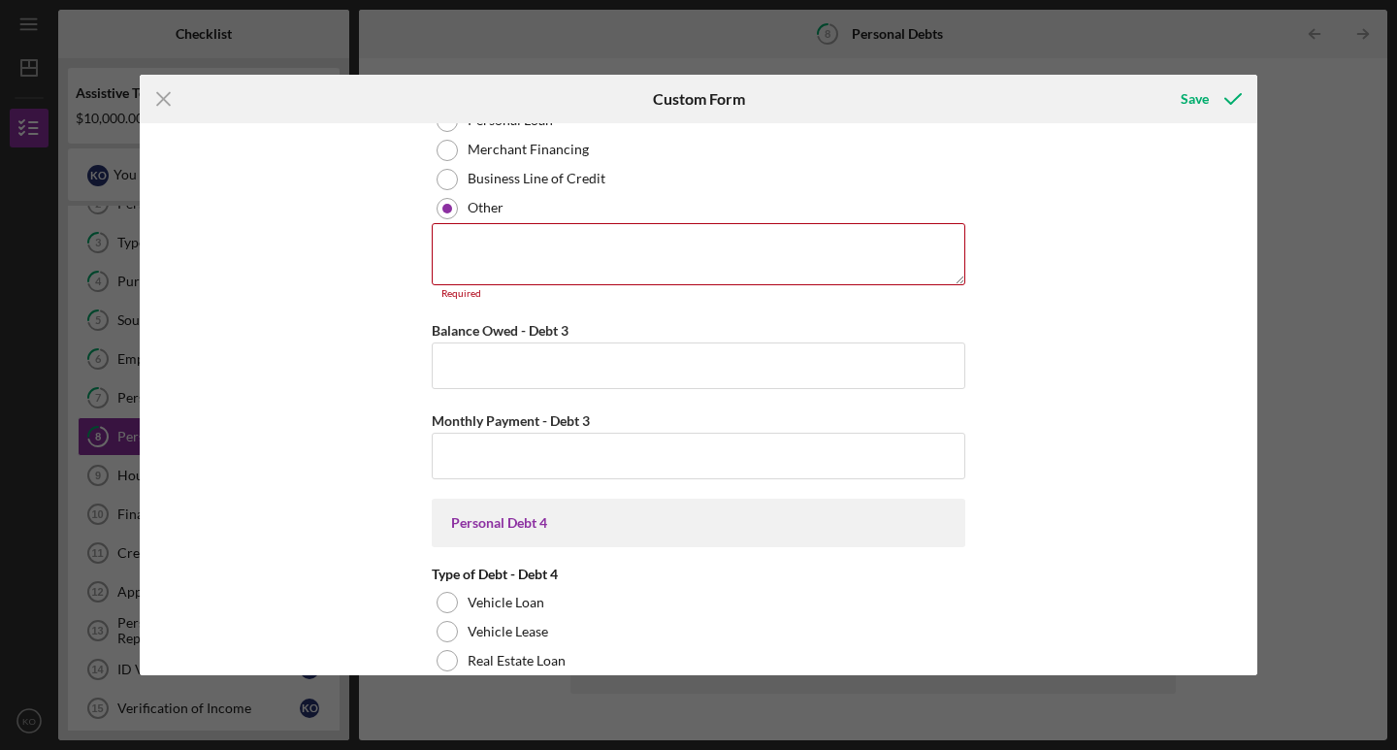
scroll to position [2322, 0]
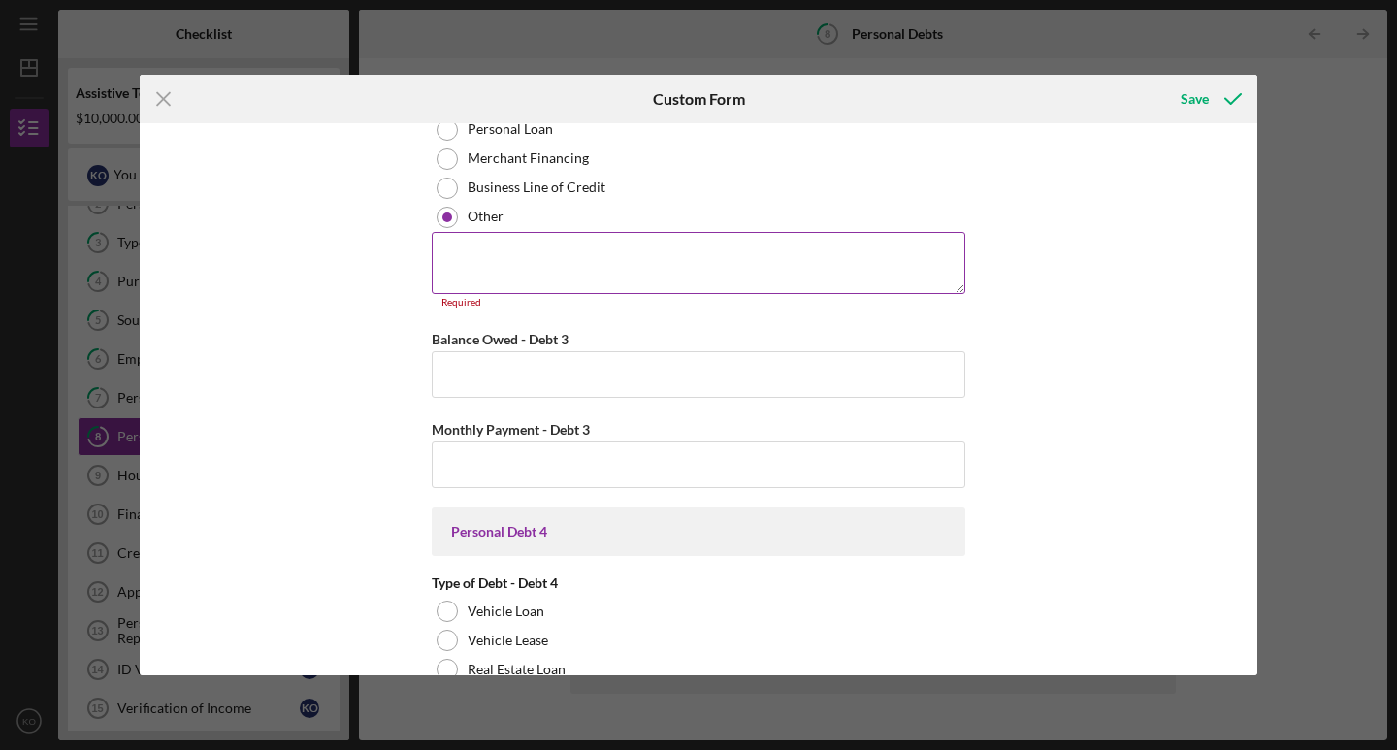
click at [712, 270] on textarea at bounding box center [699, 263] width 534 height 62
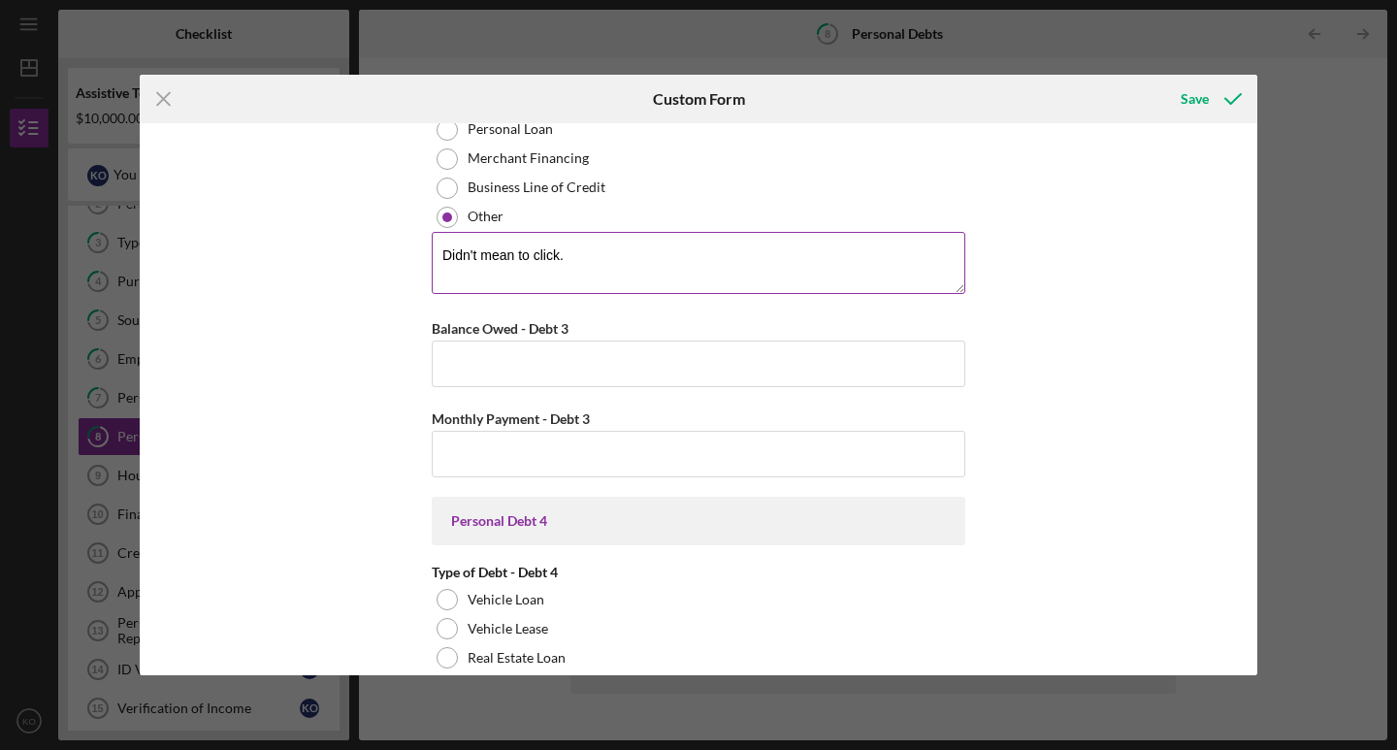
click at [705, 262] on textarea "Didn't mean to click." at bounding box center [699, 263] width 534 height 62
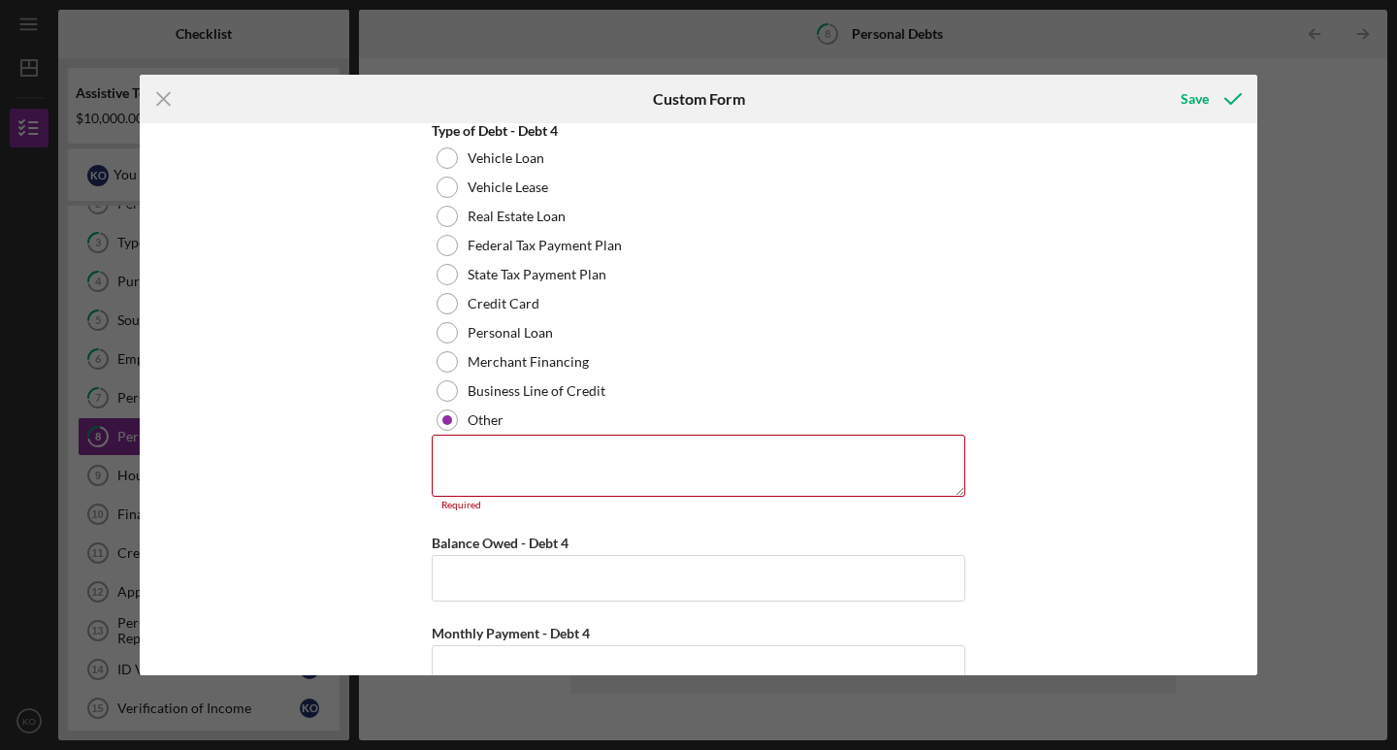
scroll to position [2841, 0]
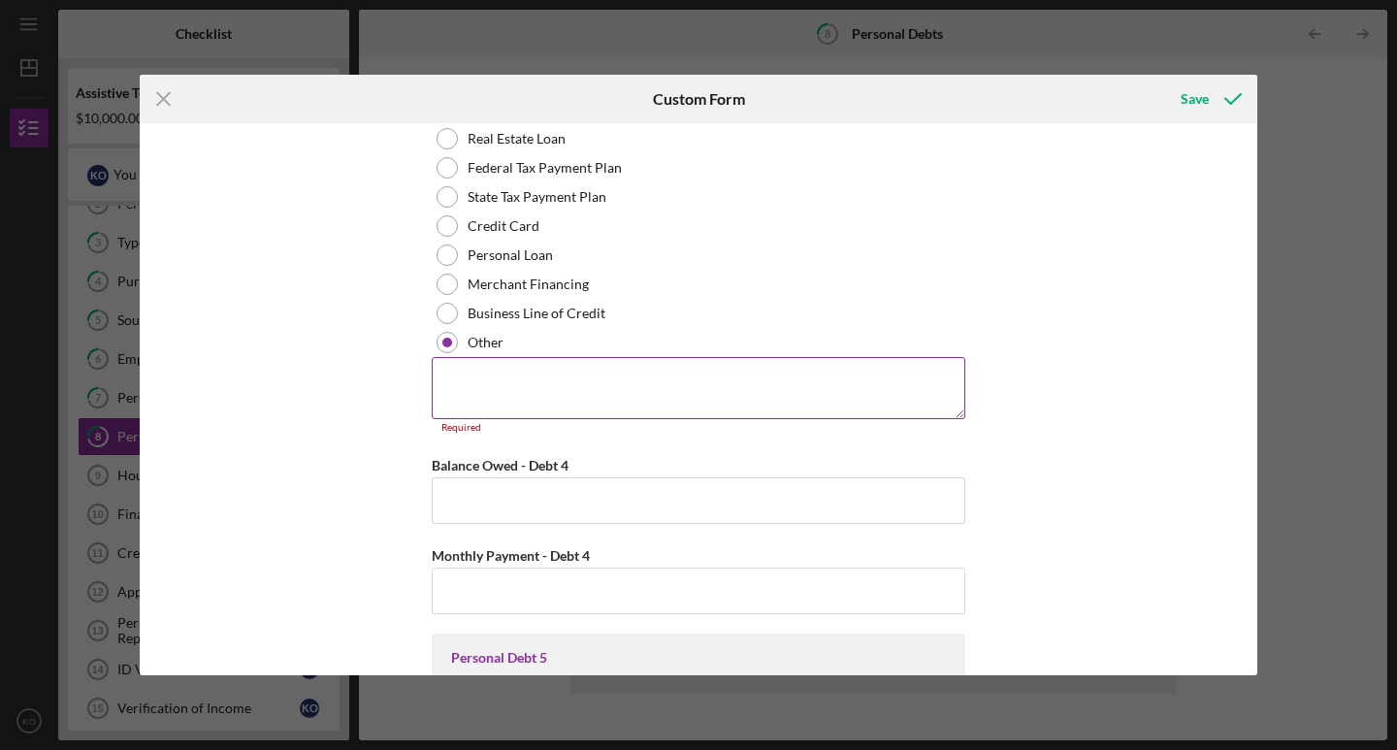
type textarea "Didn't mean to click."
click at [523, 375] on textarea at bounding box center [699, 388] width 534 height 62
paste textarea "Didn't mean to click."
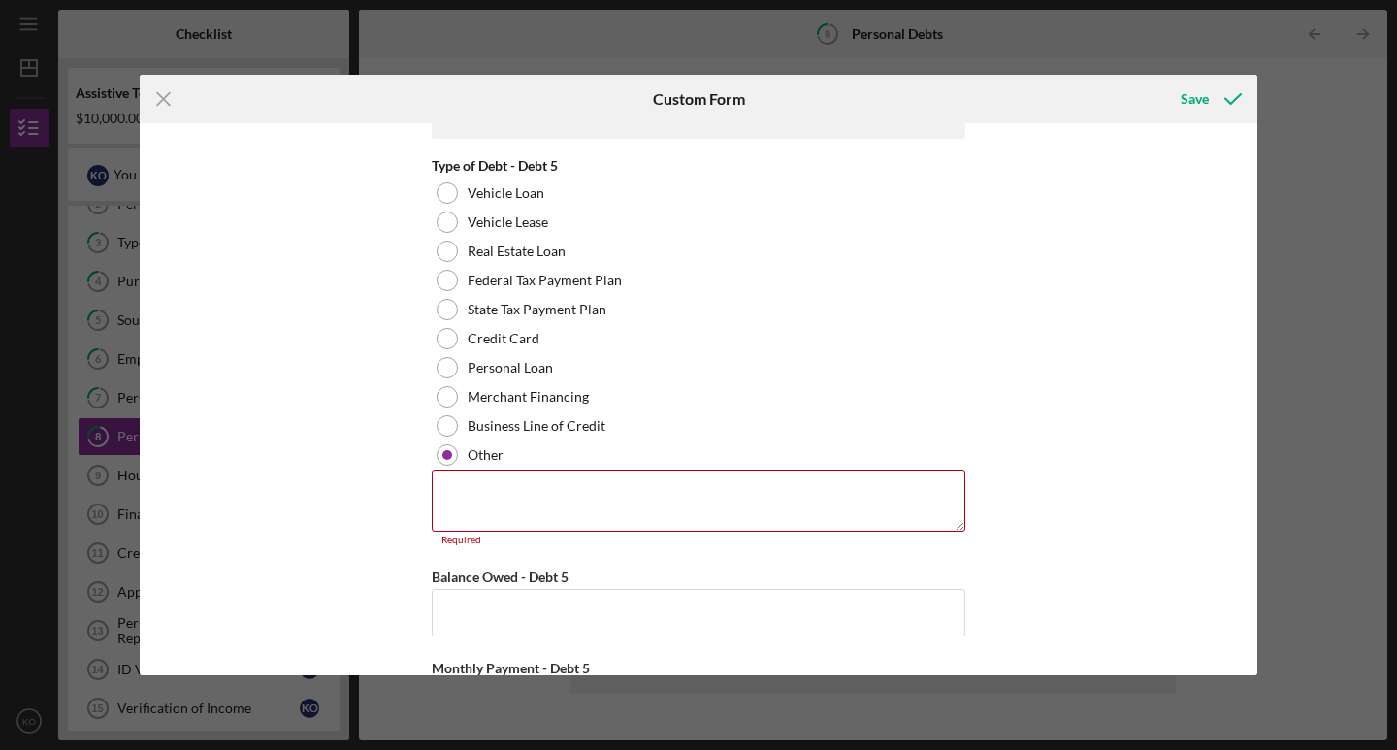
scroll to position [3393, 0]
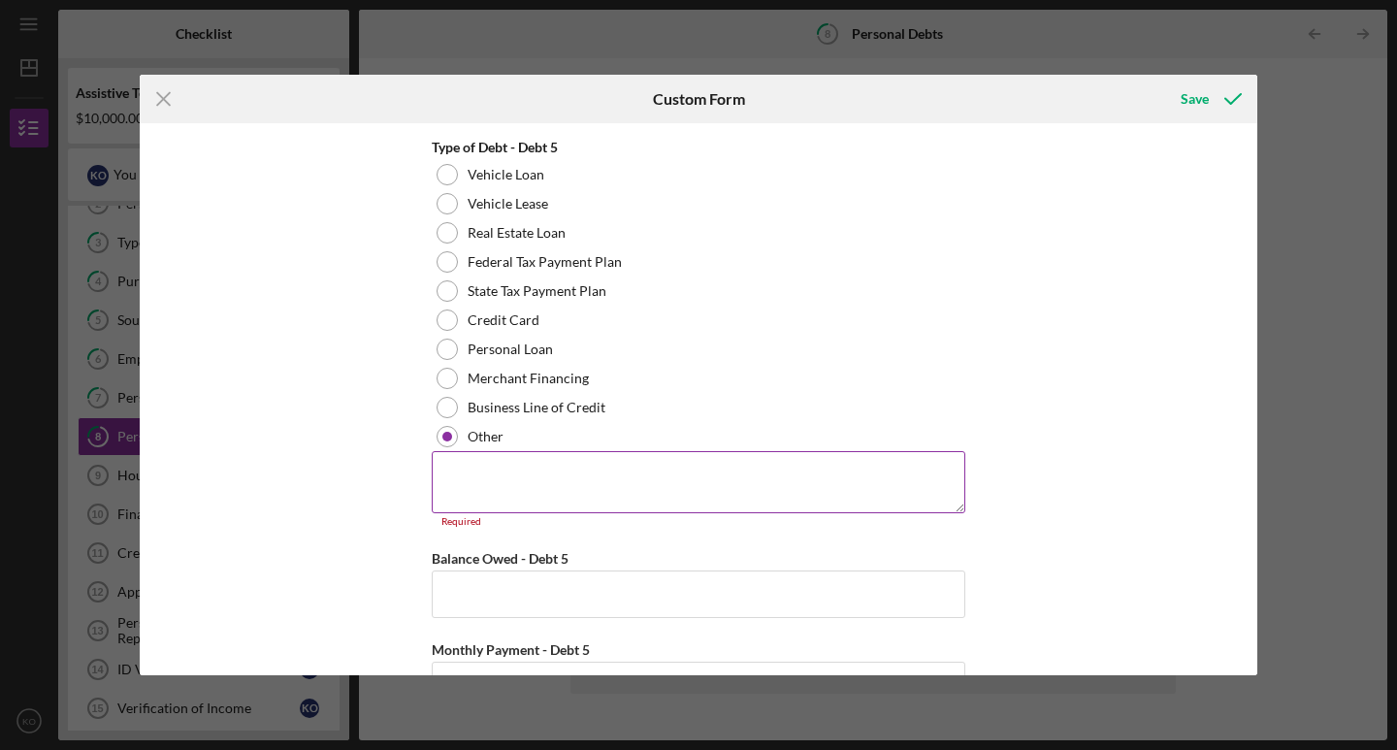
type textarea "Didn't mean to click."
click at [515, 465] on textarea at bounding box center [699, 482] width 534 height 62
paste textarea "Didn't mean to click."
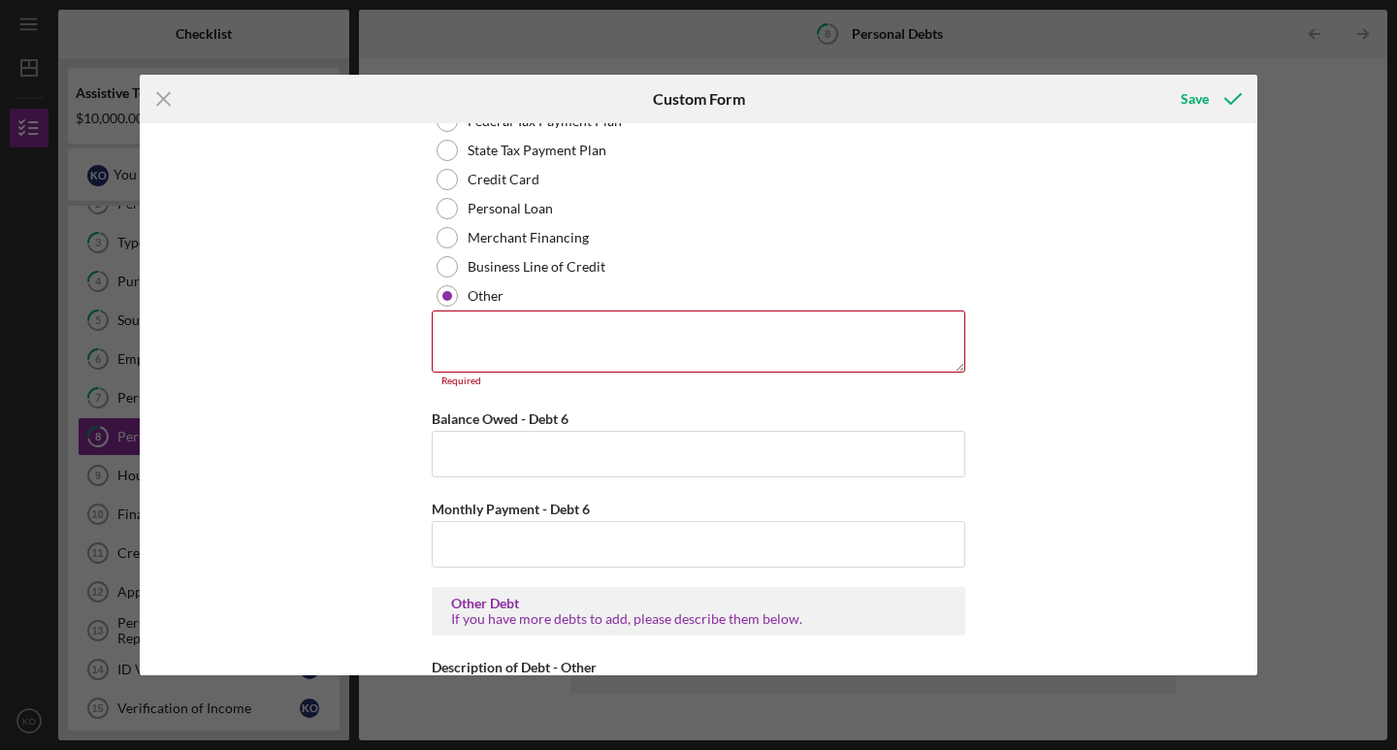
scroll to position [4259, 0]
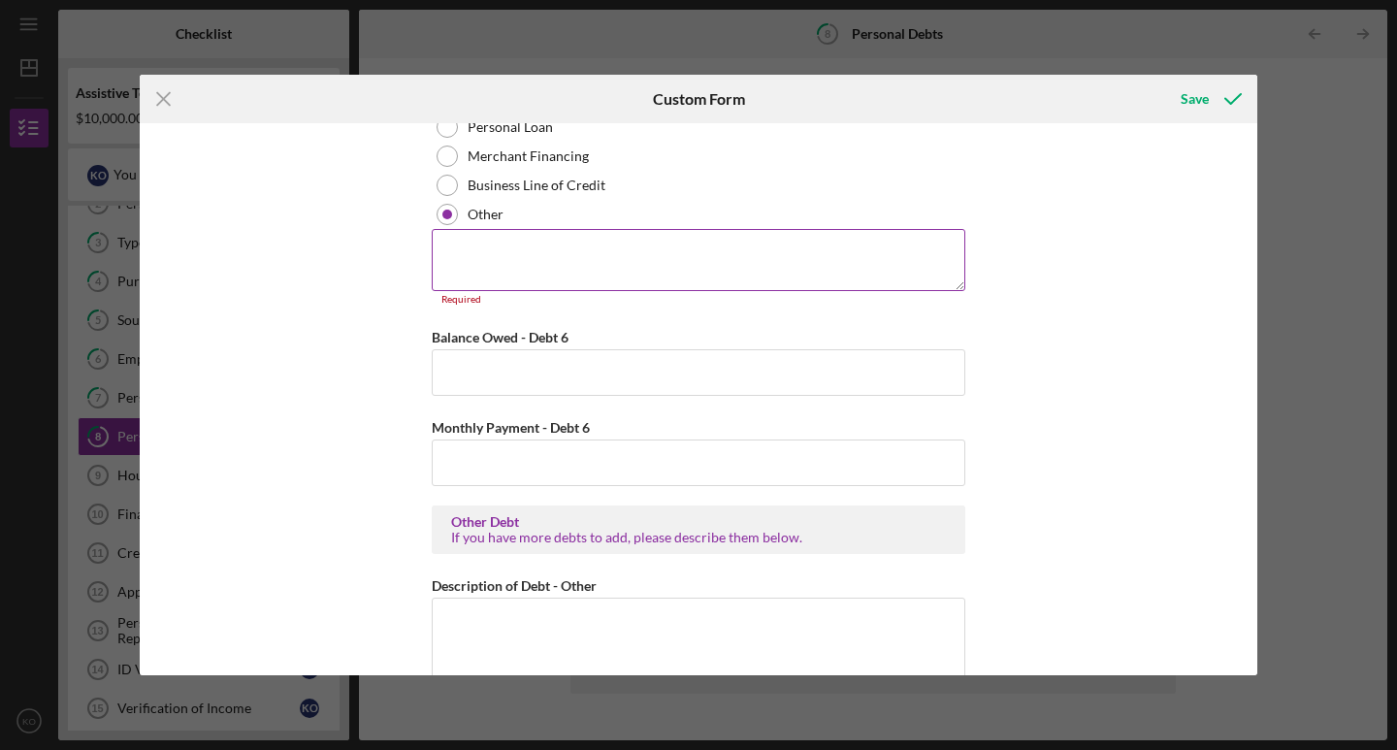
type textarea "Didn't mean to click."
click at [491, 258] on textarea at bounding box center [699, 260] width 534 height 62
paste textarea "Didn't mean to click."
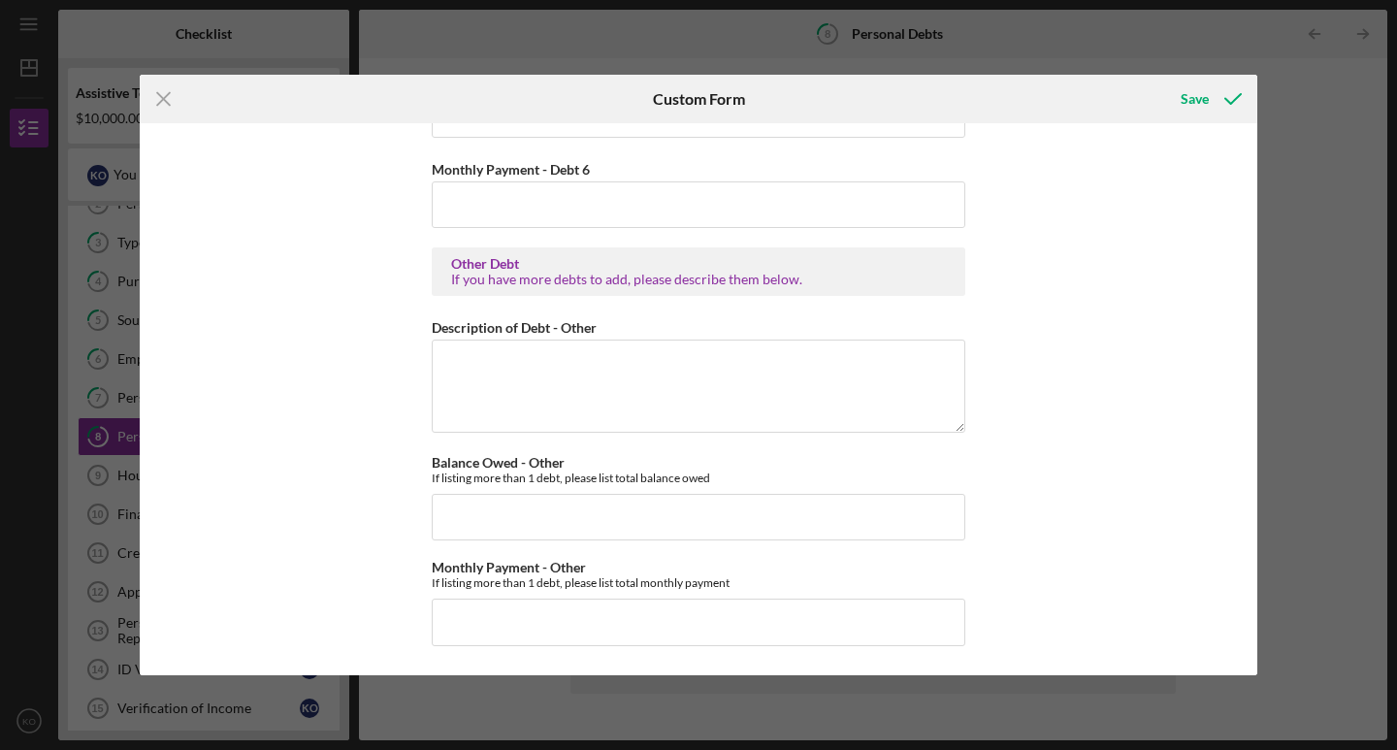
scroll to position [4507, 0]
type textarea "Didn't mean to click."
click at [1202, 82] on div "Save" at bounding box center [1195, 99] width 28 height 39
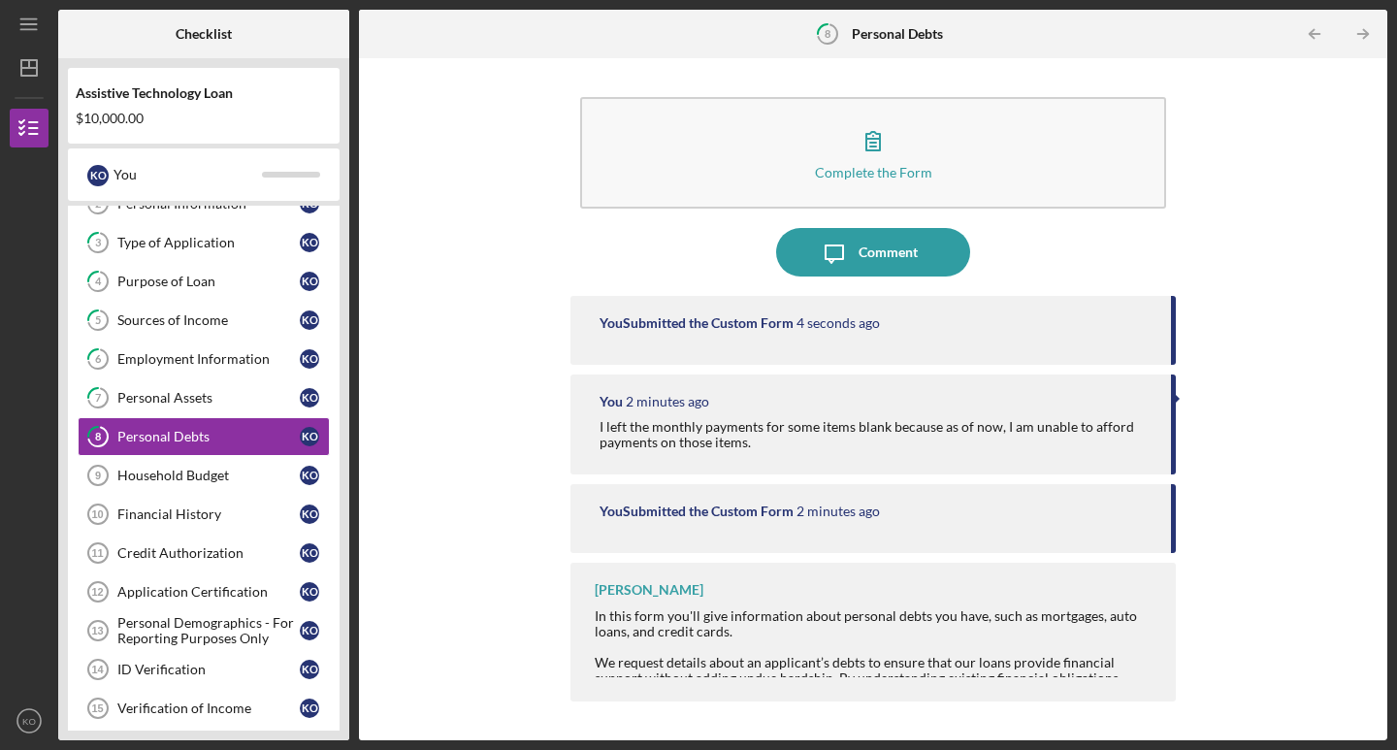
click at [781, 505] on div "You Submitted the Custom Form" at bounding box center [697, 512] width 194 height 16
click at [837, 251] on icon "Icon/Message" at bounding box center [834, 252] width 49 height 49
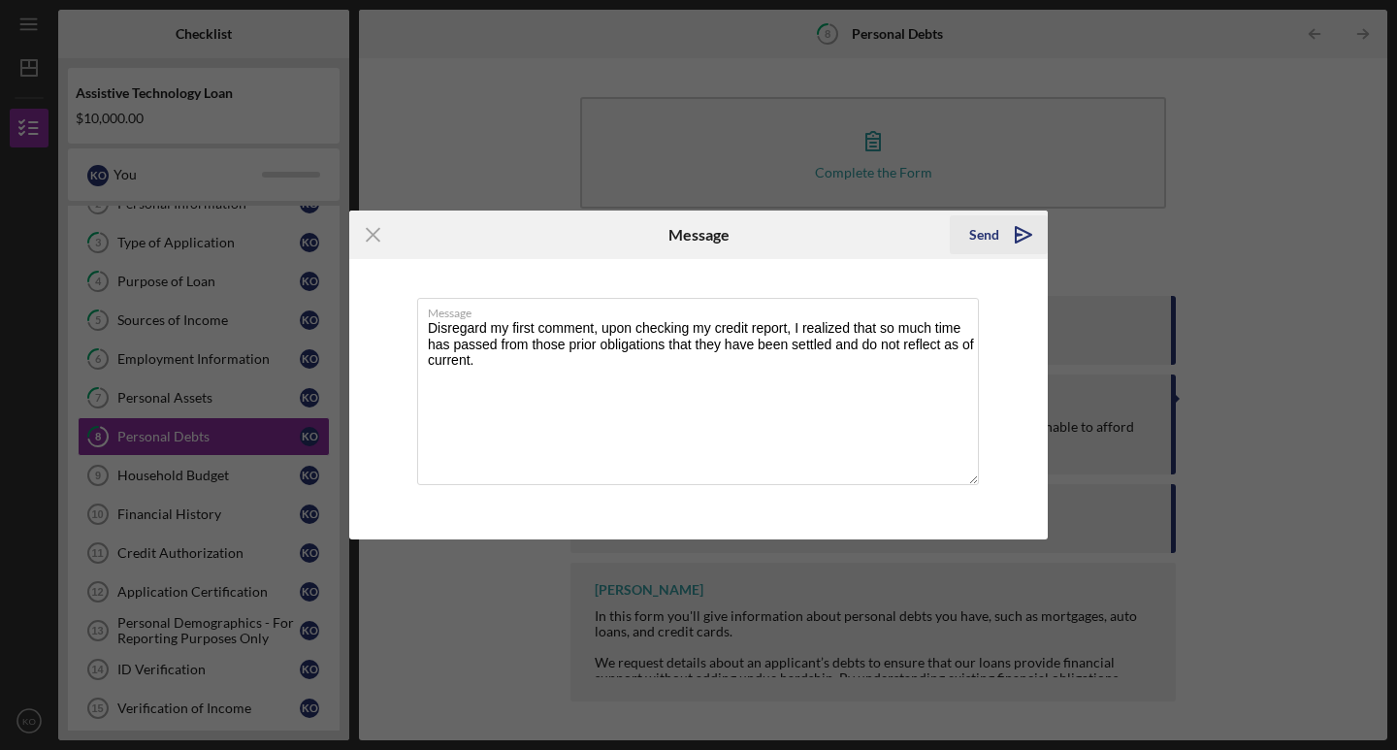
type textarea "Disregard my first comment, upon checking my credit report, I realized that so …"
click at [993, 245] on div "Send" at bounding box center [984, 234] width 30 height 39
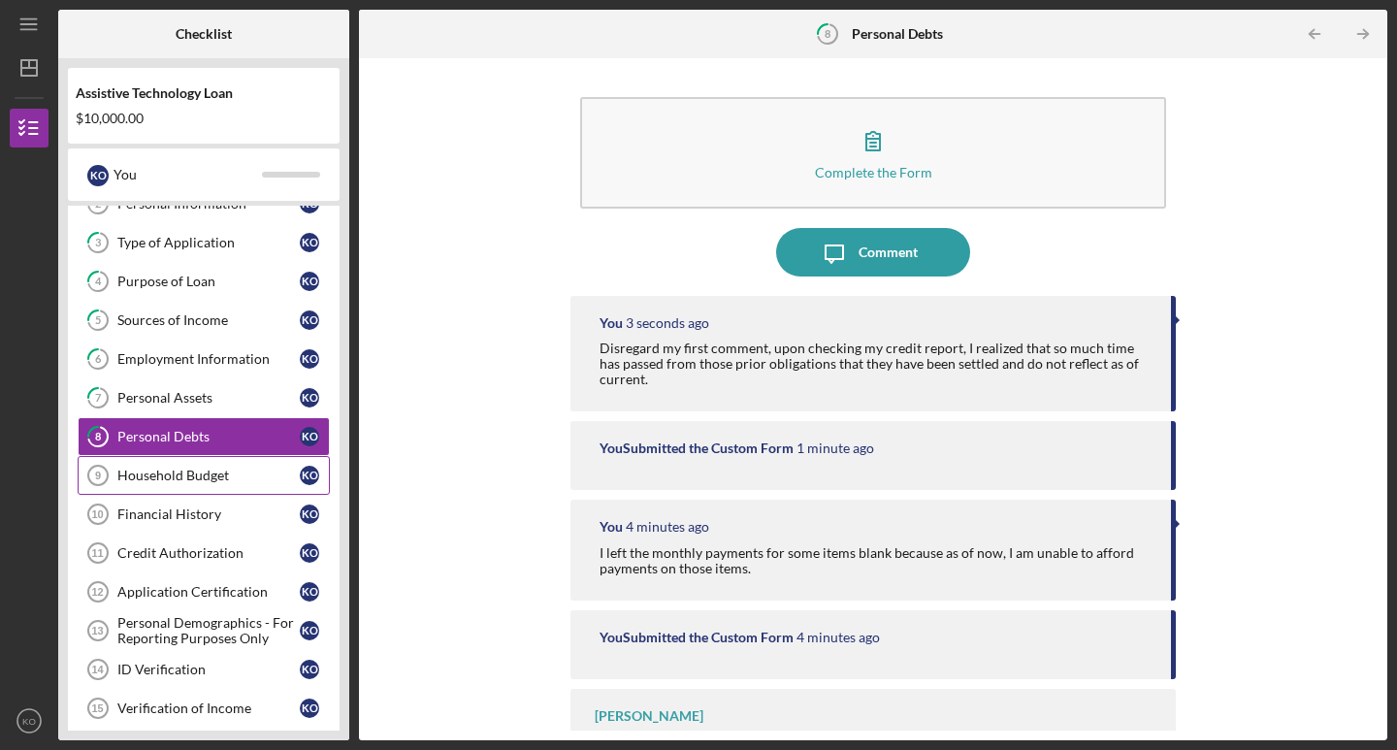
click at [226, 479] on div "Household Budget" at bounding box center [208, 476] width 182 height 16
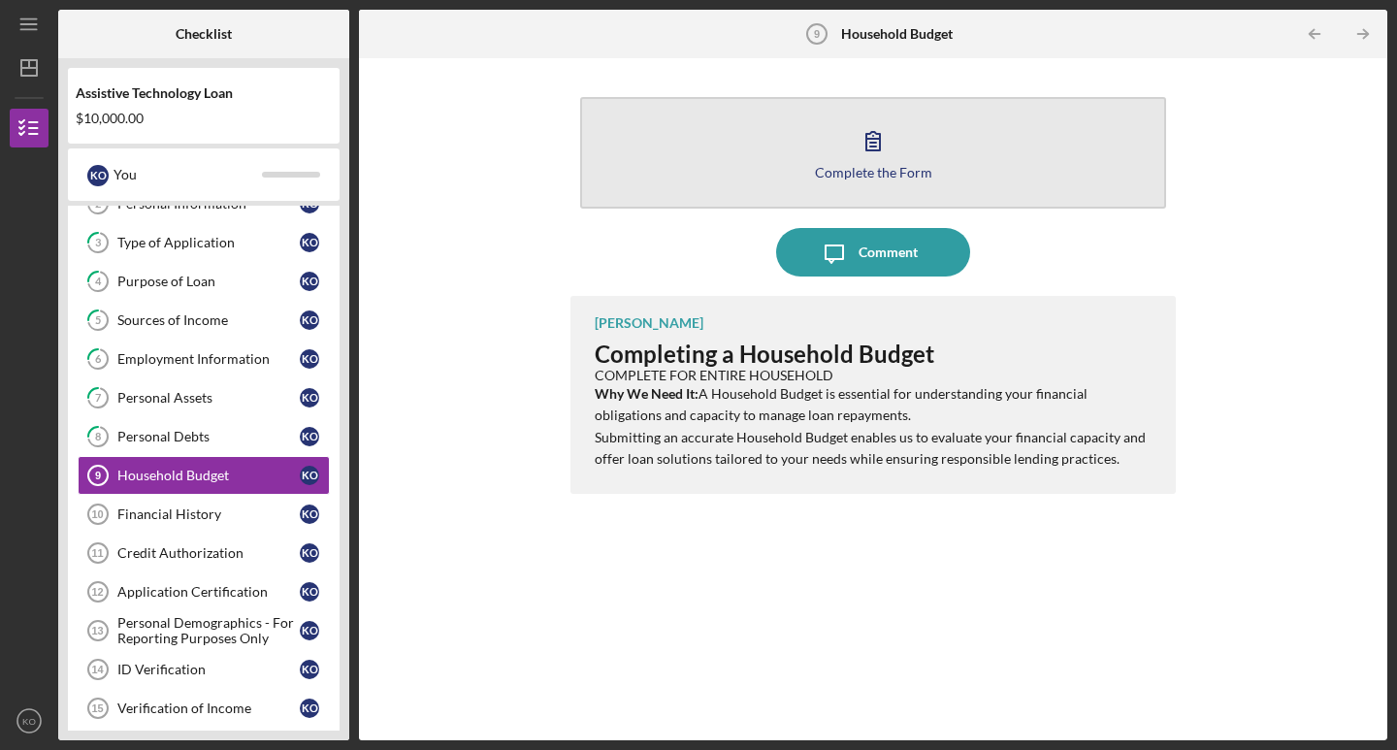
click at [774, 155] on button "Complete the Form Form" at bounding box center [873, 153] width 586 height 112
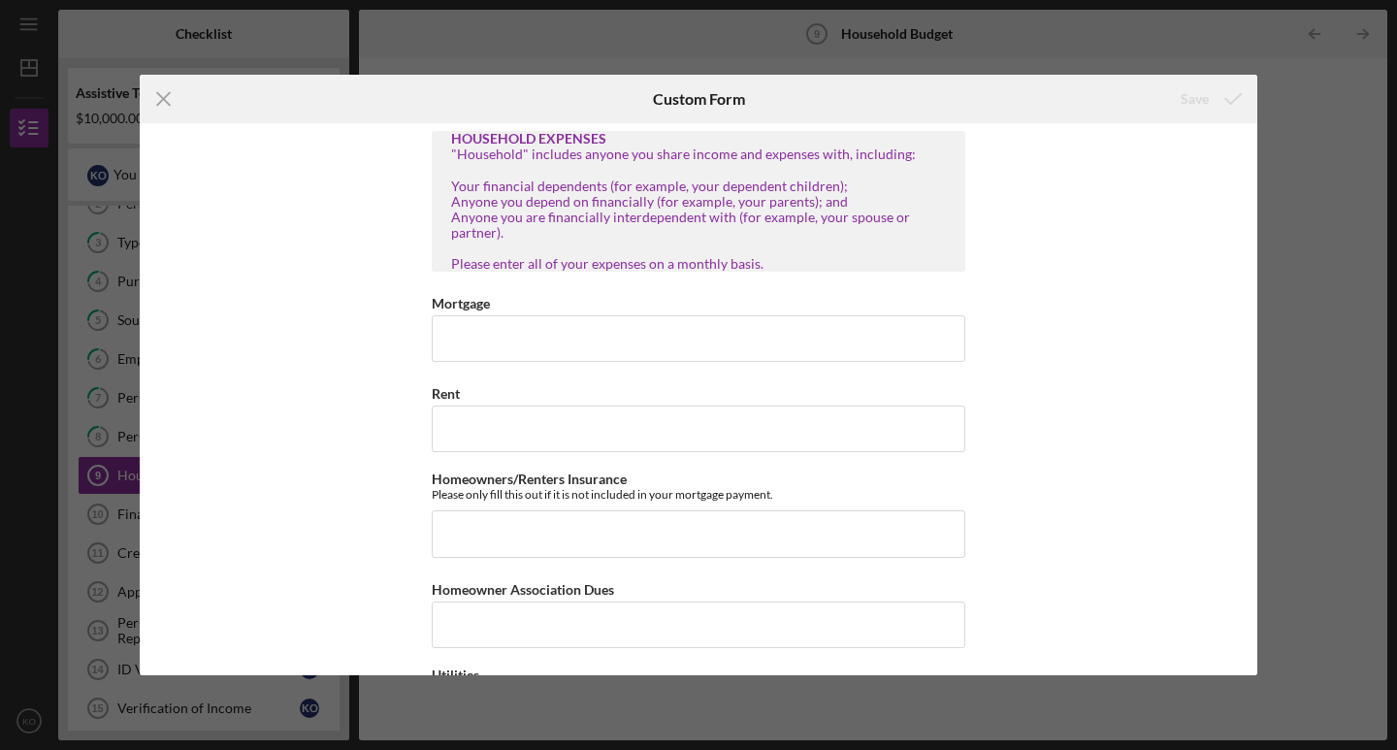
scroll to position [71, 0]
click at [751, 336] on input "Mortgage" at bounding box center [699, 337] width 534 height 47
click at [694, 408] on input "Rent" at bounding box center [699, 428] width 534 height 47
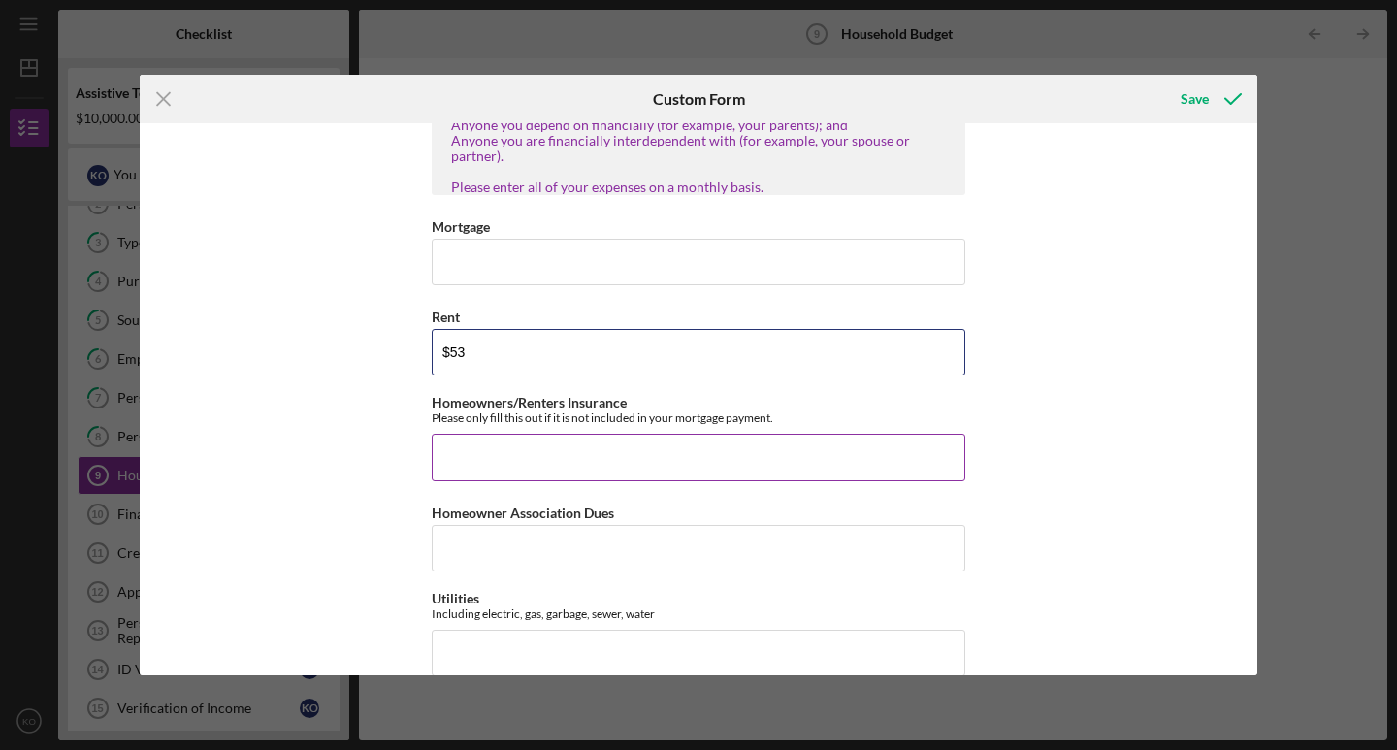
scroll to position [148, 0]
type input "$53"
click at [686, 446] on input "Homeowners/Renters Insurance" at bounding box center [699, 455] width 534 height 47
type input "$0"
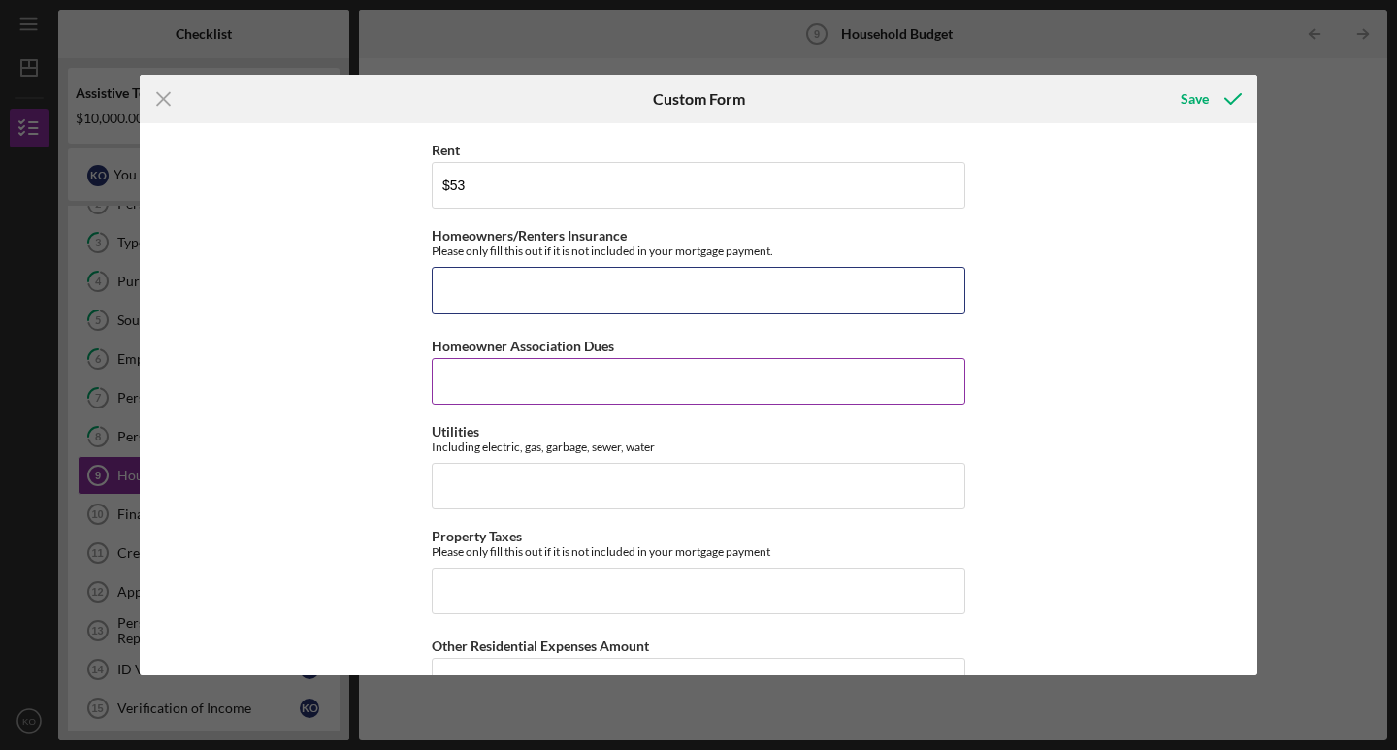
scroll to position [314, 0]
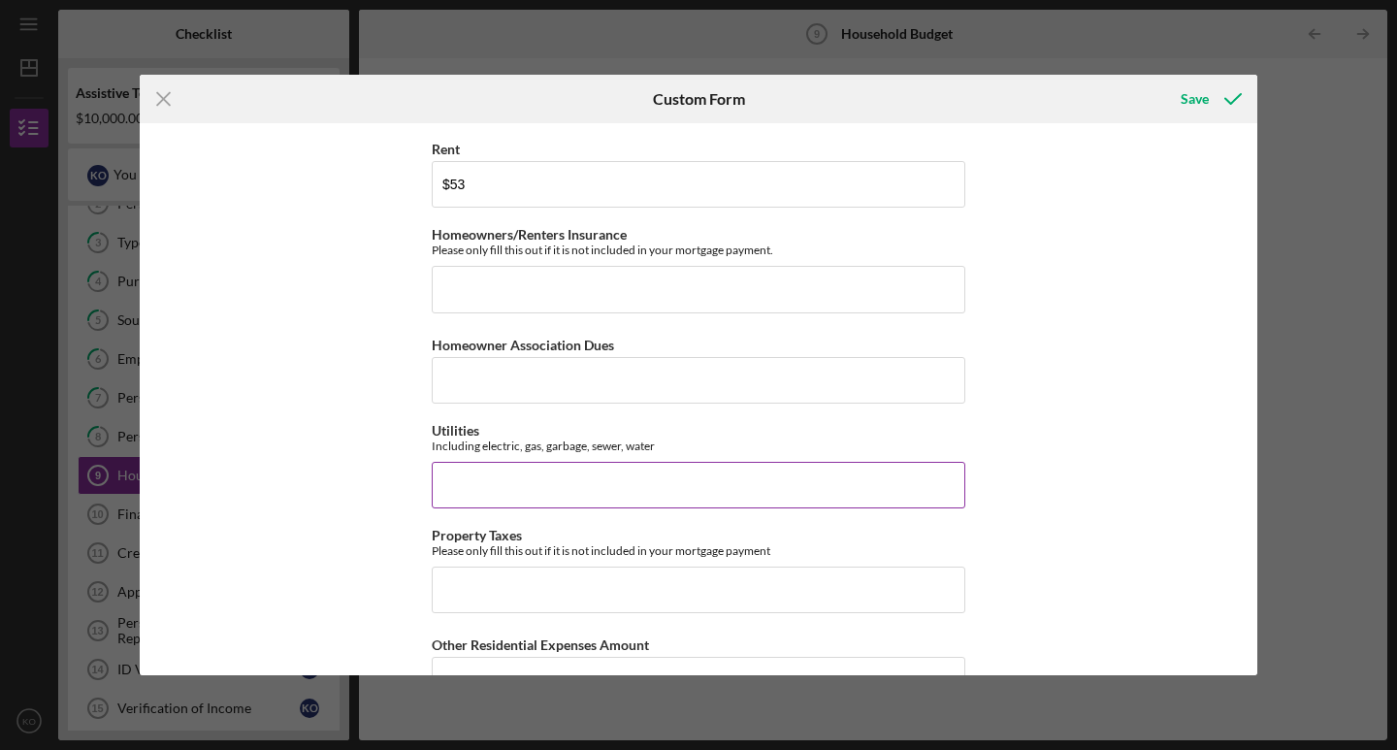
click at [663, 486] on input "Utilities" at bounding box center [699, 485] width 534 height 47
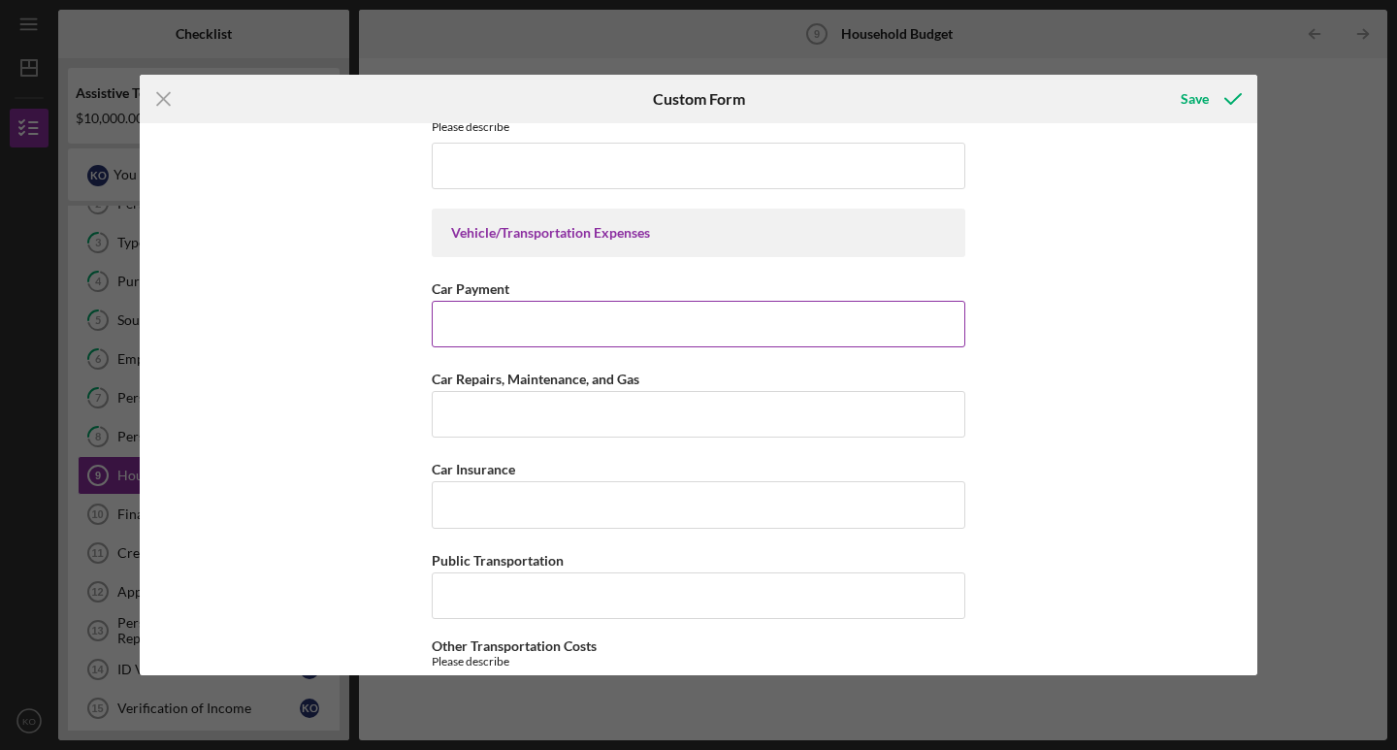
scroll to position [949, 0]
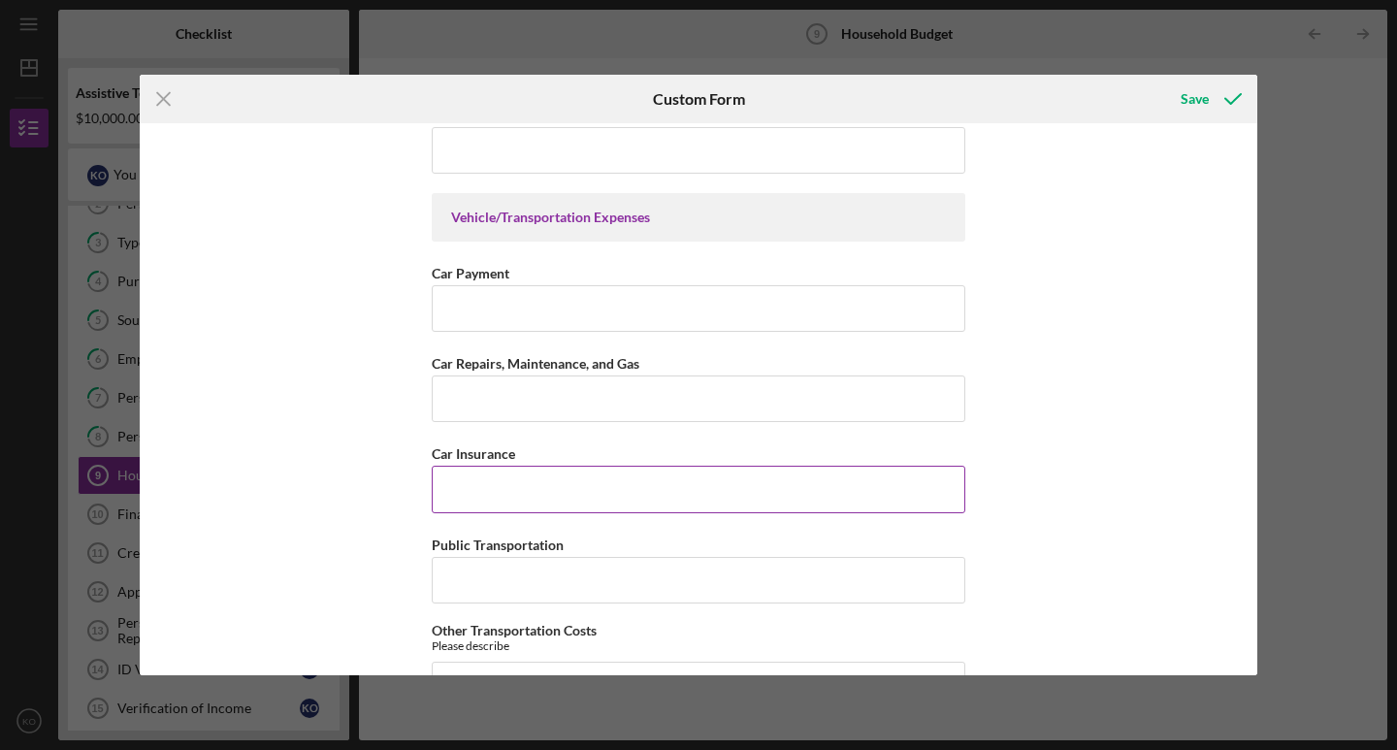
type input "$80"
click at [617, 475] on input "Car Insurance" at bounding box center [699, 489] width 534 height 47
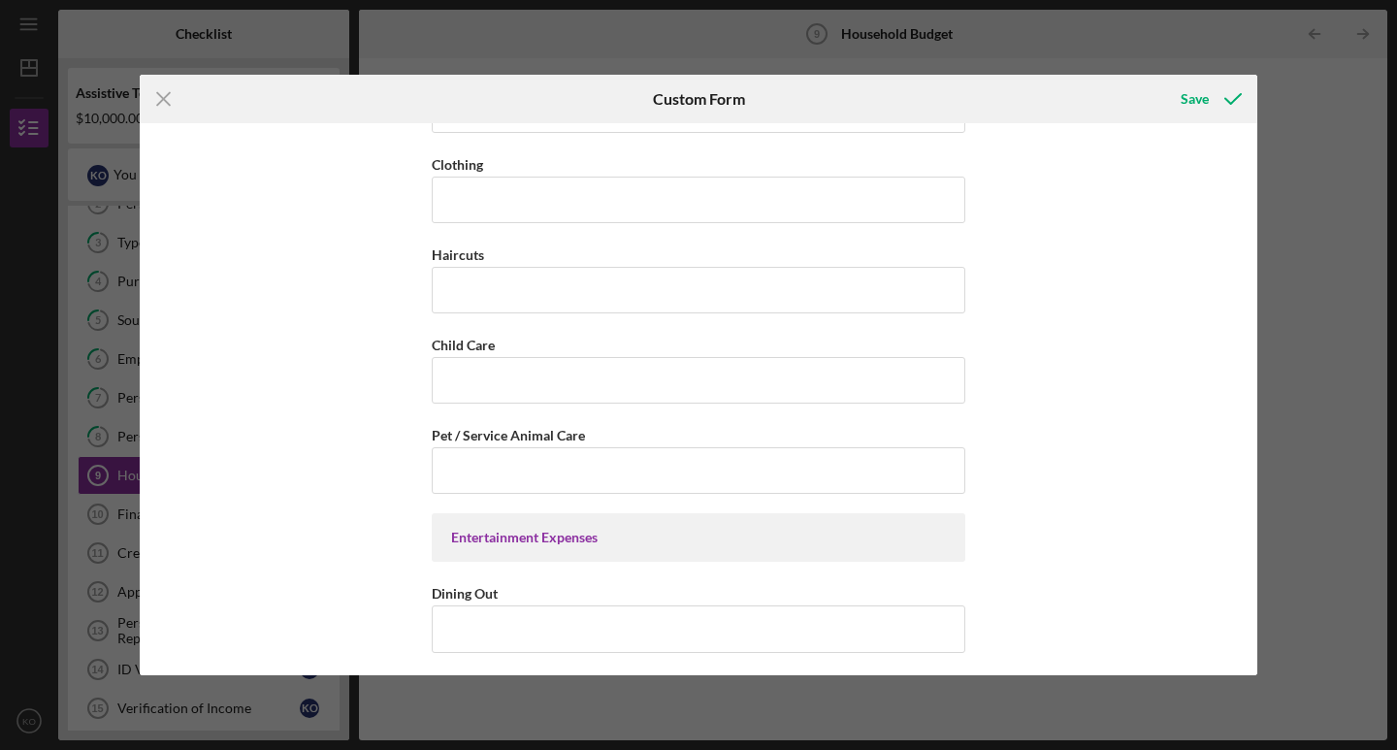
scroll to position [2684, 0]
type input "$120"
click at [1217, 101] on icon "submit" at bounding box center [1233, 99] width 49 height 49
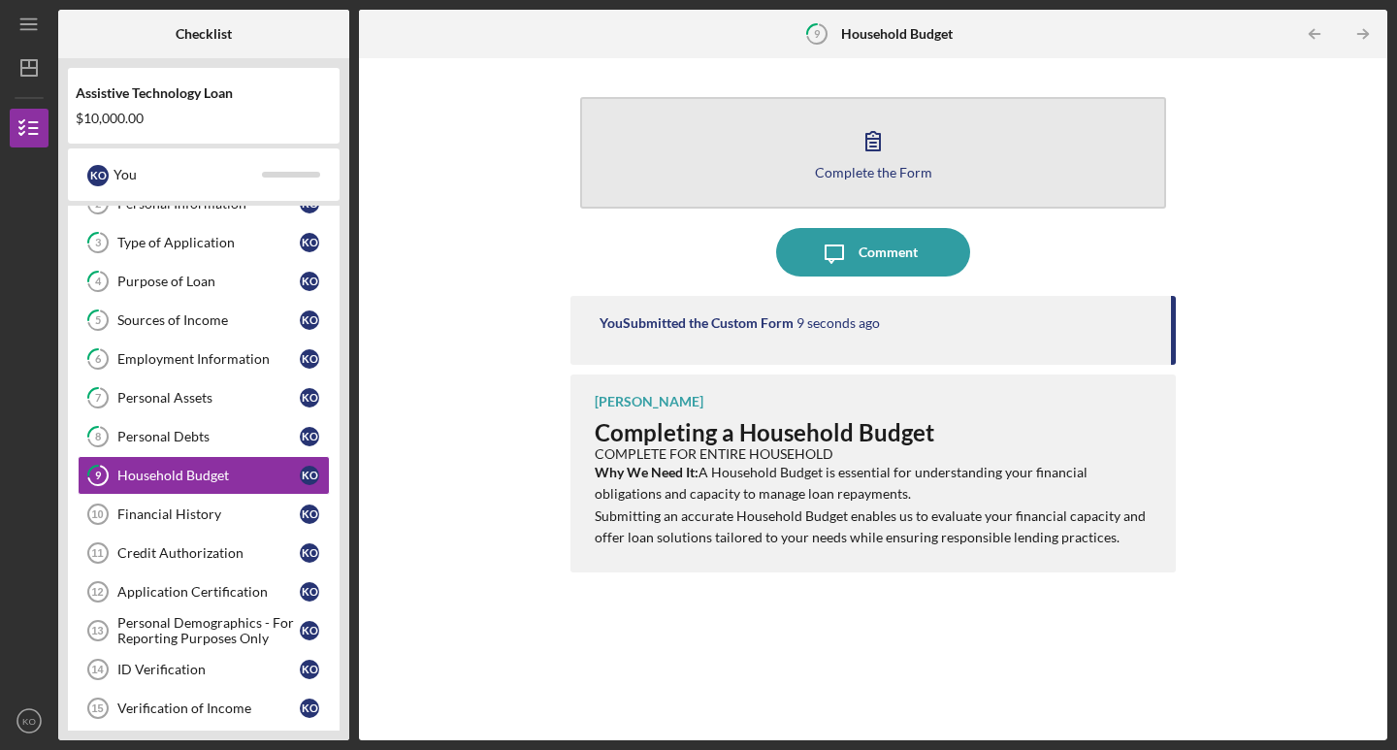
click at [967, 181] on button "Complete the Form Form" at bounding box center [873, 153] width 586 height 112
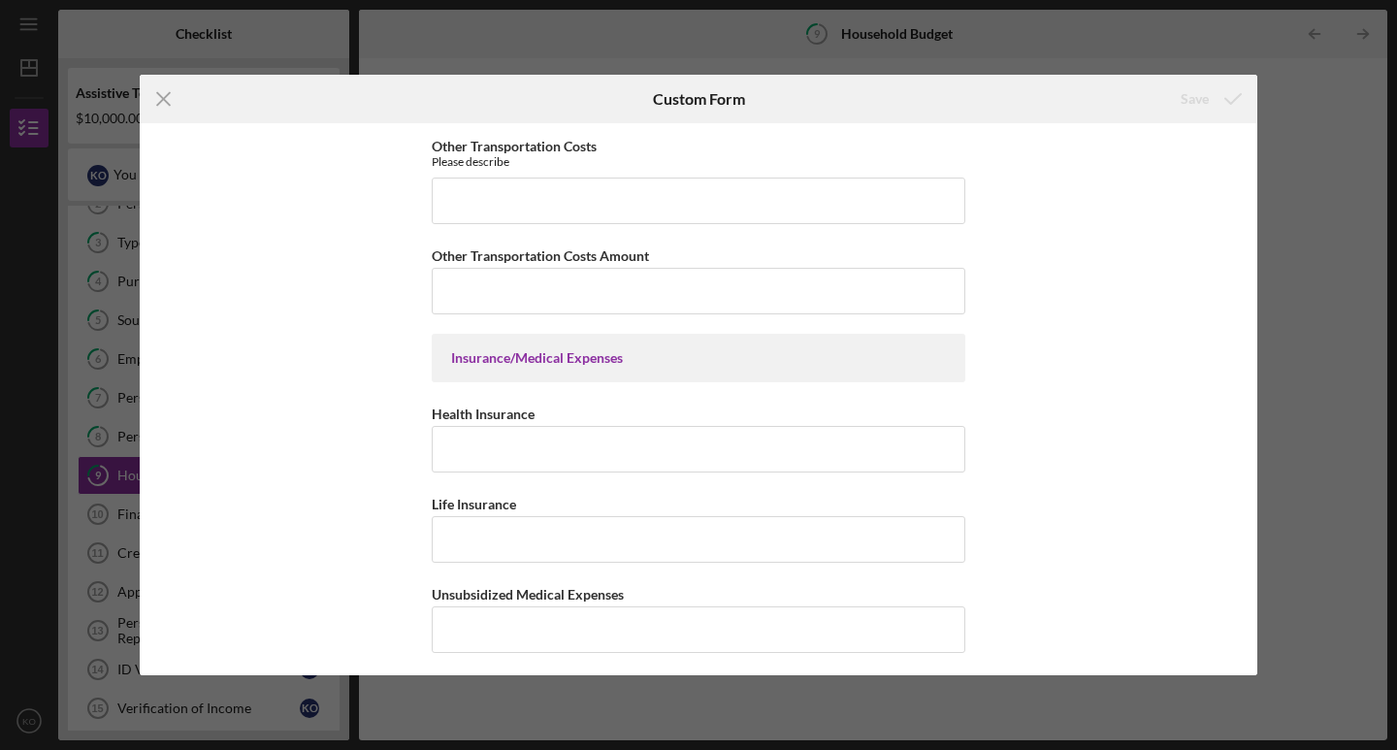
scroll to position [1450, 0]
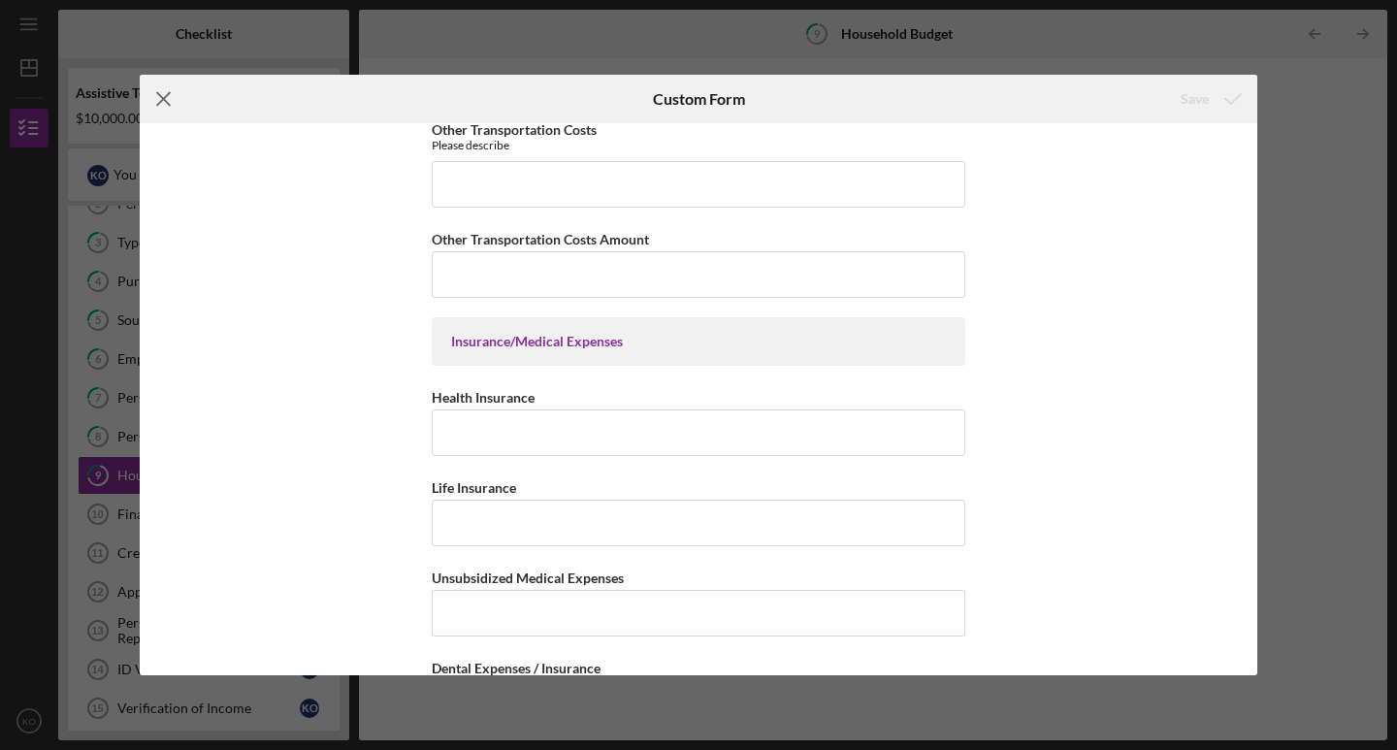
click at [162, 99] on line at bounding box center [163, 99] width 13 height 13
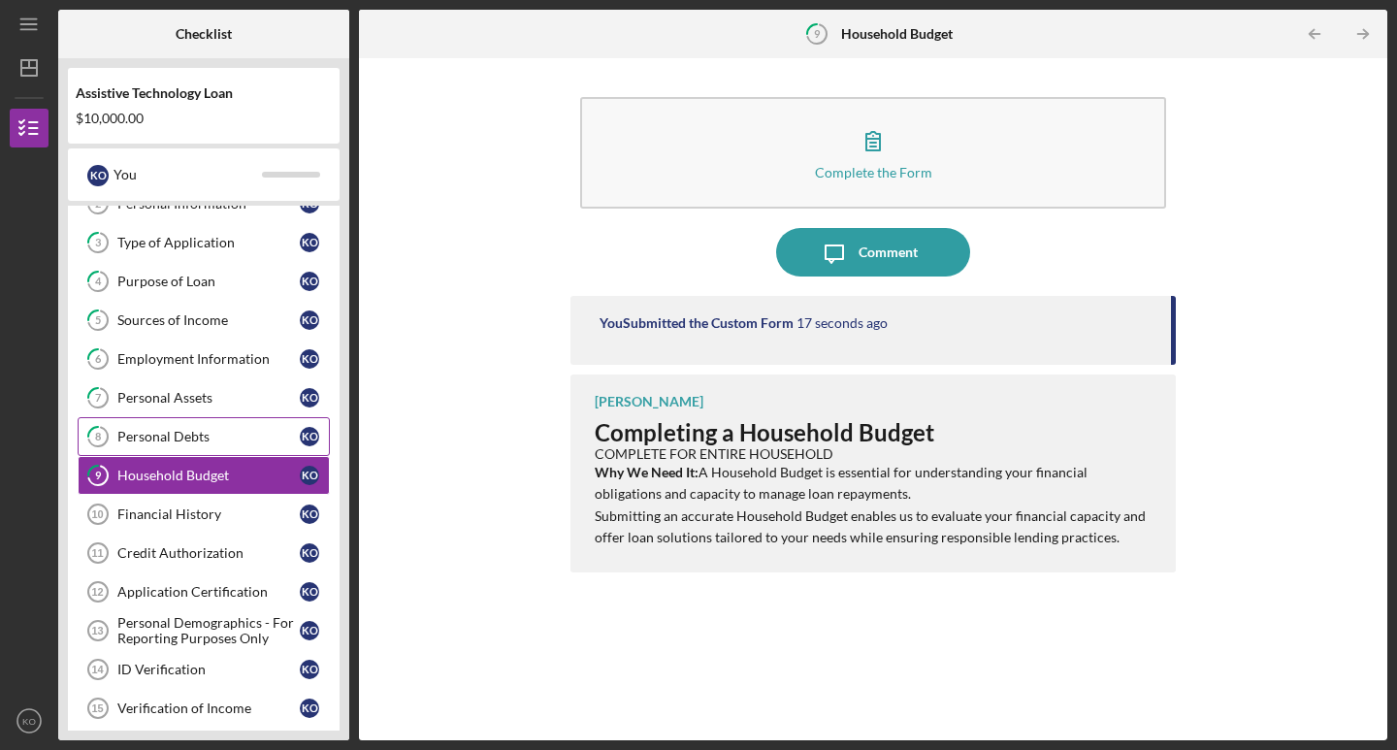
click at [157, 442] on div "Personal Debts" at bounding box center [208, 437] width 182 height 16
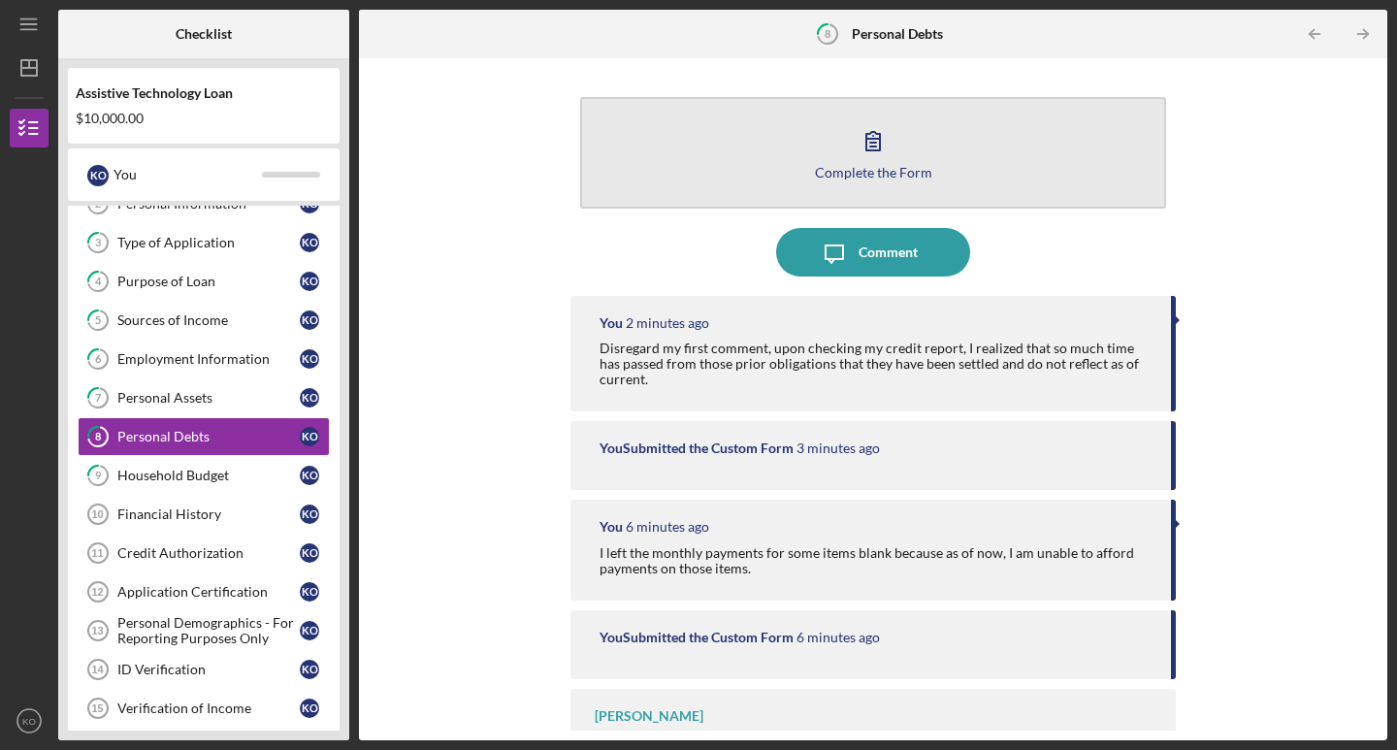
click at [864, 131] on icon "button" at bounding box center [873, 140] width 49 height 49
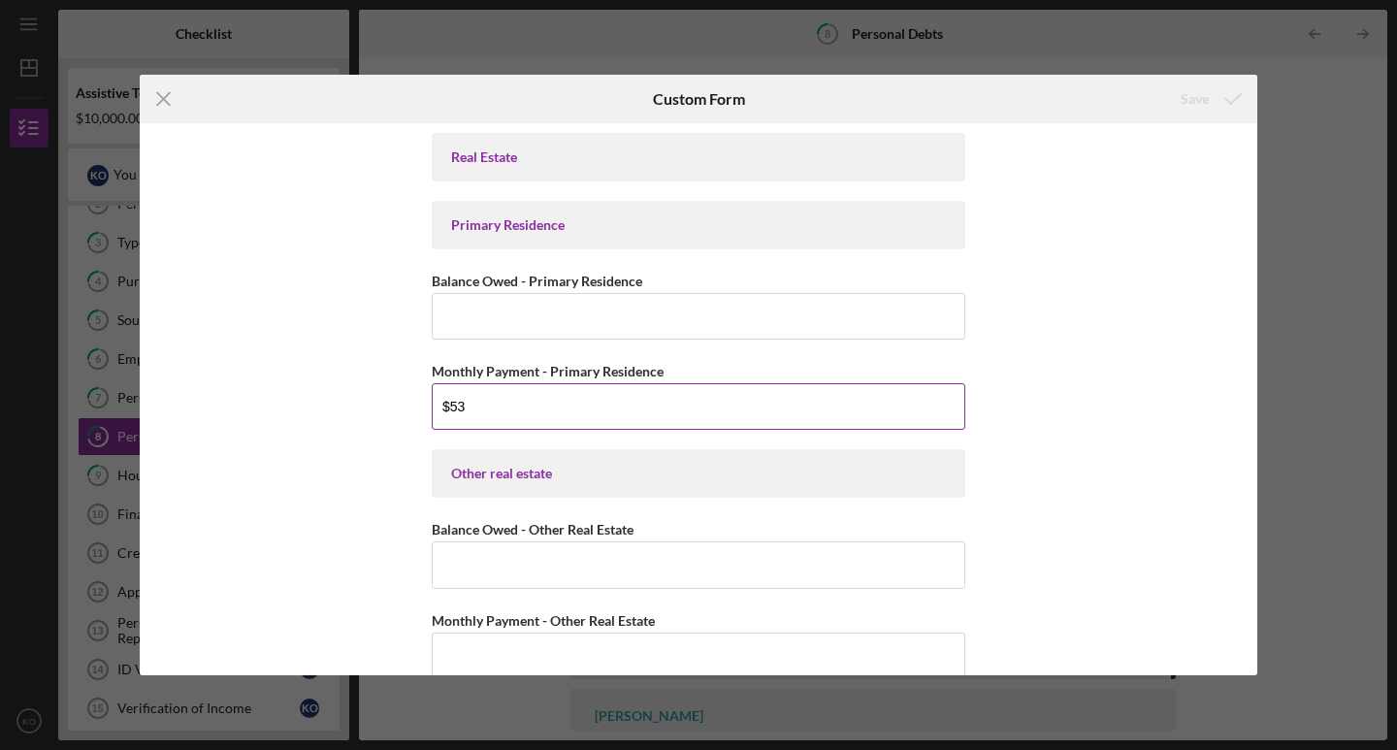
click at [660, 415] on input "$53" at bounding box center [699, 406] width 534 height 47
type input "$5"
click at [1207, 93] on div "Save" at bounding box center [1195, 99] width 28 height 39
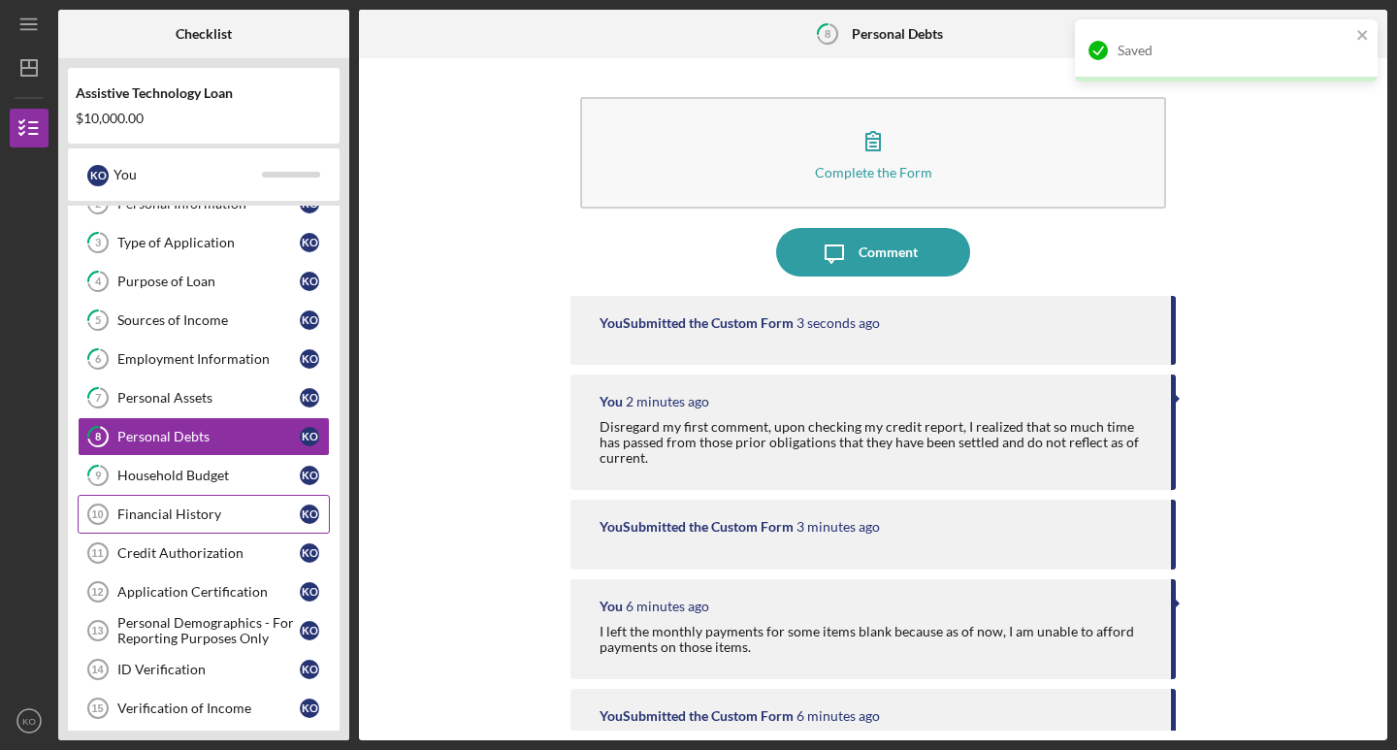
click at [222, 511] on div "Financial History" at bounding box center [208, 515] width 182 height 16
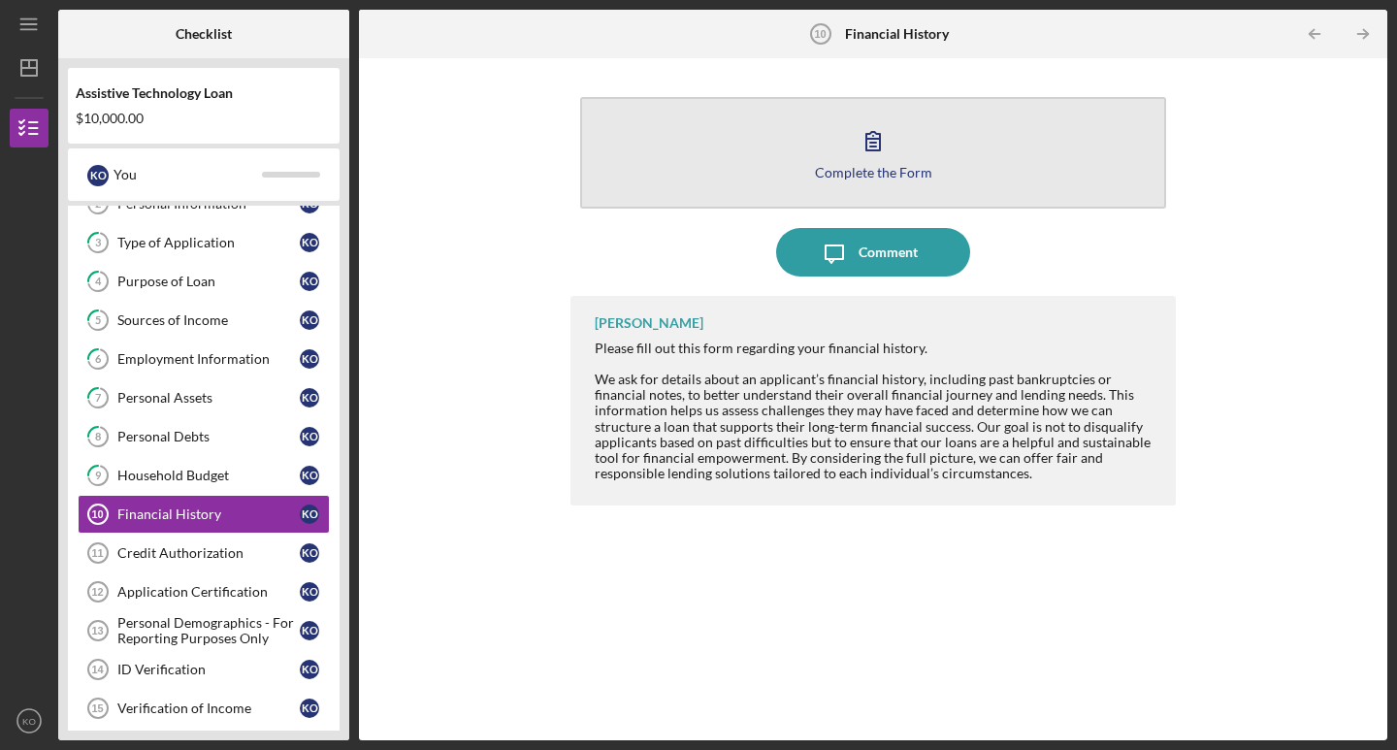
click at [730, 185] on button "Complete the Form Form" at bounding box center [873, 153] width 586 height 112
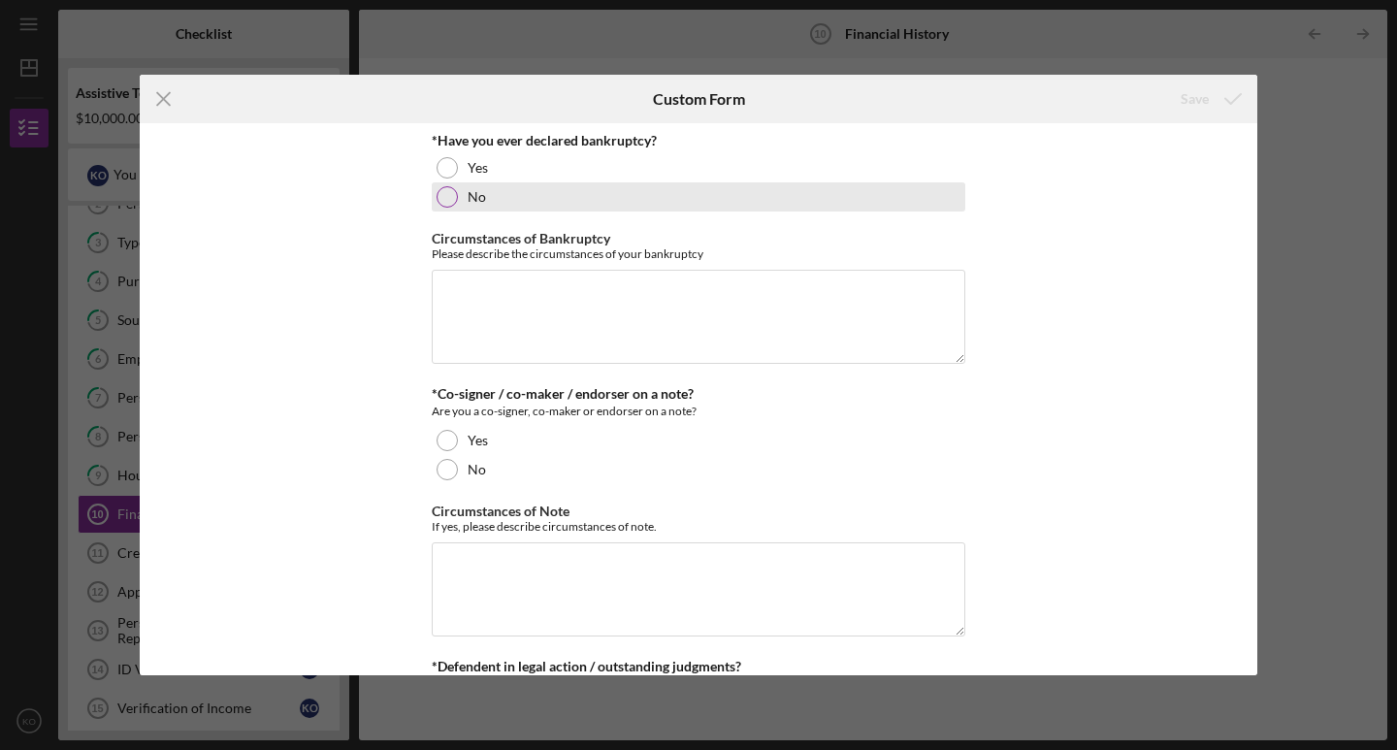
click at [509, 195] on div "No" at bounding box center [699, 196] width 534 height 29
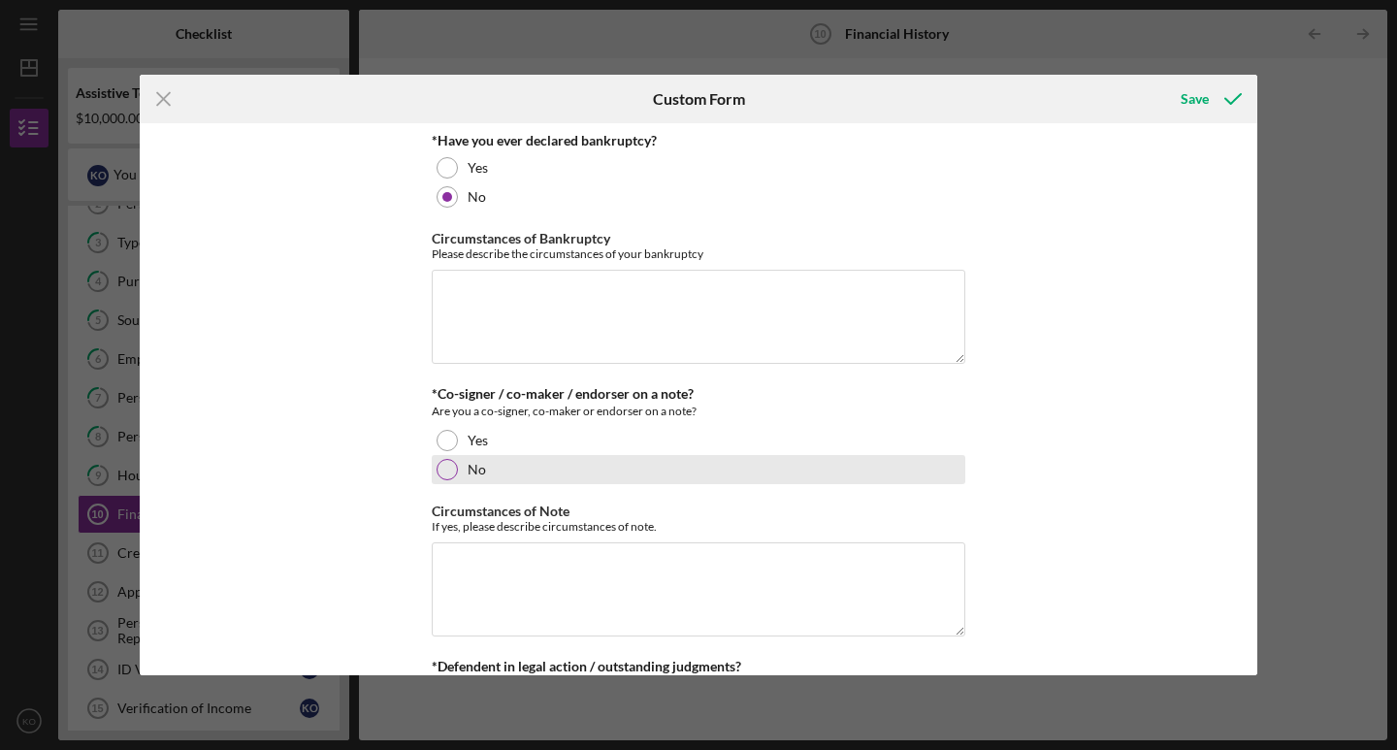
click at [484, 473] on div "No" at bounding box center [699, 469] width 534 height 29
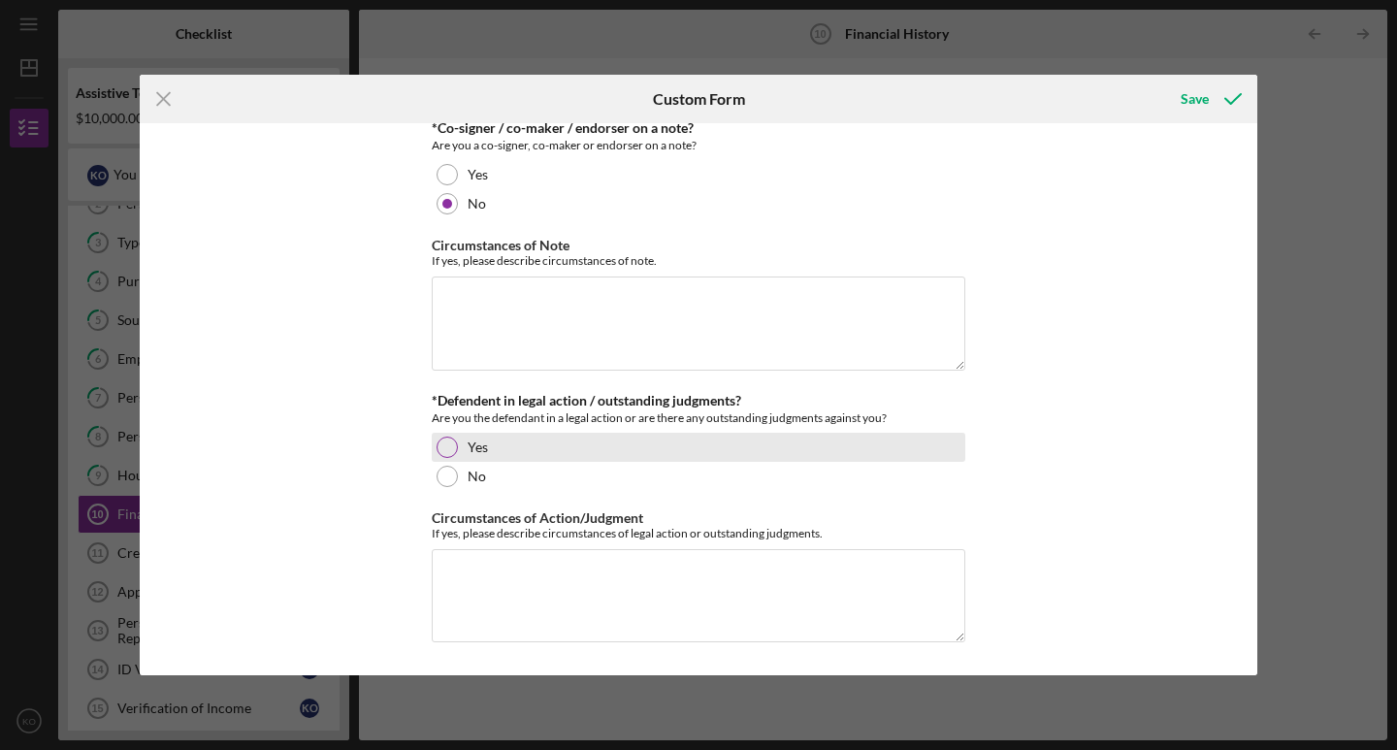
scroll to position [269, 0]
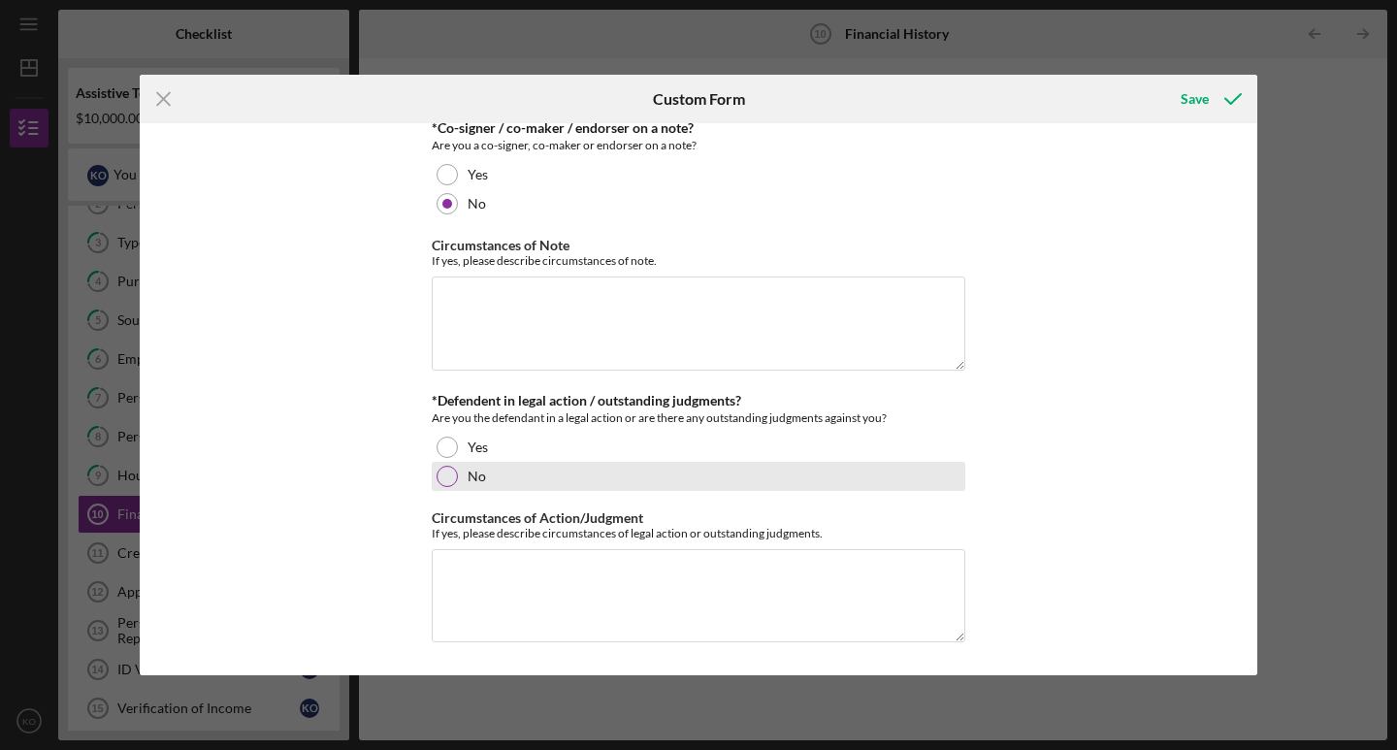
click at [468, 484] on label "No" at bounding box center [477, 477] width 18 height 16
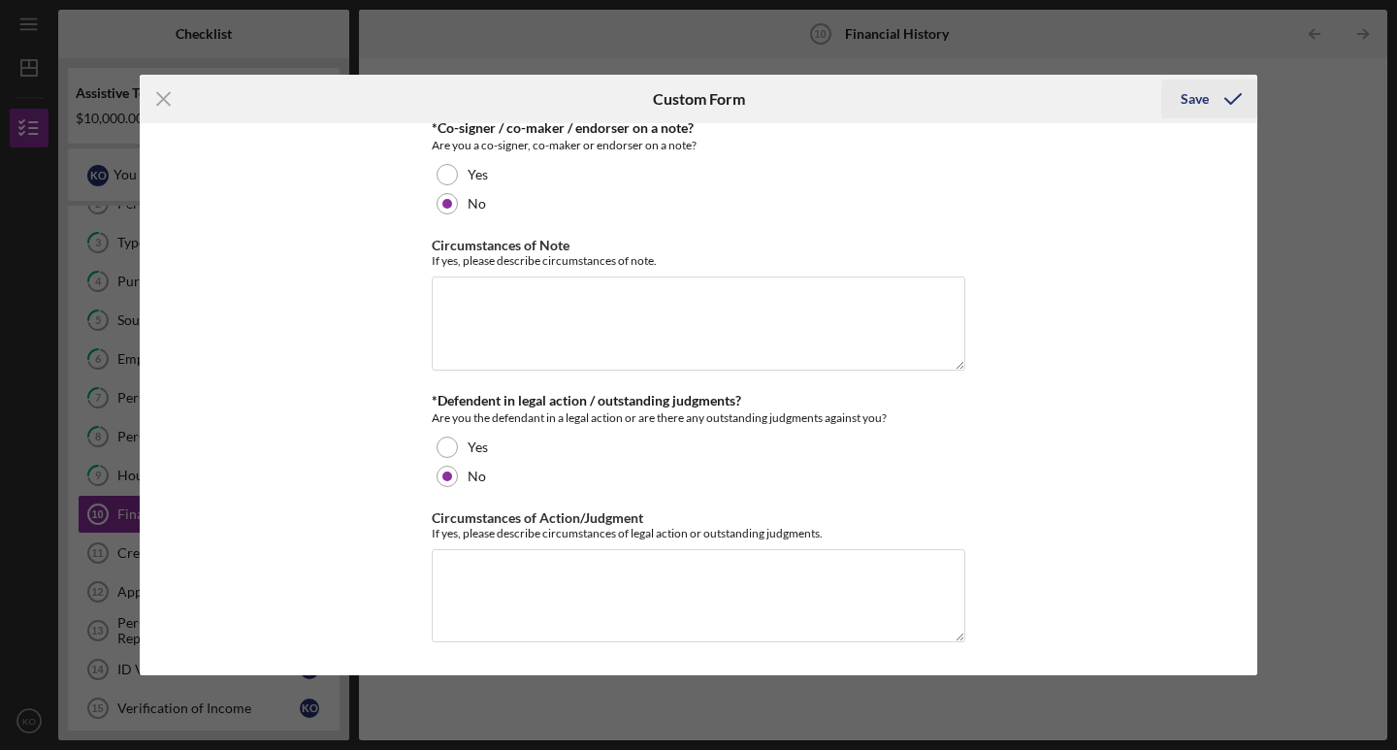
click at [1226, 95] on icon "submit" at bounding box center [1233, 99] width 49 height 49
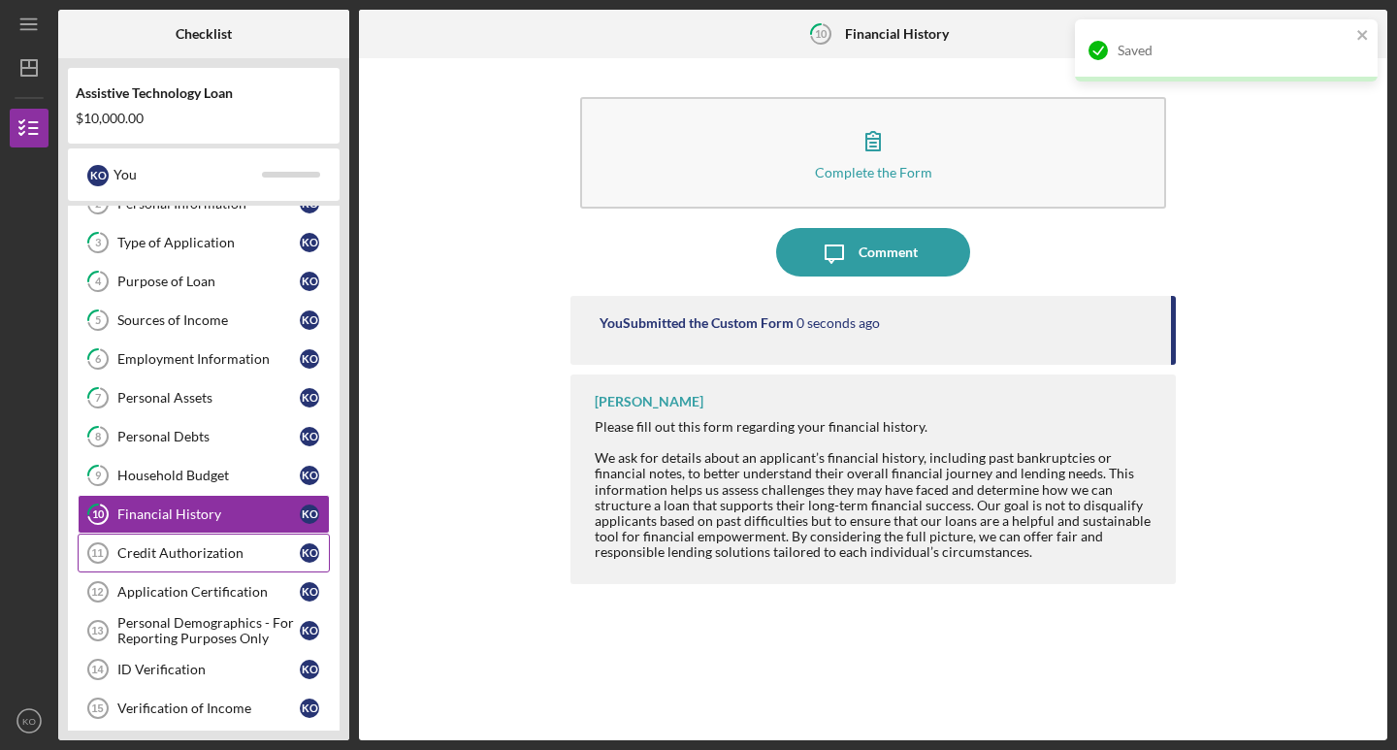
click at [224, 554] on div "Credit Authorization" at bounding box center [208, 553] width 182 height 16
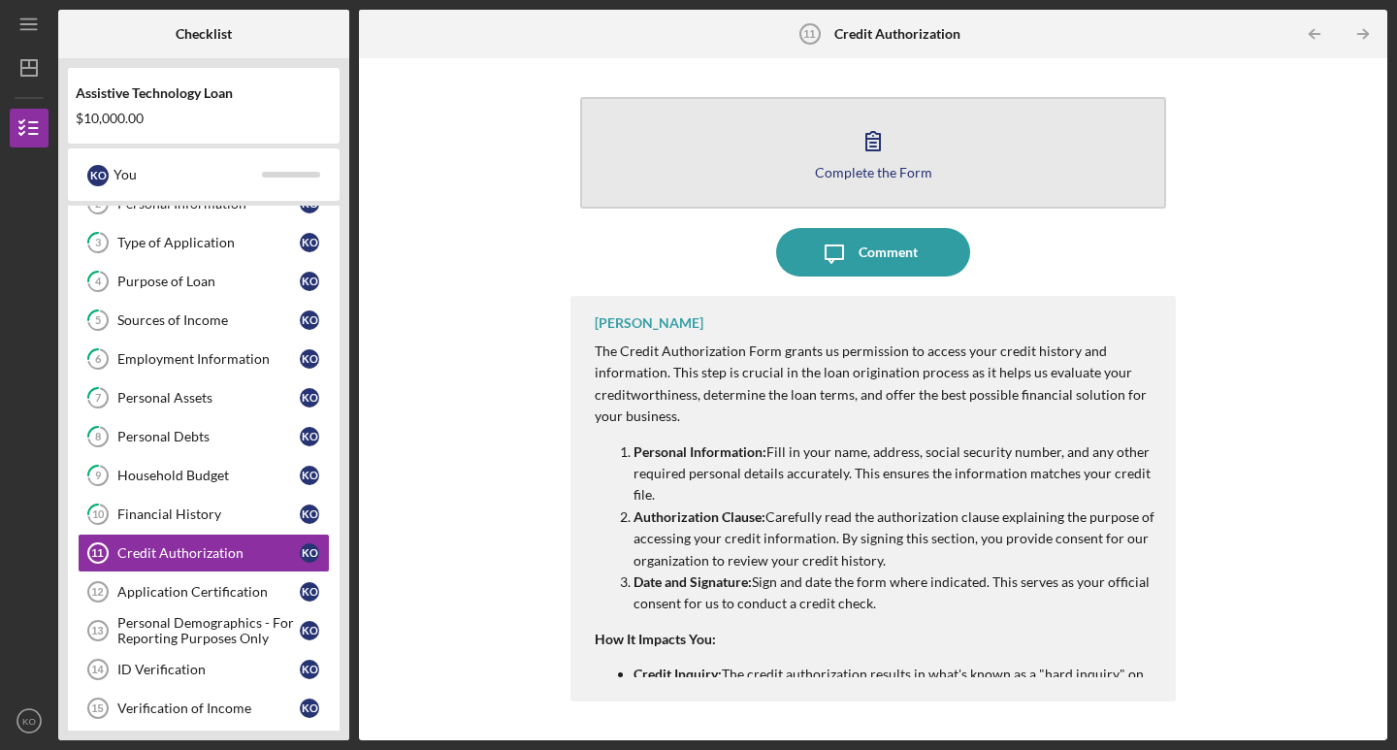
click at [887, 139] on icon "button" at bounding box center [873, 140] width 49 height 49
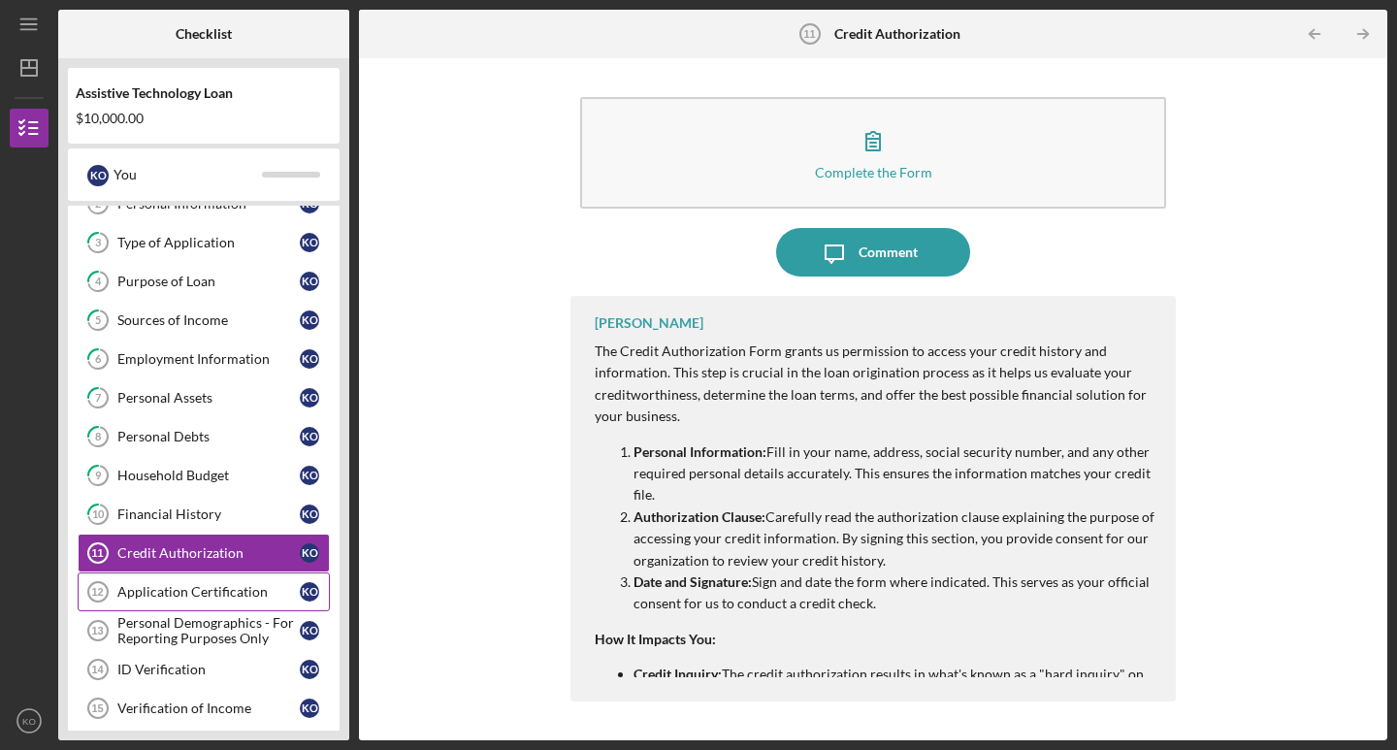
click at [247, 590] on div "Application Certification" at bounding box center [208, 592] width 182 height 16
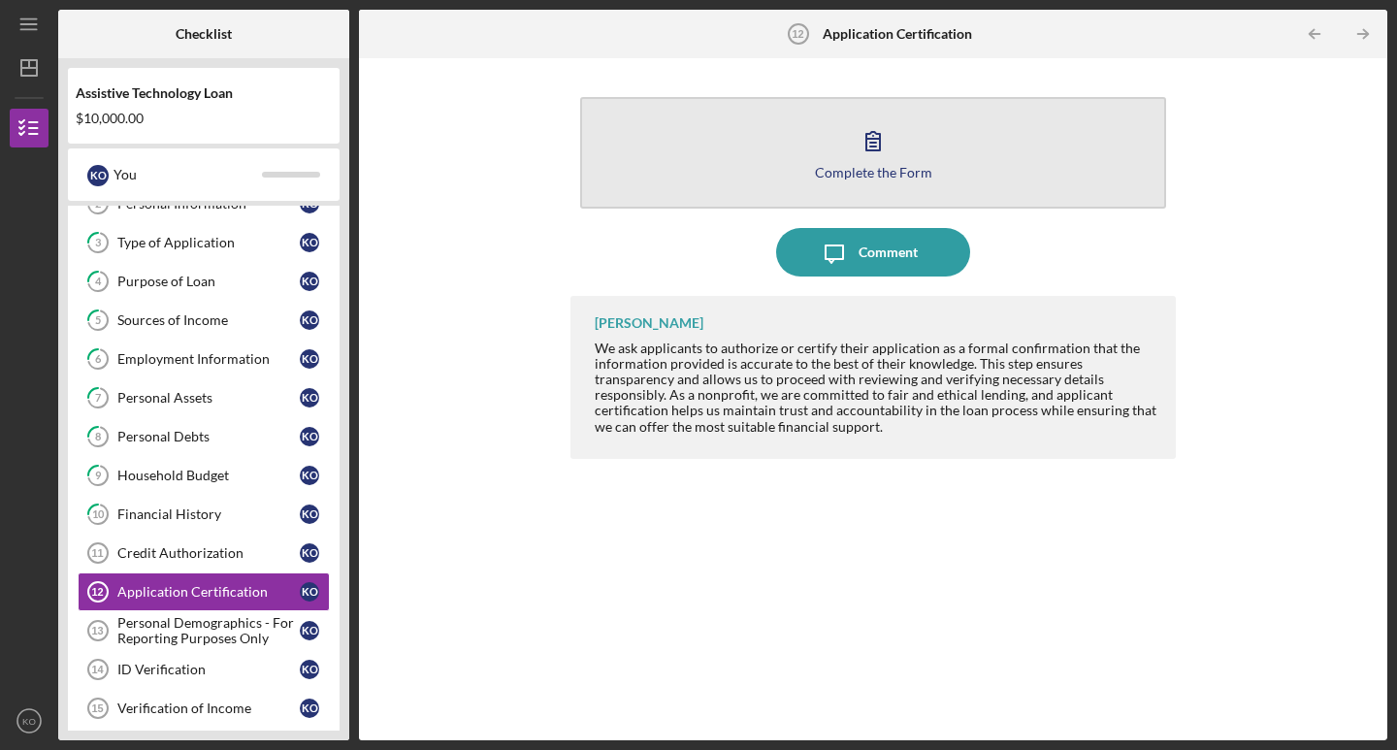
click at [817, 170] on button "Complete the Form Form" at bounding box center [873, 153] width 586 height 112
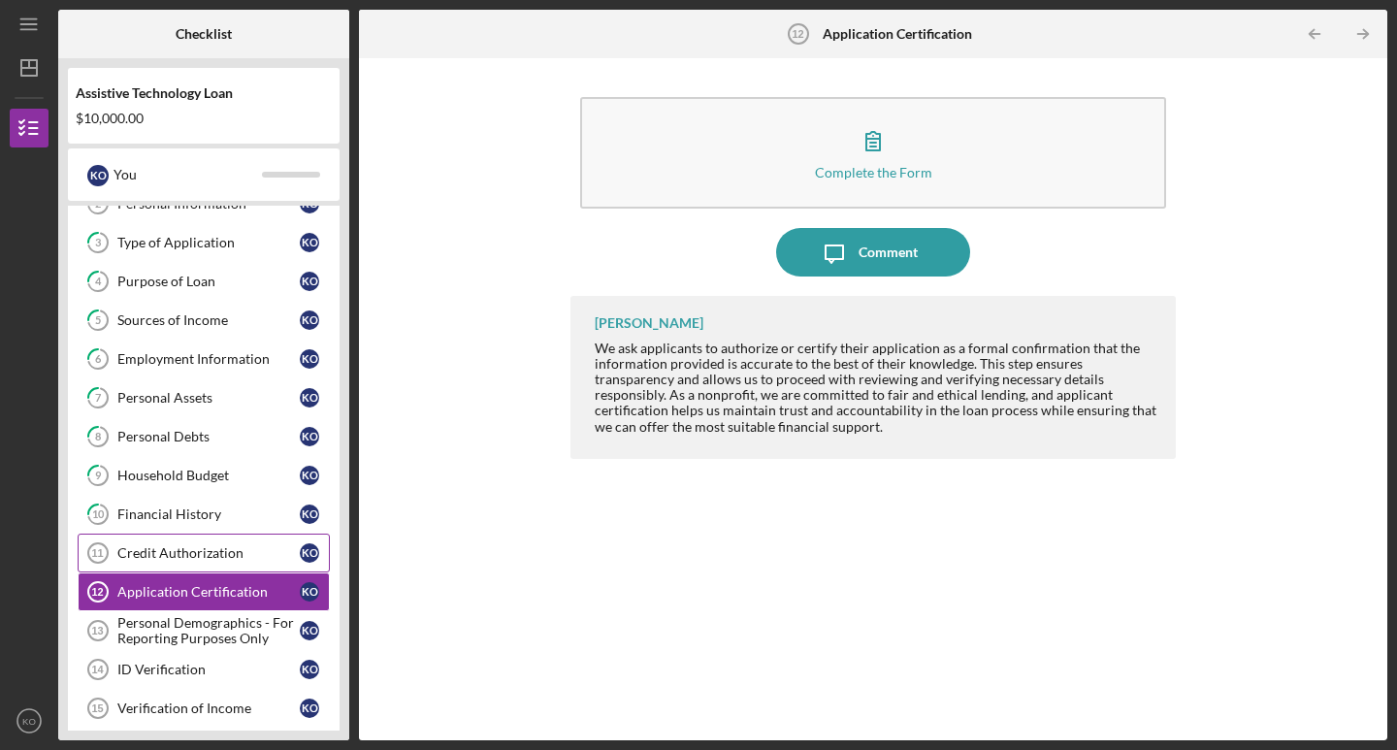
click at [199, 552] on div "Credit Authorization" at bounding box center [208, 553] width 182 height 16
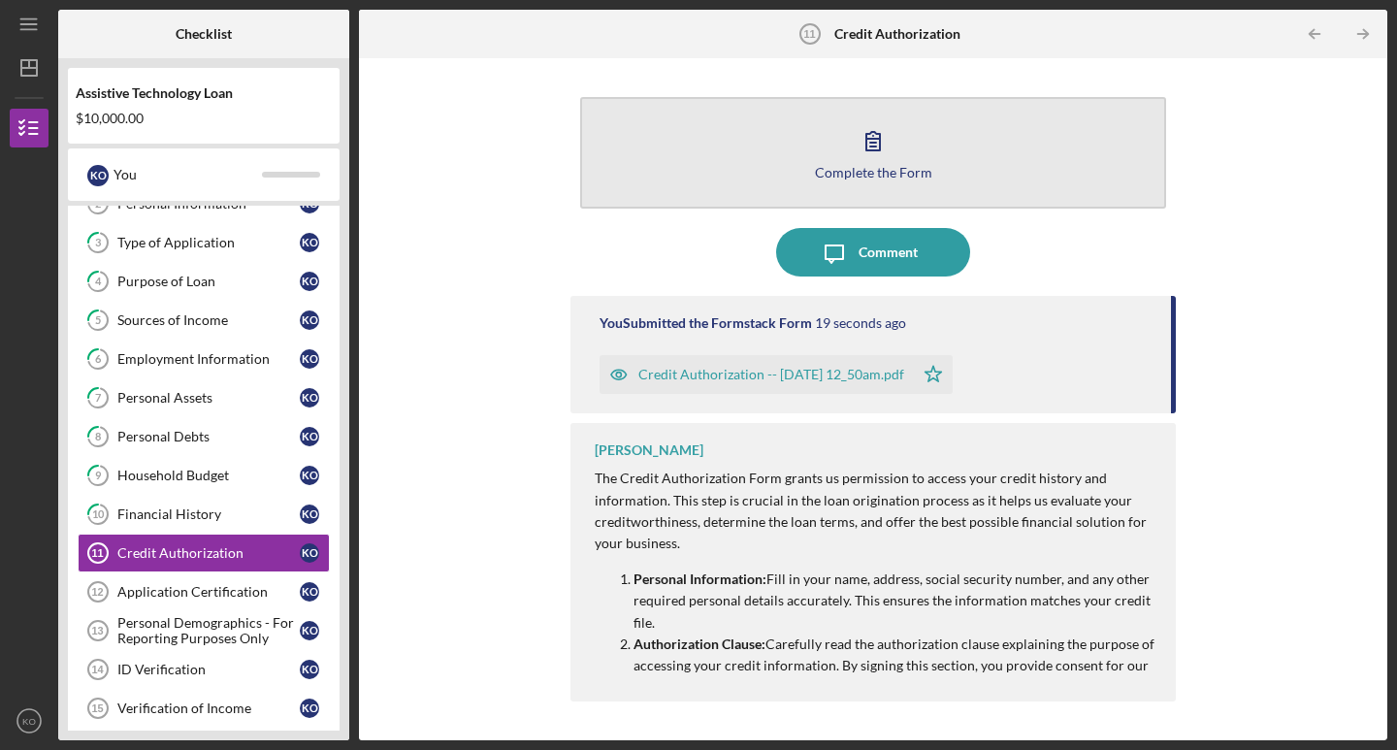
click at [964, 177] on button "Complete the Form Form" at bounding box center [873, 153] width 586 height 112
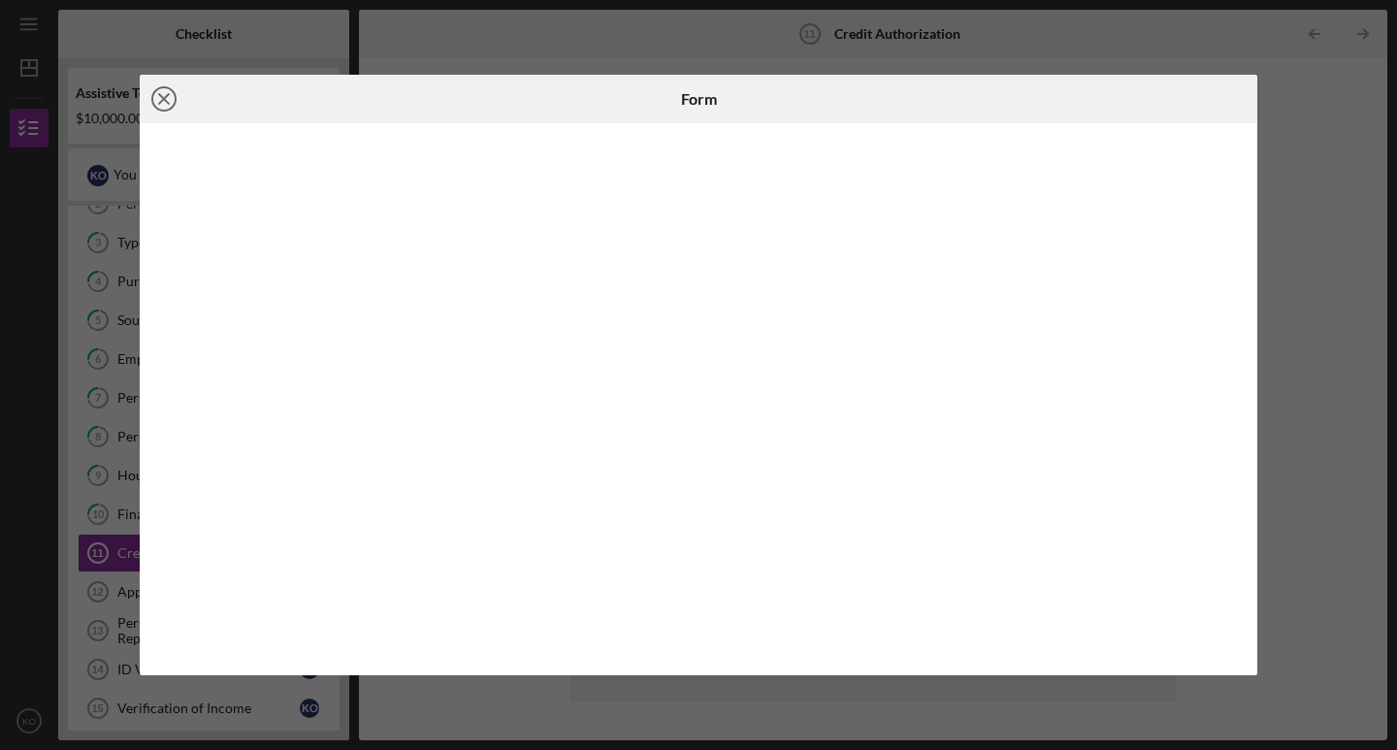
click at [163, 99] on line at bounding box center [164, 99] width 10 height 10
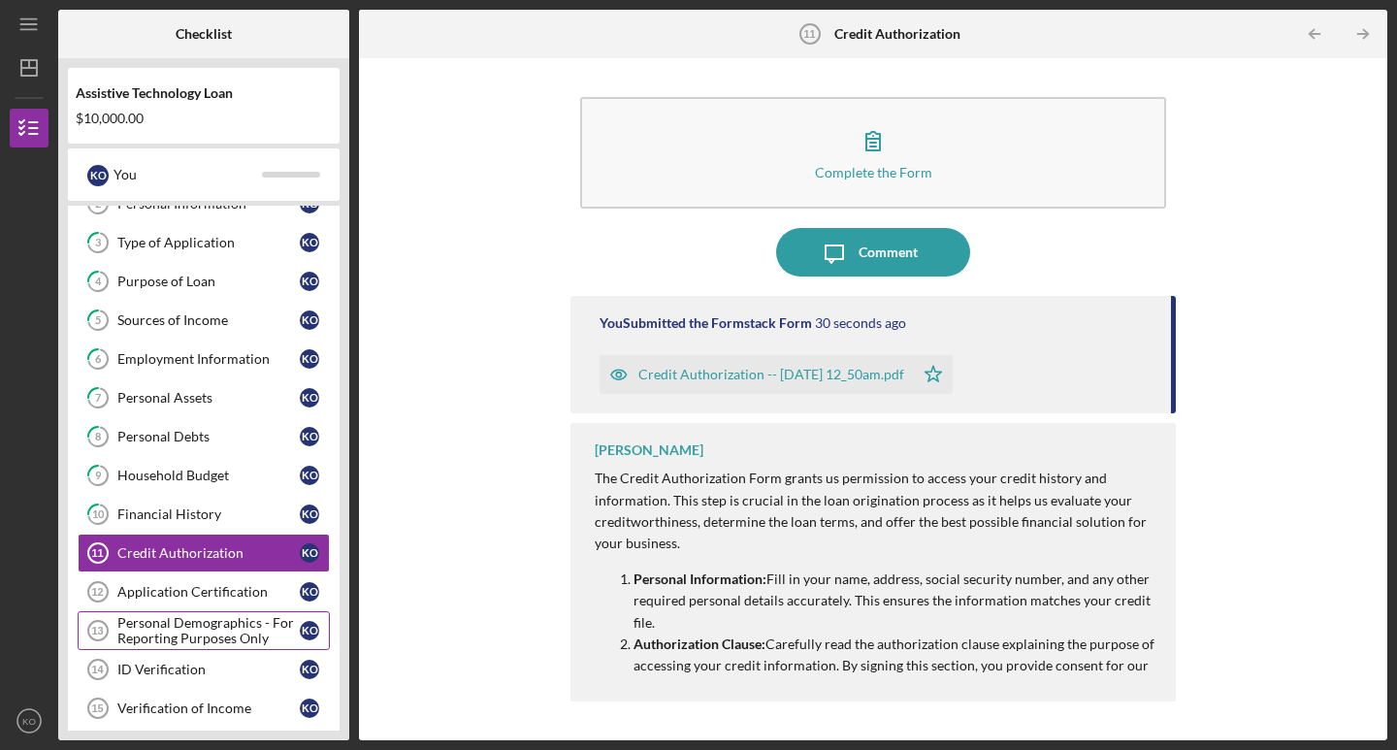
click at [256, 630] on div "Personal Demographics - For Reporting Purposes Only" at bounding box center [208, 630] width 182 height 31
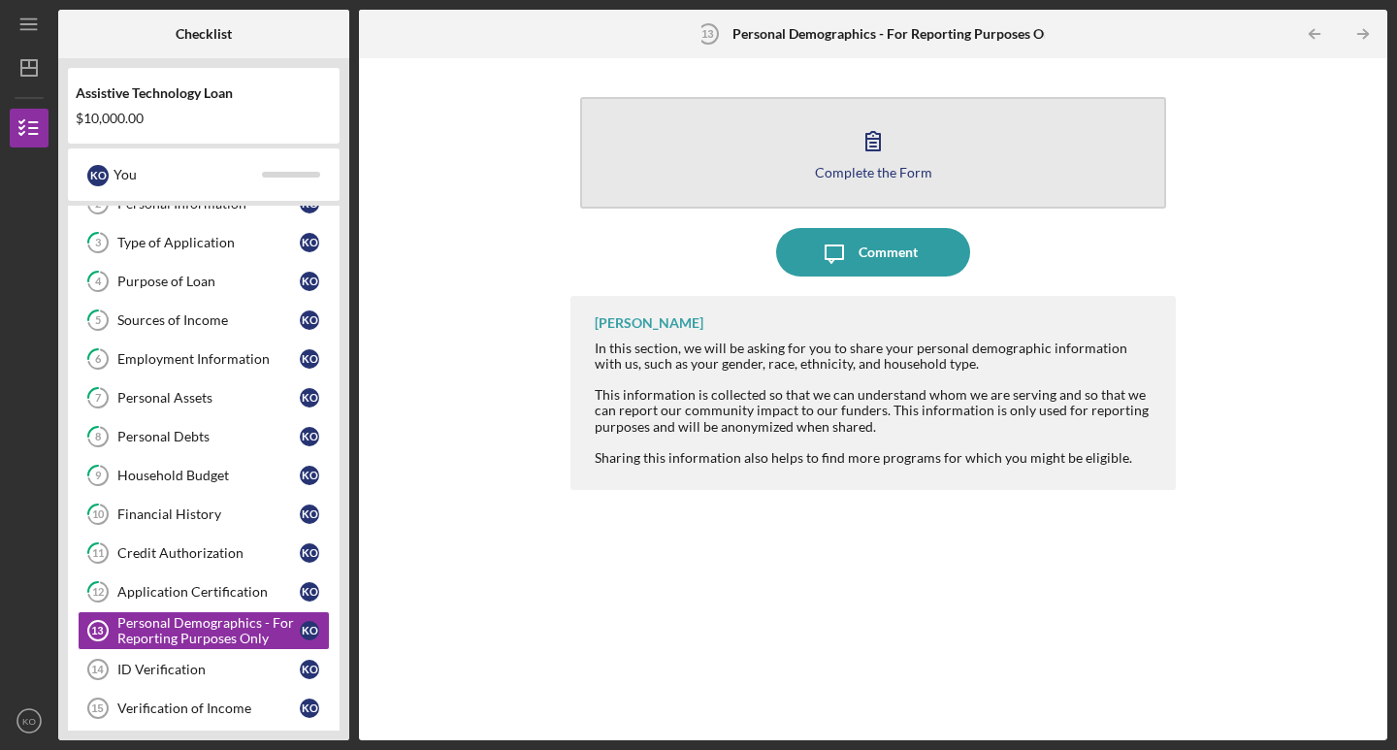
click at [820, 125] on button "Complete the Form Form" at bounding box center [873, 153] width 586 height 112
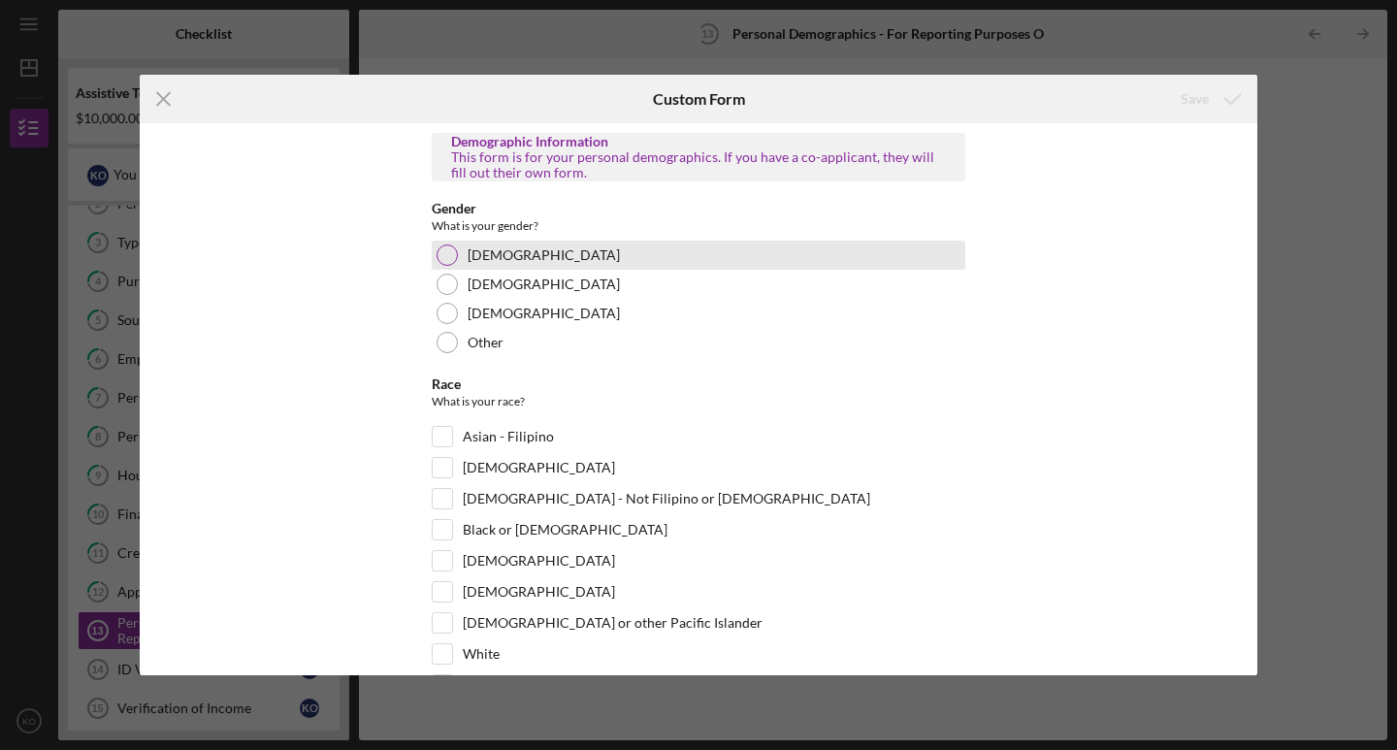
click at [587, 261] on div "[DEMOGRAPHIC_DATA]" at bounding box center [699, 255] width 534 height 29
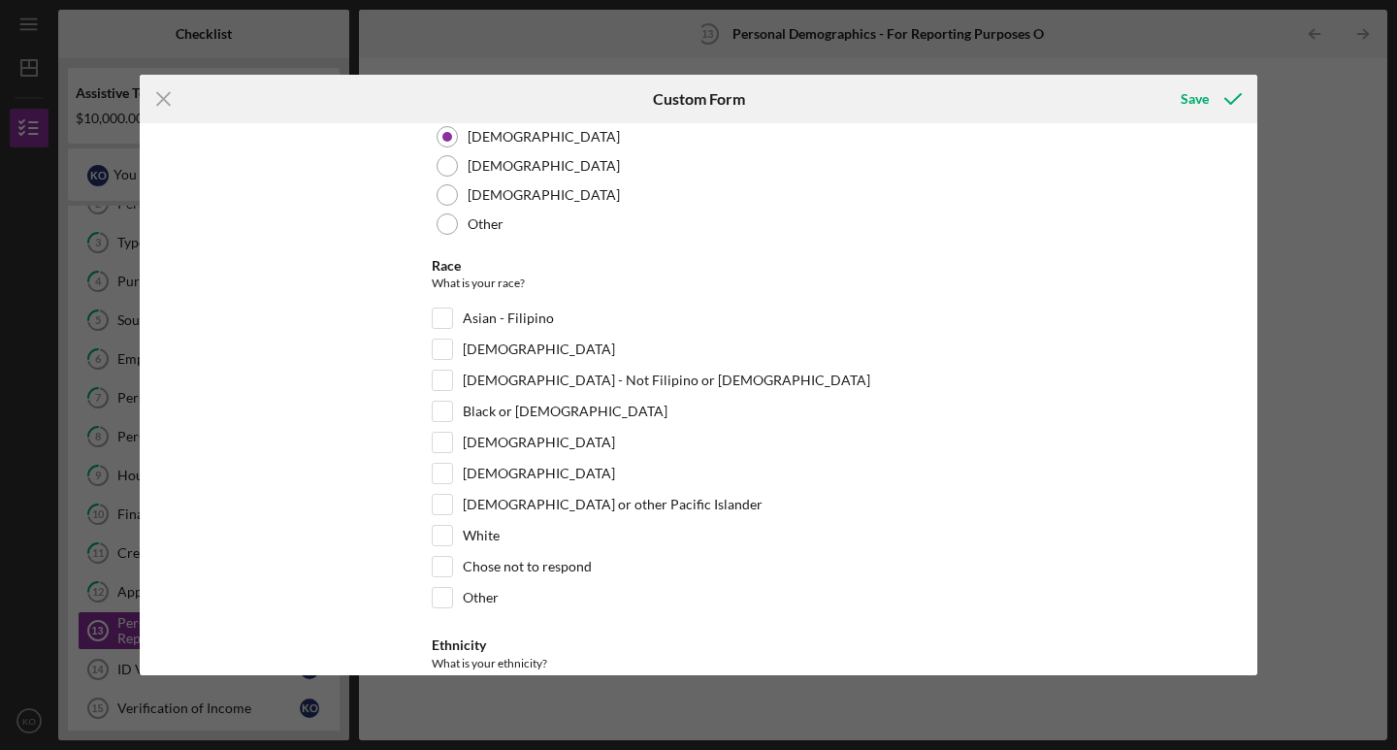
scroll to position [122, 0]
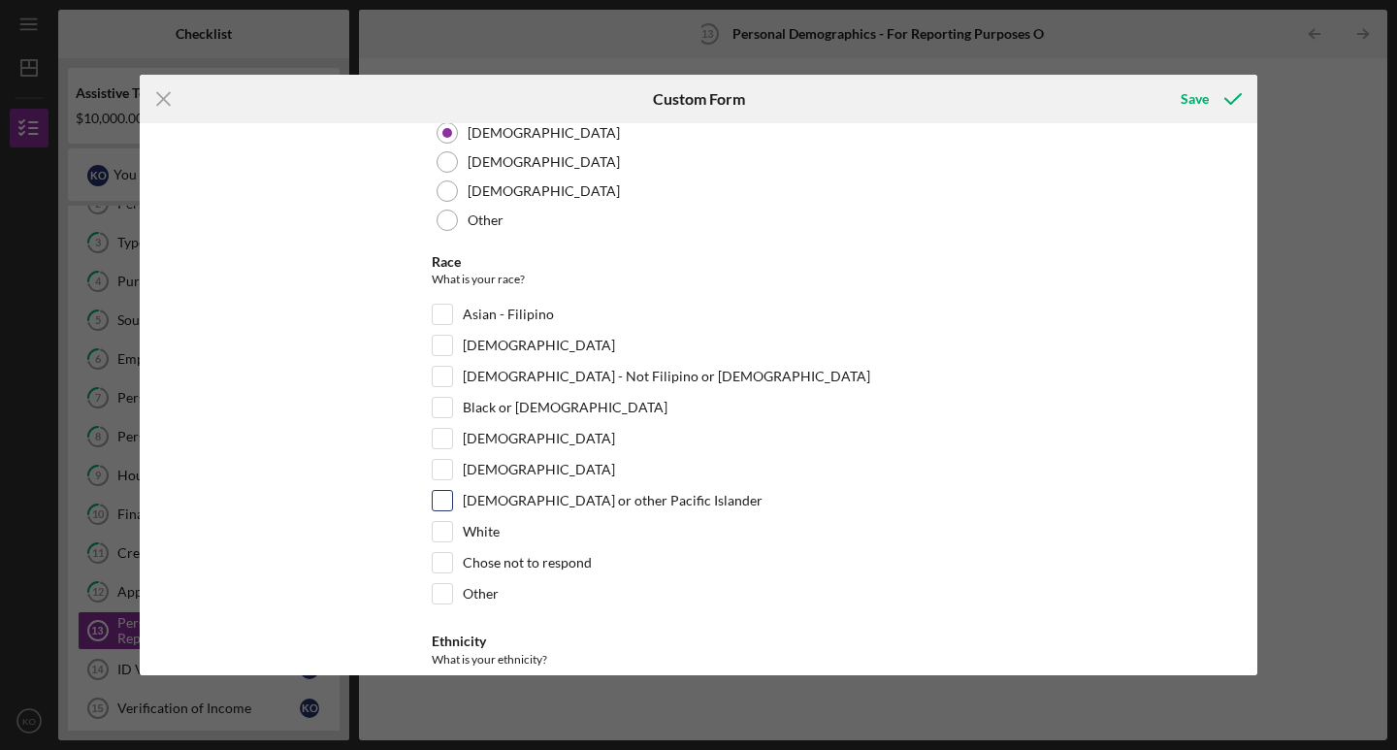
click at [580, 503] on label "[DEMOGRAPHIC_DATA] or other Pacific Islander" at bounding box center [613, 500] width 300 height 19
click at [452, 503] on input "[DEMOGRAPHIC_DATA] or other Pacific Islander" at bounding box center [442, 500] width 19 height 19
checkbox input "true"
click at [480, 541] on label "White" at bounding box center [481, 530] width 37 height 19
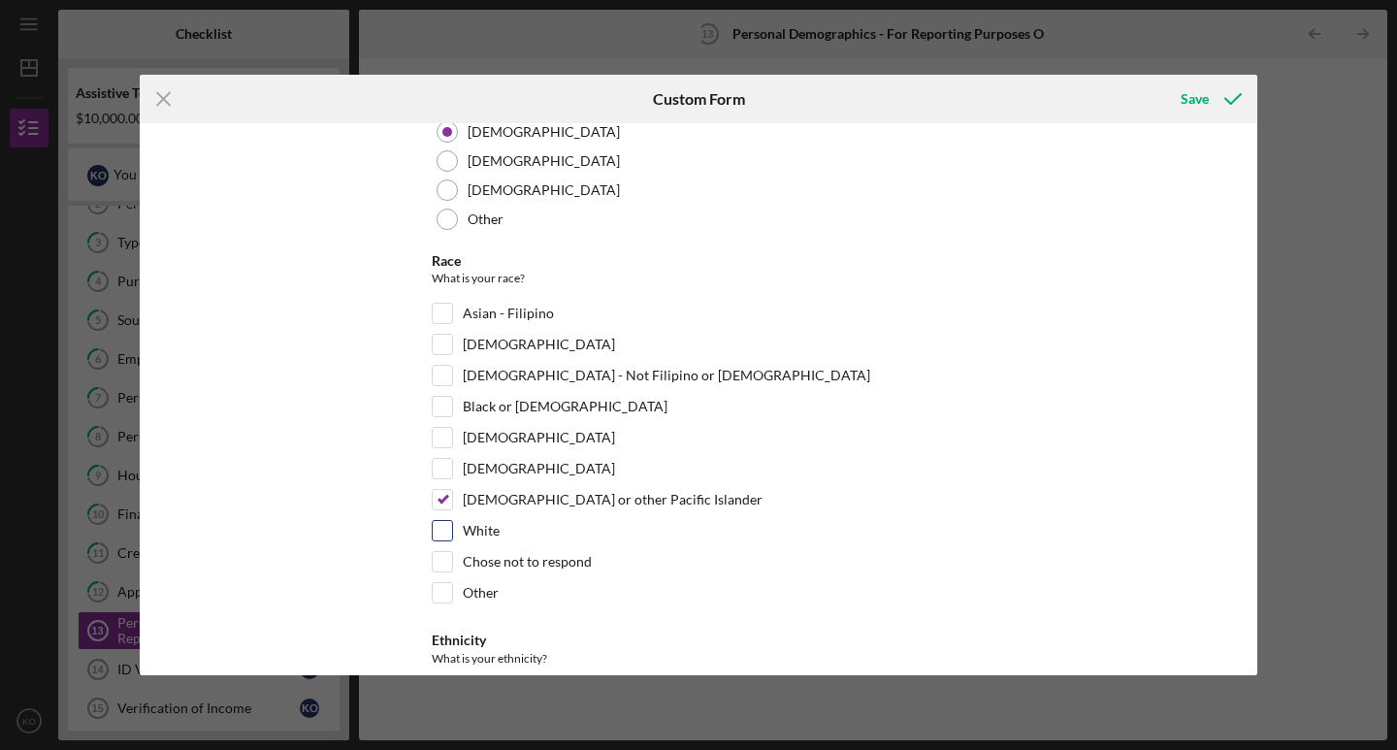
click at [452, 541] on input "White" at bounding box center [442, 530] width 19 height 19
checkbox input "true"
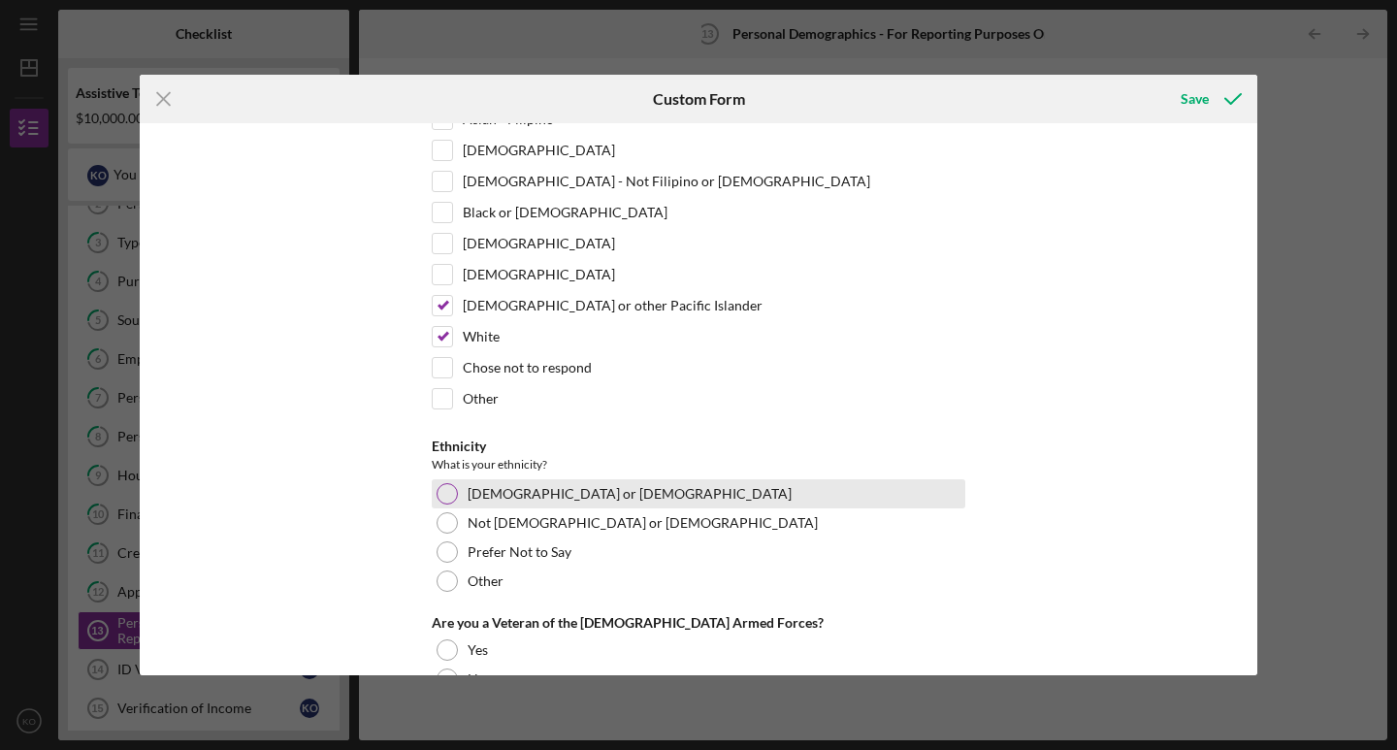
scroll to position [322, 0]
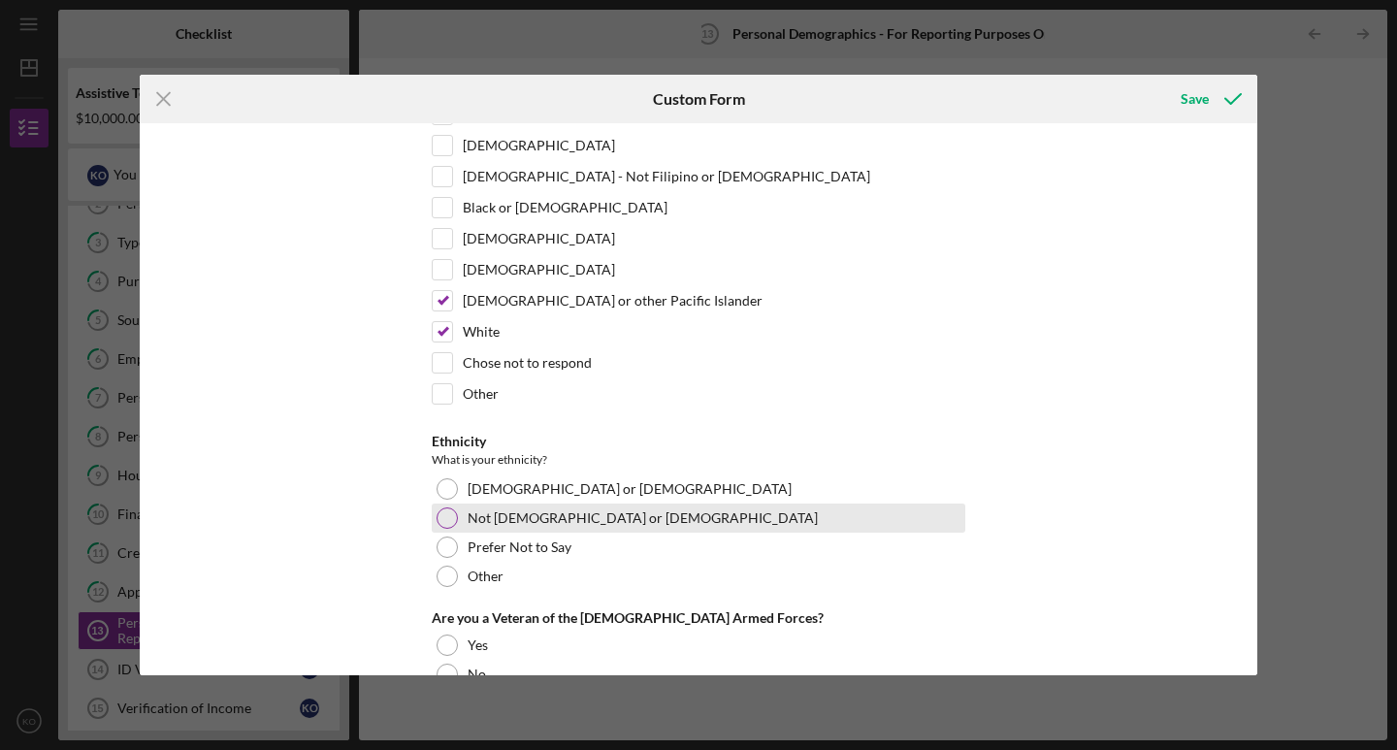
click at [482, 526] on label "Not [DEMOGRAPHIC_DATA] or [DEMOGRAPHIC_DATA]" at bounding box center [643, 518] width 350 height 16
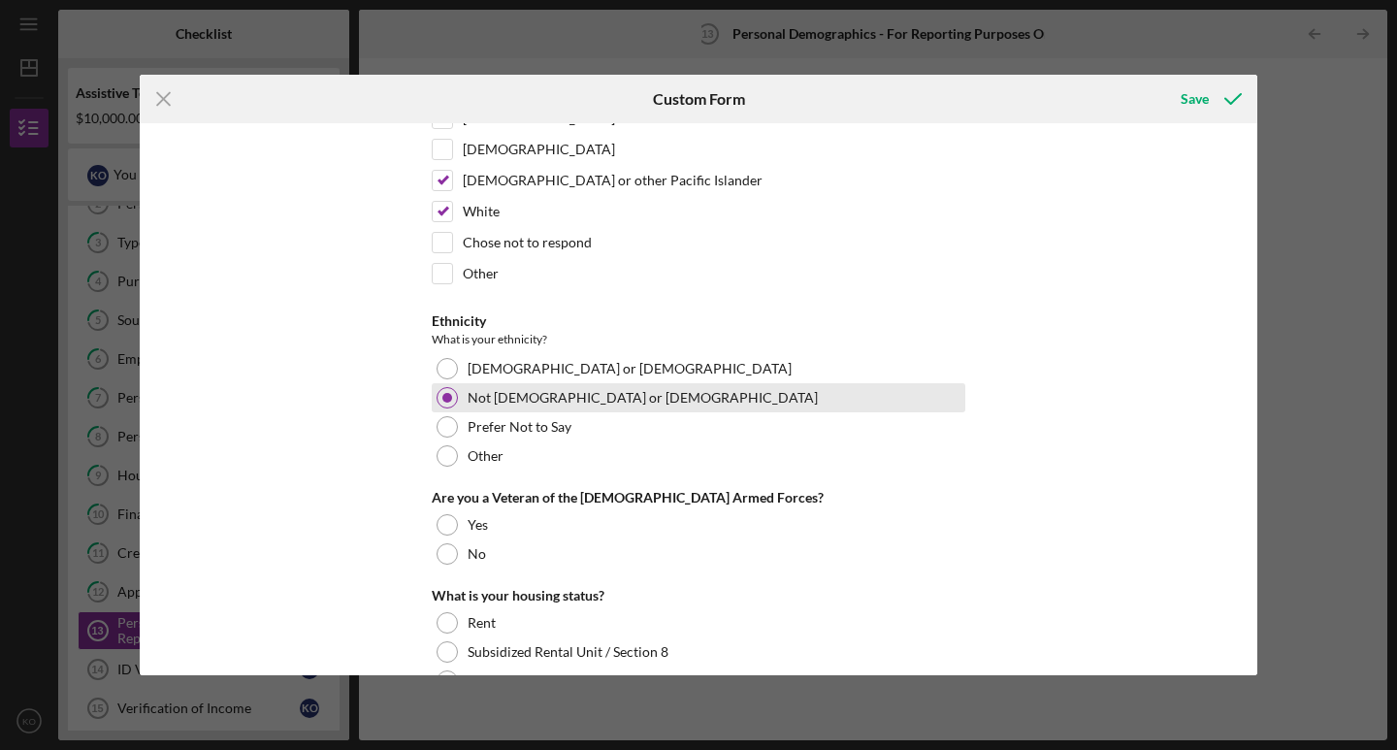
scroll to position [447, 0]
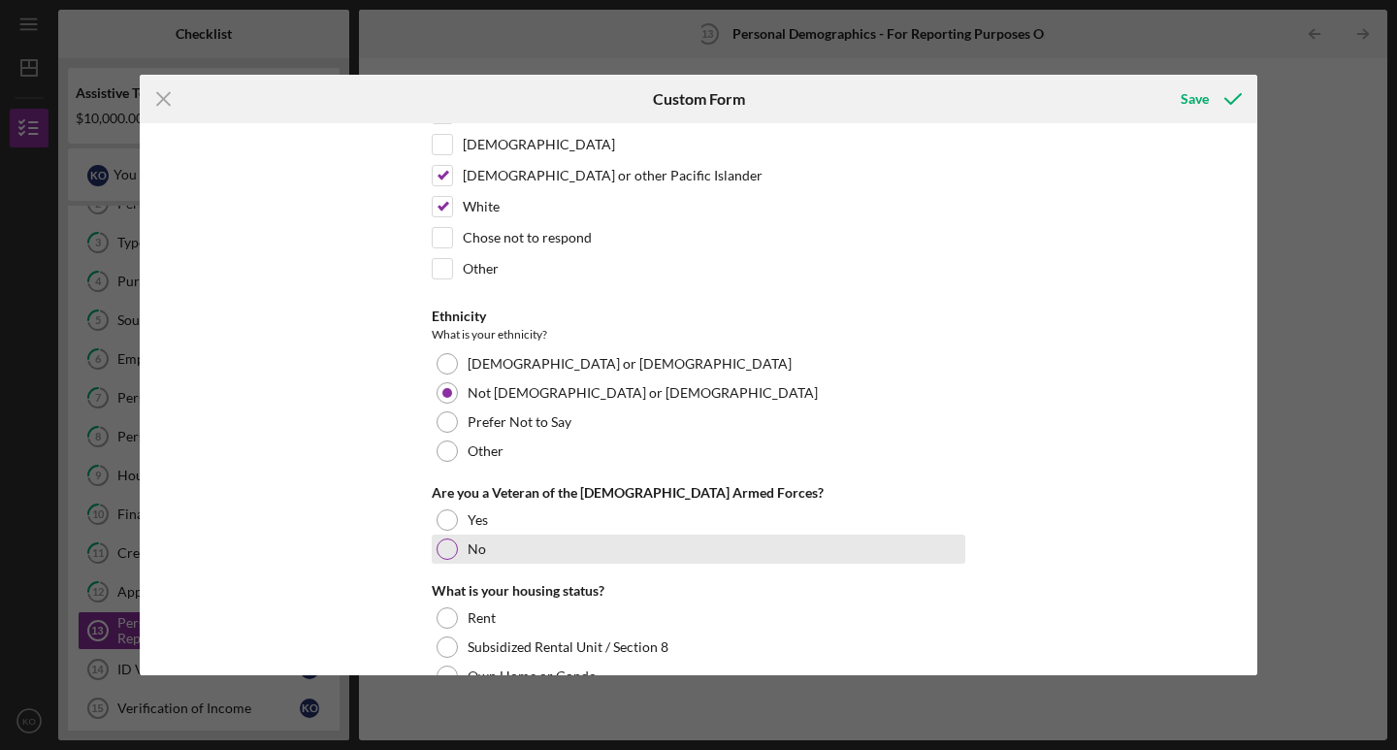
click at [479, 557] on label "No" at bounding box center [477, 550] width 18 height 16
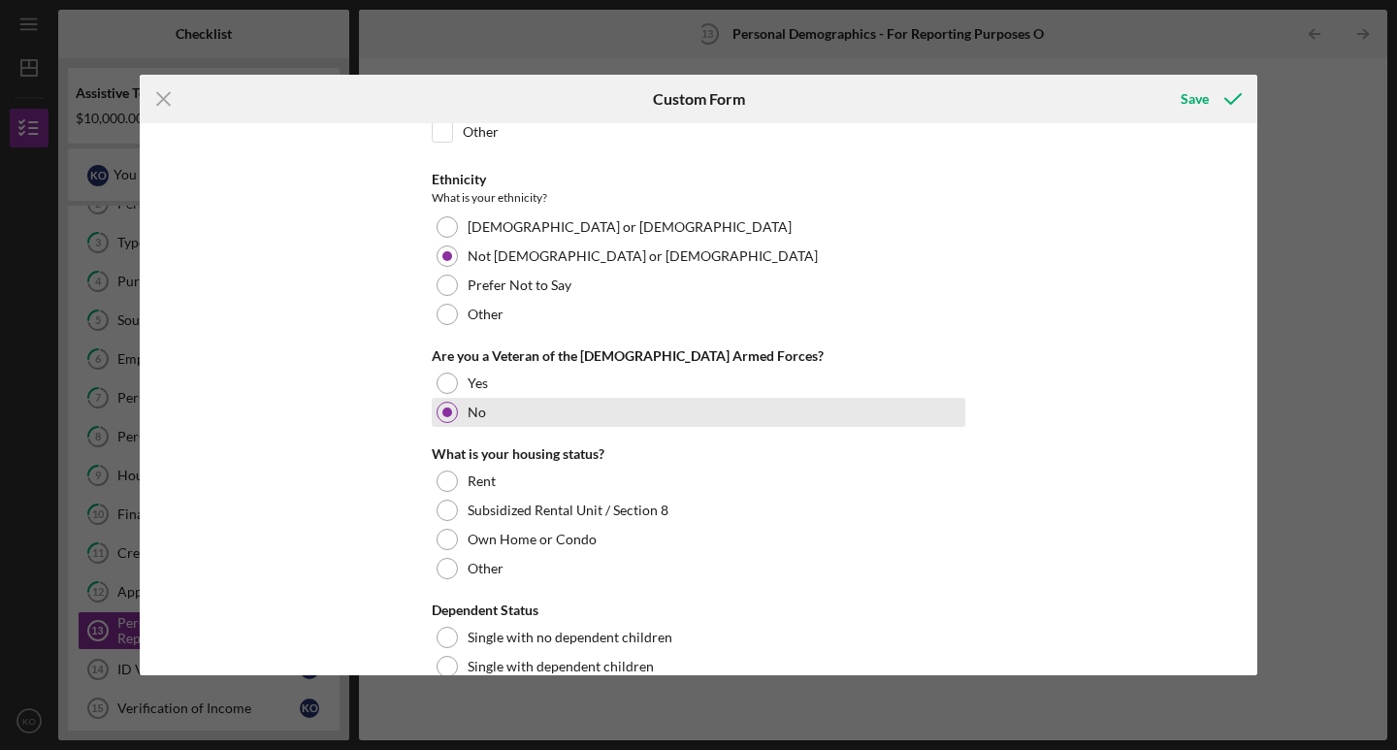
scroll to position [583, 0]
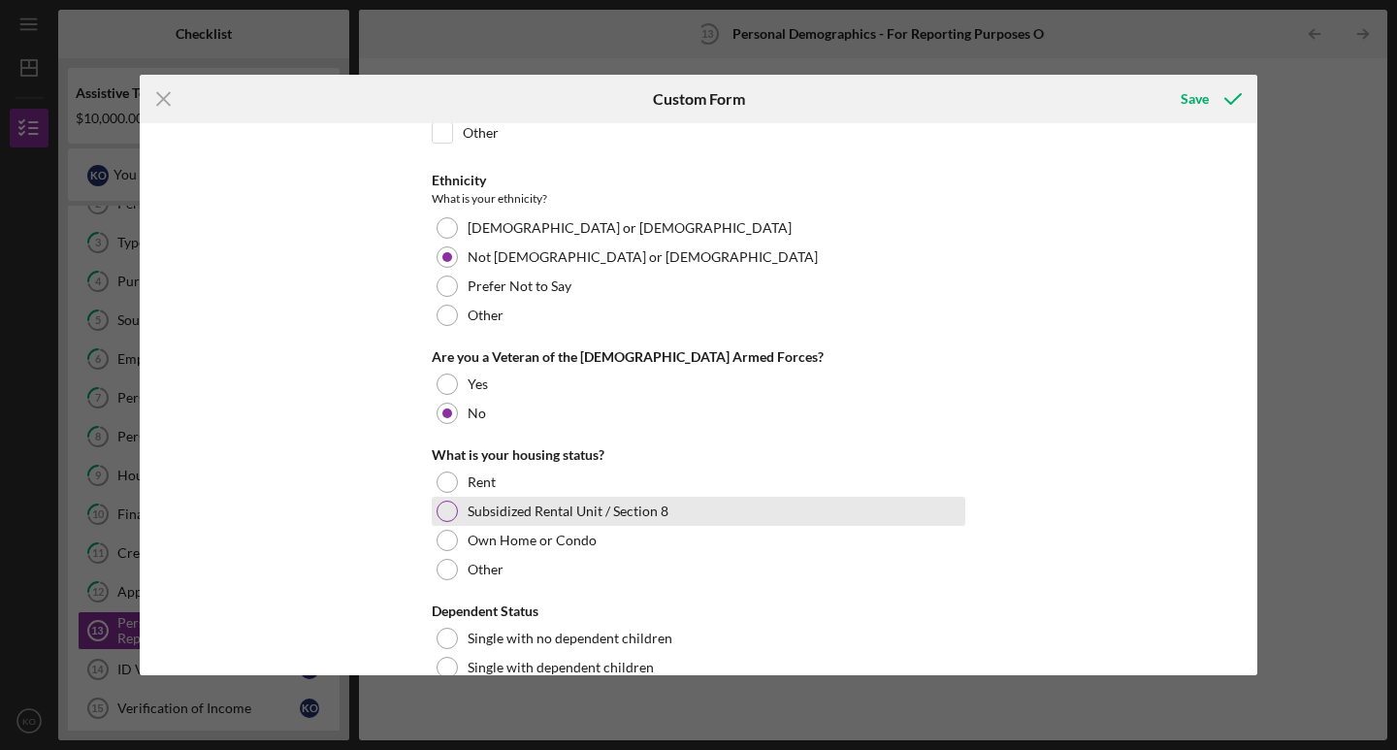
click at [478, 519] on label "Subsidized Rental Unit / Section 8" at bounding box center [568, 512] width 201 height 16
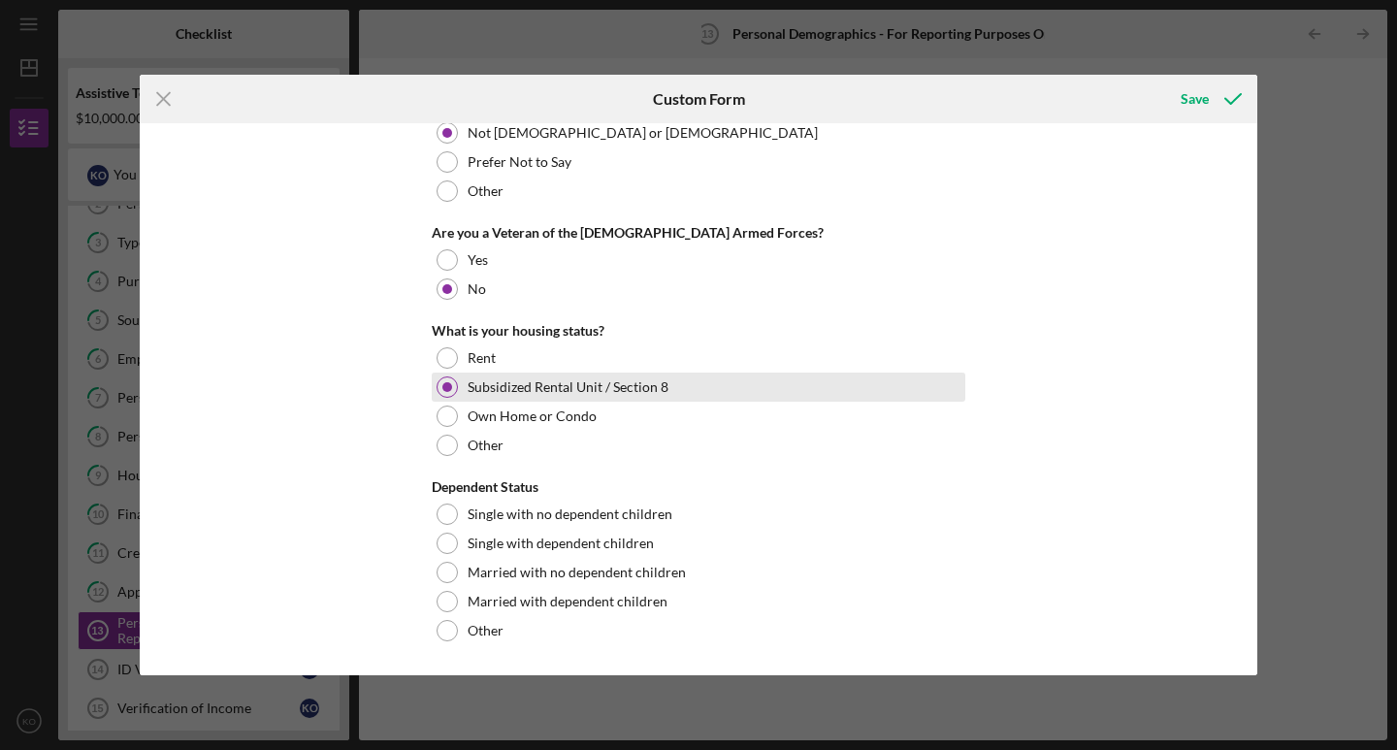
scroll to position [715, 0]
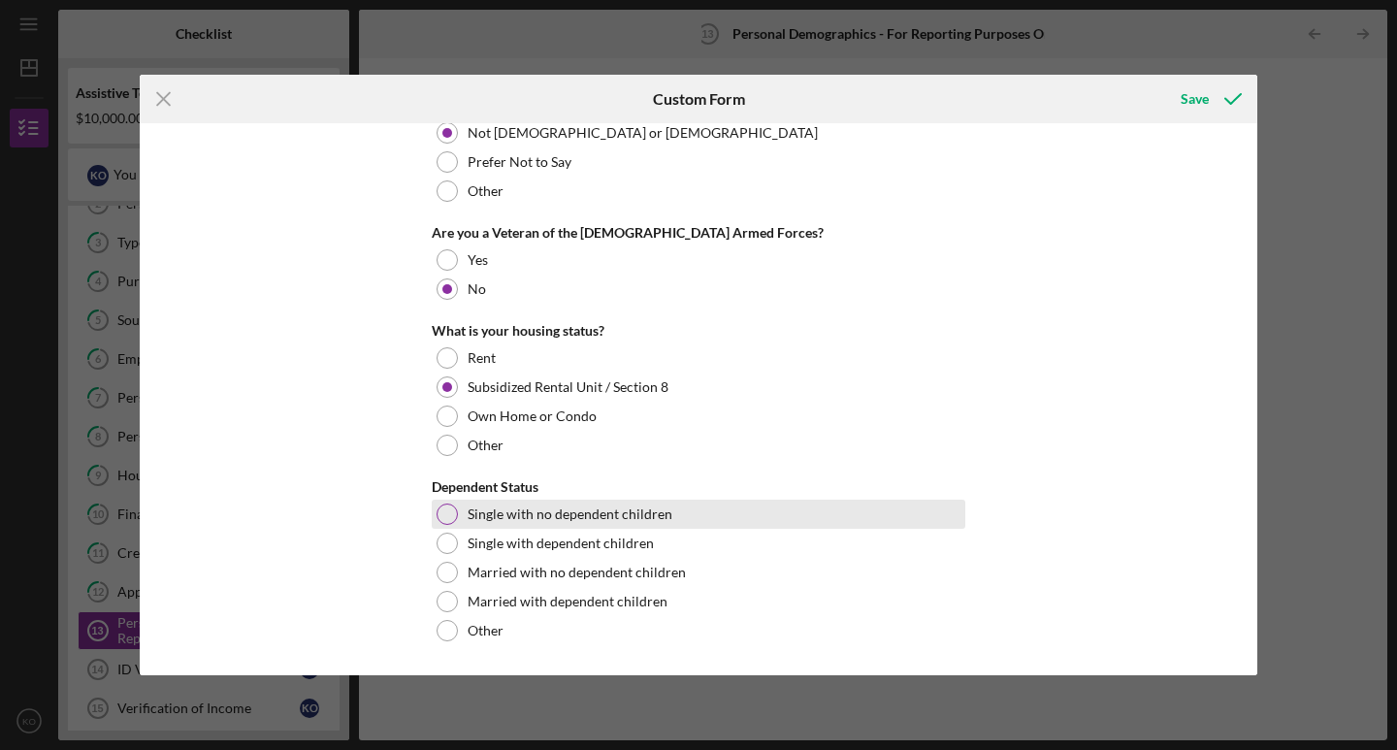
click at [478, 522] on label "Single with no dependent children" at bounding box center [570, 515] width 205 height 16
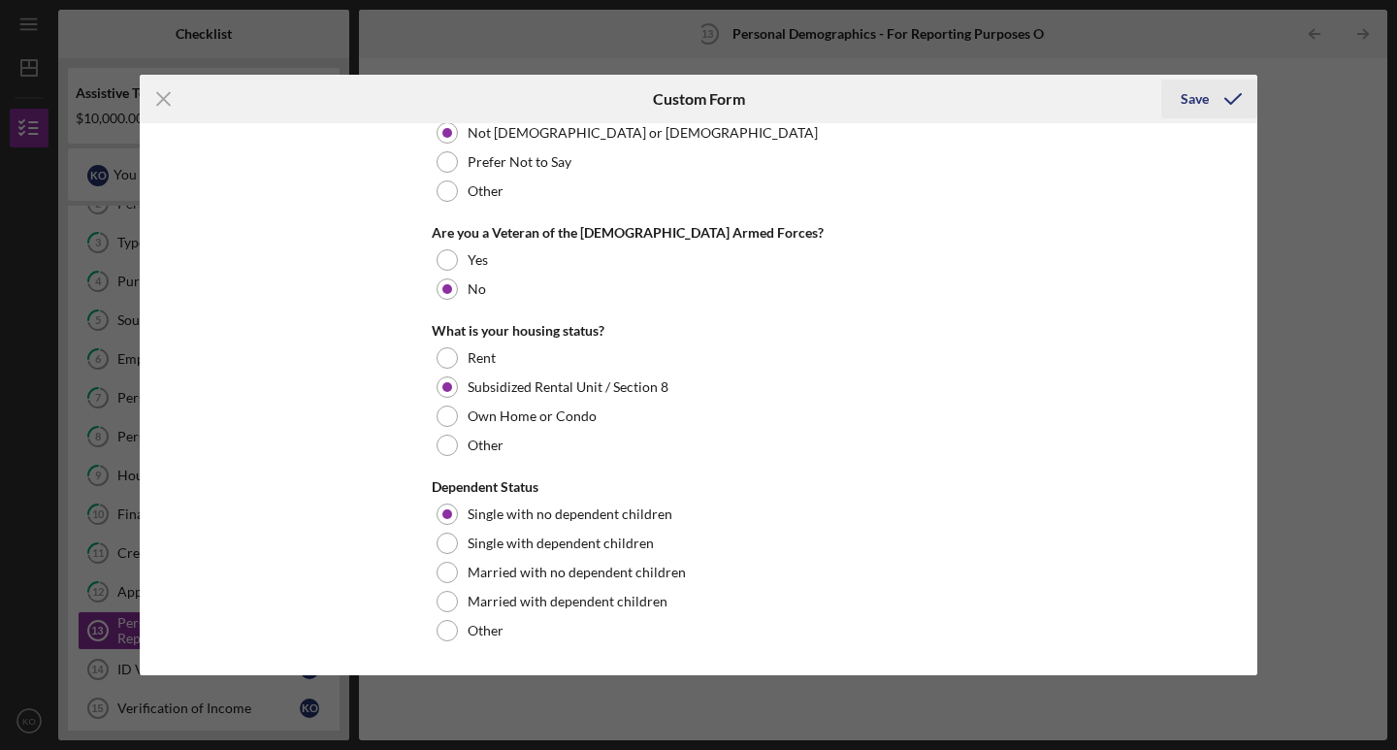
click at [1220, 92] on icon "submit" at bounding box center [1233, 99] width 49 height 49
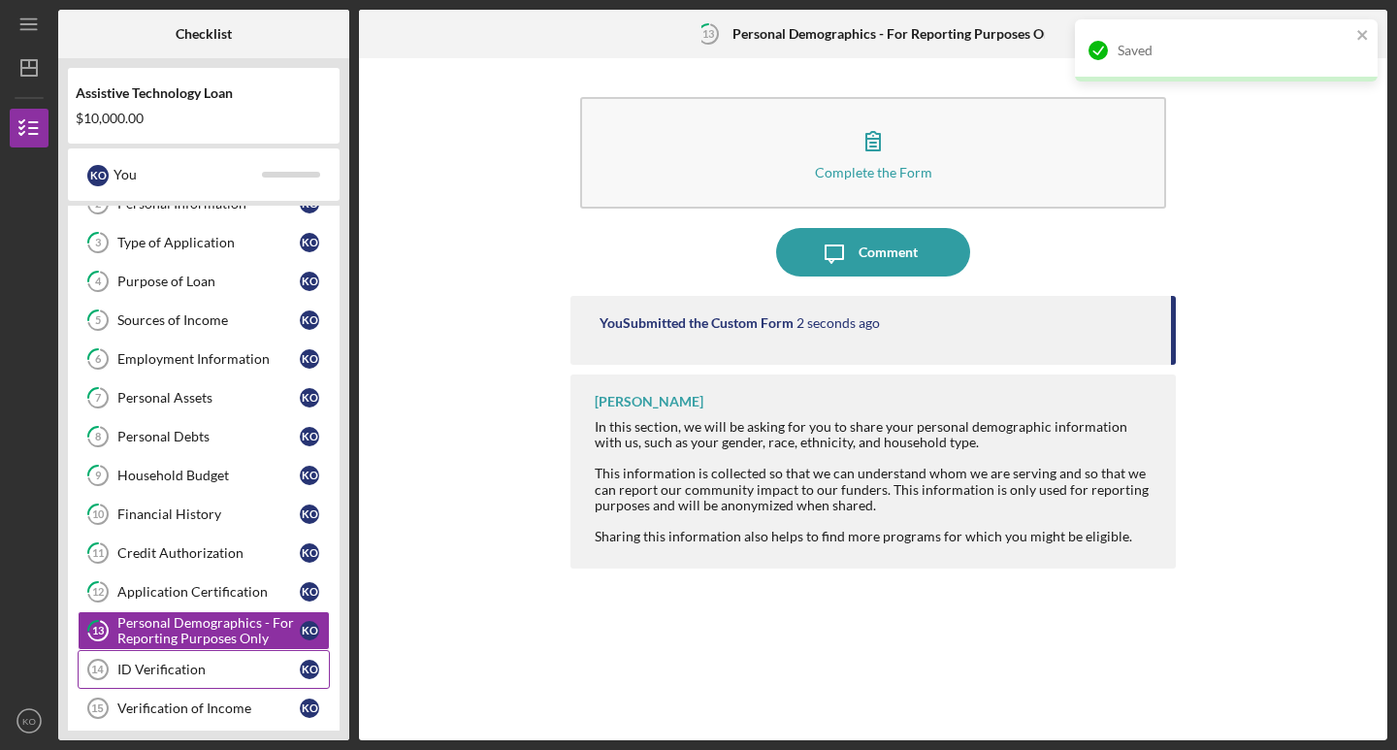
click at [198, 657] on div "ID Verification" at bounding box center [208, 670] width 182 height 16
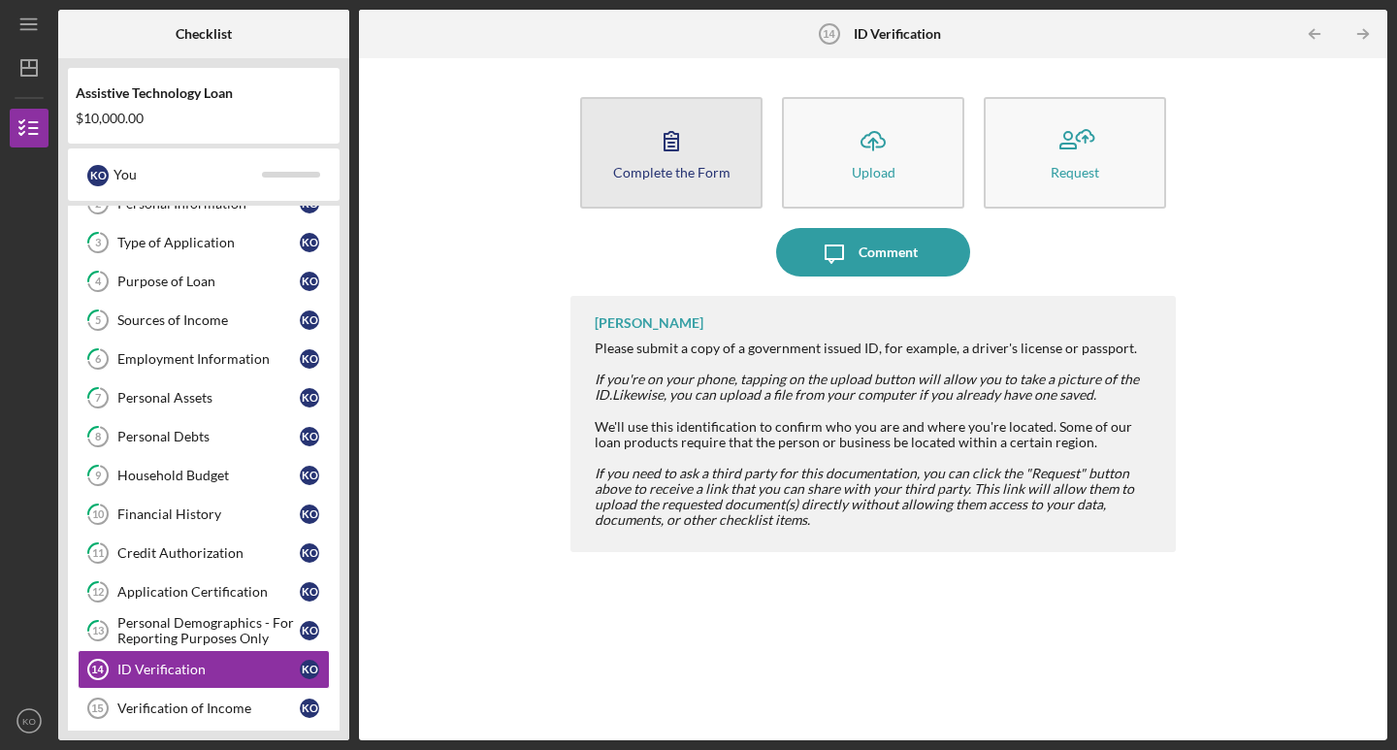
click at [721, 166] on div "Complete the Form" at bounding box center [671, 172] width 117 height 15
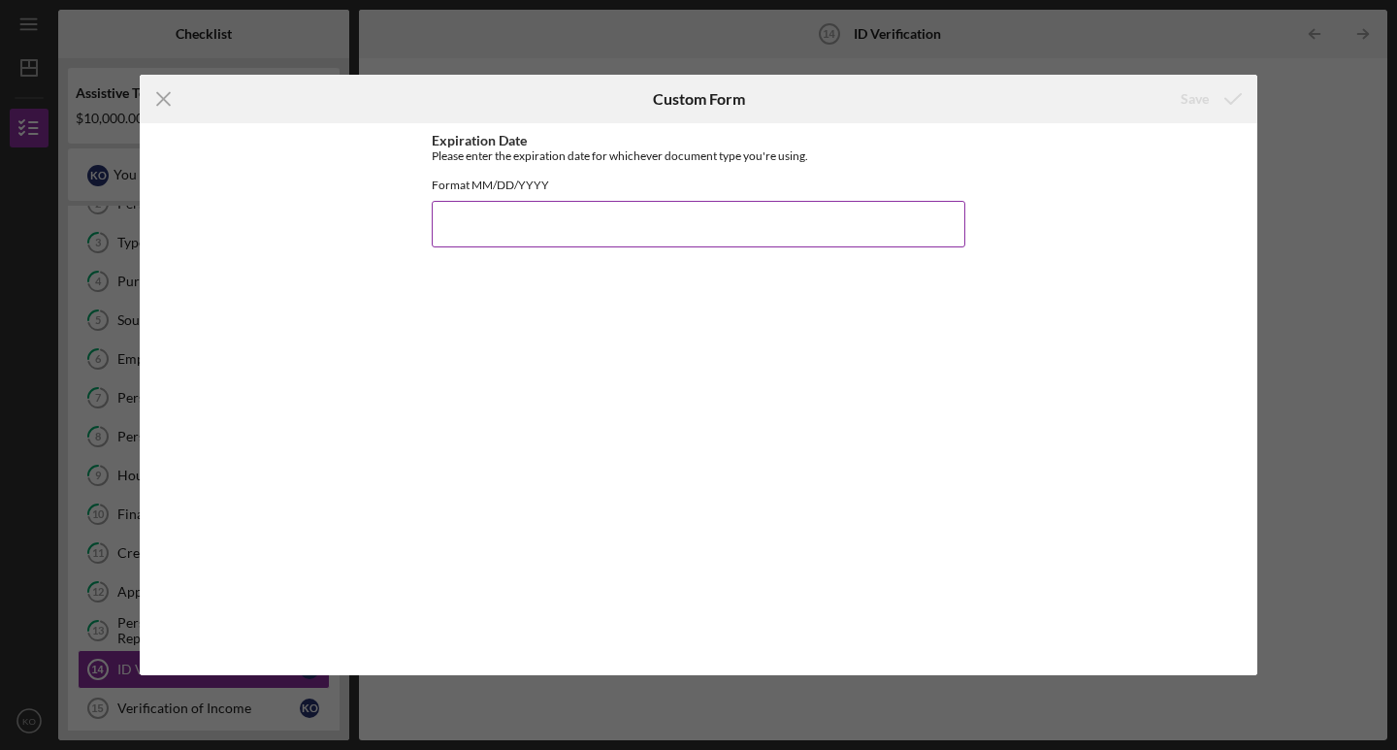
click at [673, 233] on input "Expiration Date" at bounding box center [699, 224] width 534 height 47
type input "[DATE]"
click at [1192, 112] on div "Save" at bounding box center [1195, 99] width 28 height 39
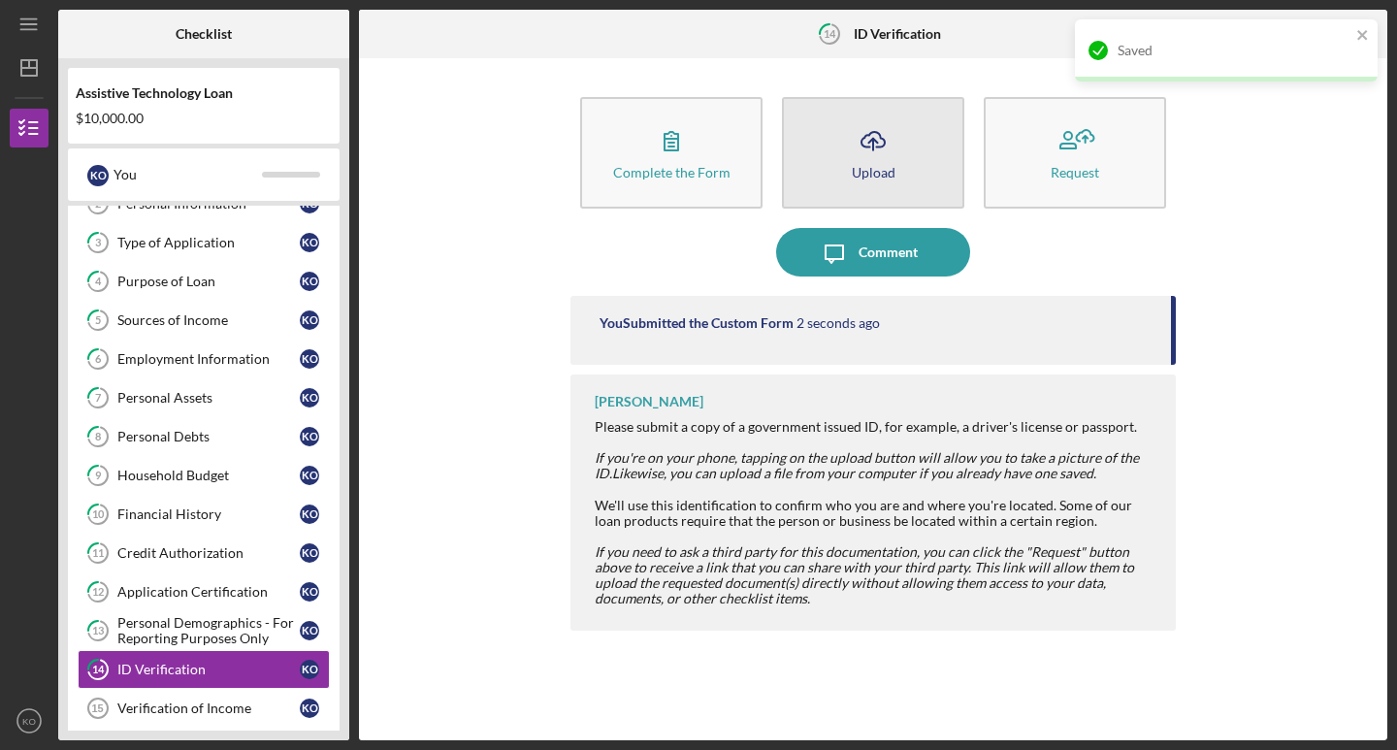
click at [900, 168] on button "Icon/Upload Upload" at bounding box center [873, 153] width 182 height 112
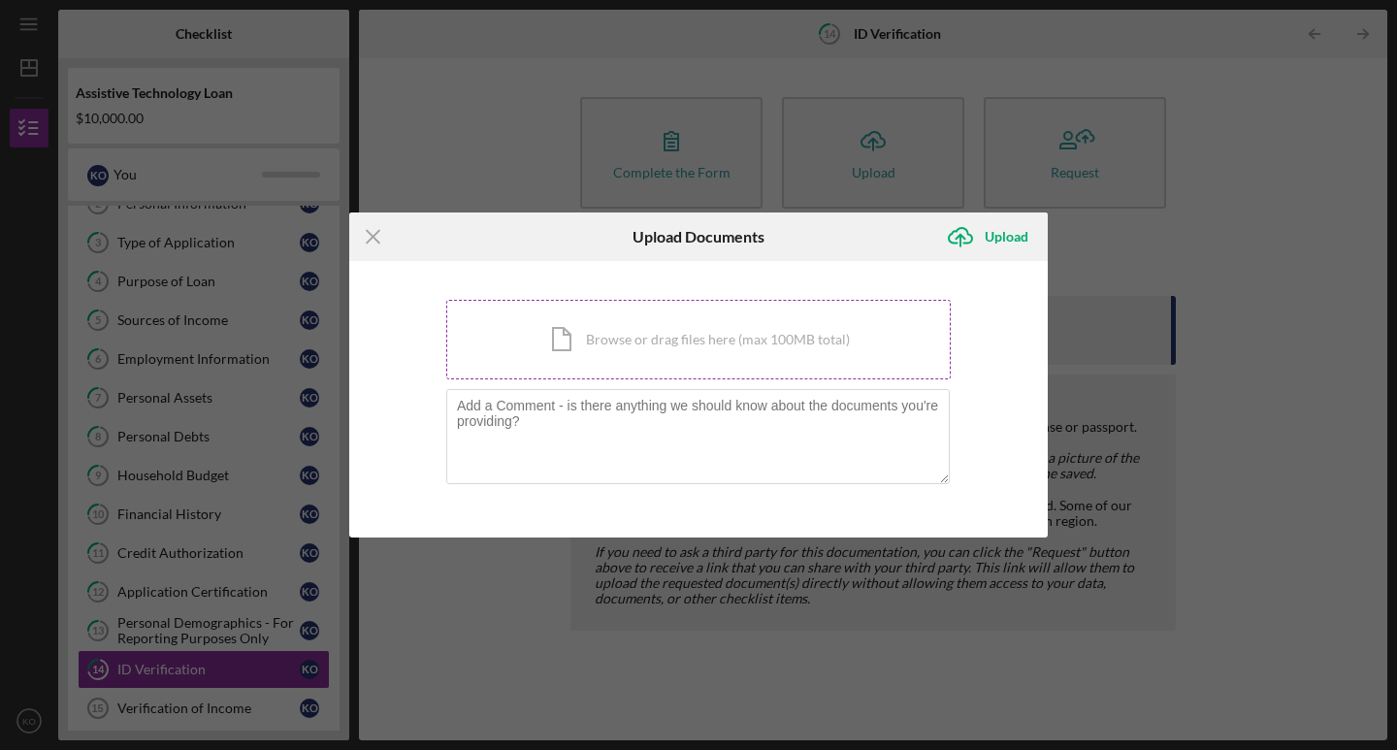
click at [818, 349] on div "Icon/Document Browse or drag files here (max 100MB total) Tap to choose files o…" at bounding box center [698, 340] width 505 height 80
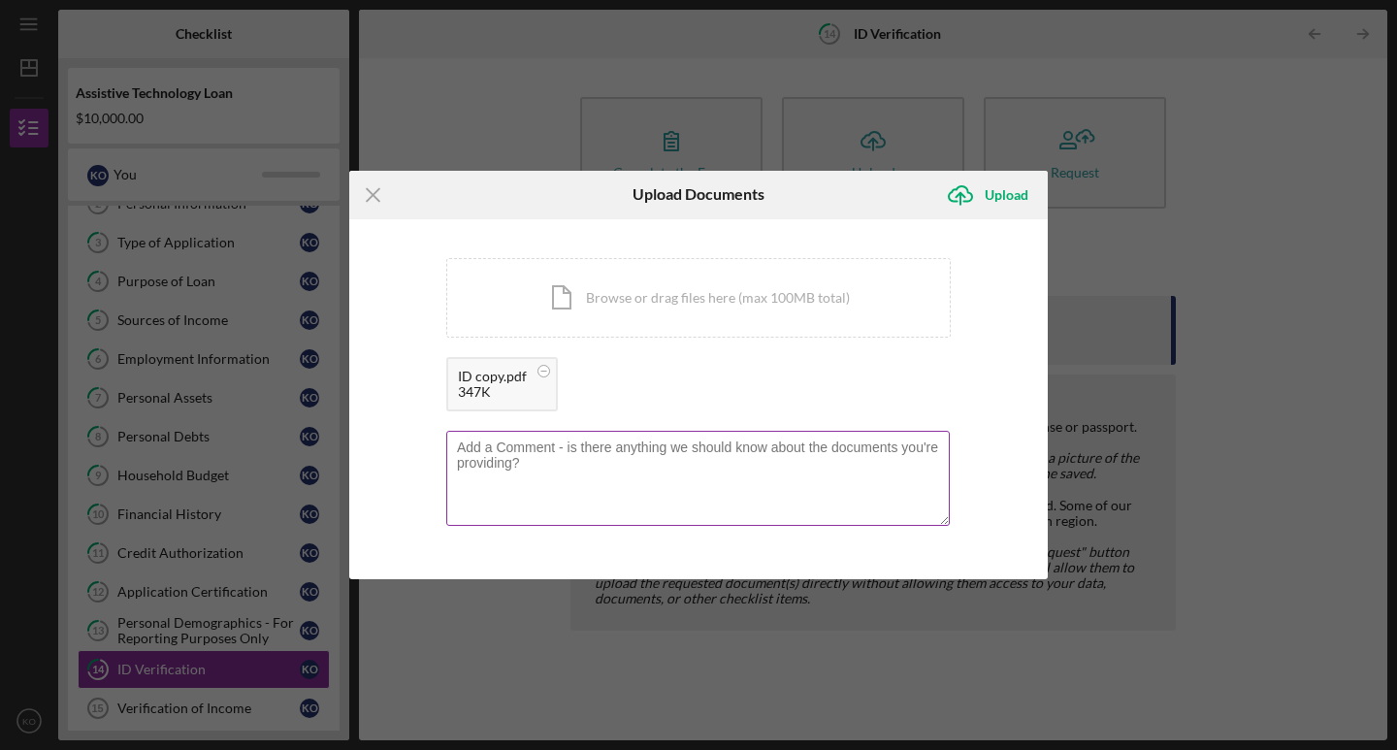
click at [608, 470] on textarea at bounding box center [698, 478] width 504 height 95
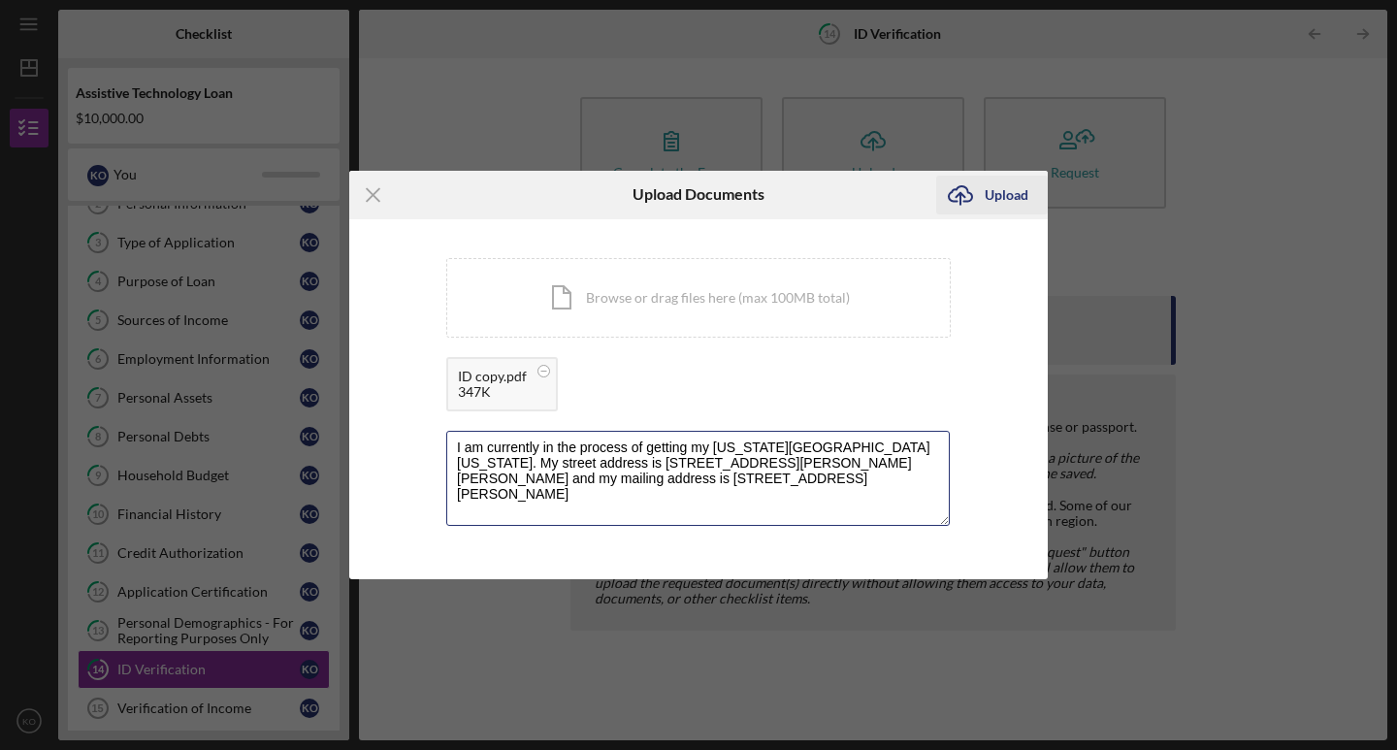
type textarea "I am currently in the process of getting my [US_STATE][GEOGRAPHIC_DATA] [US_STA…"
click at [1011, 196] on div "Upload" at bounding box center [1007, 195] width 44 height 39
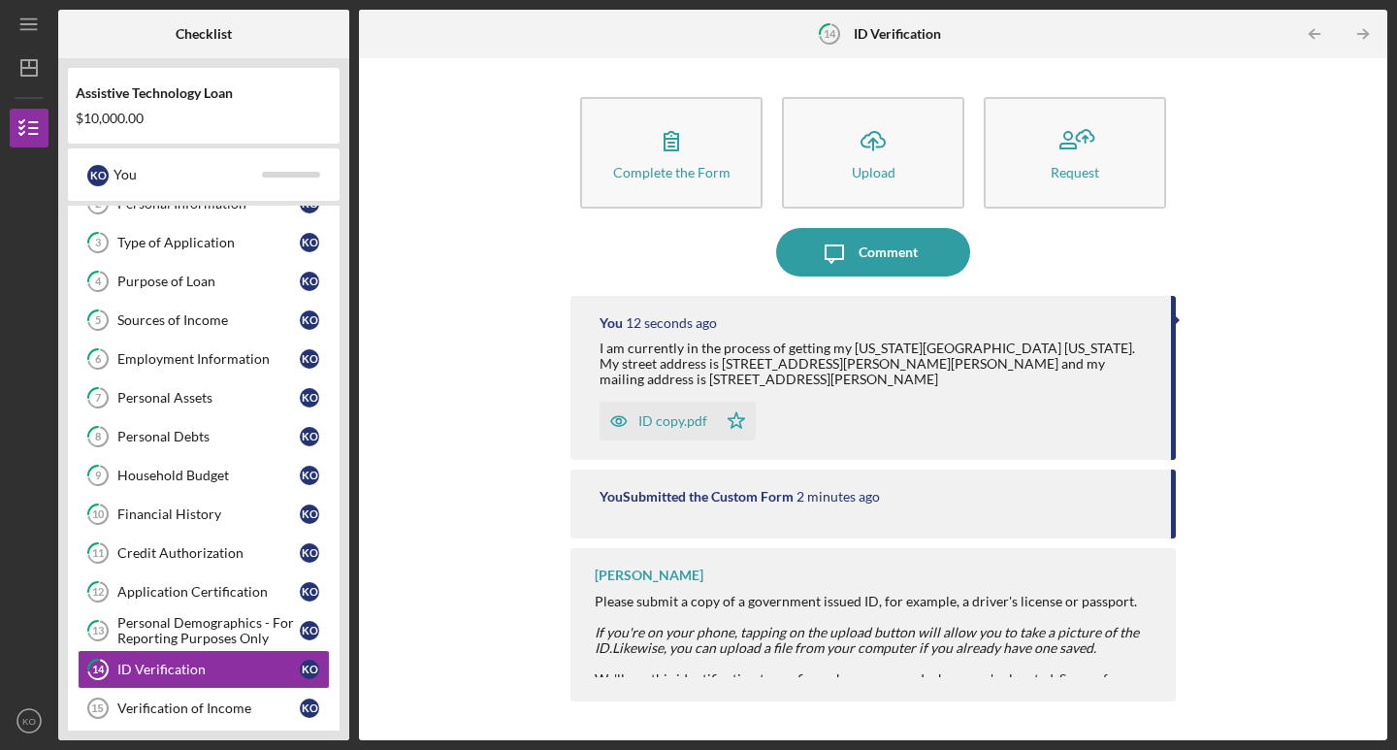
click at [1087, 628] on em "If you're on your phone, tapping on the upload button will allow you to take a …" at bounding box center [867, 640] width 544 height 32
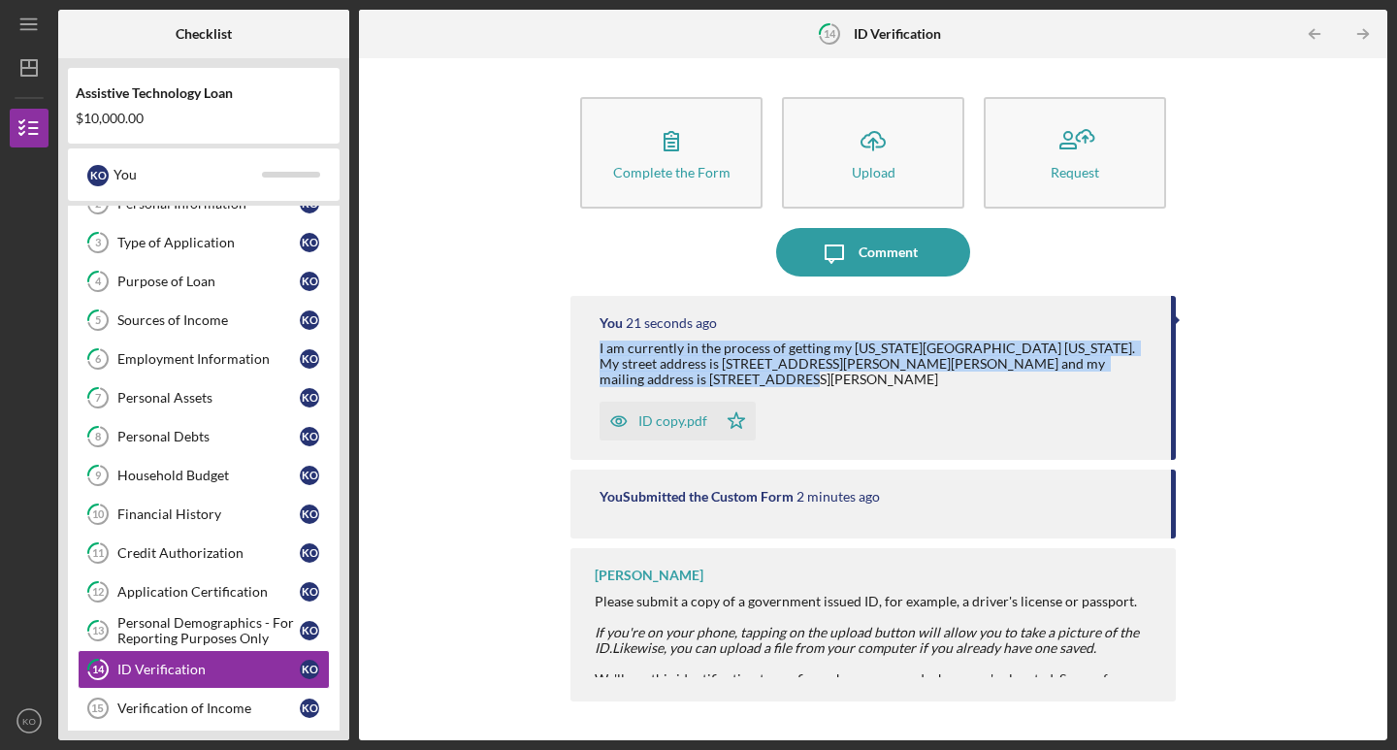
drag, startPoint x: 683, startPoint y: 382, endPoint x: 581, endPoint y: 345, distance: 108.7
click at [581, 345] on div "You 21 seconds ago I am currently in the process of getting my [US_STATE] State…" at bounding box center [874, 378] width 606 height 164
copy div "I am currently in the process of getting my [US_STATE][GEOGRAPHIC_DATA] [US_STA…"
click at [201, 657] on div "Verification of Income" at bounding box center [208, 709] width 182 height 16
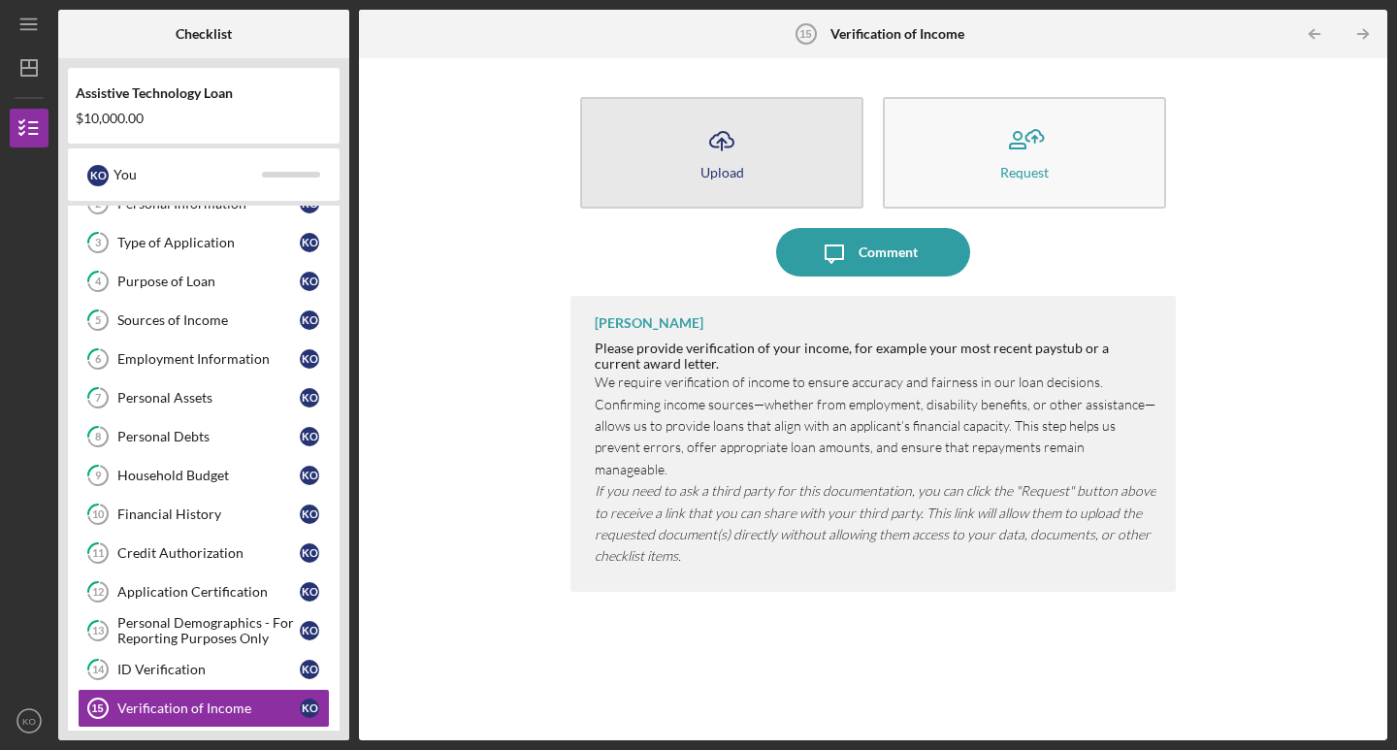
click at [808, 150] on button "Icon/Upload Upload" at bounding box center [721, 153] width 283 height 112
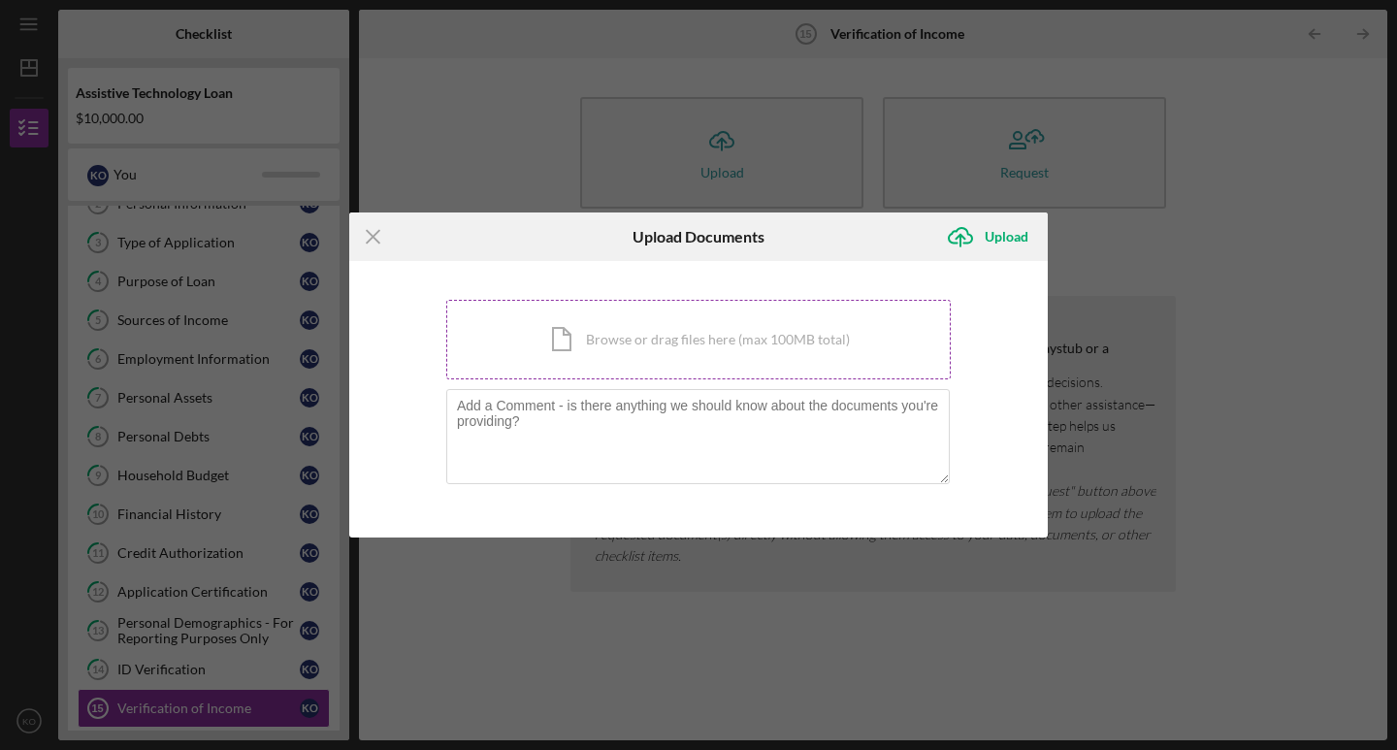
click at [686, 327] on div "Icon/Document Browse or drag files here (max 100MB total) Tap to choose files o…" at bounding box center [698, 340] width 505 height 80
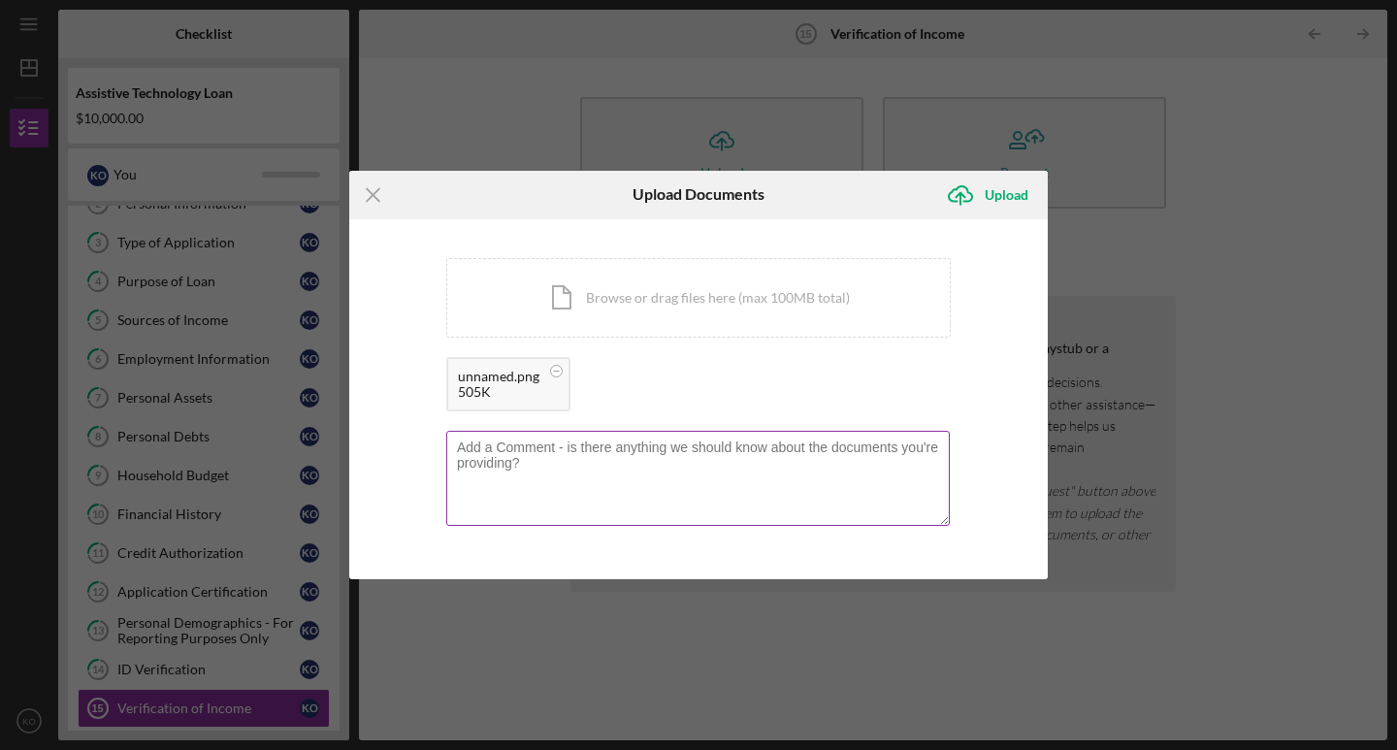
click at [624, 469] on textarea at bounding box center [698, 478] width 504 height 95
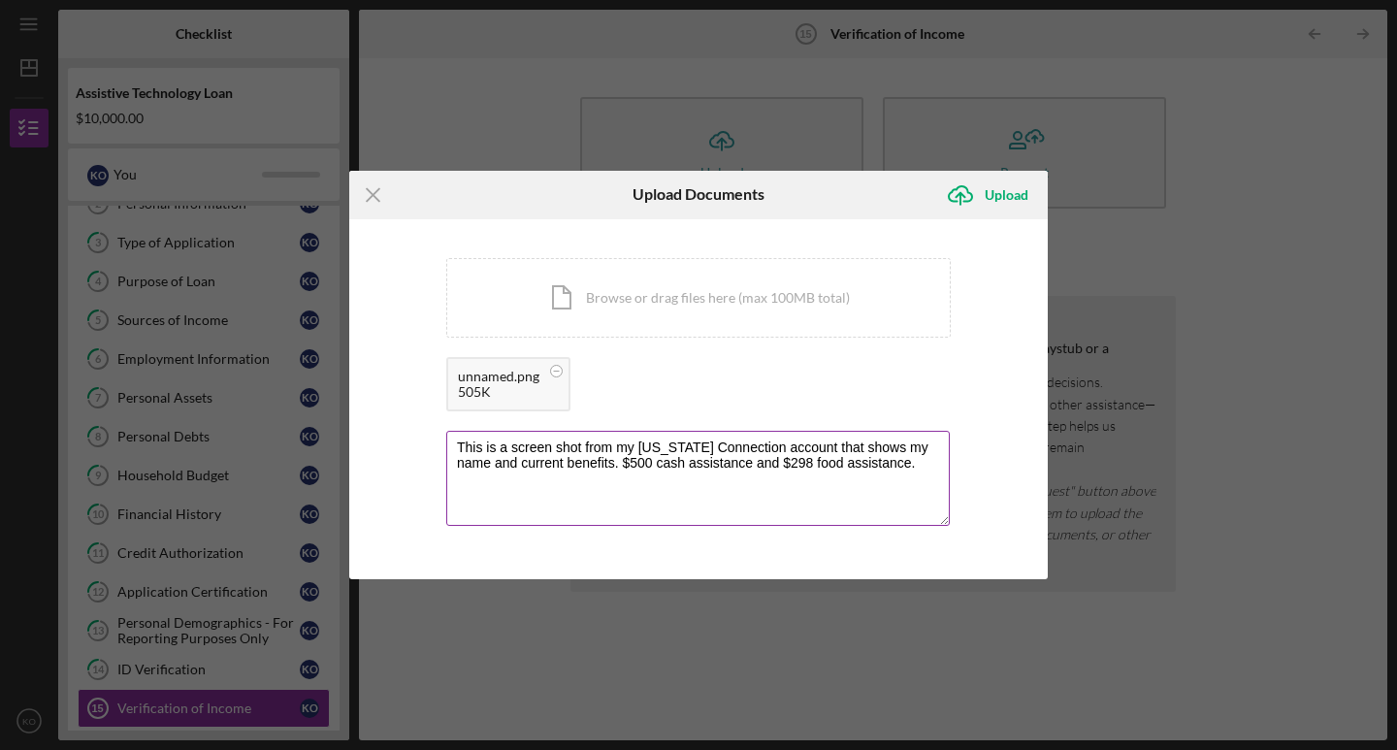
type textarea "This is a screen shot from my [US_STATE] Connection account that shows my name …"
click at [991, 183] on div "Upload" at bounding box center [1007, 195] width 44 height 39
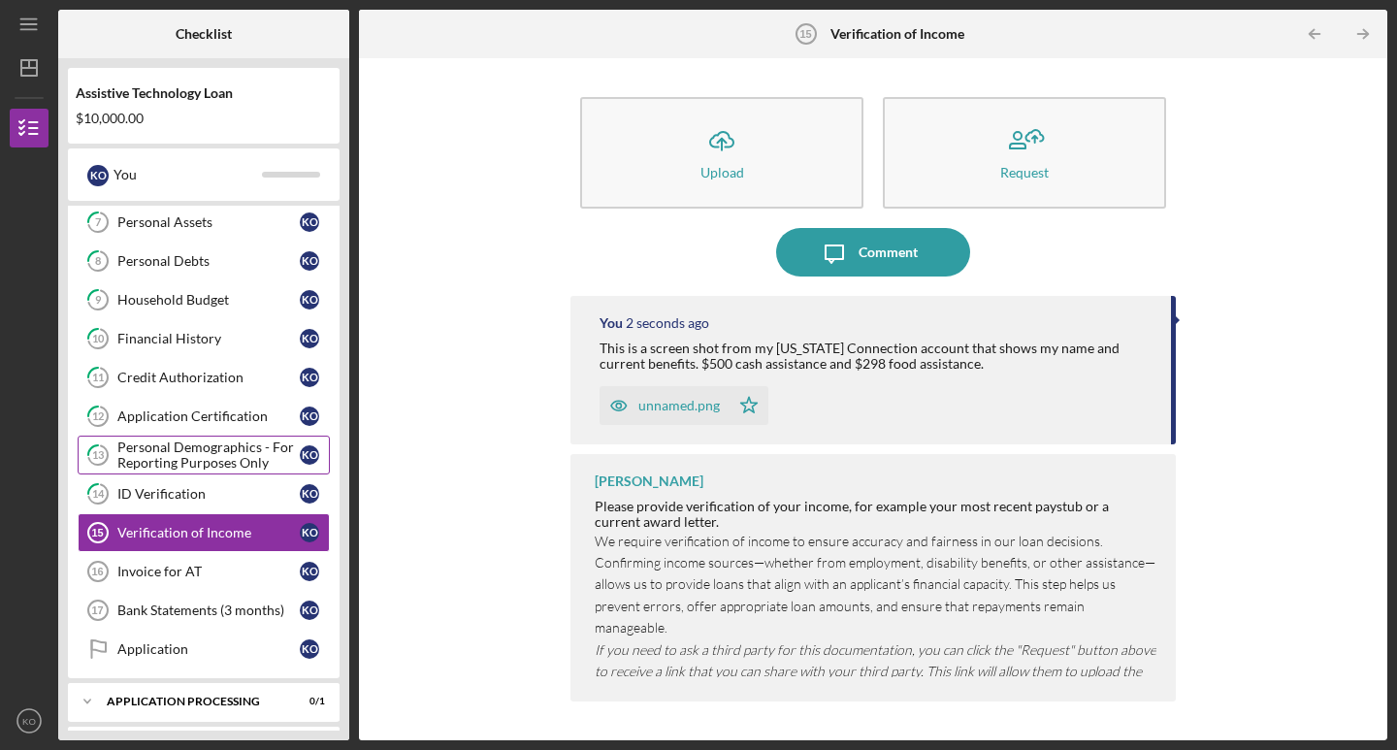
scroll to position [281, 0]
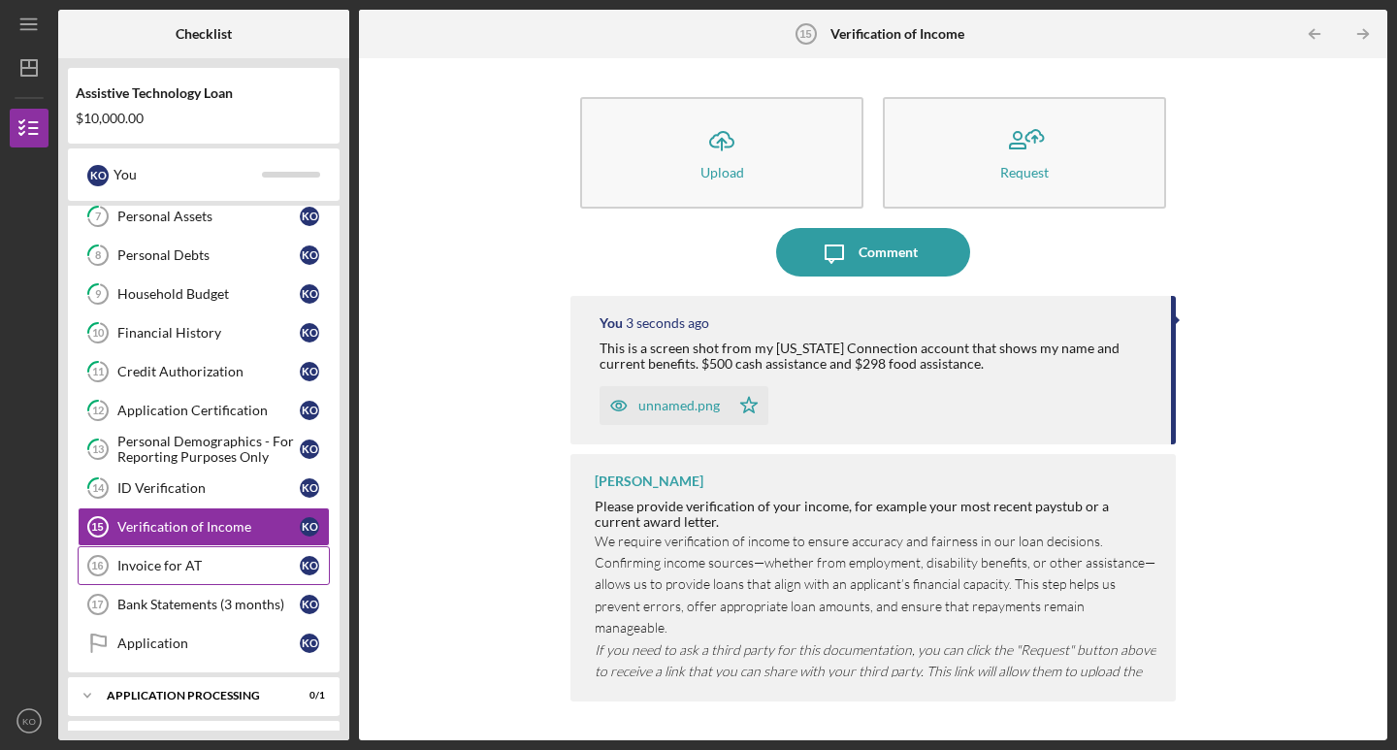
click at [263, 562] on div "Invoice for AT" at bounding box center [208, 566] width 182 height 16
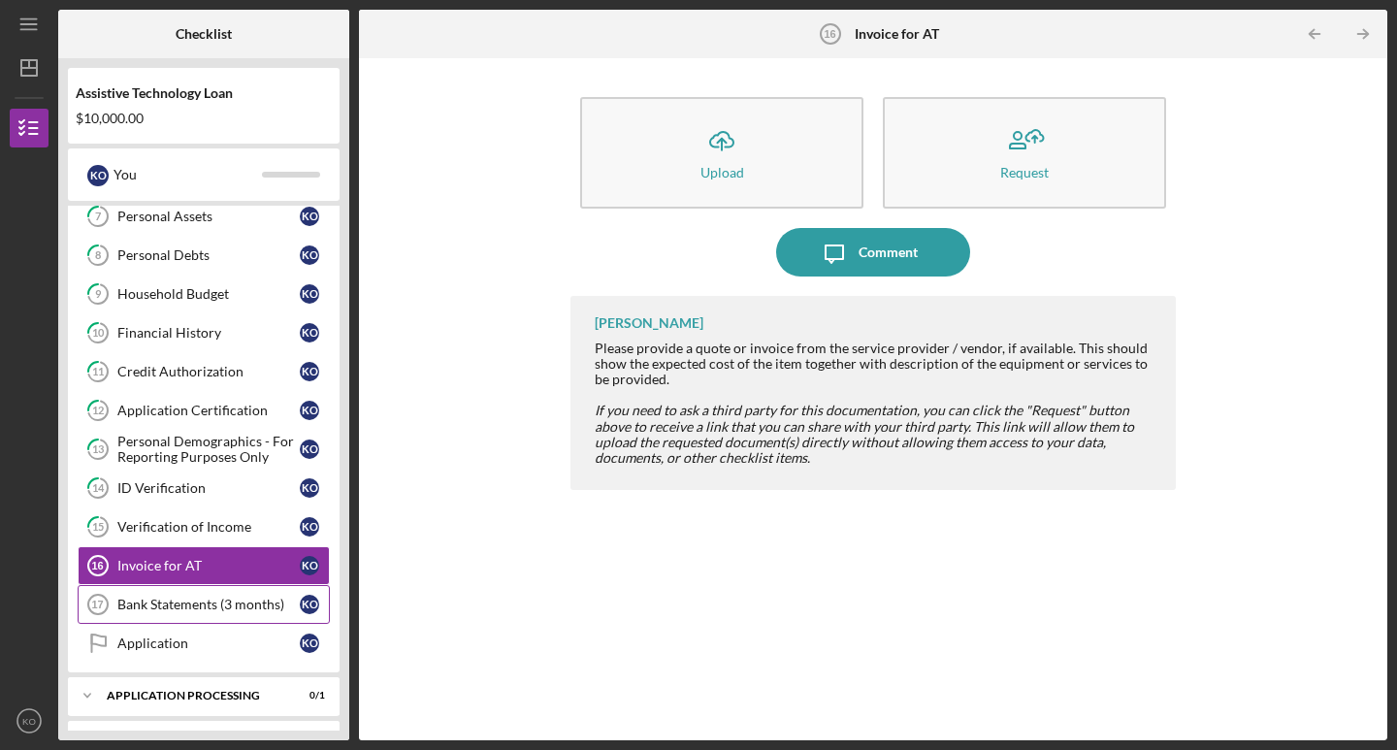
click at [283, 598] on div "Bank Statements (3 months)" at bounding box center [208, 605] width 182 height 16
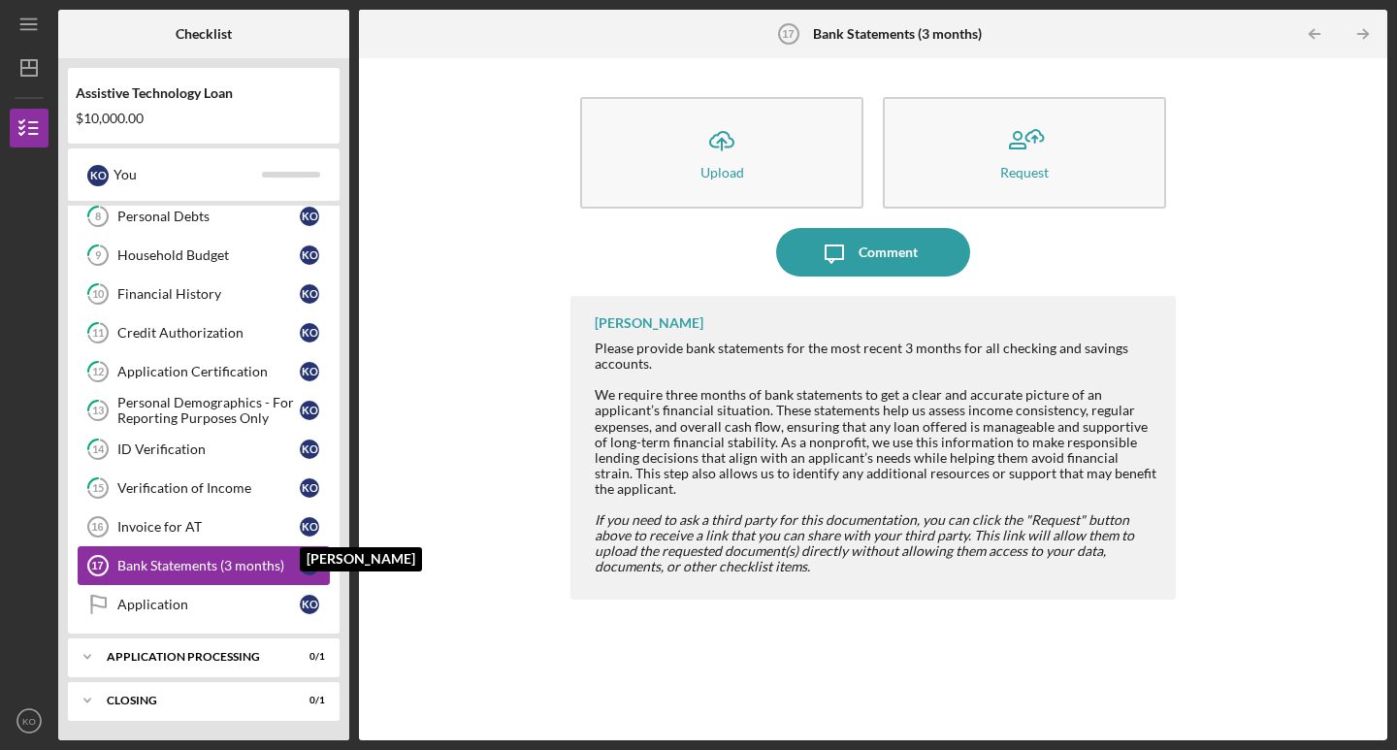
scroll to position [320, 0]
click at [261, 588] on link "Application Application K O" at bounding box center [204, 604] width 252 height 39
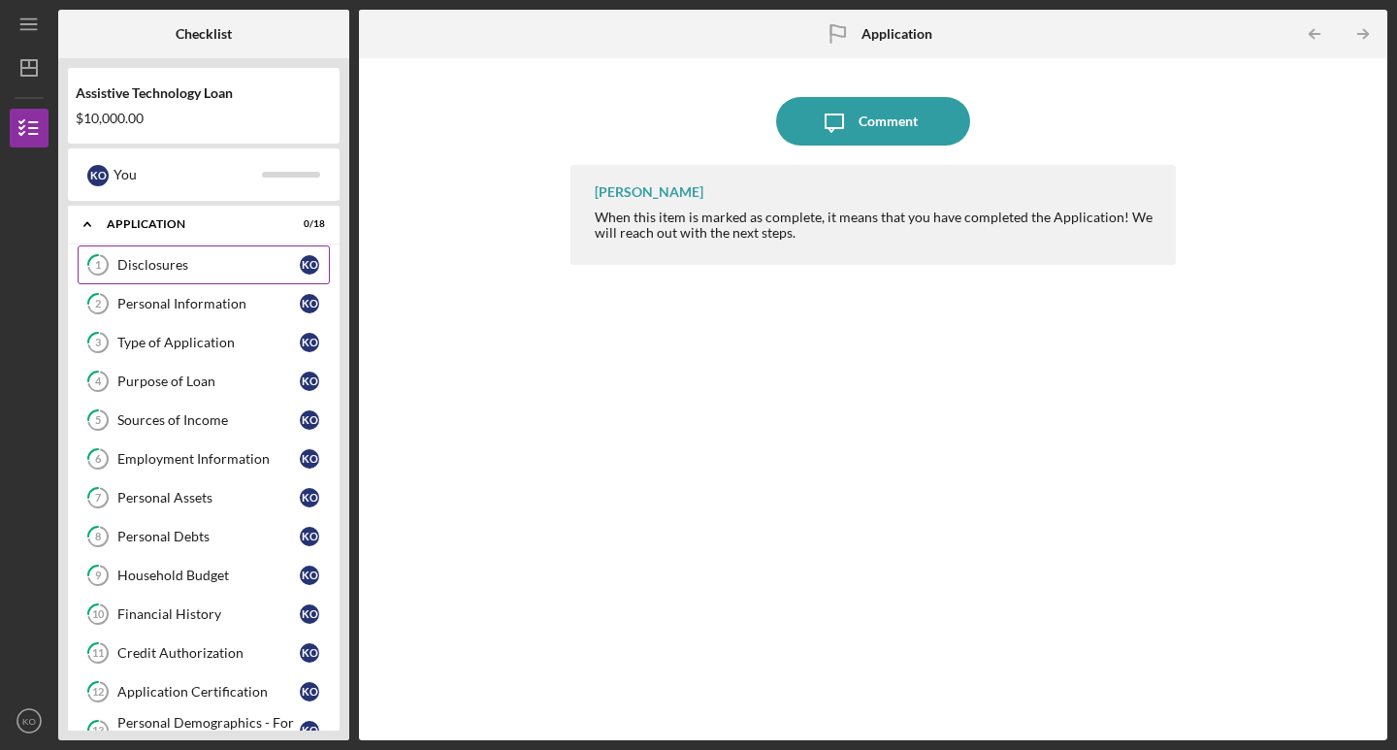
click at [240, 270] on div "Disclosures" at bounding box center [208, 265] width 182 height 16
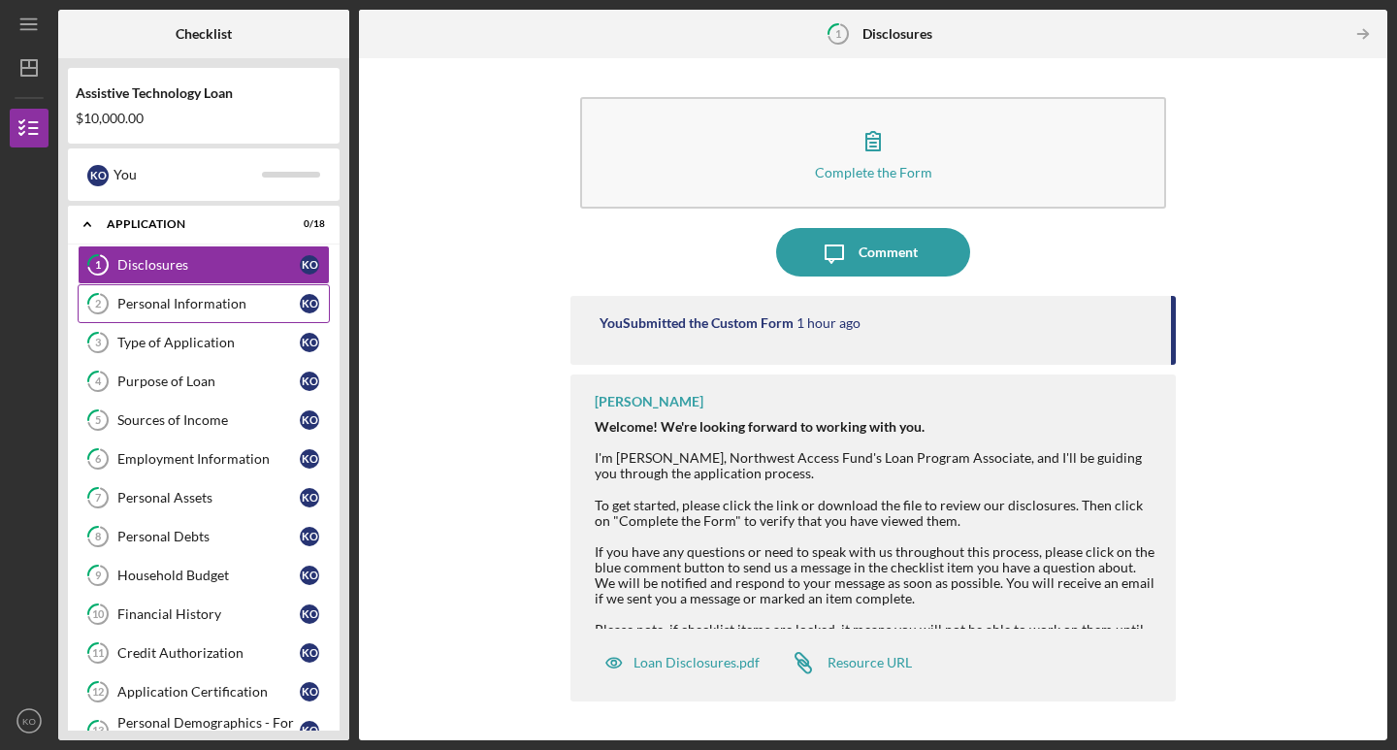
click at [246, 307] on div "Personal Information" at bounding box center [208, 304] width 182 height 16
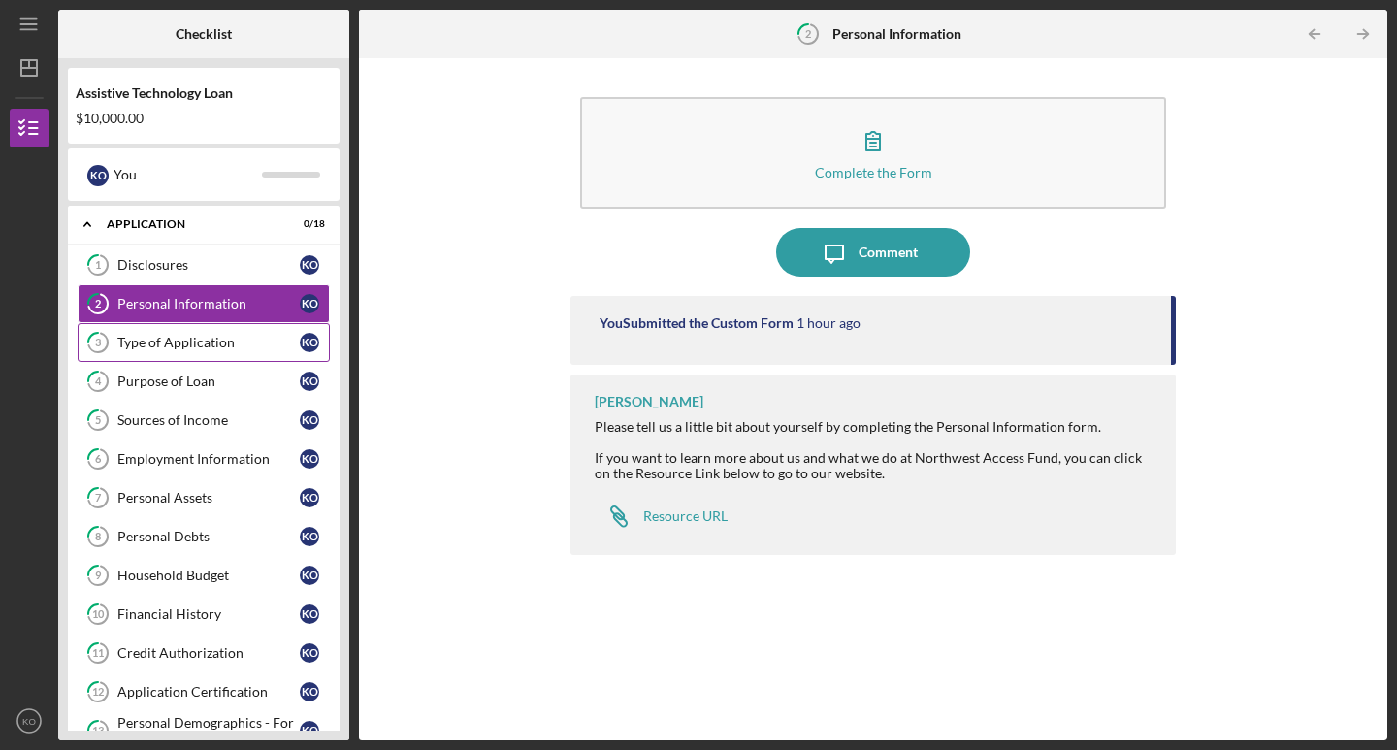
click at [247, 334] on link "3 Type of Application K O" at bounding box center [204, 342] width 252 height 39
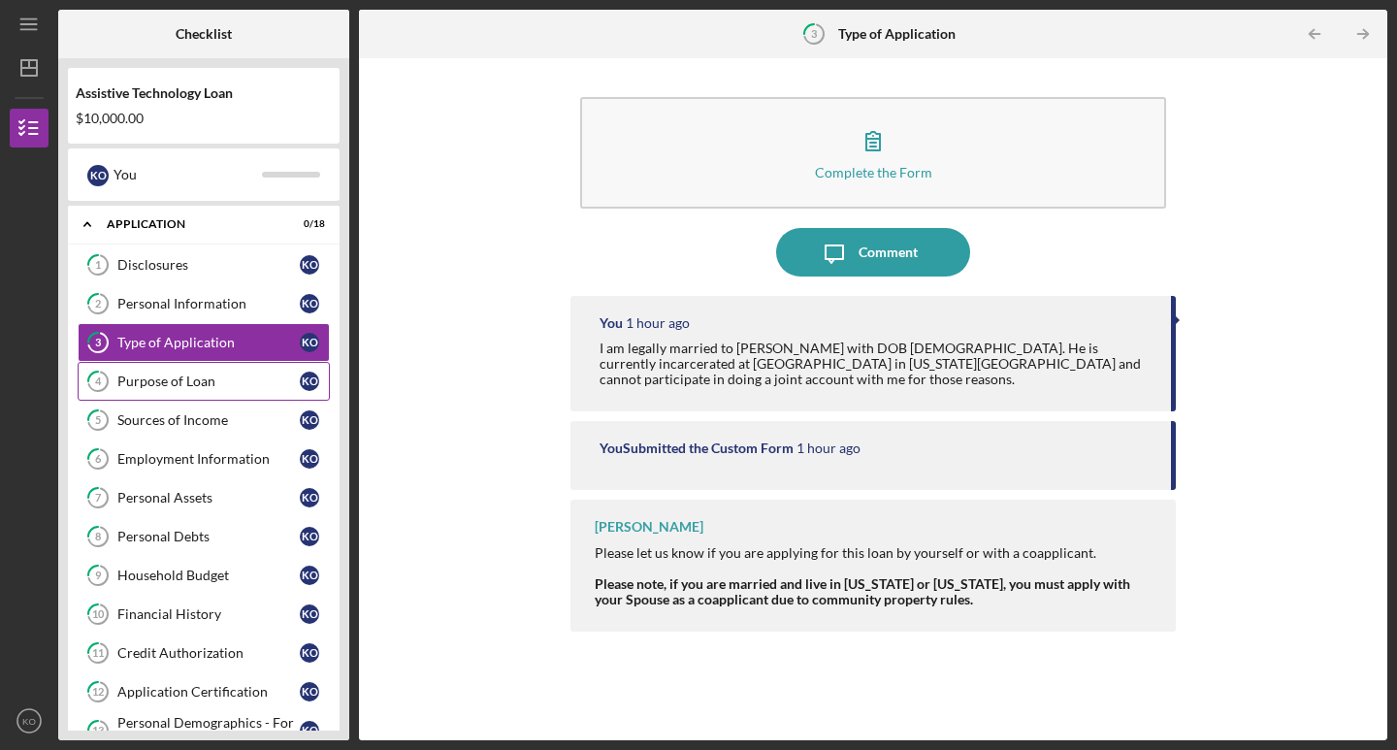
click at [237, 394] on link "4 Purpose of Loan K O" at bounding box center [204, 381] width 252 height 39
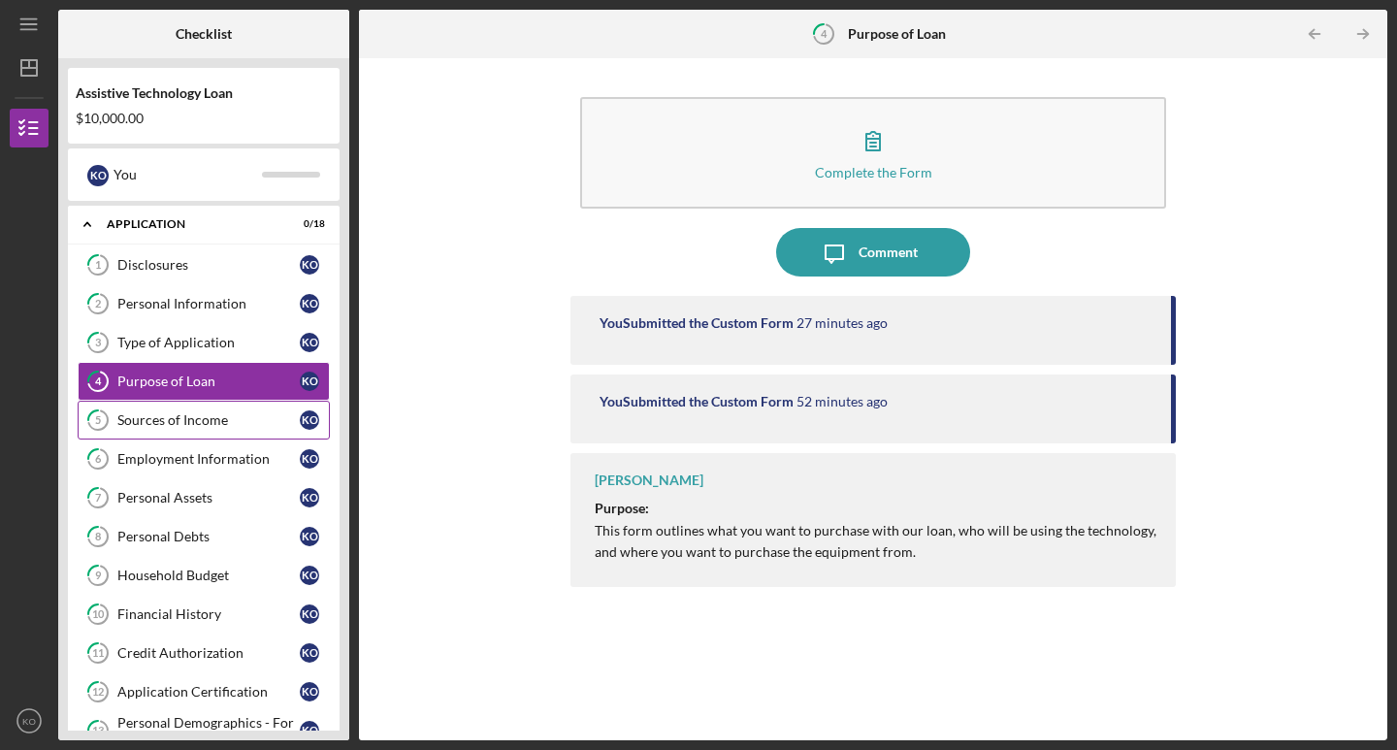
click at [236, 431] on link "5 Sources of Income K O" at bounding box center [204, 420] width 252 height 39
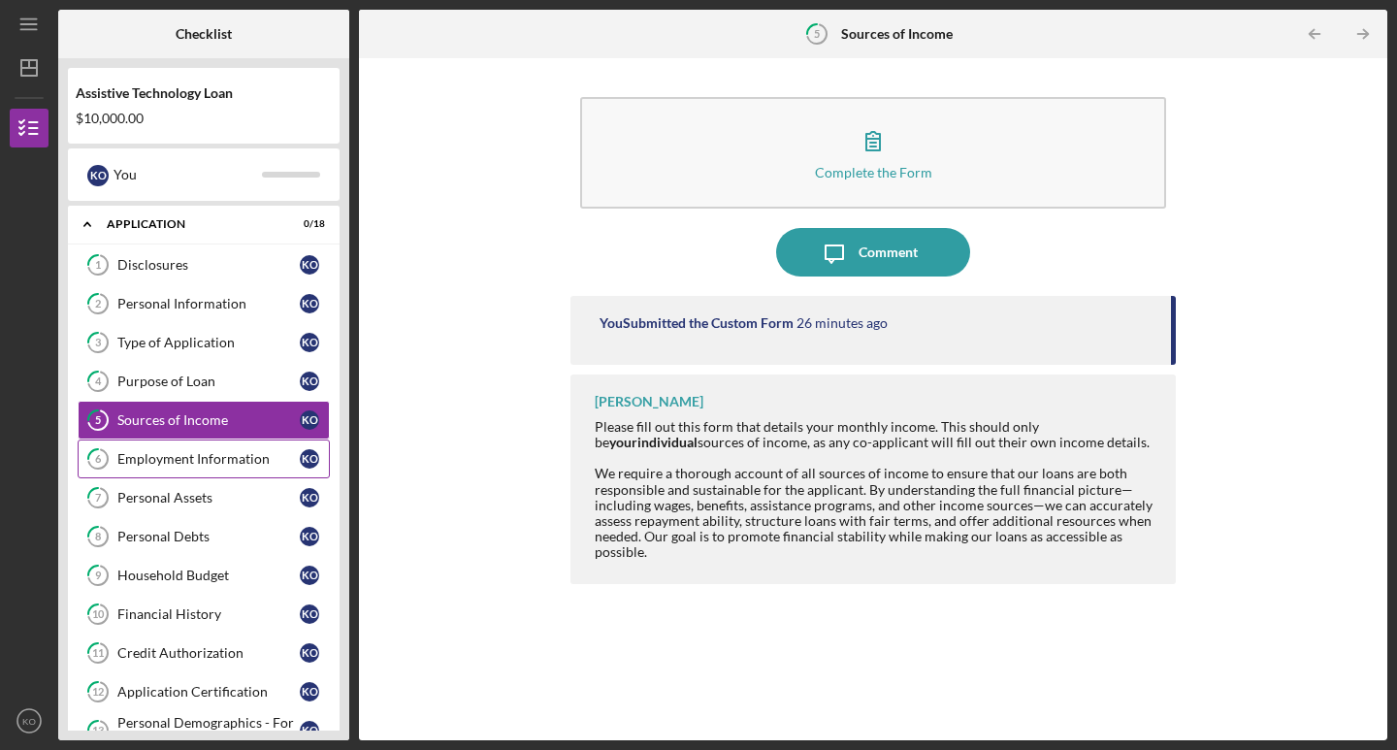
click at [236, 458] on div "Employment Information" at bounding box center [208, 459] width 182 height 16
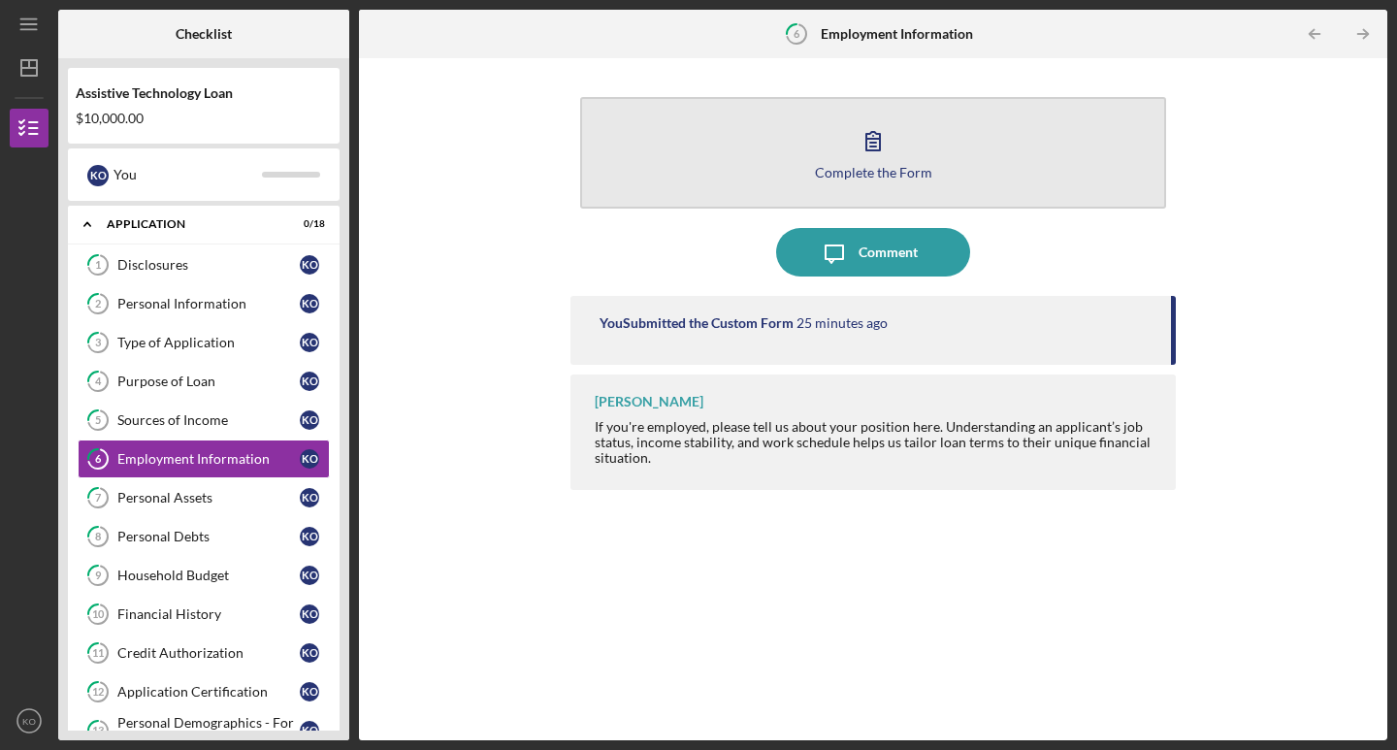
click at [749, 149] on button "Complete the Form Form" at bounding box center [873, 153] width 586 height 112
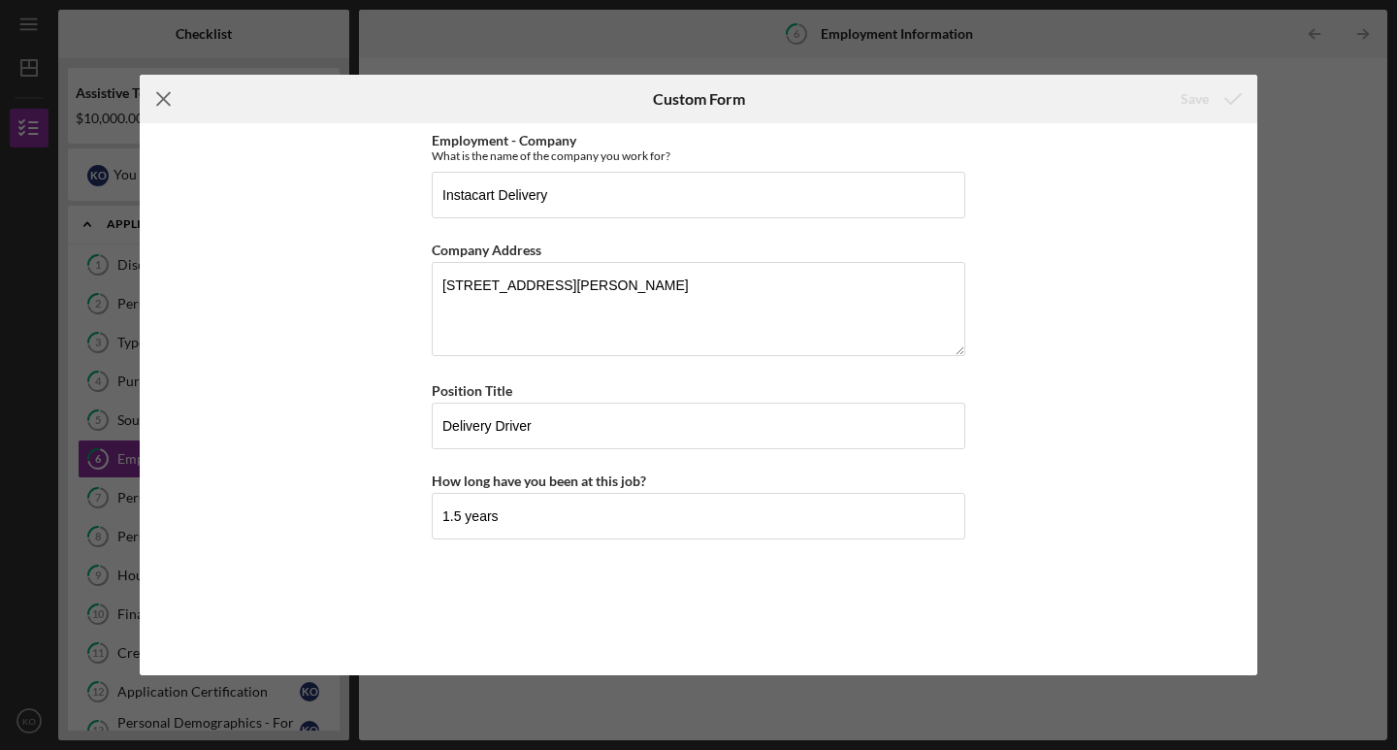
click at [167, 101] on icon "Icon/Menu Close" at bounding box center [164, 99] width 49 height 49
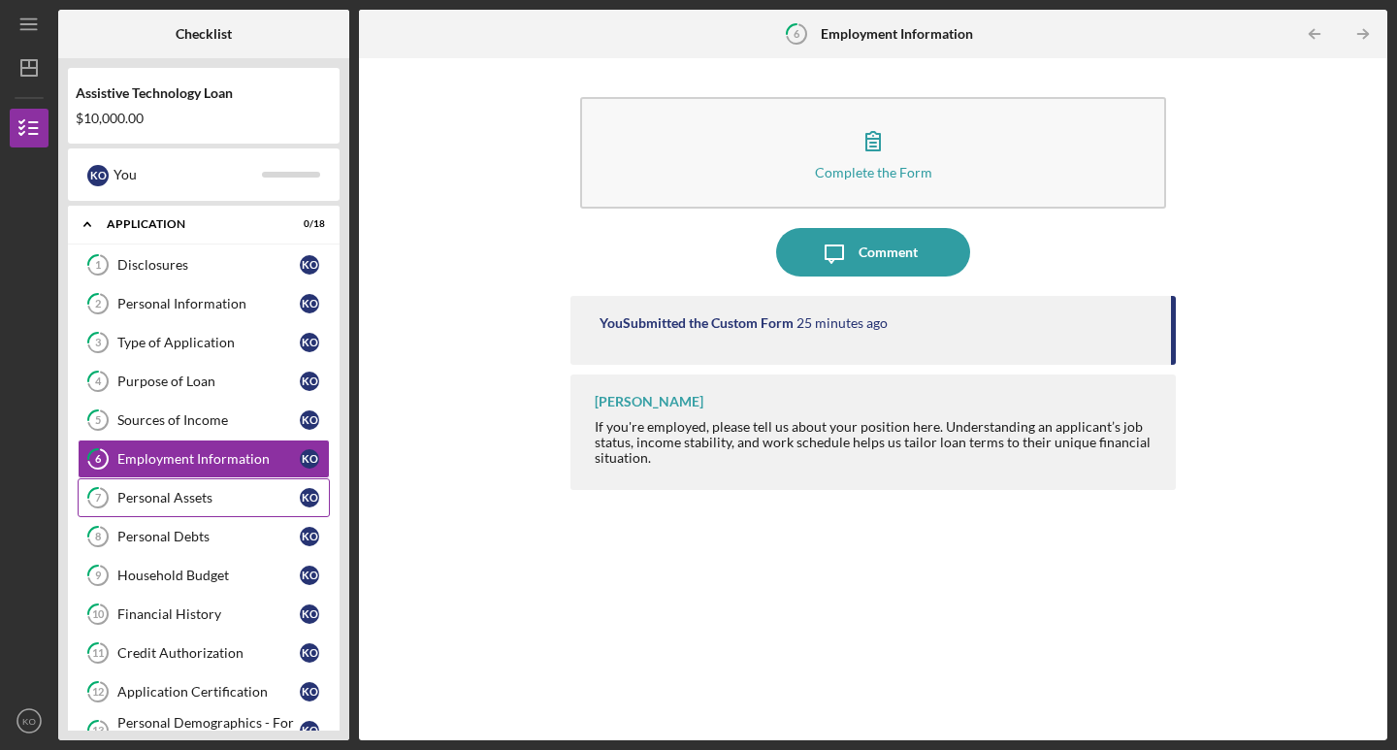
click at [233, 498] on div "Personal Assets" at bounding box center [208, 498] width 182 height 16
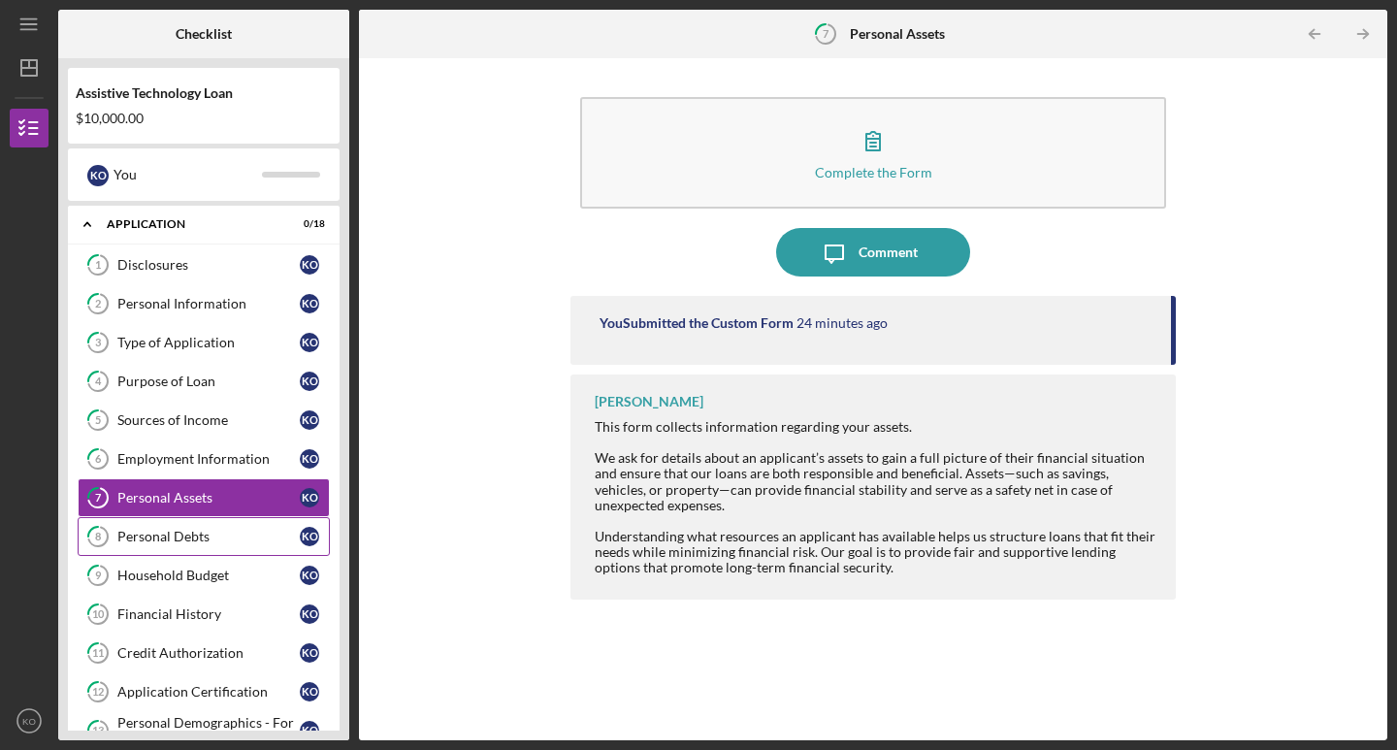
click at [229, 542] on div "Personal Debts" at bounding box center [208, 537] width 182 height 16
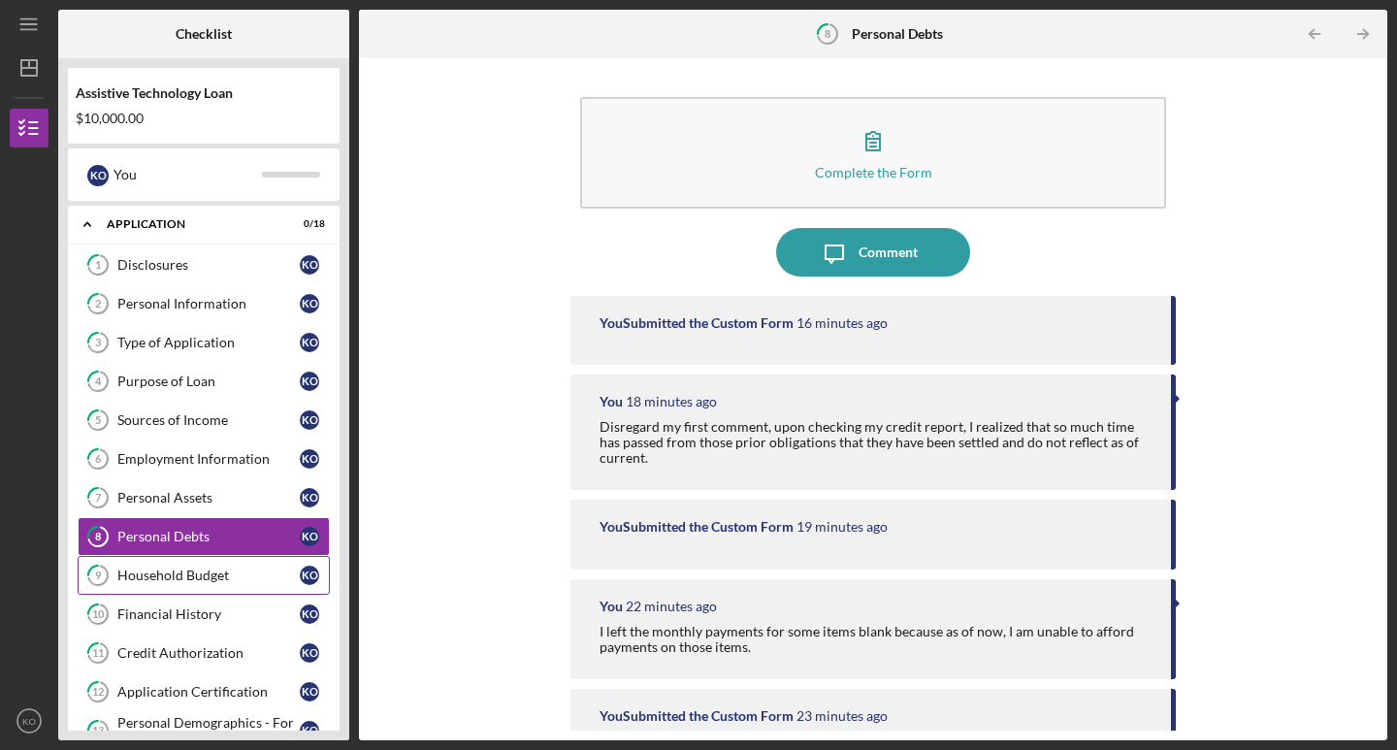
click at [229, 577] on div "Household Budget" at bounding box center [208, 576] width 182 height 16
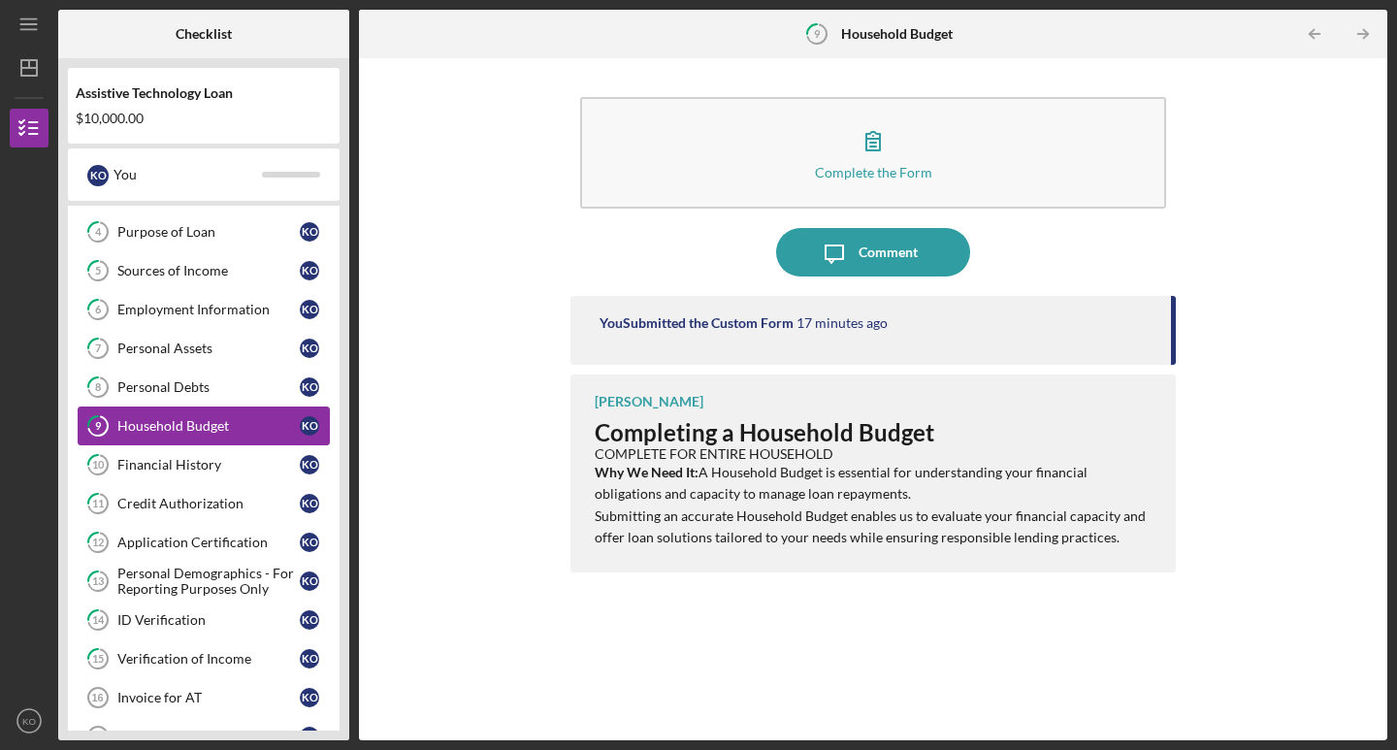
scroll to position [152, 0]
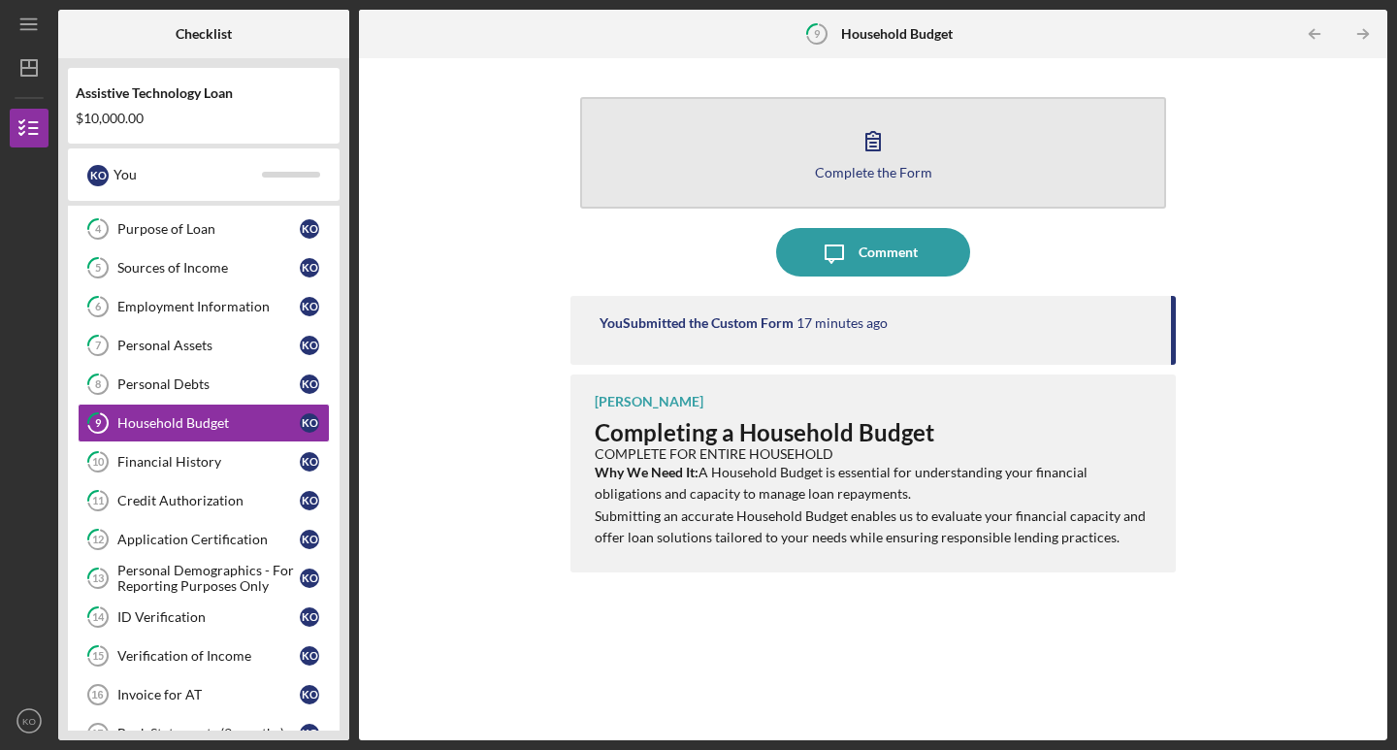
click at [749, 191] on button "Complete the Form Form" at bounding box center [873, 153] width 586 height 112
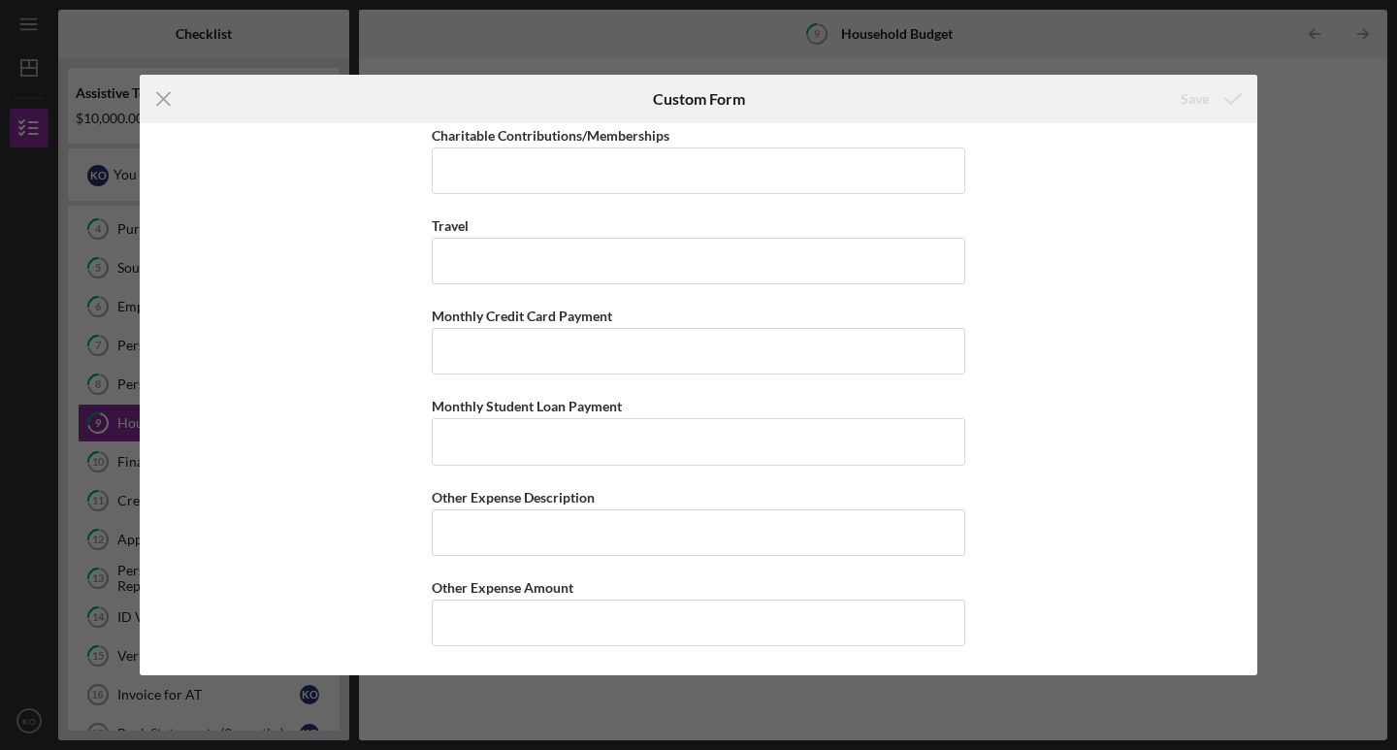
scroll to position [4009, 0]
click at [170, 102] on icon "Icon/Menu Close" at bounding box center [164, 99] width 49 height 49
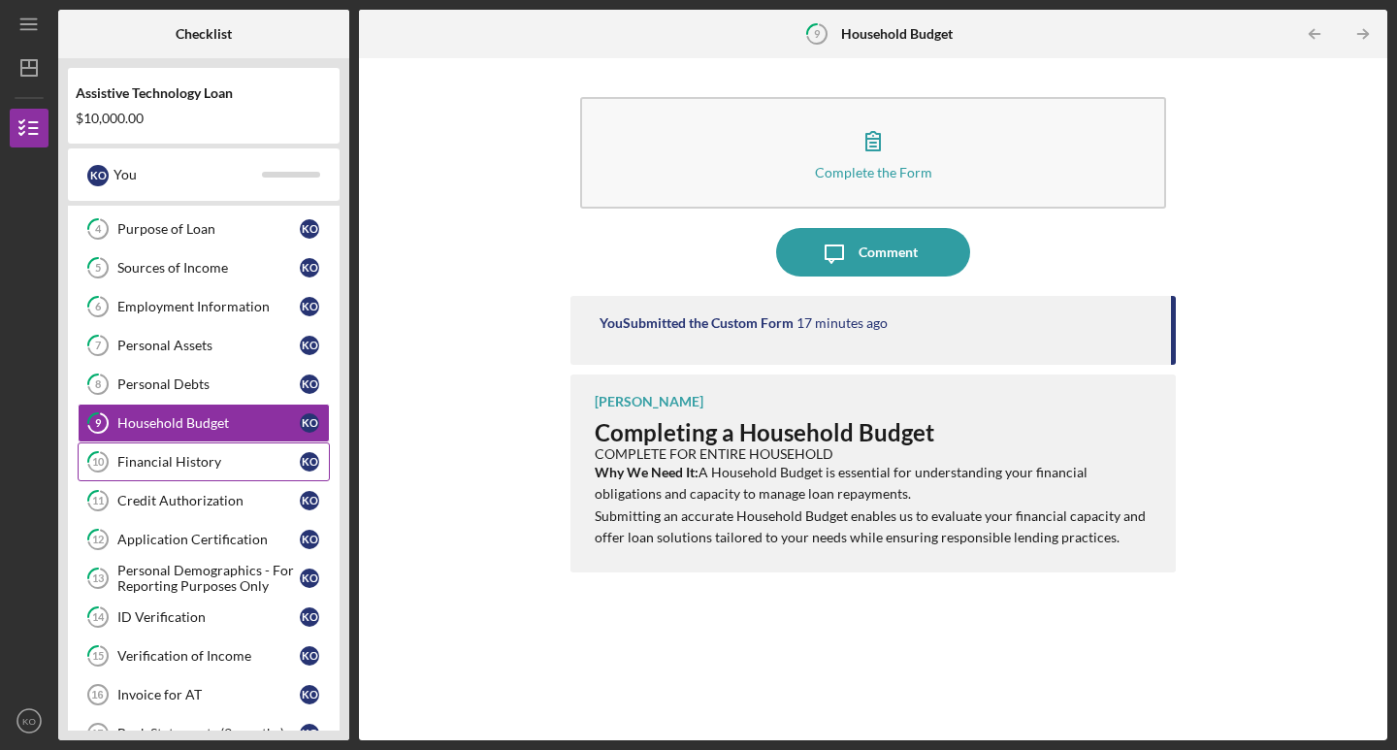
click at [195, 471] on link "10 Financial History K O" at bounding box center [204, 462] width 252 height 39
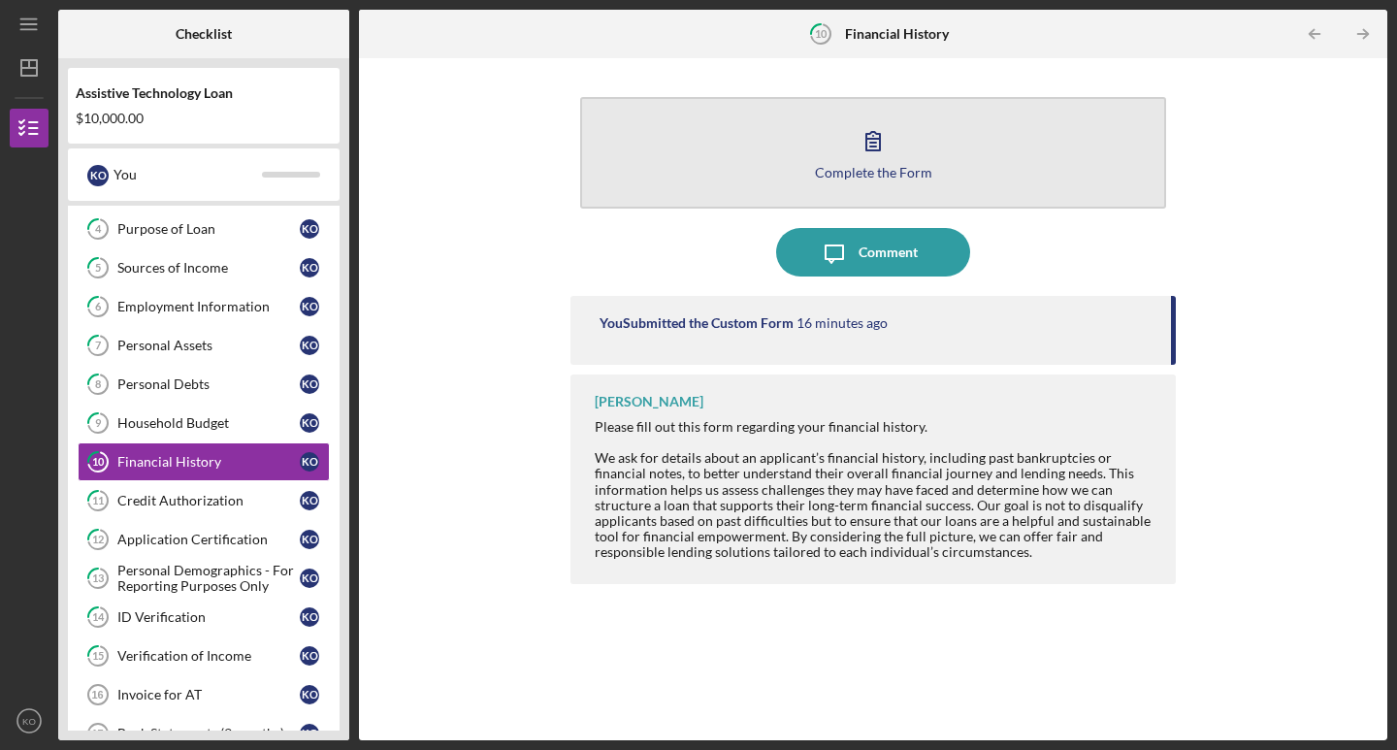
click at [861, 159] on icon "button" at bounding box center [873, 140] width 49 height 49
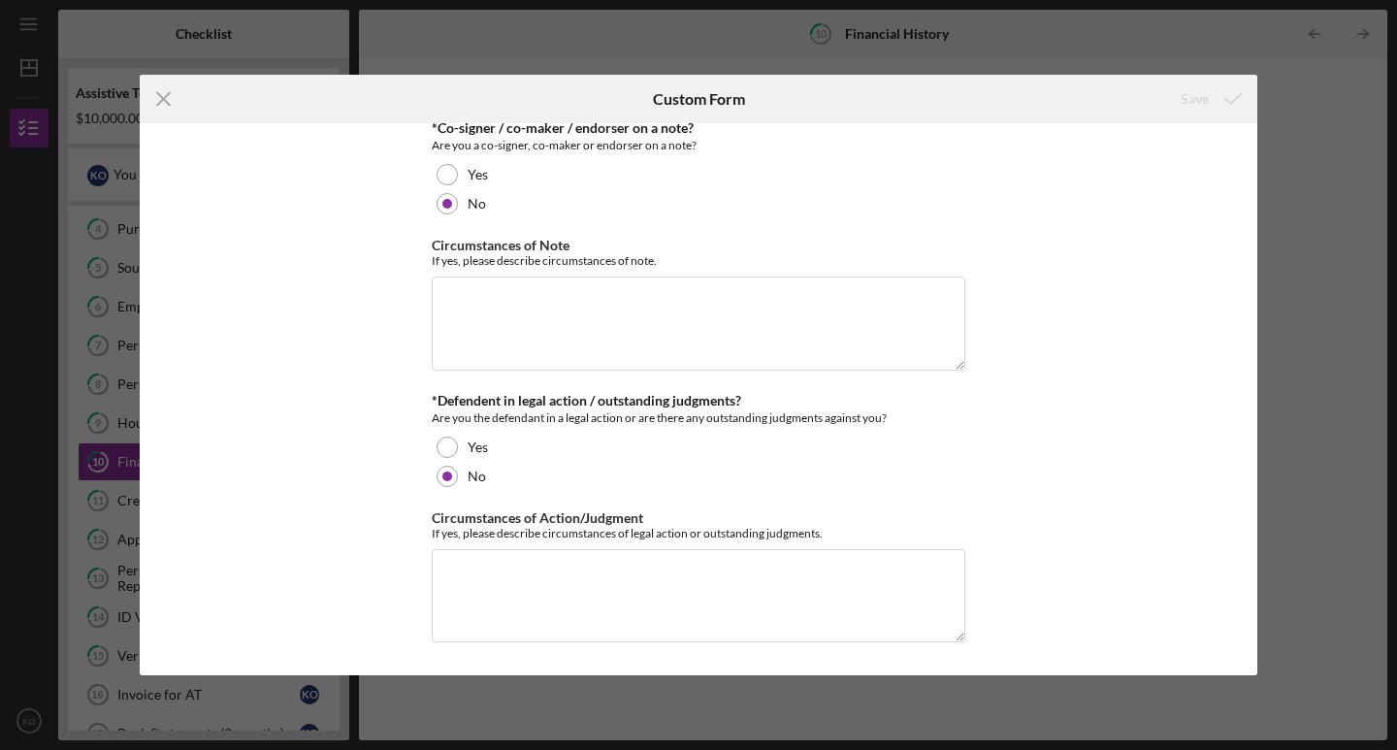
scroll to position [298, 0]
click at [164, 106] on icon "Icon/Menu Close" at bounding box center [164, 99] width 49 height 49
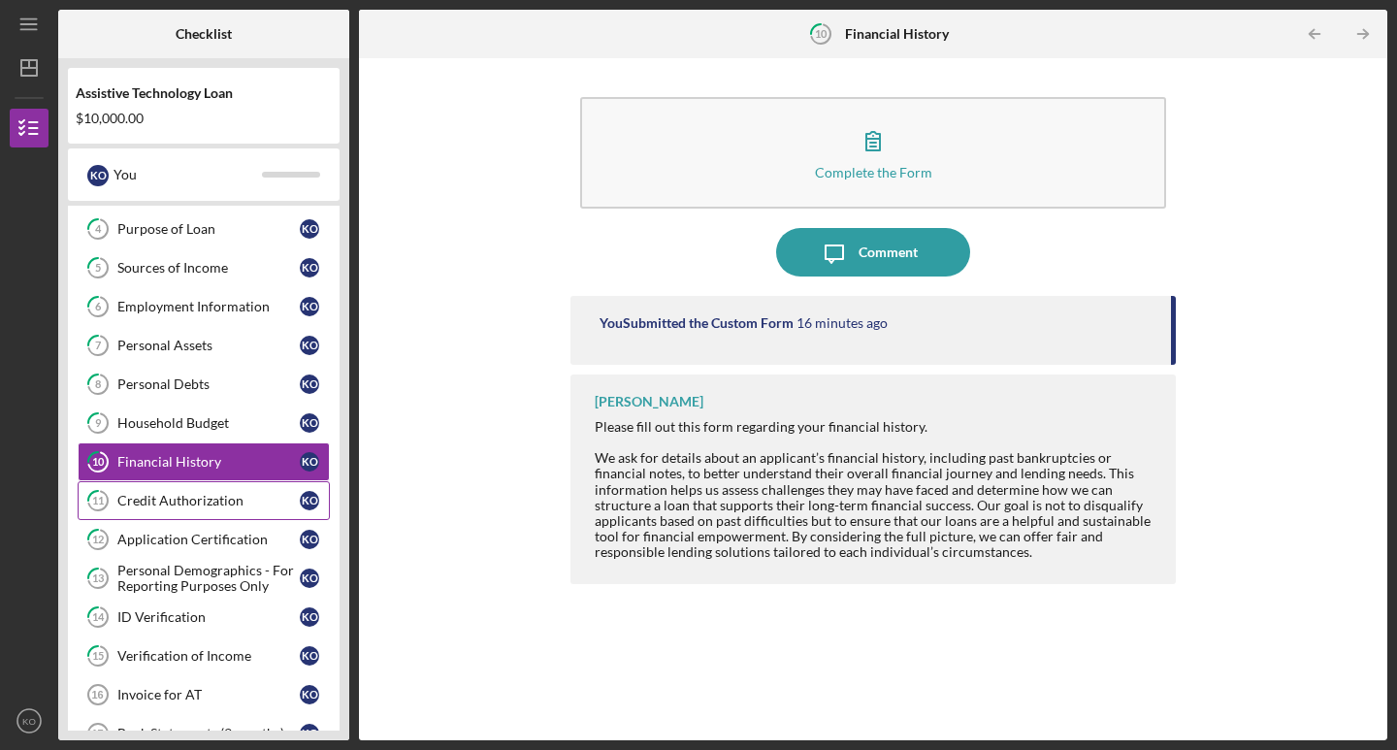
click at [170, 499] on div "Credit Authorization" at bounding box center [208, 501] width 182 height 16
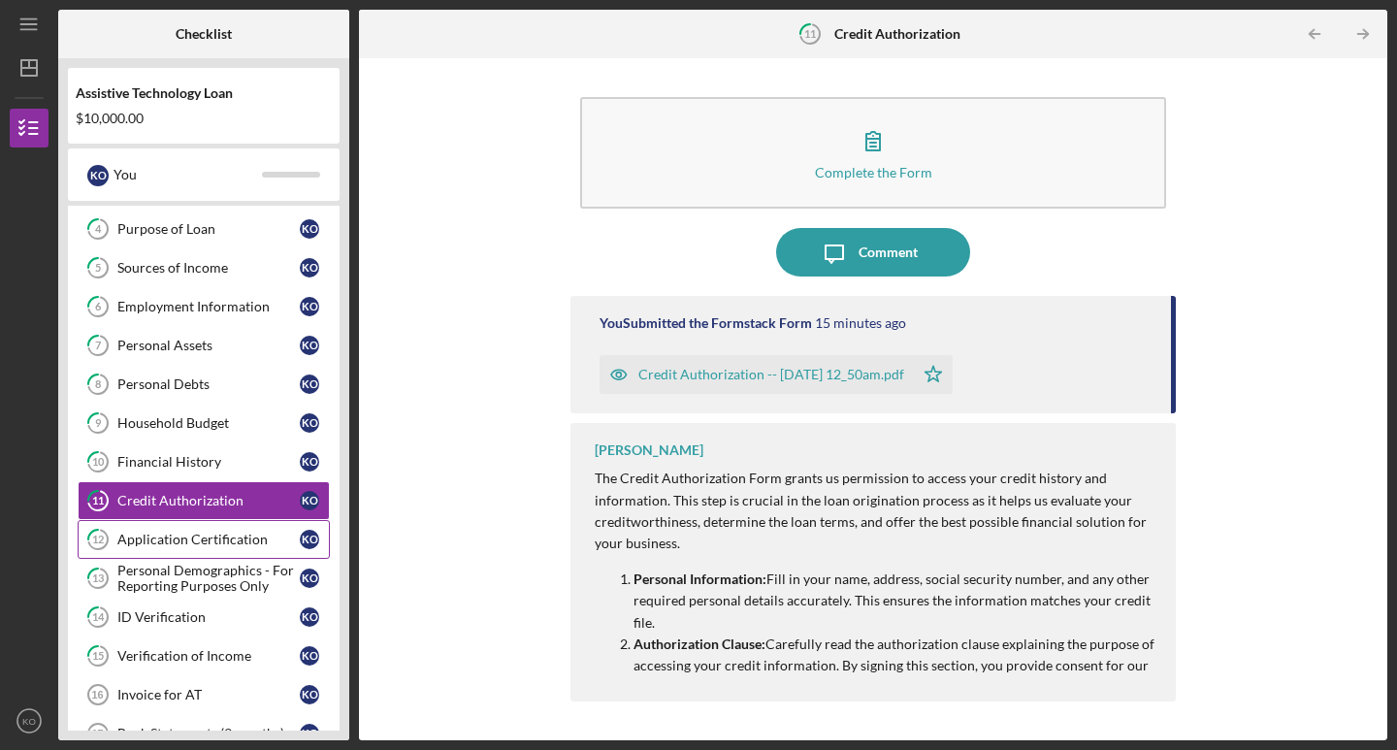
click at [181, 547] on link "12 Application Certification K O" at bounding box center [204, 539] width 252 height 39
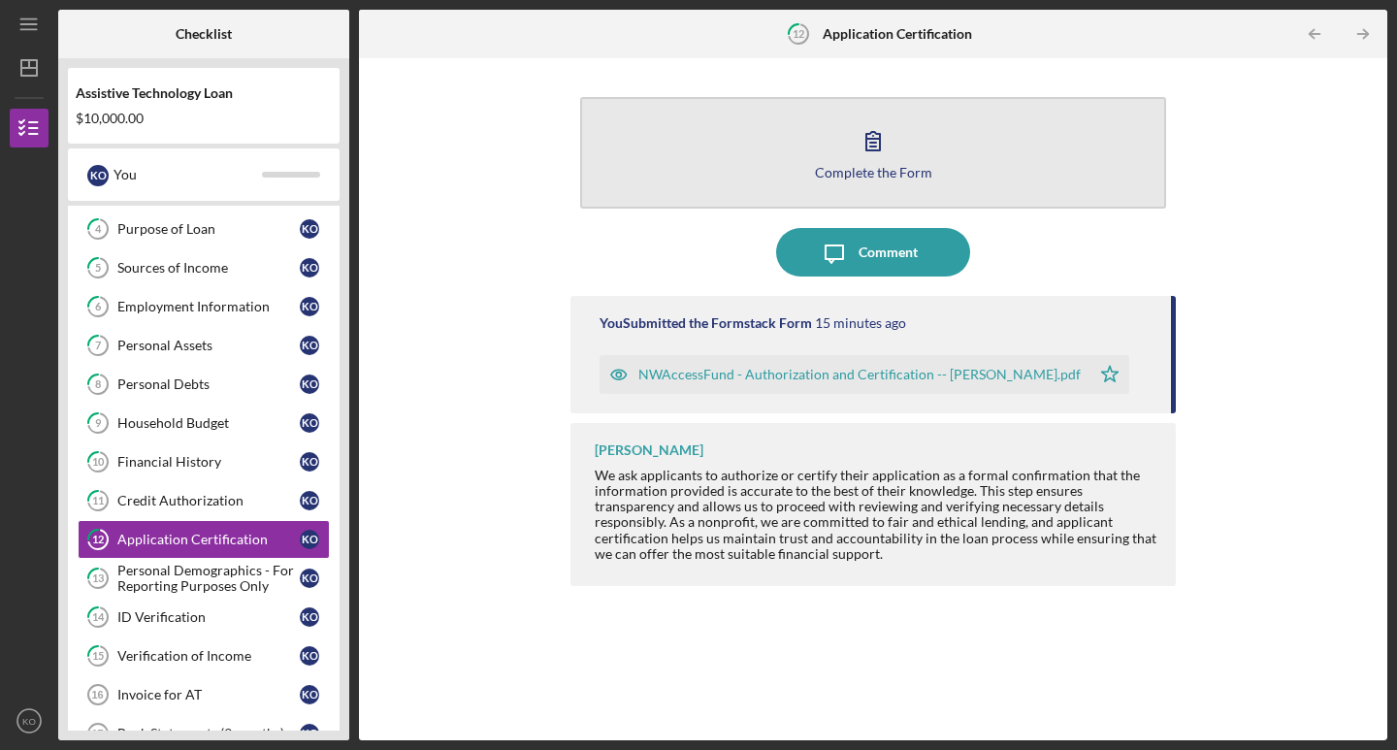
click at [800, 117] on button "Complete the Form Form" at bounding box center [873, 153] width 586 height 112
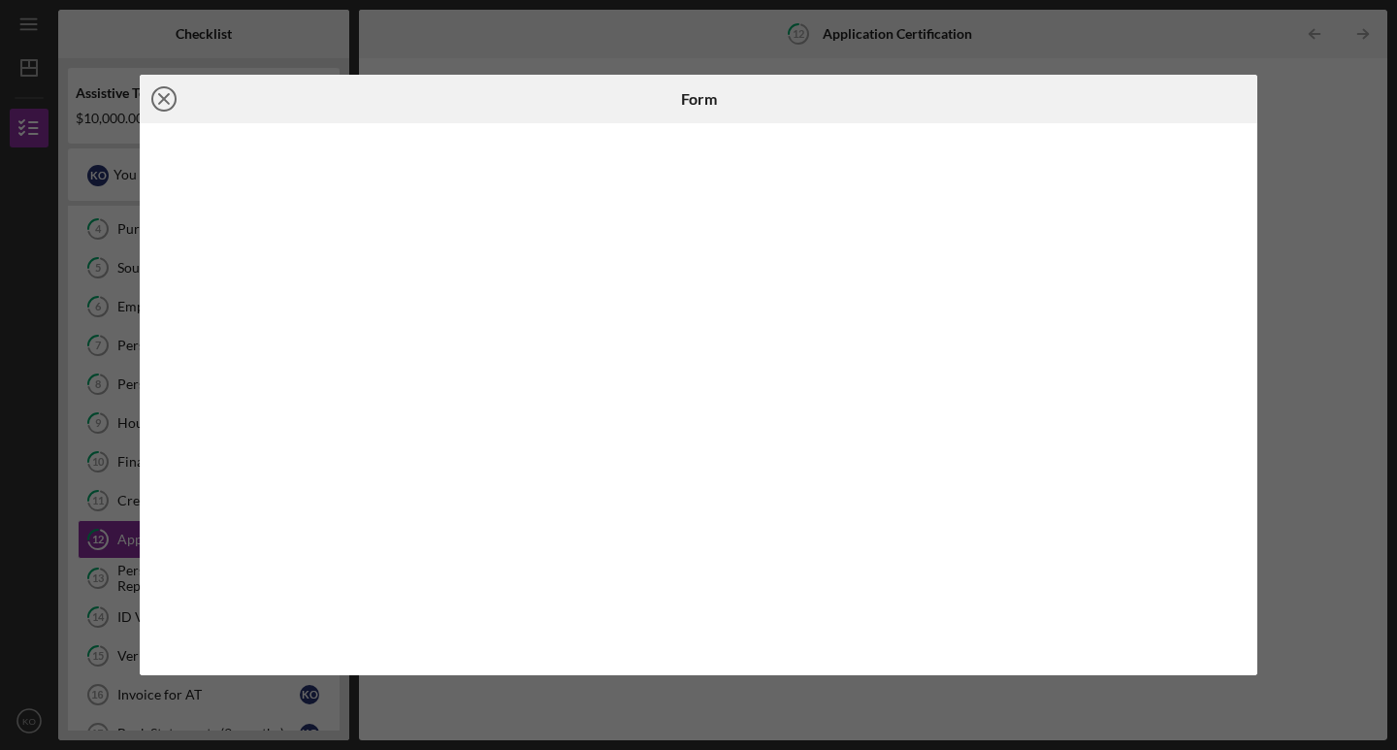
click at [161, 98] on icon "Icon/Close" at bounding box center [164, 99] width 49 height 49
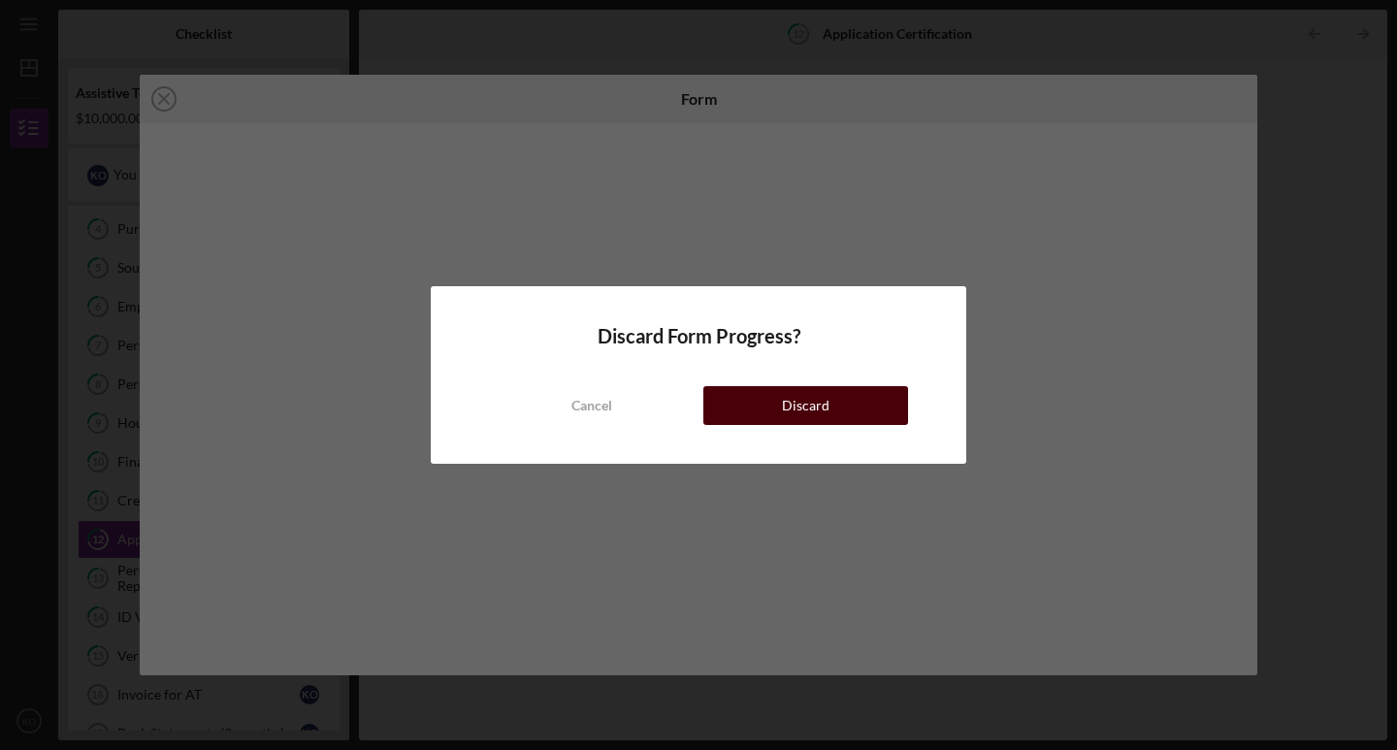
click at [779, 399] on button "Discard" at bounding box center [806, 405] width 205 height 39
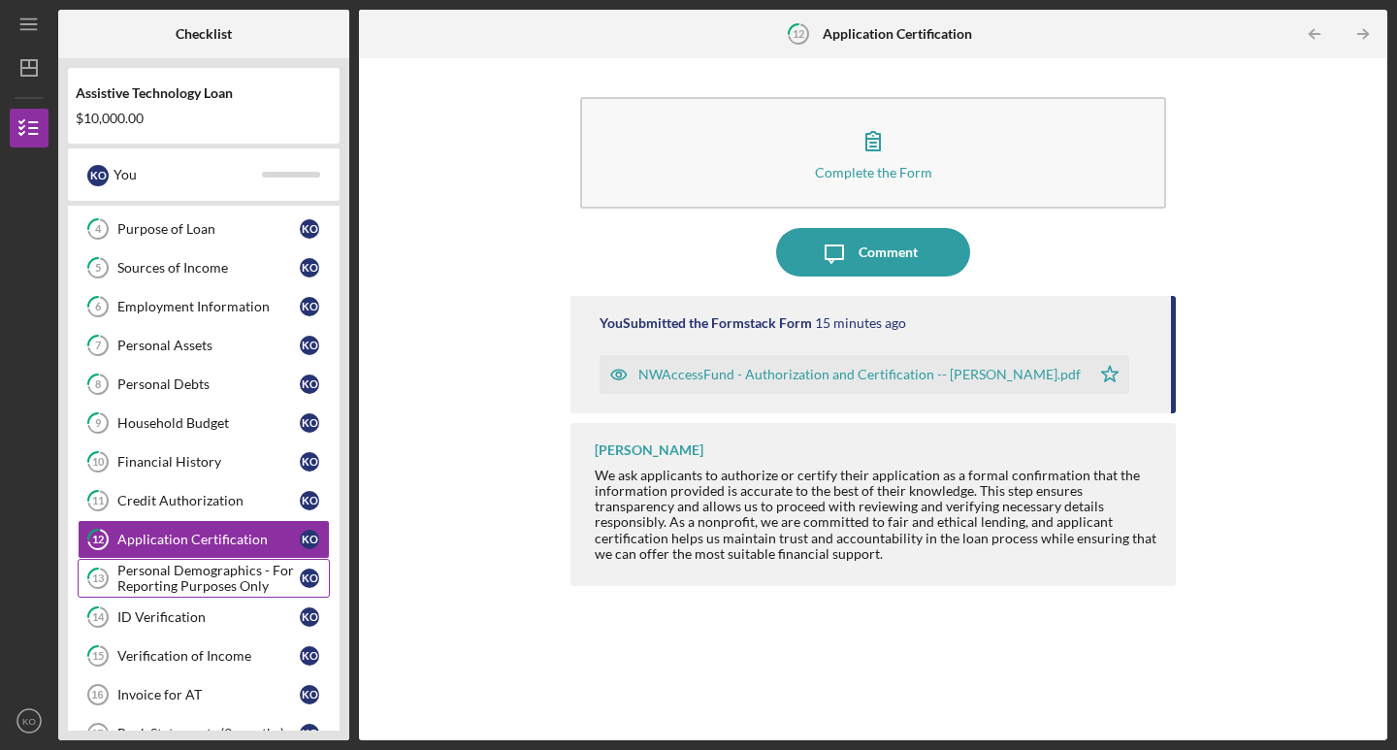
click at [231, 577] on div "Personal Demographics - For Reporting Purposes Only" at bounding box center [208, 578] width 182 height 31
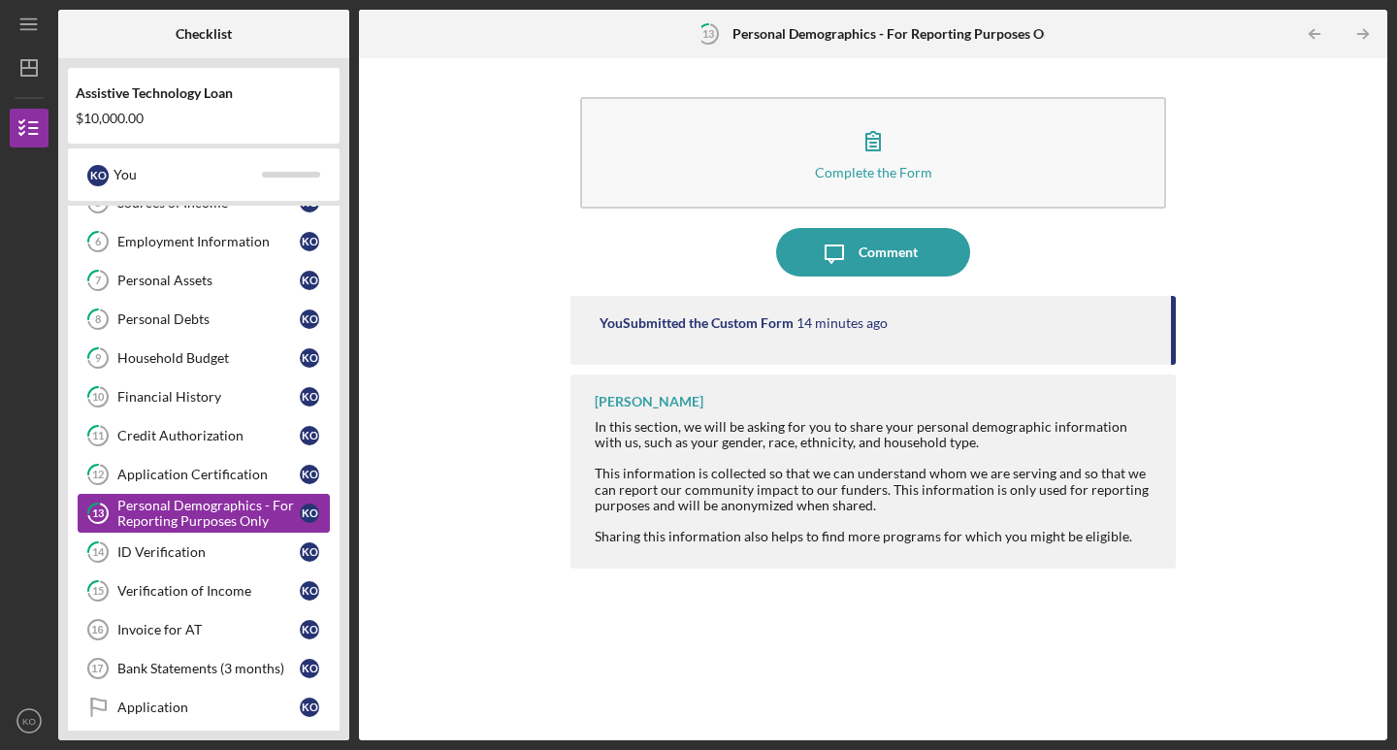
scroll to position [221, 0]
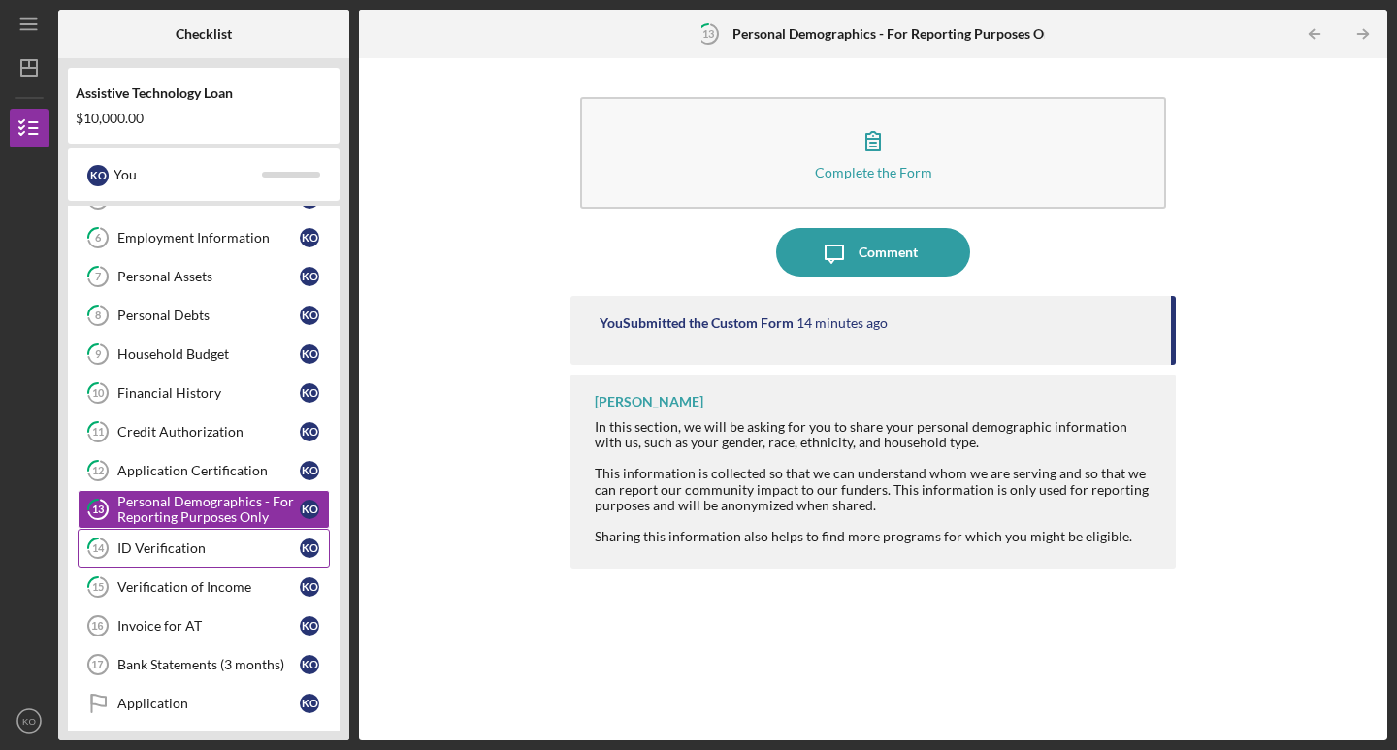
click at [221, 548] on div "ID Verification" at bounding box center [208, 549] width 182 height 16
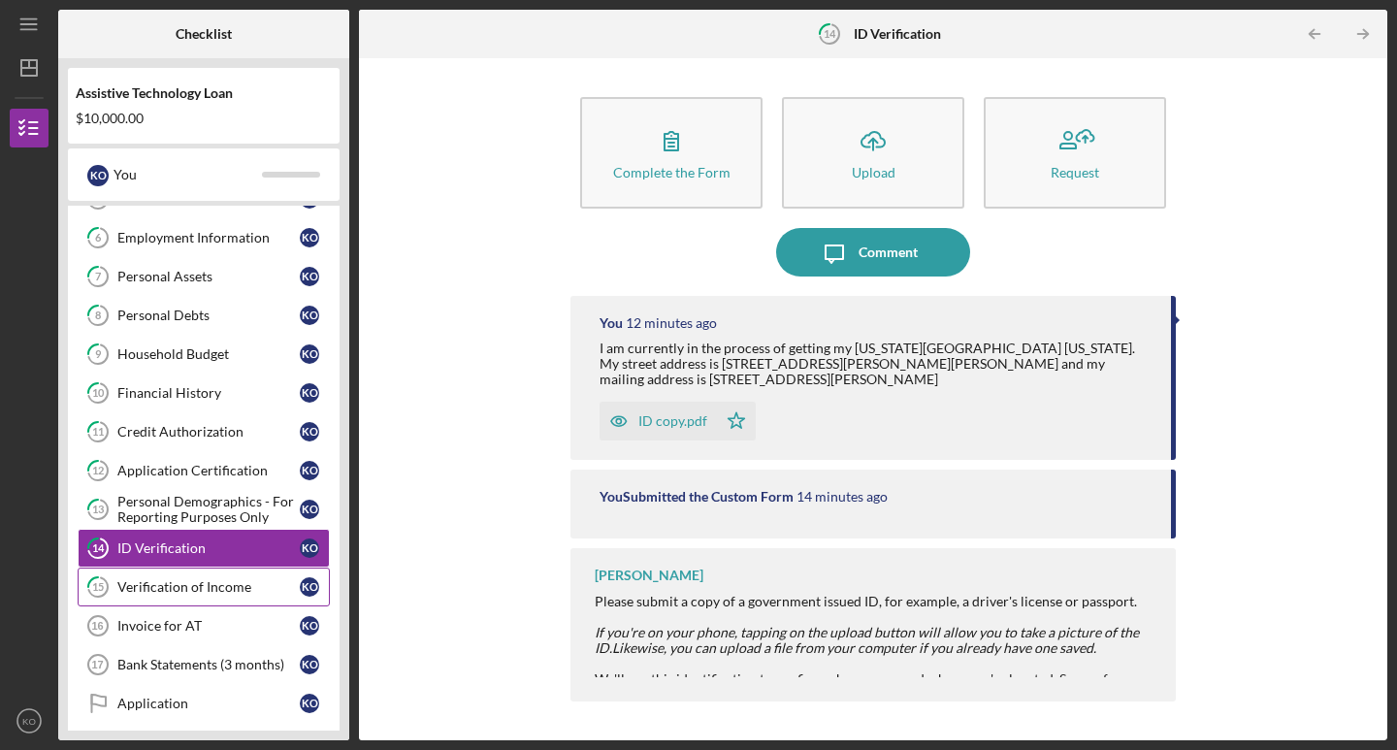
click at [224, 603] on link "15 Verification of Income K O" at bounding box center [204, 587] width 252 height 39
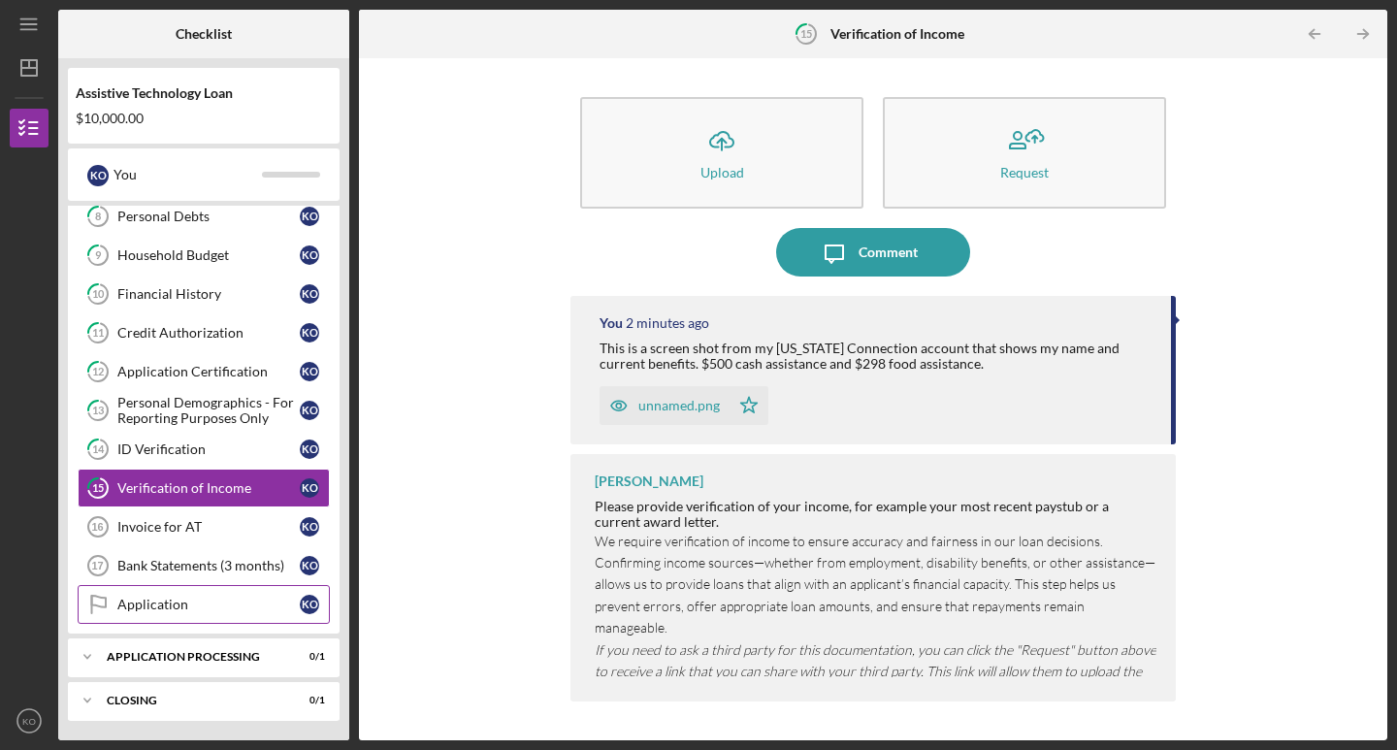
scroll to position [320, 0]
click at [202, 531] on div "Invoice for AT" at bounding box center [208, 527] width 182 height 16
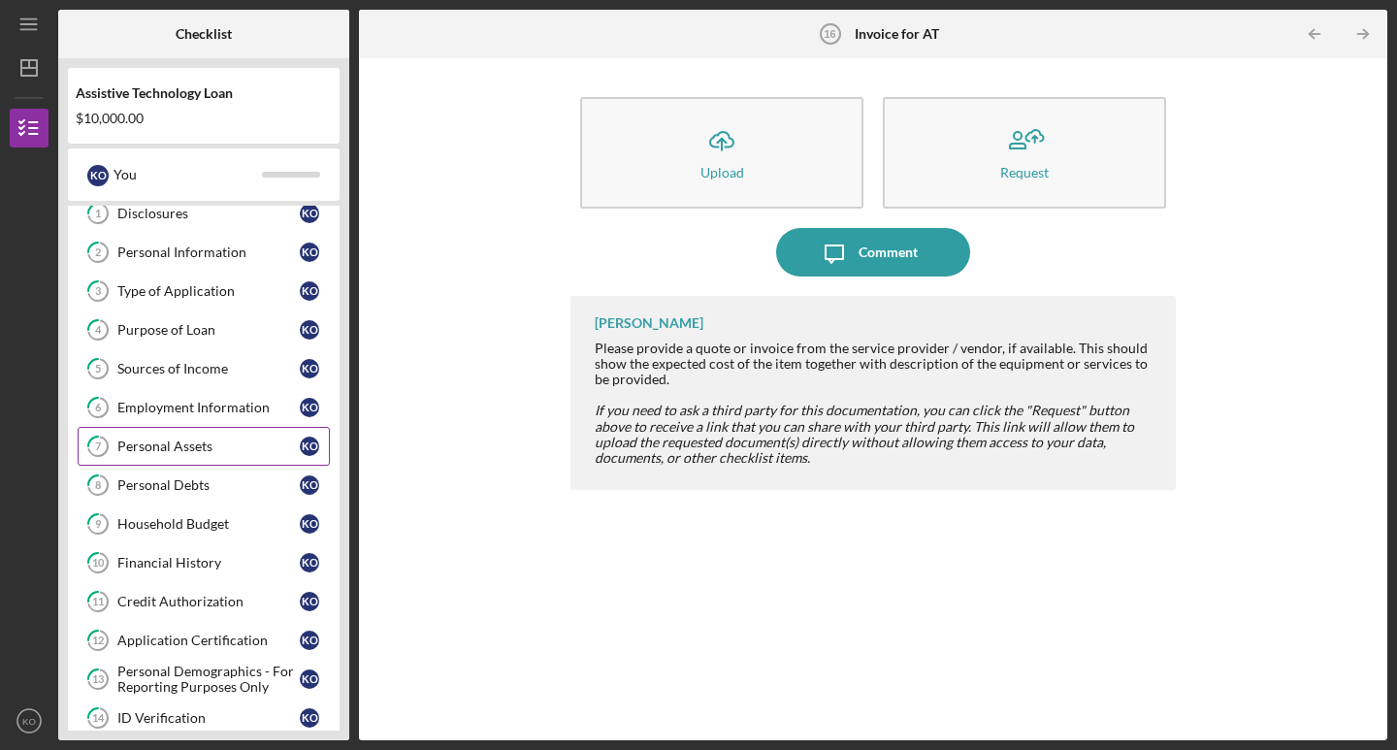
scroll to position [53, 0]
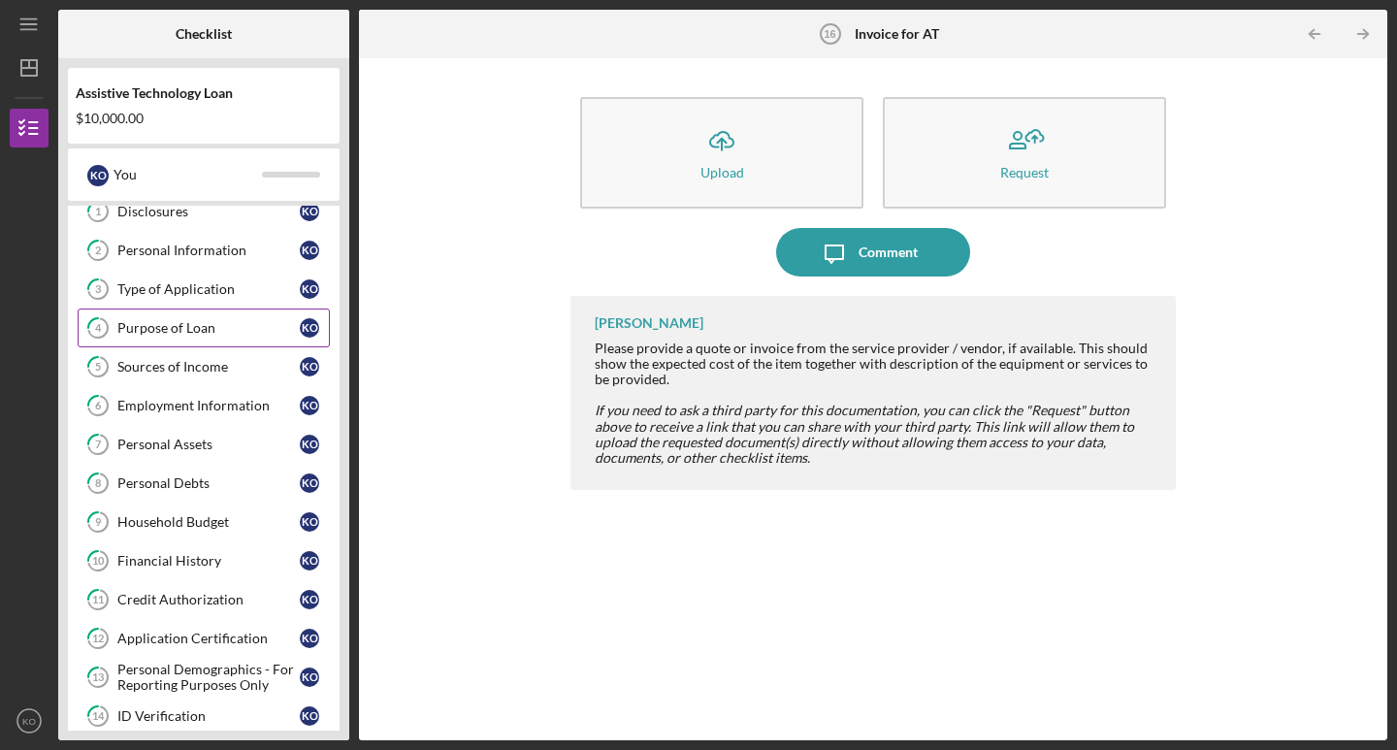
click at [205, 322] on div "Purpose of Loan" at bounding box center [208, 328] width 182 height 16
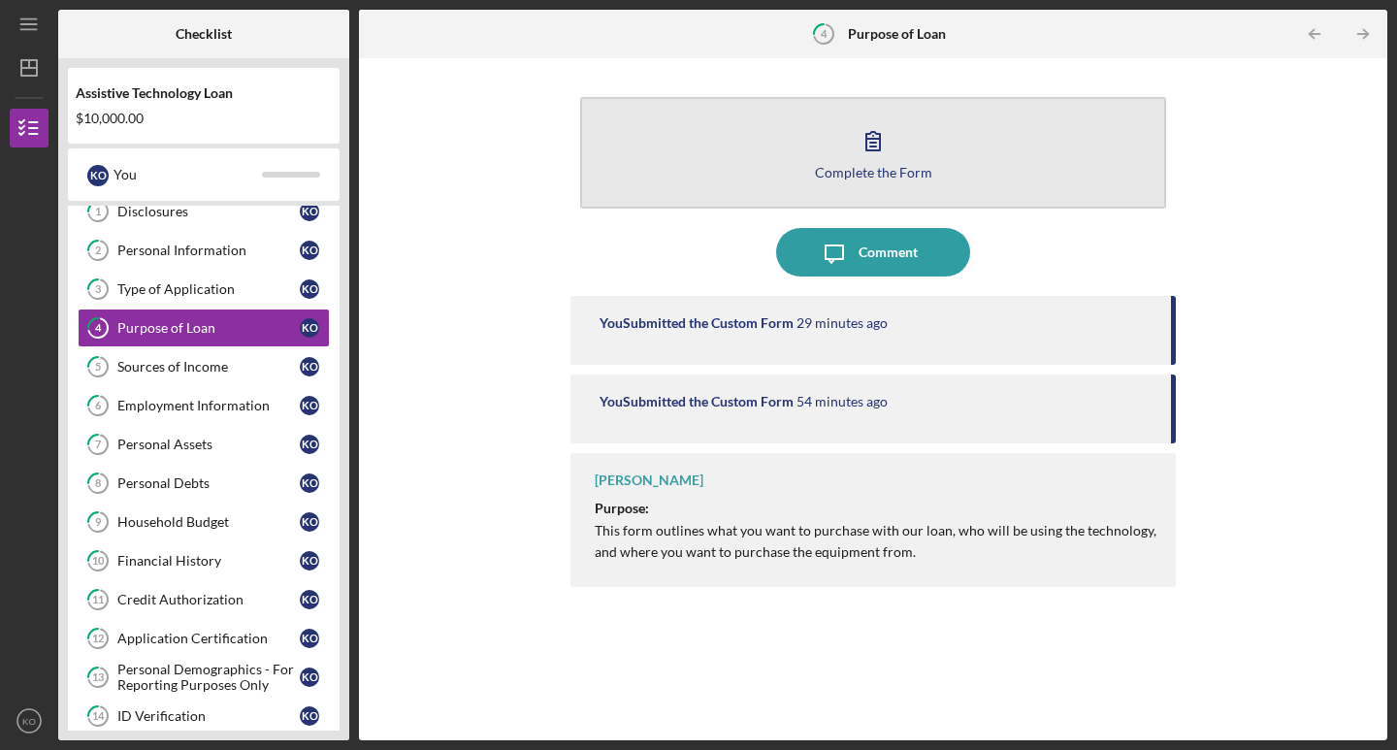
click at [730, 178] on button "Complete the Form Form" at bounding box center [873, 153] width 586 height 112
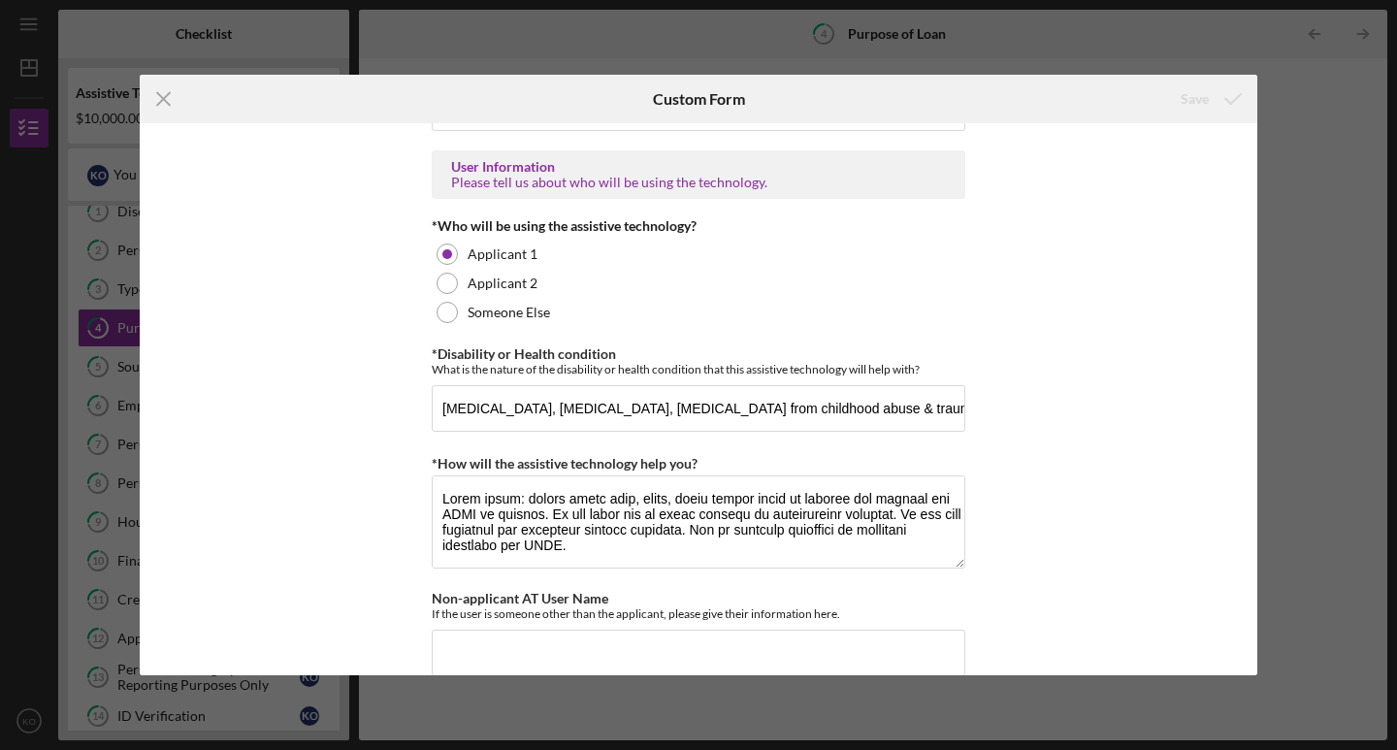
scroll to position [1510, 0]
click at [925, 429] on input "[MEDICAL_DATA], [MEDICAL_DATA], [MEDICAL_DATA] from childhood abuse & trauma, […" at bounding box center [699, 405] width 534 height 47
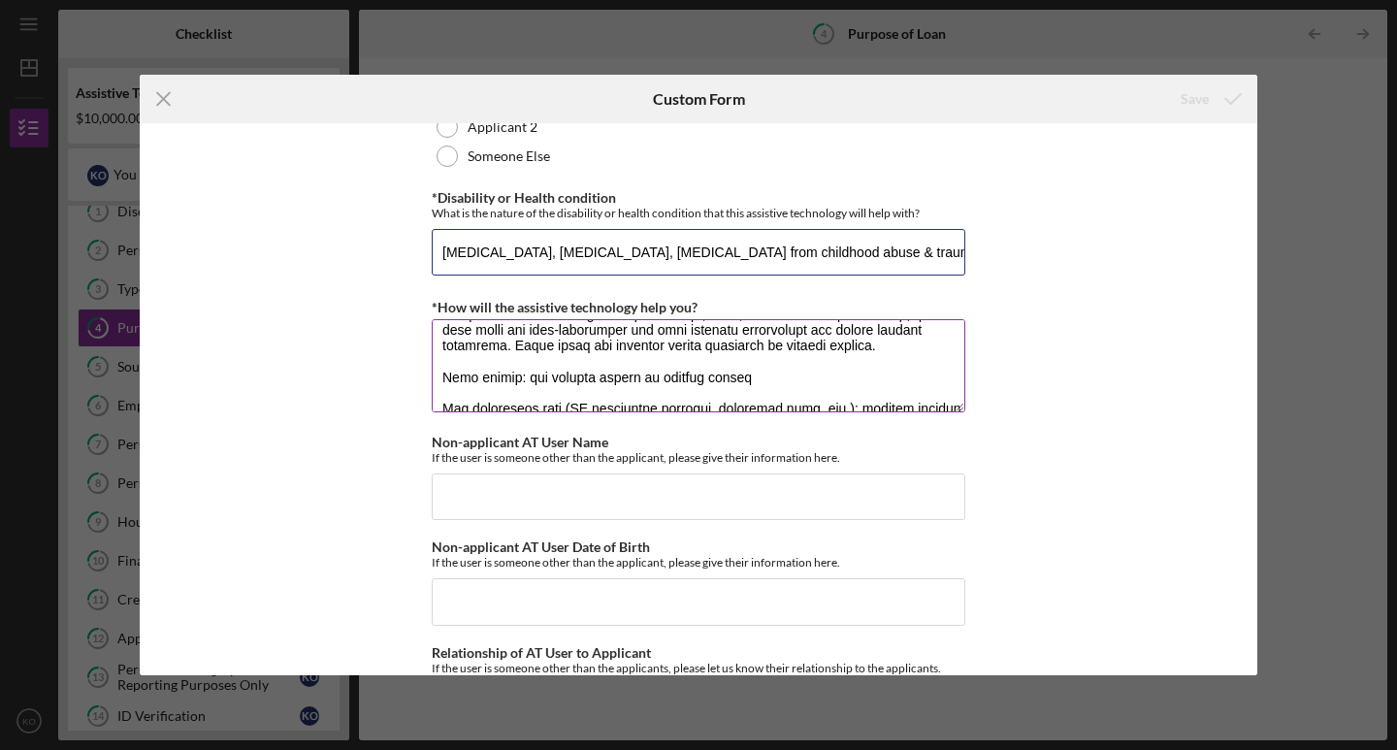
scroll to position [761, 0]
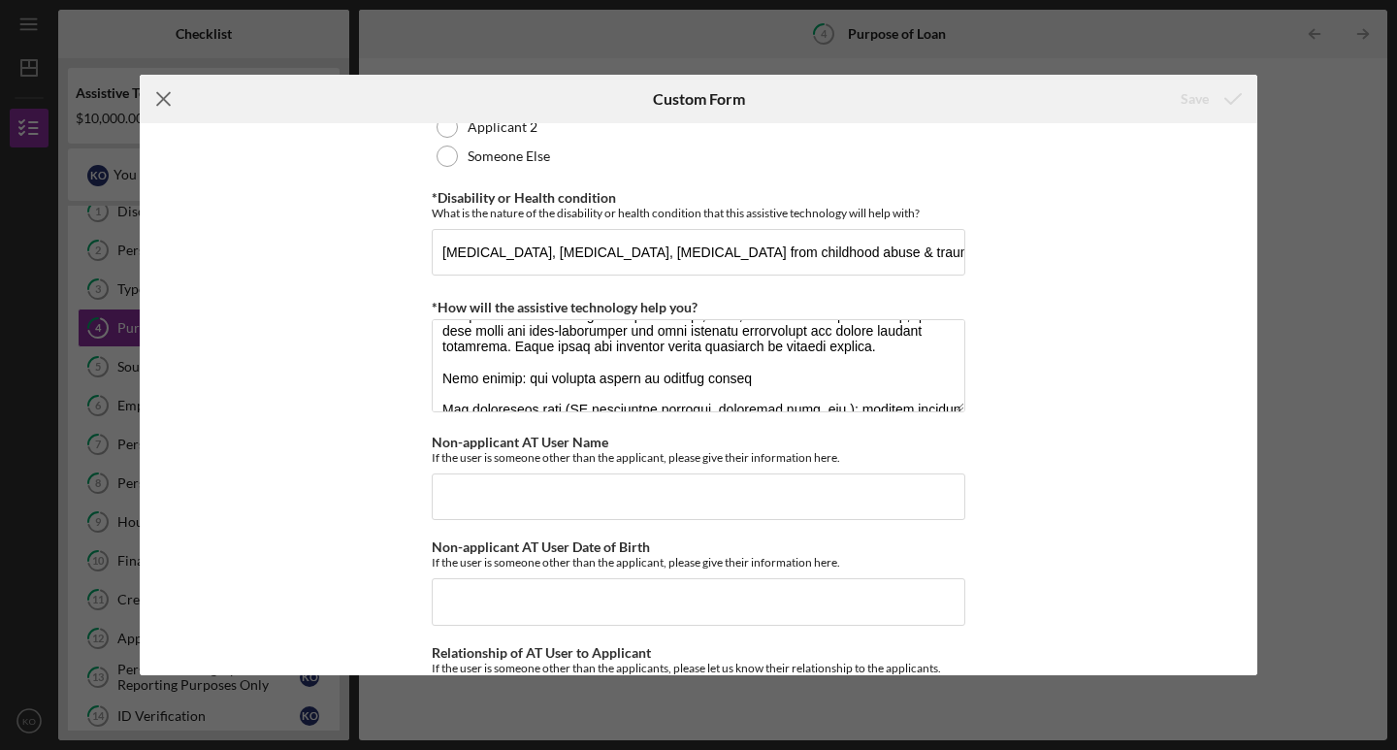
click at [172, 101] on icon "Icon/Menu Close" at bounding box center [164, 99] width 49 height 49
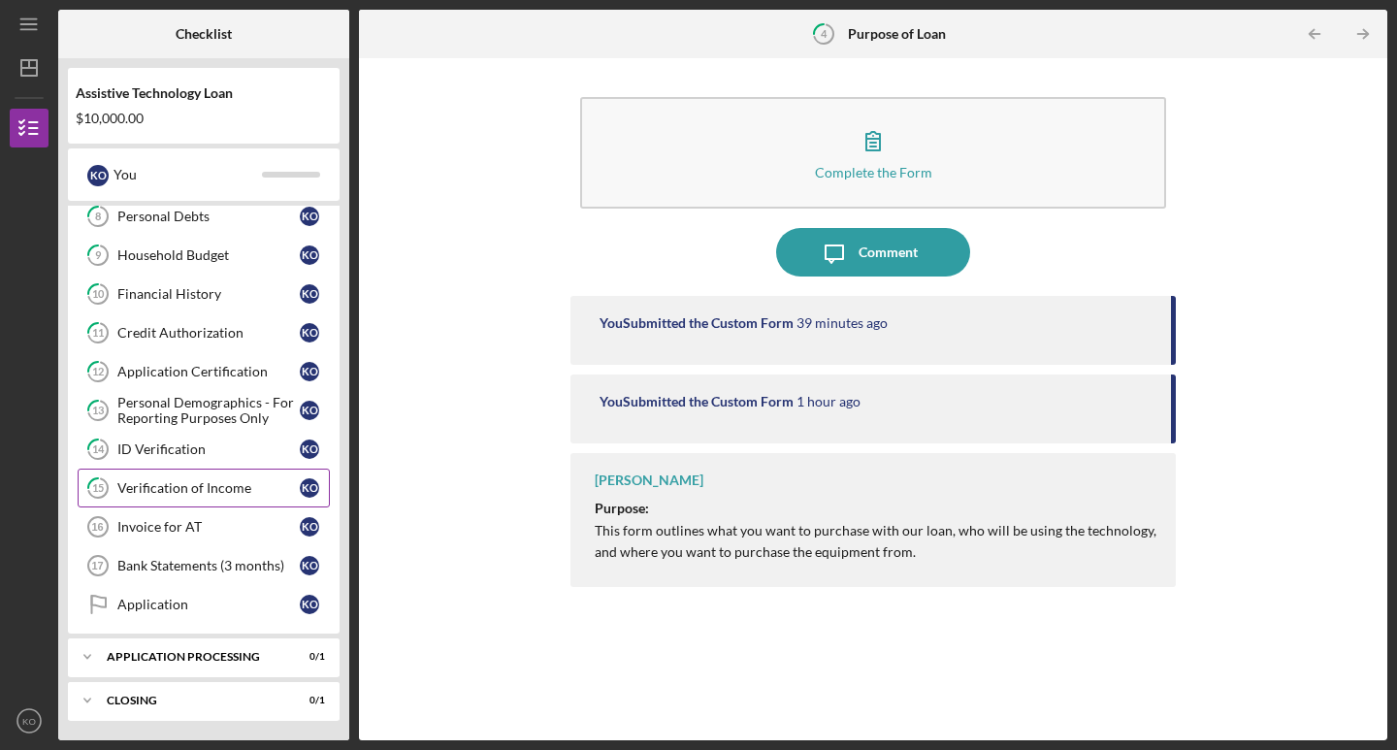
scroll to position [320, 0]
